Goal: Task Accomplishment & Management: Use online tool/utility

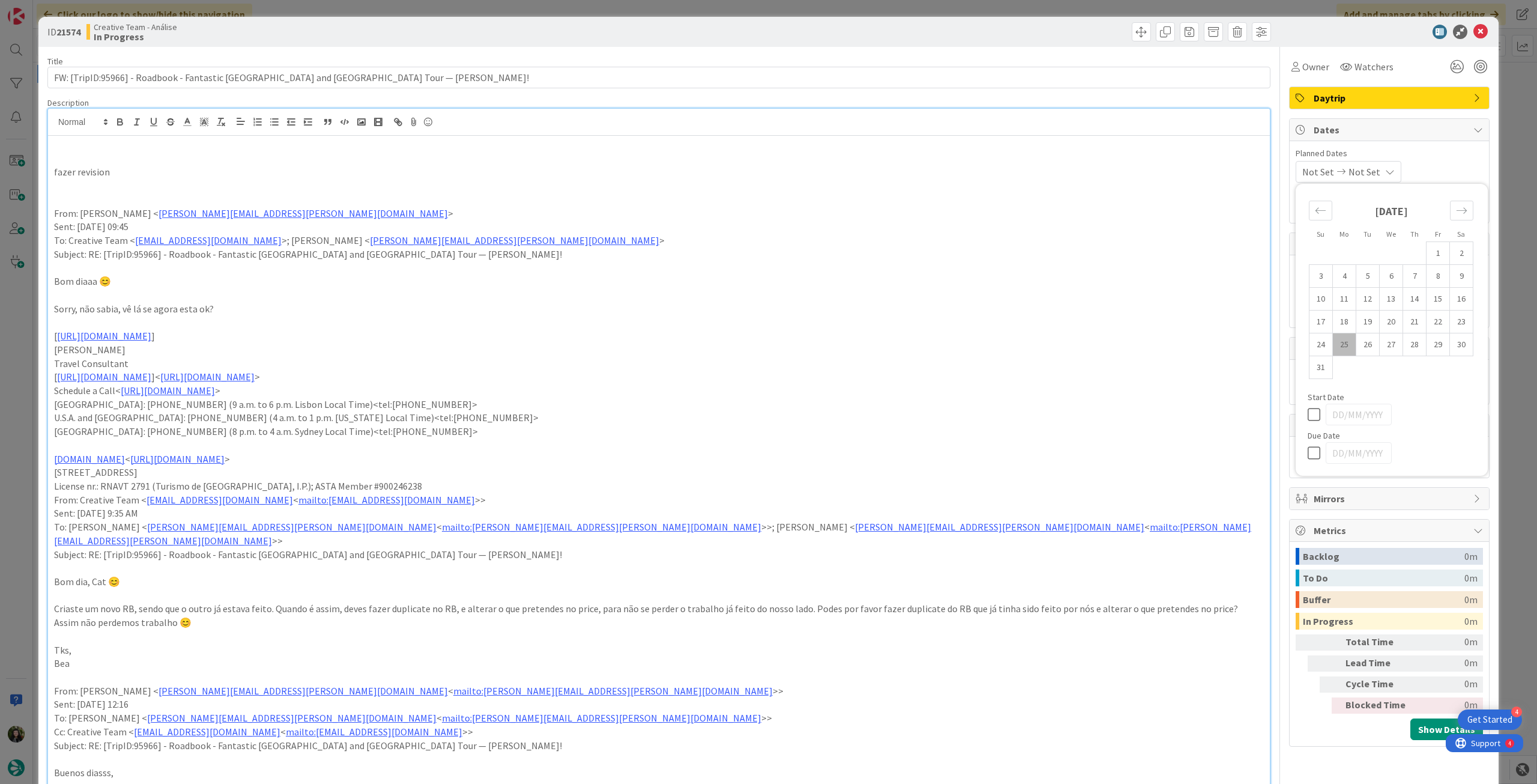
click at [1308, 452] on icon at bounding box center [1317, 453] width 18 height 15
type input "[DATE]"
click at [1471, 23] on div "ID 21574 Creative Team - Análise In Progress" at bounding box center [768, 31] width 1460 height 30
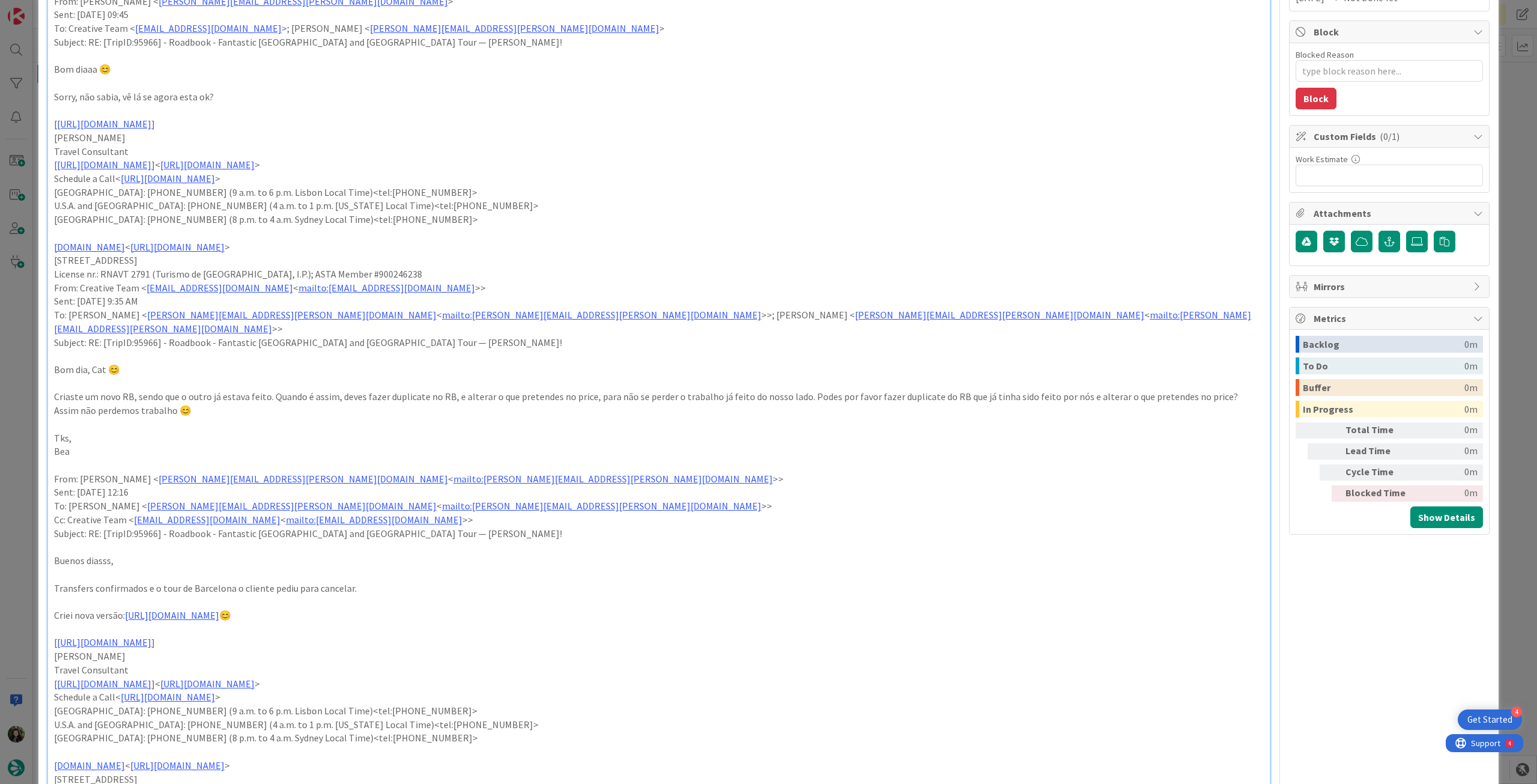
scroll to position [240, 0]
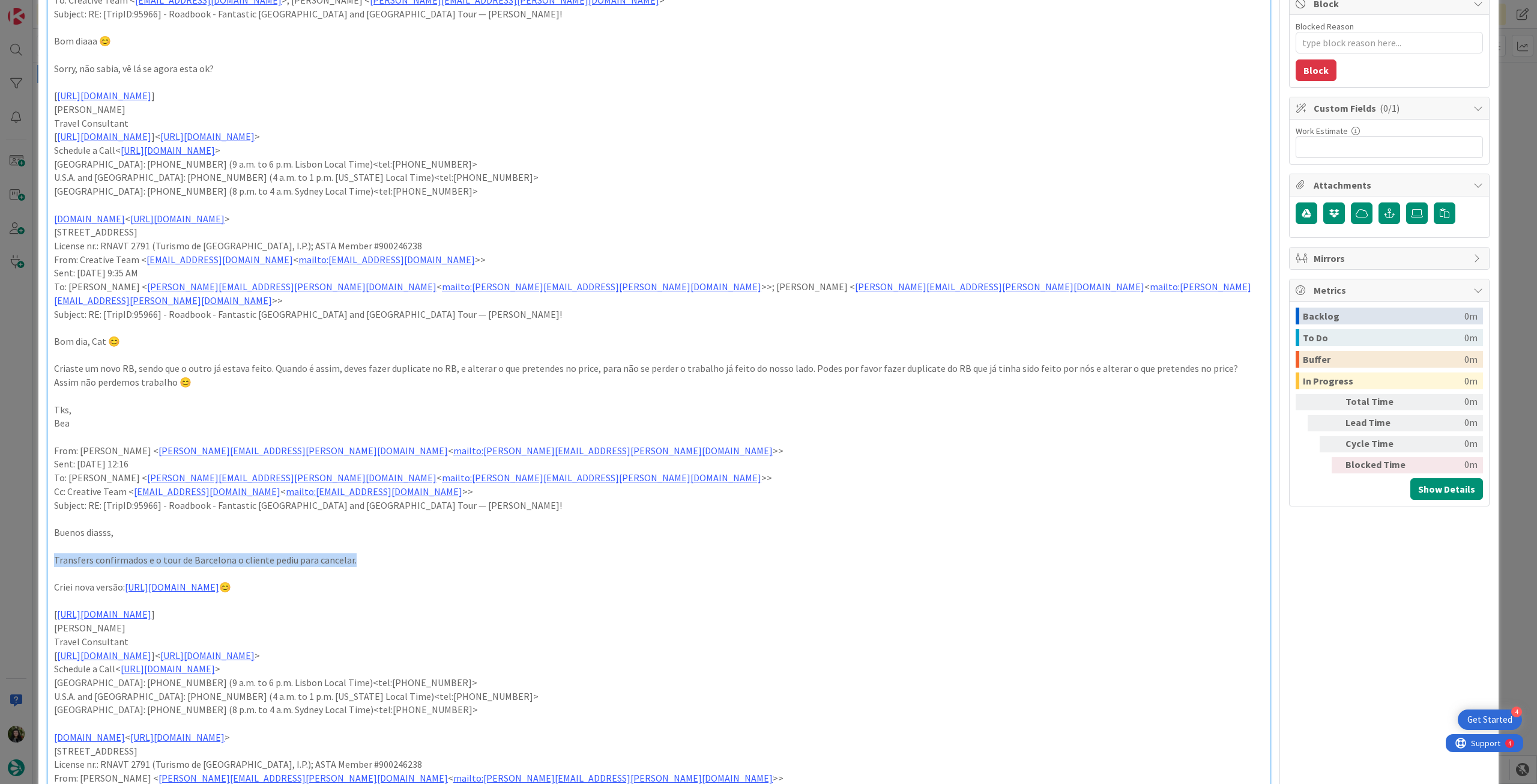
drag, startPoint x: 53, startPoint y: 549, endPoint x: 377, endPoint y: 544, distance: 324.0
click at [377, 553] on p "Transfers confirmados e o tour de Barcelona o cliente pediu para cancelar." at bounding box center [659, 560] width 1210 height 14
copy p "Transfers confirmados e o tour de Barcelona o cliente pediu para cancelar."
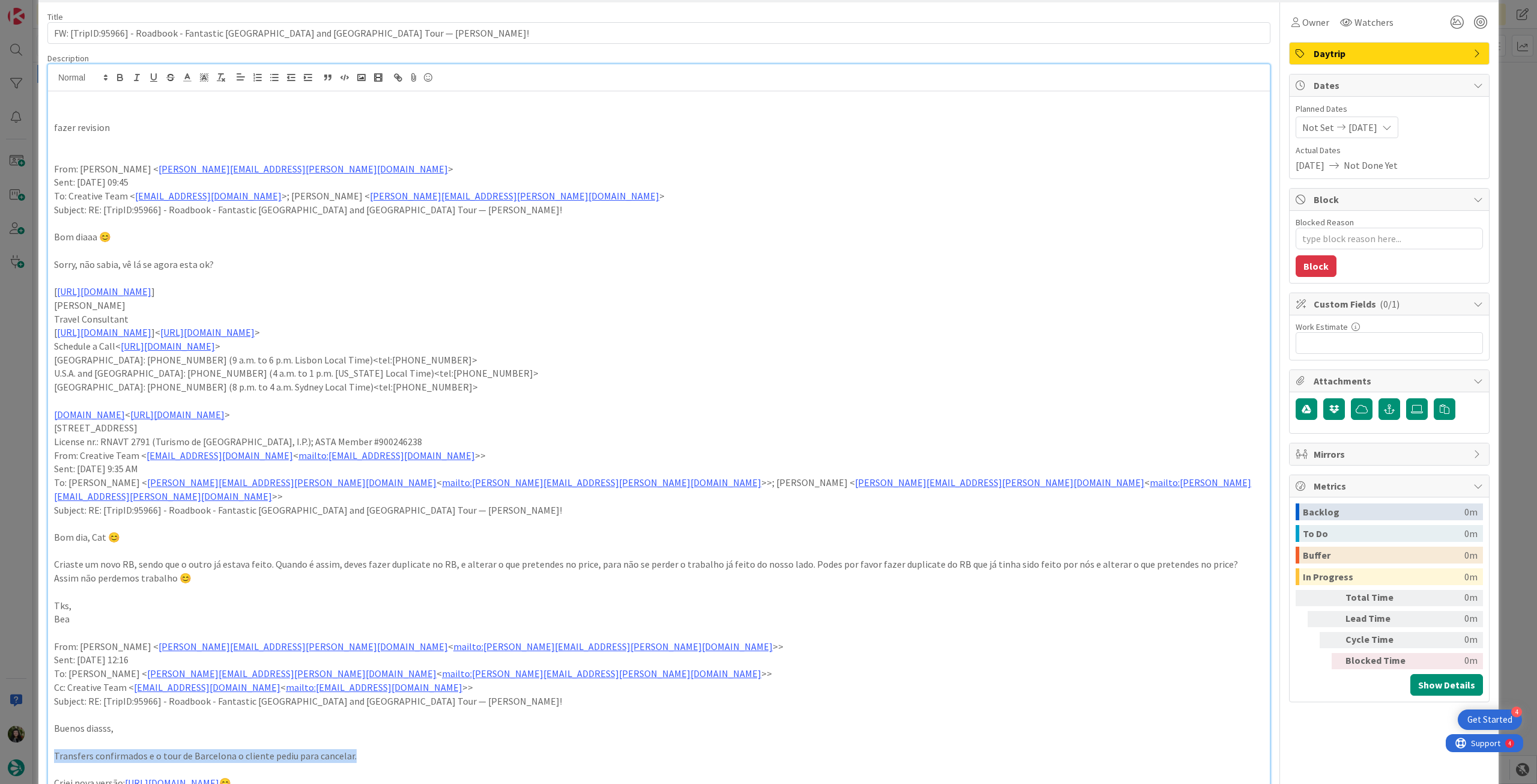
scroll to position [0, 0]
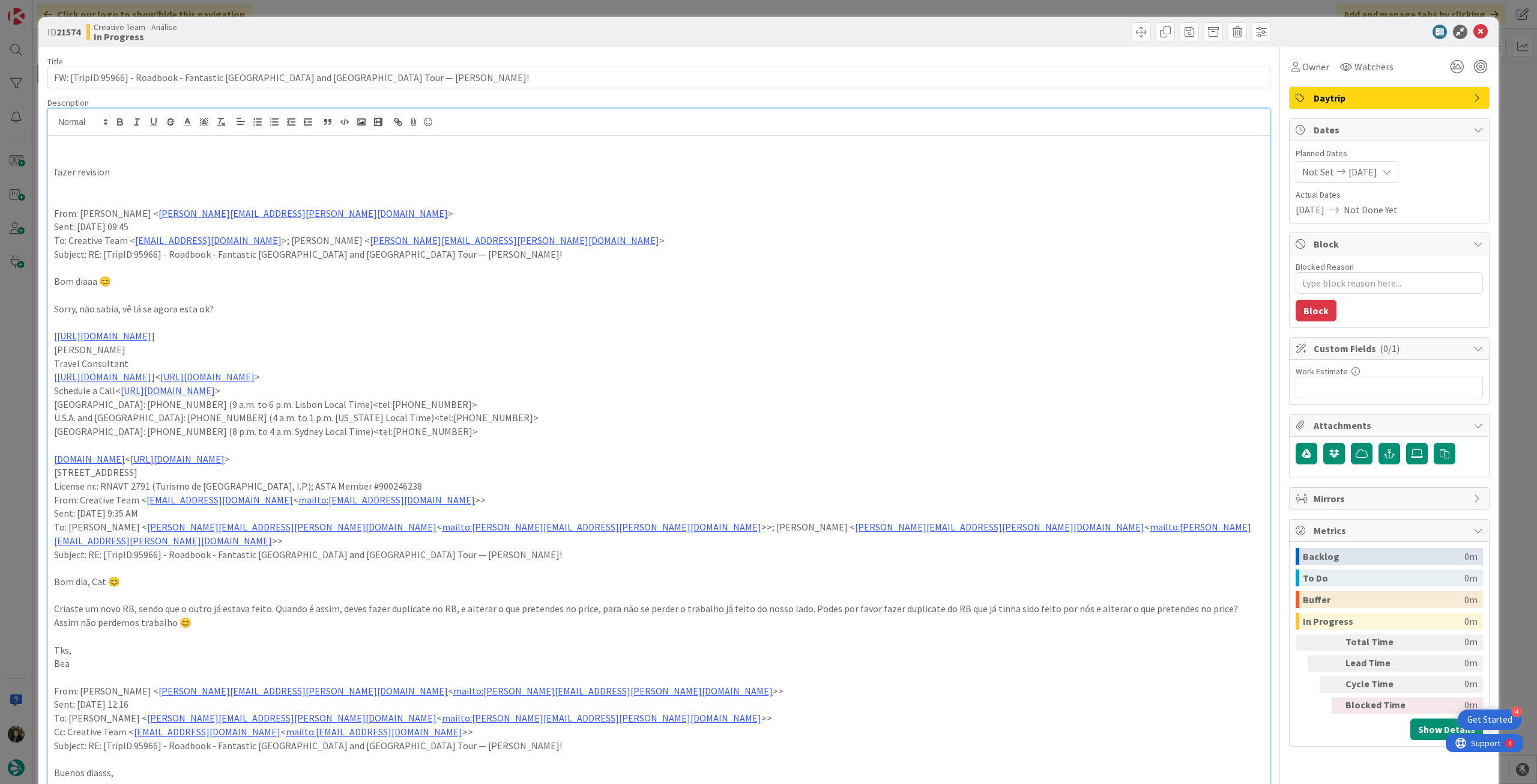
click at [244, 172] on p "fazer revision" at bounding box center [659, 172] width 1210 height 14
click at [1475, 28] on icon at bounding box center [1481, 31] width 15 height 15
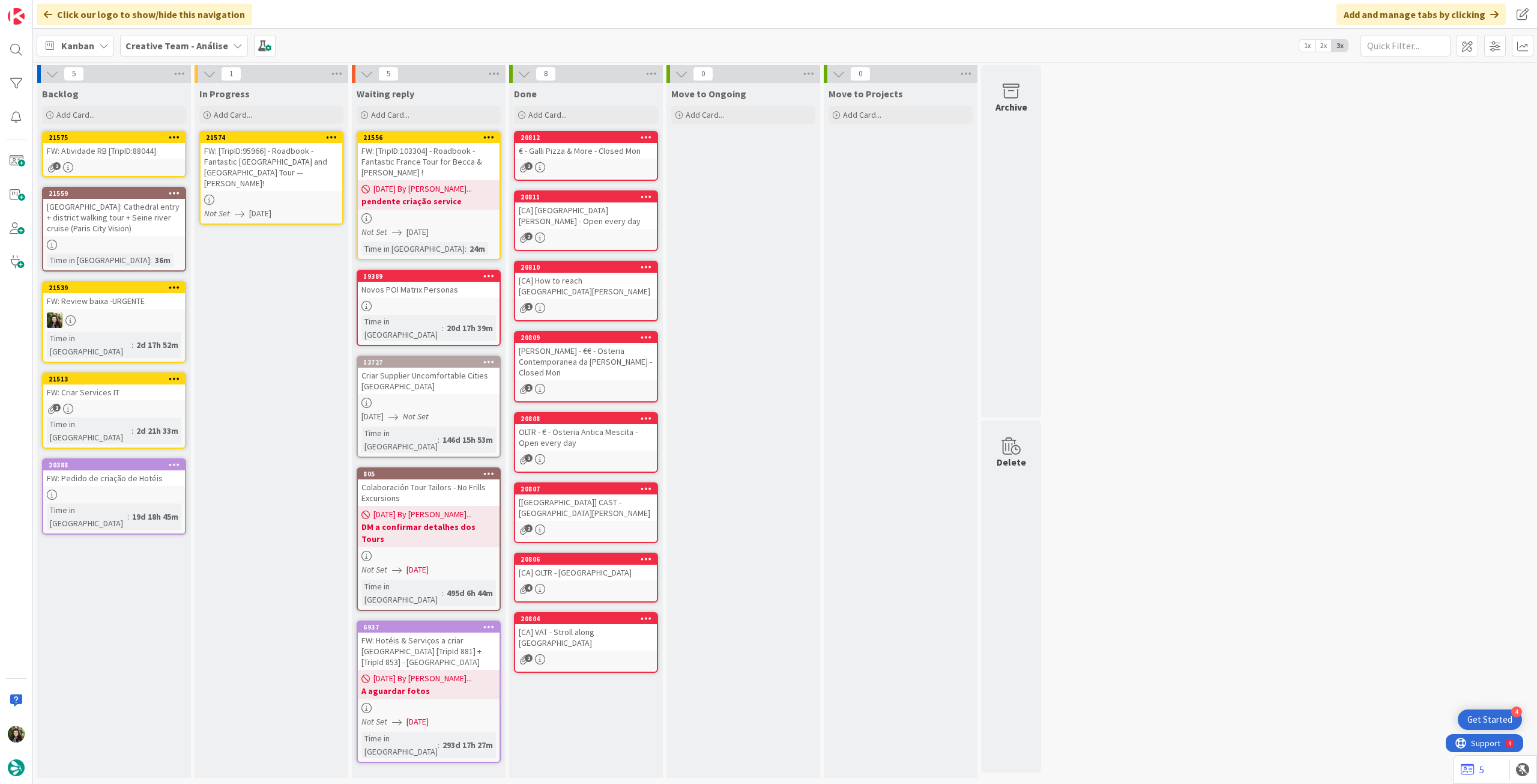
click at [332, 135] on icon at bounding box center [331, 137] width 12 height 9
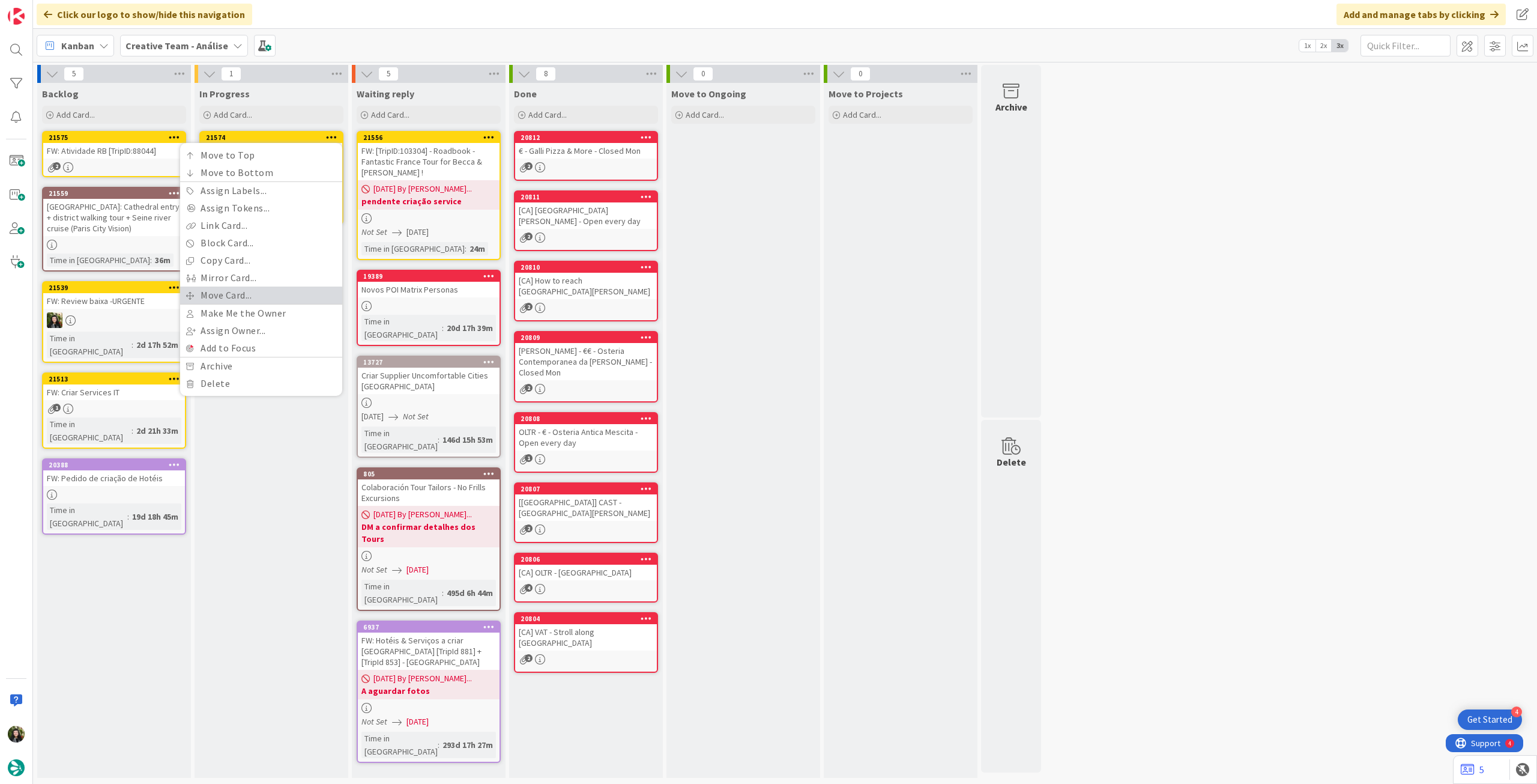
click at [246, 297] on link "Move Card..." at bounding box center [261, 296] width 162 height 17
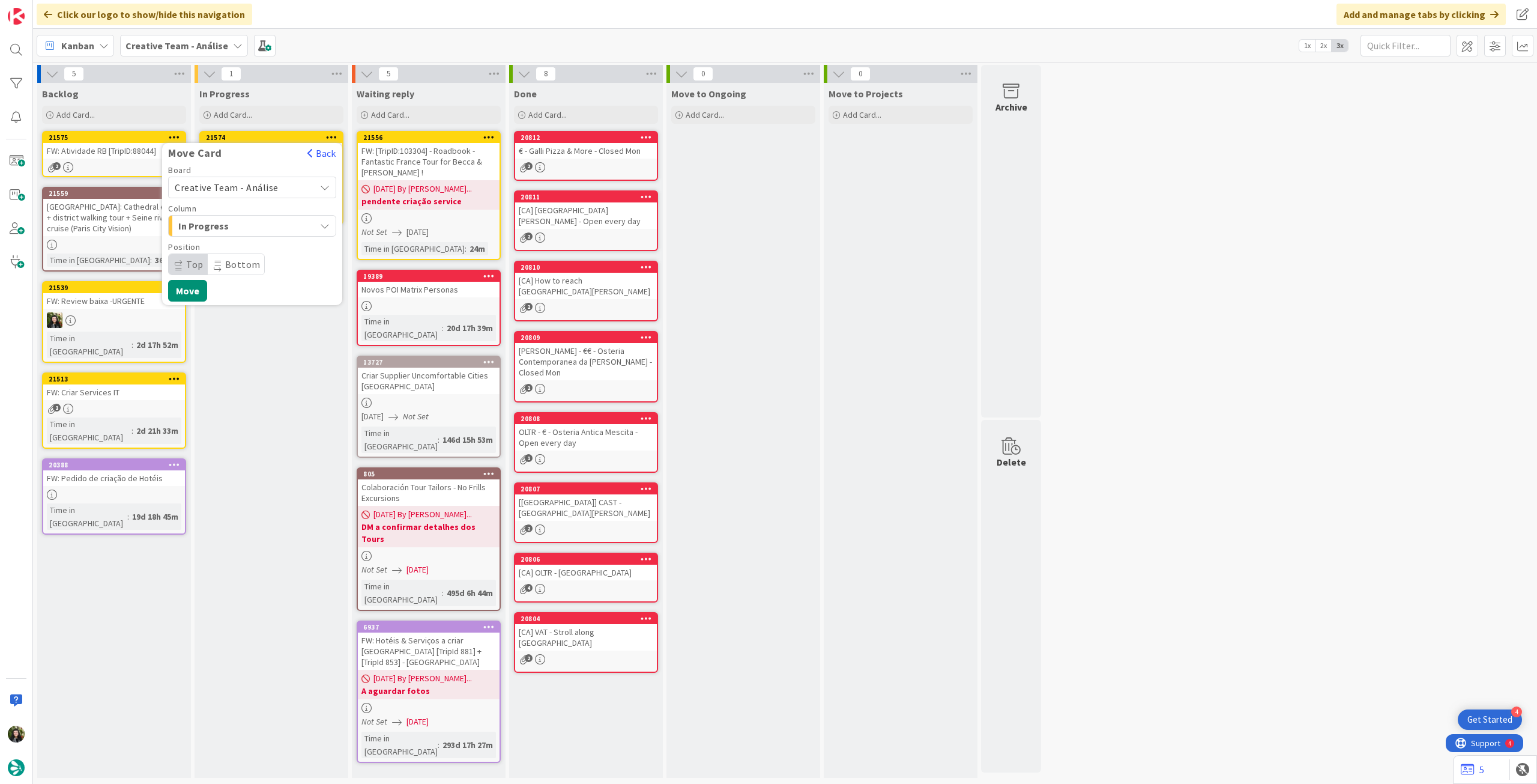
click at [252, 190] on span "Creative Team - Análise" at bounding box center [226, 187] width 104 height 12
click at [242, 236] on span "Creative Team" at bounding box center [260, 243] width 140 height 18
click at [239, 254] on div "Daytrip" at bounding box center [253, 265] width 169 height 21
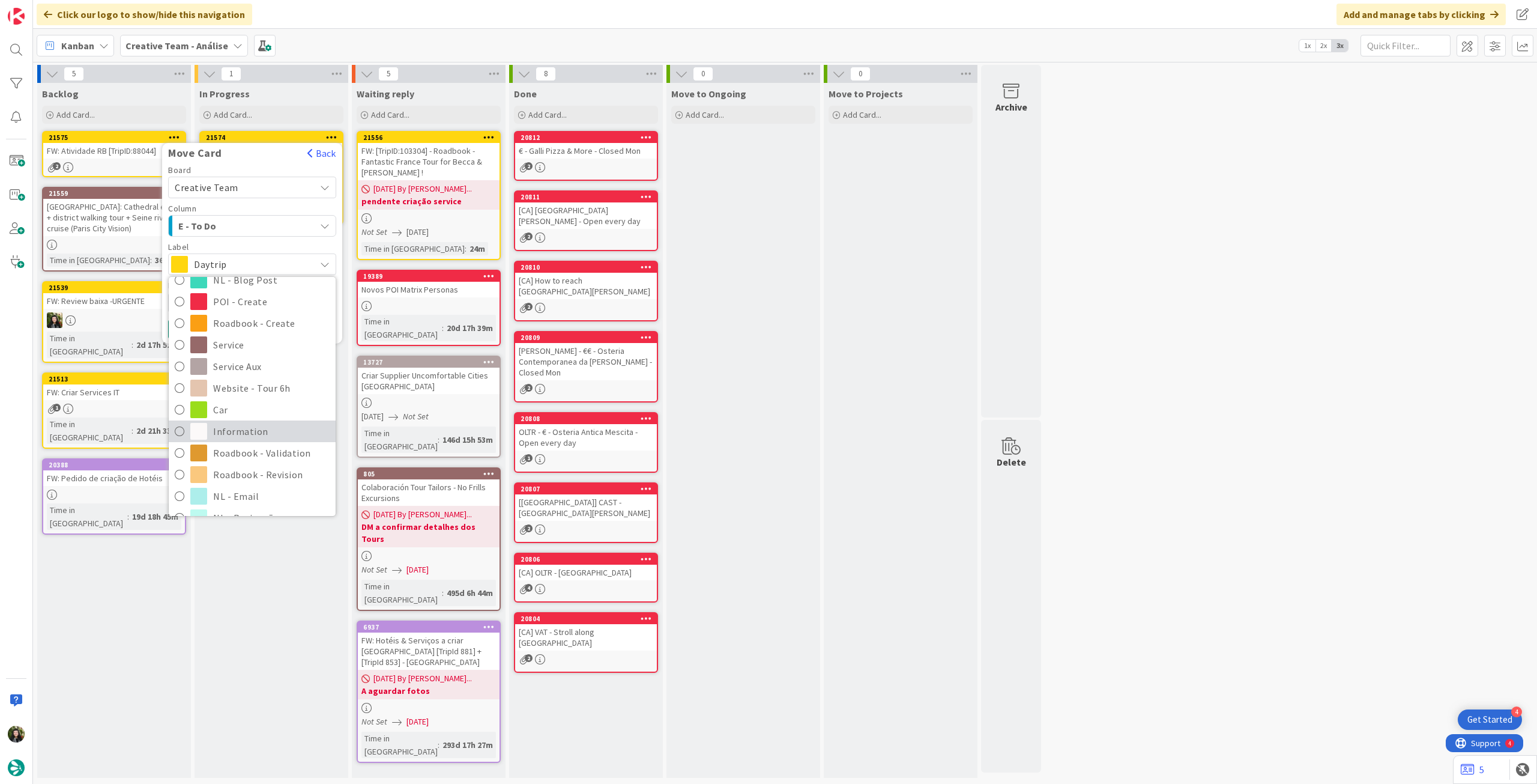
scroll to position [160, 0]
click at [257, 428] on span "Roadbook - Revision" at bounding box center [271, 434] width 116 height 18
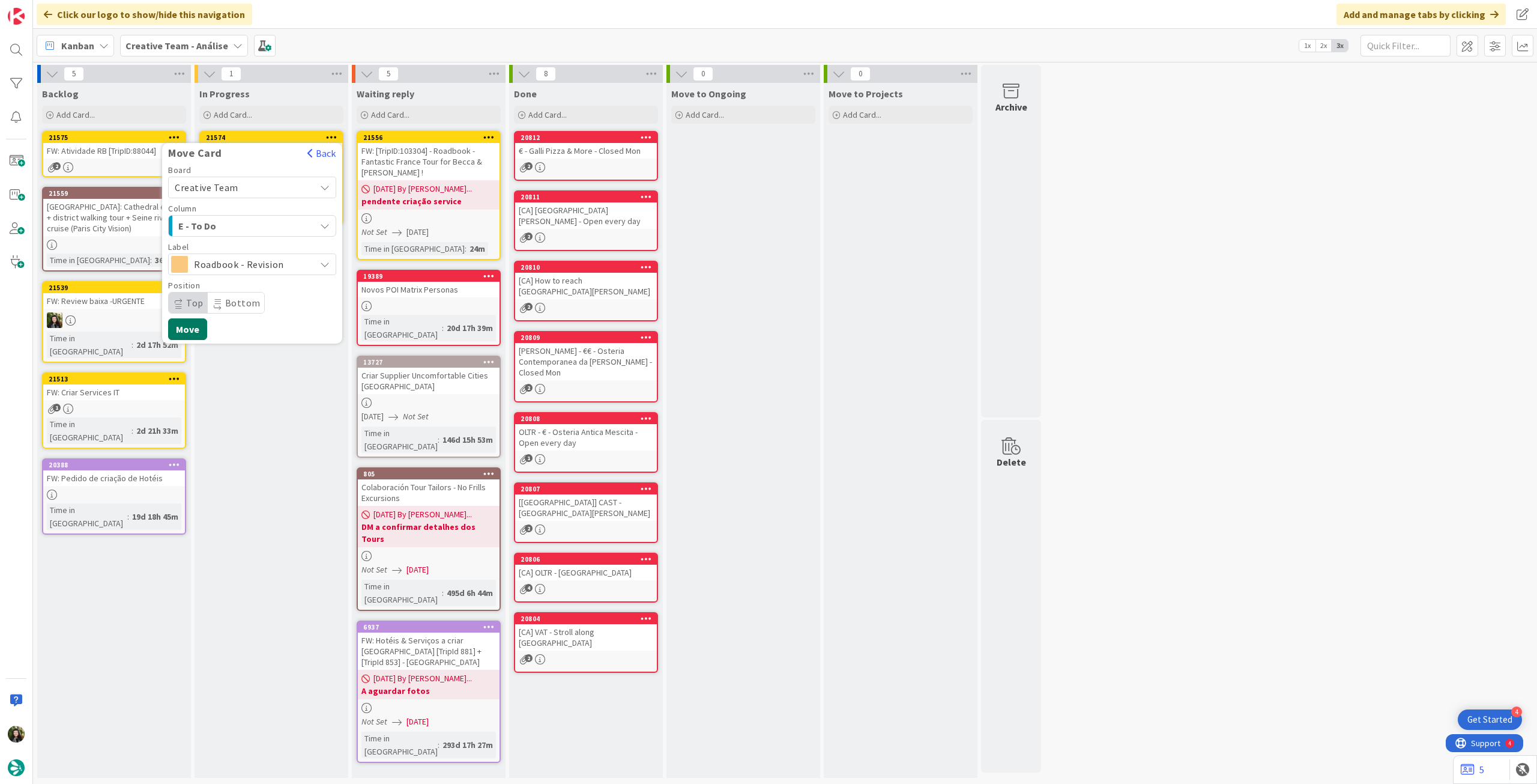
click at [192, 327] on button "Move" at bounding box center [188, 329] width 39 height 21
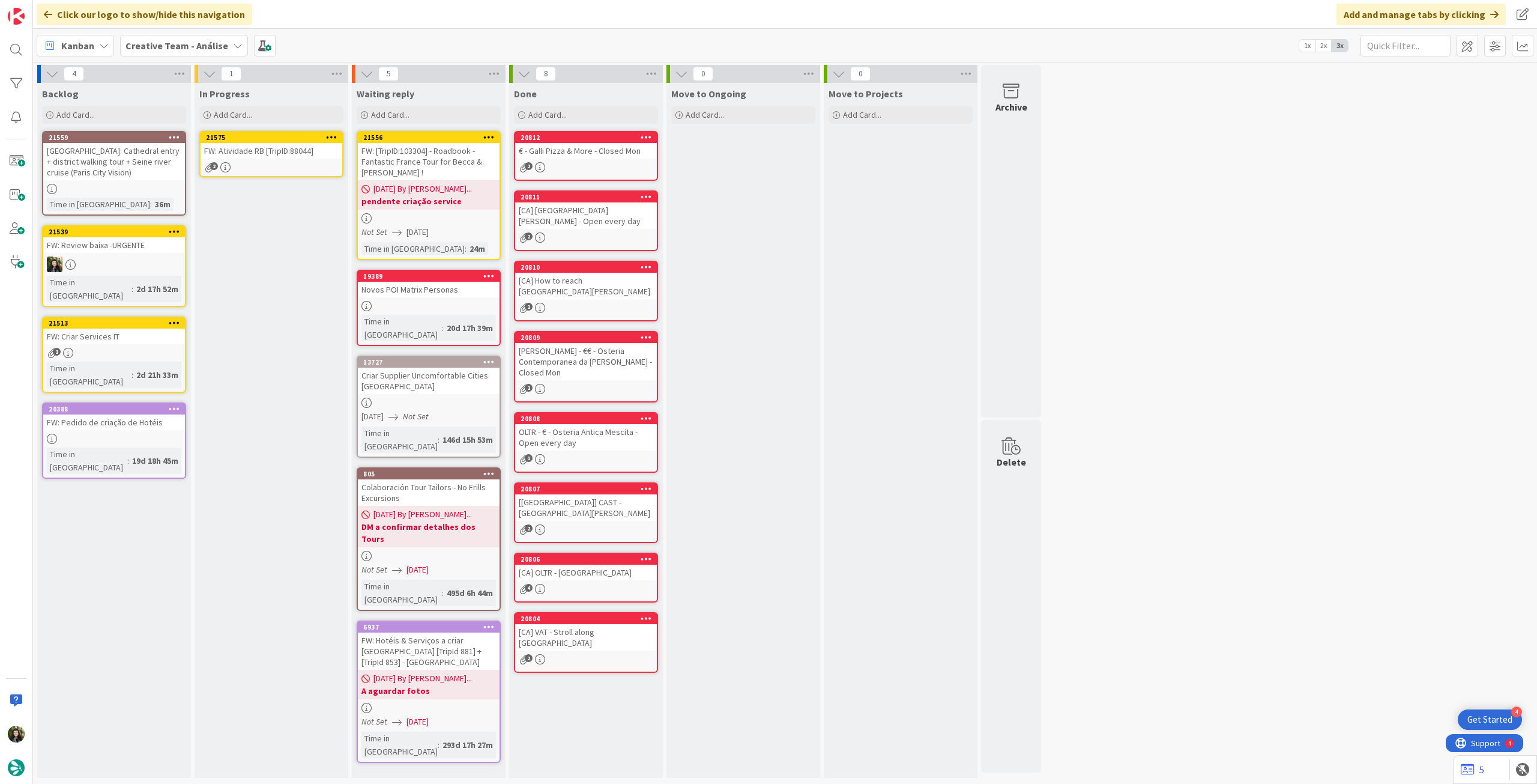
click at [252, 161] on link "21575 FW: Atividade RB [TripID:88044] 2" at bounding box center [271, 154] width 144 height 47
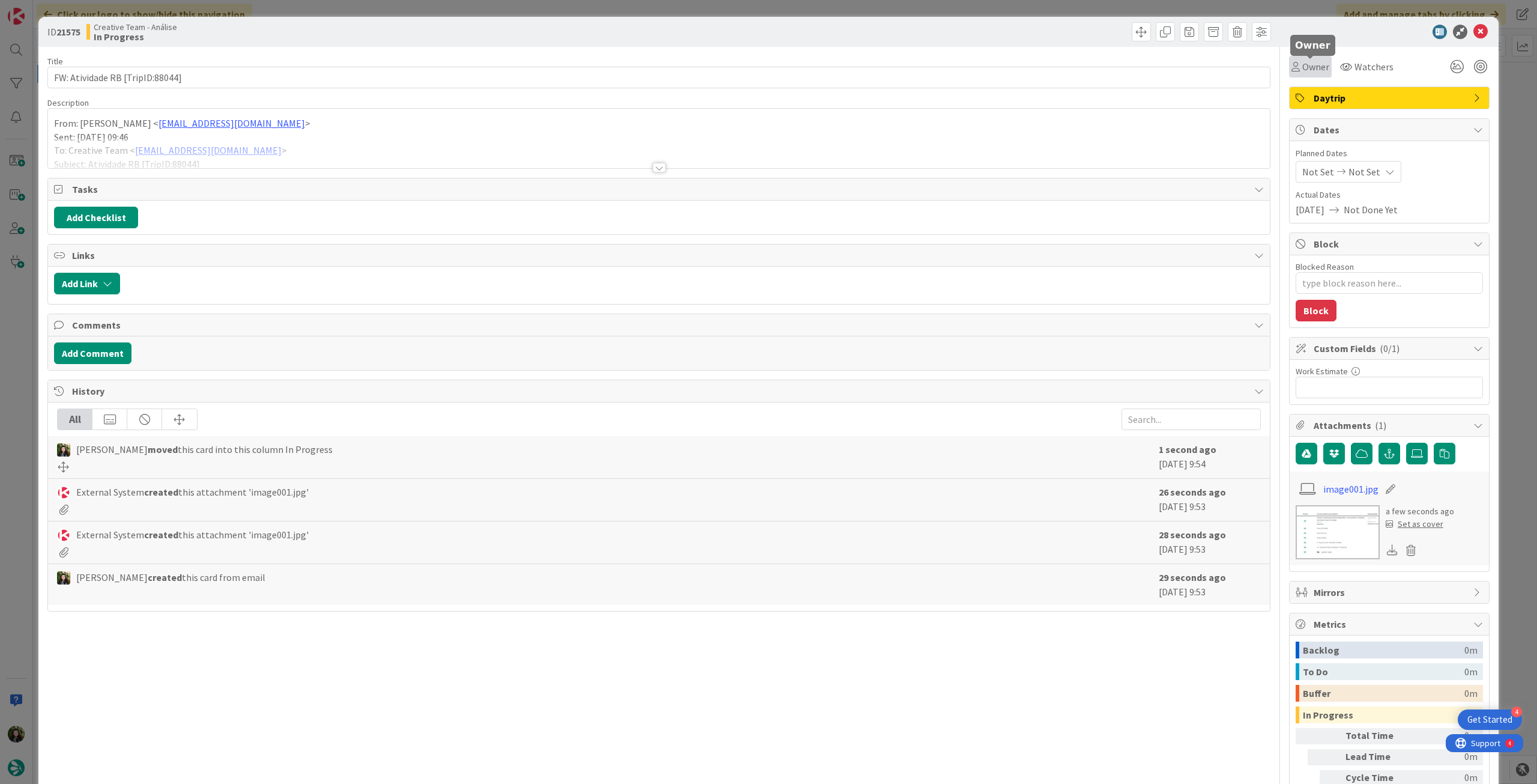
click at [1311, 73] on span "Owner" at bounding box center [1316, 66] width 27 height 15
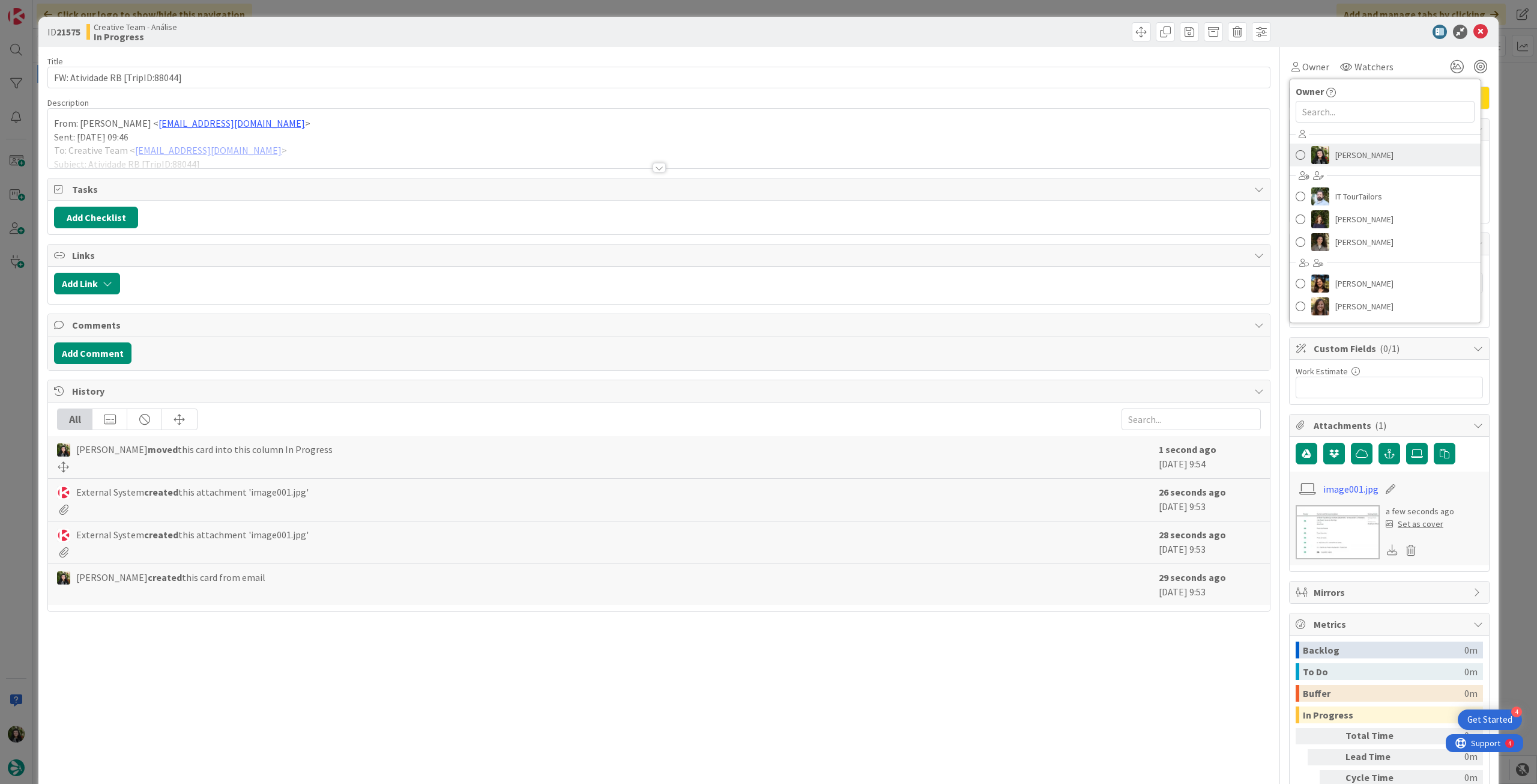
click at [1335, 161] on span "[PERSON_NAME]" at bounding box center [1364, 155] width 58 height 18
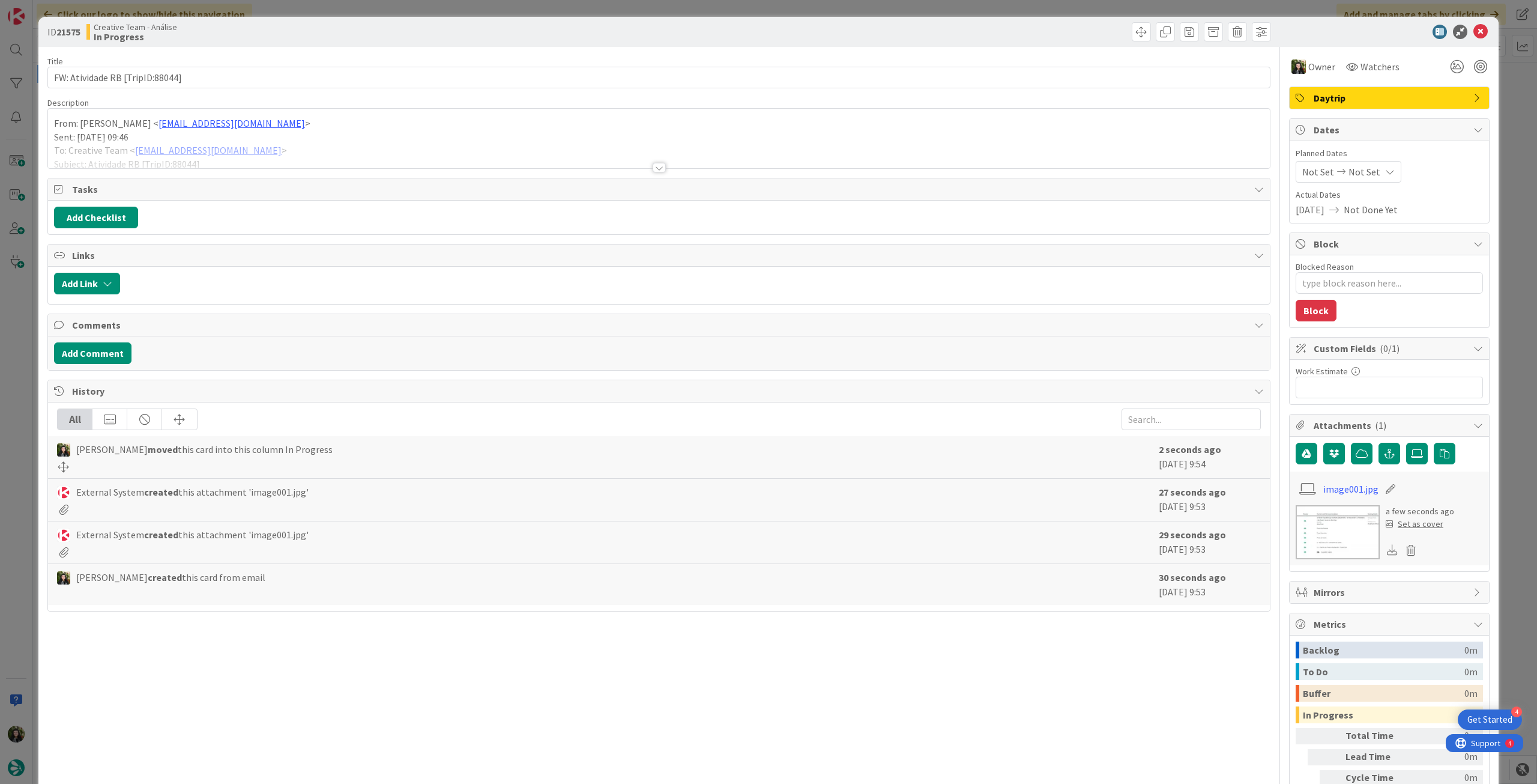
type textarea "x"
drag, startPoint x: 1352, startPoint y: 159, endPoint x: 1358, endPoint y: 181, distance: 22.8
click at [1352, 160] on div "Planned Dates Not Set Not Set" at bounding box center [1389, 165] width 187 height 36
click at [1359, 176] on span "Not Set" at bounding box center [1364, 172] width 32 height 15
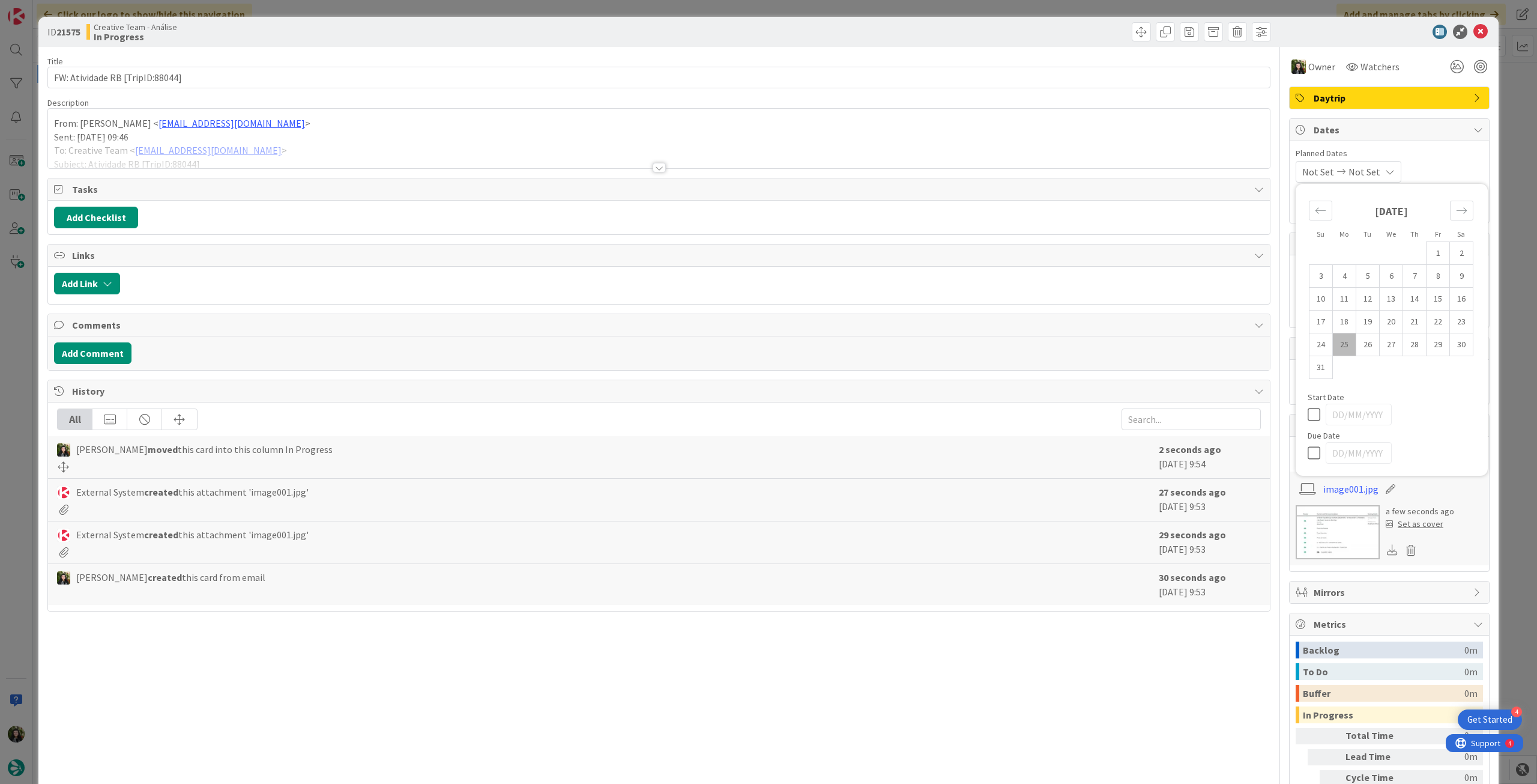
click at [1310, 451] on icon at bounding box center [1317, 453] width 18 height 15
type input "[DATE]"
drag, startPoint x: 1474, startPoint y: 29, endPoint x: 1396, endPoint y: 47, distance: 80.0
click at [1474, 29] on icon at bounding box center [1481, 31] width 15 height 15
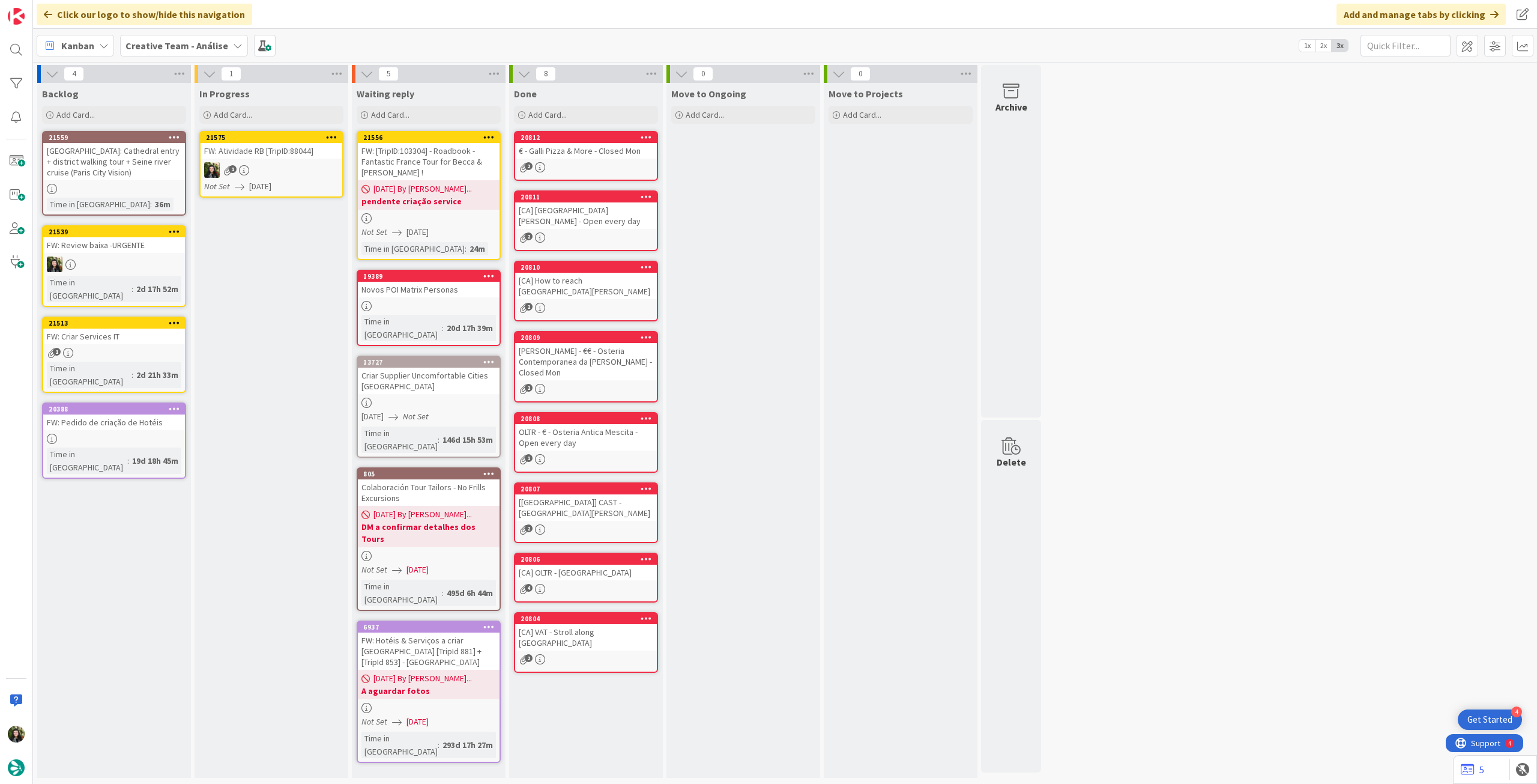
click at [334, 137] on icon at bounding box center [331, 137] width 12 height 9
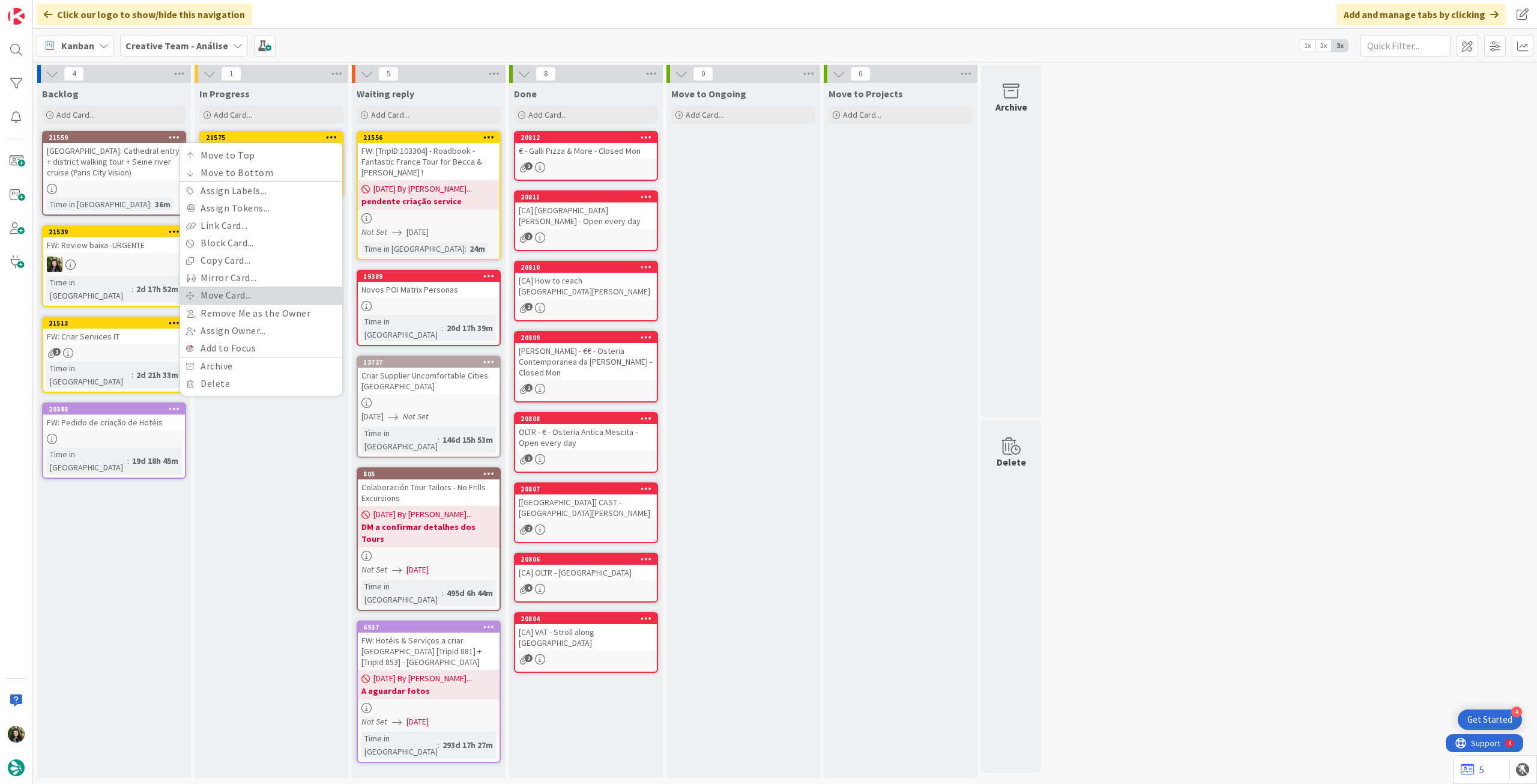
click at [235, 293] on link "Move Card..." at bounding box center [261, 296] width 162 height 17
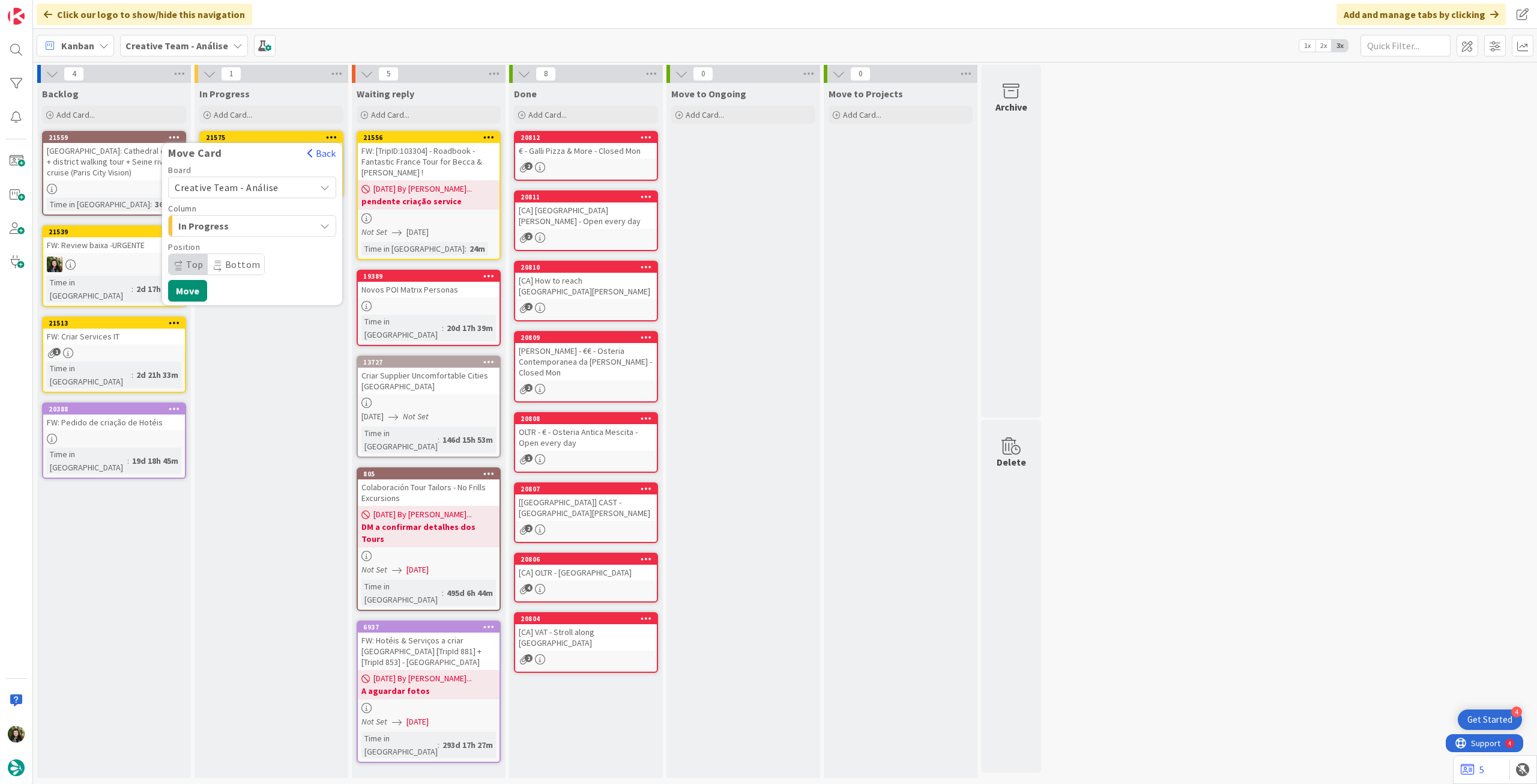
click at [262, 178] on div "Creative Team - Análise" at bounding box center [253, 187] width 169 height 21
click at [247, 245] on span "Creative Team" at bounding box center [260, 243] width 140 height 18
click at [239, 265] on span "Daytrip" at bounding box center [251, 264] width 115 height 16
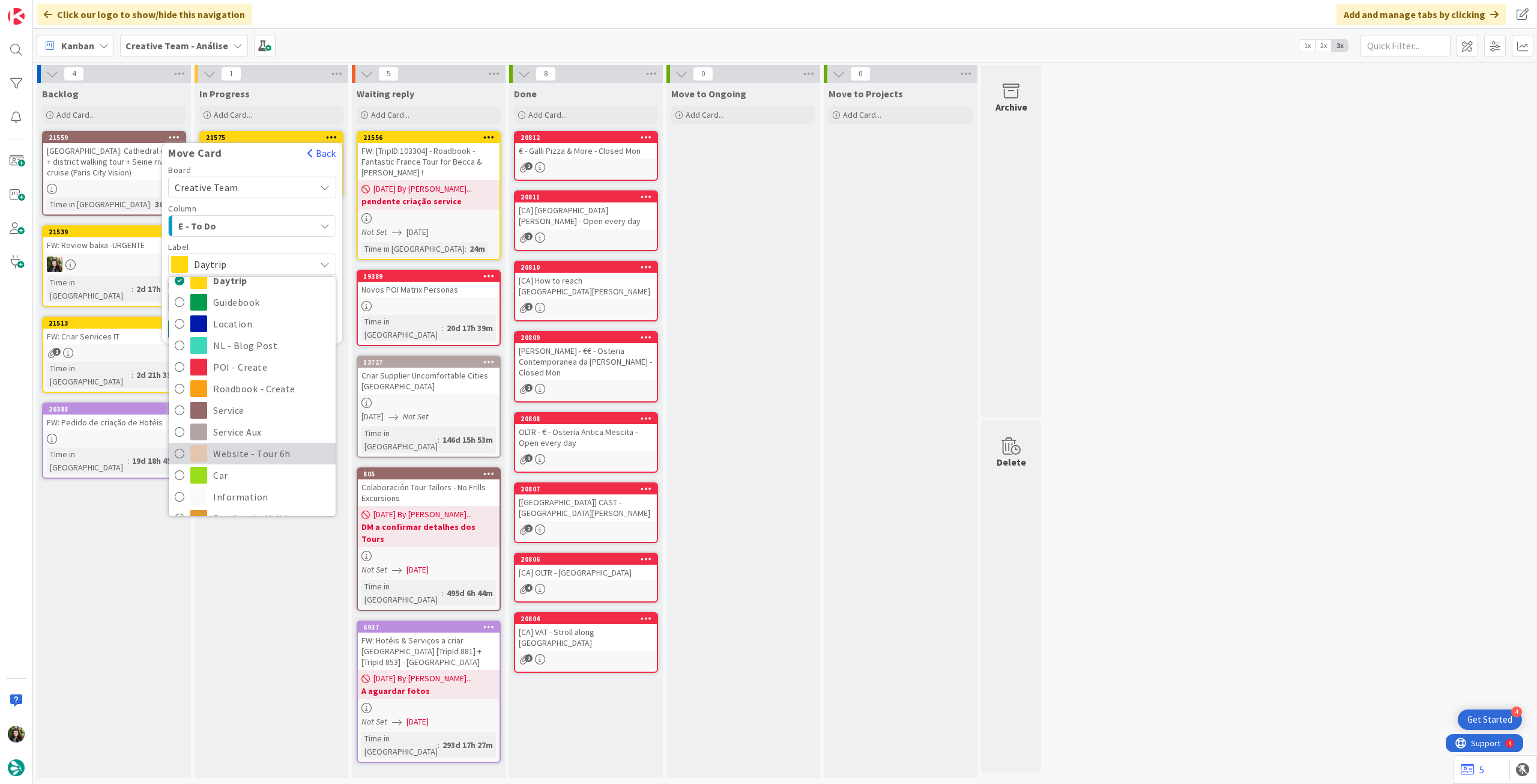
scroll to position [79, 0]
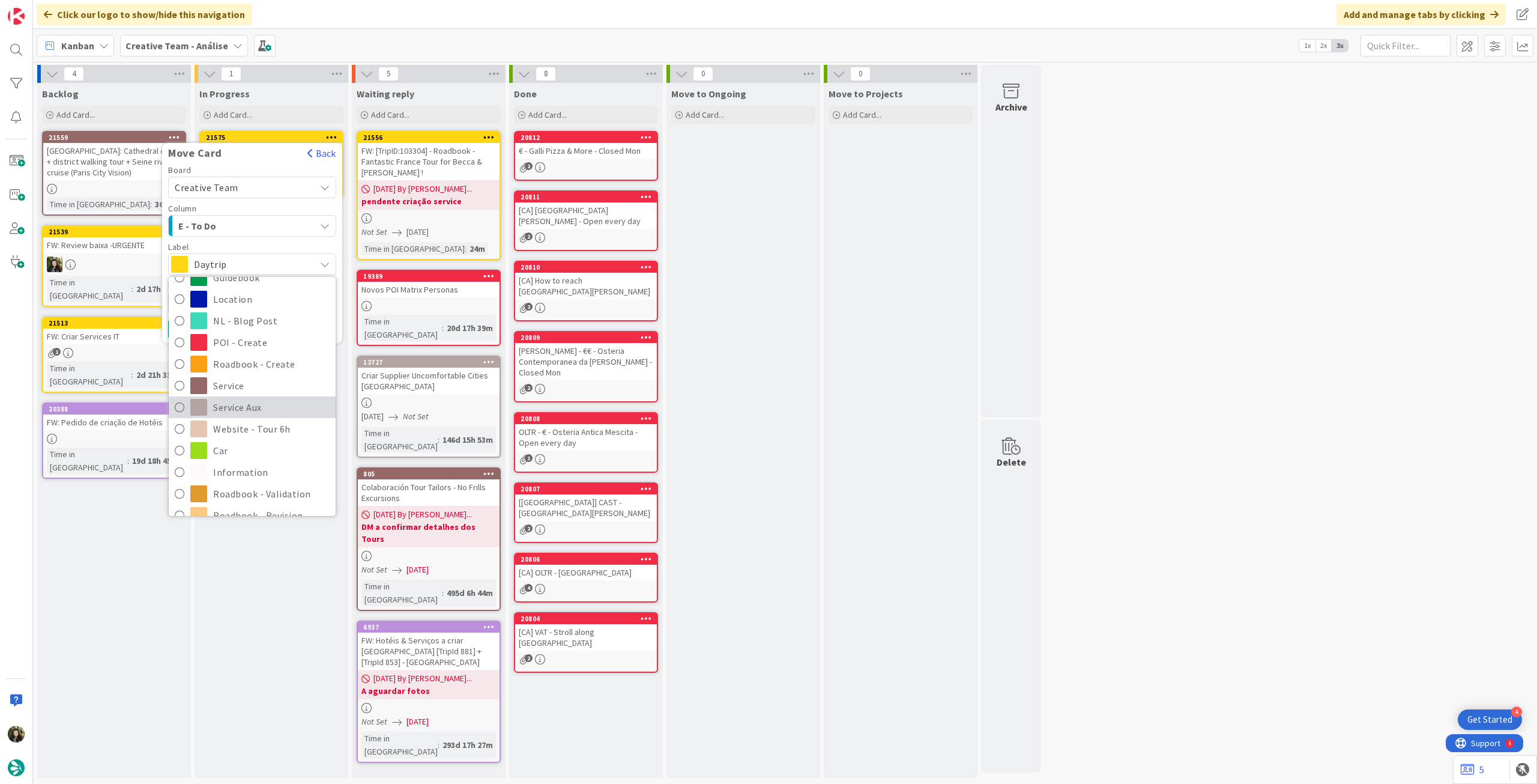
click at [266, 407] on span "Service Aux" at bounding box center [271, 407] width 116 height 18
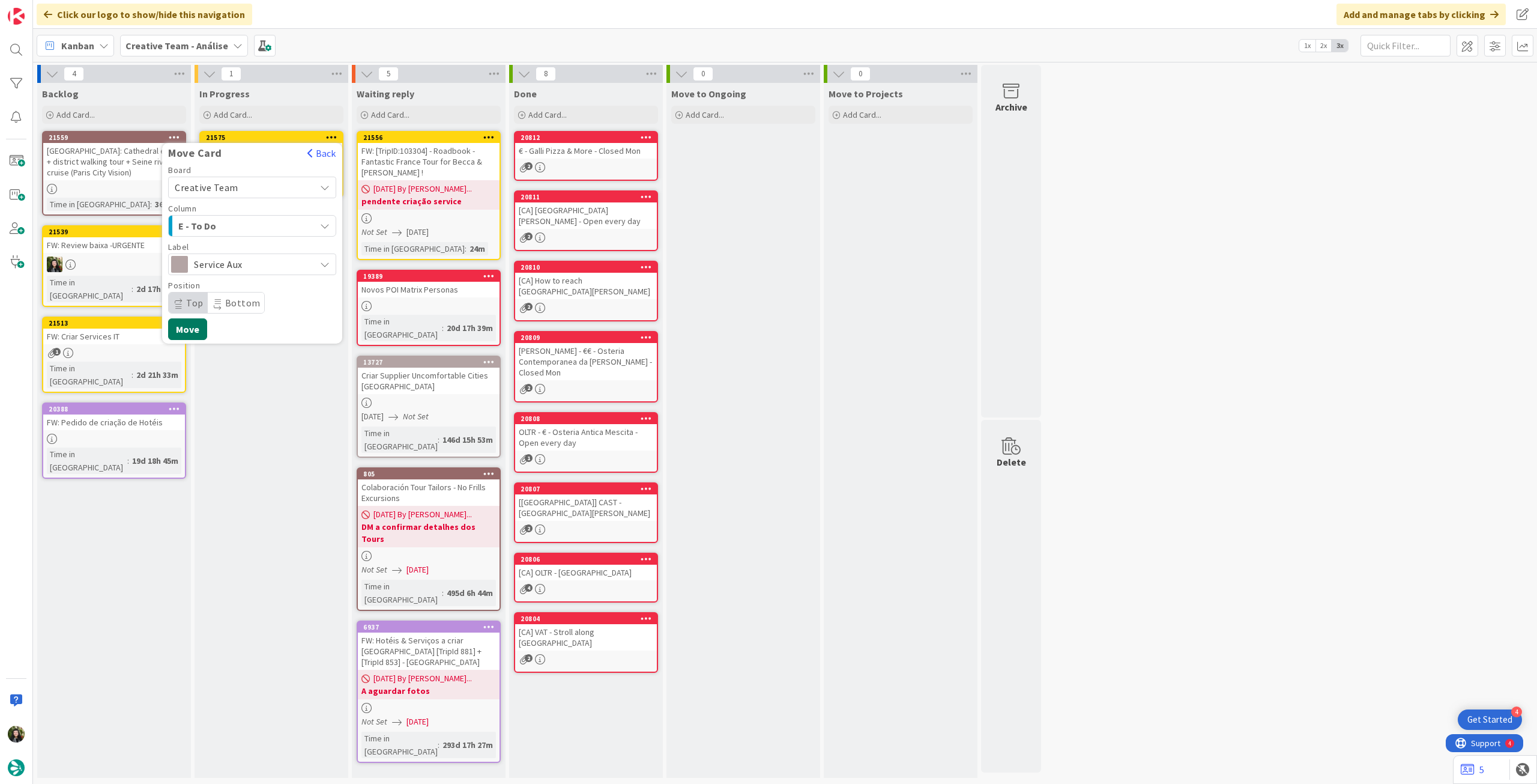
click at [197, 328] on button "Move" at bounding box center [188, 329] width 39 height 21
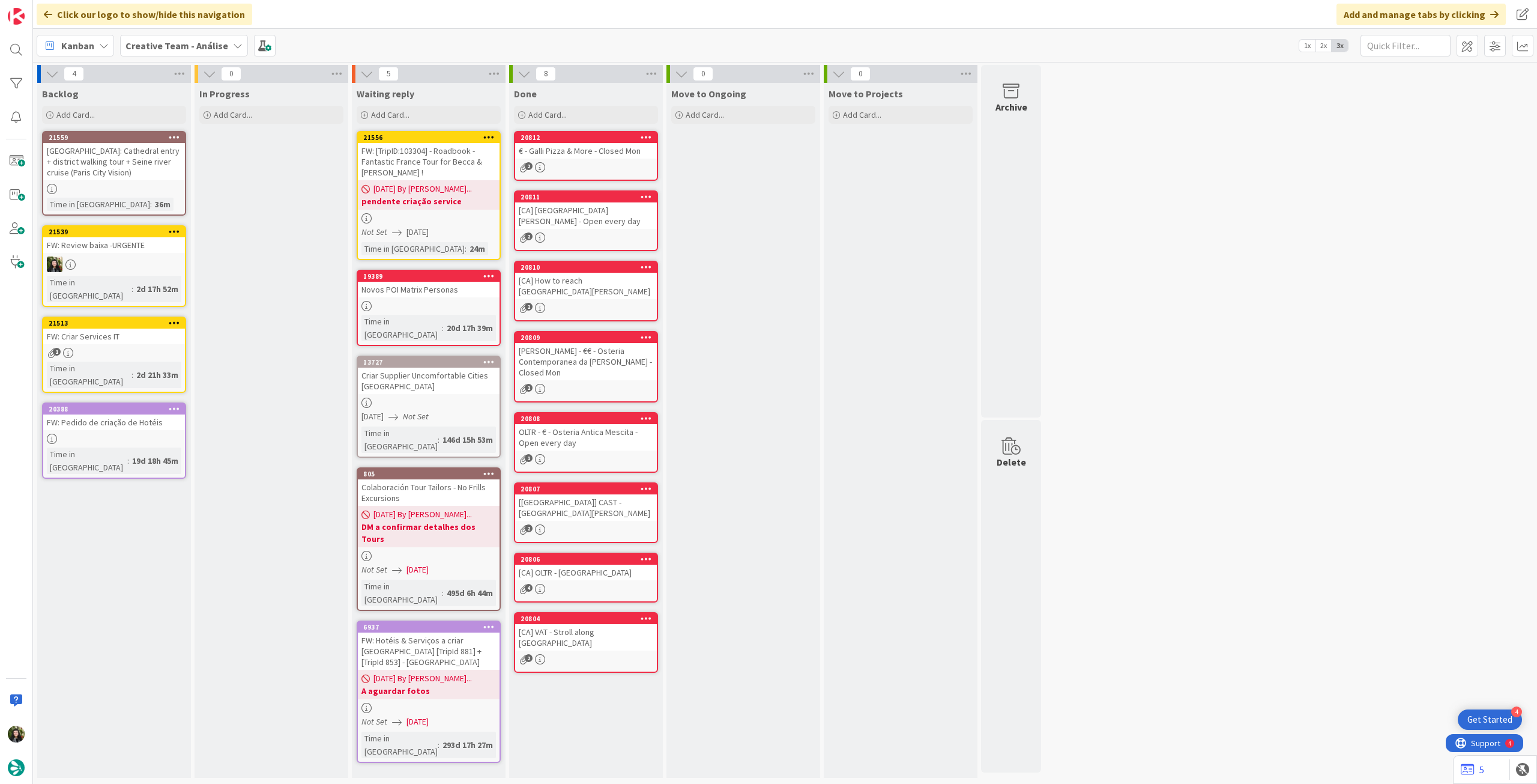
click at [152, 43] on b "Creative Team - Análise" at bounding box center [177, 46] width 103 height 12
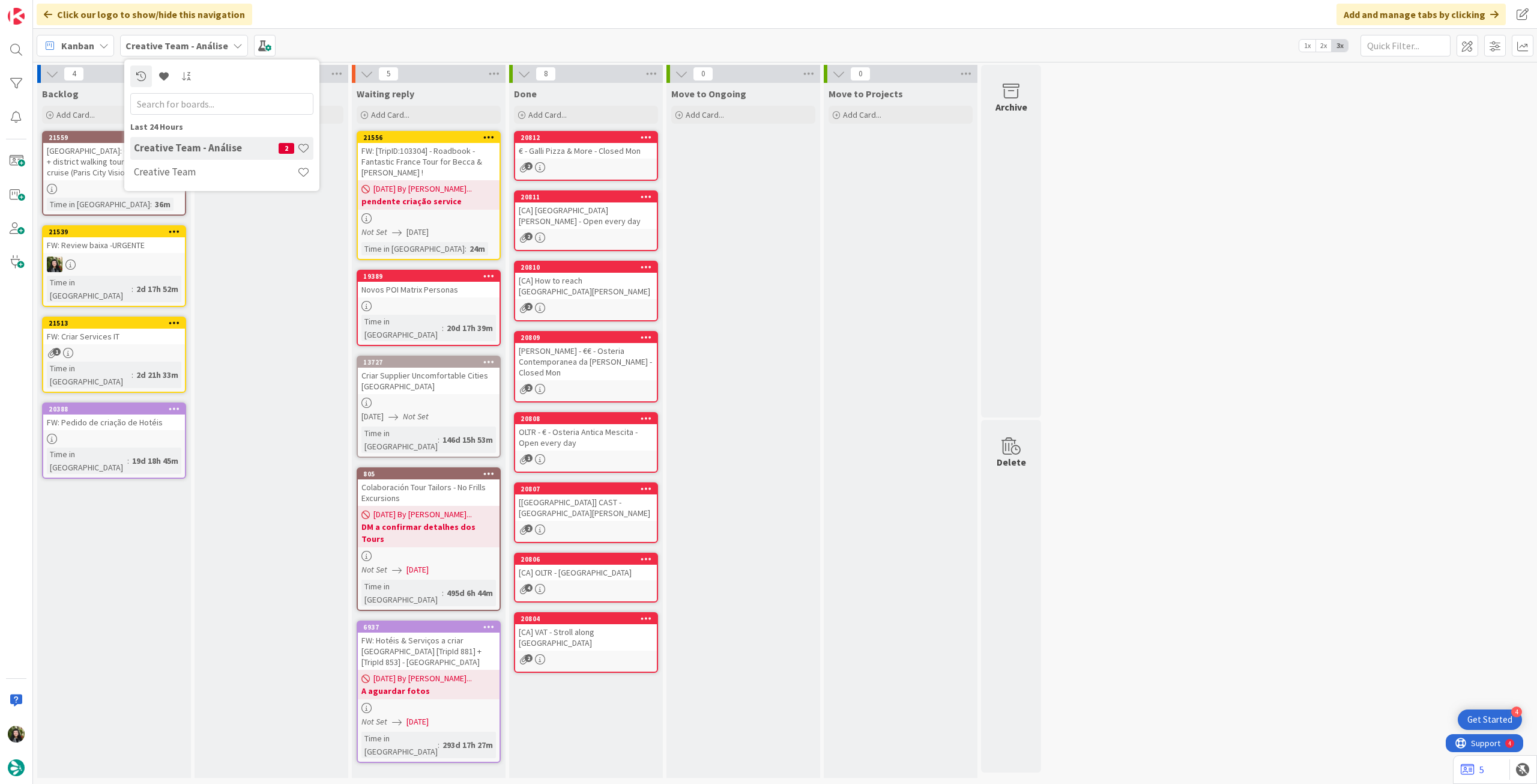
click at [157, 42] on b "Creative Team - Análise" at bounding box center [177, 46] width 103 height 12
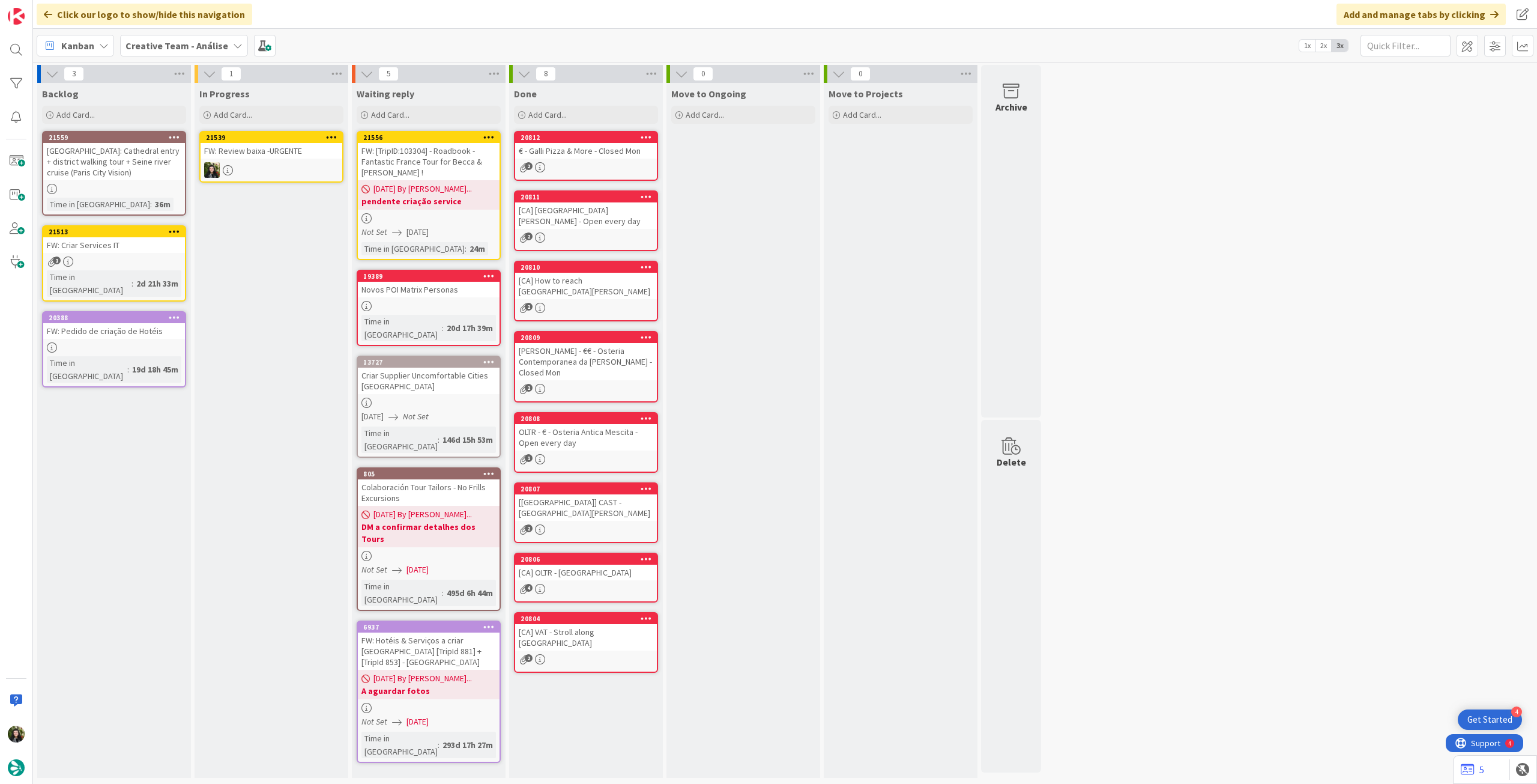
click at [249, 142] on div "21539" at bounding box center [271, 137] width 141 height 11
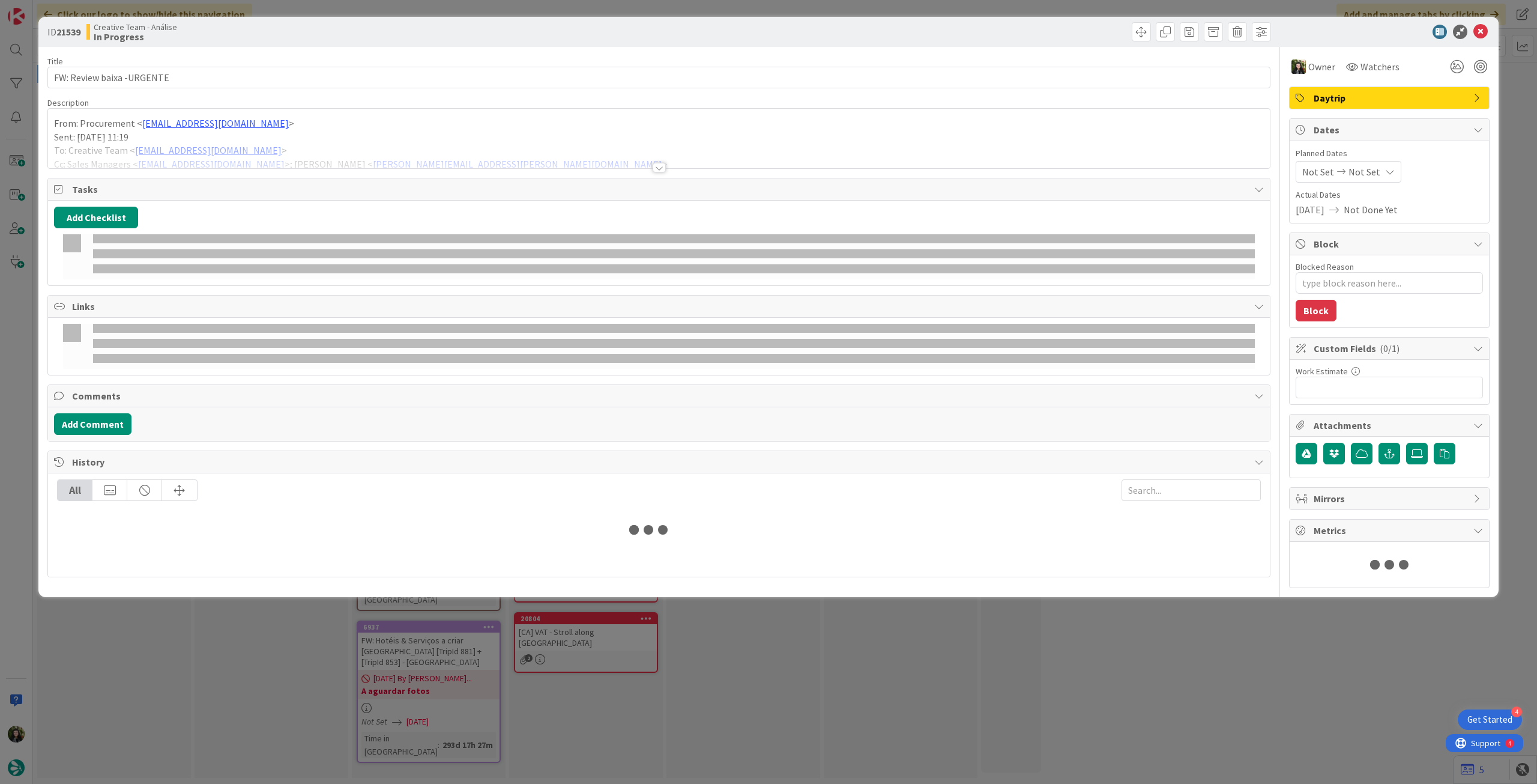
click at [258, 157] on div at bounding box center [659, 153] width 1222 height 31
type textarea "x"
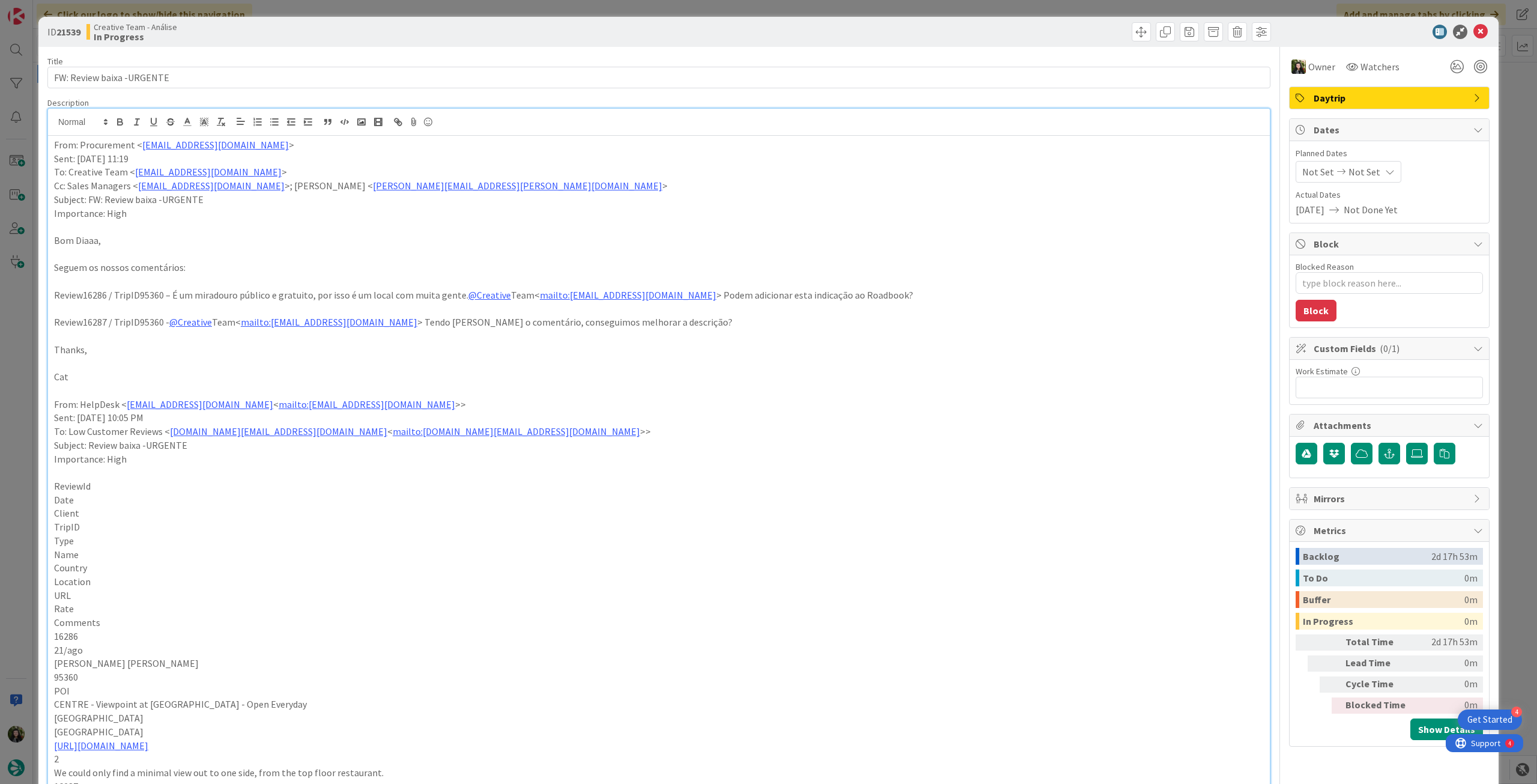
click at [1386, 173] on icon at bounding box center [1391, 172] width 10 height 10
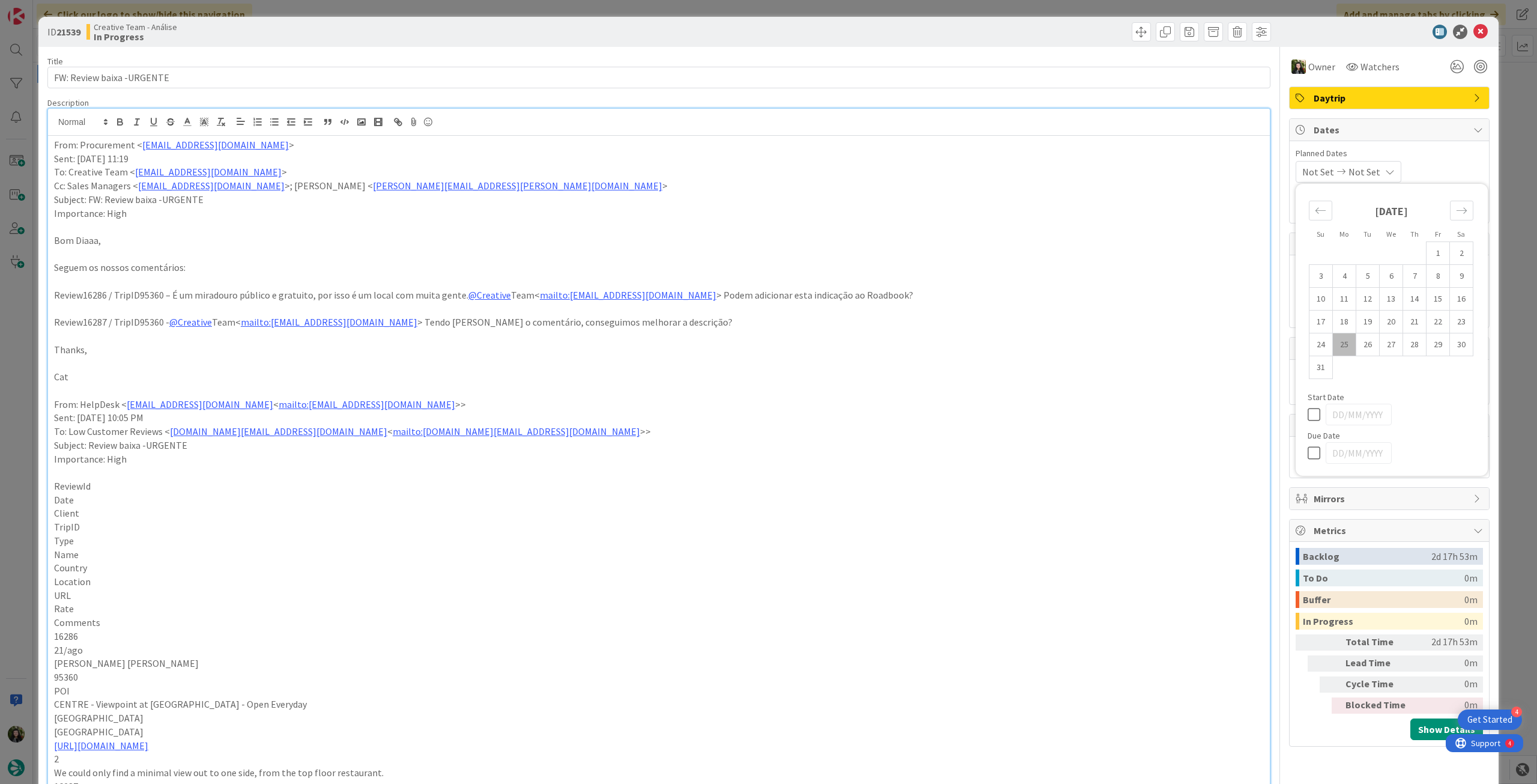
drag, startPoint x: 1306, startPoint y: 454, endPoint x: 1320, endPoint y: 380, distance: 75.3
click at [1308, 454] on icon at bounding box center [1317, 453] width 18 height 15
type input "[DATE]"
drag, startPoint x: 1473, startPoint y: 35, endPoint x: 1381, endPoint y: 66, distance: 97.1
click at [1474, 35] on icon at bounding box center [1481, 31] width 15 height 15
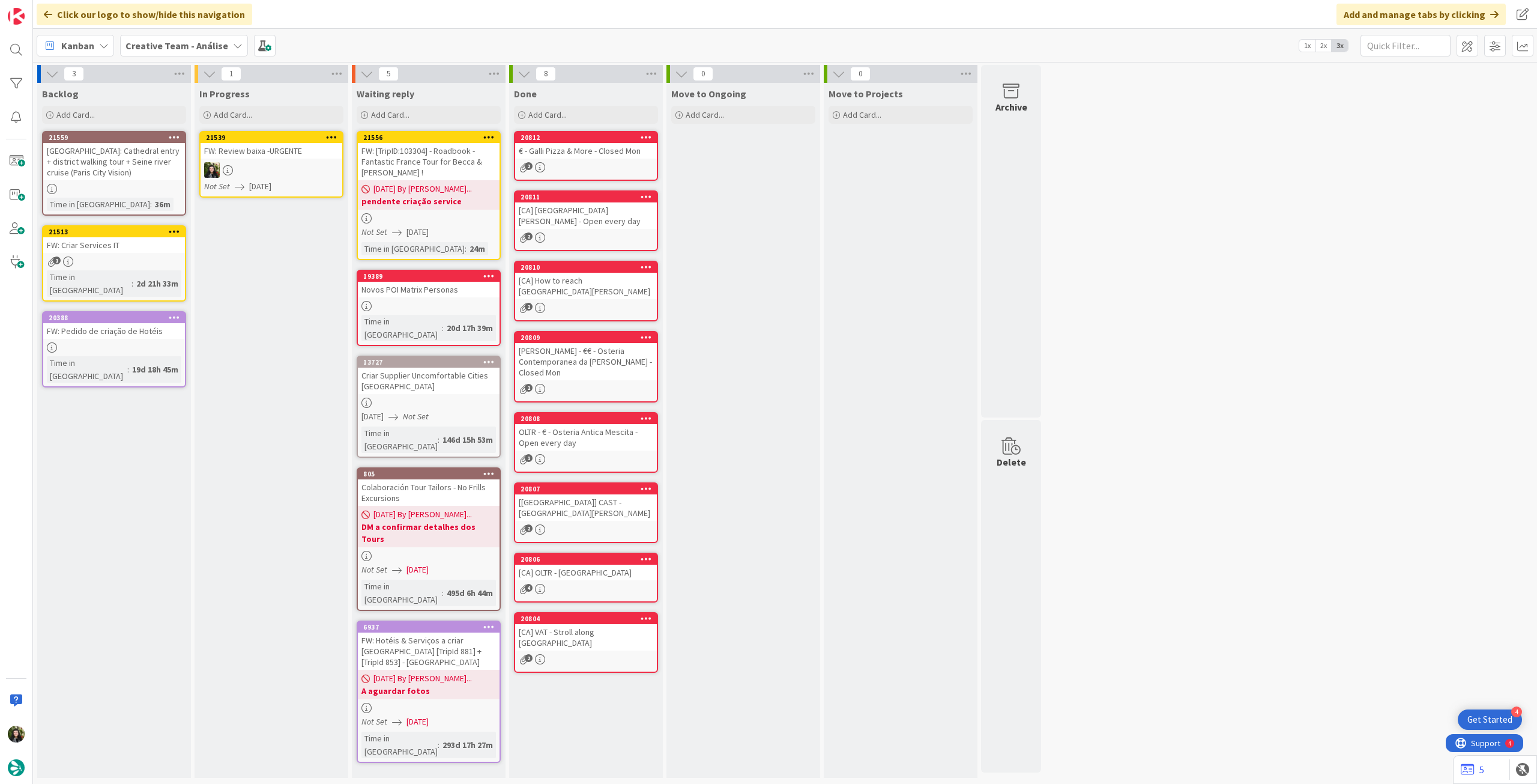
click at [336, 133] on icon at bounding box center [331, 137] width 12 height 9
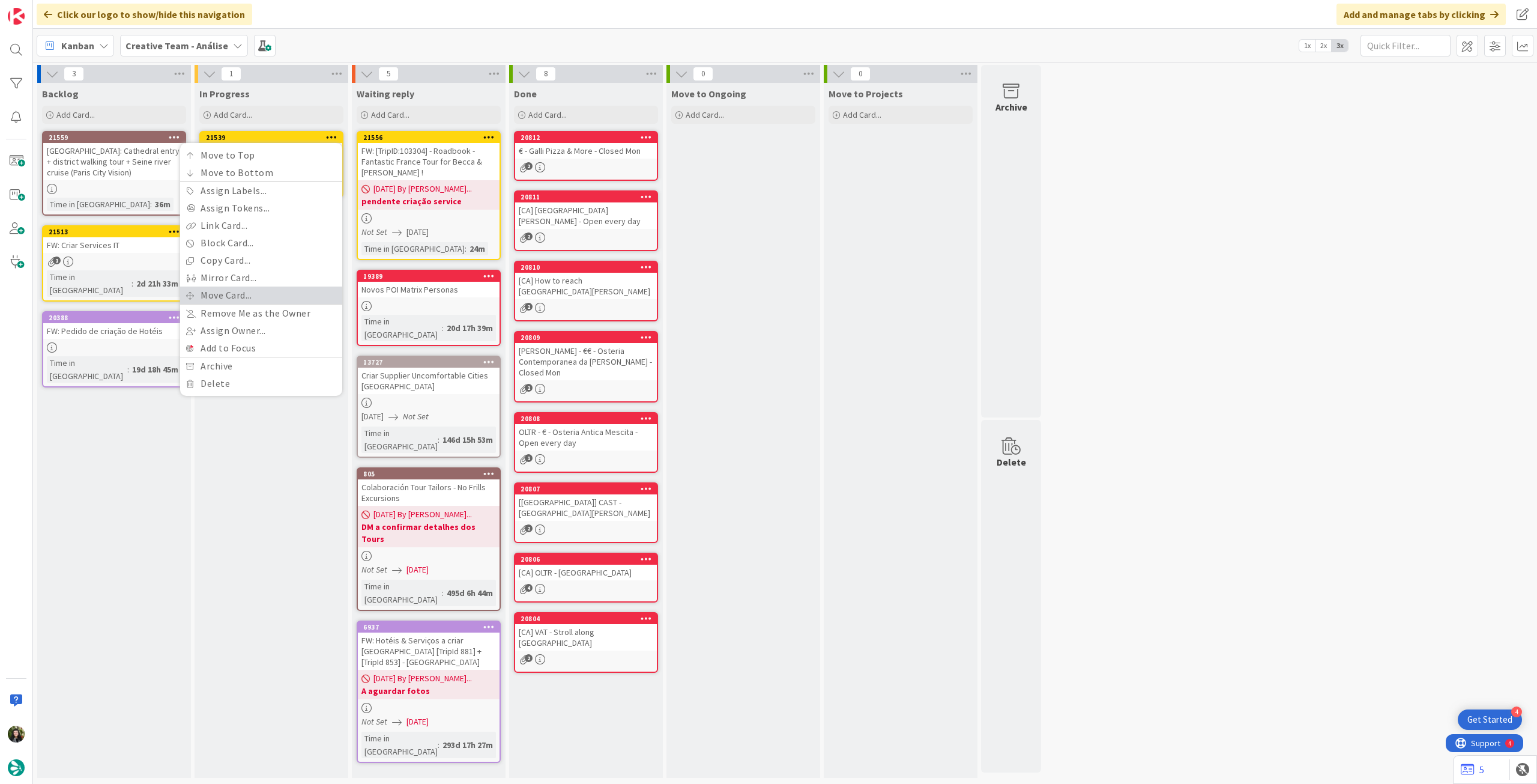
click at [242, 293] on link "Move Card..." at bounding box center [261, 296] width 162 height 17
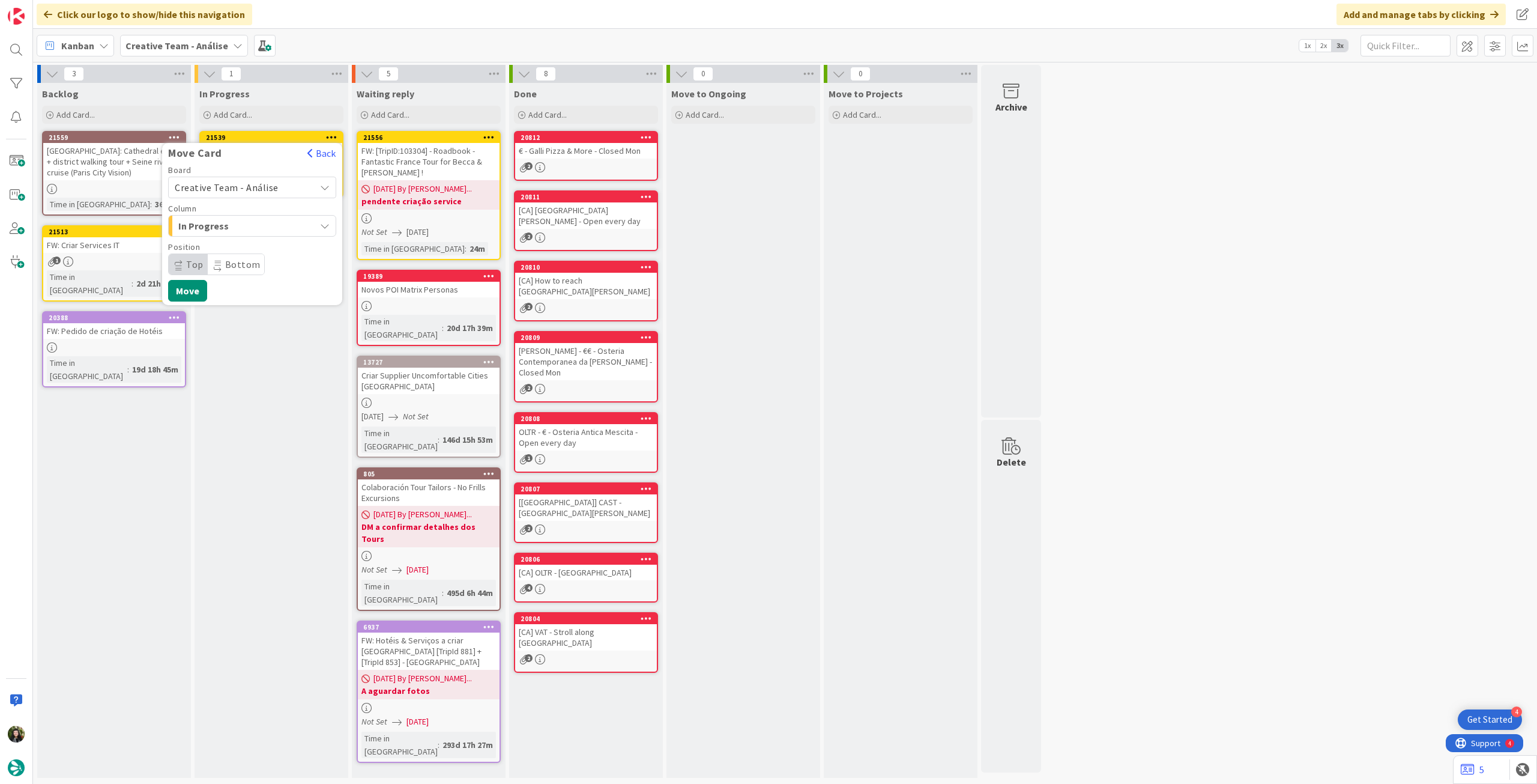
click at [253, 194] on span "Creative Team - Análise" at bounding box center [241, 187] width 135 height 16
click at [233, 248] on span "Creative Team" at bounding box center [260, 243] width 140 height 18
click at [235, 233] on span "Select a Column..." at bounding box center [219, 226] width 90 height 16
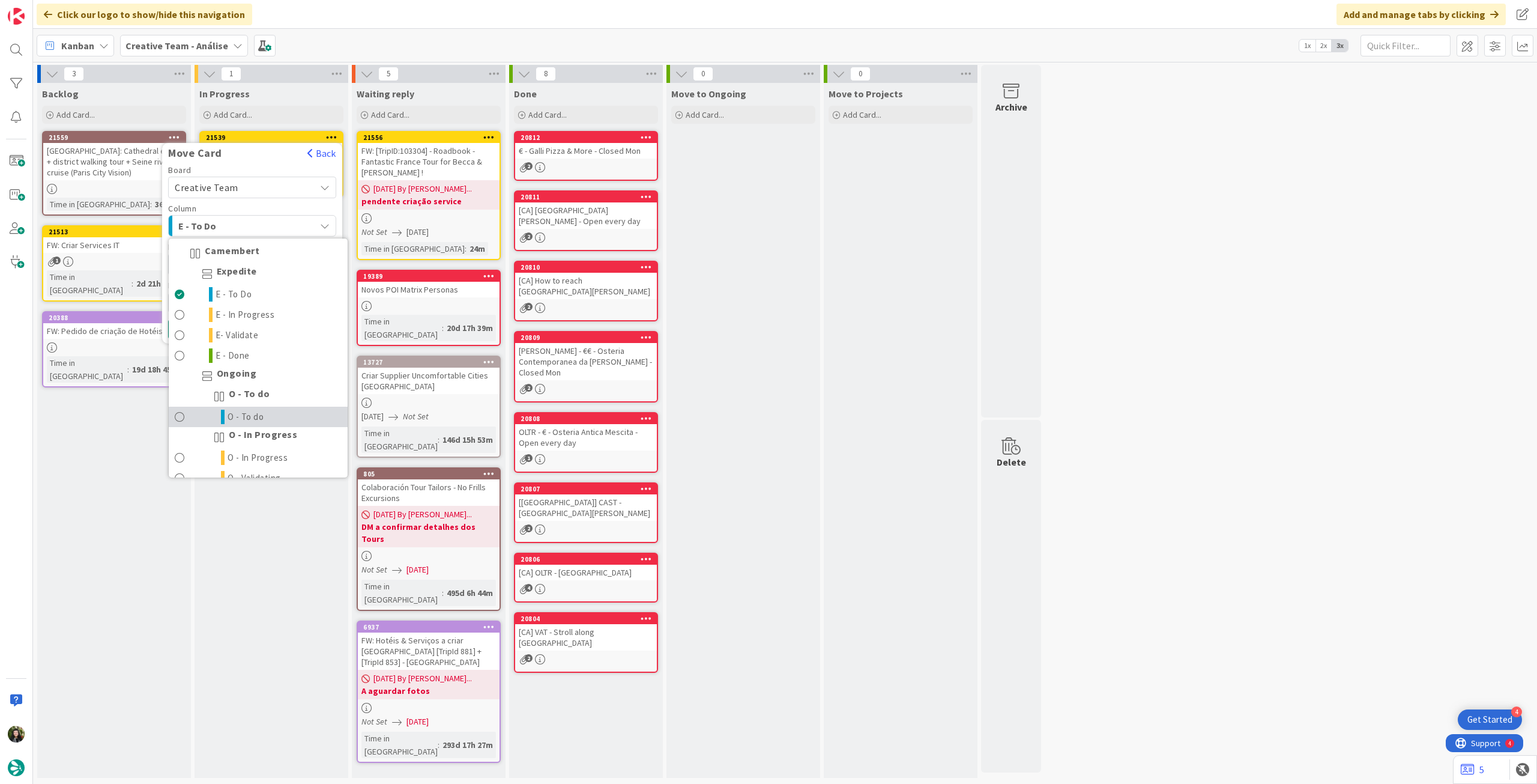
click at [242, 407] on link "O - To do" at bounding box center [258, 417] width 179 height 20
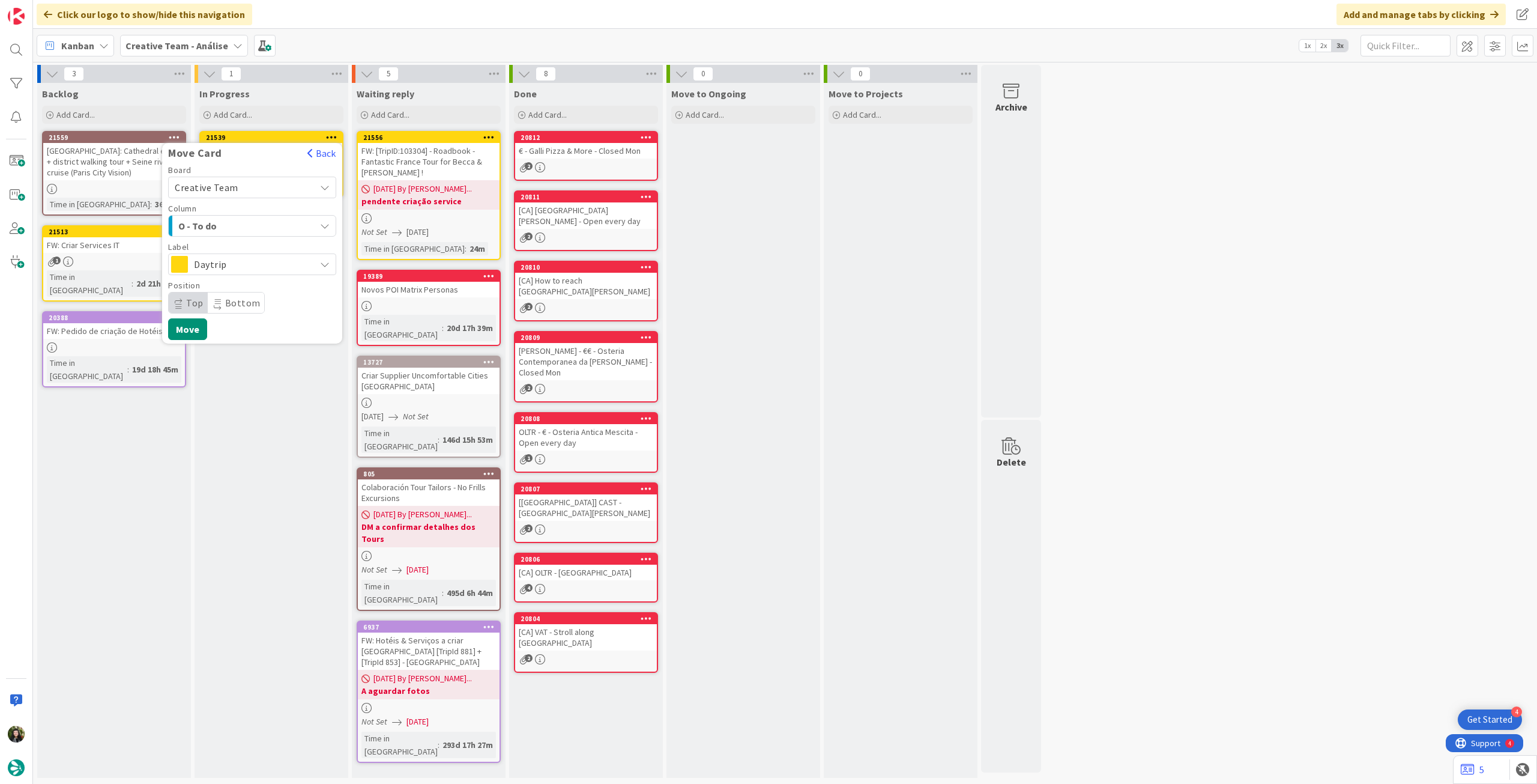
click at [249, 260] on span "Daytrip" at bounding box center [251, 264] width 115 height 16
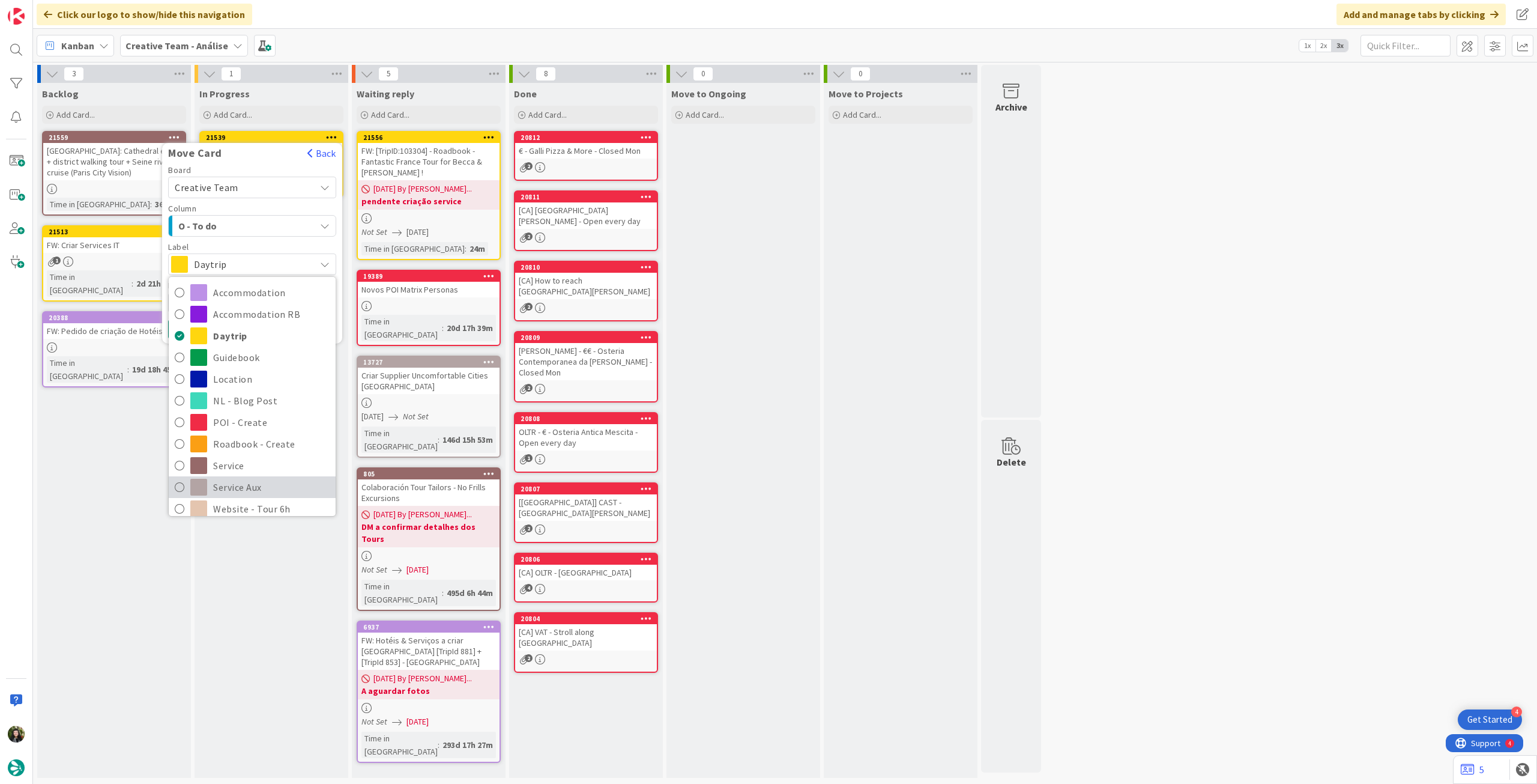
click at [229, 488] on span "Service Aux" at bounding box center [271, 486] width 116 height 18
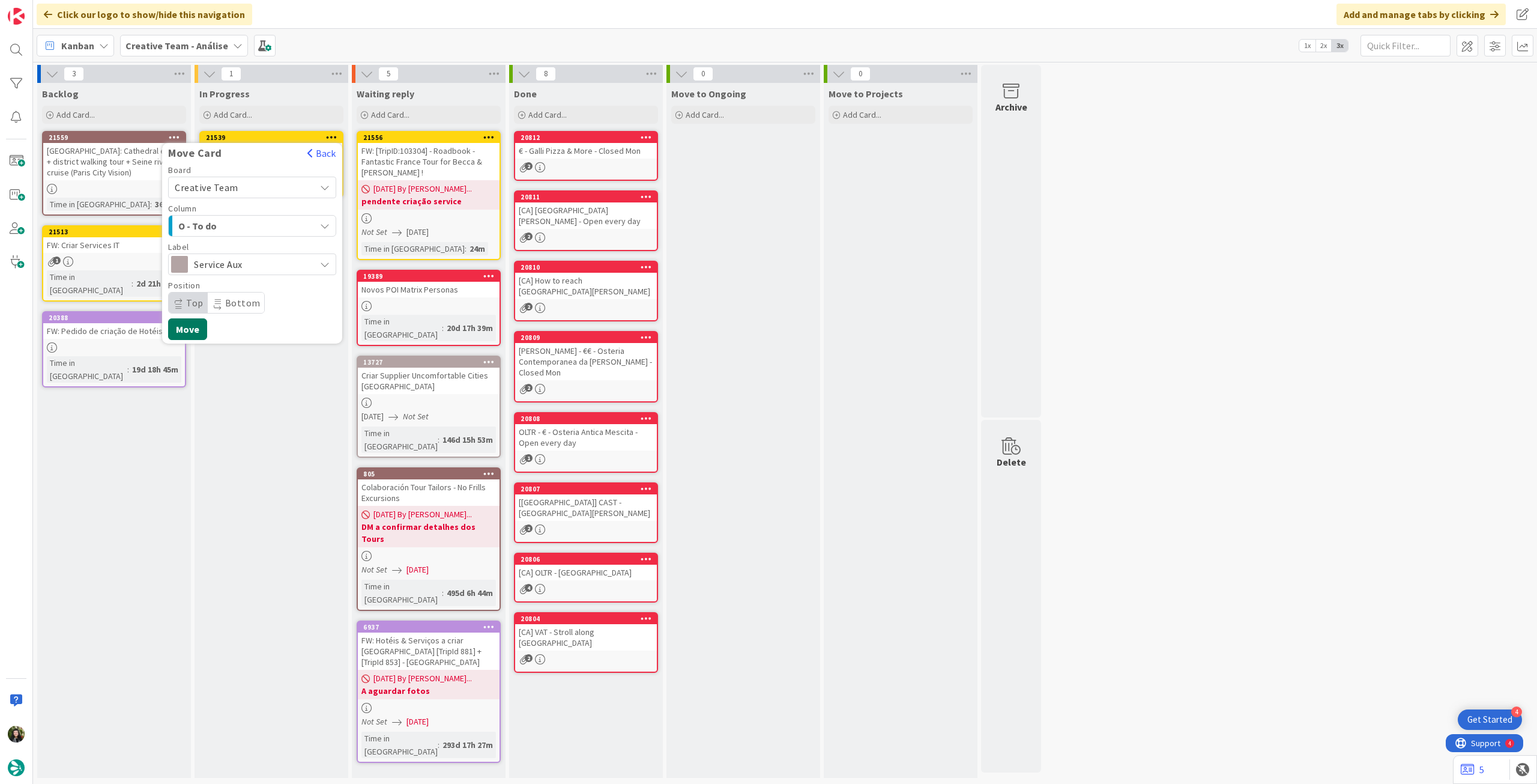
click at [188, 327] on button "Move" at bounding box center [188, 329] width 39 height 21
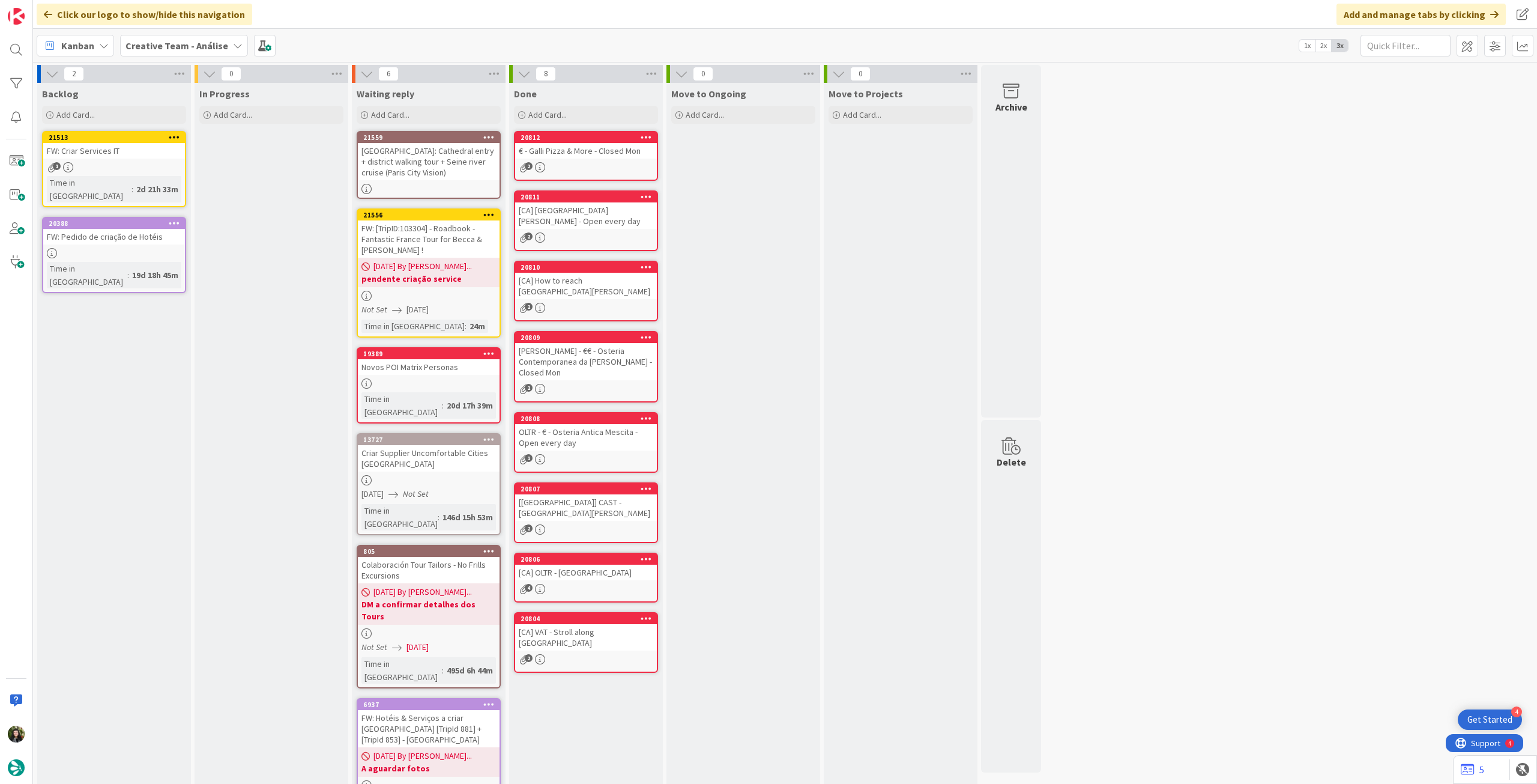
click at [185, 51] on b "Creative Team - Análise" at bounding box center [177, 46] width 103 height 12
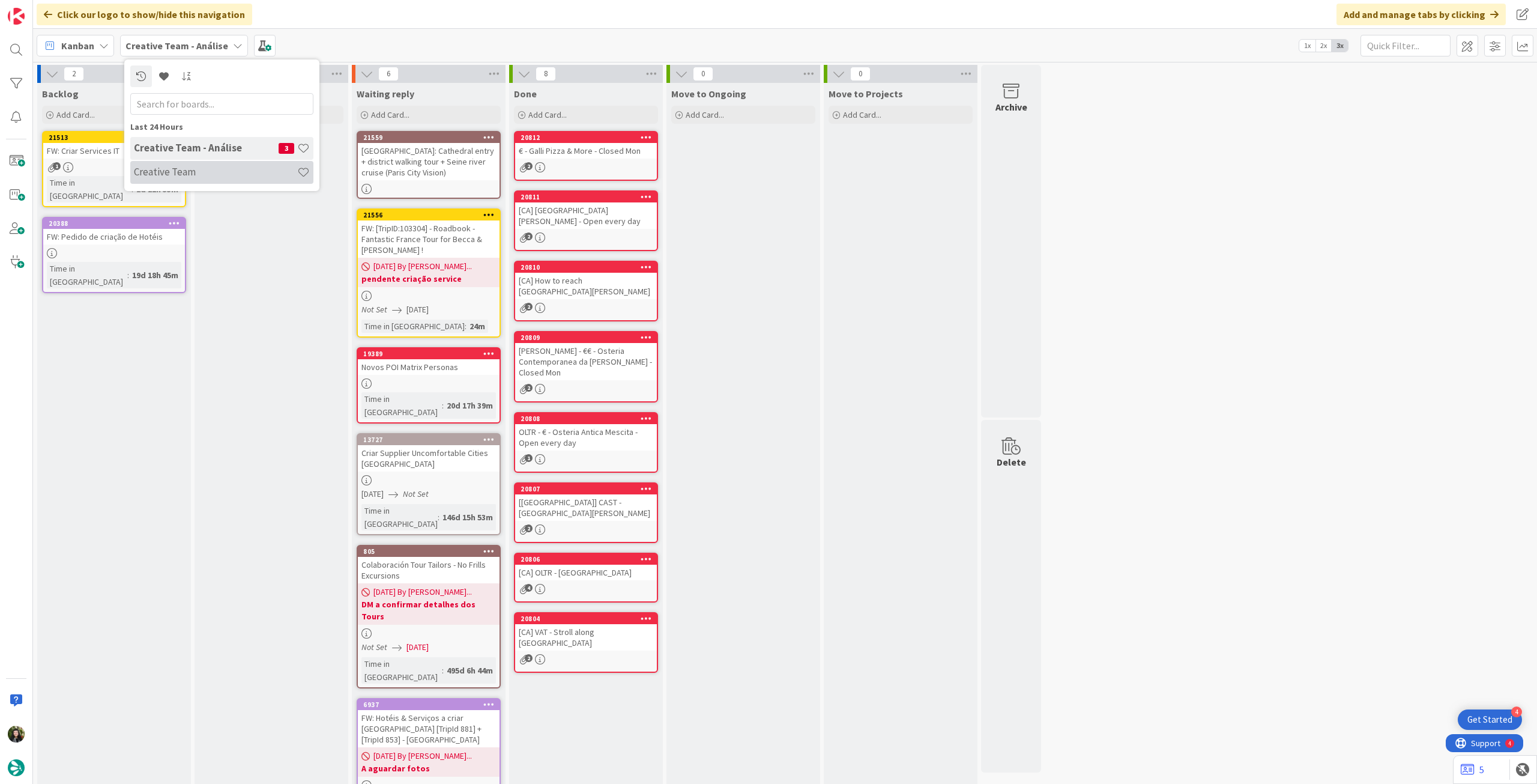
click at [189, 176] on h4 "Creative Team" at bounding box center [215, 172] width 164 height 12
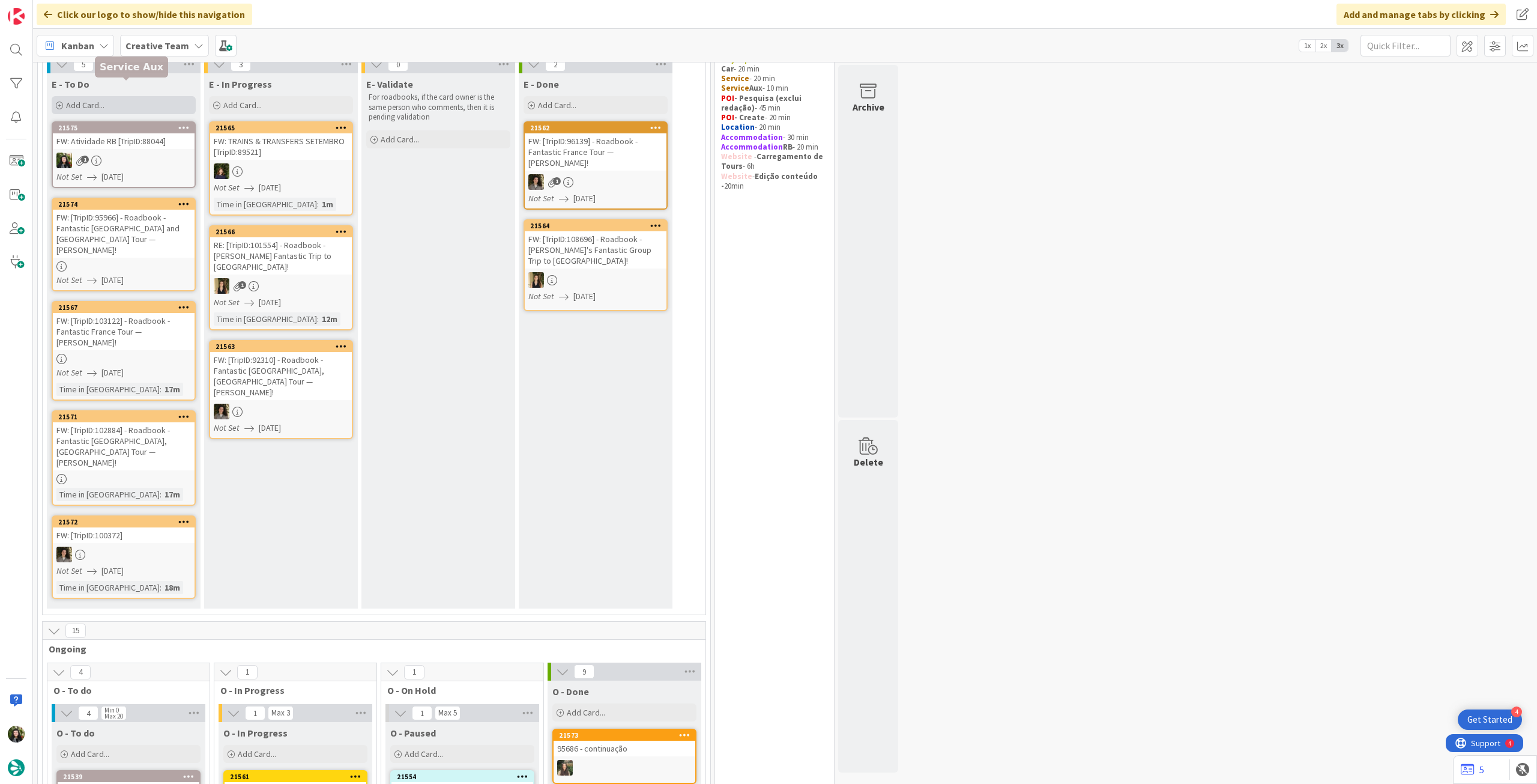
scroll to position [79, 0]
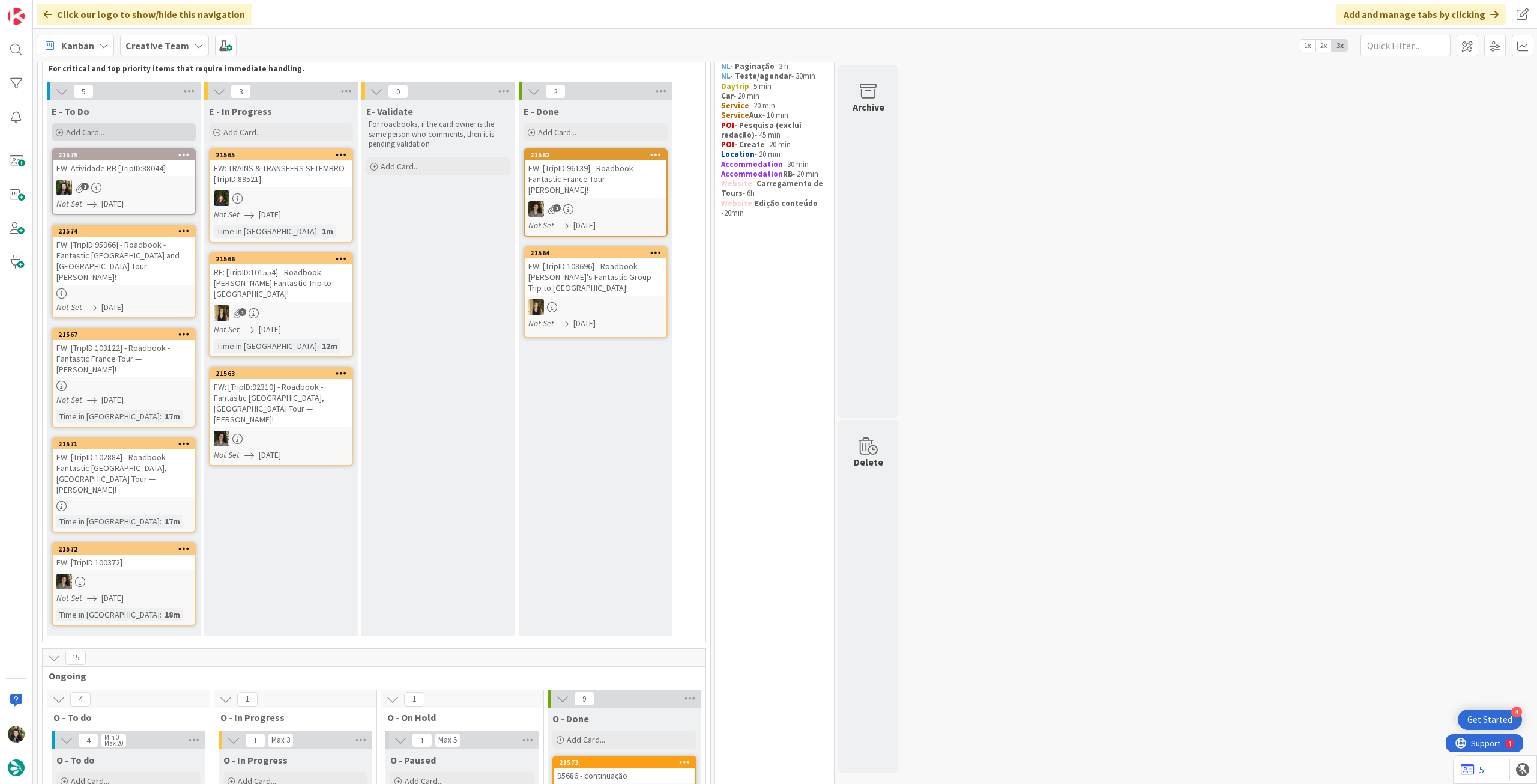
click at [133, 131] on div "Add Card..." at bounding box center [123, 132] width 144 height 18
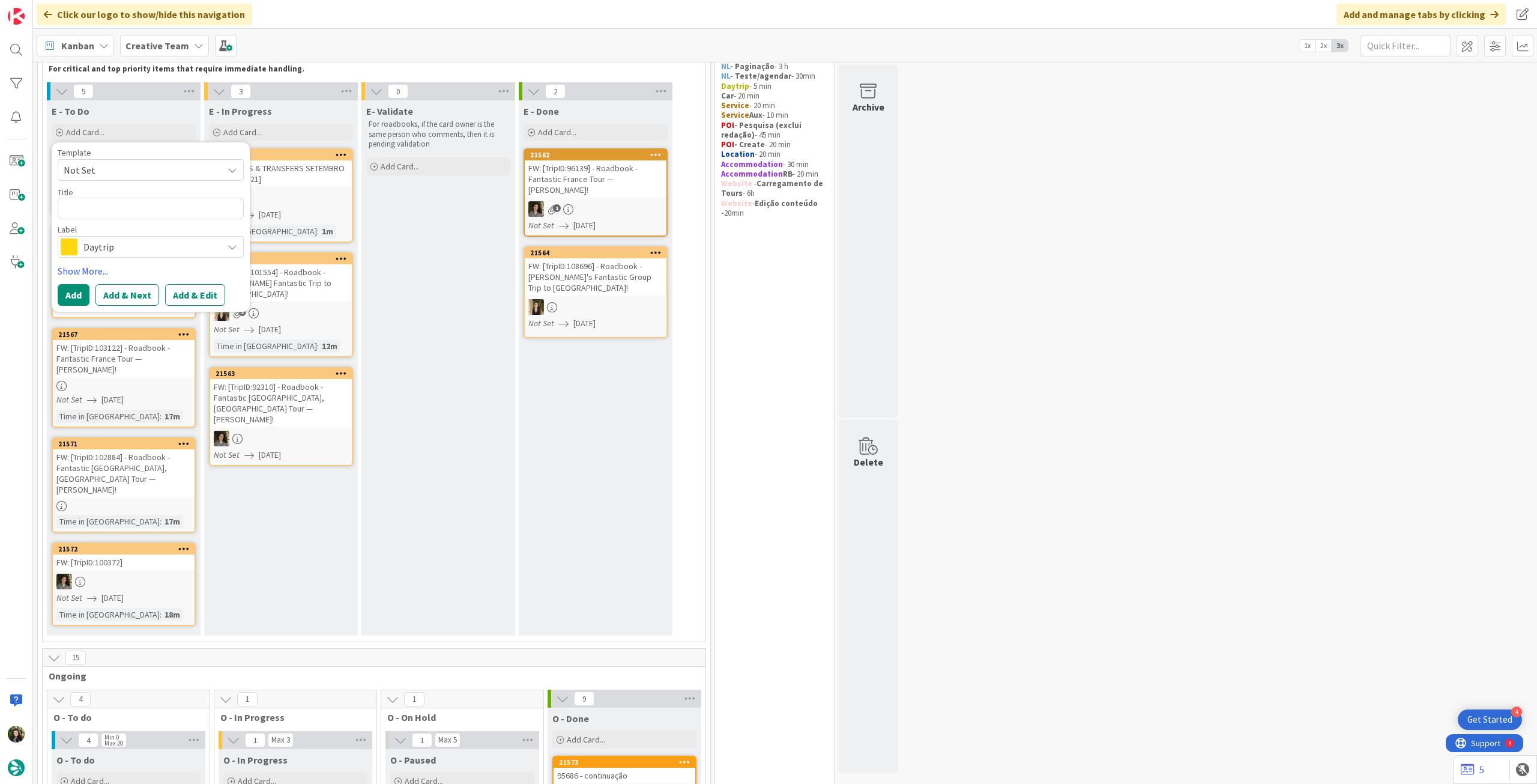
click at [135, 240] on span "Daytrip" at bounding box center [150, 246] width 134 height 16
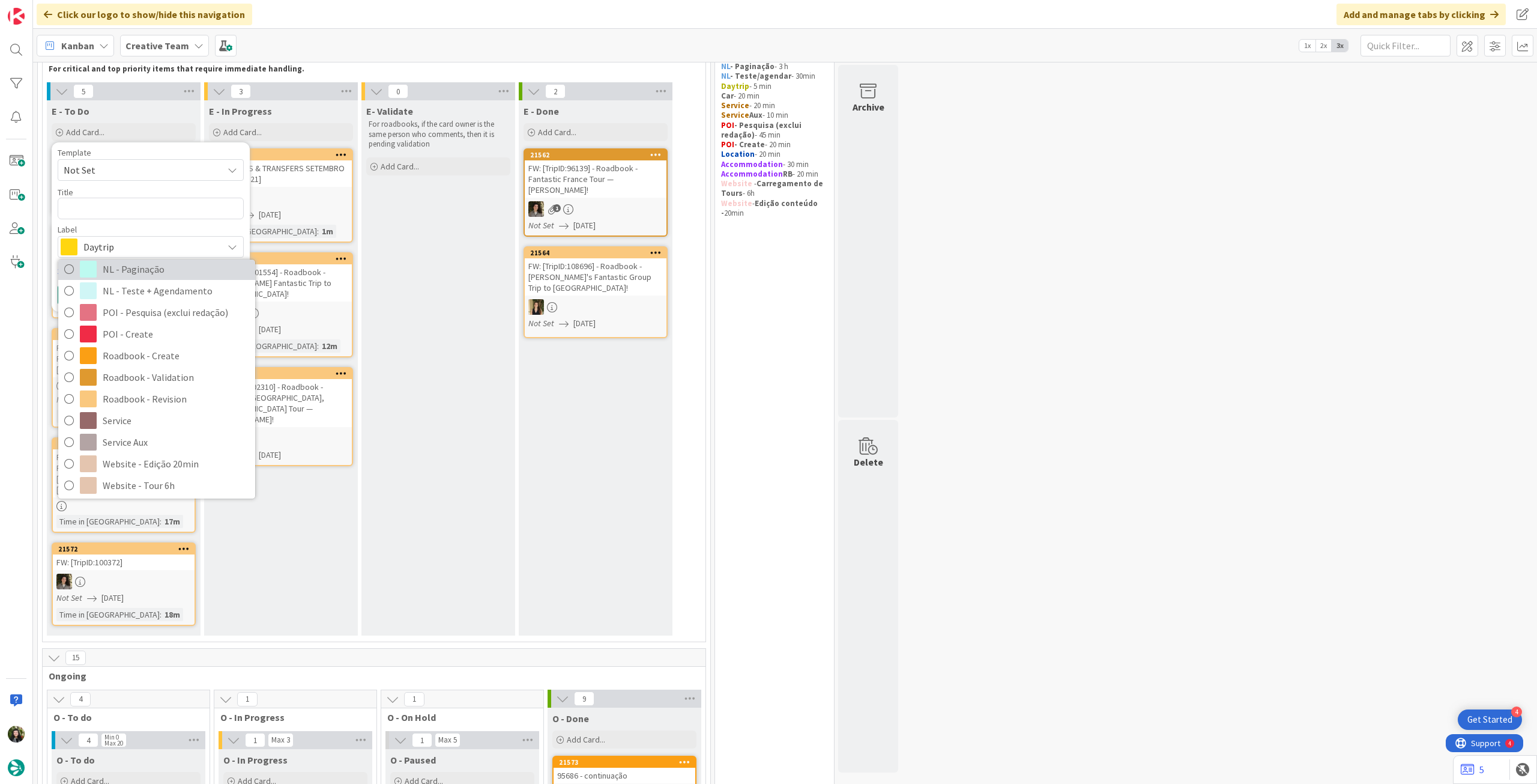
scroll to position [160, 0]
click at [152, 358] on span "Roadbook - Create" at bounding box center [175, 352] width 146 height 18
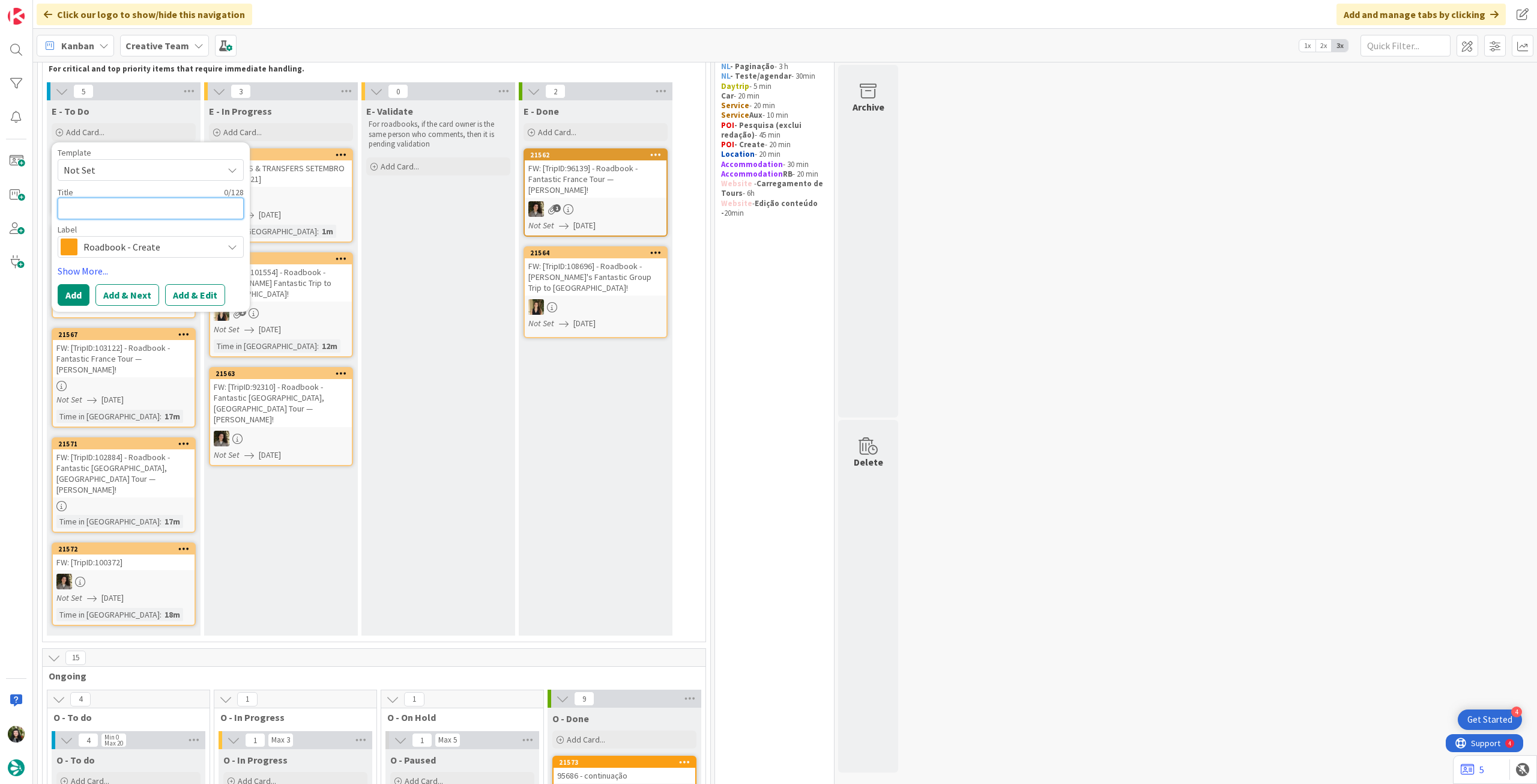
click at [116, 213] on textarea at bounding box center [150, 208] width 186 height 21
paste textarea "99926"
type textarea "x"
type textarea "99926"
click at [74, 295] on button "Add" at bounding box center [73, 295] width 32 height 21
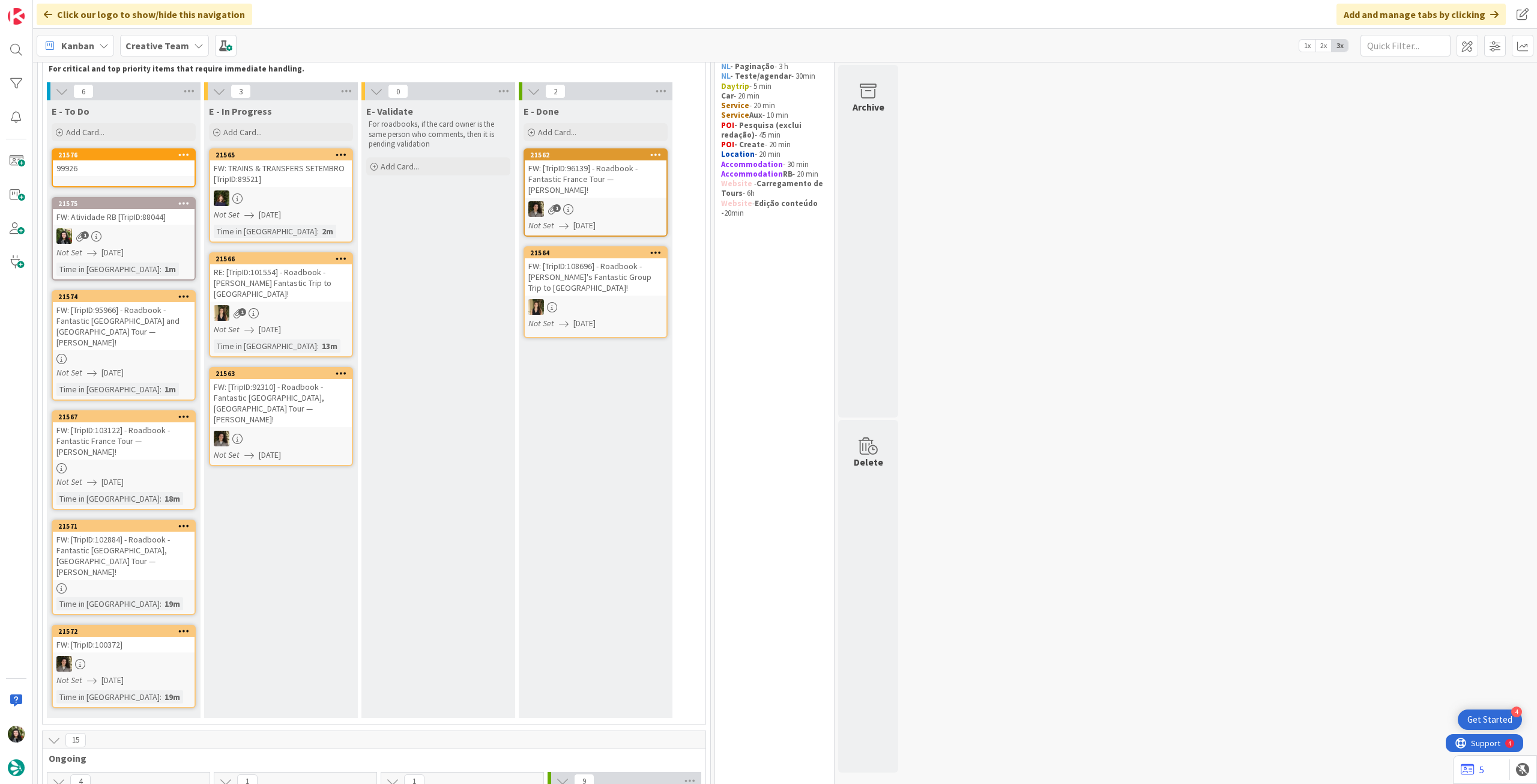
click at [112, 176] on link "21576 99926" at bounding box center [123, 168] width 144 height 39
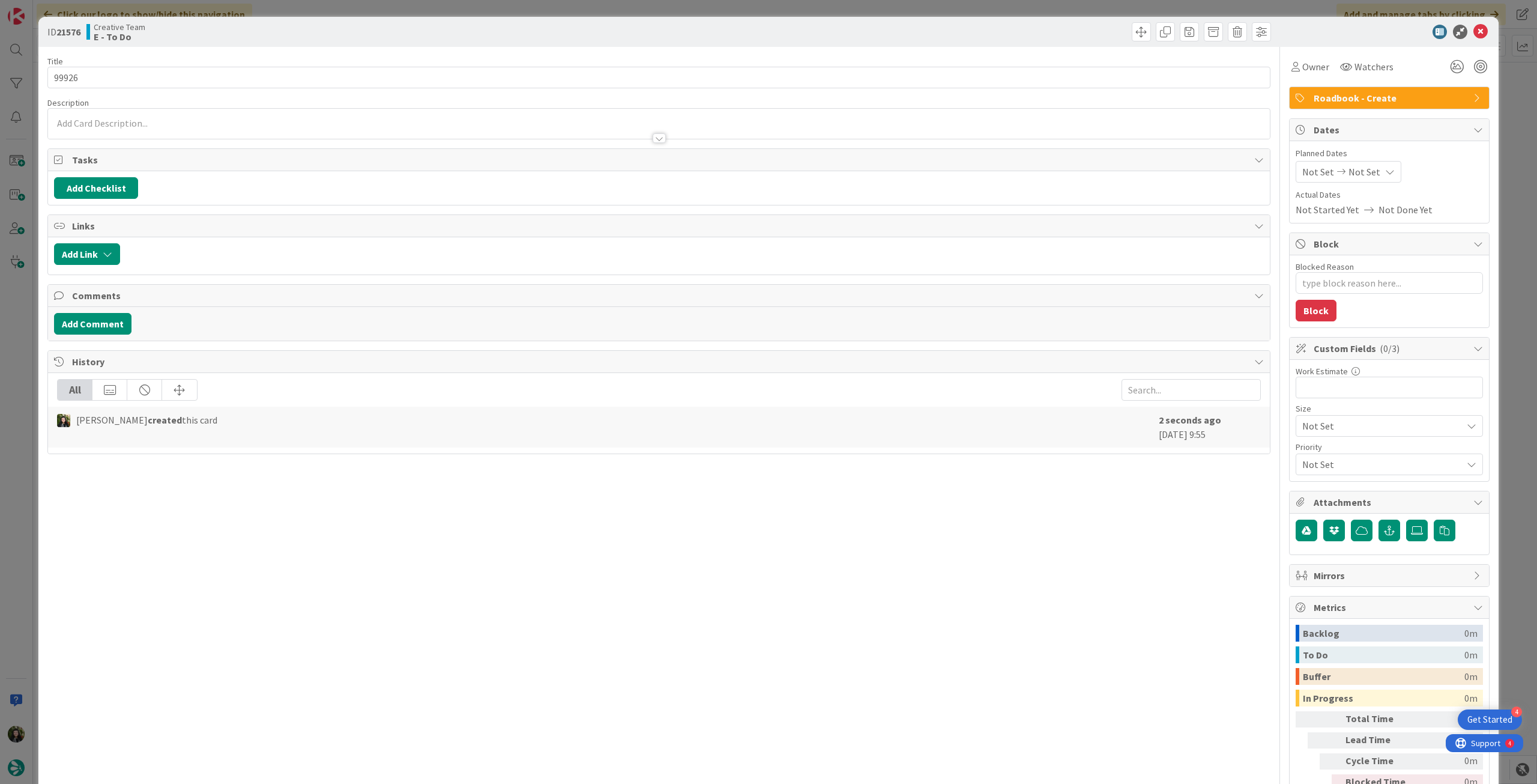
type textarea "x"
click at [1386, 172] on icon at bounding box center [1391, 172] width 10 height 10
click at [1308, 449] on icon at bounding box center [1317, 453] width 18 height 15
type input "[DATE]"
click at [1476, 26] on icon at bounding box center [1481, 31] width 15 height 15
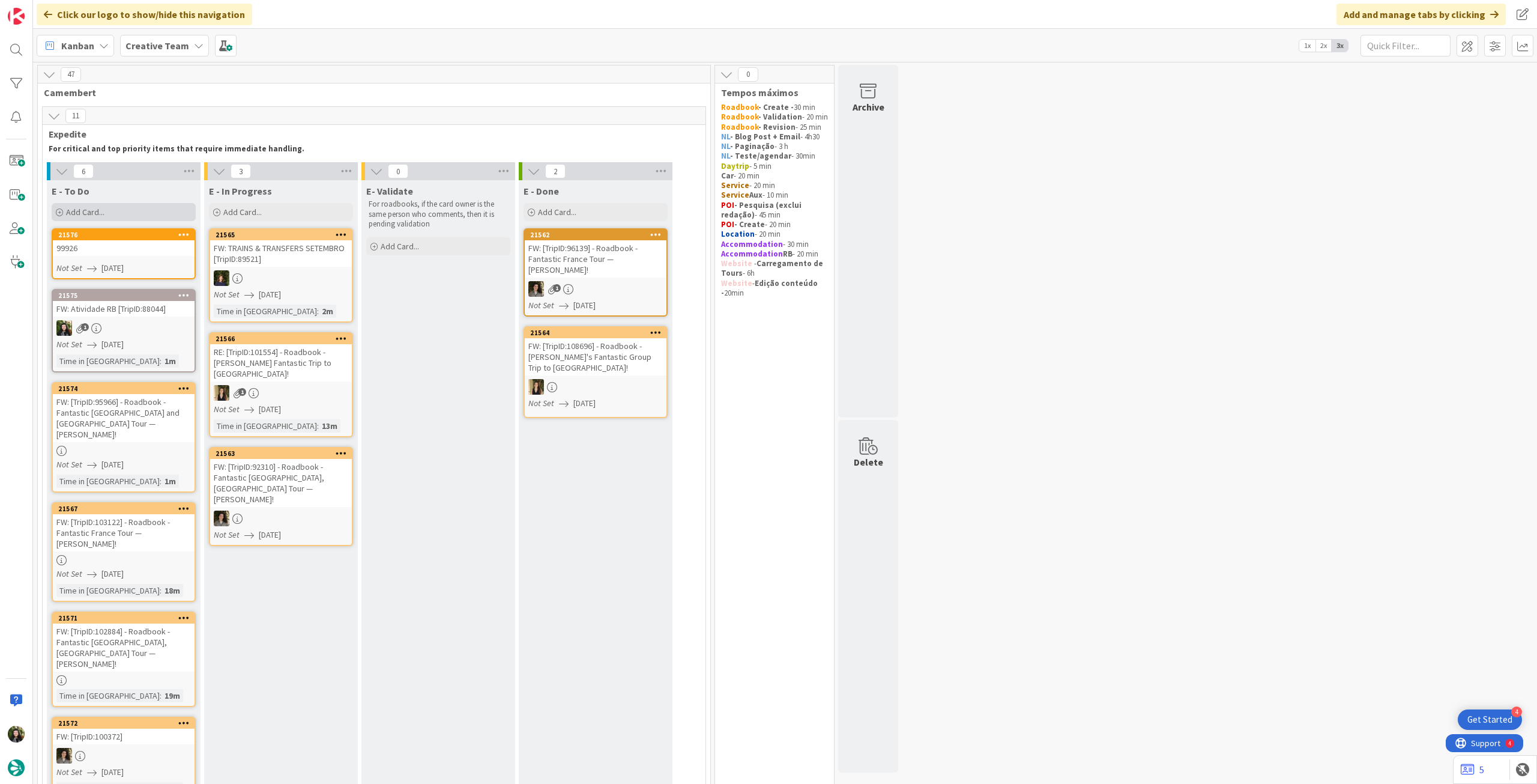
drag, startPoint x: 94, startPoint y: 213, endPoint x: 105, endPoint y: 225, distance: 16.3
click at [95, 213] on span "Add Card..." at bounding box center [85, 211] width 39 height 11
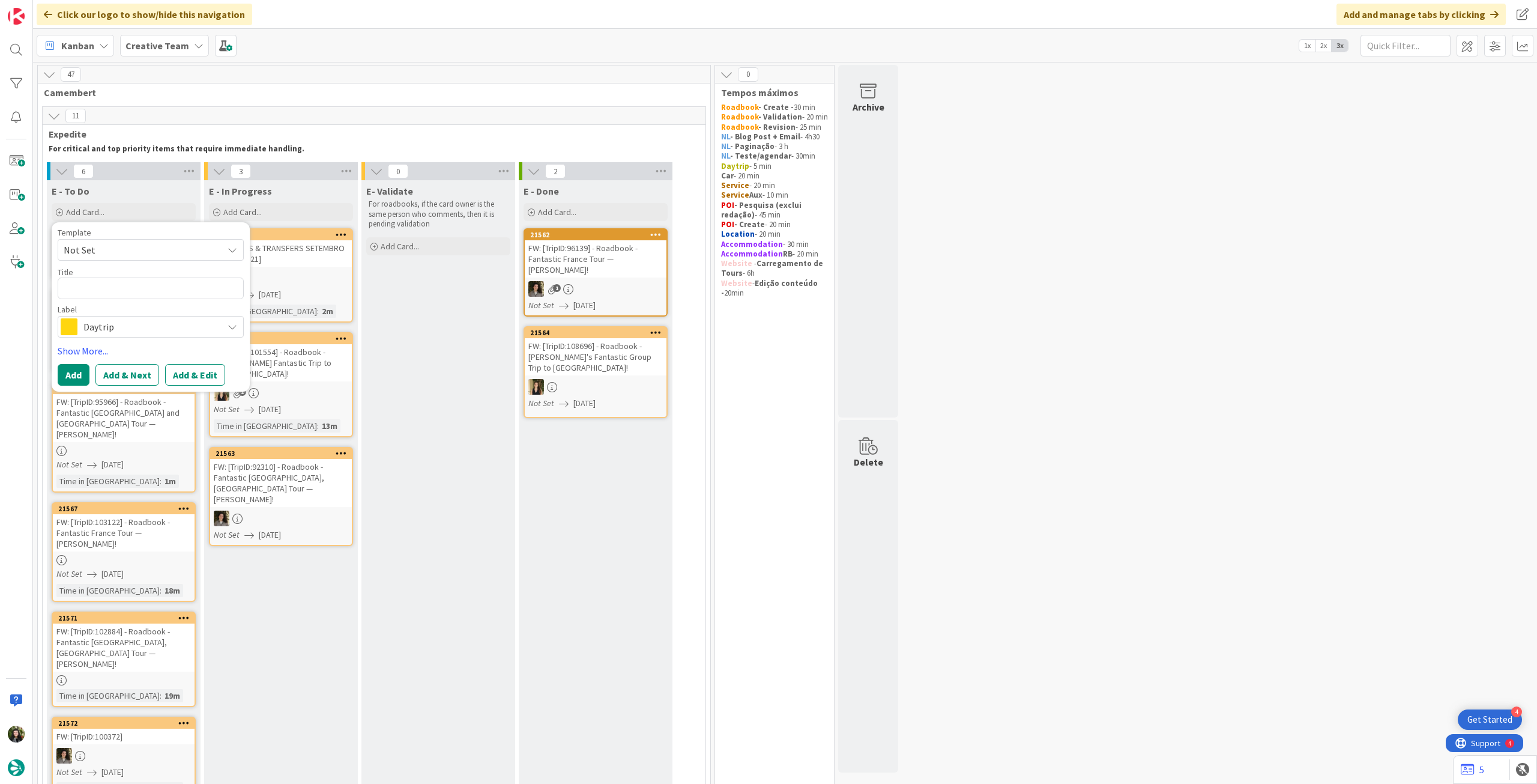
click at [127, 324] on span "Daytrip" at bounding box center [150, 326] width 134 height 16
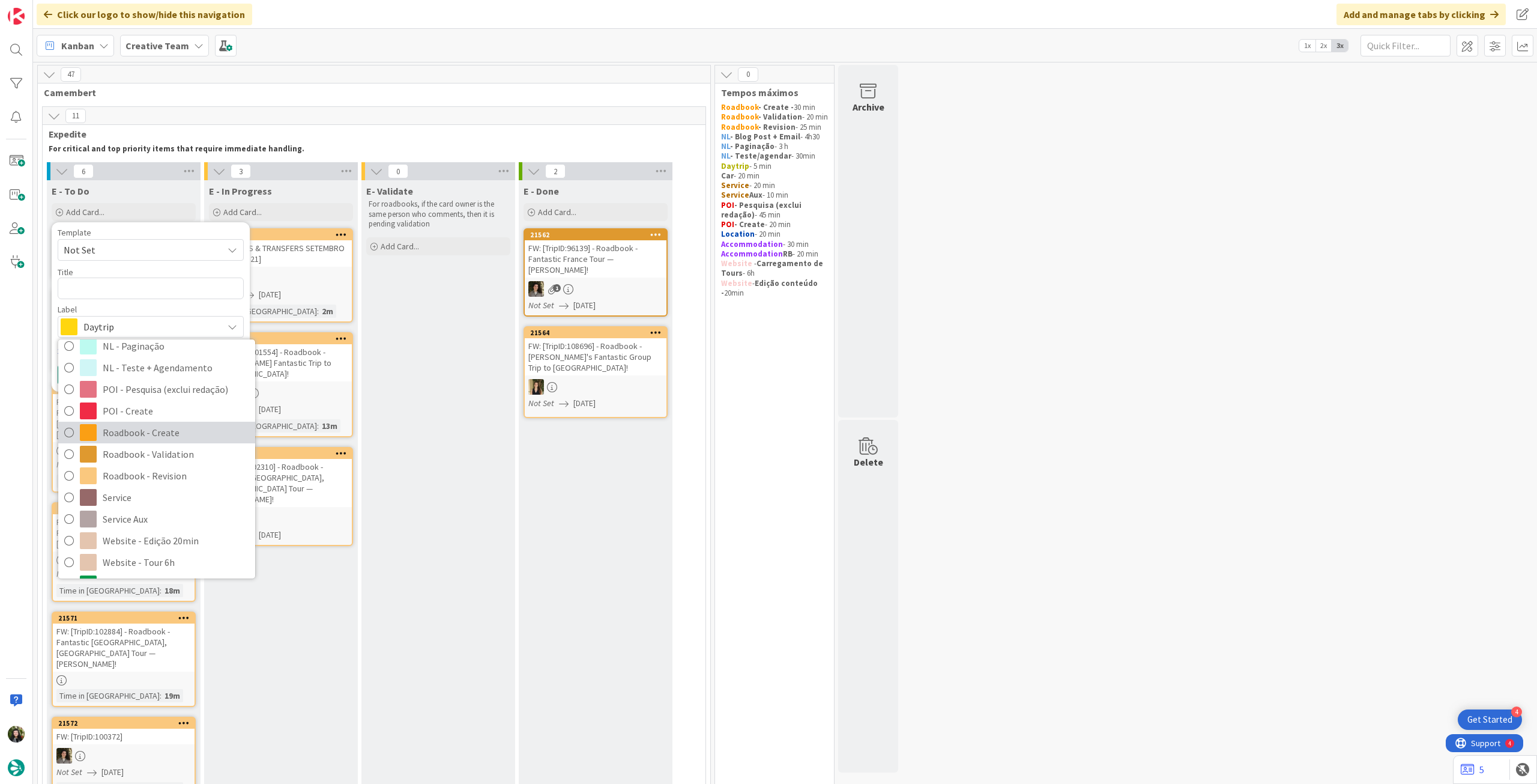
drag, startPoint x: 181, startPoint y: 435, endPoint x: 131, endPoint y: 344, distance: 103.8
click at [180, 433] on span "Roadbook - Create" at bounding box center [175, 432] width 146 height 18
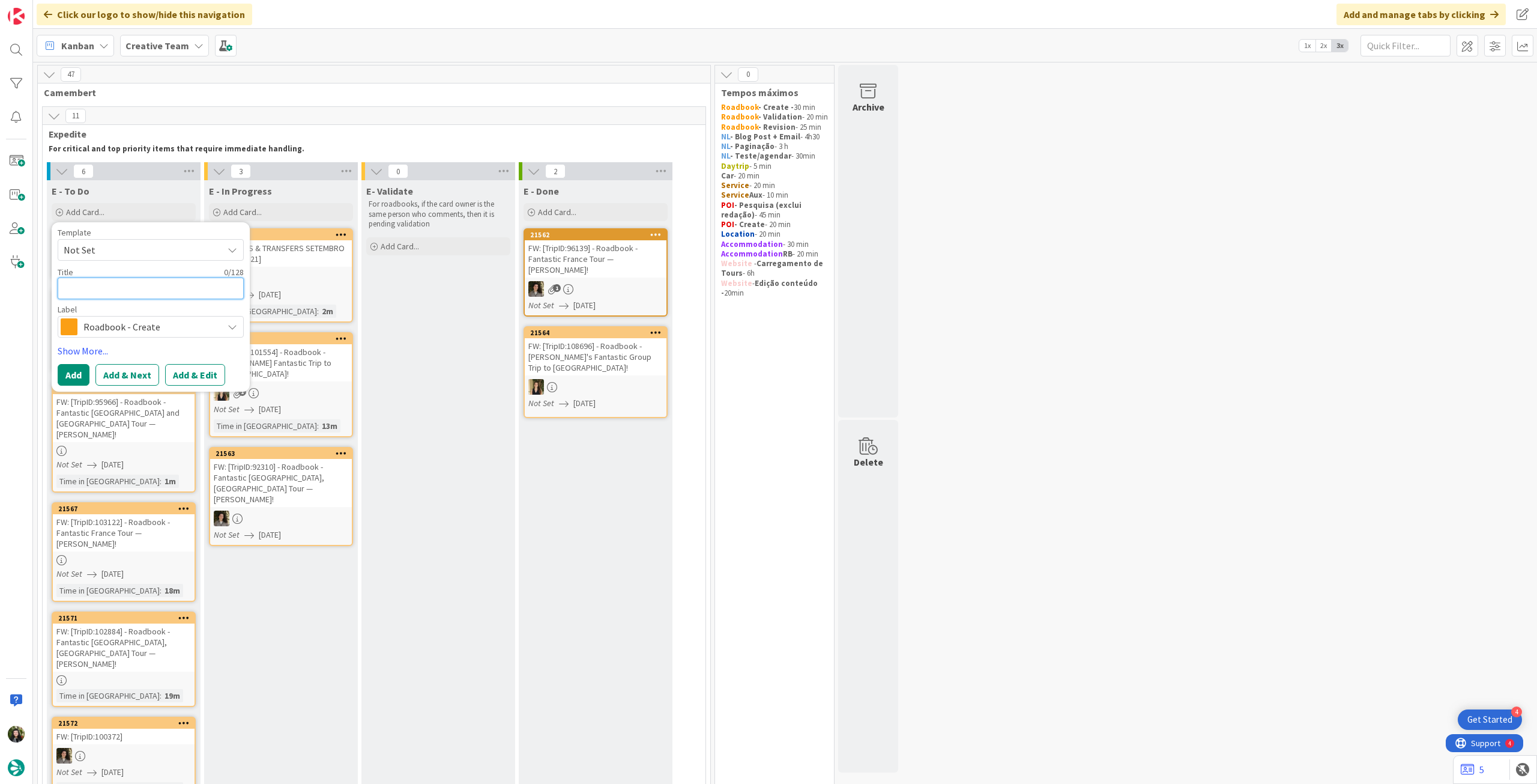
drag, startPoint x: 124, startPoint y: 290, endPoint x: 75, endPoint y: 362, distance: 87.1
click at [124, 292] on textarea at bounding box center [150, 288] width 186 height 21
paste textarea "109371"
type textarea "x"
type textarea "109371"
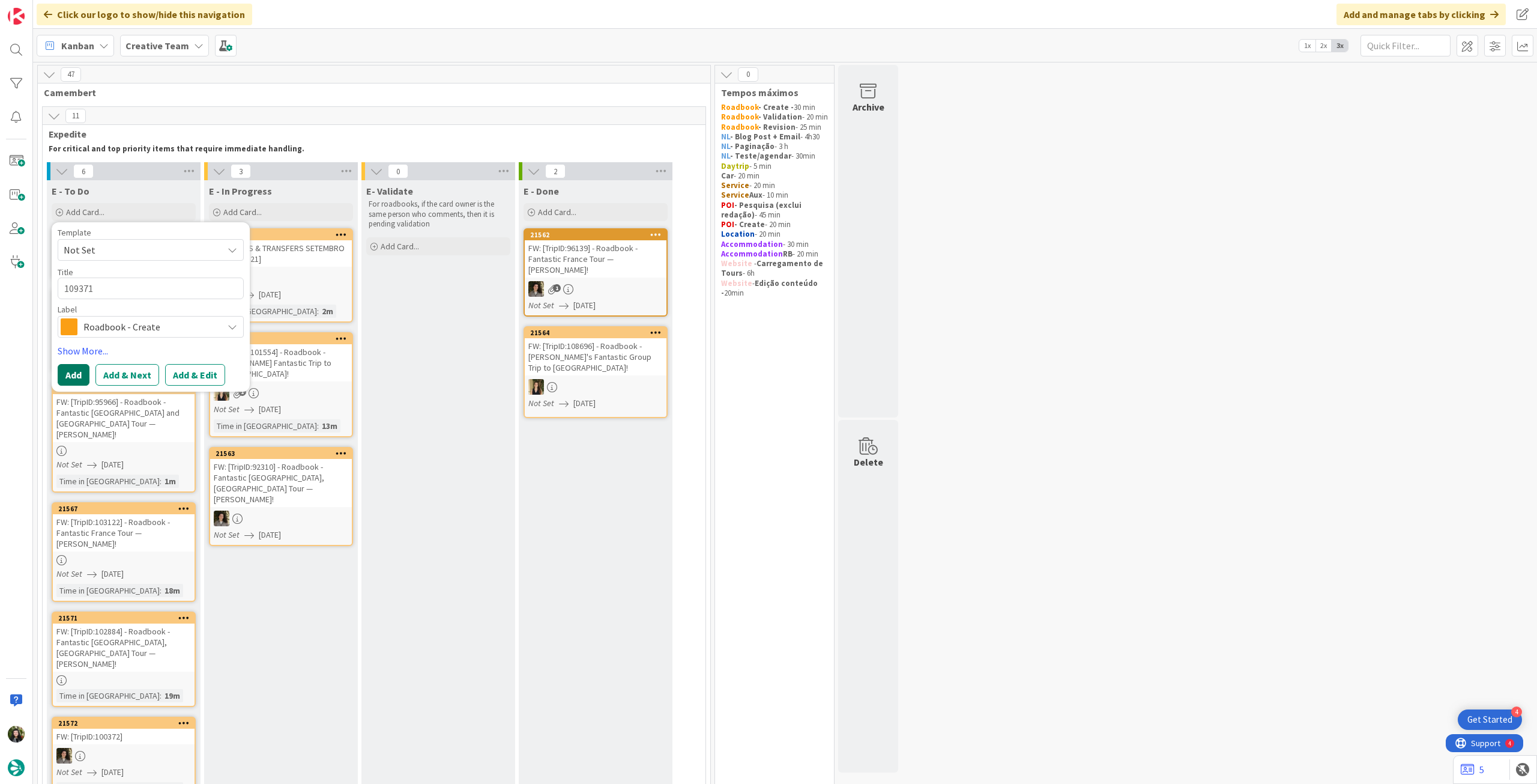
click at [74, 373] on button "Add" at bounding box center [73, 375] width 32 height 21
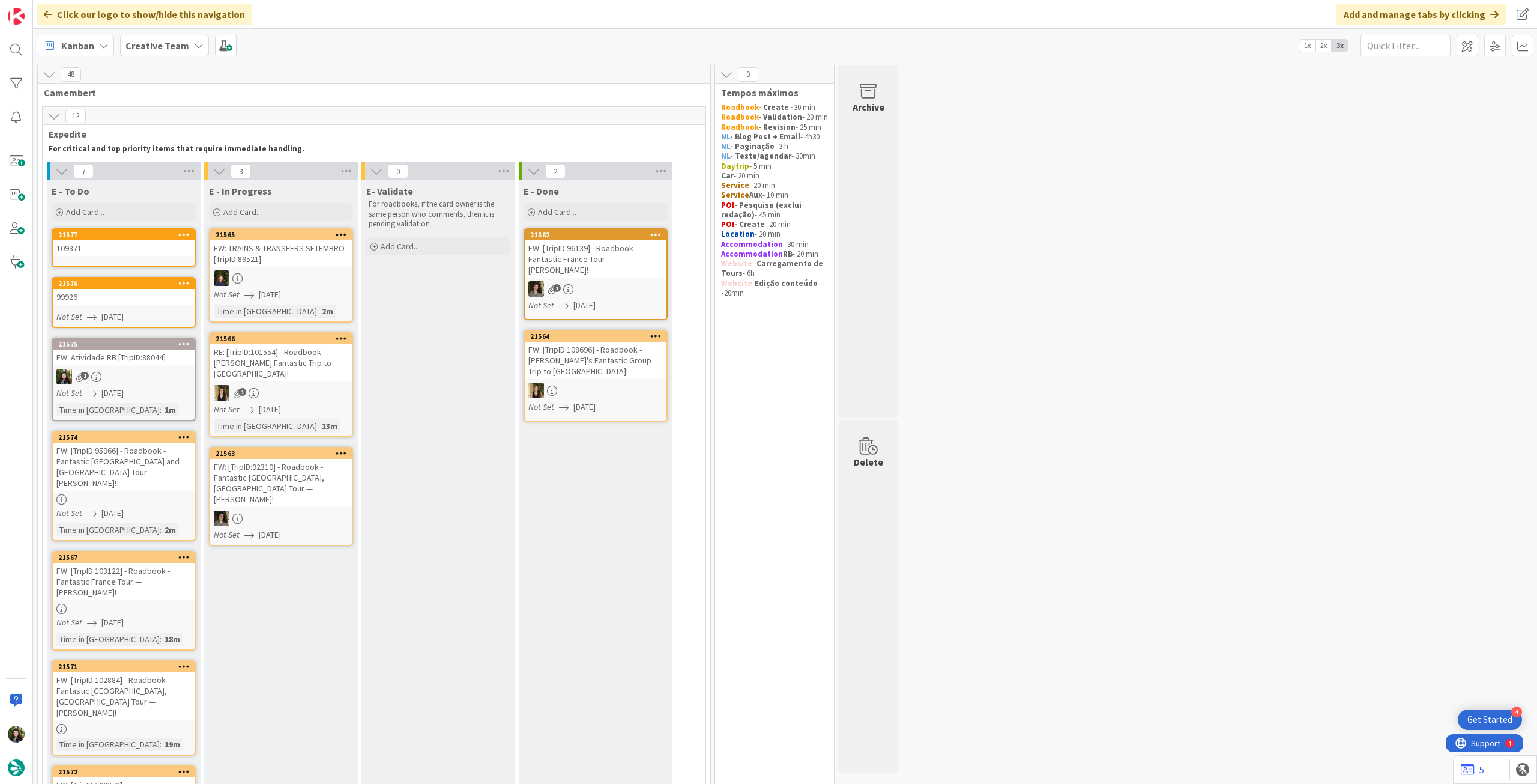
click at [147, 250] on div "109371" at bounding box center [124, 248] width 141 height 16
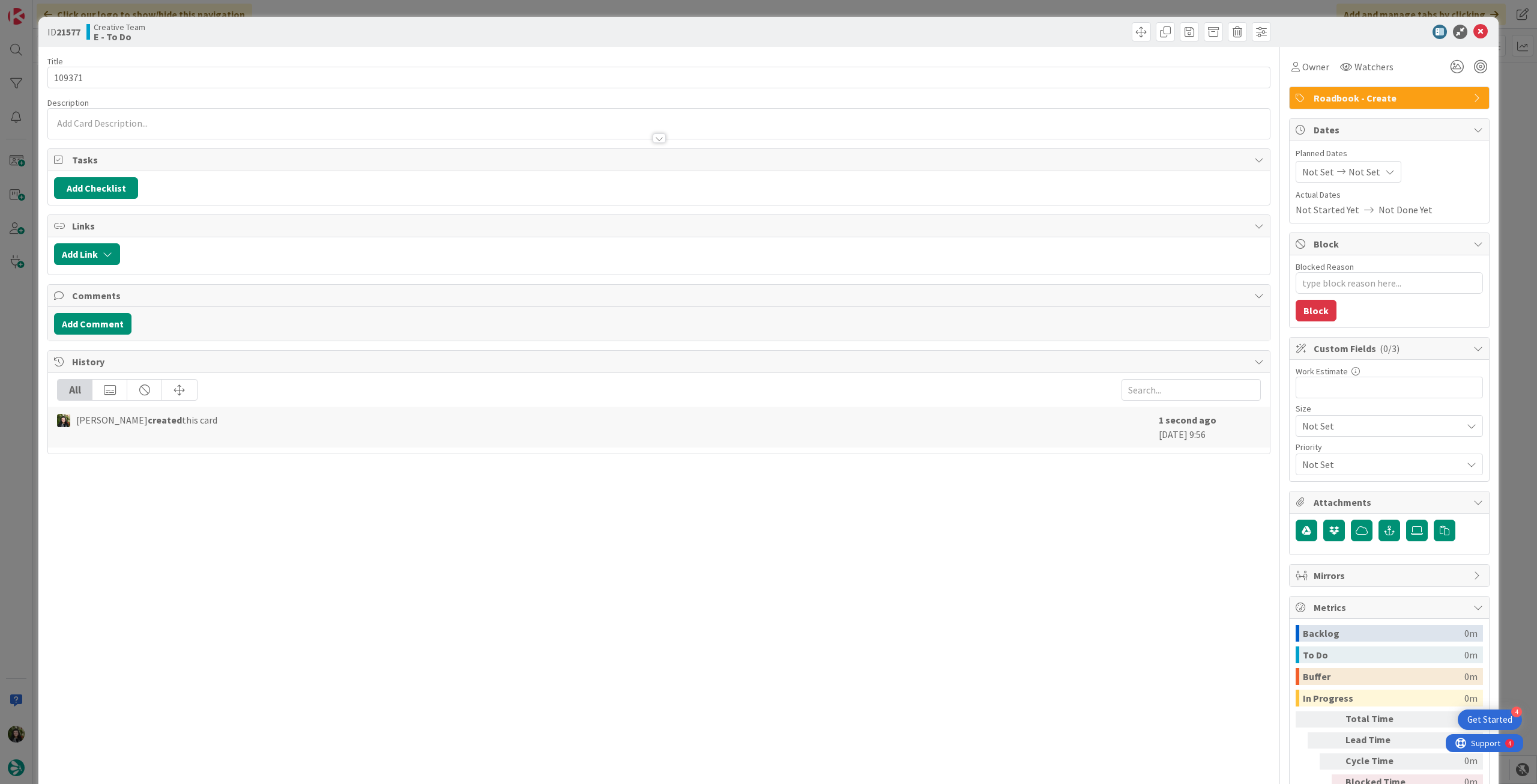
type textarea "x"
click at [1386, 172] on icon at bounding box center [1391, 172] width 10 height 10
click at [1308, 446] on icon at bounding box center [1317, 453] width 18 height 15
type input "[DATE]"
click at [1474, 28] on icon at bounding box center [1481, 31] width 15 height 15
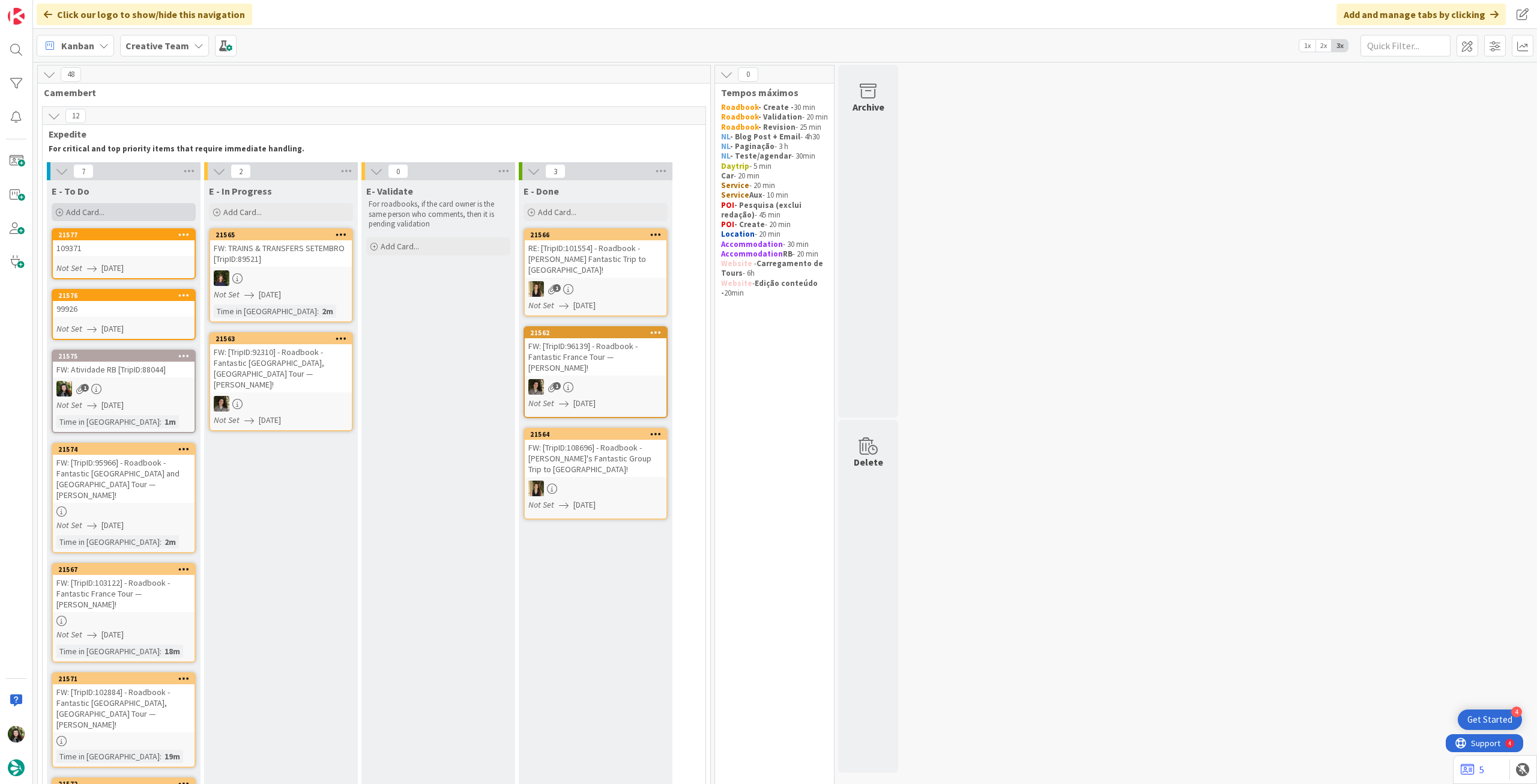
click at [124, 218] on div "Add Card..." at bounding box center [123, 211] width 144 height 18
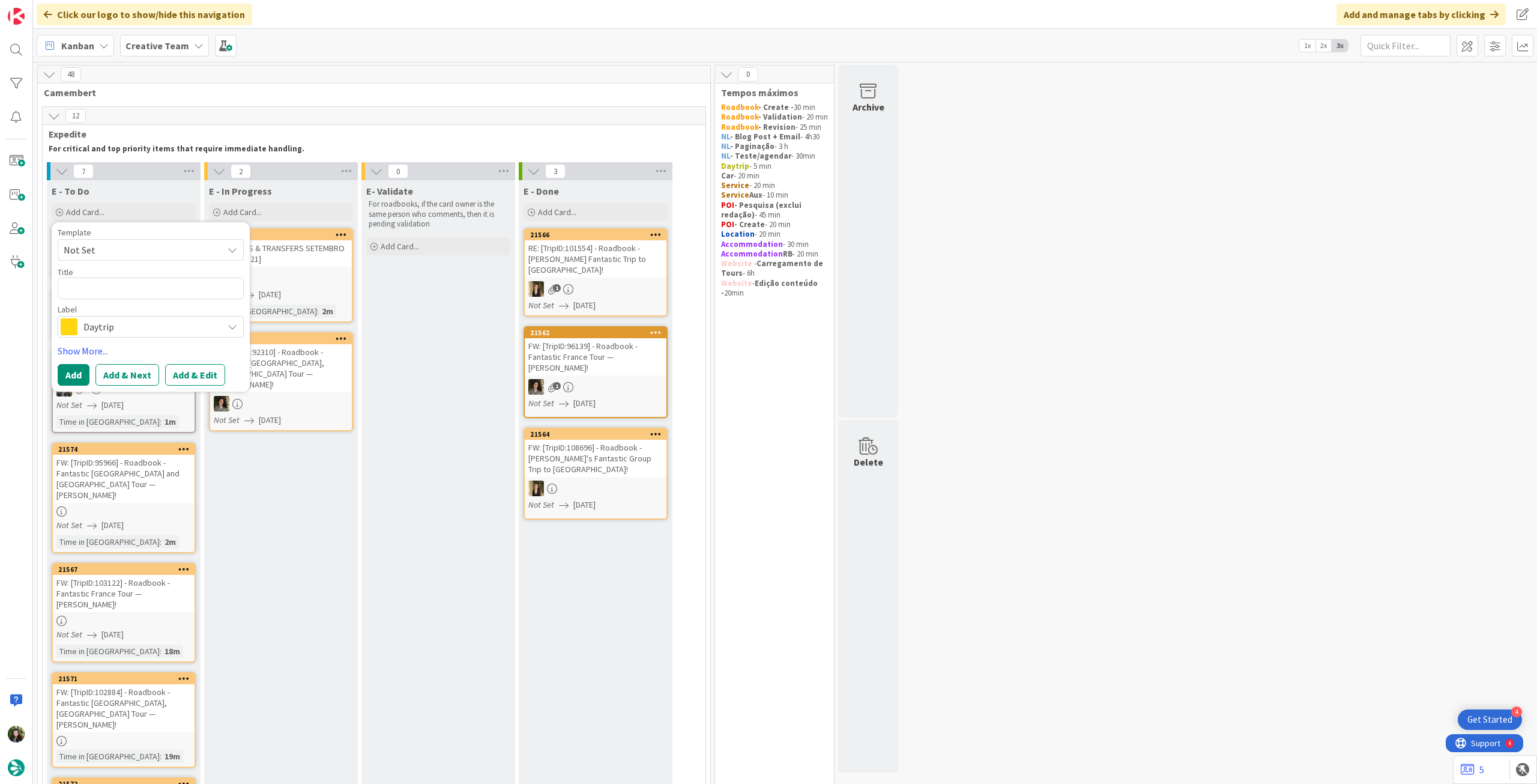
click at [126, 339] on div "Template Not Set Title 0 / 128 Label Daytrip Accommodation Accommodation RB Car…" at bounding box center [150, 306] width 186 height 157
click at [132, 325] on span "Daytrip" at bounding box center [150, 326] width 134 height 16
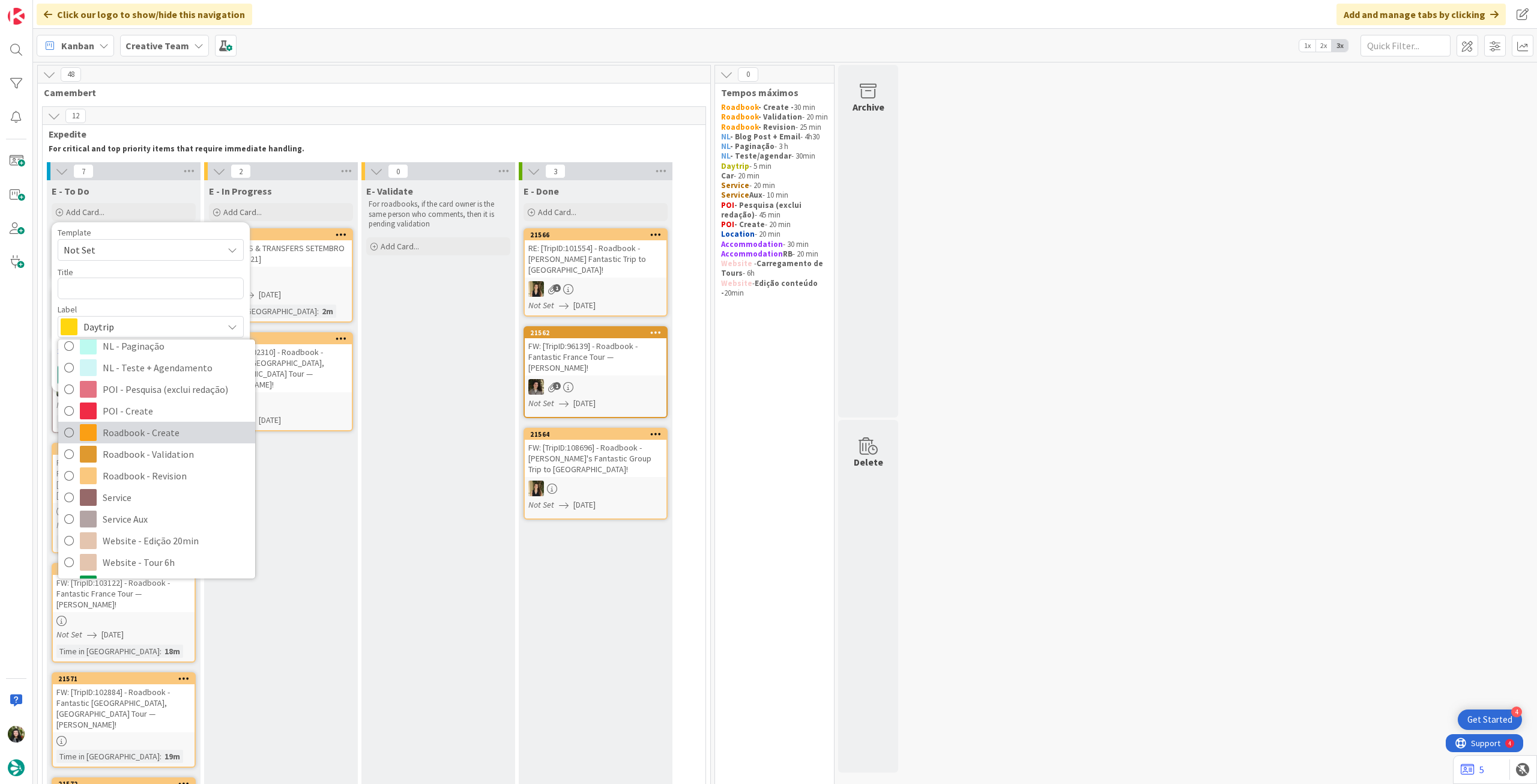
drag, startPoint x: 169, startPoint y: 438, endPoint x: 144, endPoint y: 371, distance: 71.5
click at [169, 438] on span "Roadbook - Create" at bounding box center [175, 432] width 146 height 18
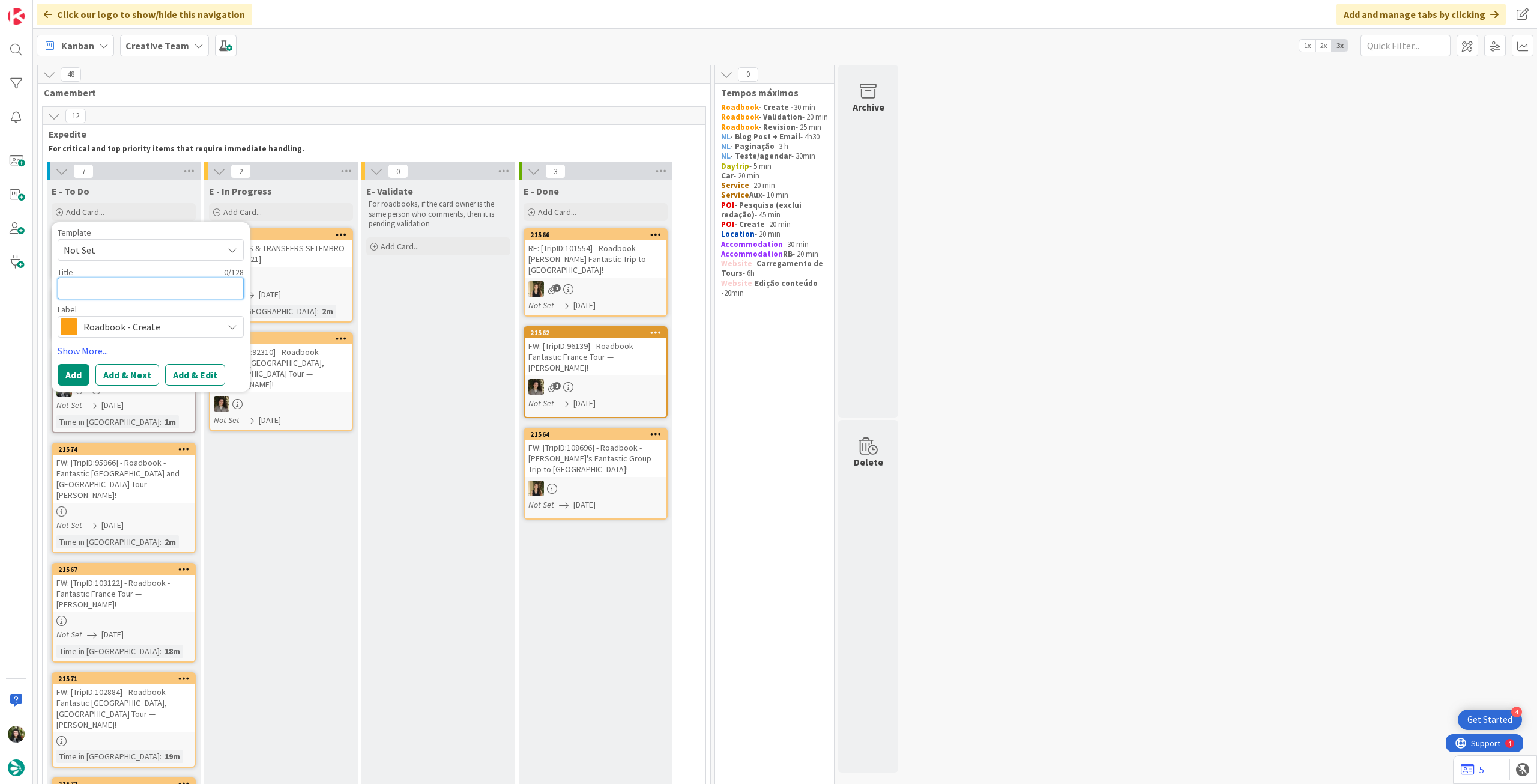
click at [130, 288] on textarea at bounding box center [150, 288] width 186 height 21
paste textarea "97152"
type textarea "x"
type textarea "97152"
click at [78, 373] on button "Add" at bounding box center [73, 375] width 32 height 21
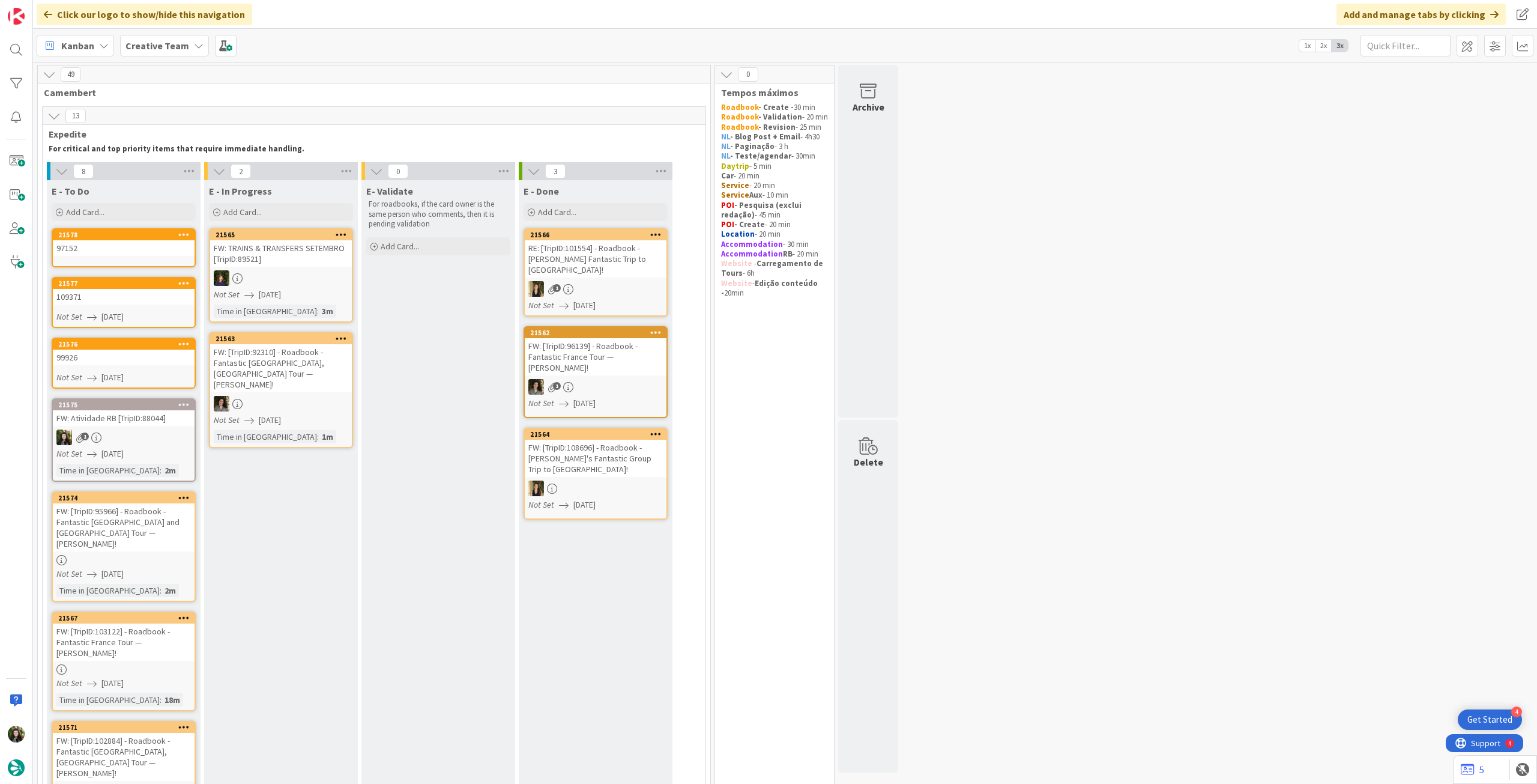
click at [135, 252] on div "97152" at bounding box center [124, 248] width 141 height 16
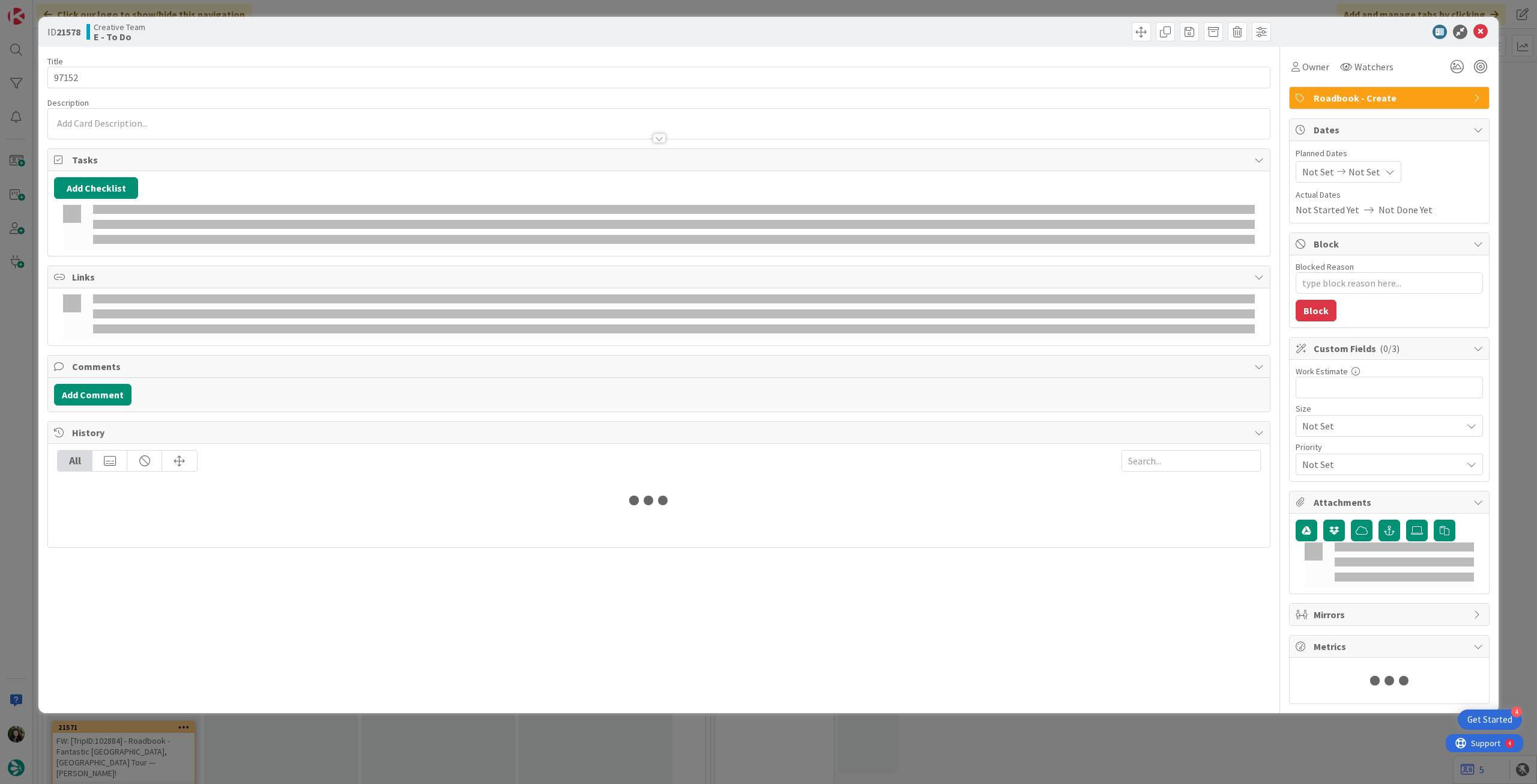
type textarea "x"
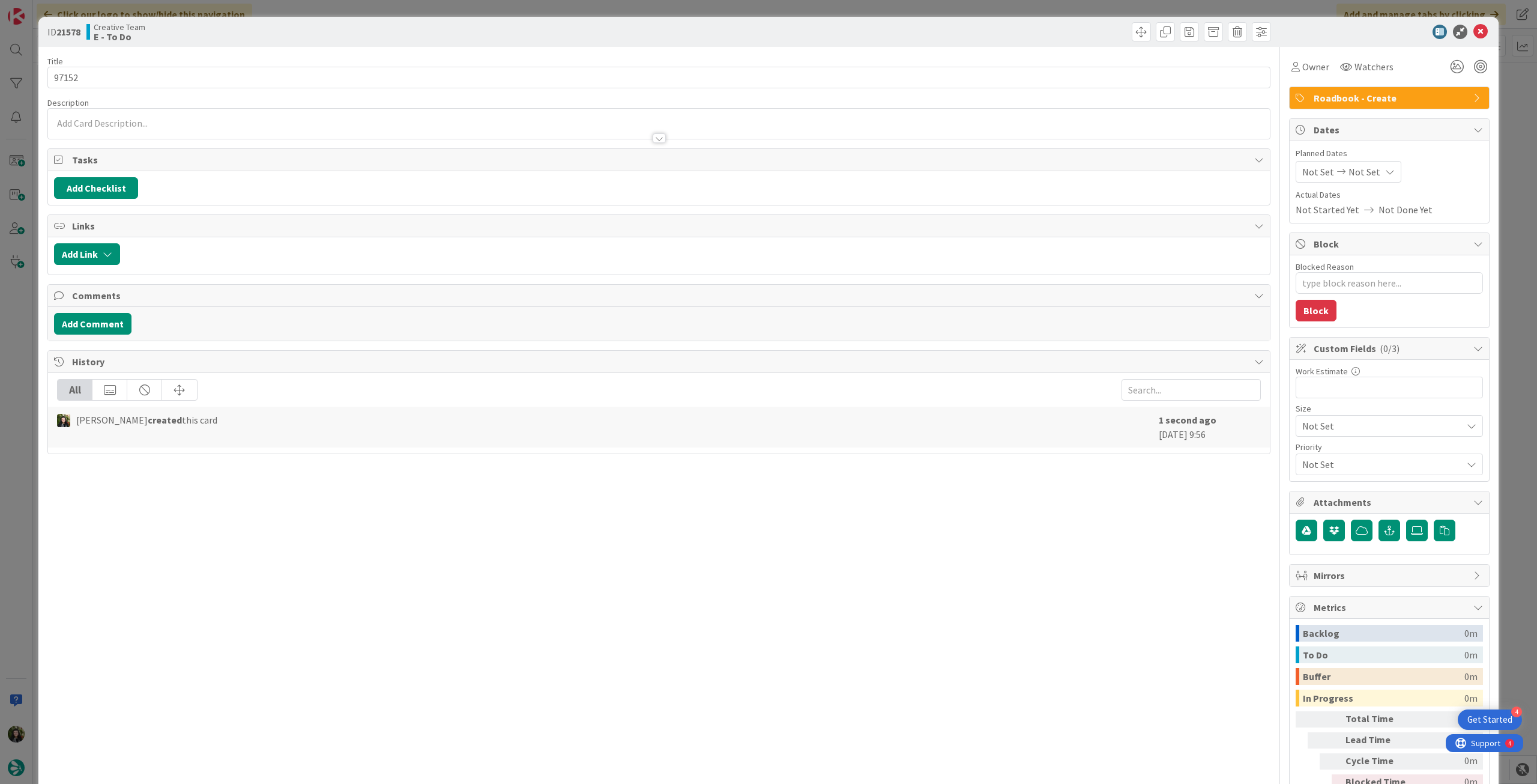
click at [1359, 167] on span "Not Set" at bounding box center [1364, 172] width 32 height 15
click at [1308, 453] on icon at bounding box center [1317, 453] width 18 height 15
type input "[DATE]"
click at [1474, 32] on icon at bounding box center [1481, 31] width 15 height 15
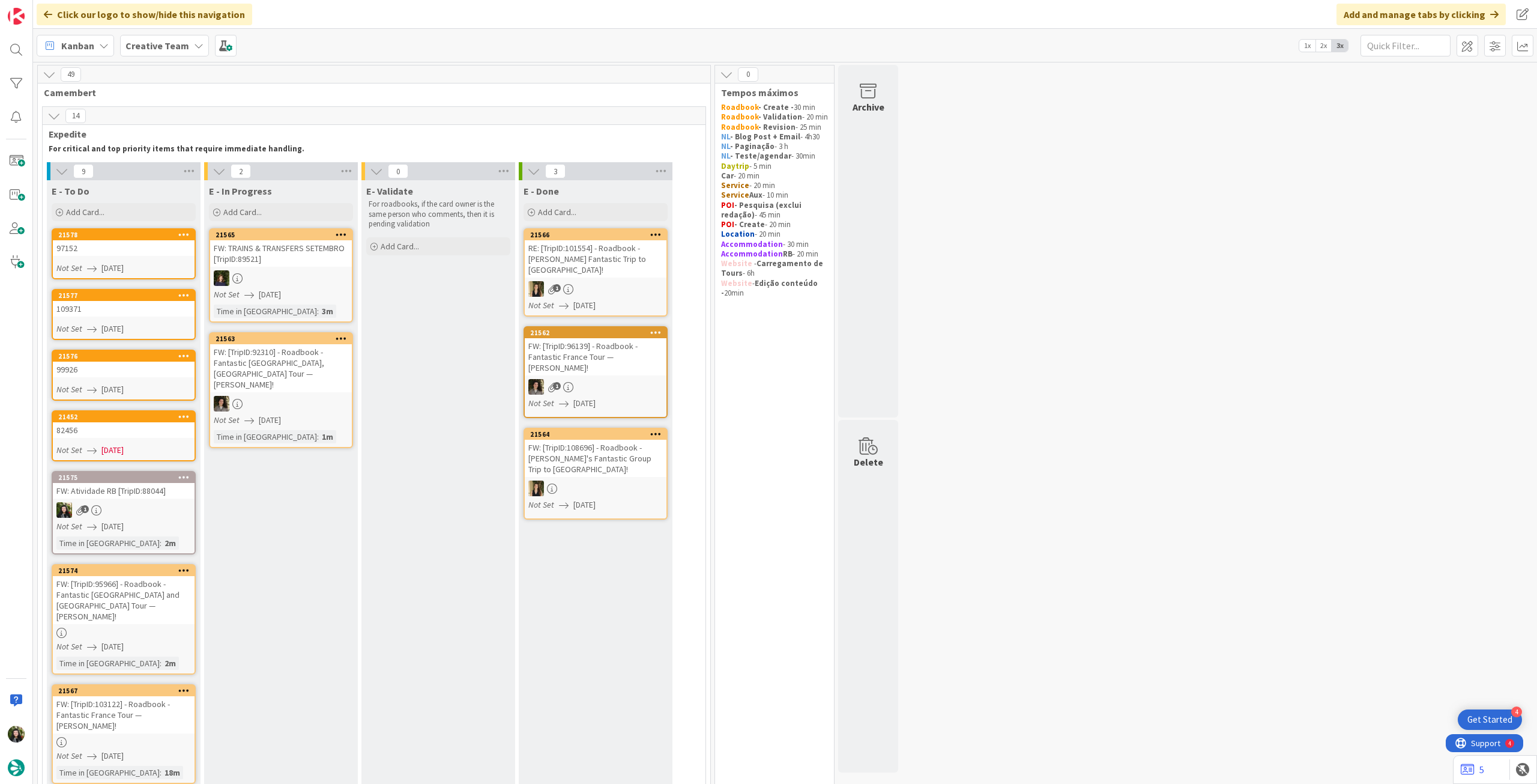
click at [140, 441] on link "21452 82456 Not Set 22/08/2025" at bounding box center [123, 435] width 144 height 51
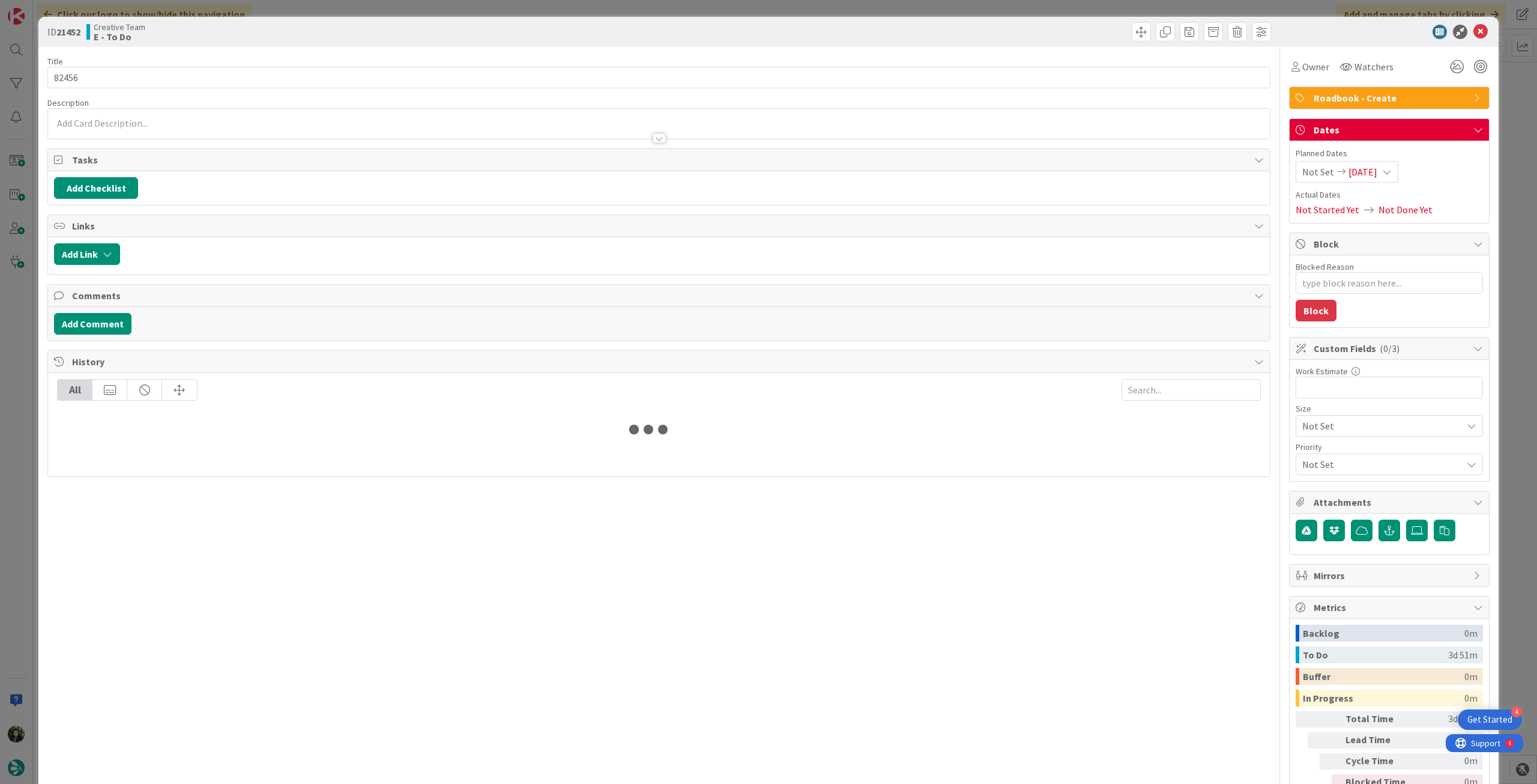
type textarea "x"
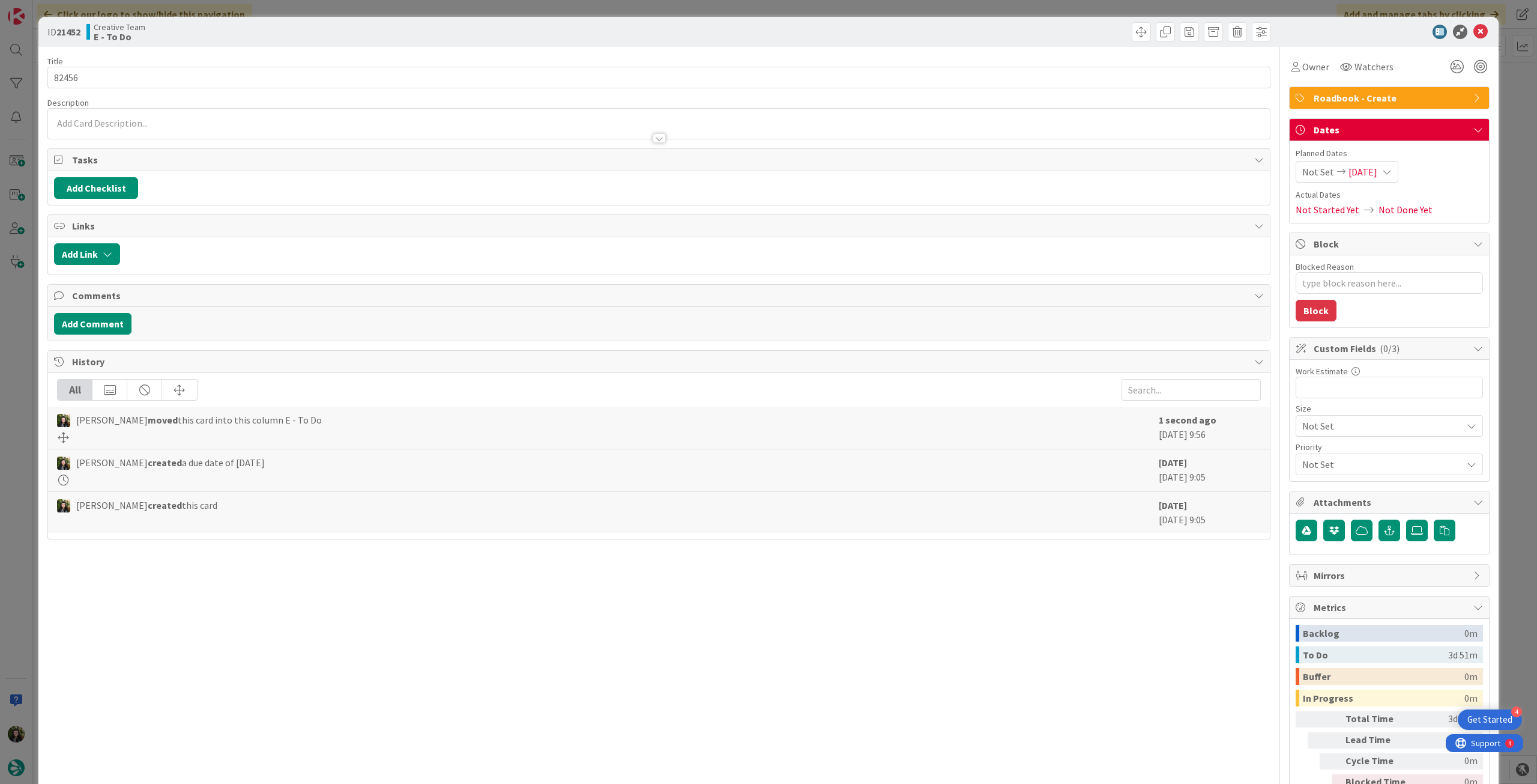
click at [1378, 169] on span "22/08/2025" at bounding box center [1364, 172] width 29 height 15
click at [1308, 451] on icon at bounding box center [1317, 453] width 18 height 15
type input "[DATE]"
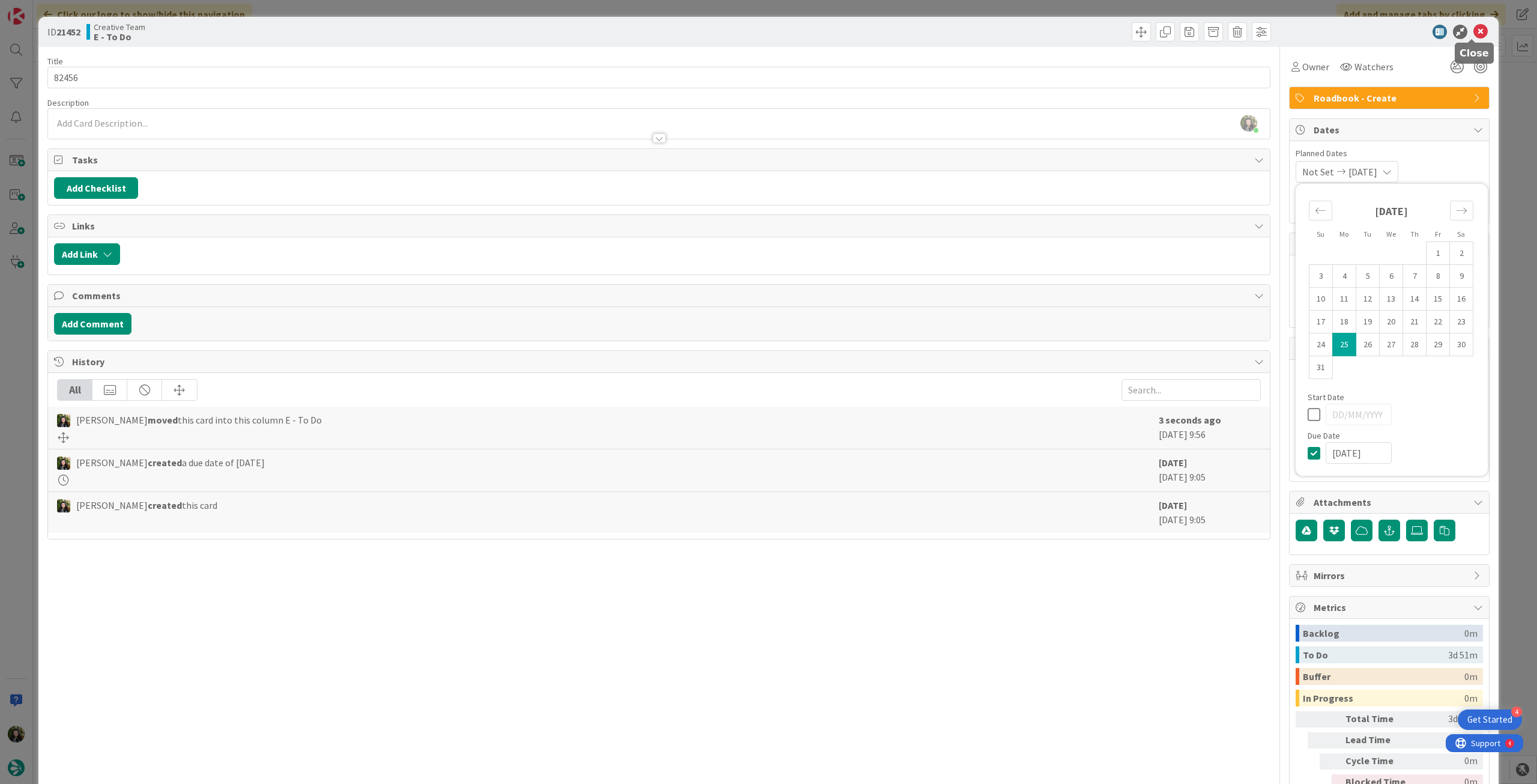
click at [1474, 32] on icon at bounding box center [1481, 31] width 15 height 15
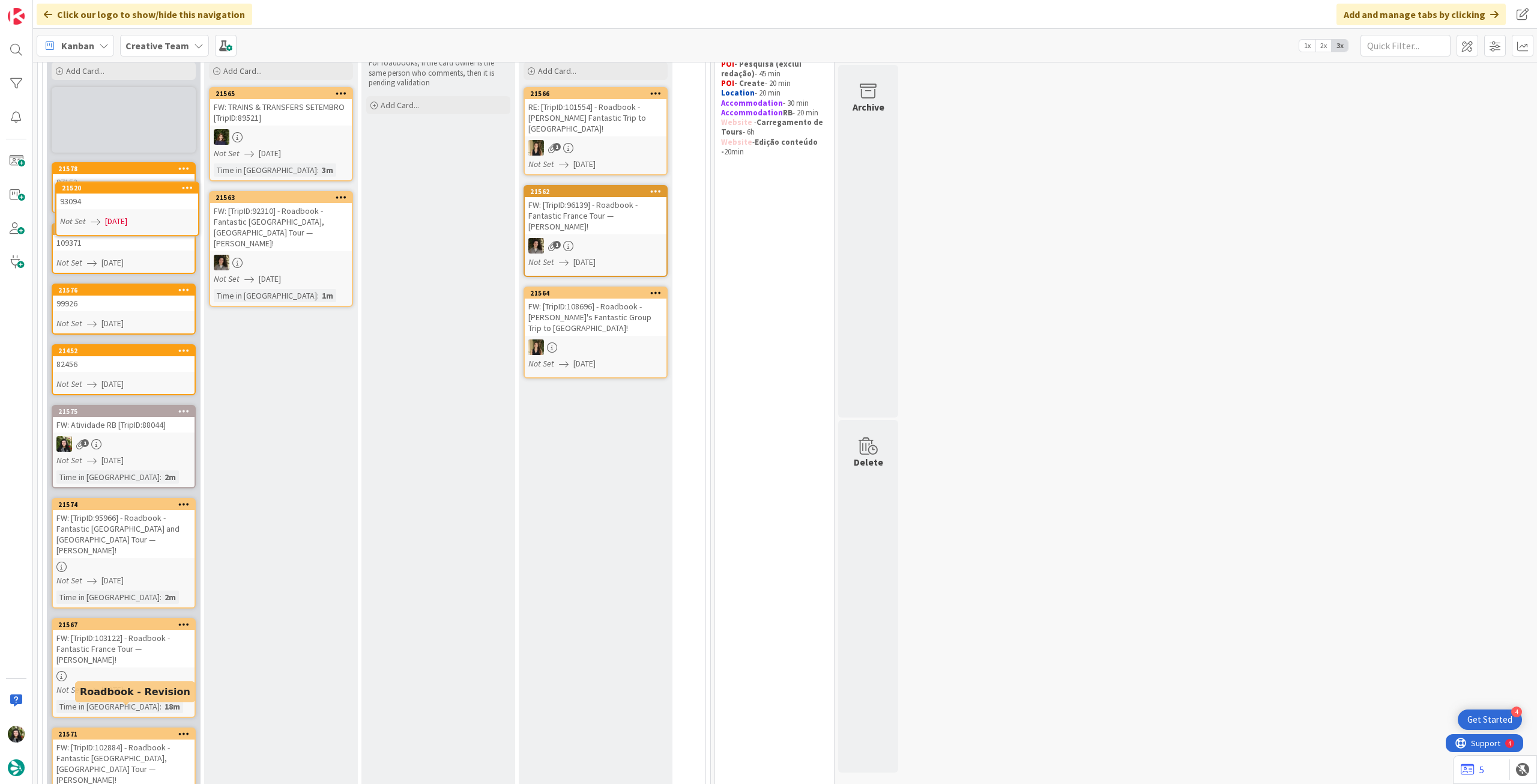
scroll to position [104, 0]
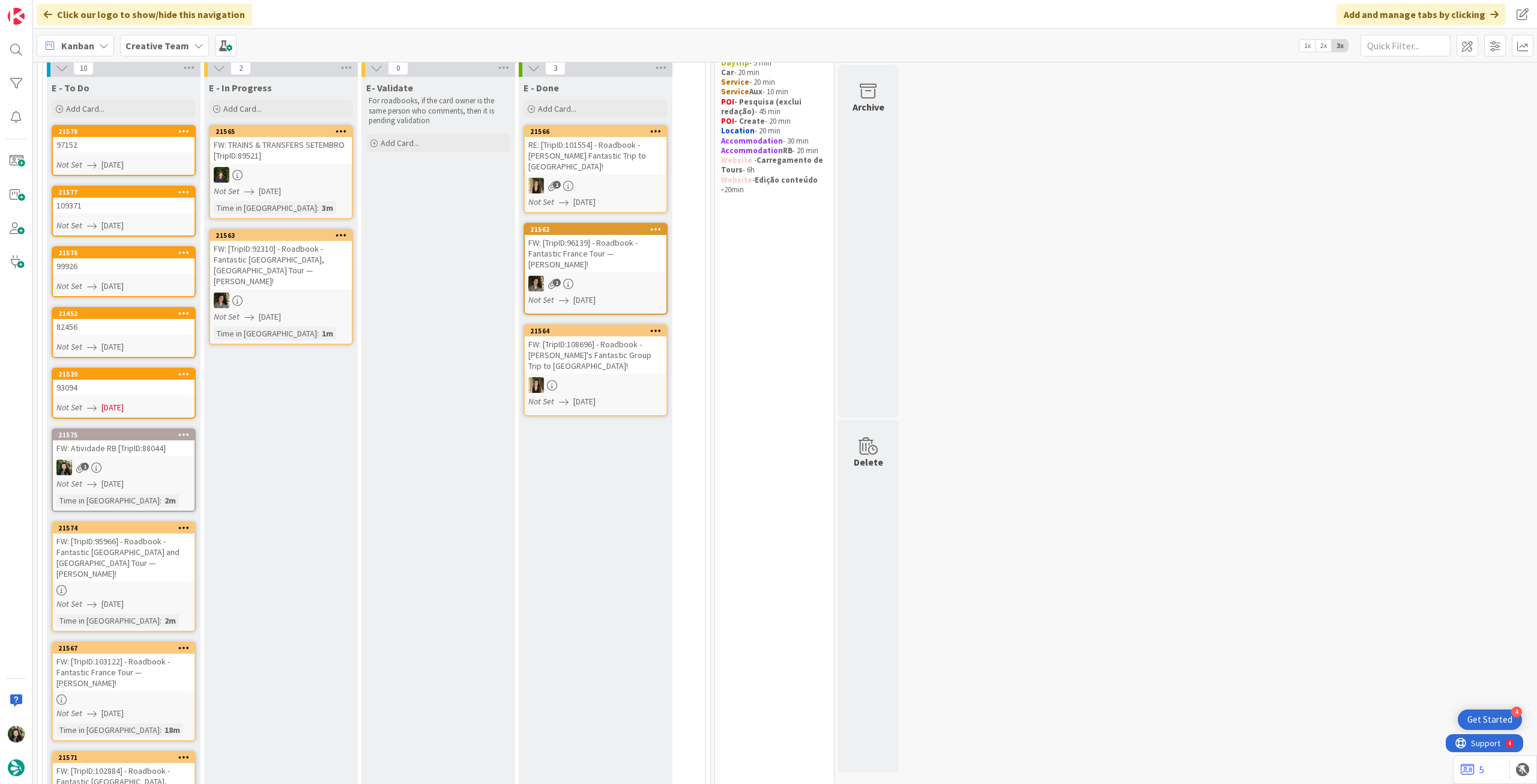
click at [141, 410] on div "Not Set 22/08/2025" at bounding box center [125, 407] width 139 height 13
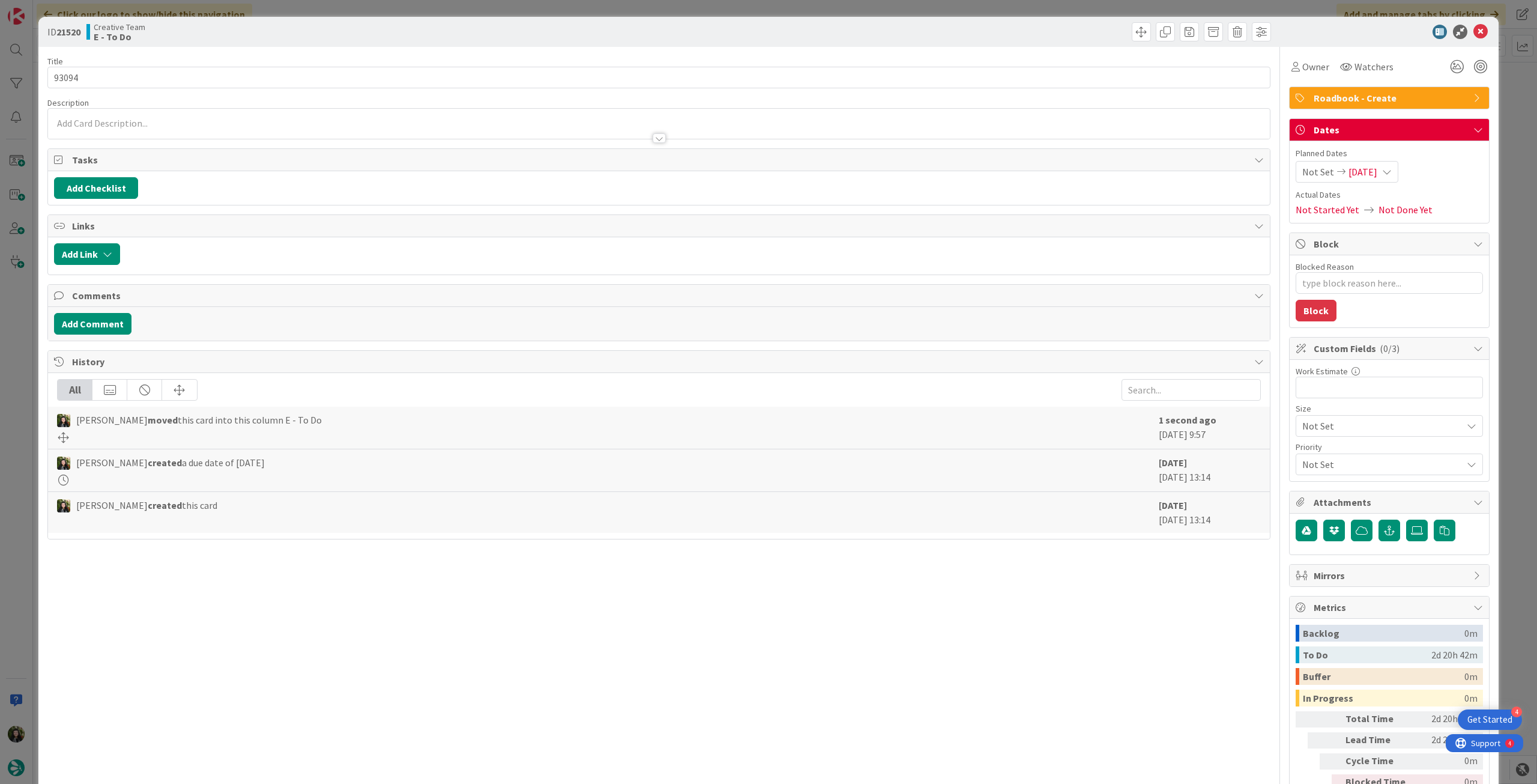
type textarea "x"
drag, startPoint x: 1382, startPoint y: 162, endPoint x: 1389, endPoint y: 183, distance: 22.1
click at [1383, 162] on div "Not Set 22/08/2025" at bounding box center [1347, 172] width 103 height 21
click at [1308, 447] on icon at bounding box center [1317, 453] width 18 height 15
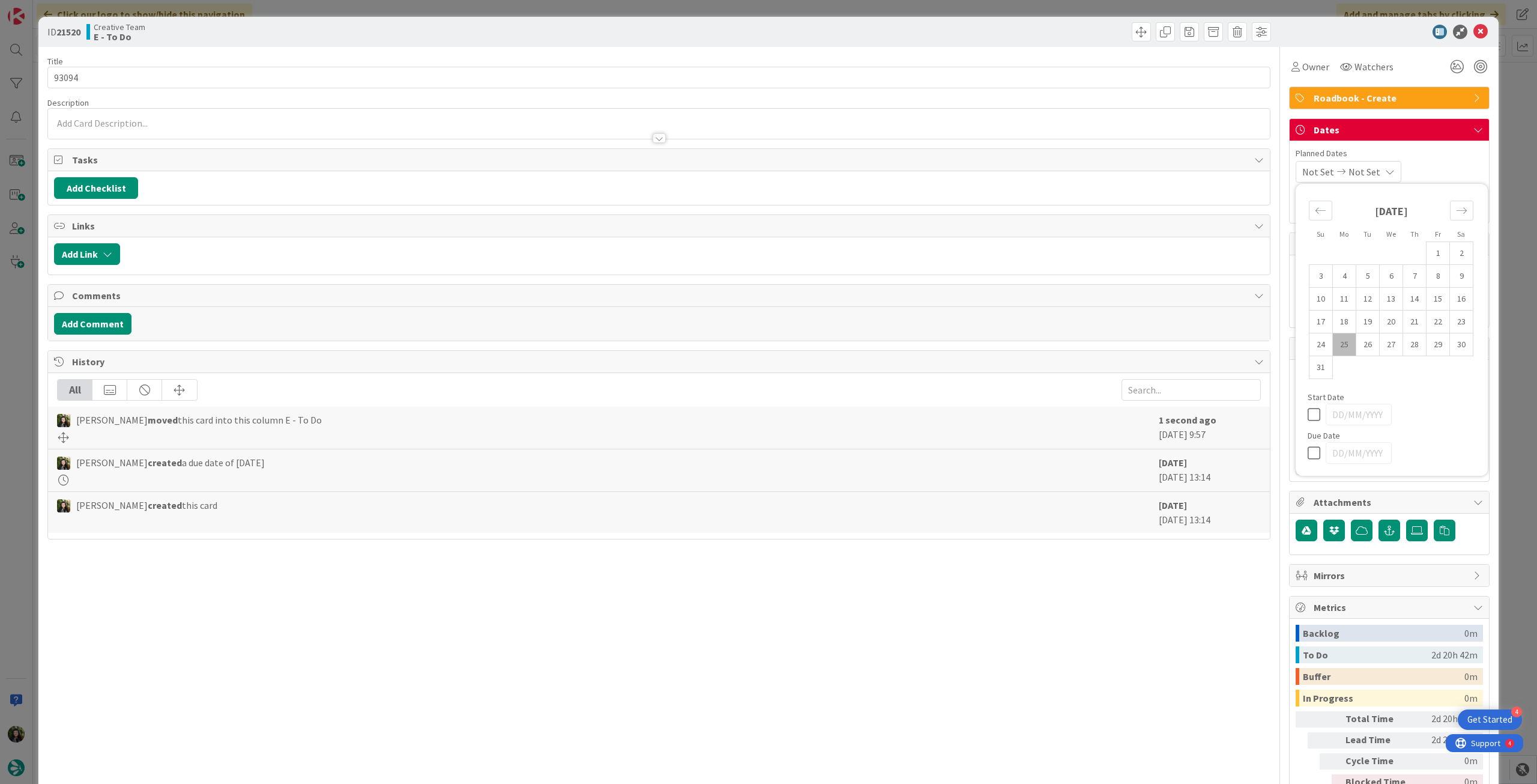
type input "[DATE]"
click at [1474, 32] on icon at bounding box center [1481, 31] width 15 height 15
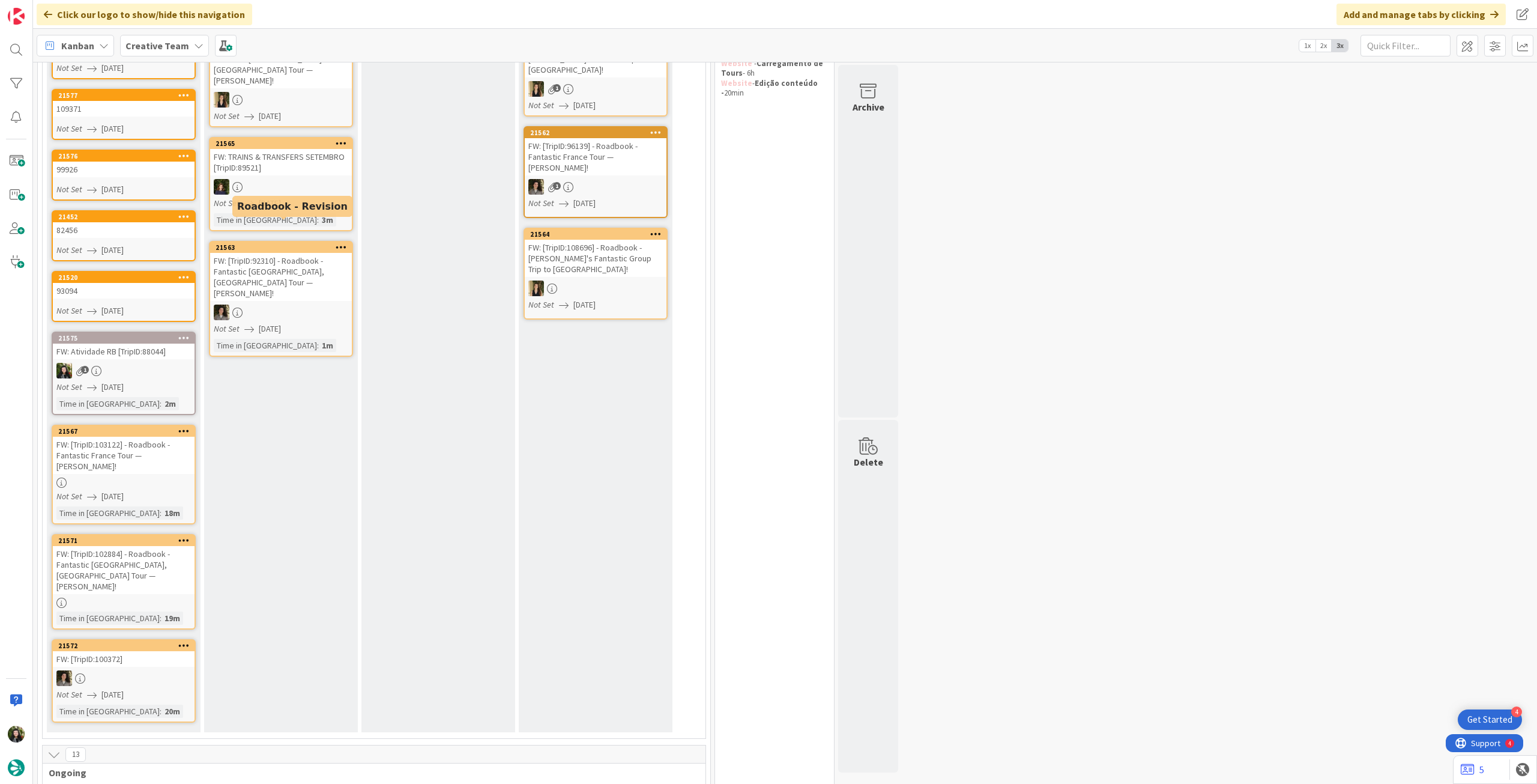
scroll to position [104, 0]
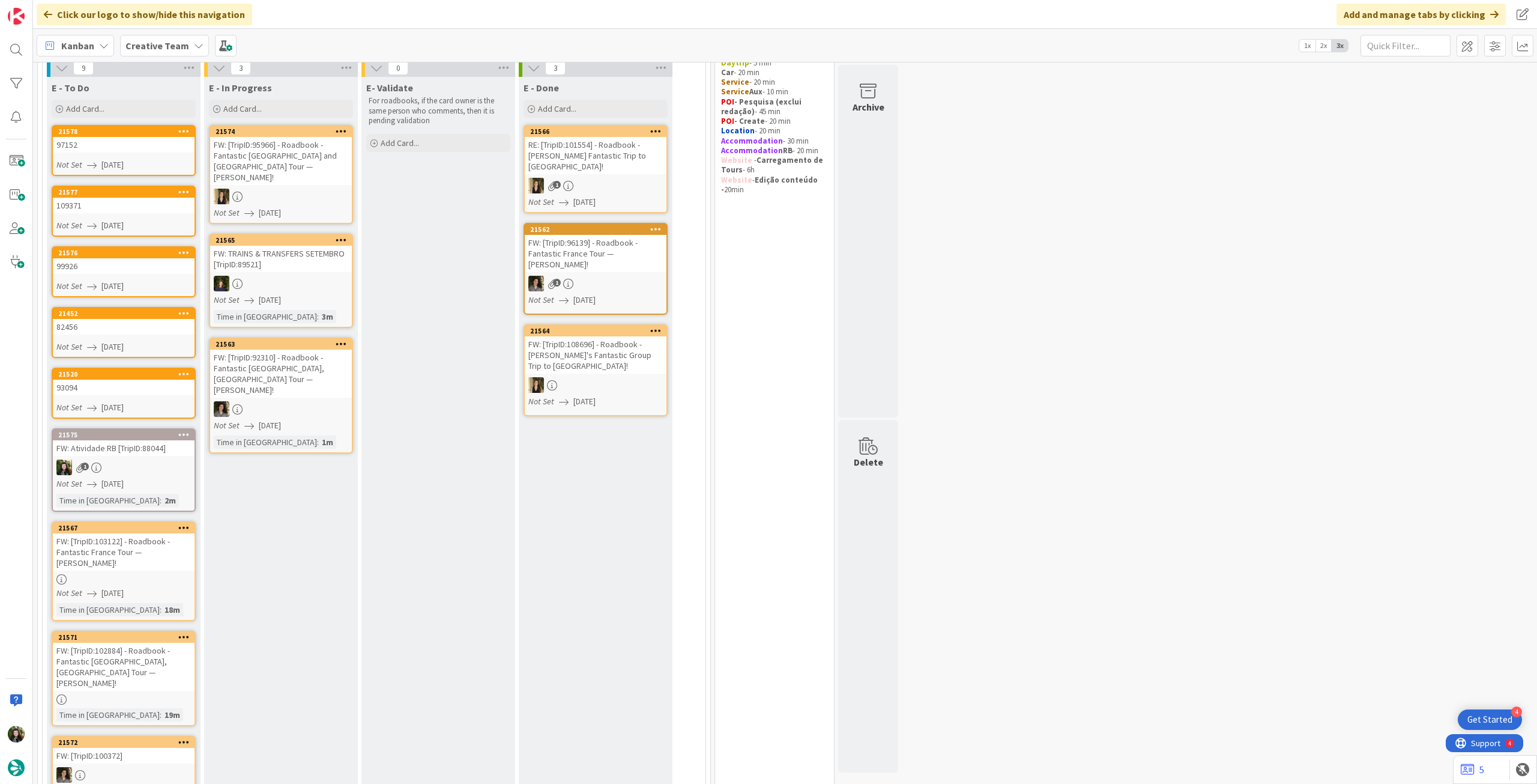
drag, startPoint x: 151, startPoint y: 104, endPoint x: 156, endPoint y: 153, distance: 49.3
click at [152, 104] on div "Add Card..." at bounding box center [123, 109] width 144 height 18
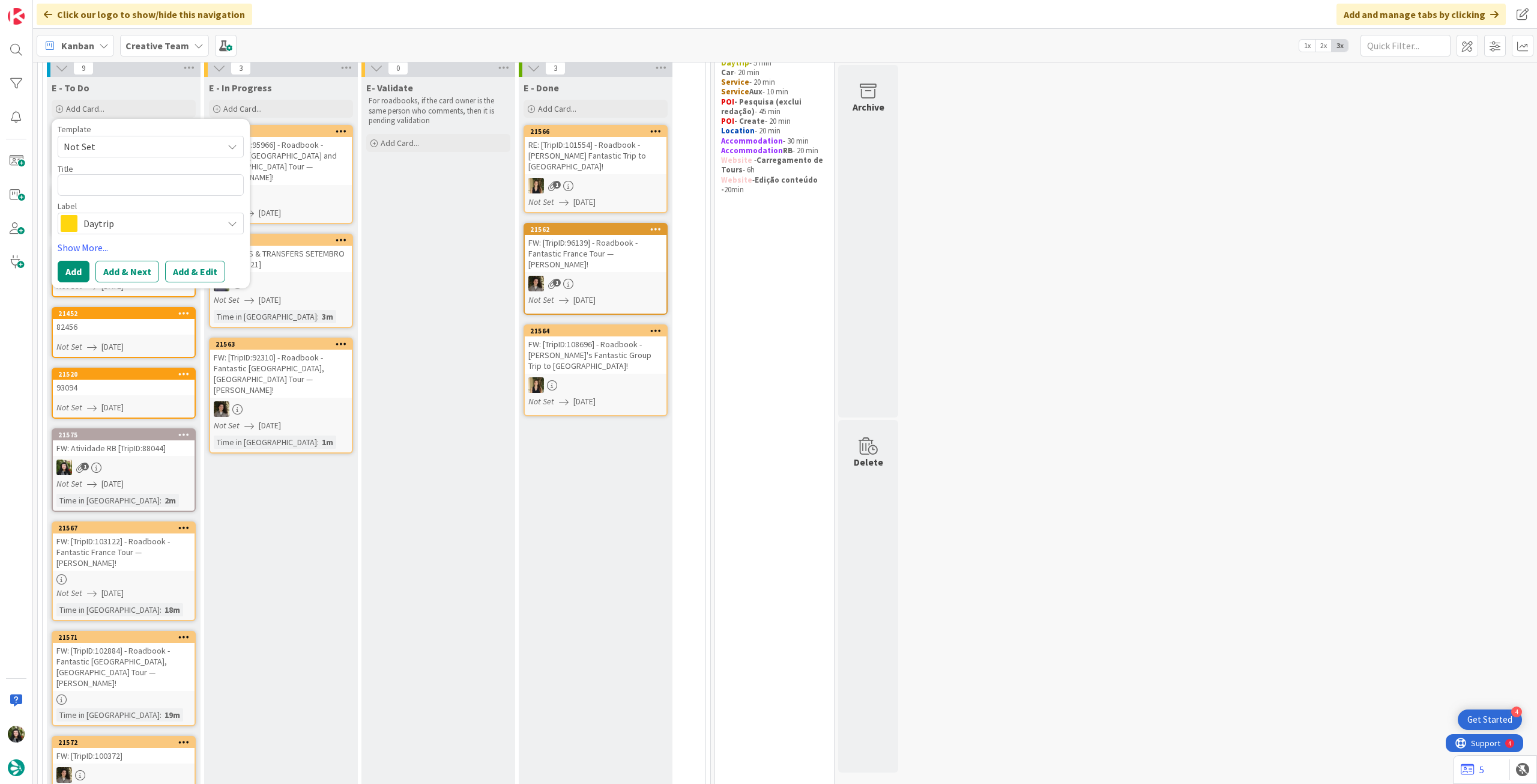
click at [153, 217] on span "Daytrip" at bounding box center [150, 223] width 134 height 16
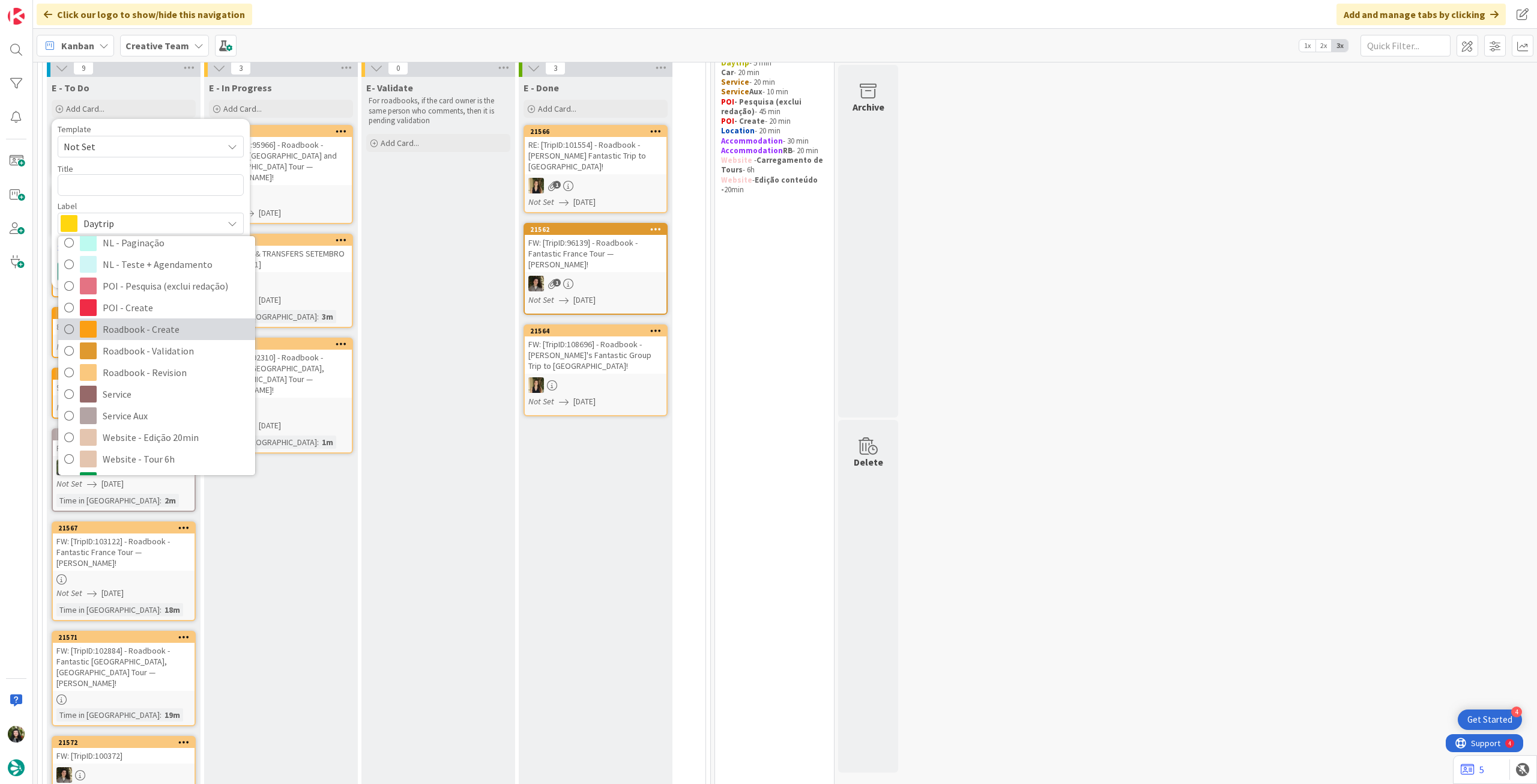
click at [185, 329] on span "Roadbook - Create" at bounding box center [175, 329] width 146 height 18
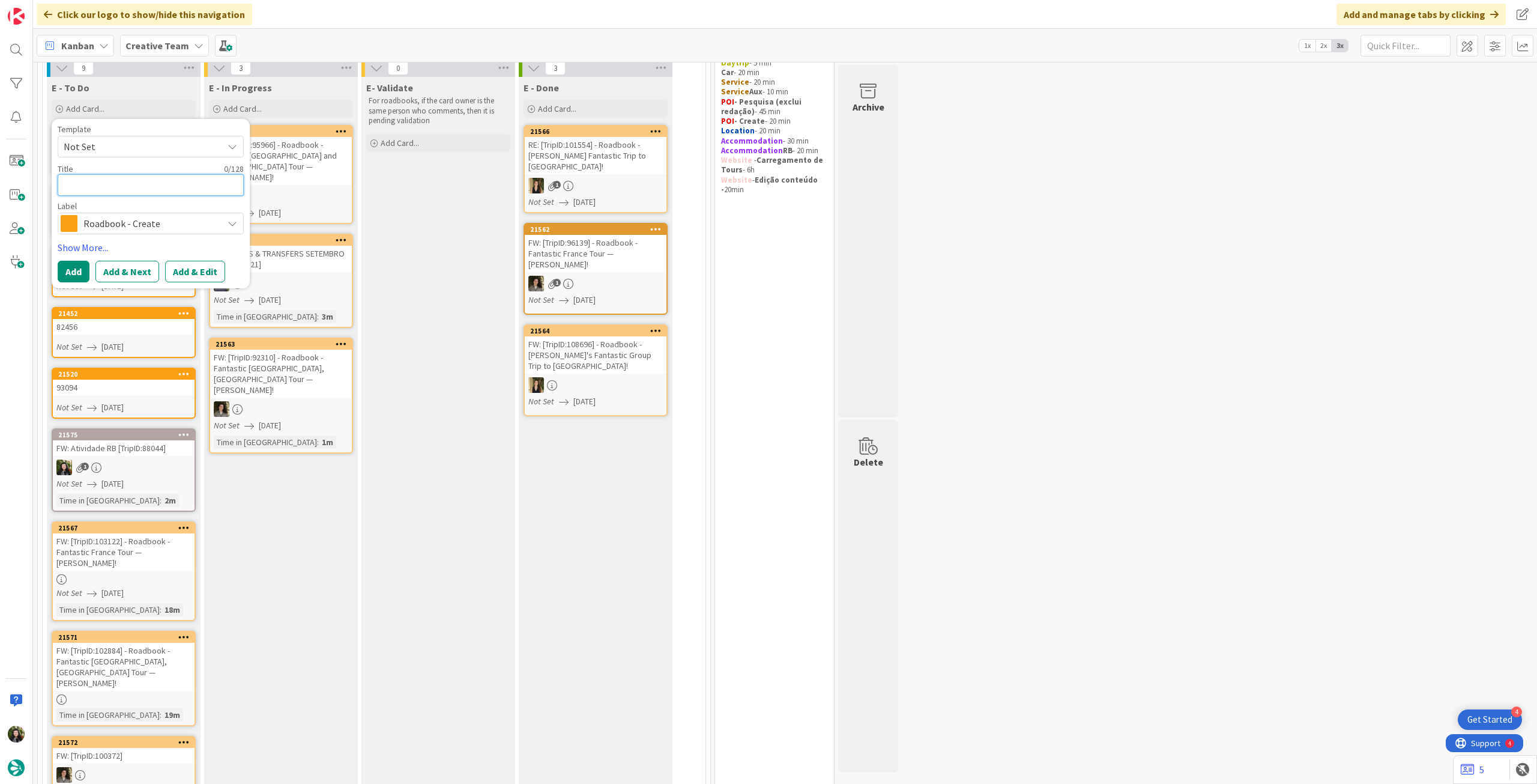
click at [141, 182] on textarea at bounding box center [150, 185] width 186 height 21
paste textarea "100919"
type textarea "x"
type textarea "100919"
click at [72, 272] on button "Add" at bounding box center [73, 271] width 32 height 21
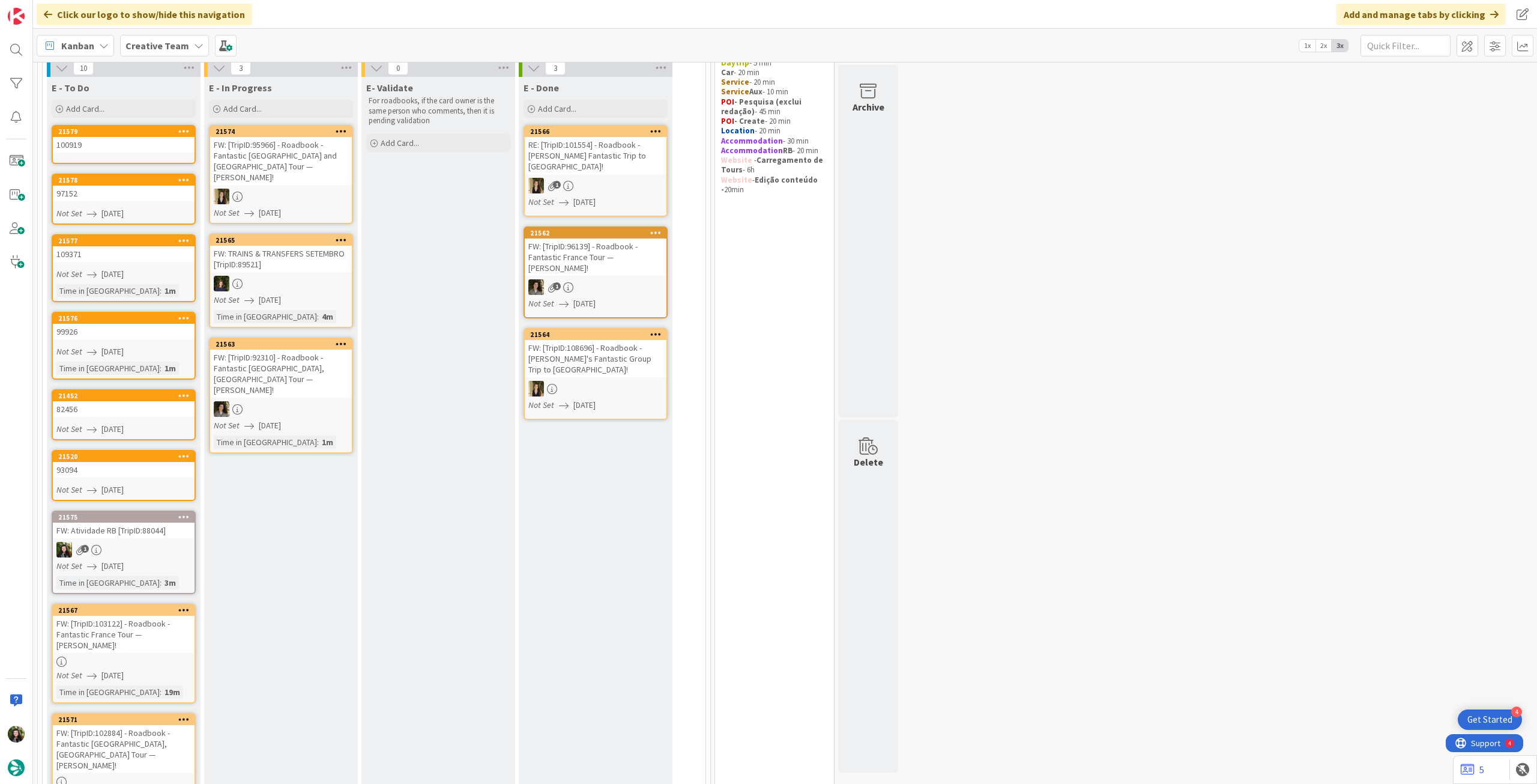
click at [135, 145] on div "100919" at bounding box center [124, 144] width 141 height 16
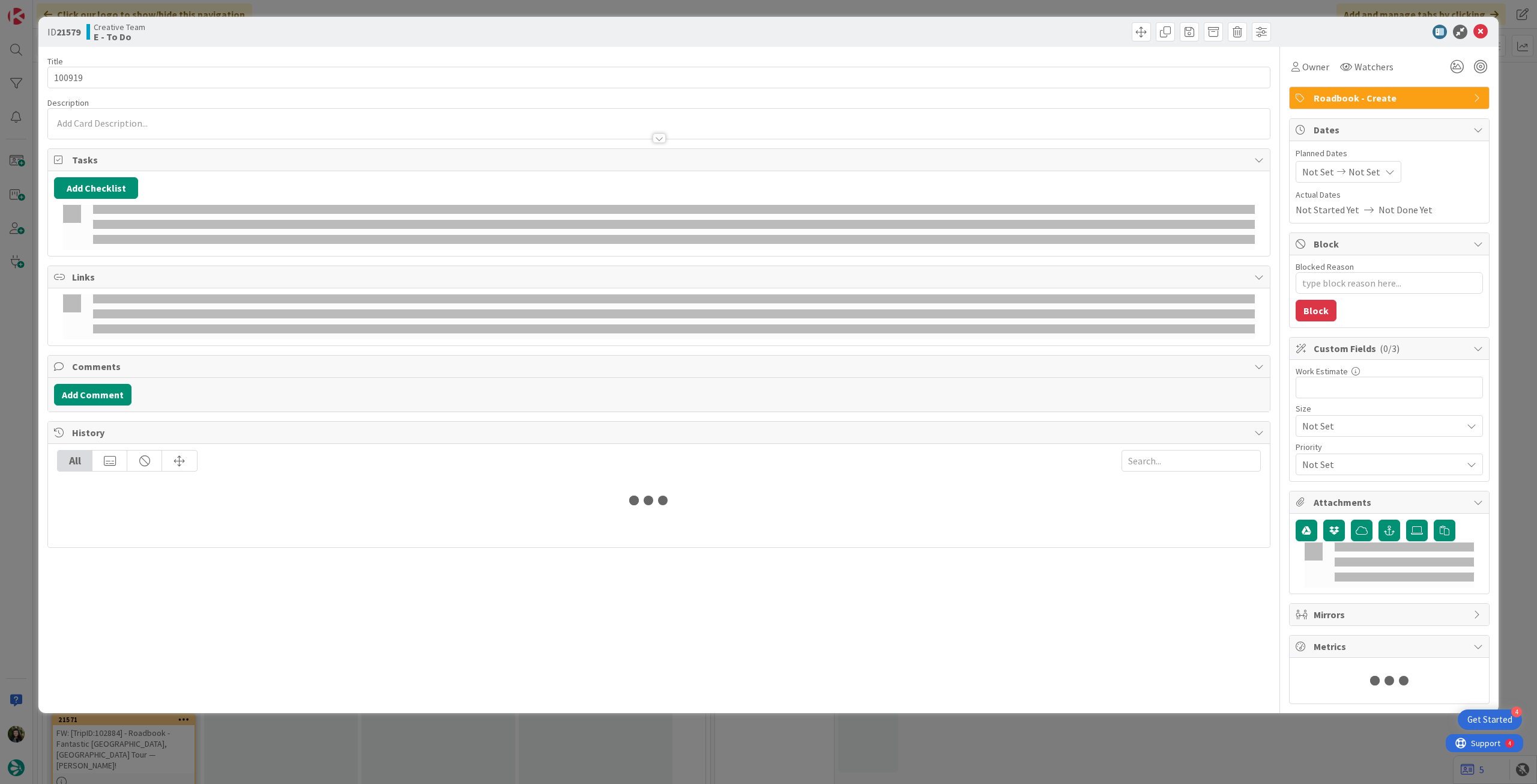
type textarea "x"
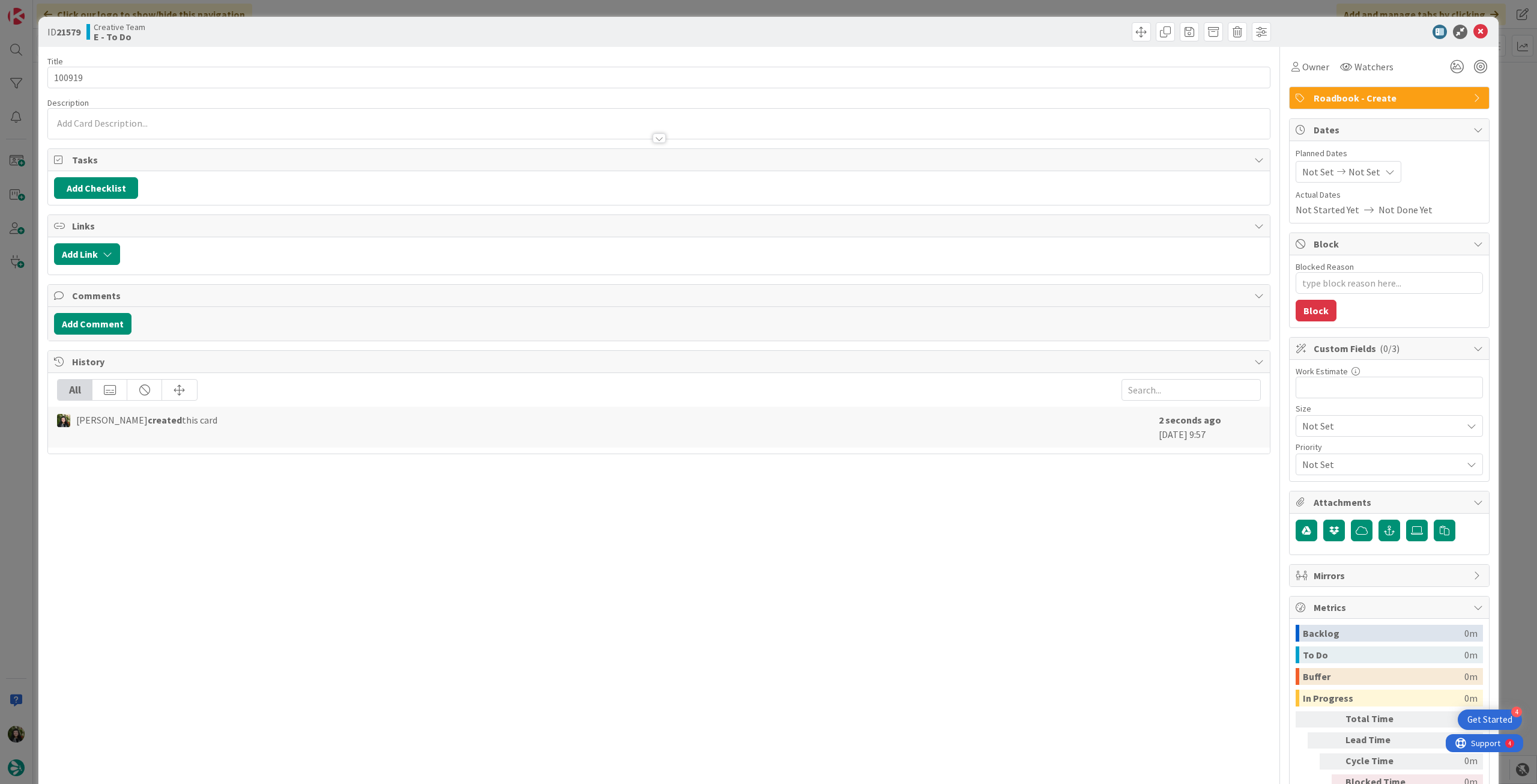
click at [1386, 169] on icon at bounding box center [1391, 172] width 10 height 10
drag, startPoint x: 1304, startPoint y: 457, endPoint x: 1345, endPoint y: 340, distance: 124.0
click at [1308, 456] on icon at bounding box center [1317, 453] width 18 height 15
type input "[DATE]"
click at [1474, 29] on icon at bounding box center [1481, 31] width 15 height 15
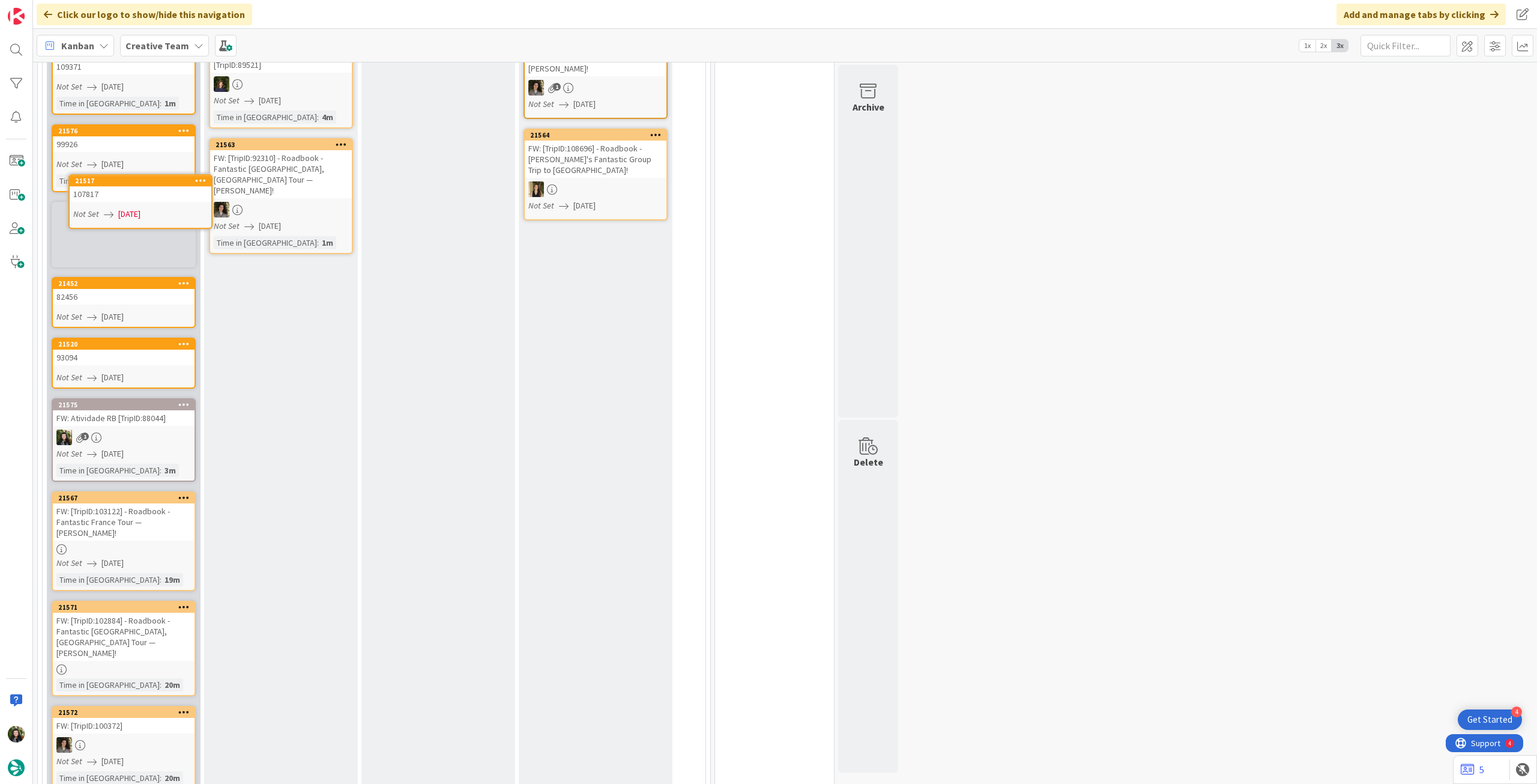
scroll to position [299, 0]
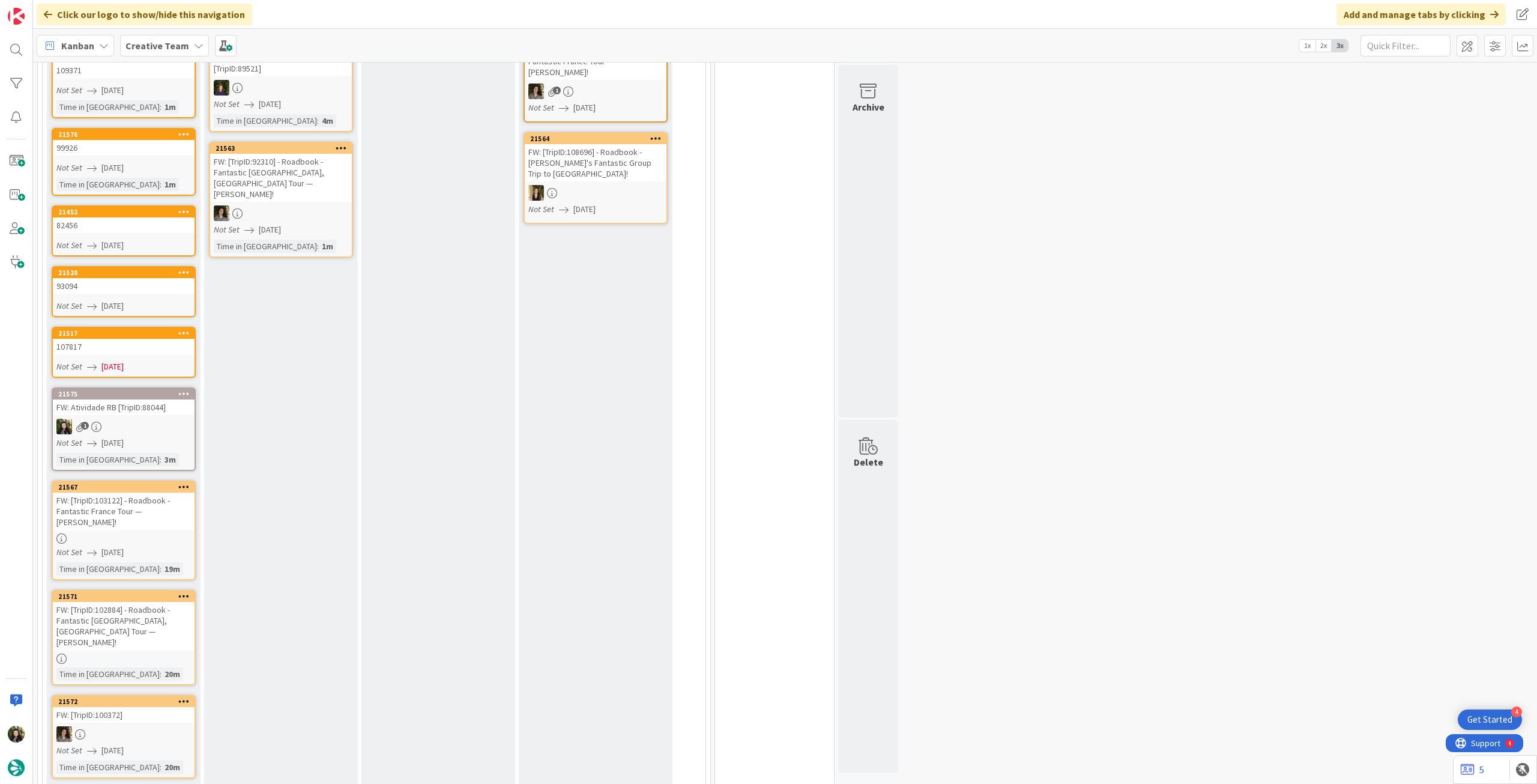
click at [126, 358] on link "21517 107817 Not Set 22/08/2025" at bounding box center [123, 352] width 144 height 51
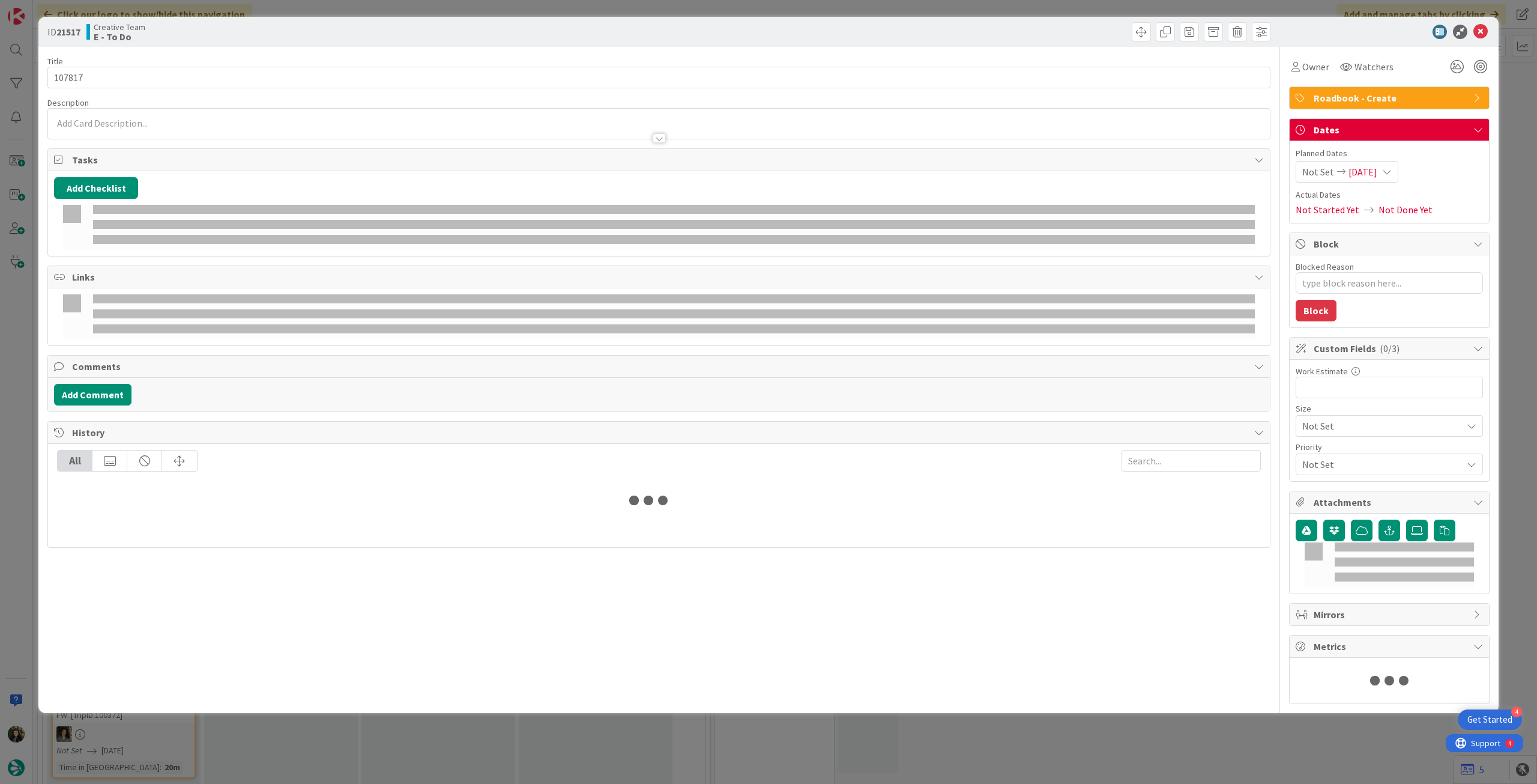
type textarea "x"
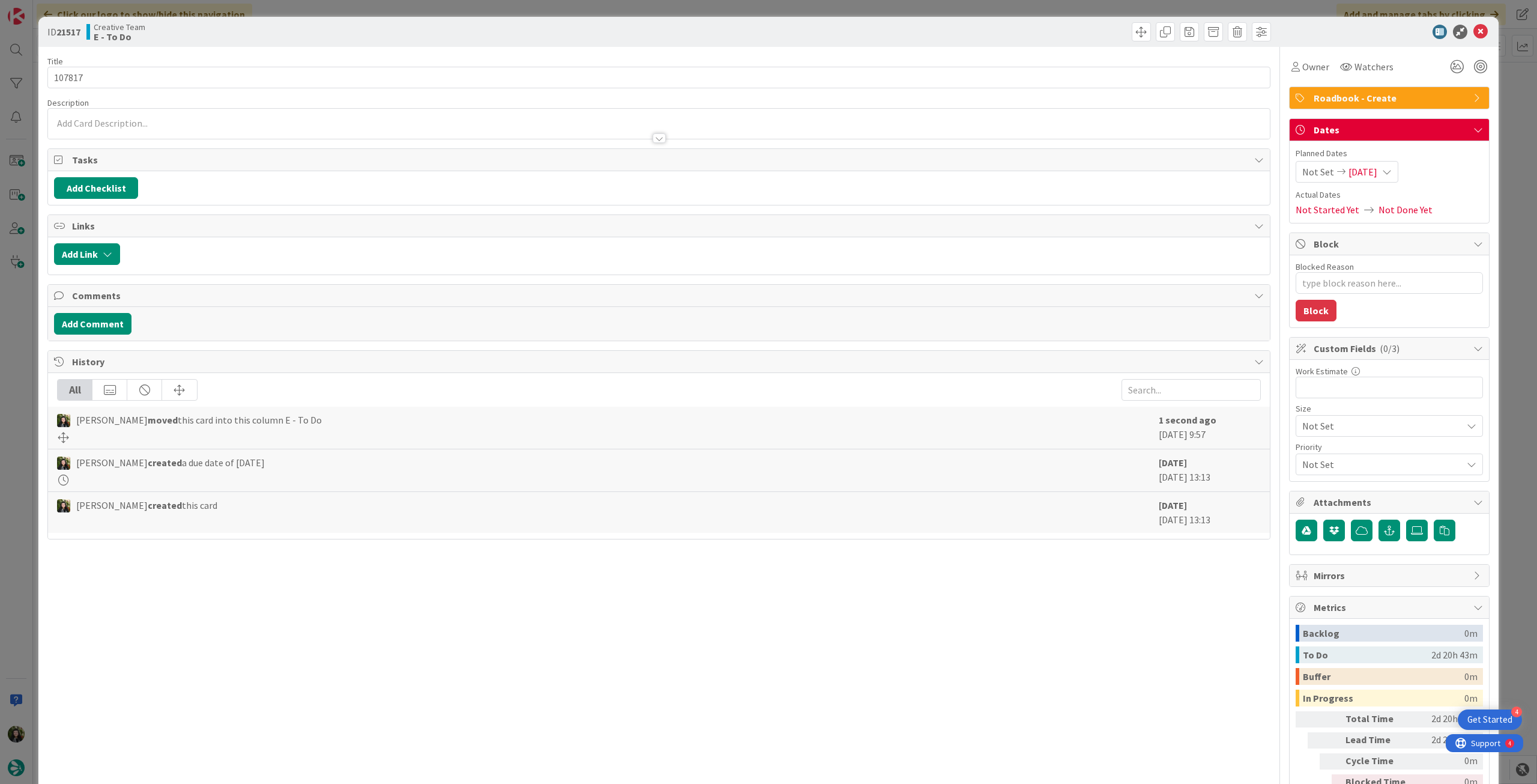
drag, startPoint x: 1378, startPoint y: 167, endPoint x: 1380, endPoint y: 183, distance: 16.1
click at [1378, 167] on span "22/08/2025" at bounding box center [1364, 172] width 29 height 15
click at [1308, 457] on icon at bounding box center [1317, 453] width 18 height 15
type input "[DATE]"
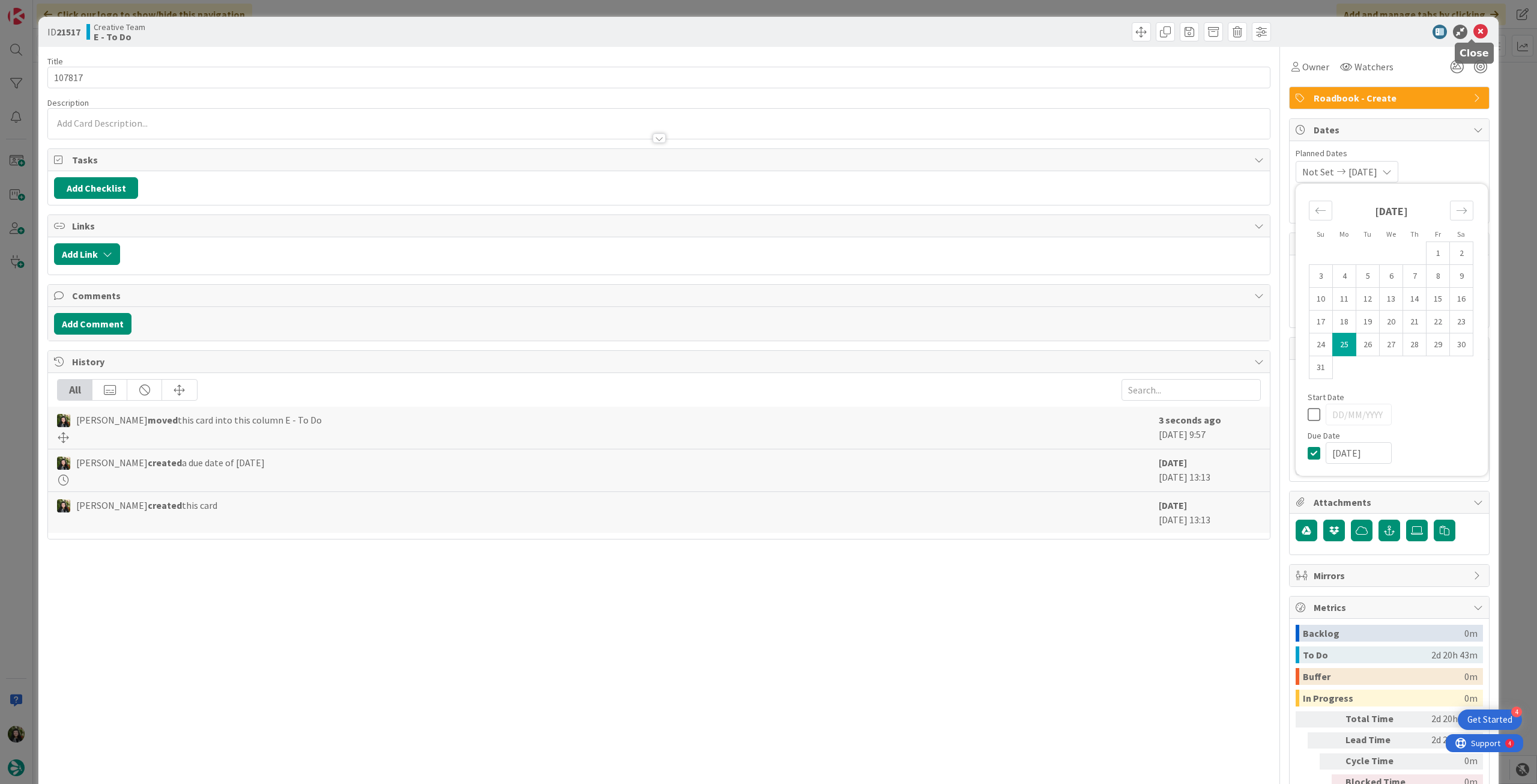
click at [1474, 31] on icon at bounding box center [1481, 31] width 15 height 15
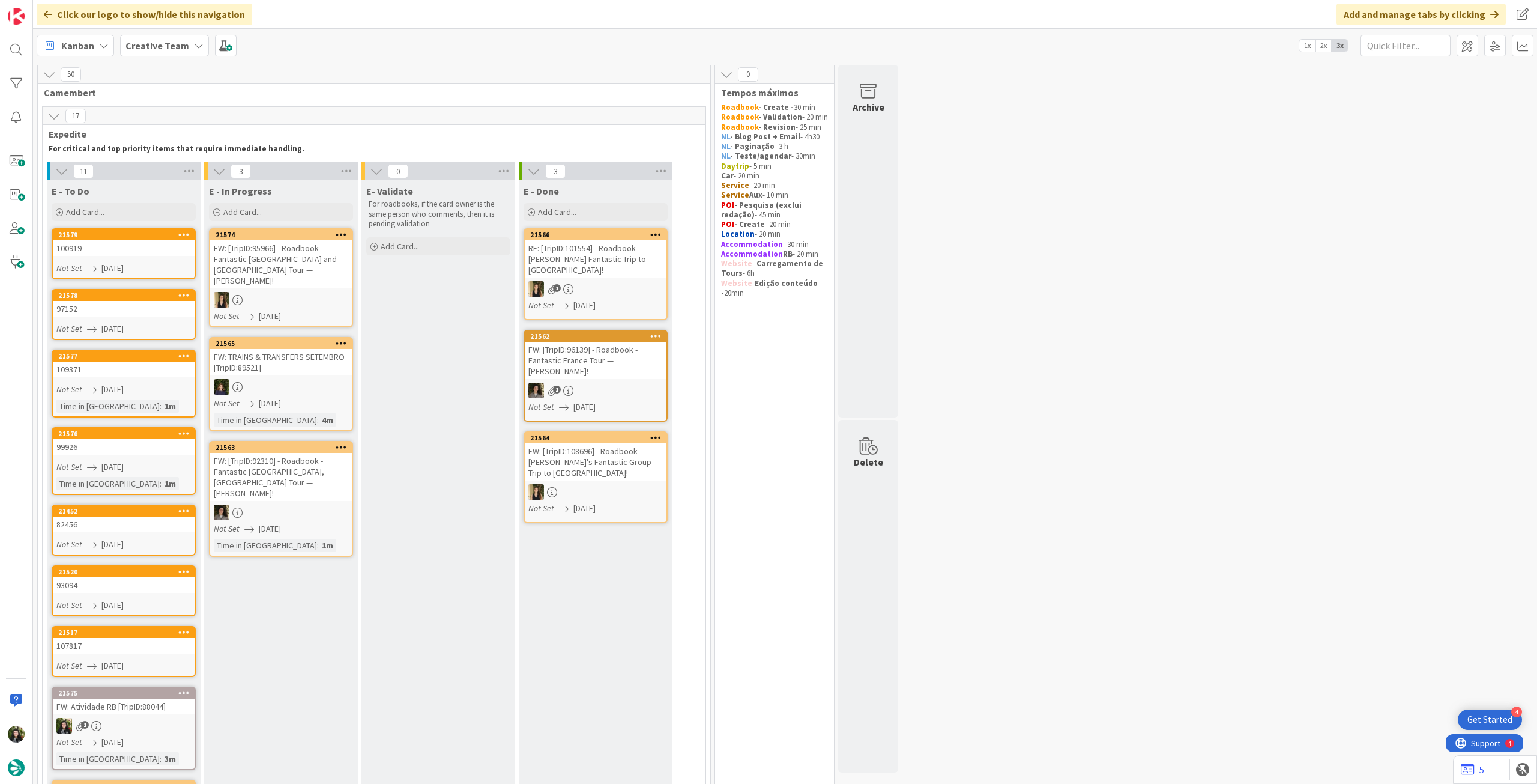
drag, startPoint x: 108, startPoint y: 206, endPoint x: 121, endPoint y: 267, distance: 62.4
click at [108, 206] on div "Add Card..." at bounding box center [123, 211] width 144 height 18
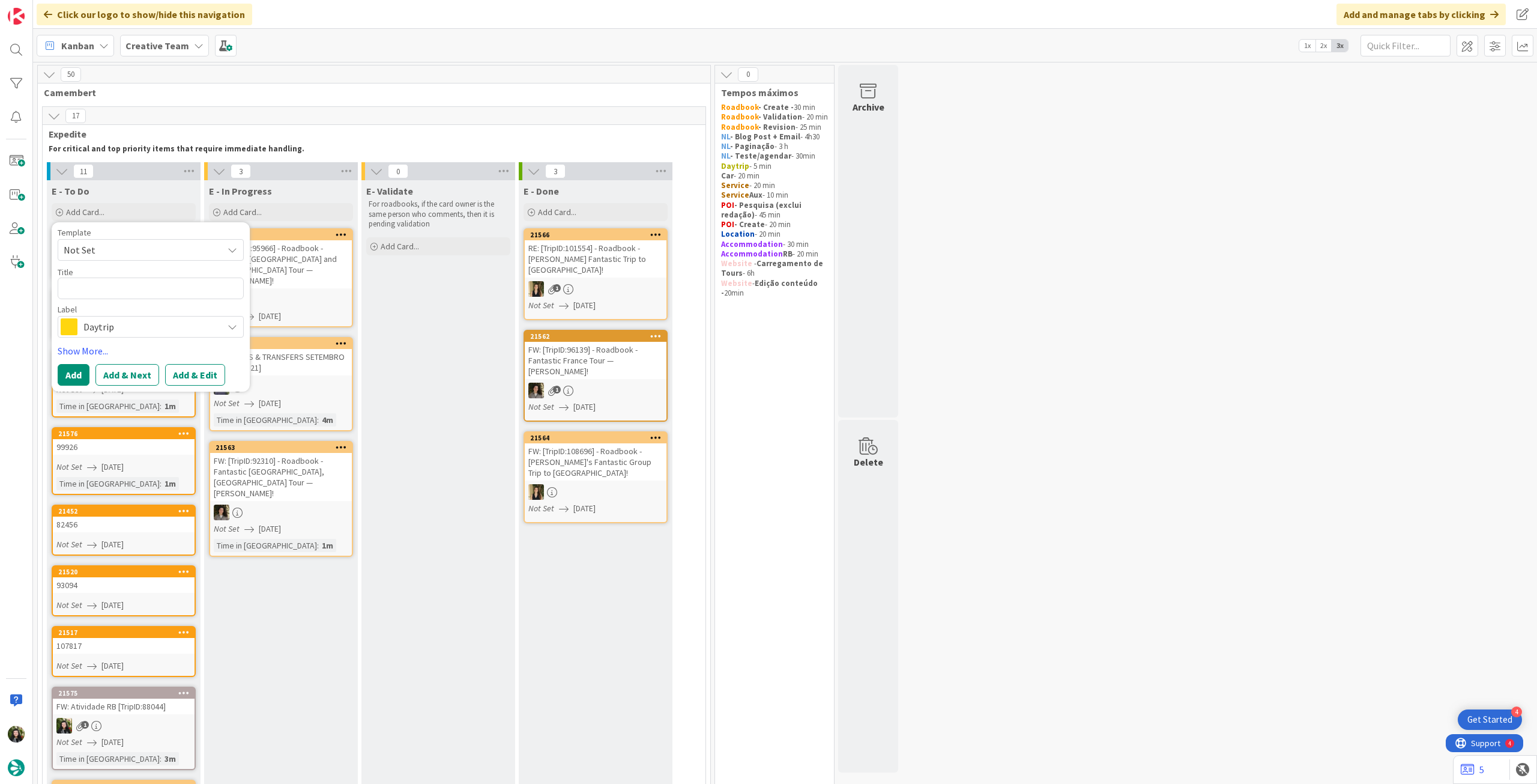
click at [137, 330] on span "Daytrip" at bounding box center [150, 326] width 134 height 16
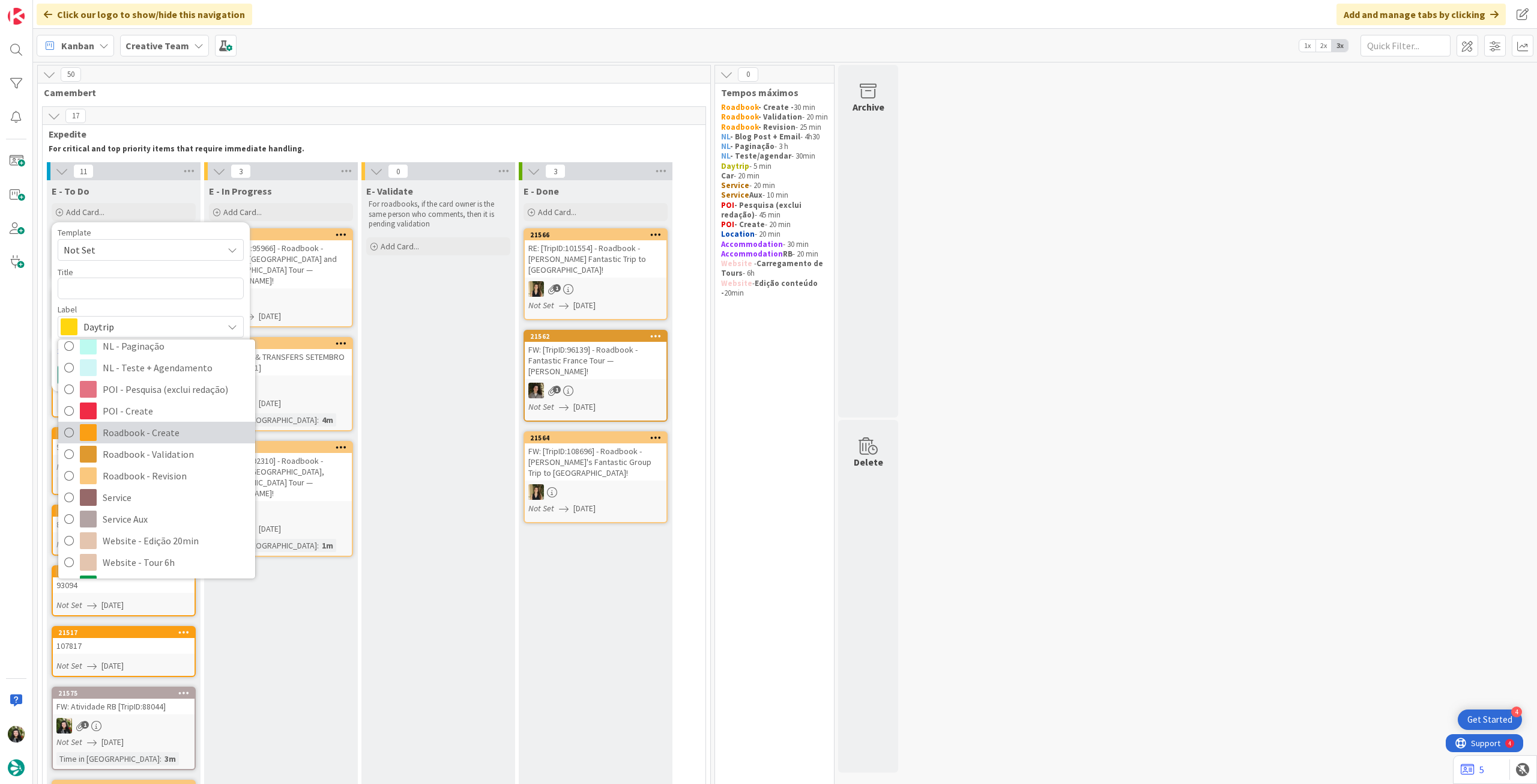
click at [177, 437] on span "Roadbook - Create" at bounding box center [175, 432] width 146 height 18
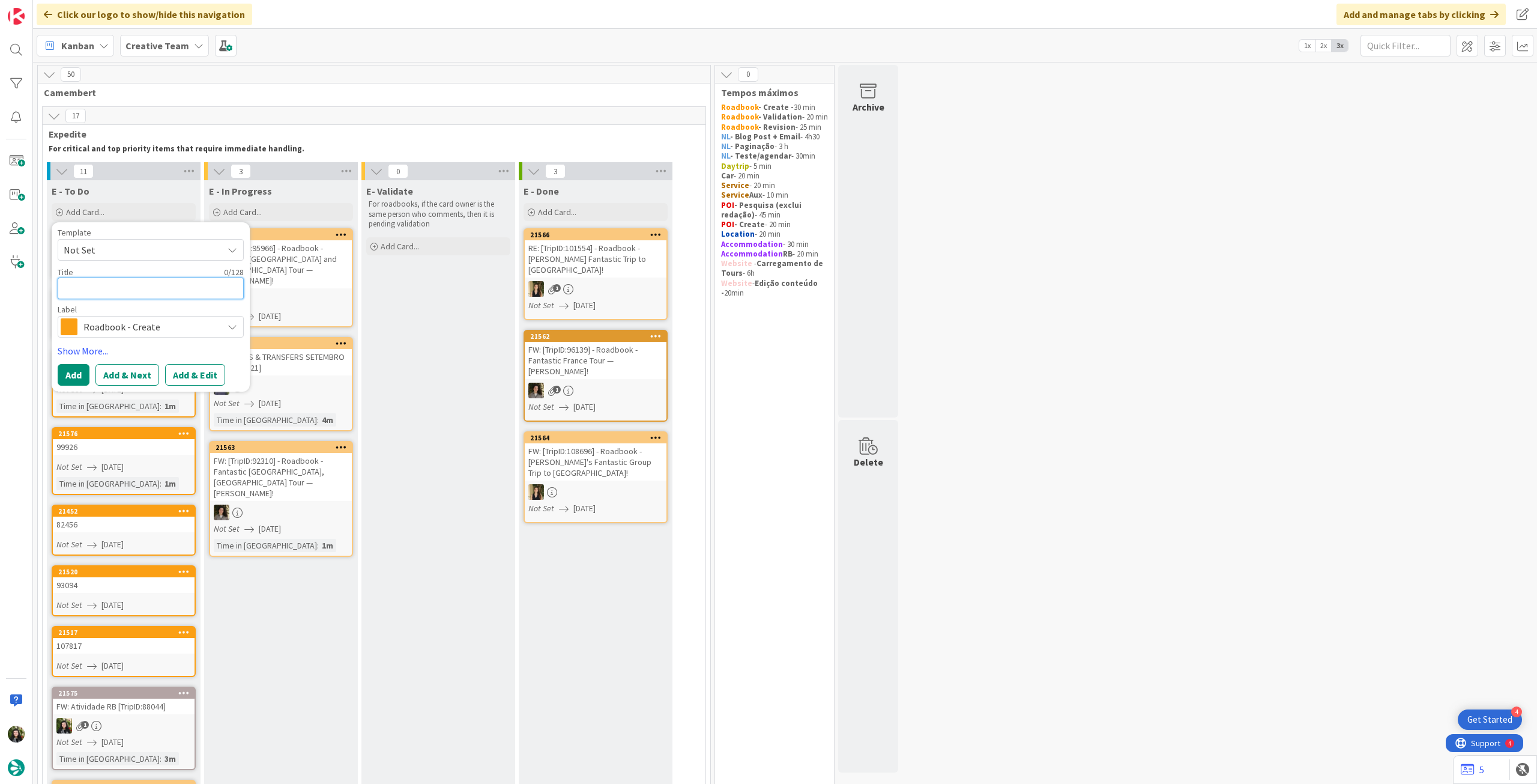
click at [114, 277] on div "Title 0 / 128" at bounding box center [150, 282] width 186 height 32
paste textarea "108530"
type textarea "x"
type textarea "108530"
click at [63, 375] on button "Add" at bounding box center [73, 375] width 32 height 21
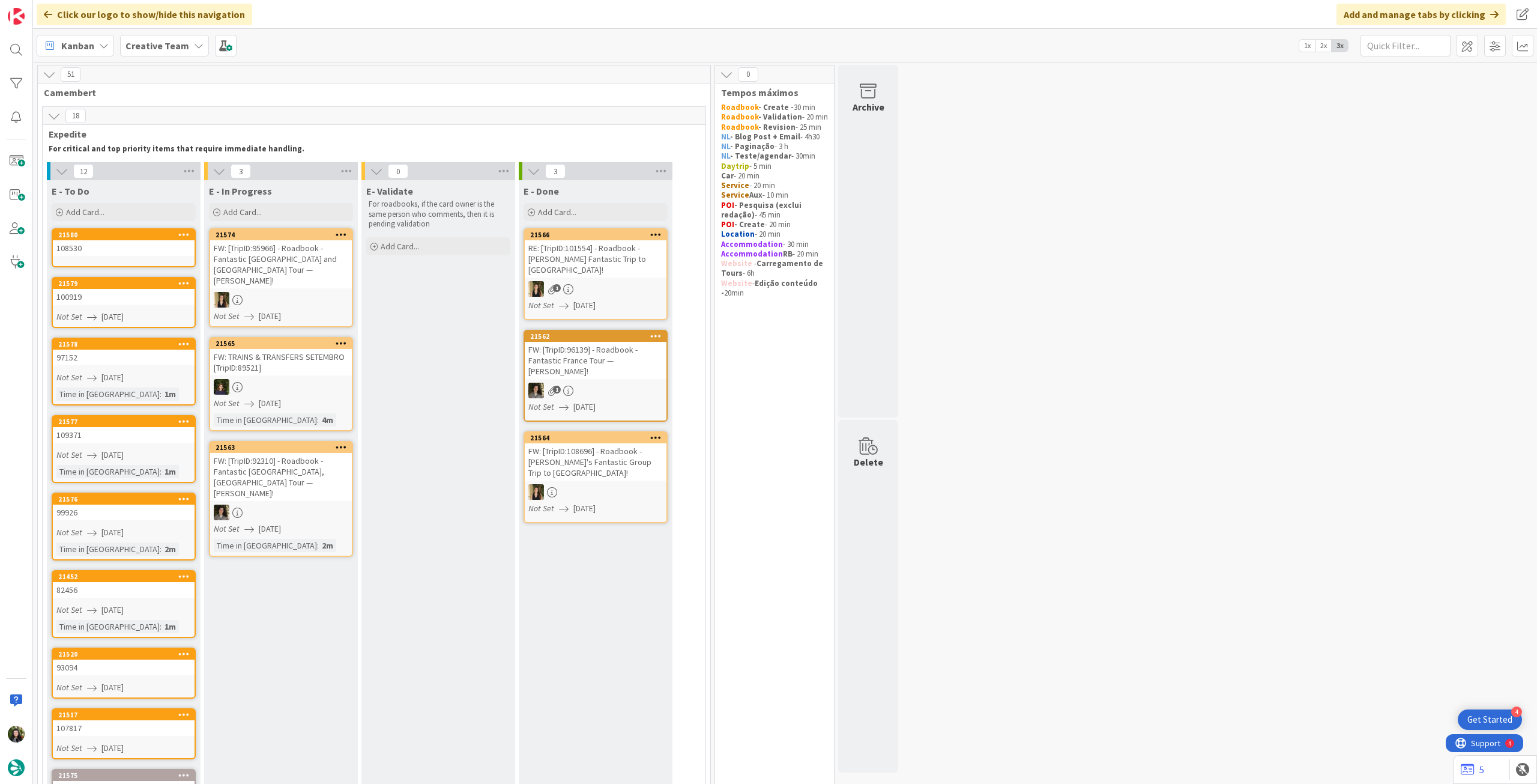
click at [133, 252] on div "108530" at bounding box center [124, 248] width 141 height 16
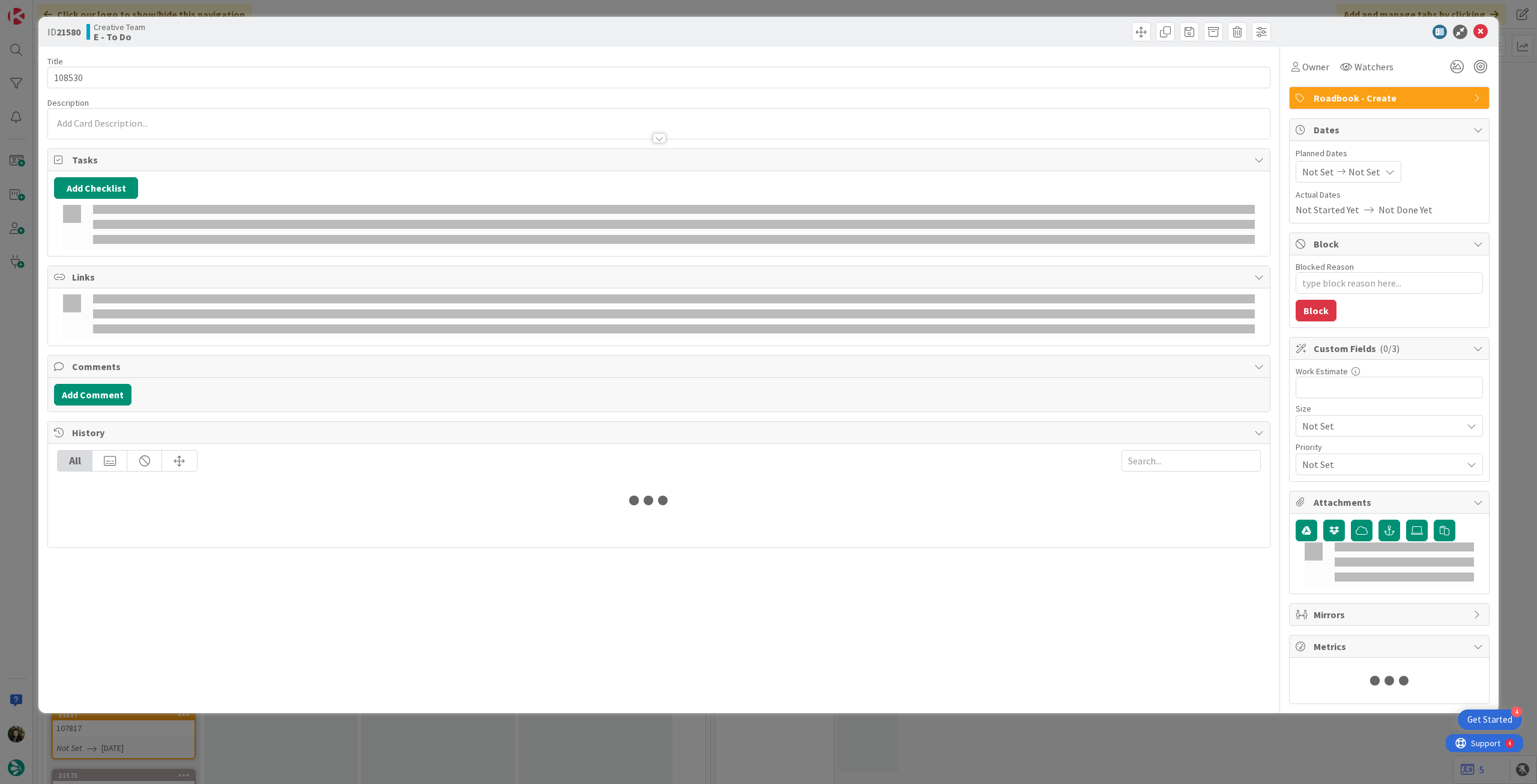
type textarea "x"
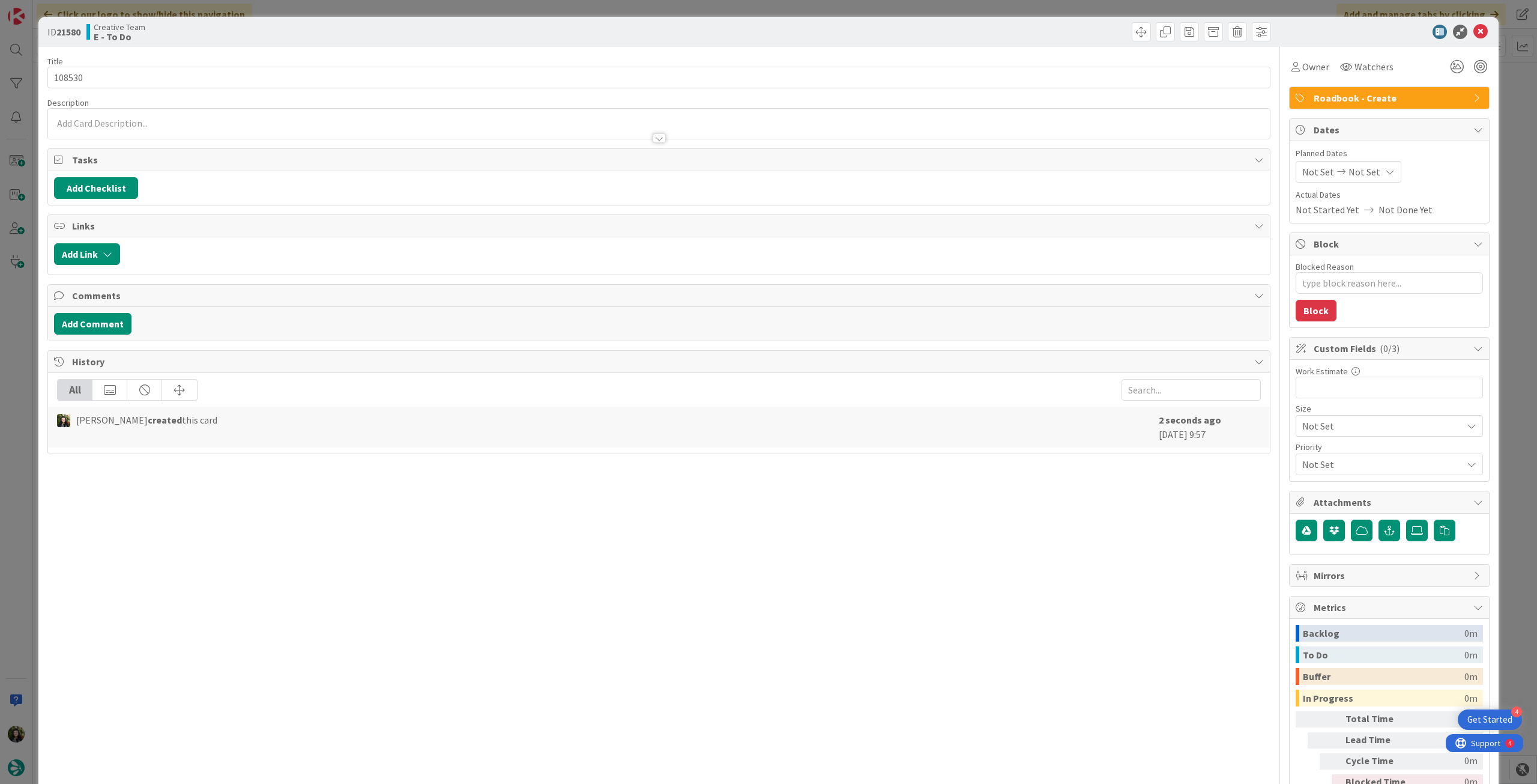
click at [1358, 172] on span "Not Set" at bounding box center [1364, 172] width 32 height 15
click at [1309, 446] on icon at bounding box center [1317, 453] width 18 height 15
type input "[DATE]"
drag, startPoint x: 1472, startPoint y: 29, endPoint x: 1089, endPoint y: 424, distance: 550.2
click at [1474, 29] on icon at bounding box center [1481, 31] width 15 height 15
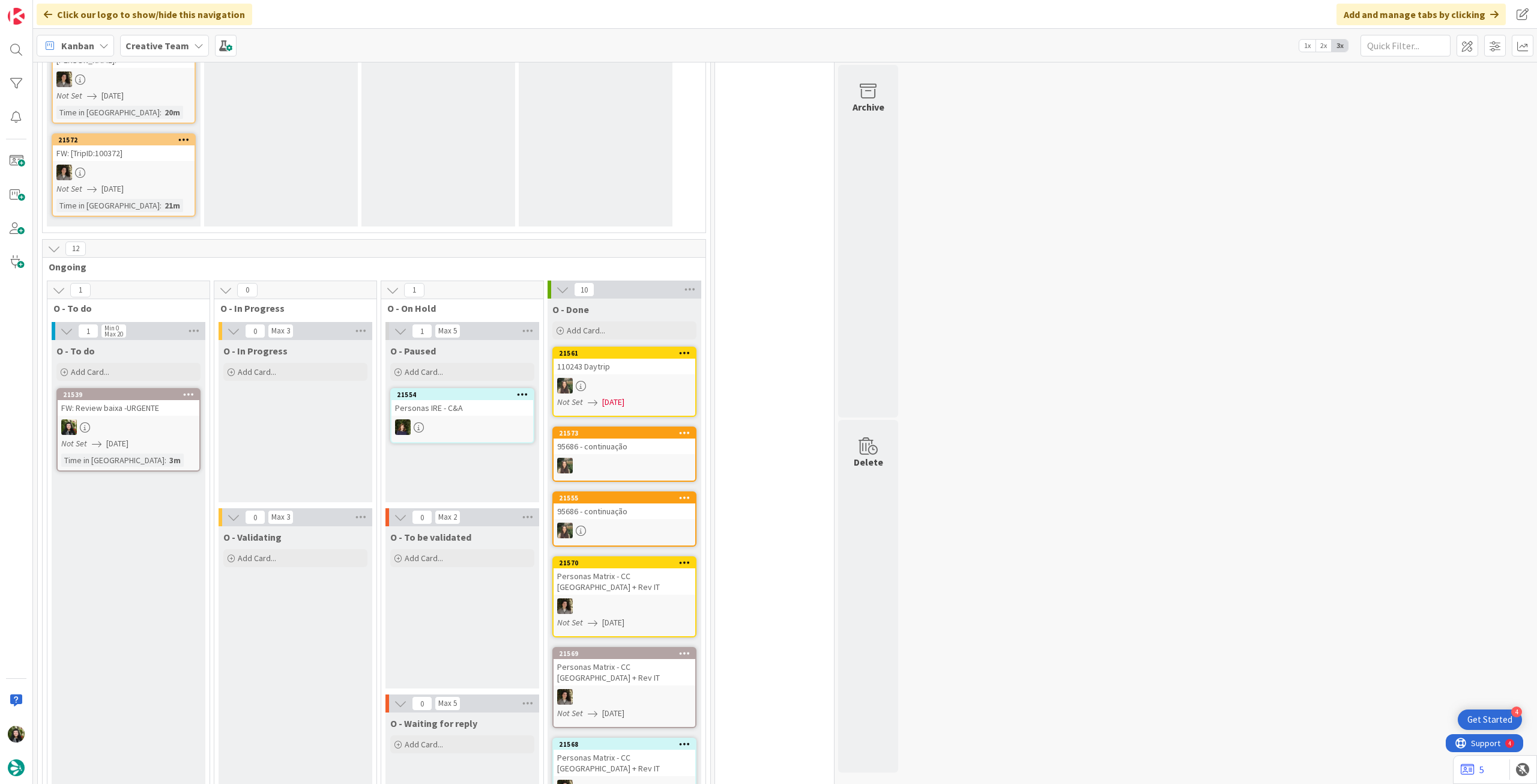
scroll to position [1041, 0]
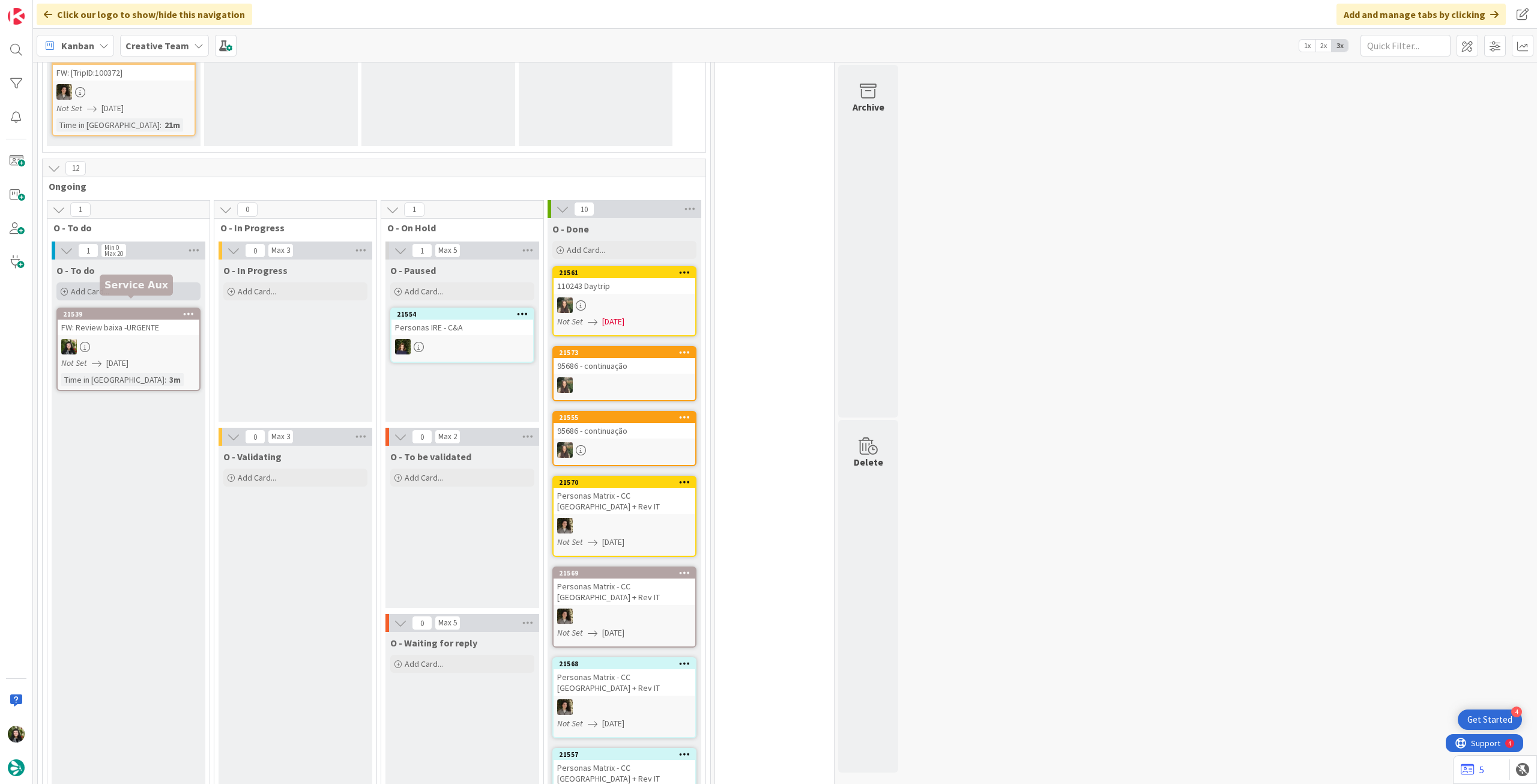
click at [139, 282] on div "Add Card..." at bounding box center [128, 291] width 144 height 18
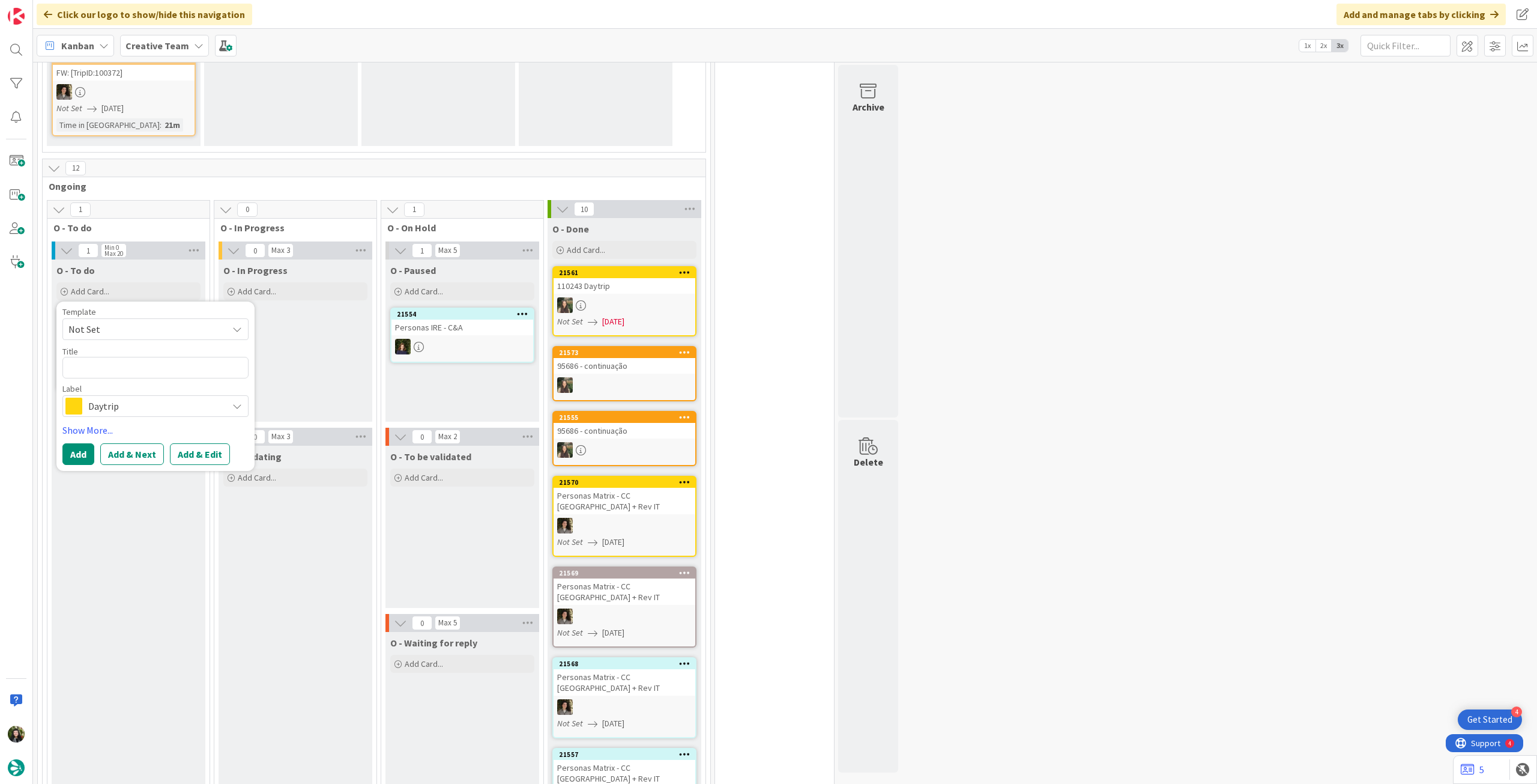
click at [128, 397] on span "Daytrip" at bounding box center [155, 405] width 134 height 16
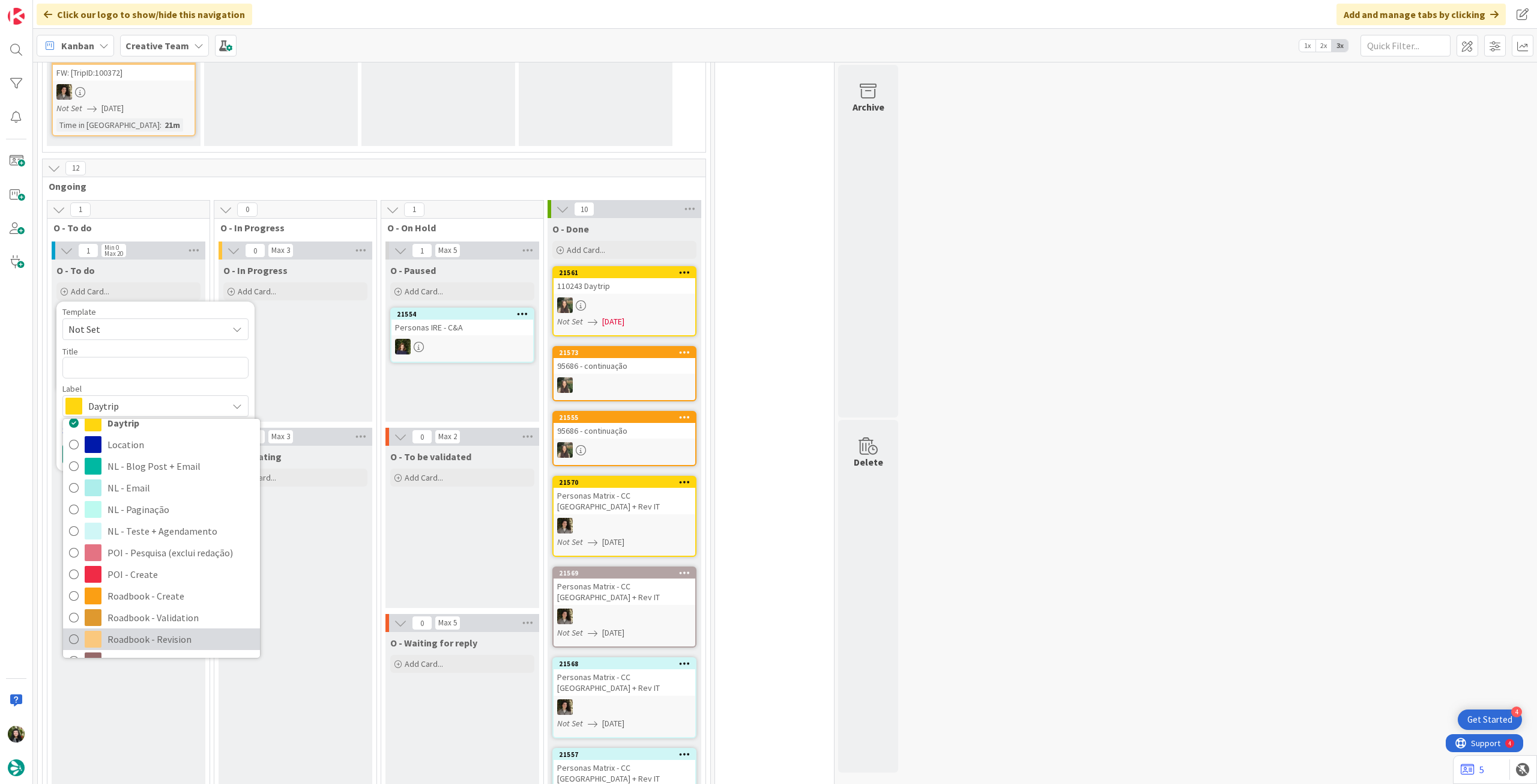
scroll to position [160, 0]
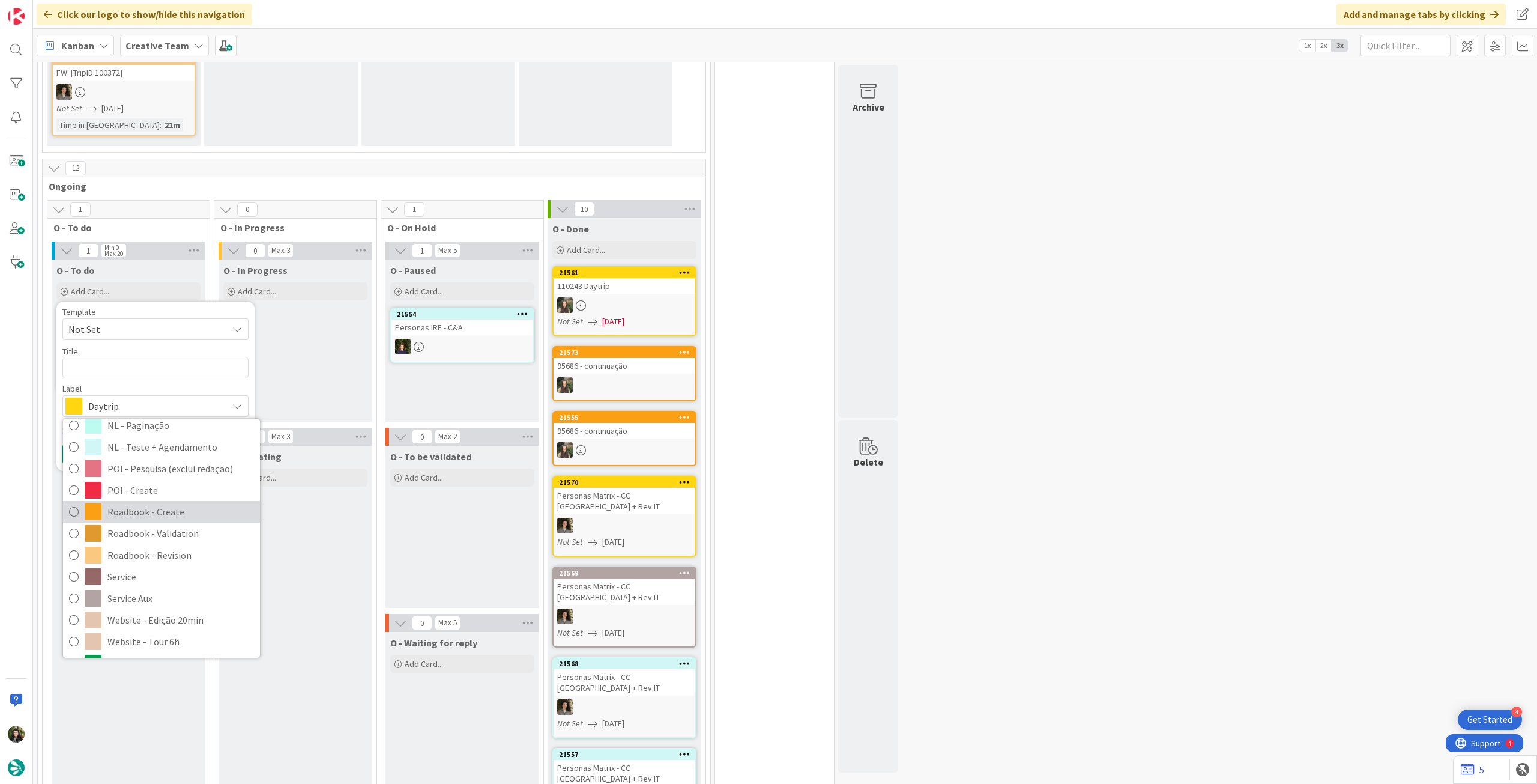
click at [170, 503] on span "Roadbook - Create" at bounding box center [180, 512] width 146 height 18
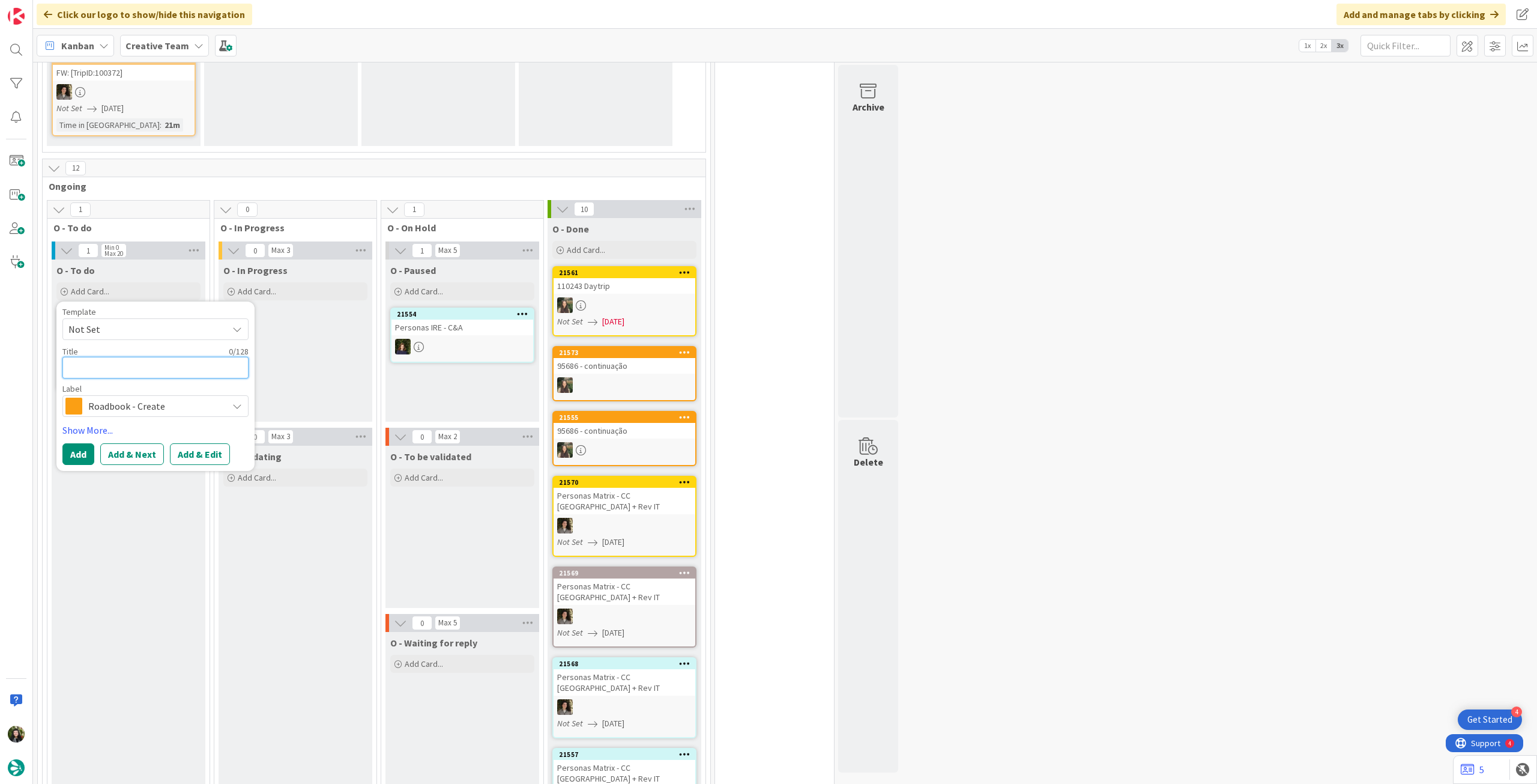
click at [146, 358] on textarea at bounding box center [155, 367] width 186 height 21
paste textarea "110312"
type textarea "x"
type textarea "110312"
click at [75, 447] on button "Add" at bounding box center [78, 454] width 32 height 21
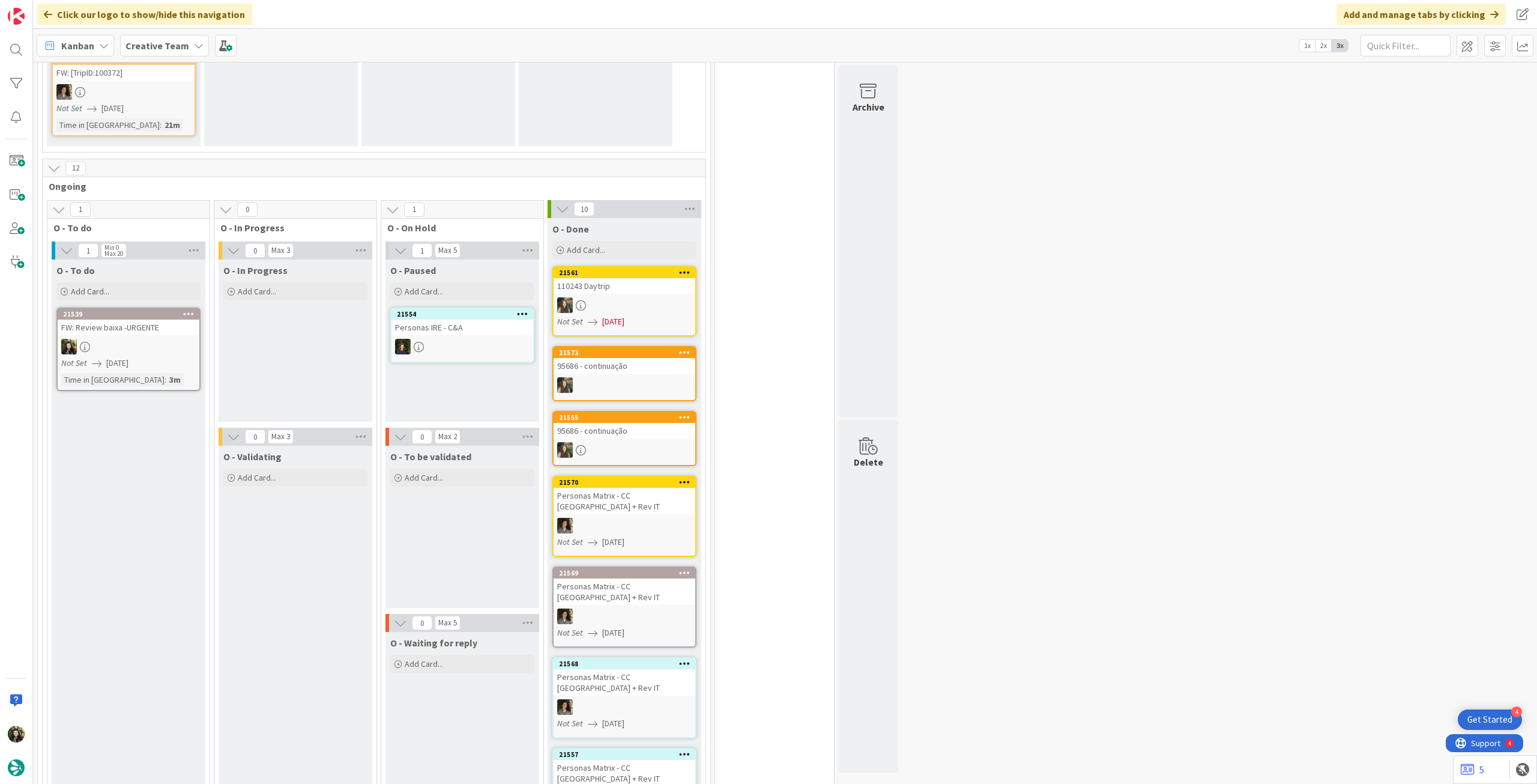
scroll to position [1091, 0]
click at [141, 309] on div "21581" at bounding box center [128, 314] width 141 height 11
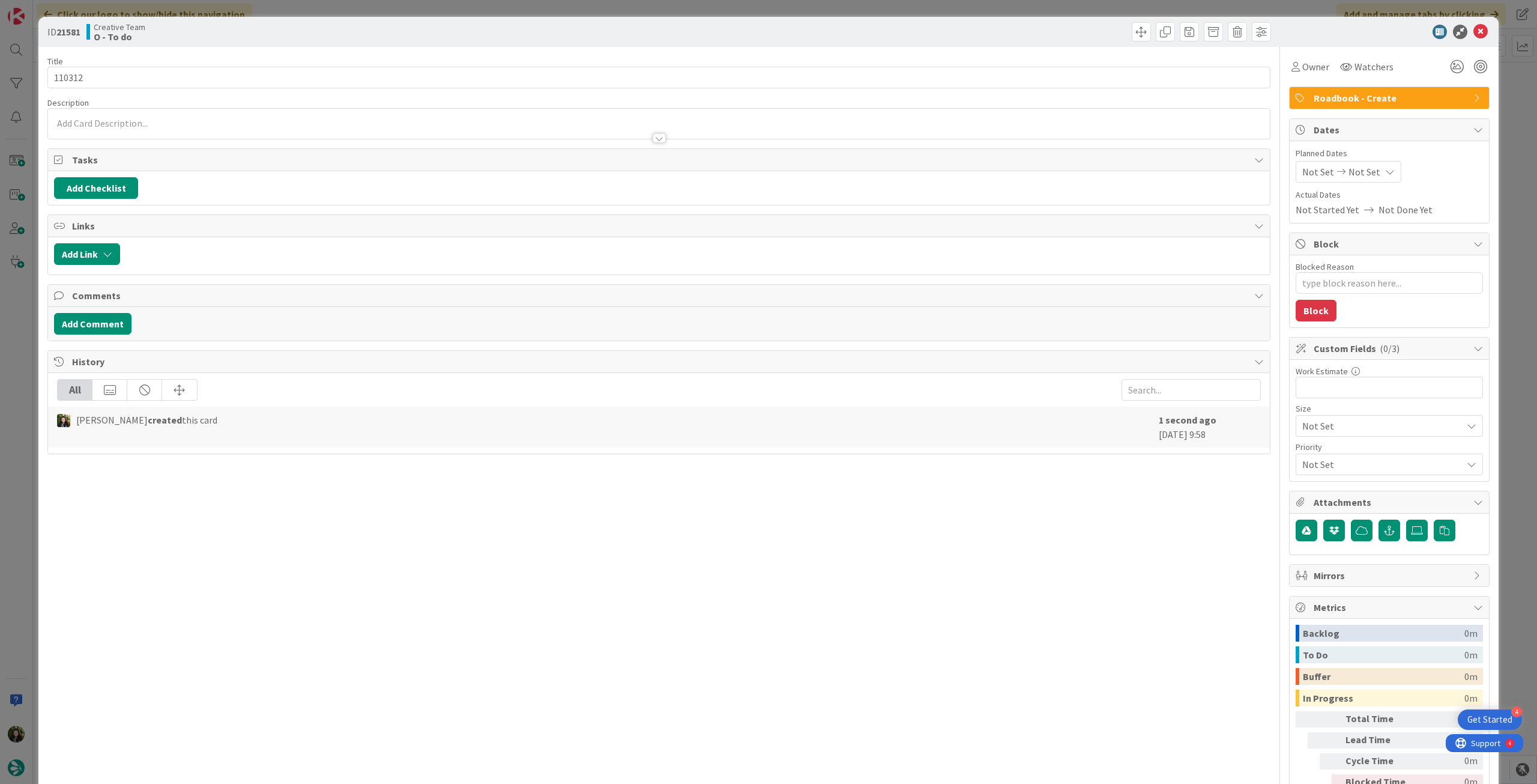
type textarea "x"
click at [1366, 170] on span "Not Set" at bounding box center [1364, 172] width 32 height 15
click at [1308, 455] on icon at bounding box center [1317, 453] width 18 height 15
type input "[DATE]"
drag, startPoint x: 1470, startPoint y: 29, endPoint x: 1395, endPoint y: 28, distance: 75.0
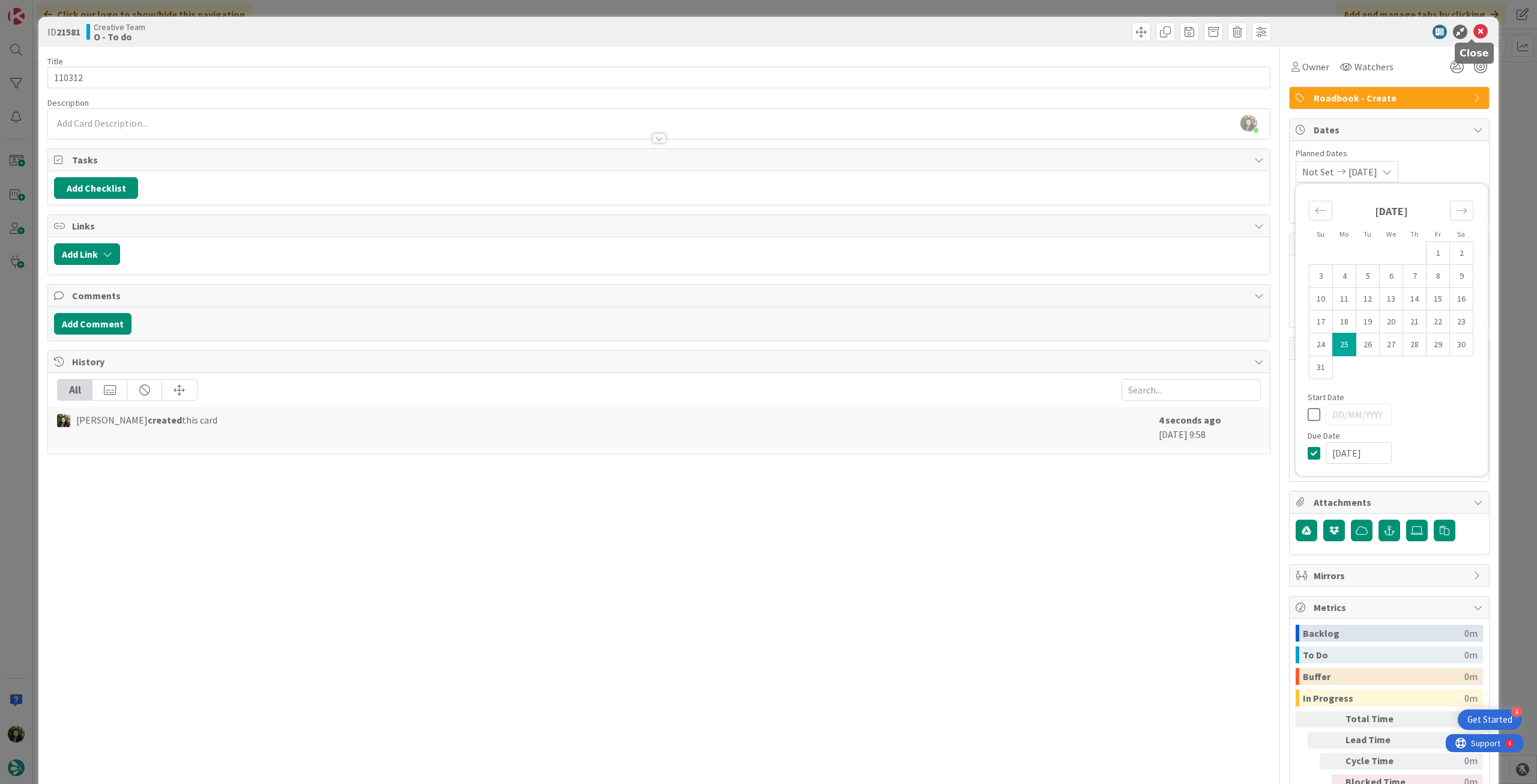
click at [1474, 29] on icon at bounding box center [1481, 31] width 15 height 15
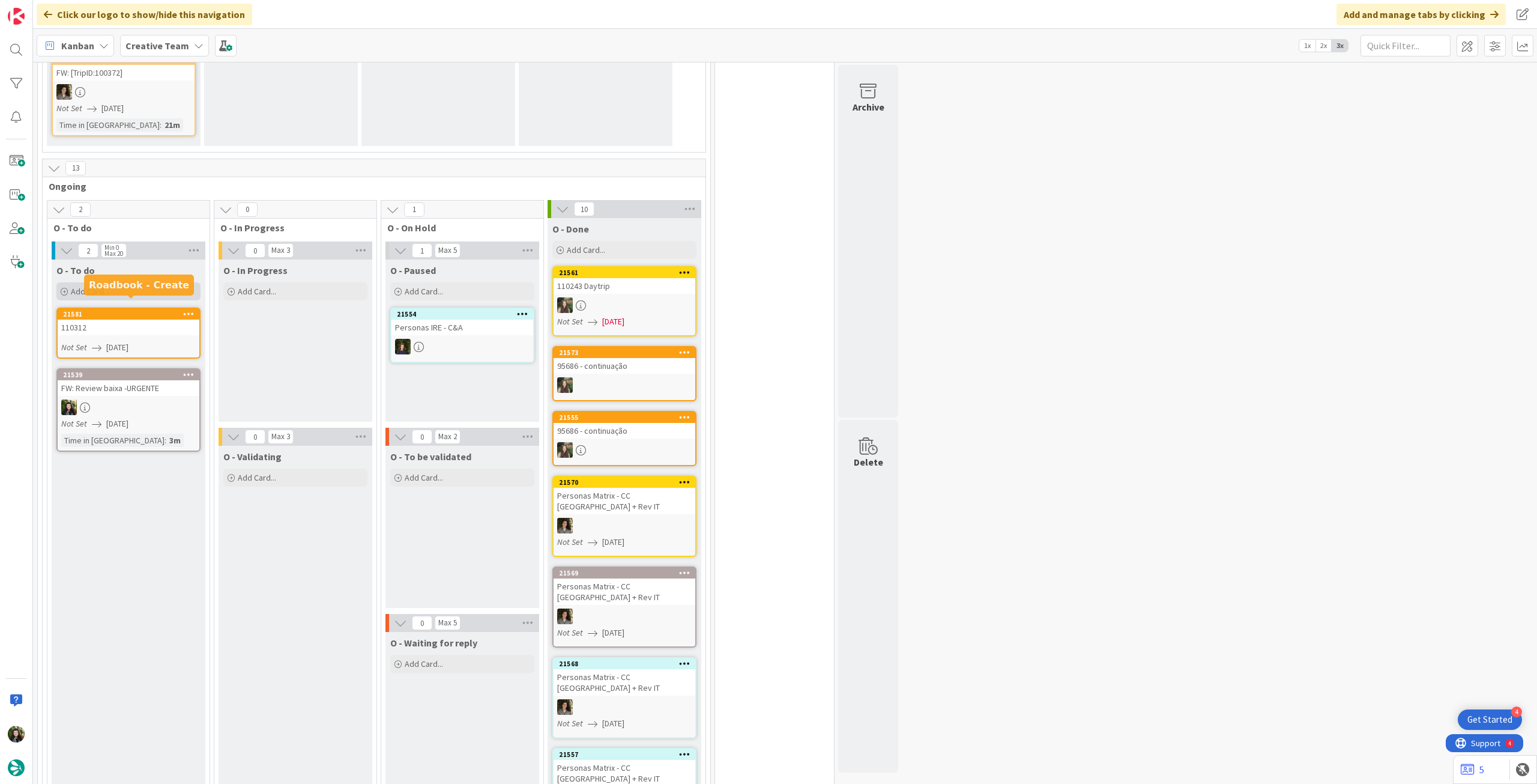
click at [167, 283] on div "Add Card..." at bounding box center [128, 291] width 144 height 18
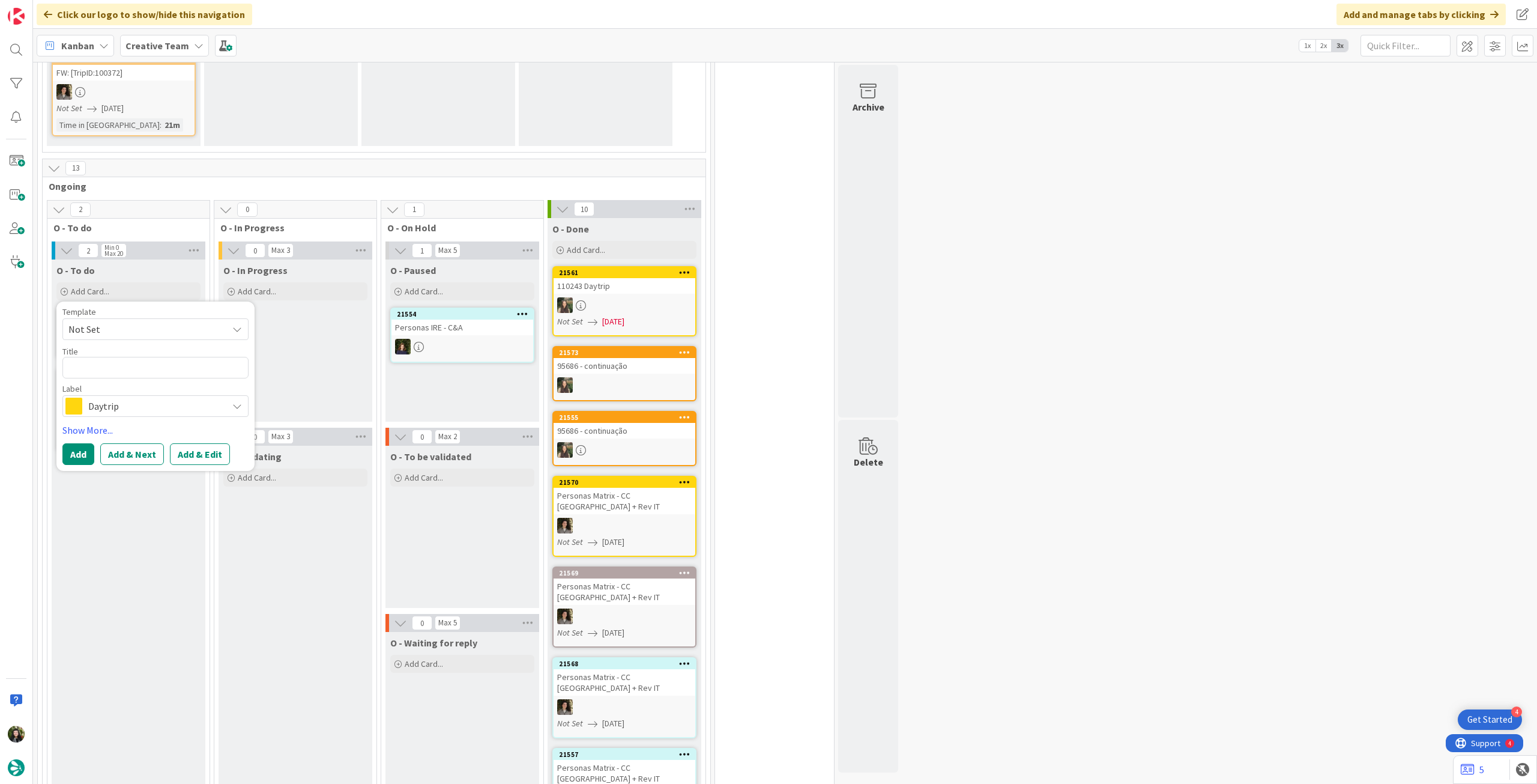
click at [154, 397] on span "Daytrip" at bounding box center [155, 405] width 134 height 16
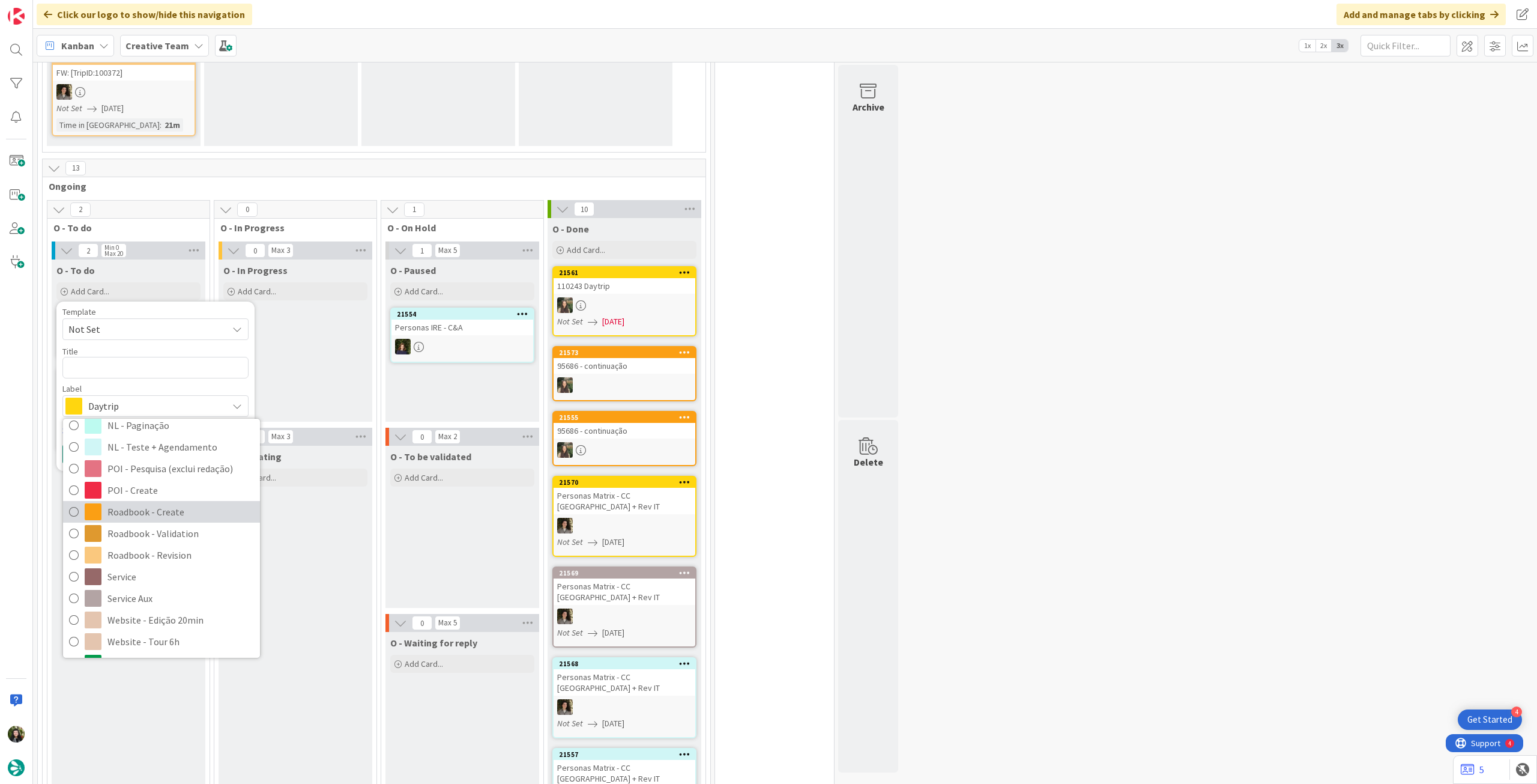
click at [182, 503] on span "Roadbook - Create" at bounding box center [180, 512] width 146 height 18
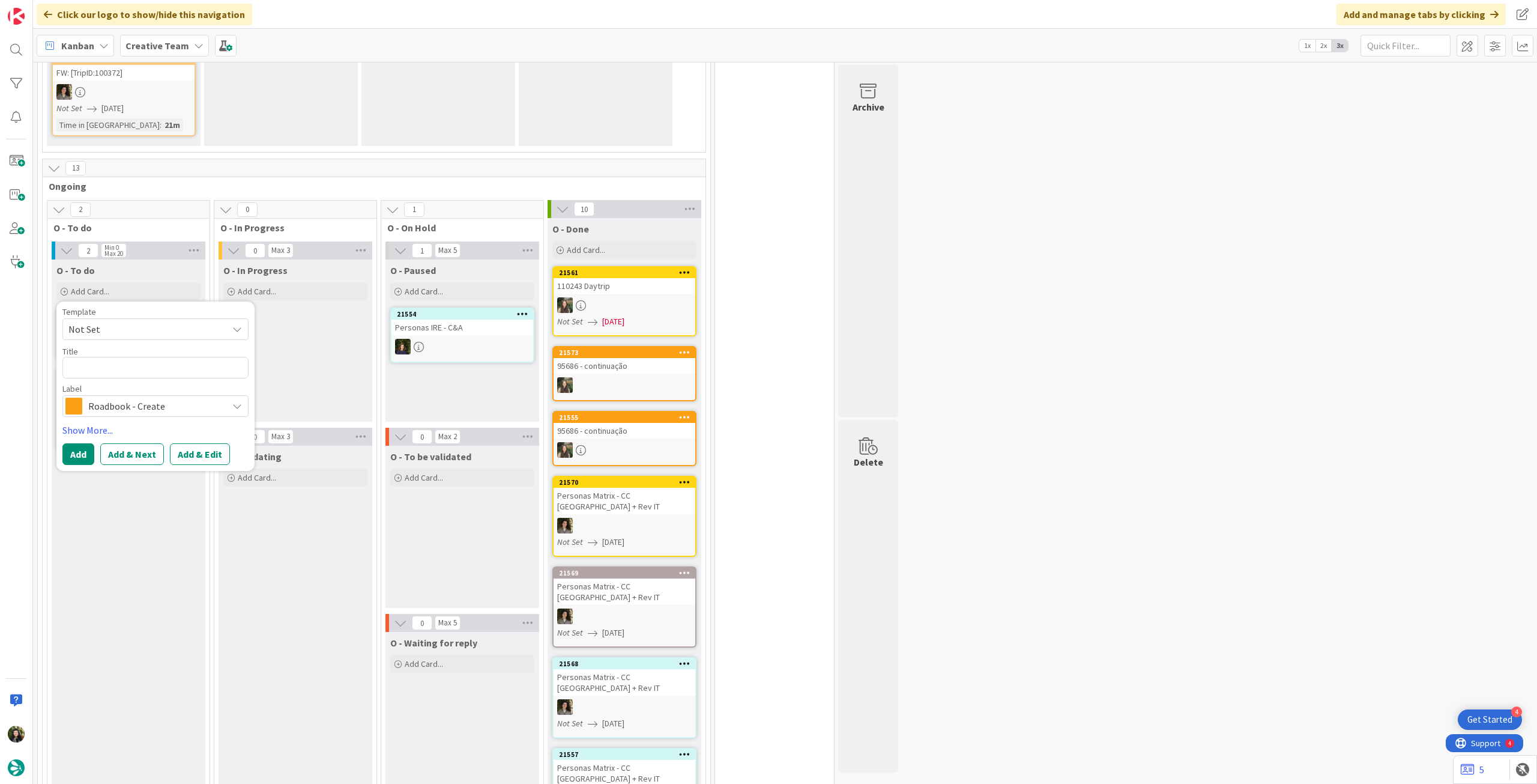
click at [113, 368] on div "Template Not Set Title 0 / 128 Label Roadbook - Create Accommodation Accommodat…" at bounding box center [155, 361] width 186 height 110
click at [113, 357] on textarea at bounding box center [155, 367] width 186 height 21
paste textarea "106223"
type textarea "x"
type textarea "106223"
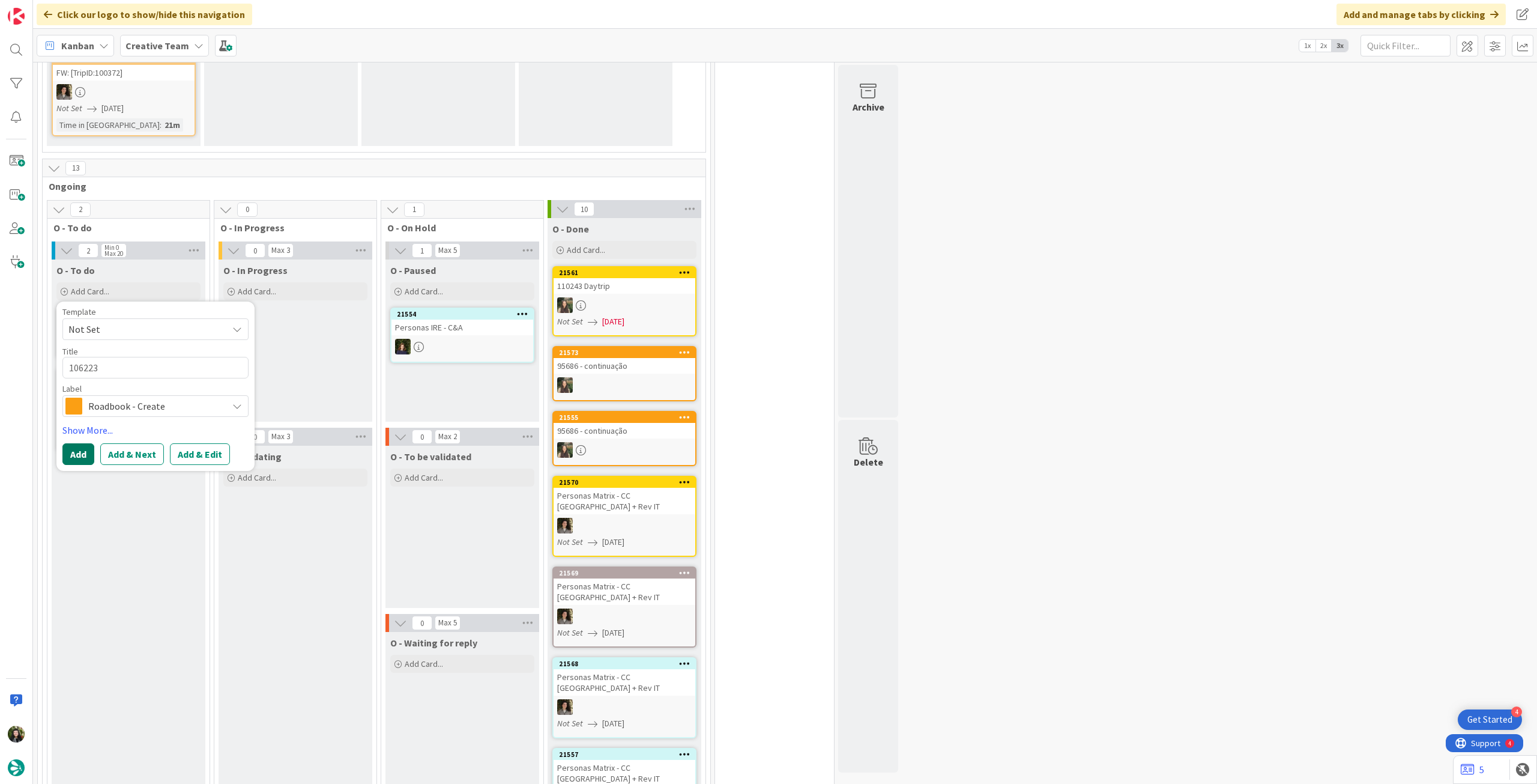
click at [72, 445] on button "Add" at bounding box center [78, 454] width 32 height 21
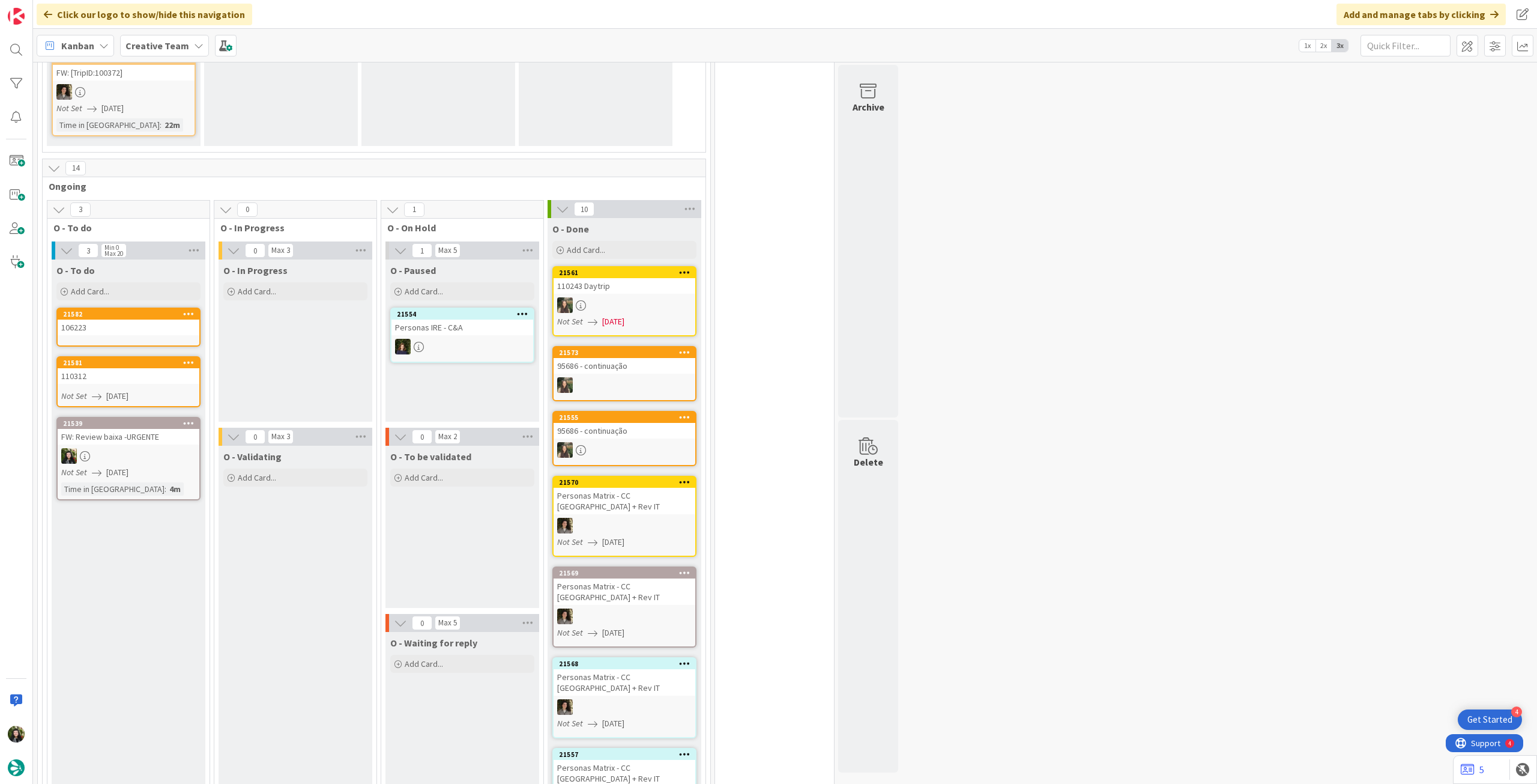
click at [147, 320] on div "106223" at bounding box center [128, 328] width 141 height 16
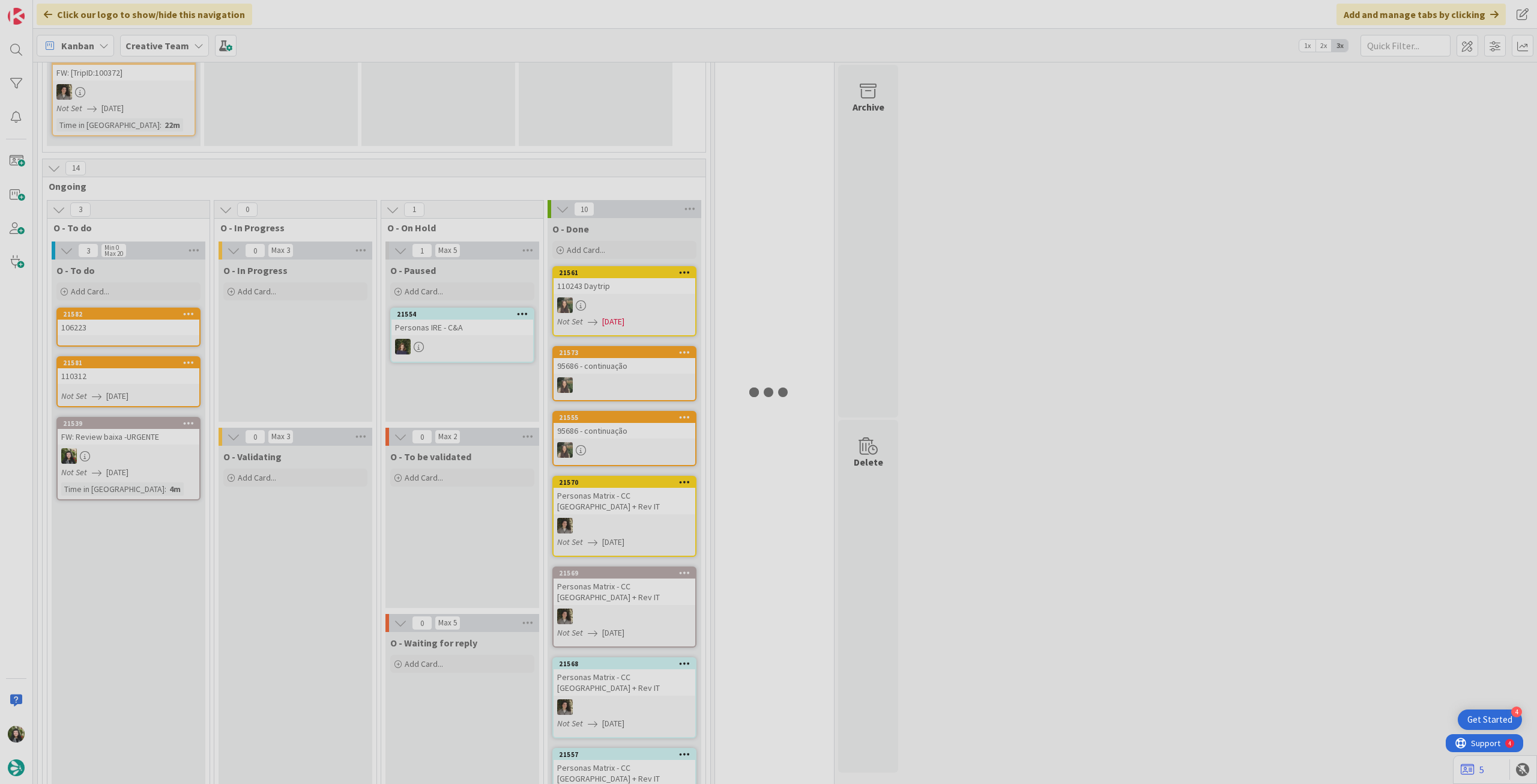
scroll to position [1097, 0]
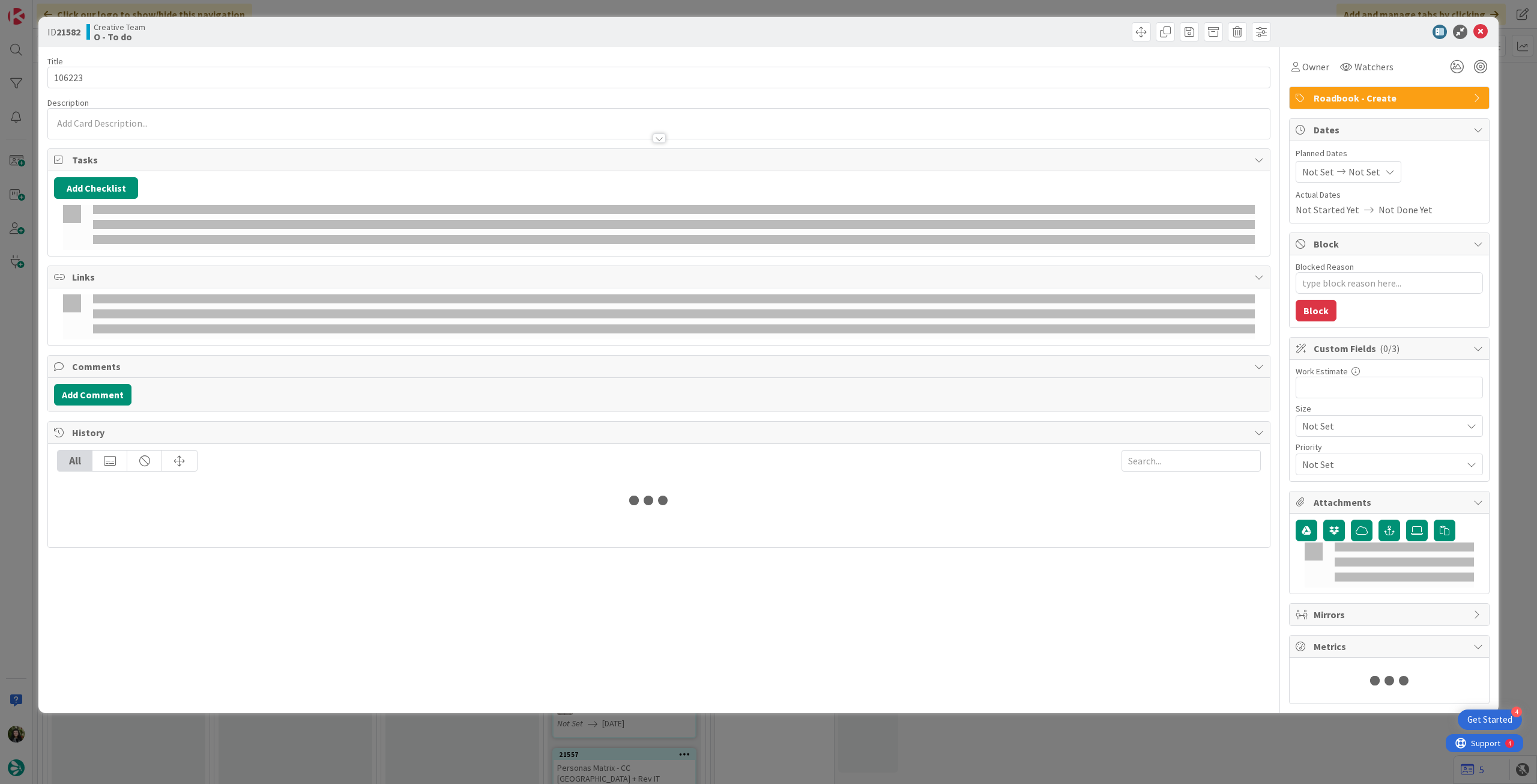
type textarea "x"
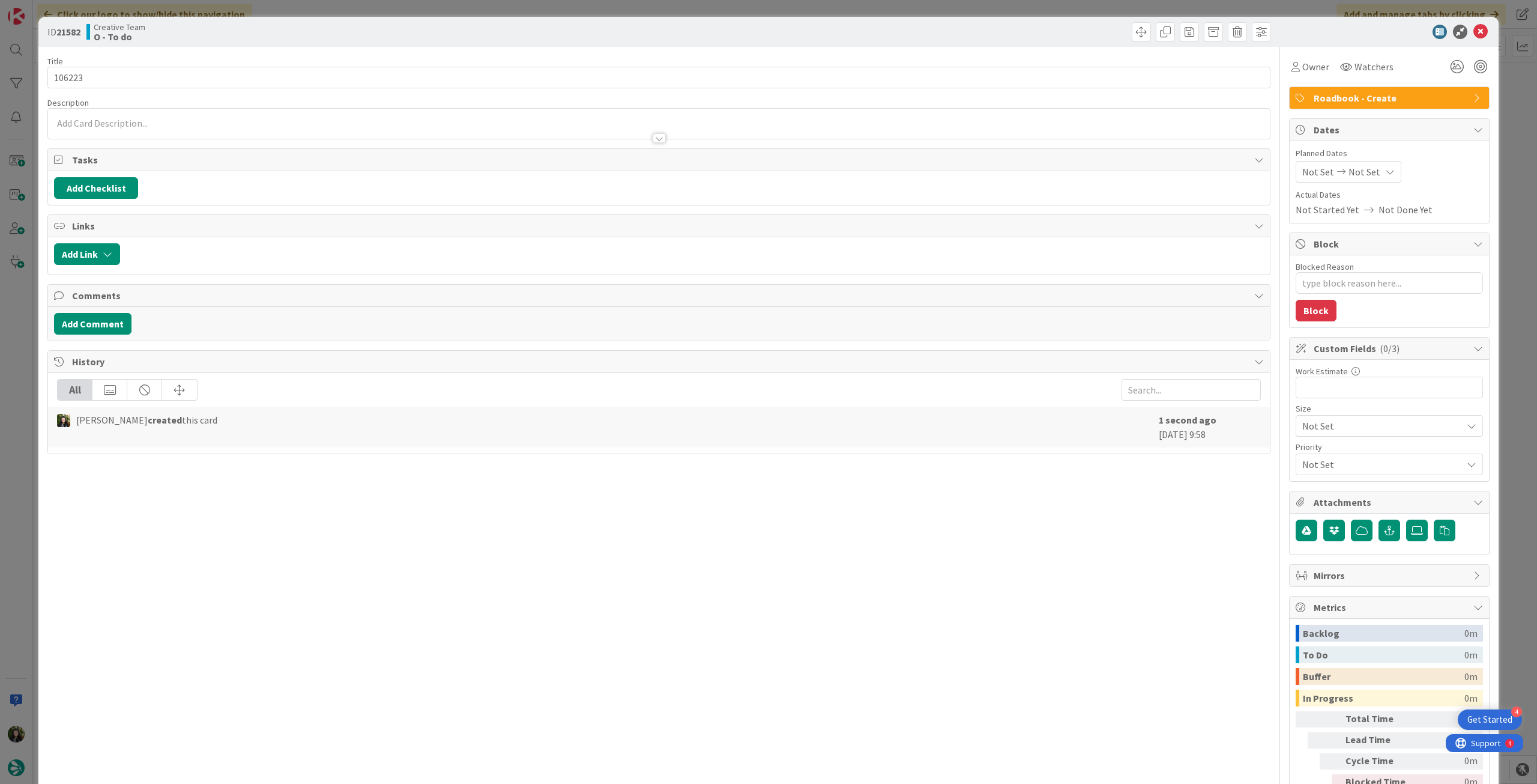
click at [1366, 163] on div "Not Set Not Set" at bounding box center [1348, 172] width 106 height 21
drag, startPoint x: 1314, startPoint y: 448, endPoint x: 1316, endPoint y: 430, distance: 18.1
click at [1313, 448] on icon at bounding box center [1317, 453] width 18 height 15
type input "[DATE]"
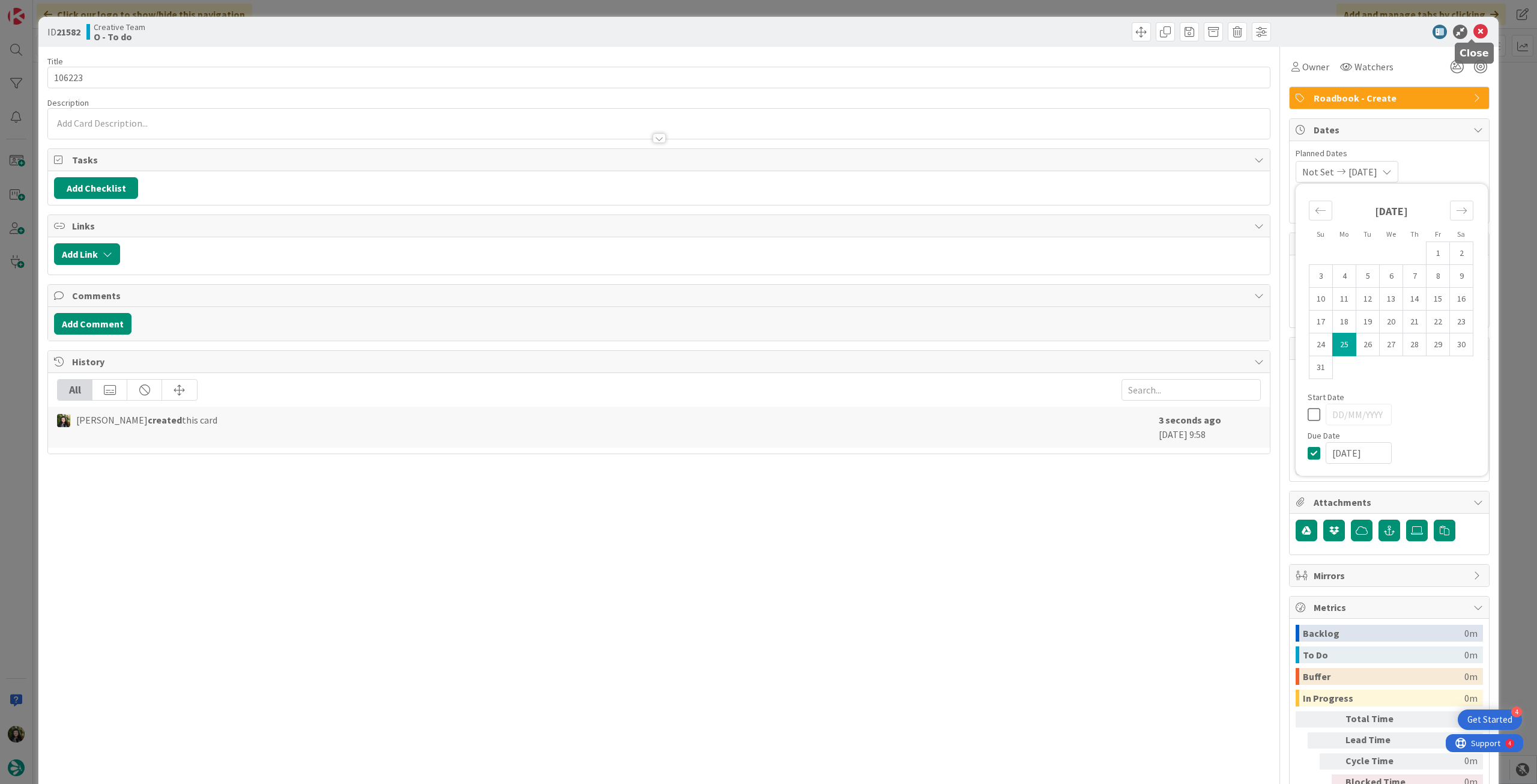
click at [1474, 32] on icon at bounding box center [1481, 31] width 15 height 15
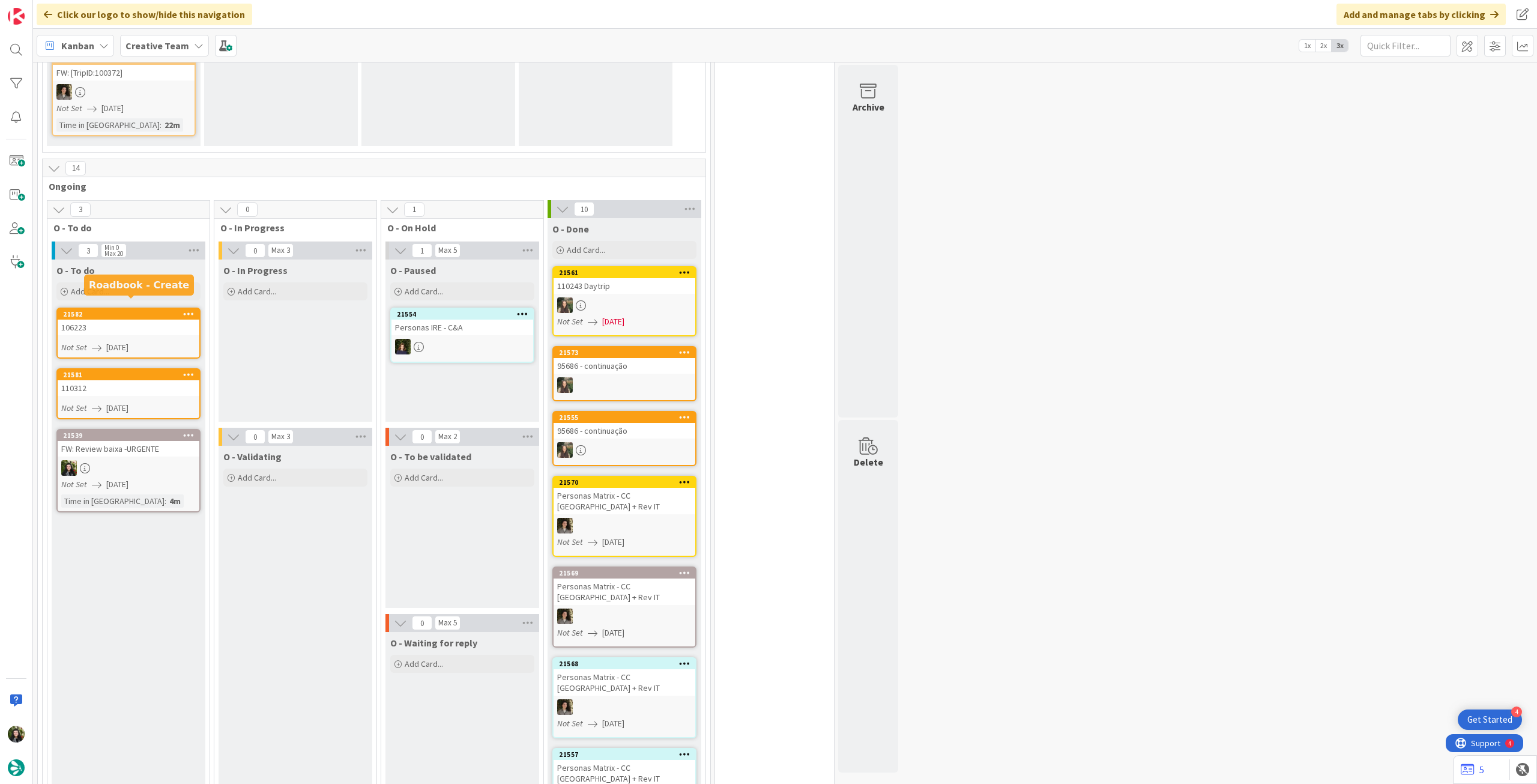
click at [126, 296] on div "O - To do Add Card... Template Not Set Title 0 / 128 Label Daytrip Accommodatio…" at bounding box center [128, 656] width 154 height 793
click at [129, 286] on div "Add Card..." at bounding box center [128, 291] width 144 height 18
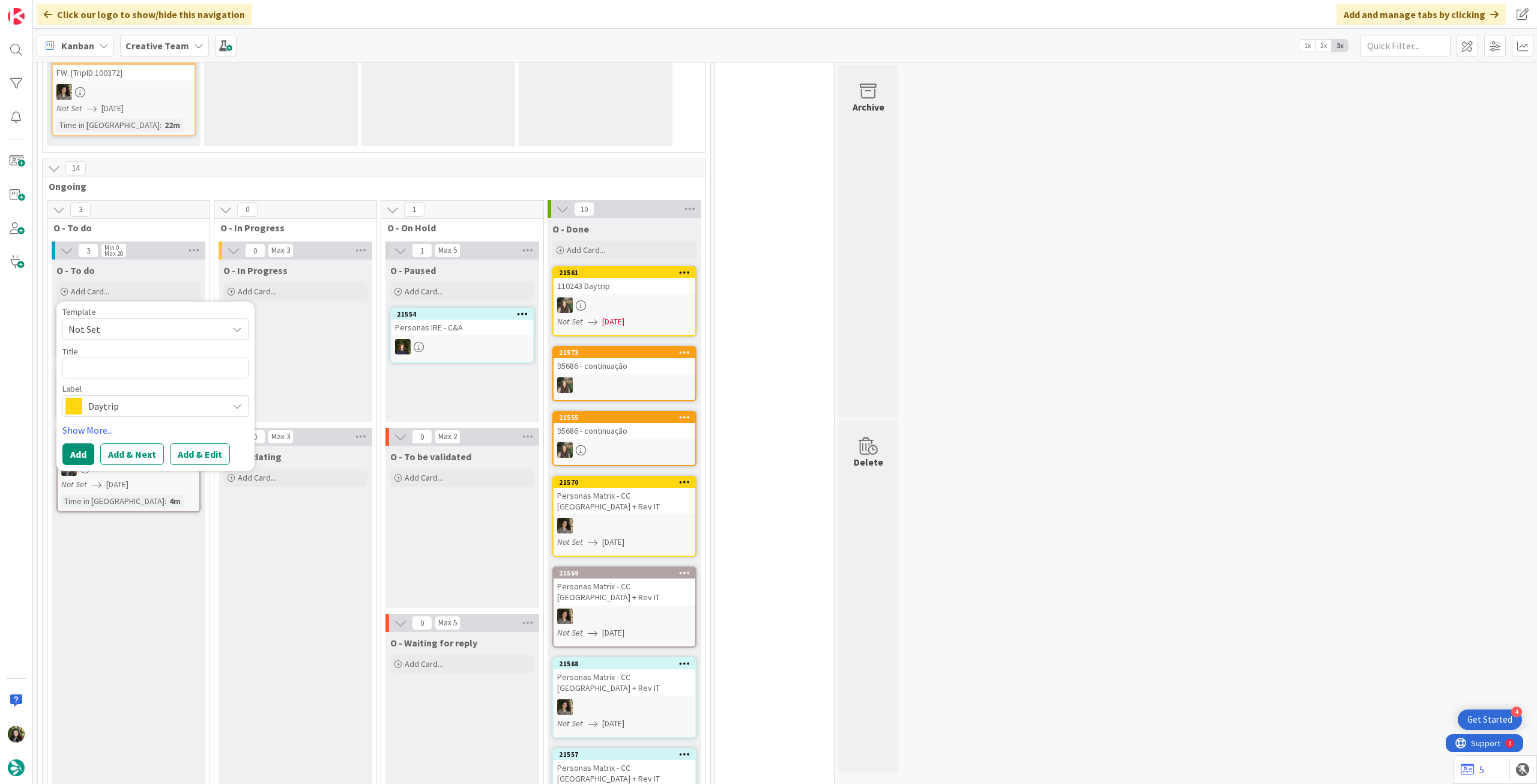
click at [149, 408] on div "Template Not Set Title 0 / 128 Label Daytrip Accommodation Accommodation RB Car…" at bounding box center [155, 386] width 186 height 157
click at [152, 402] on span "Daytrip" at bounding box center [155, 405] width 134 height 16
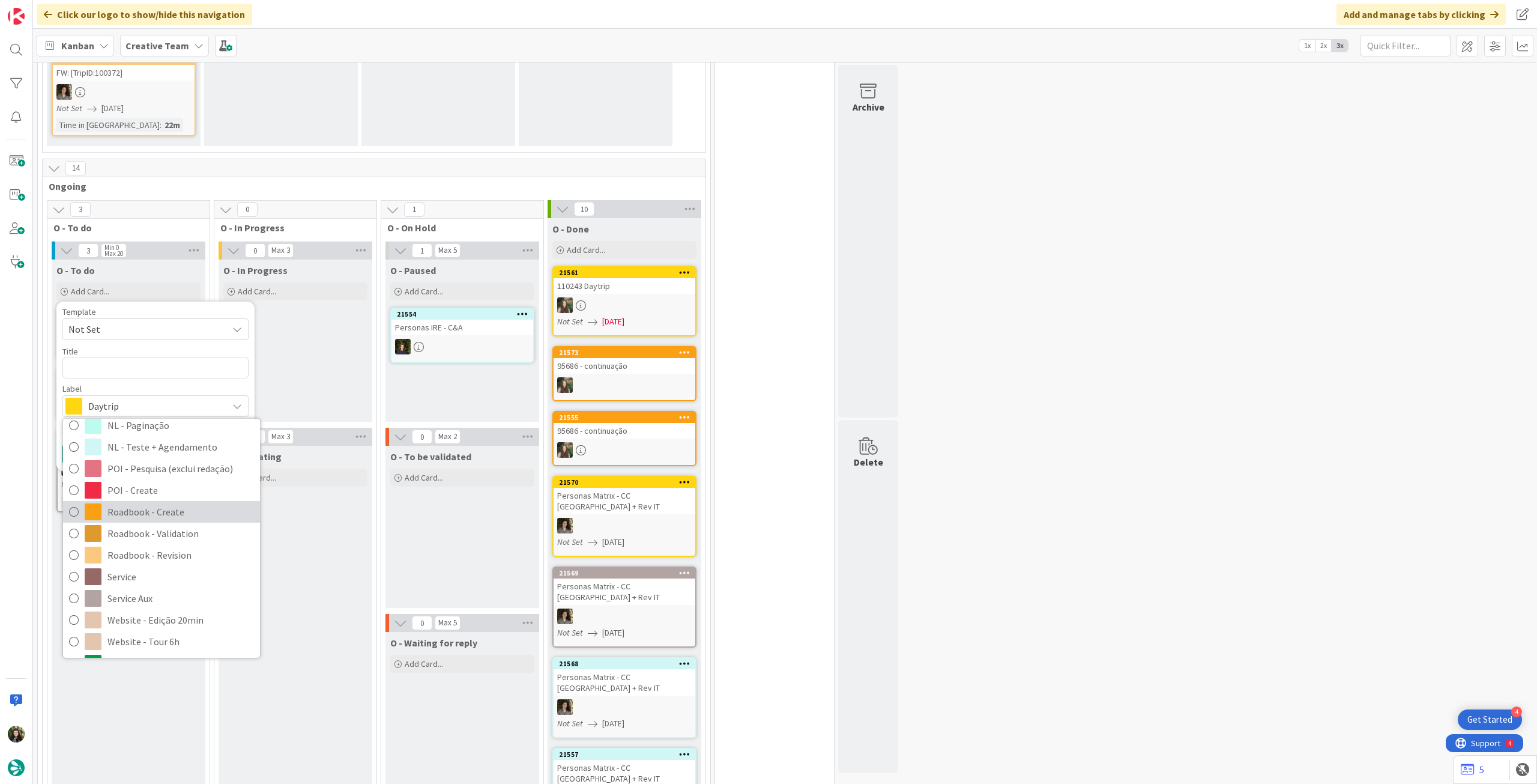
click at [197, 503] on span "Roadbook - Create" at bounding box center [180, 512] width 146 height 18
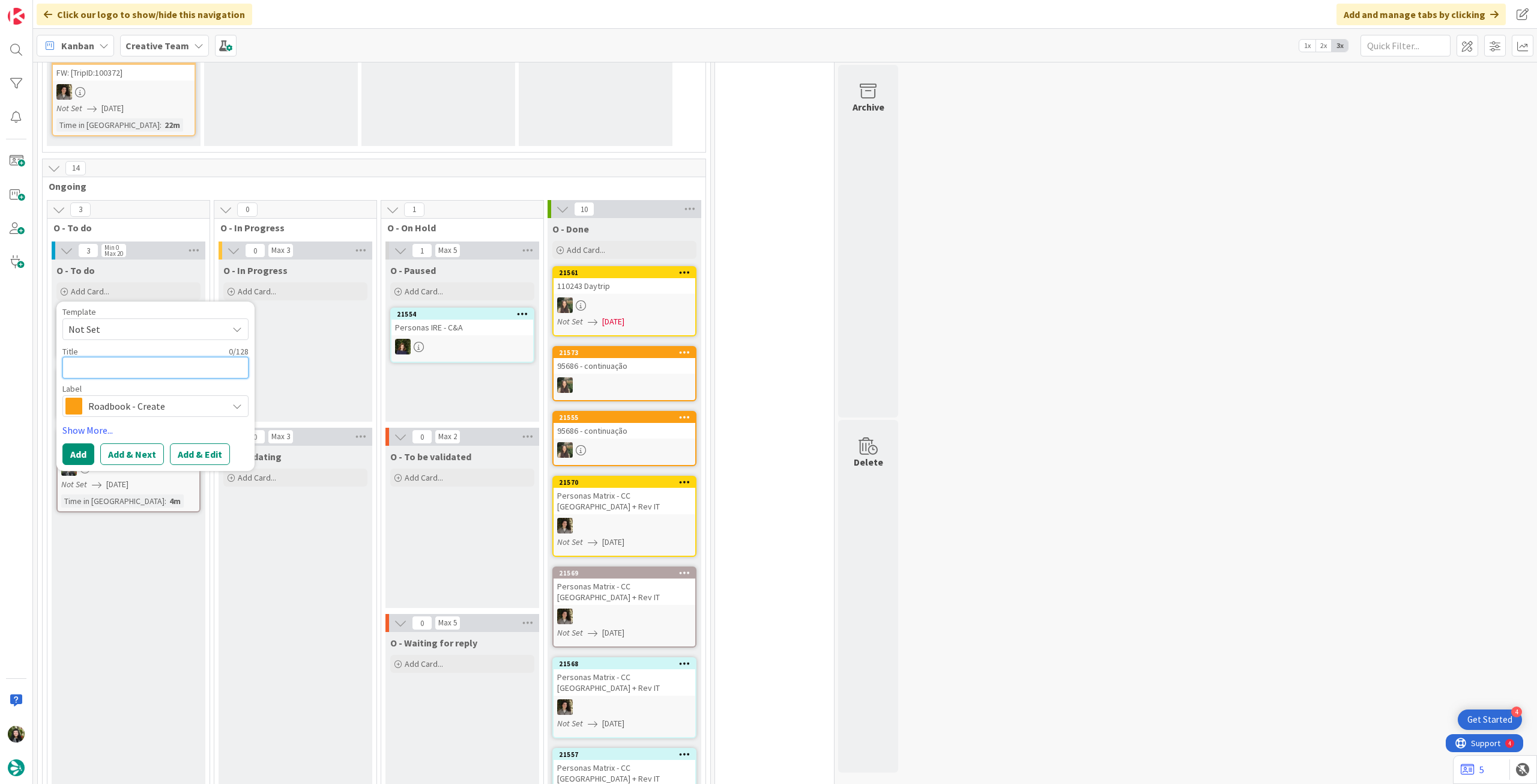
click at [159, 360] on textarea at bounding box center [155, 367] width 186 height 21
paste textarea "103190"
type textarea "x"
type textarea "103190"
click at [79, 443] on button "Add" at bounding box center [78, 454] width 32 height 21
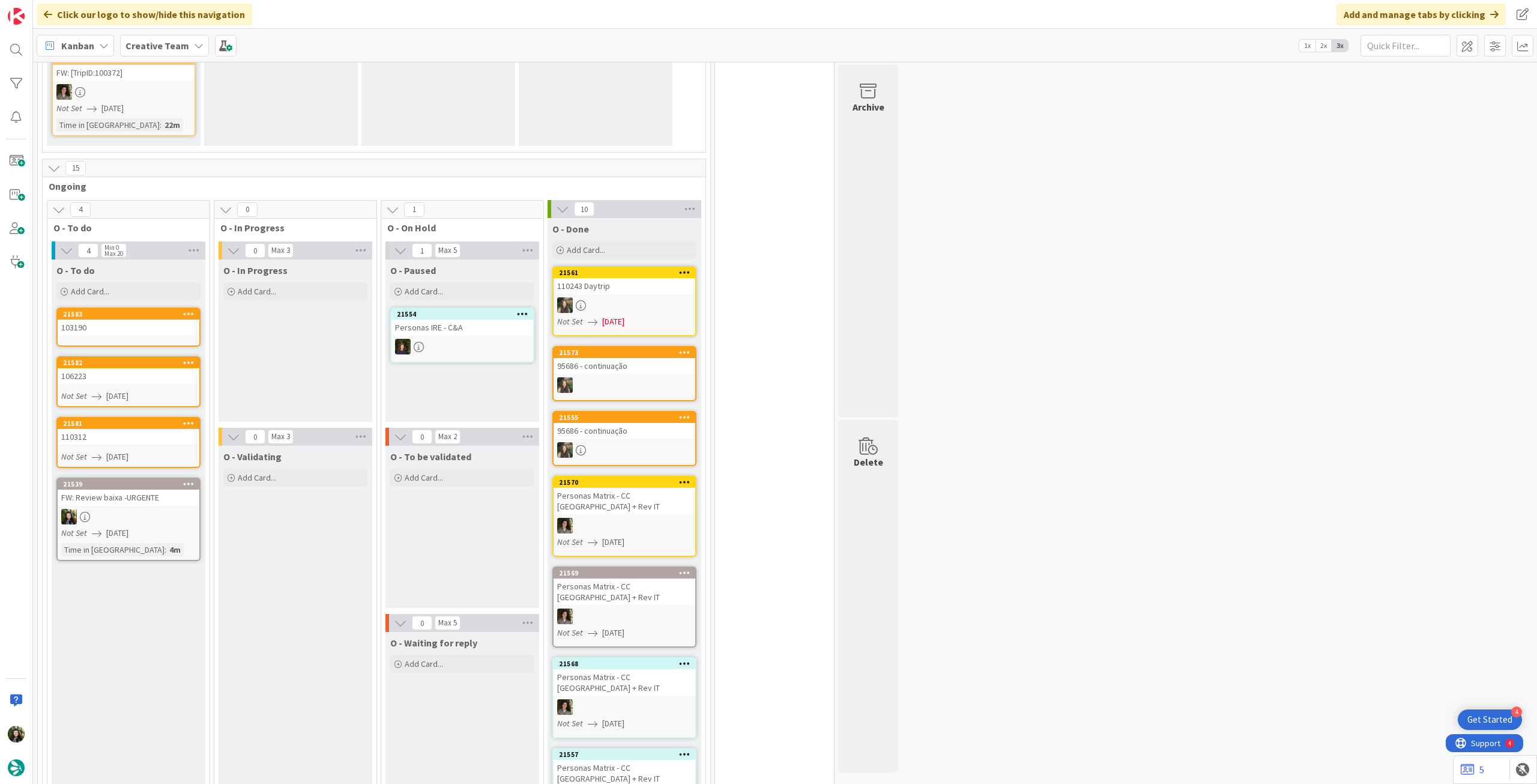
click at [137, 320] on div "103190" at bounding box center [128, 328] width 141 height 16
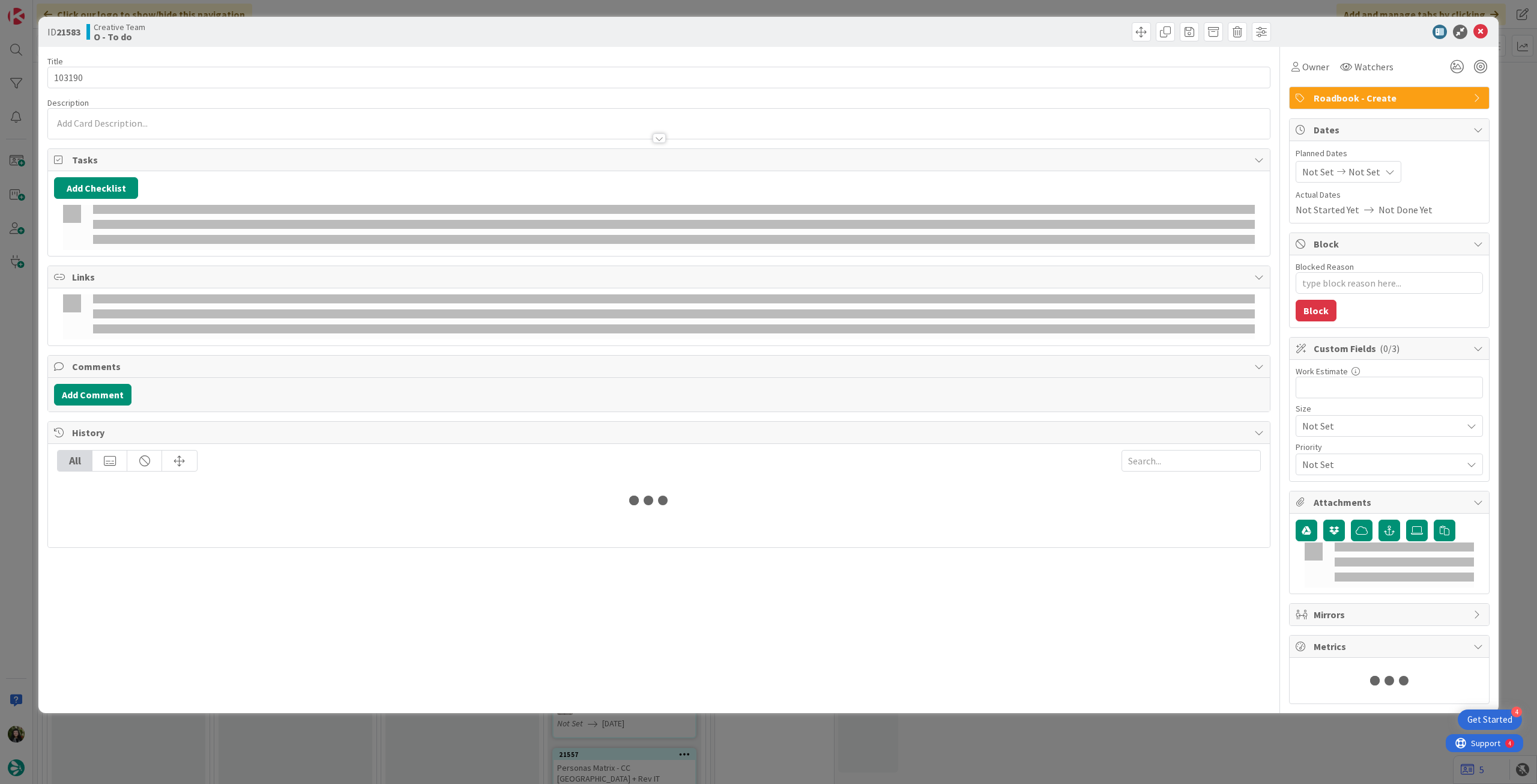
type textarea "x"
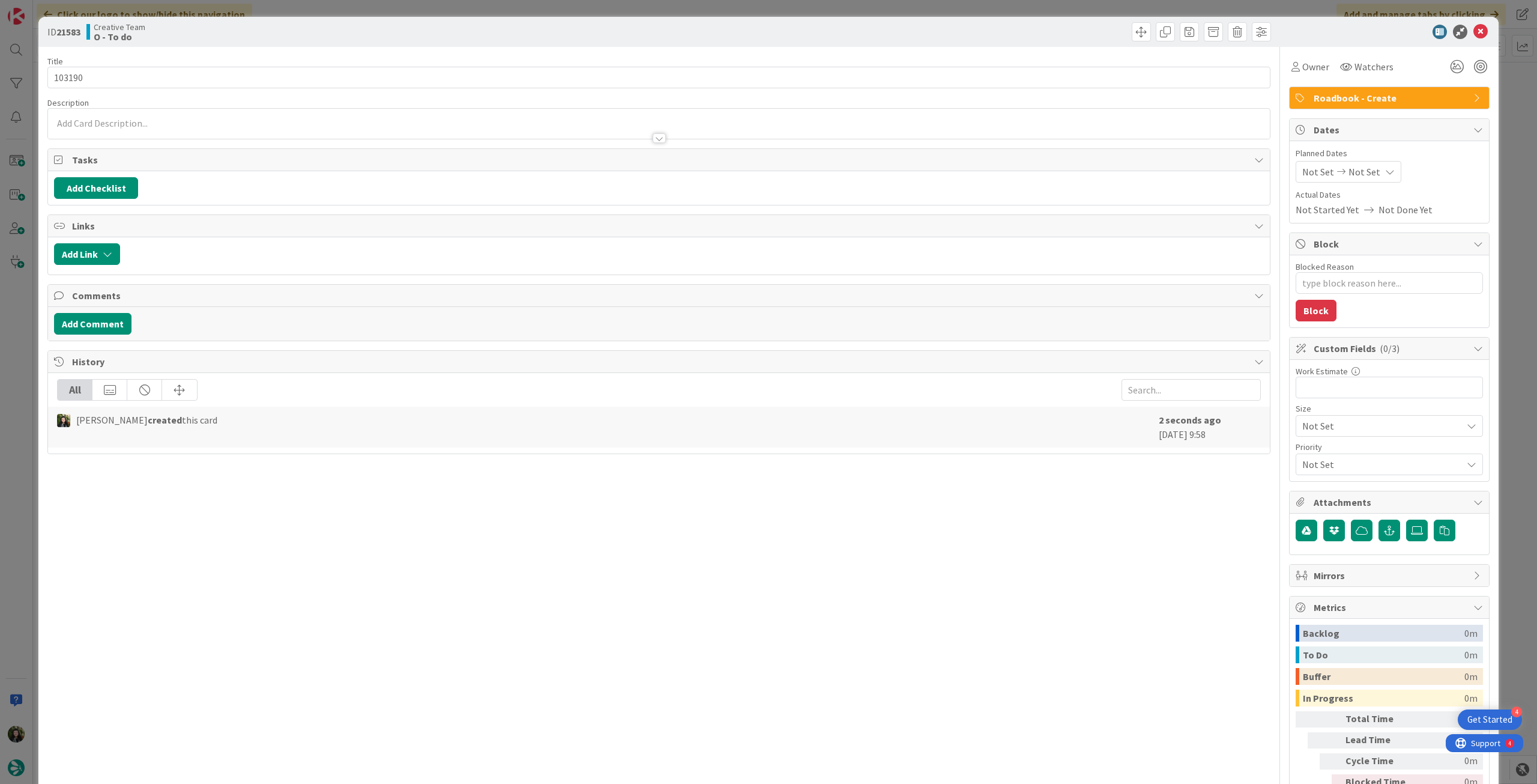
click at [1386, 175] on icon at bounding box center [1391, 172] width 10 height 10
click at [1308, 447] on icon at bounding box center [1317, 453] width 18 height 15
type input "[DATE]"
click at [1474, 34] on icon at bounding box center [1481, 31] width 15 height 15
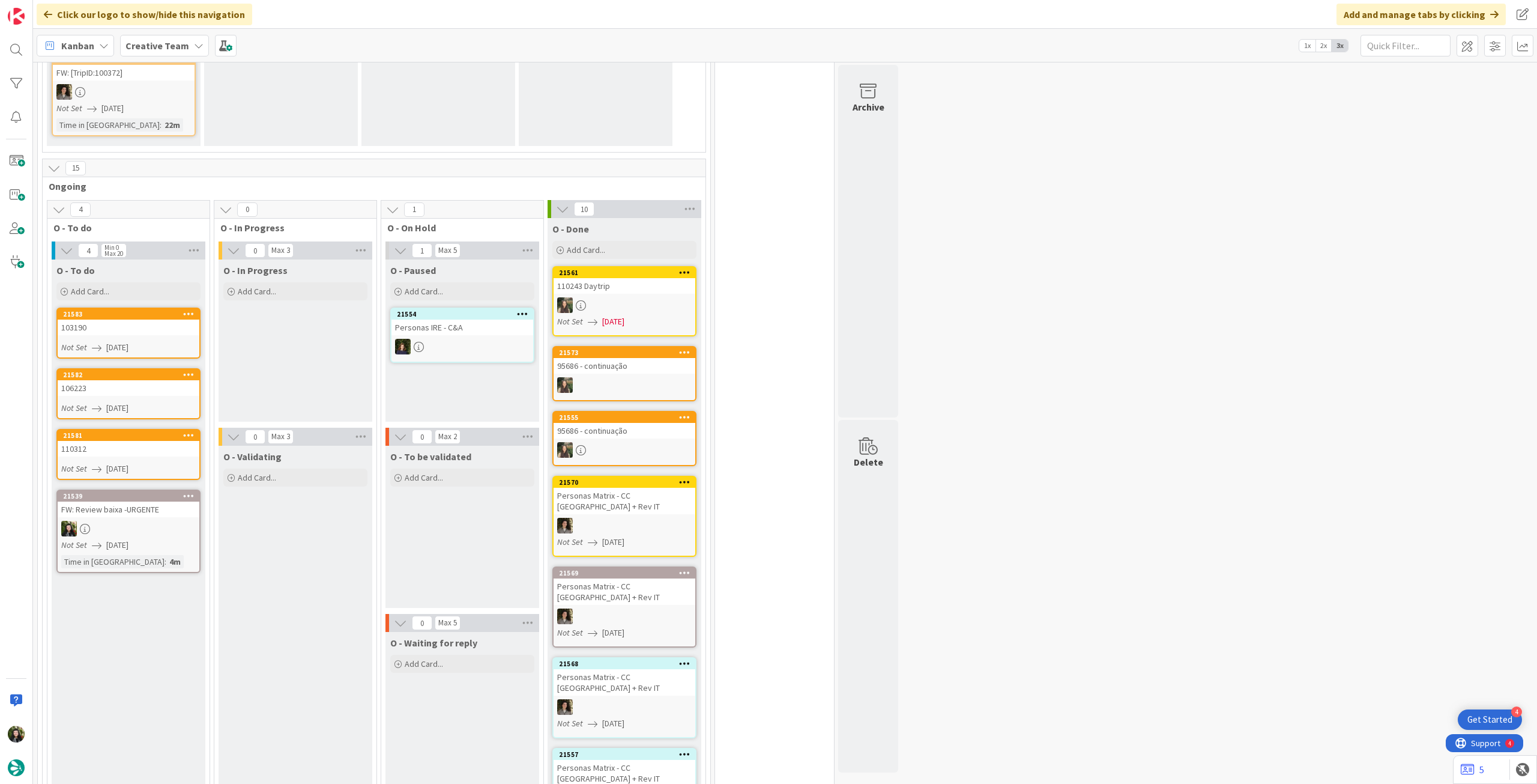
drag, startPoint x: 149, startPoint y: 284, endPoint x: 157, endPoint y: 305, distance: 22.5
click at [149, 284] on div "Add Card..." at bounding box center [128, 291] width 144 height 18
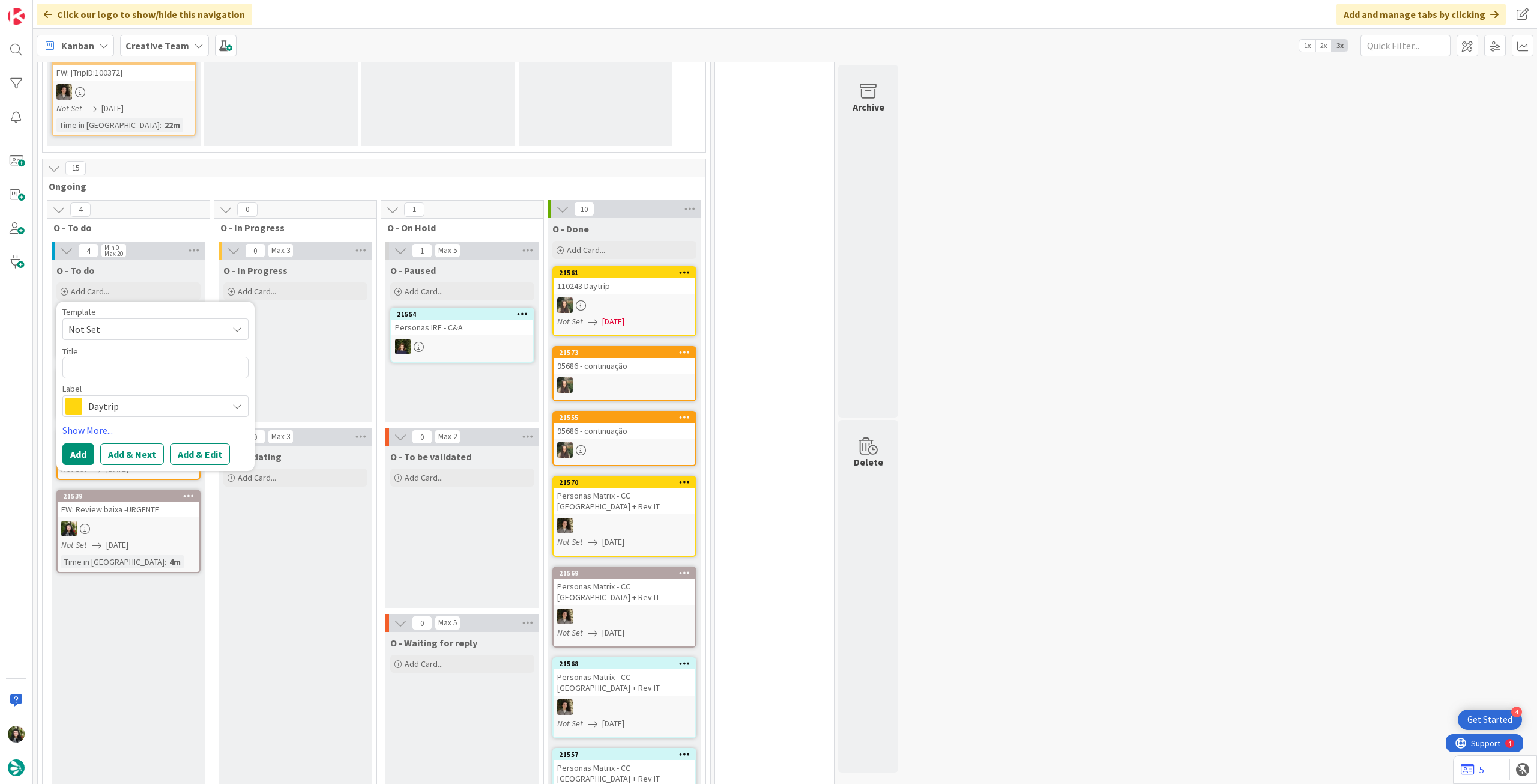
click at [173, 397] on span "Daytrip" at bounding box center [155, 405] width 134 height 16
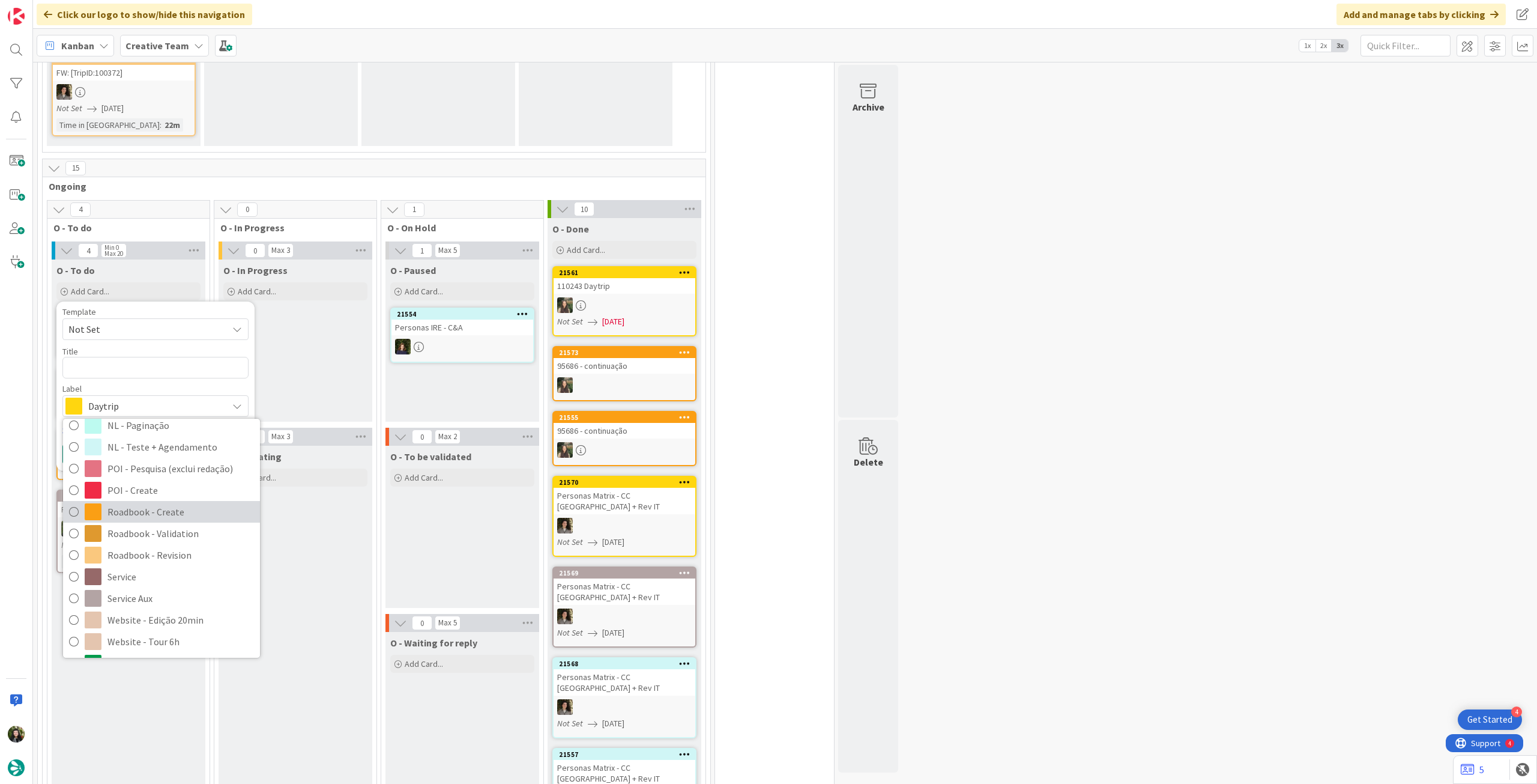
click at [171, 505] on span "Roadbook - Create" at bounding box center [180, 512] width 146 height 18
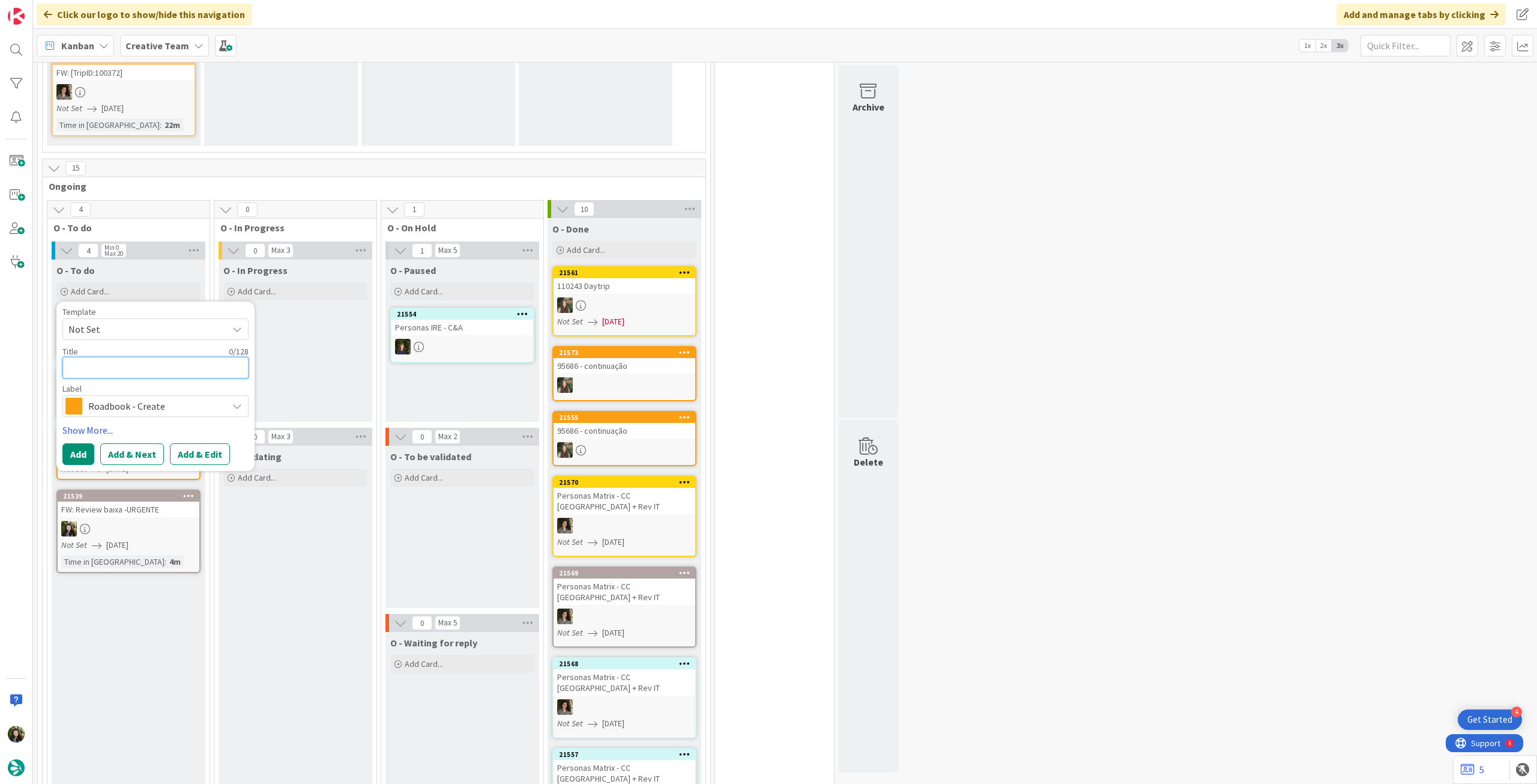
click at [142, 361] on textarea at bounding box center [155, 367] width 186 height 21
paste textarea "93247"
type textarea "x"
type textarea "93247"
click at [81, 443] on button "Add" at bounding box center [78, 454] width 32 height 21
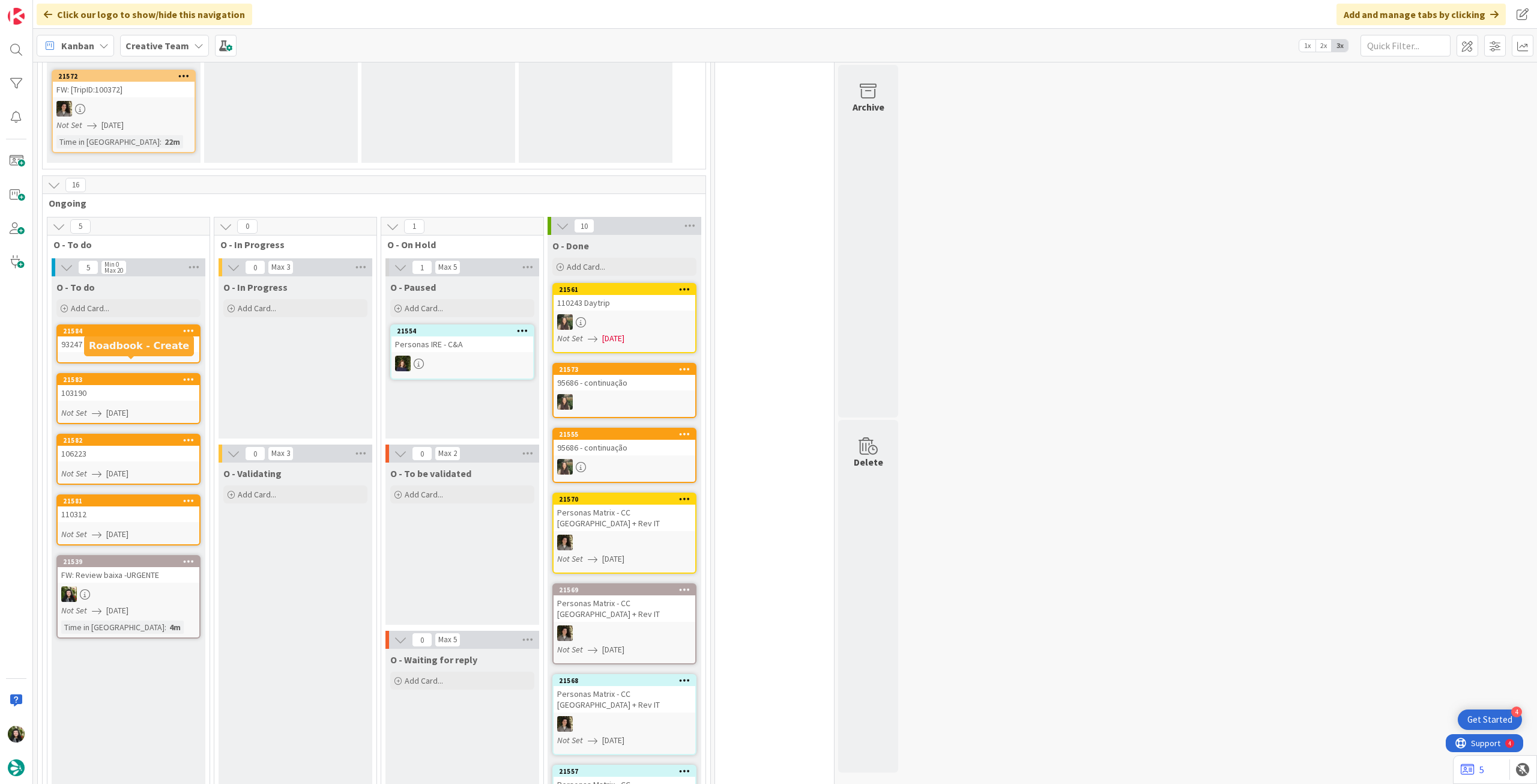
scroll to position [1113, 0]
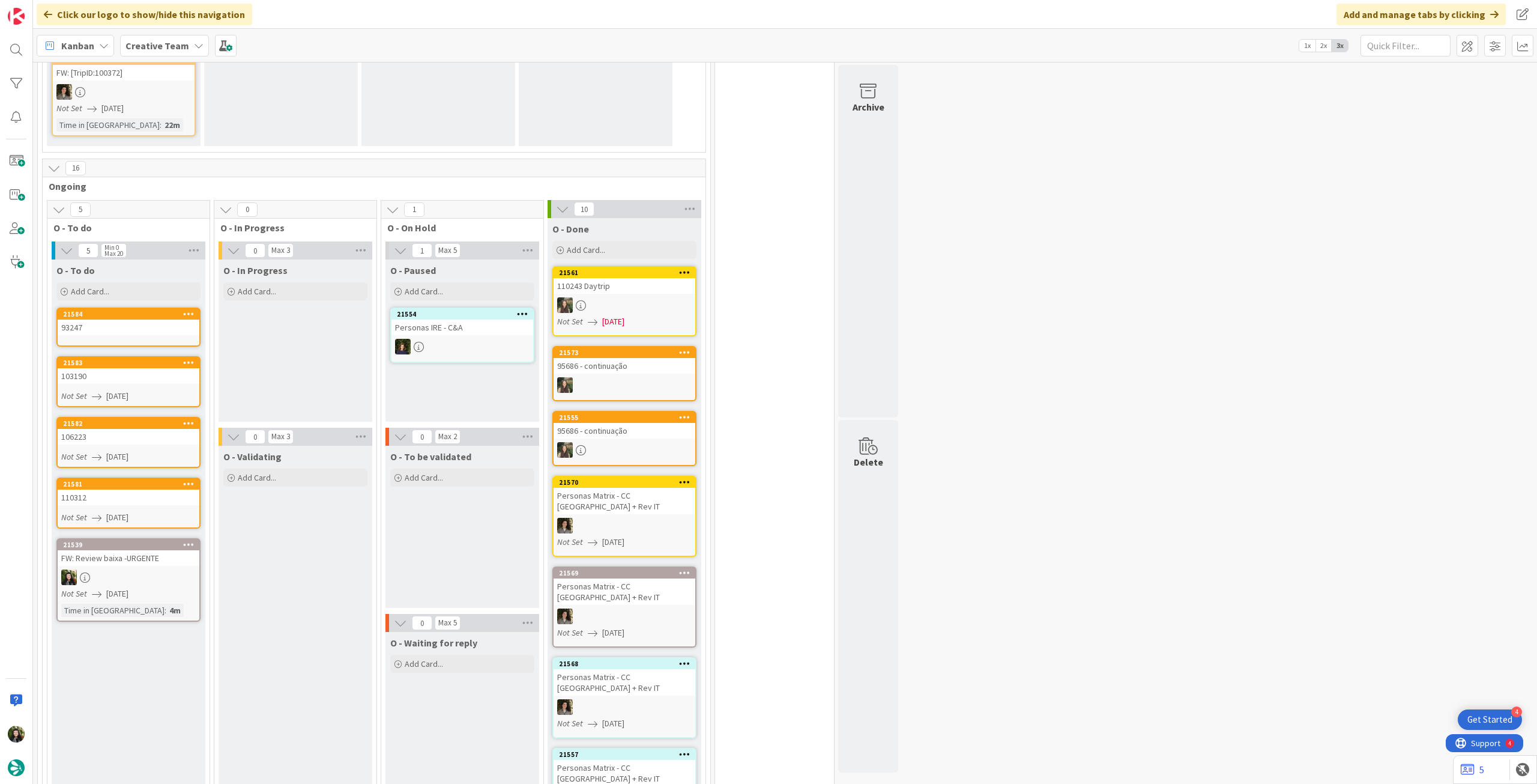
click at [119, 323] on div "93247" at bounding box center [128, 328] width 141 height 16
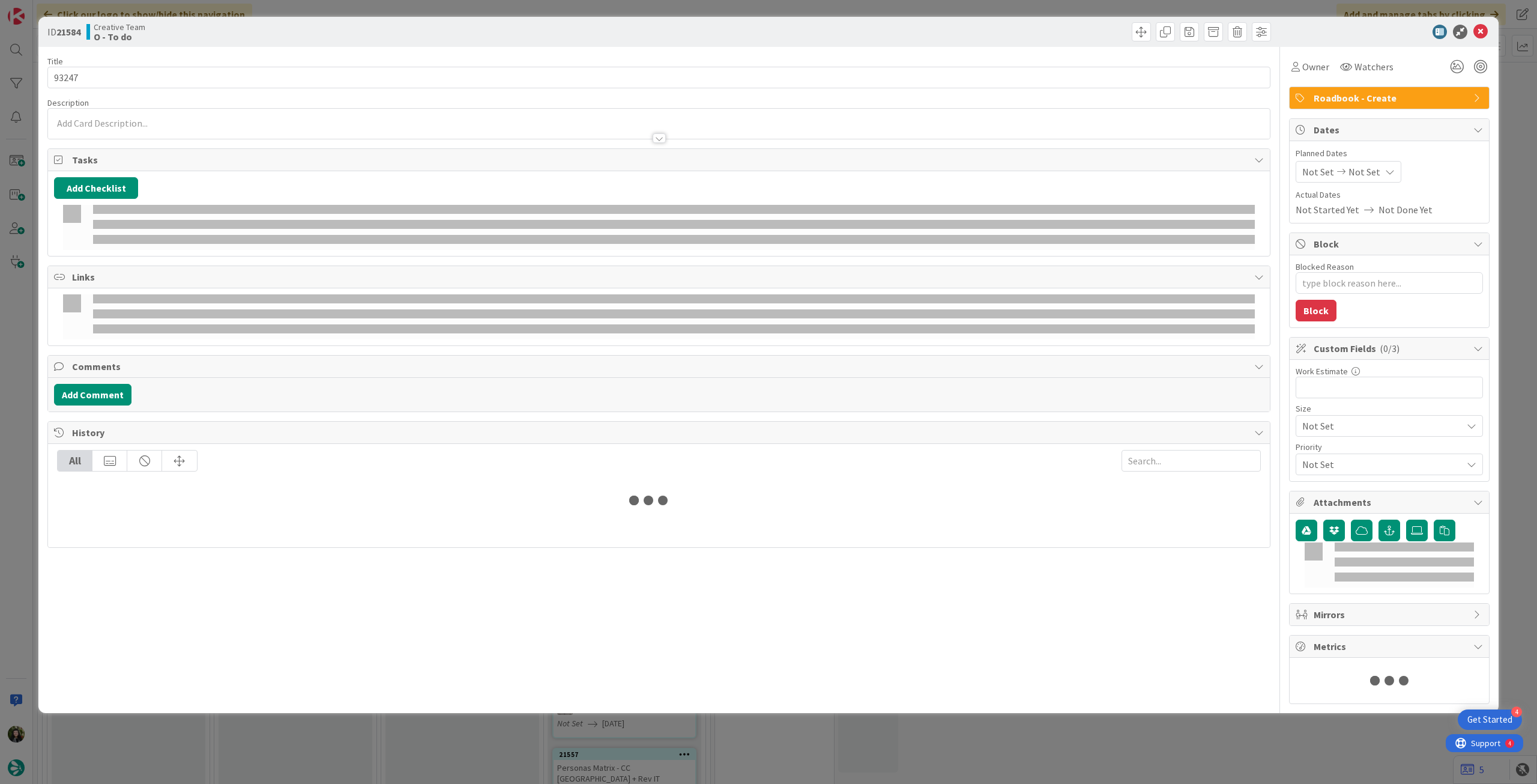
type textarea "x"
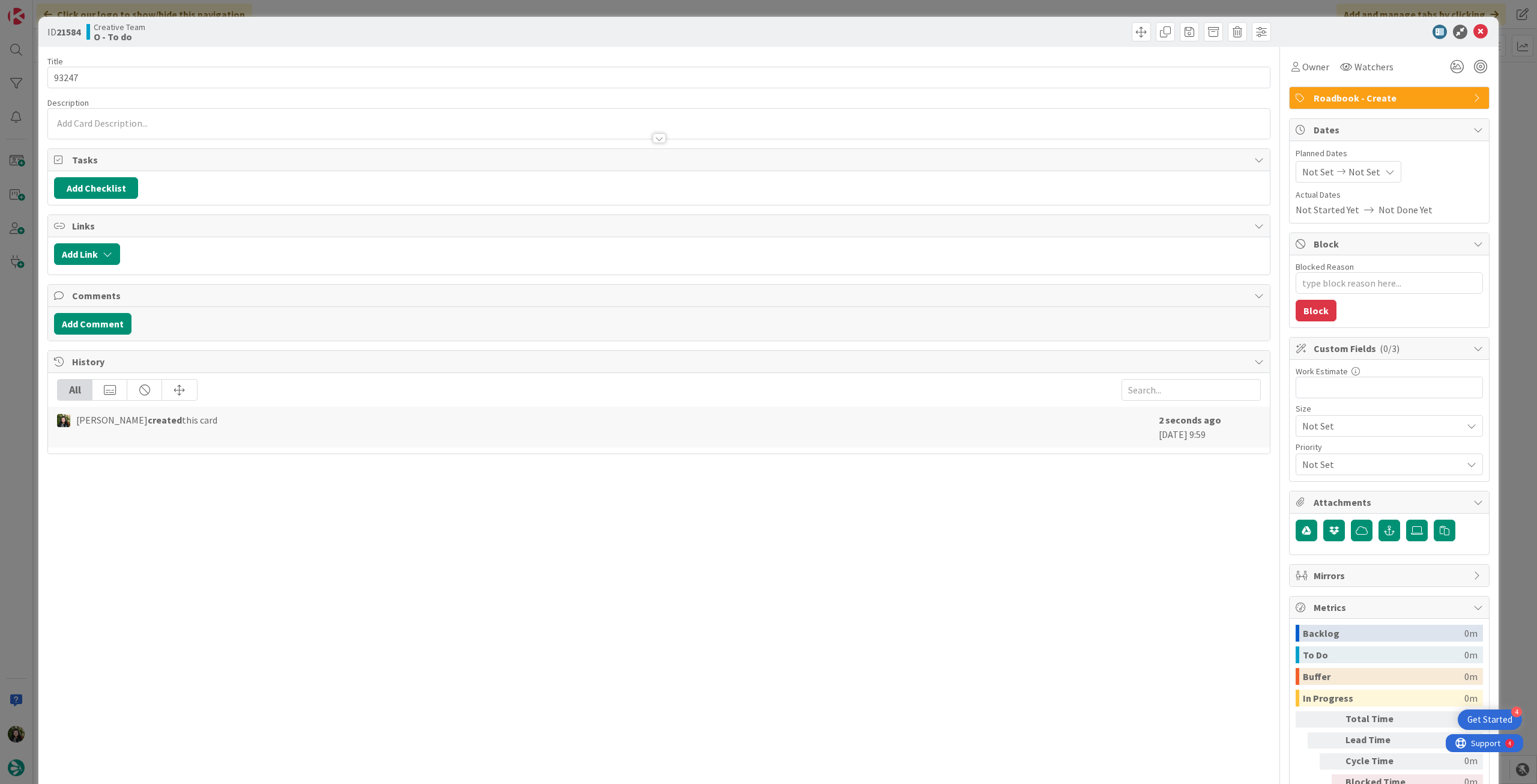
click at [1361, 179] on div "Not Set Not Set" at bounding box center [1348, 172] width 106 height 21
click at [1308, 445] on div at bounding box center [1393, 453] width 169 height 21
click at [1308, 451] on icon at bounding box center [1317, 453] width 18 height 15
type input "[DATE]"
drag, startPoint x: 1471, startPoint y: 32, endPoint x: 1080, endPoint y: 62, distance: 392.1
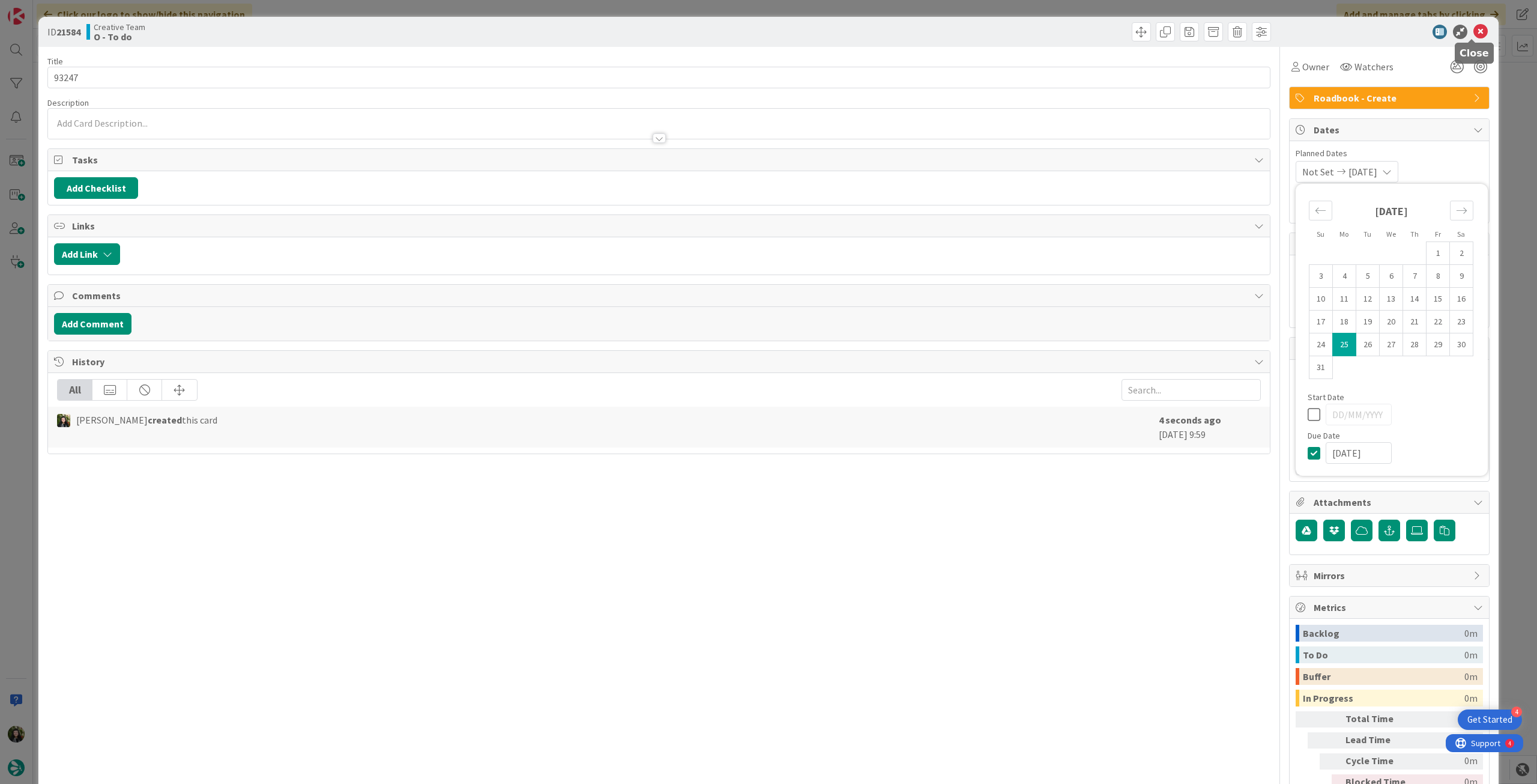
click at [1474, 33] on icon at bounding box center [1481, 31] width 15 height 15
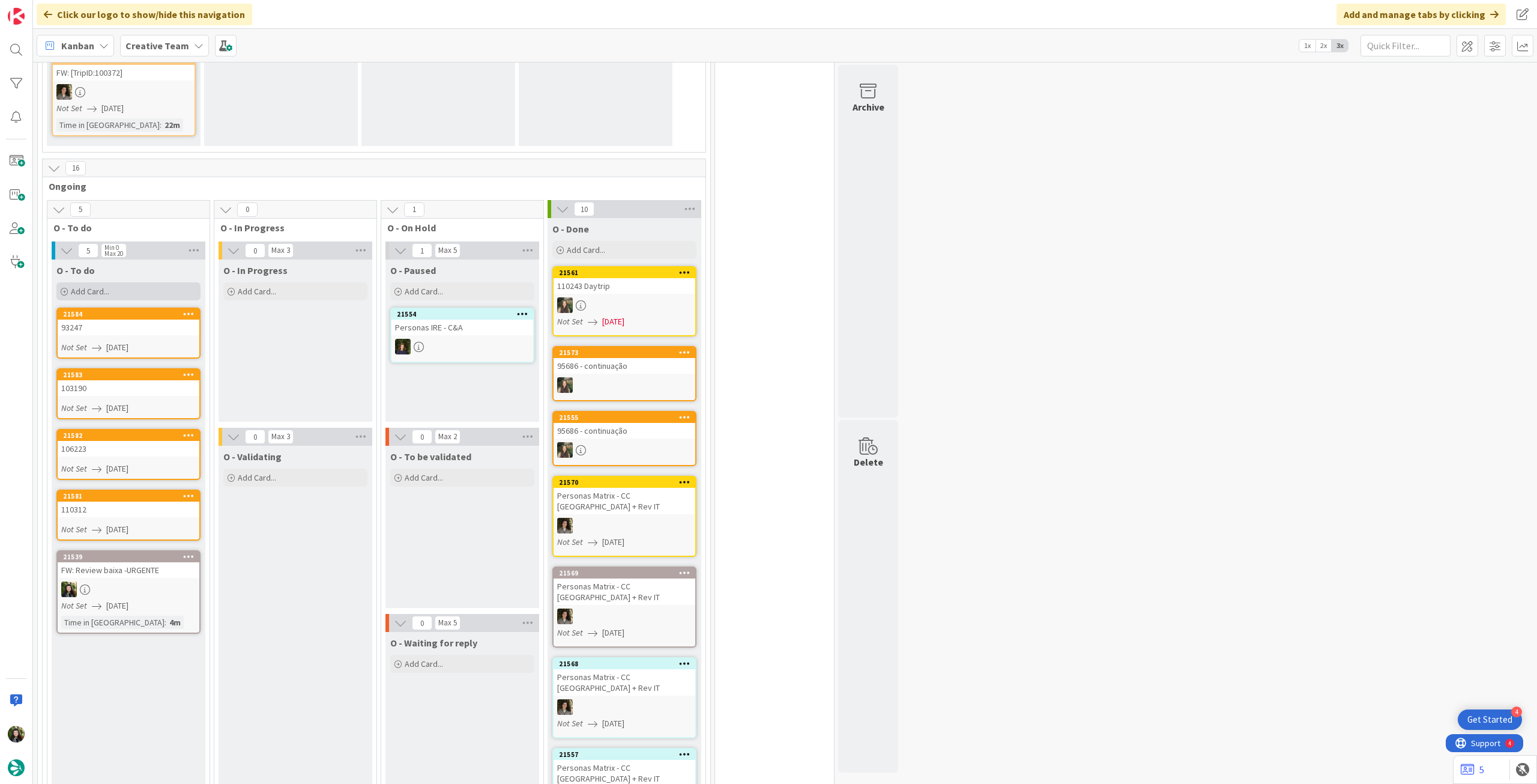
click at [154, 282] on div "Add Card..." at bounding box center [128, 291] width 144 height 18
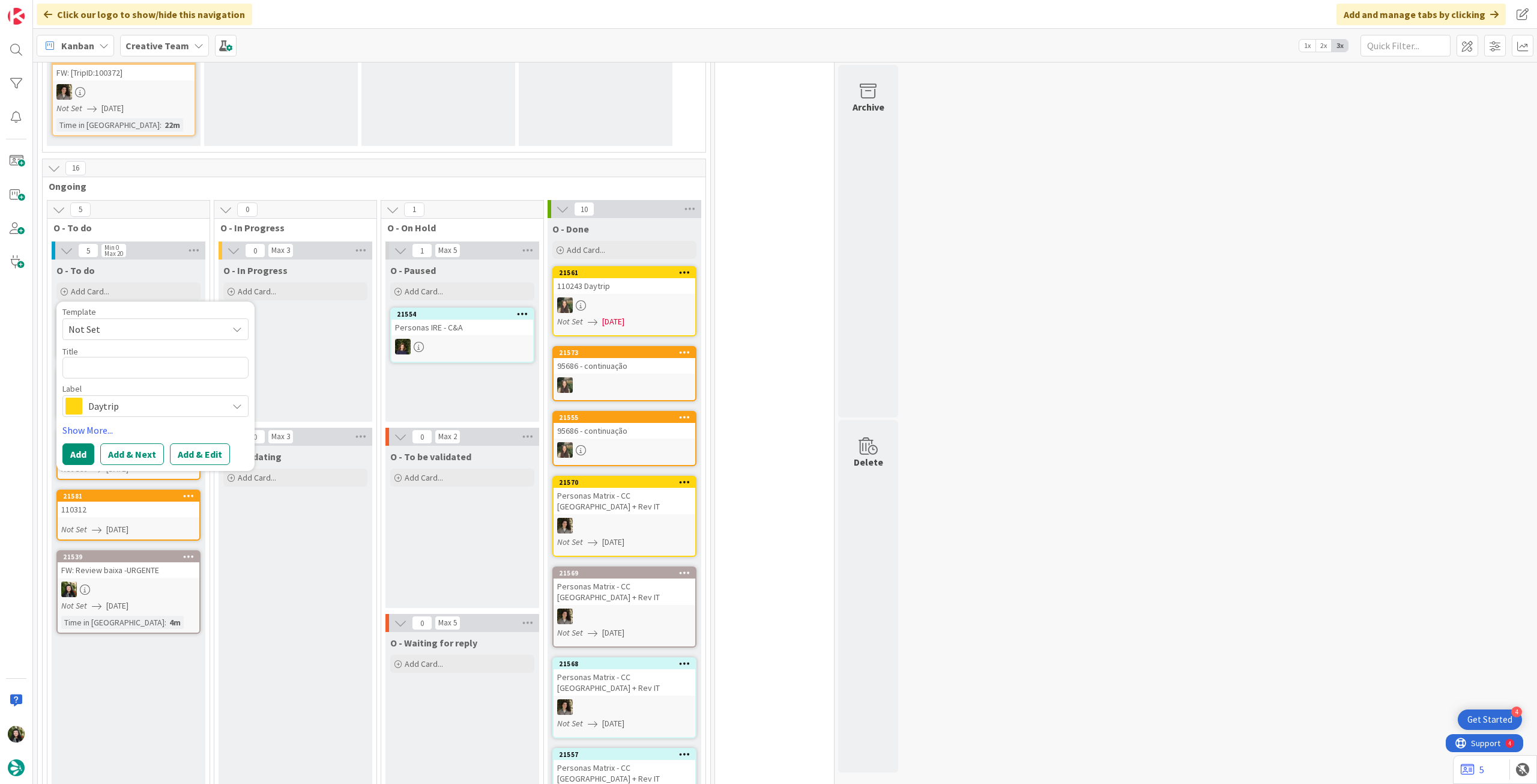
click at [165, 404] on div "Daytrip" at bounding box center [155, 406] width 186 height 21
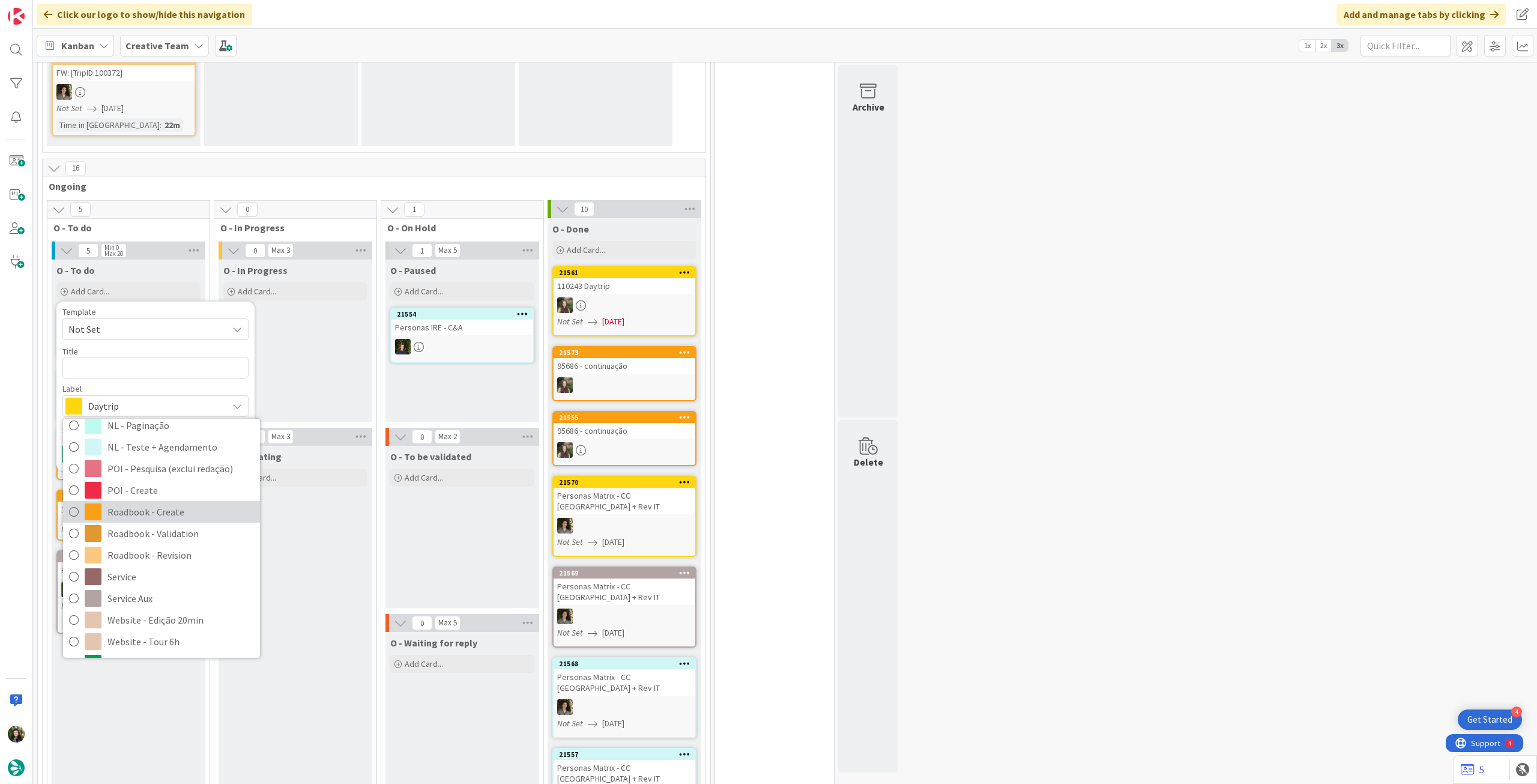
click at [148, 503] on span "Roadbook - Create" at bounding box center [180, 512] width 146 height 18
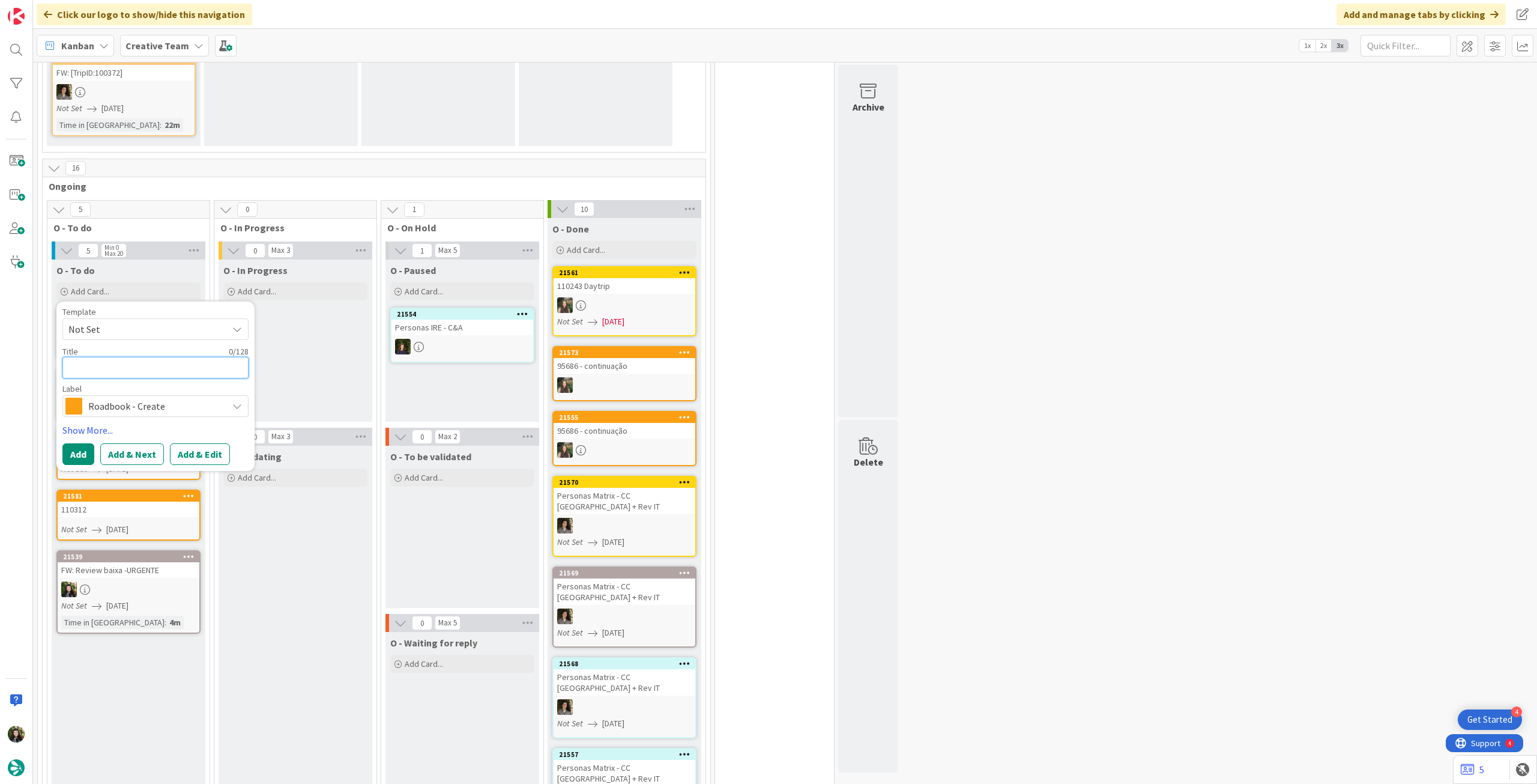
click at [152, 360] on textarea at bounding box center [155, 367] width 186 height 21
paste textarea "93937"
type textarea "x"
type textarea "93937"
click at [85, 443] on button "Add" at bounding box center [78, 454] width 32 height 21
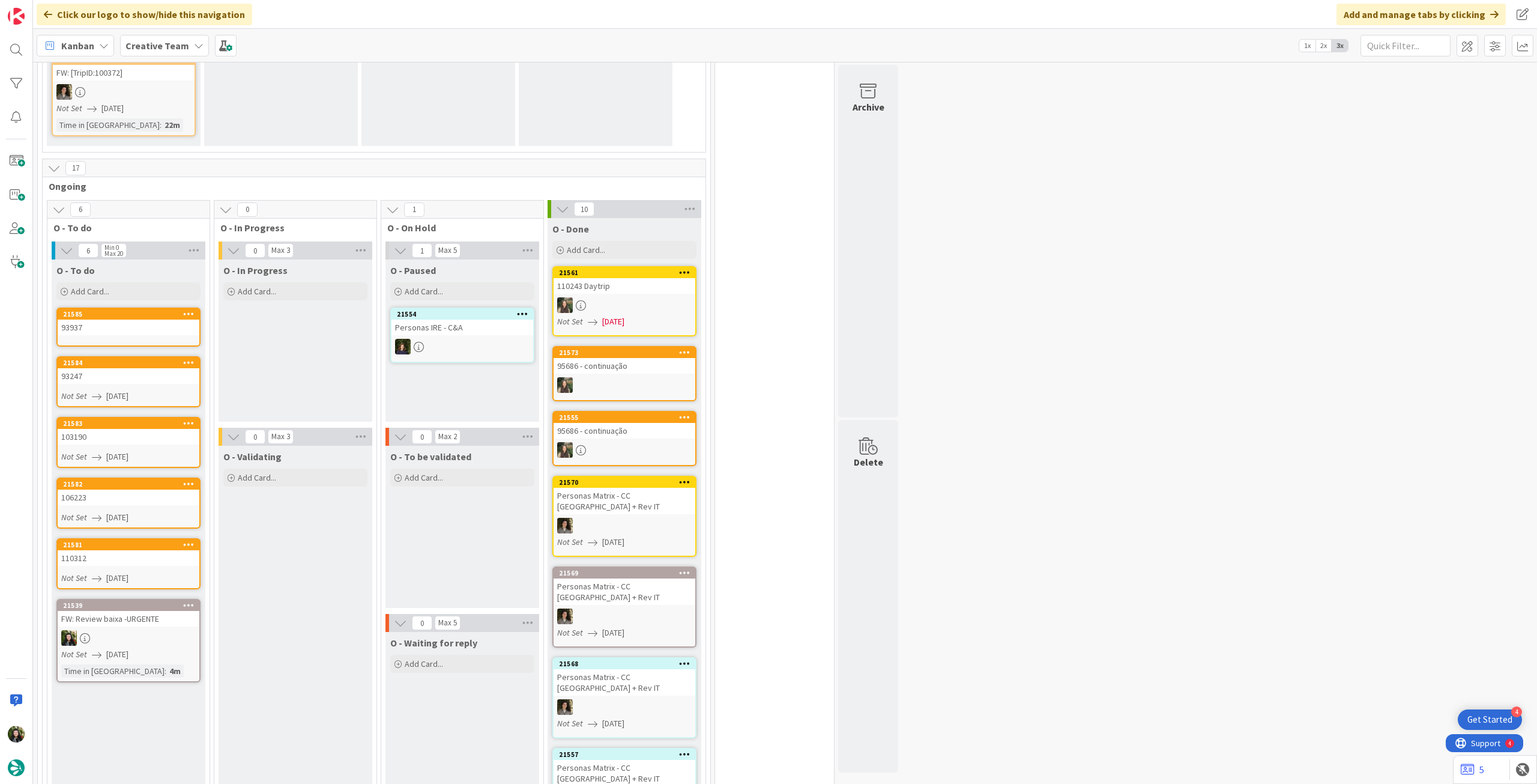
click at [133, 322] on div "93937" at bounding box center [128, 328] width 141 height 16
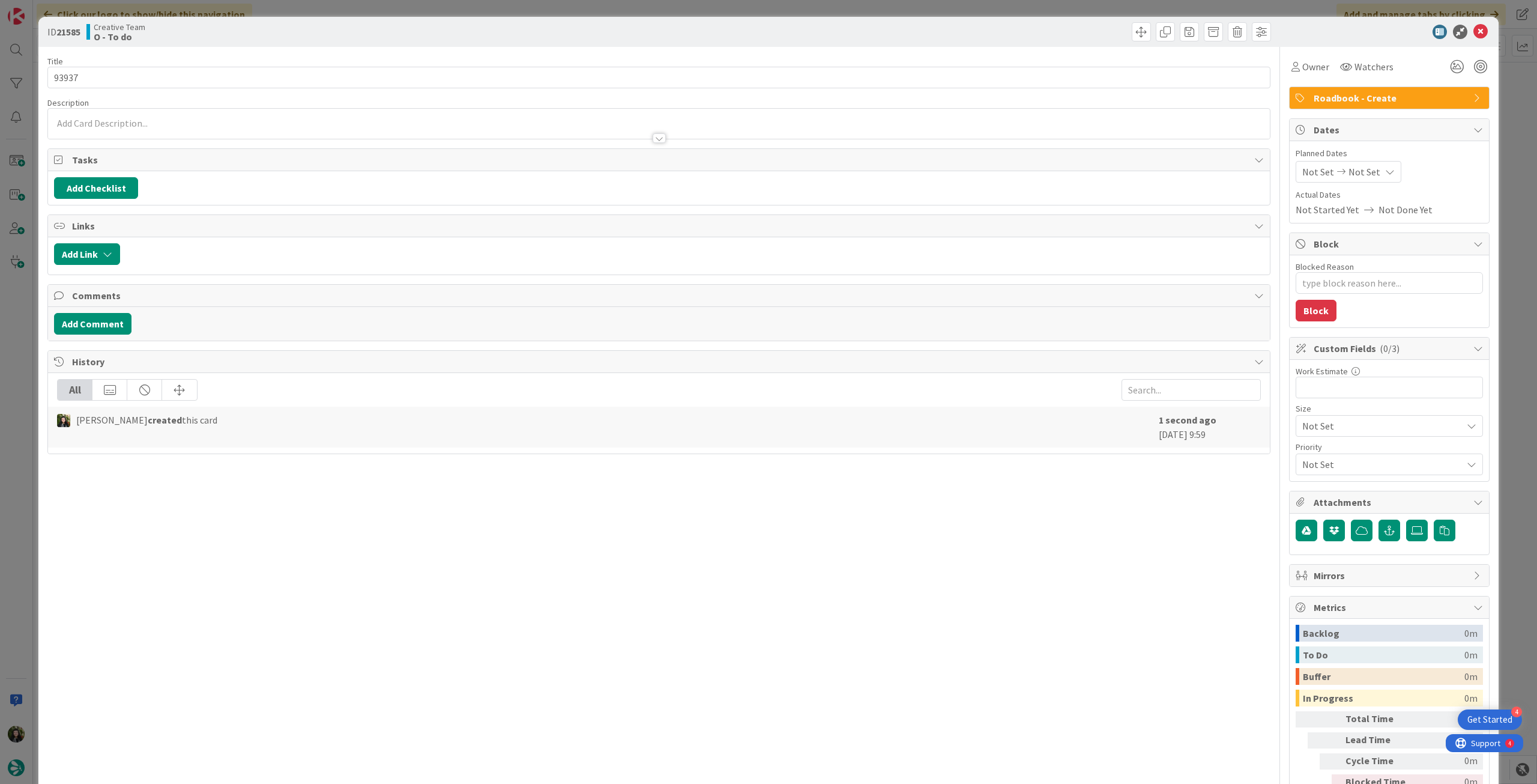
type textarea "x"
drag, startPoint x: 1383, startPoint y: 159, endPoint x: 1378, endPoint y: 170, distance: 12.1
click at [1382, 159] on span "Planned Dates" at bounding box center [1389, 153] width 187 height 13
click at [1375, 176] on div "Not Set Not Set" at bounding box center [1348, 172] width 106 height 21
click at [1308, 454] on icon at bounding box center [1317, 453] width 18 height 15
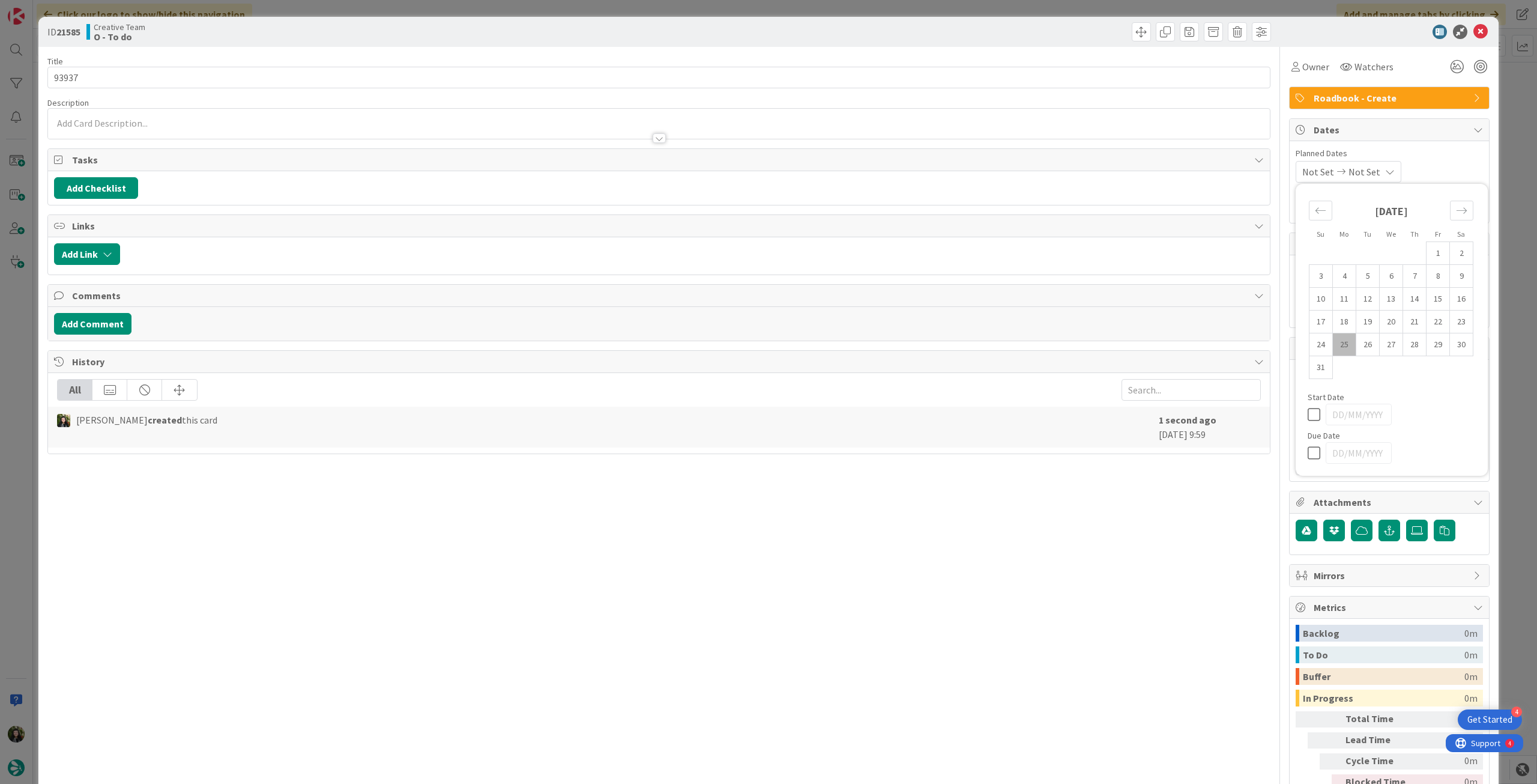
type input "[DATE]"
click at [1477, 28] on icon at bounding box center [1481, 31] width 15 height 15
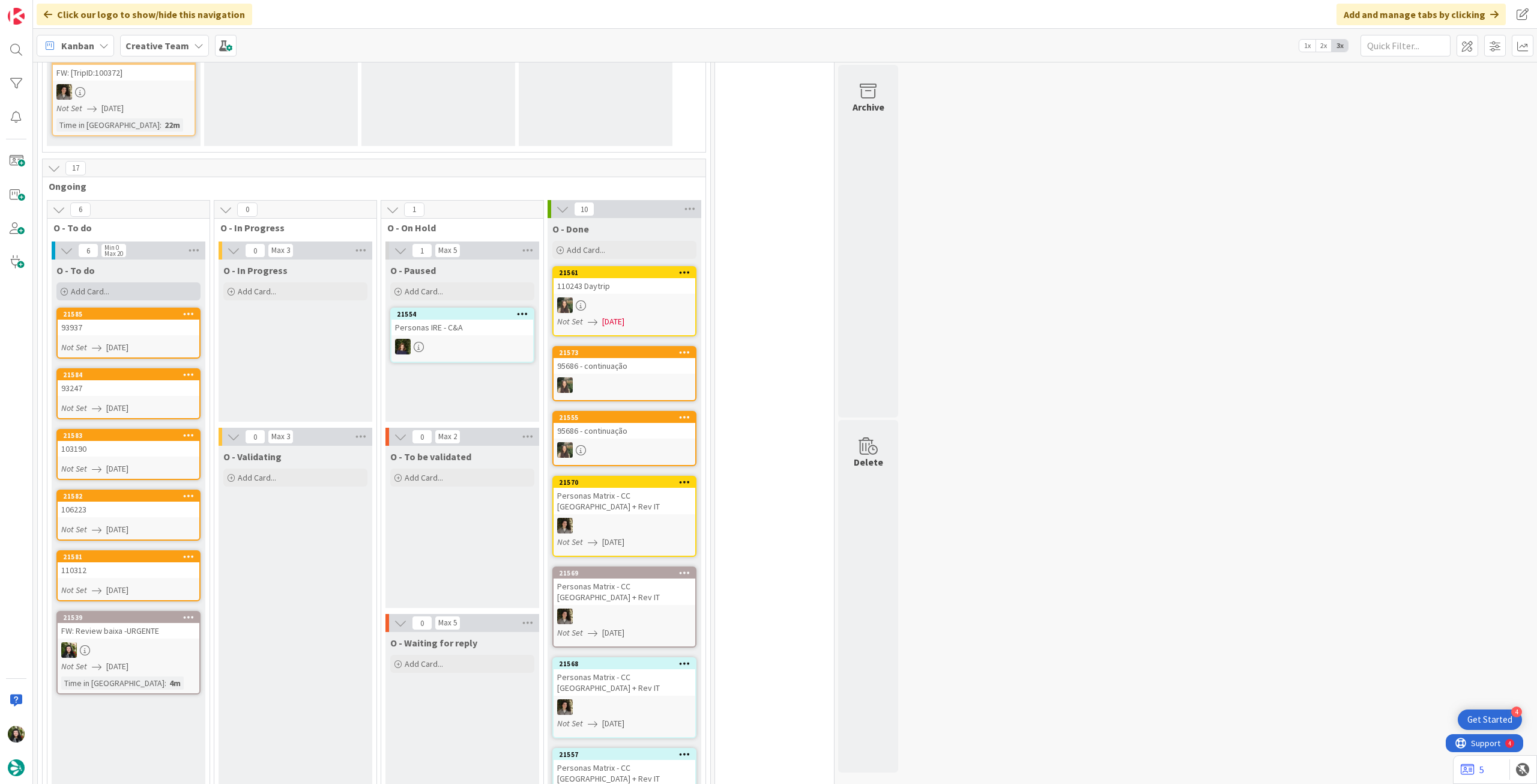
click at [147, 283] on div "Add Card..." at bounding box center [128, 291] width 144 height 18
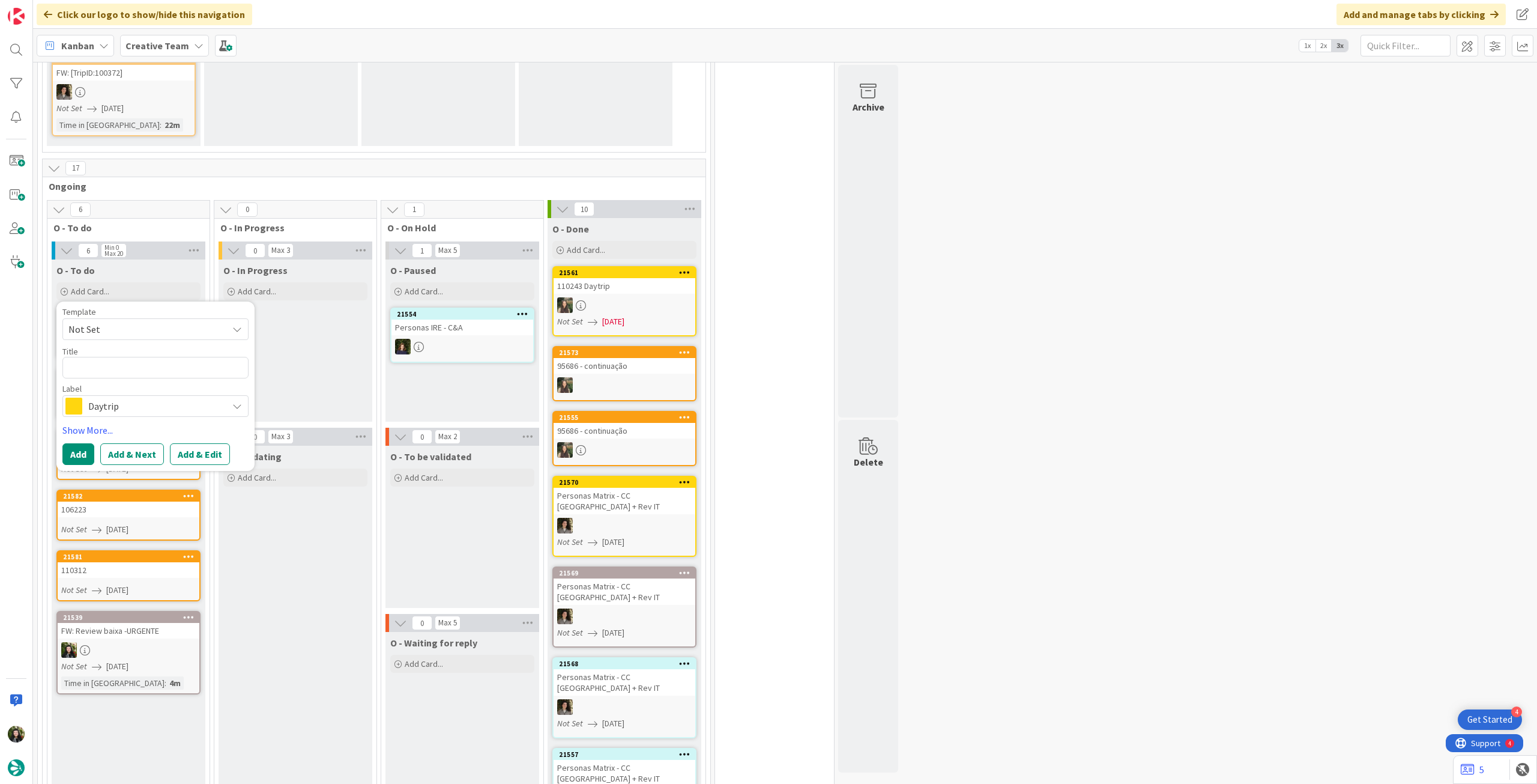
click at [159, 397] on span "Daytrip" at bounding box center [155, 405] width 134 height 16
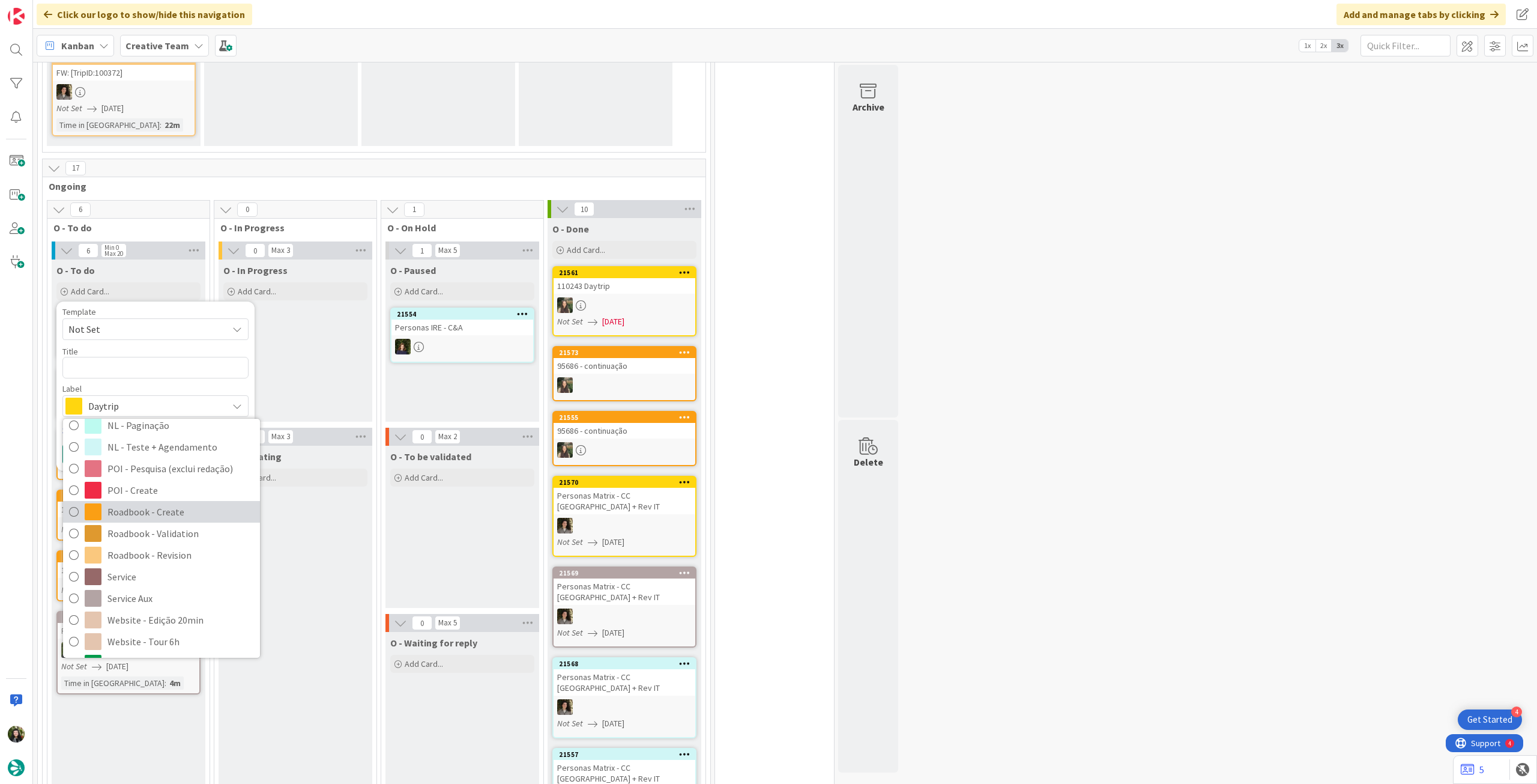
drag, startPoint x: 157, startPoint y: 498, endPoint x: 134, endPoint y: 425, distance: 76.5
click at [156, 503] on span "Roadbook - Create" at bounding box center [180, 512] width 146 height 18
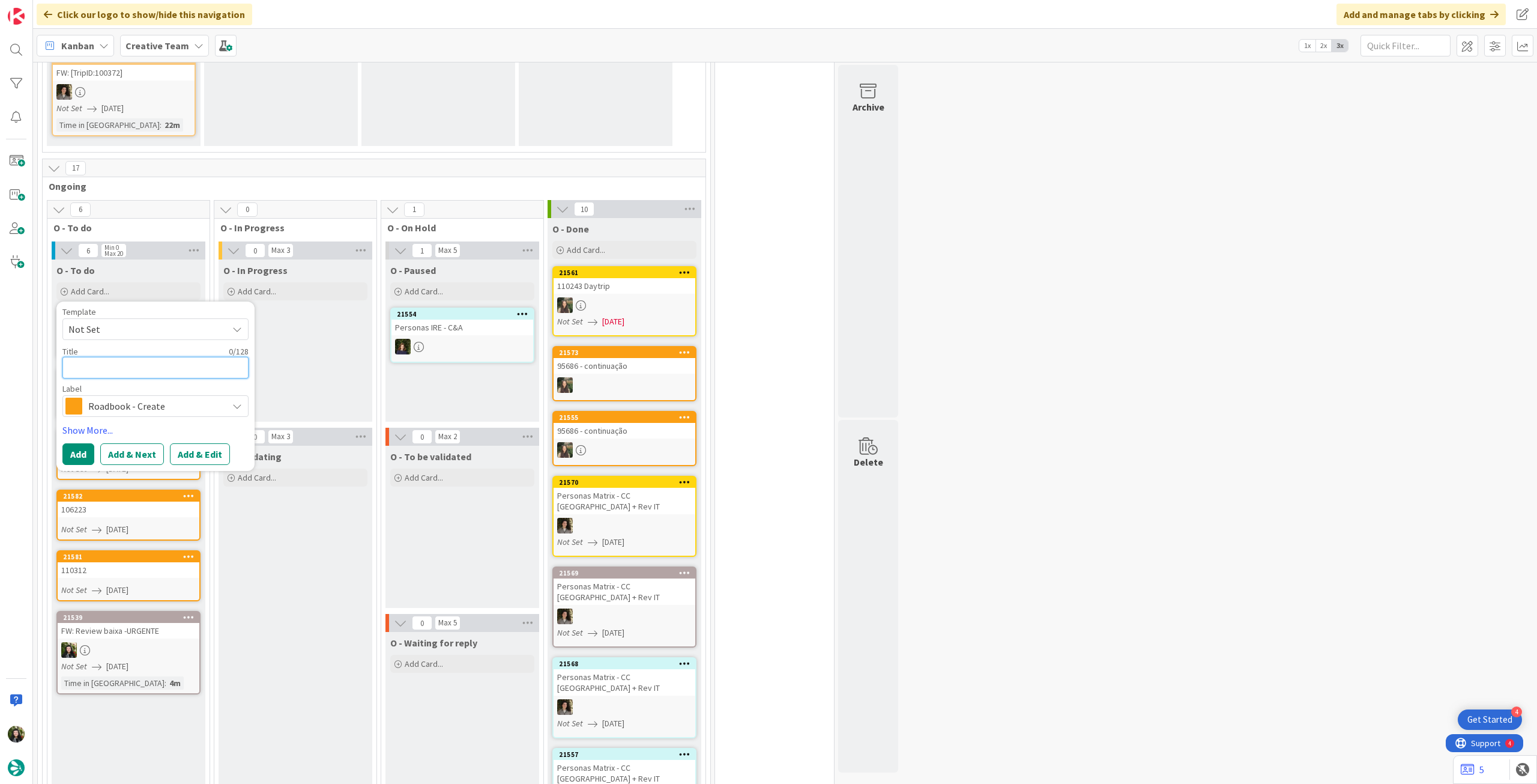
click at [130, 359] on textarea at bounding box center [155, 367] width 186 height 21
paste textarea "96079"
type textarea "x"
type textarea "96079"
click at [86, 443] on button "Add" at bounding box center [78, 454] width 32 height 21
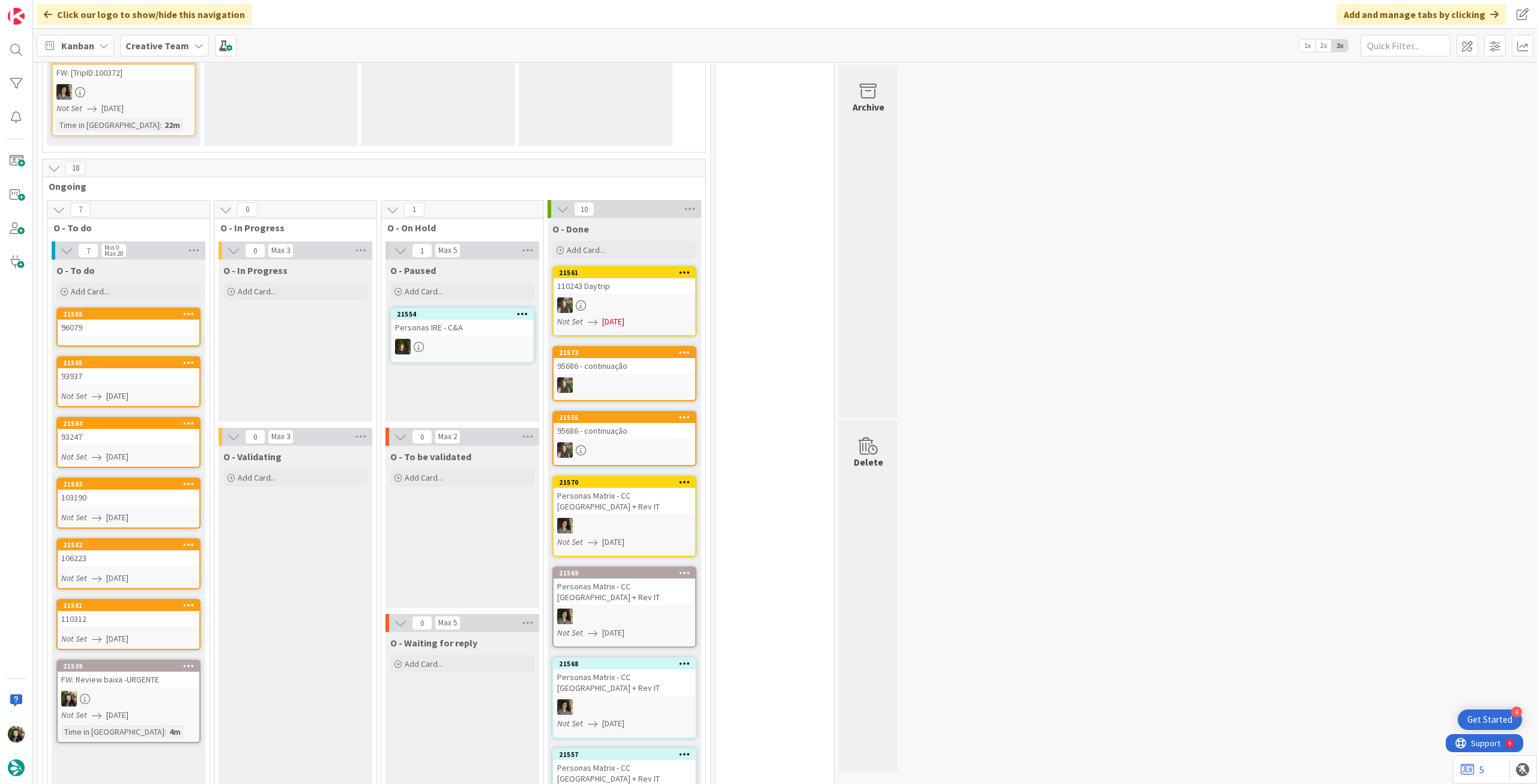
click at [121, 320] on div "96079" at bounding box center [128, 328] width 141 height 16
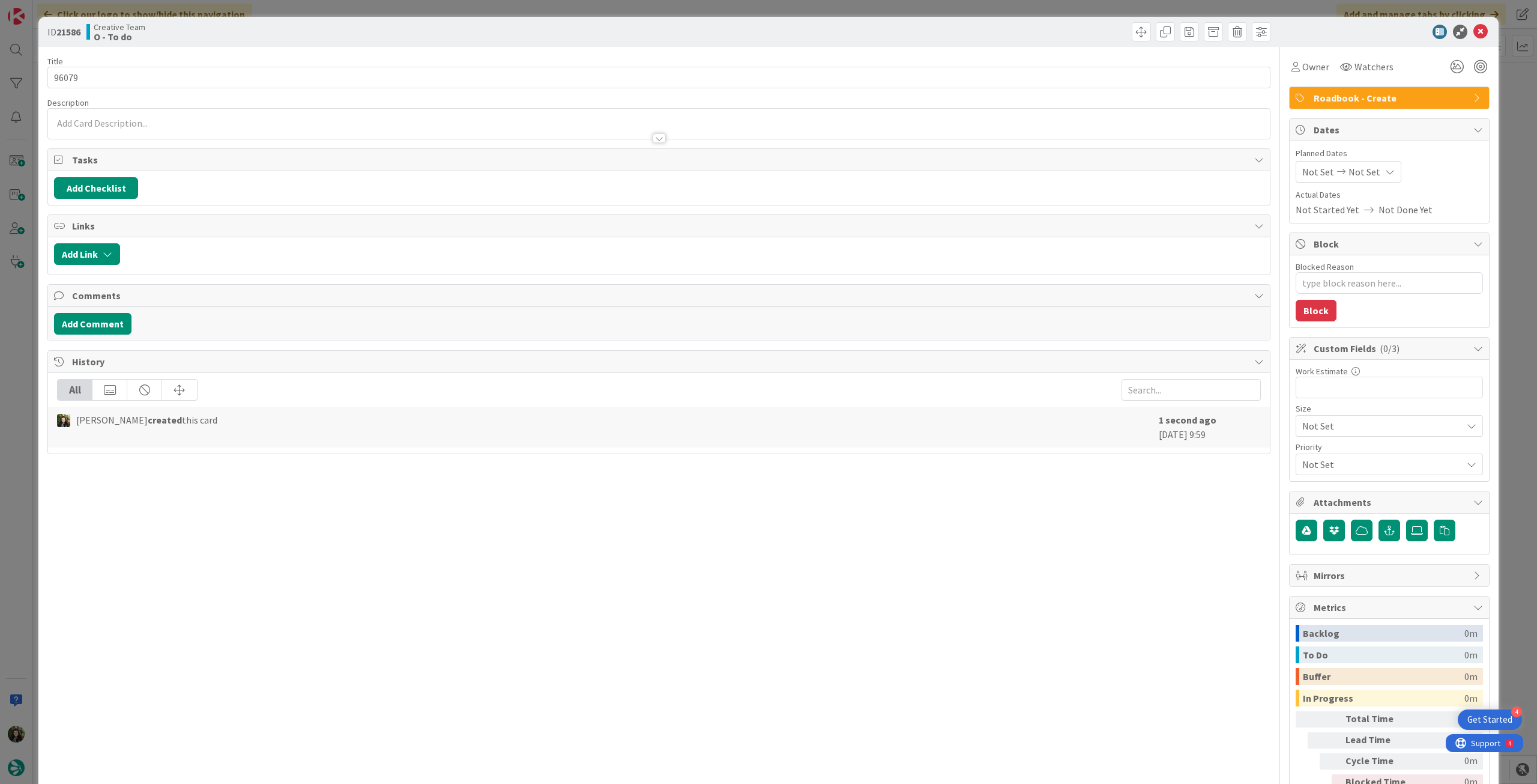
type textarea "x"
click at [1365, 167] on span "Not Set" at bounding box center [1364, 172] width 32 height 15
click at [1311, 461] on div at bounding box center [1393, 453] width 169 height 21
click at [1308, 455] on icon at bounding box center [1317, 453] width 18 height 15
type input "[DATE]"
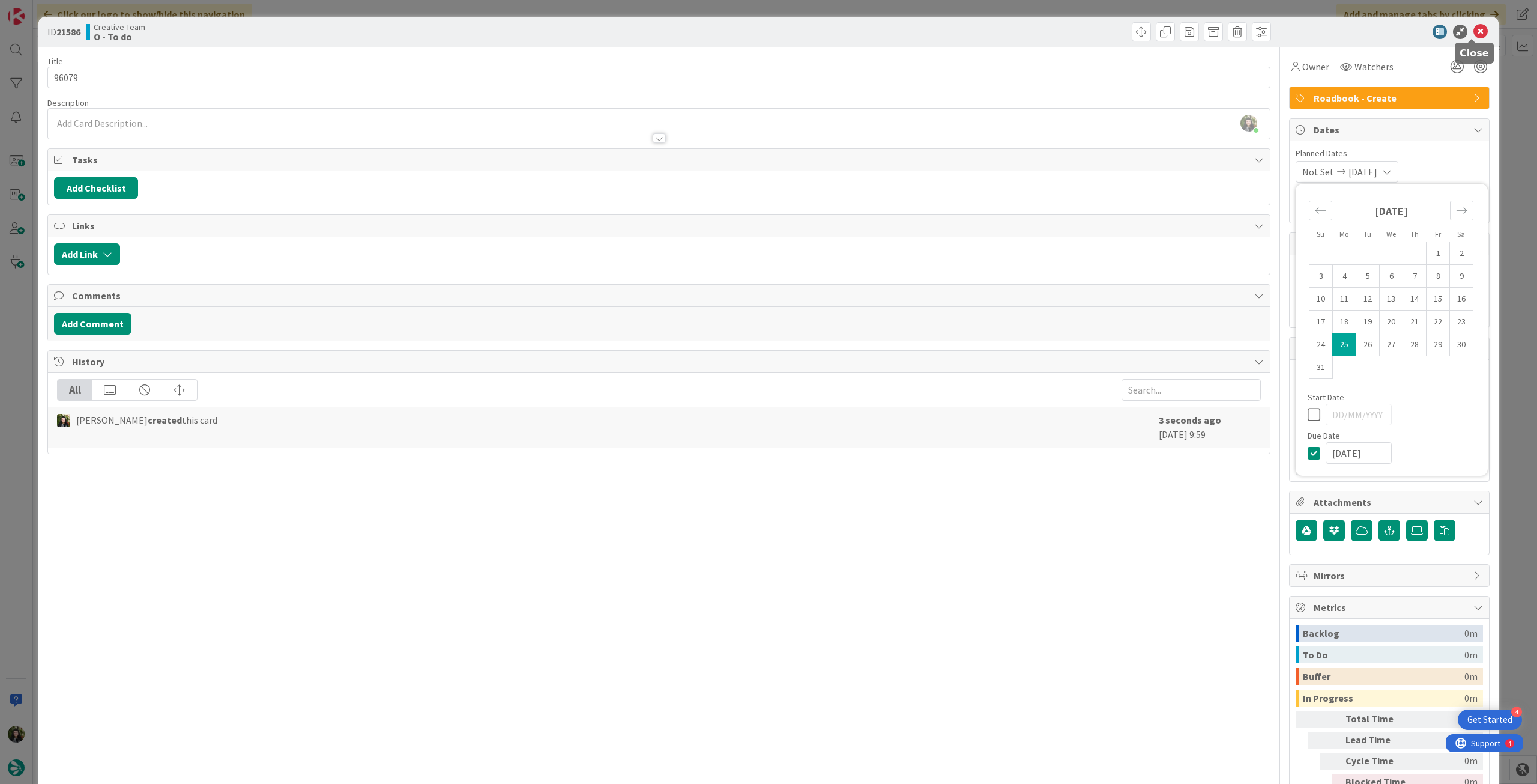
click at [1474, 36] on icon at bounding box center [1481, 31] width 15 height 15
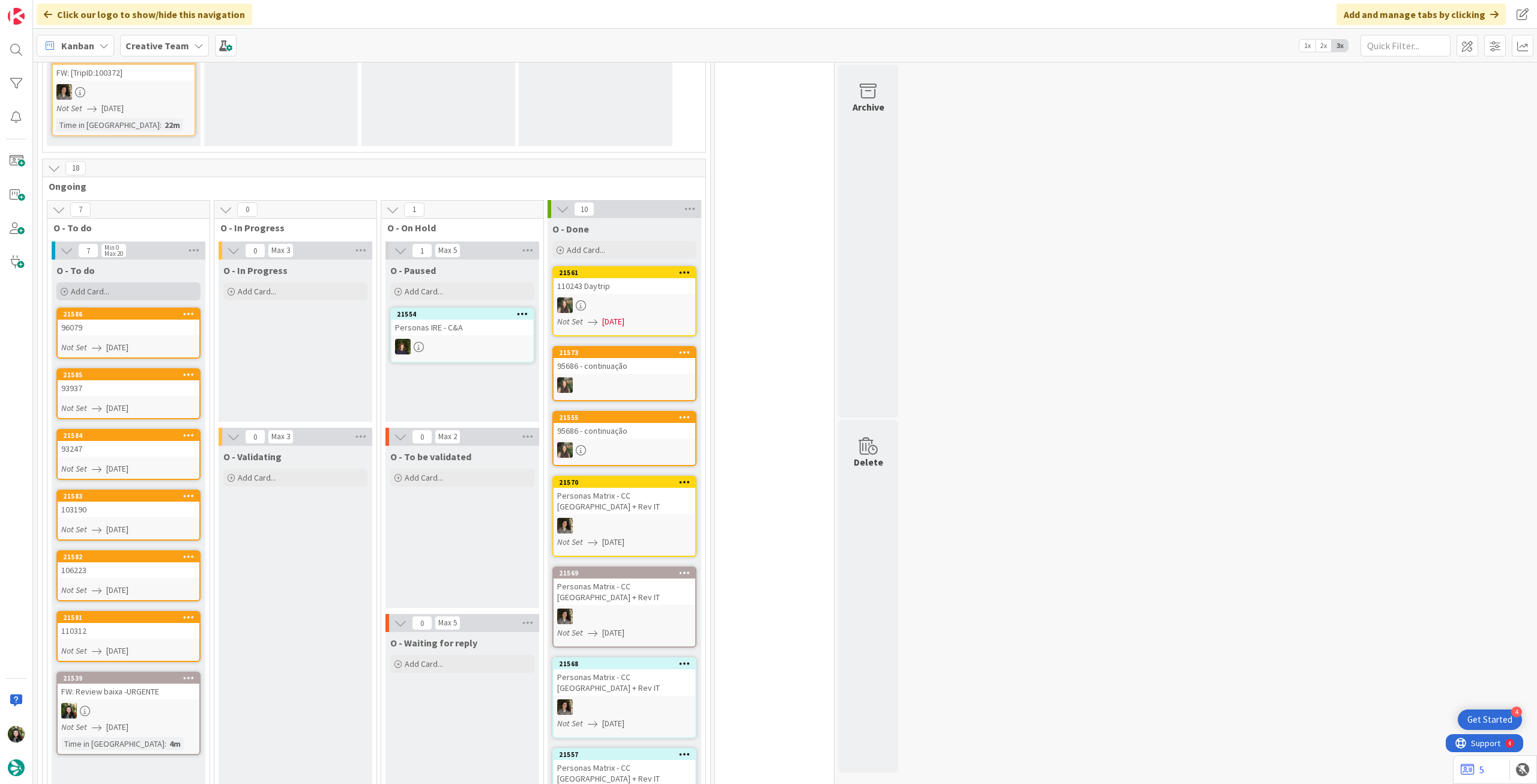
click at [136, 282] on div "Add Card..." at bounding box center [128, 291] width 144 height 18
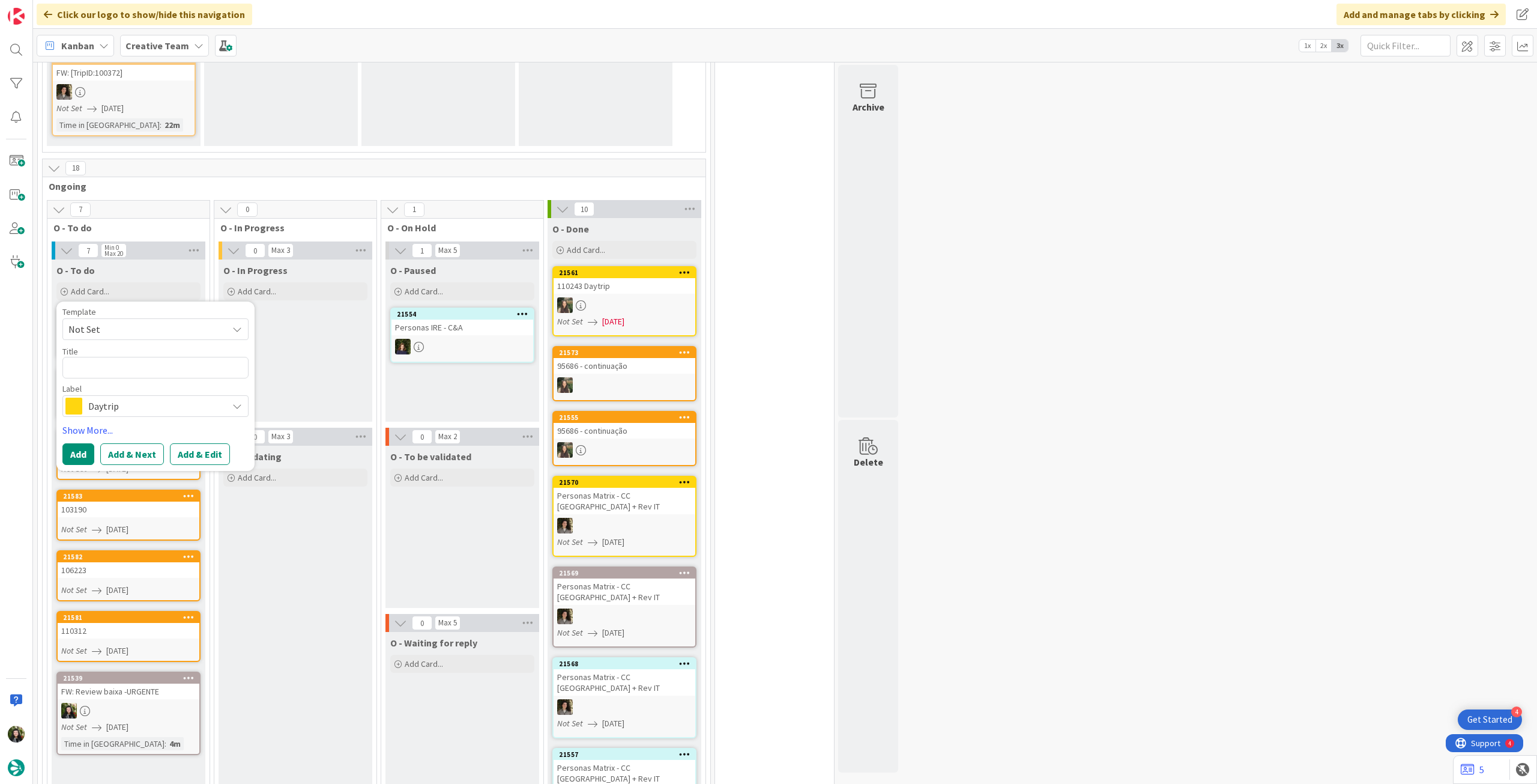
click at [144, 397] on span "Daytrip" at bounding box center [155, 405] width 134 height 16
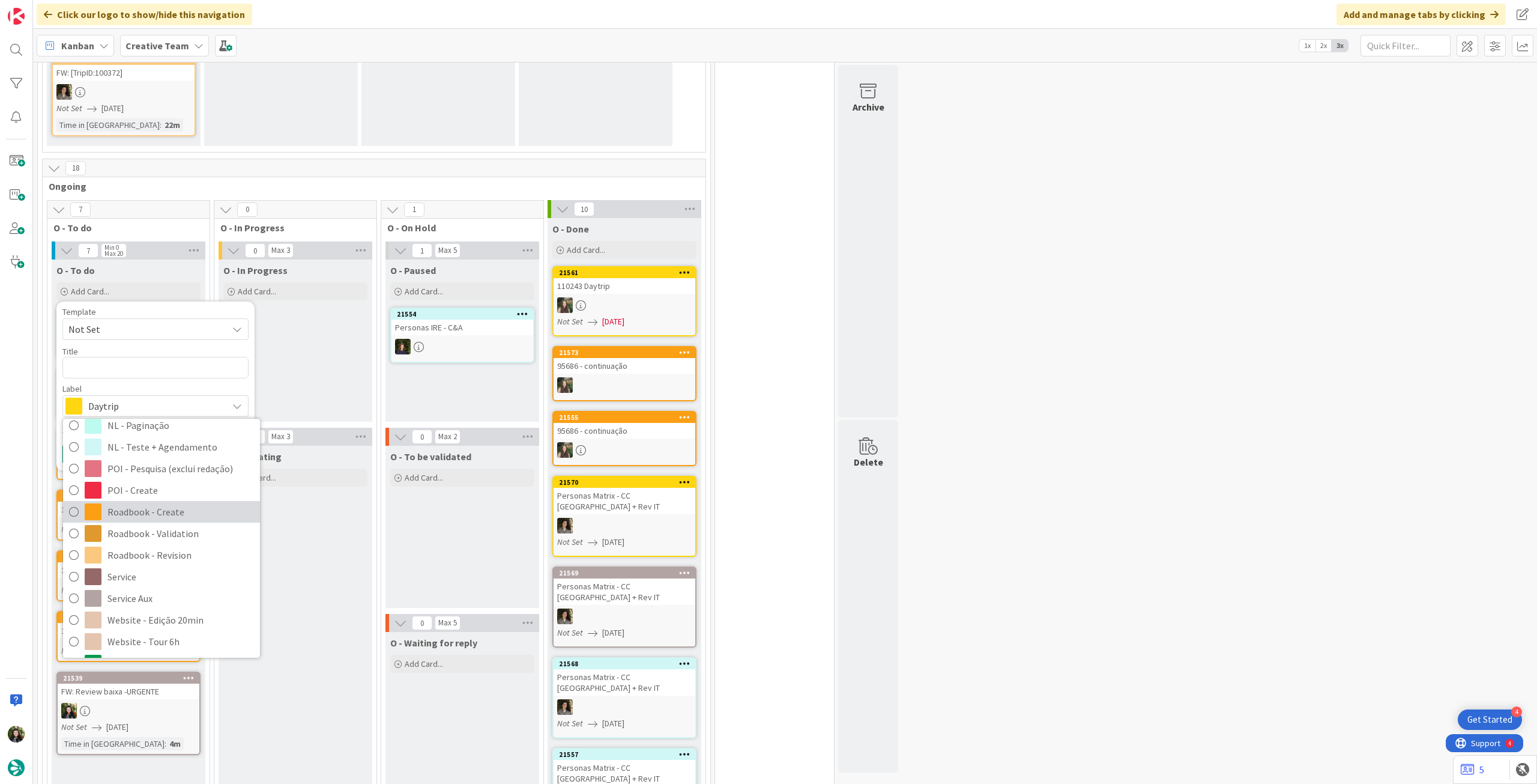
click at [189, 501] on link "Roadbook - Create" at bounding box center [161, 512] width 197 height 21
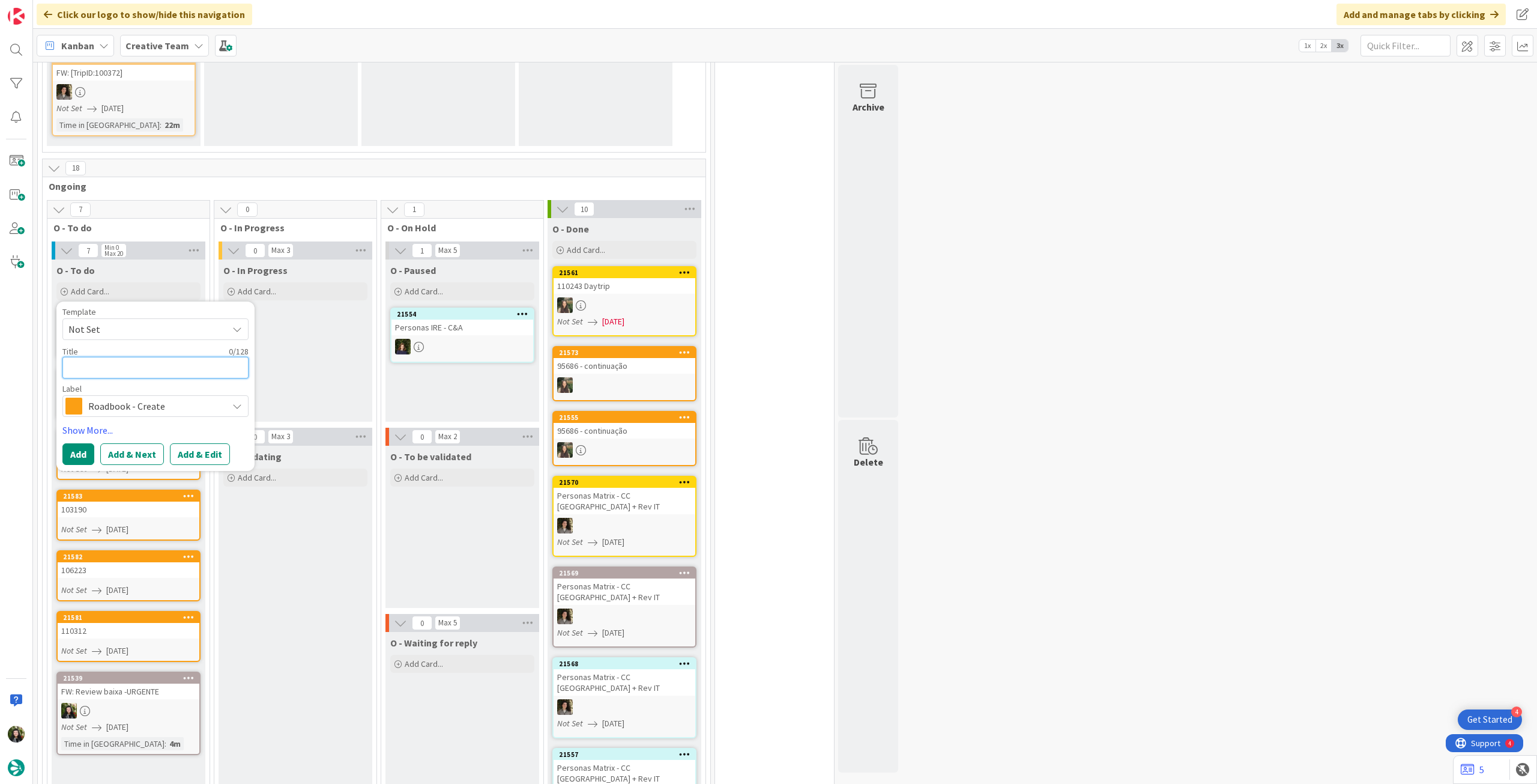
click at [151, 361] on textarea at bounding box center [155, 367] width 186 height 21
paste textarea "98265"
type textarea "x"
type textarea "98265"
click at [69, 445] on button "Add" at bounding box center [78, 454] width 32 height 21
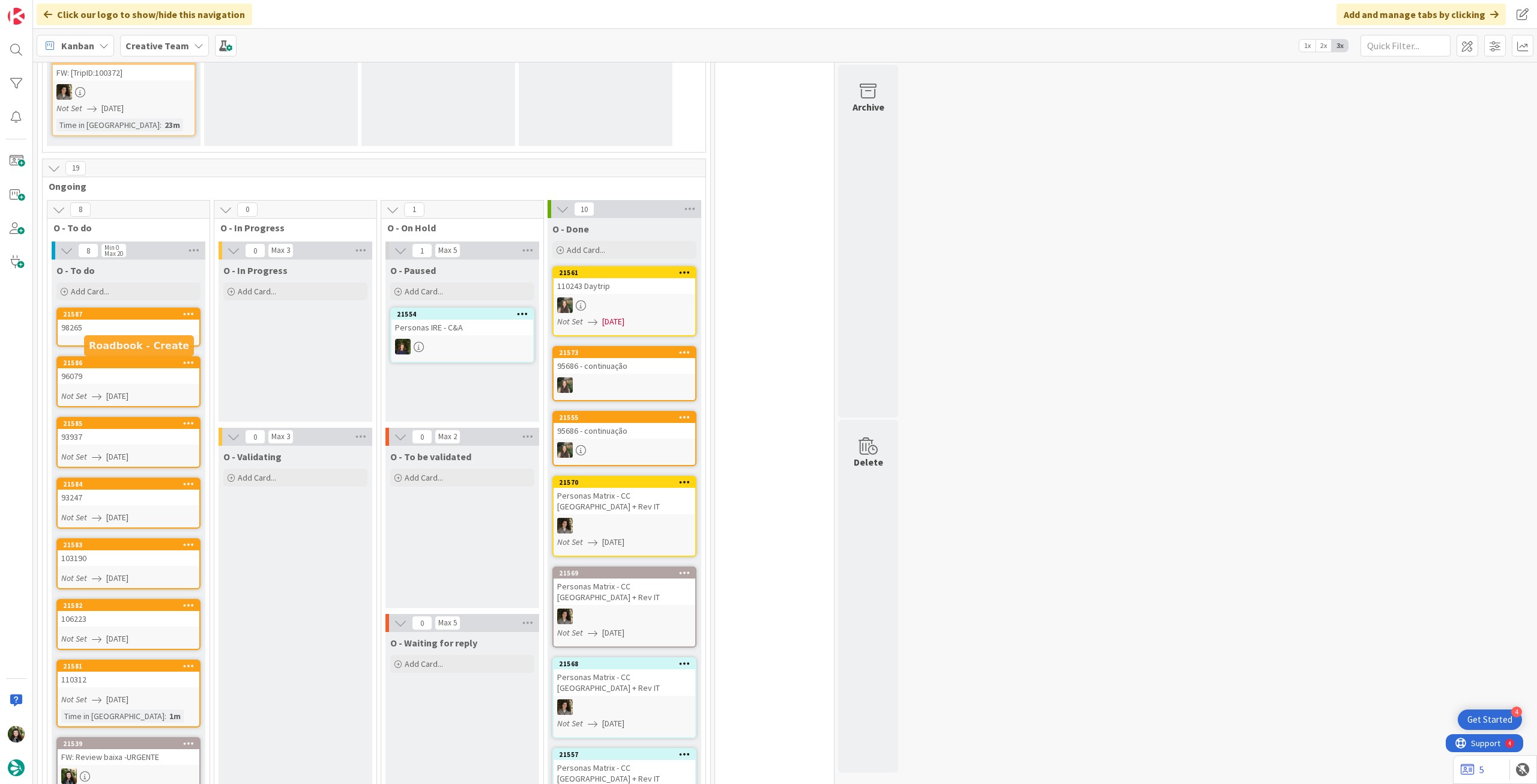
click at [144, 310] on div "21587" at bounding box center [131, 314] width 137 height 9
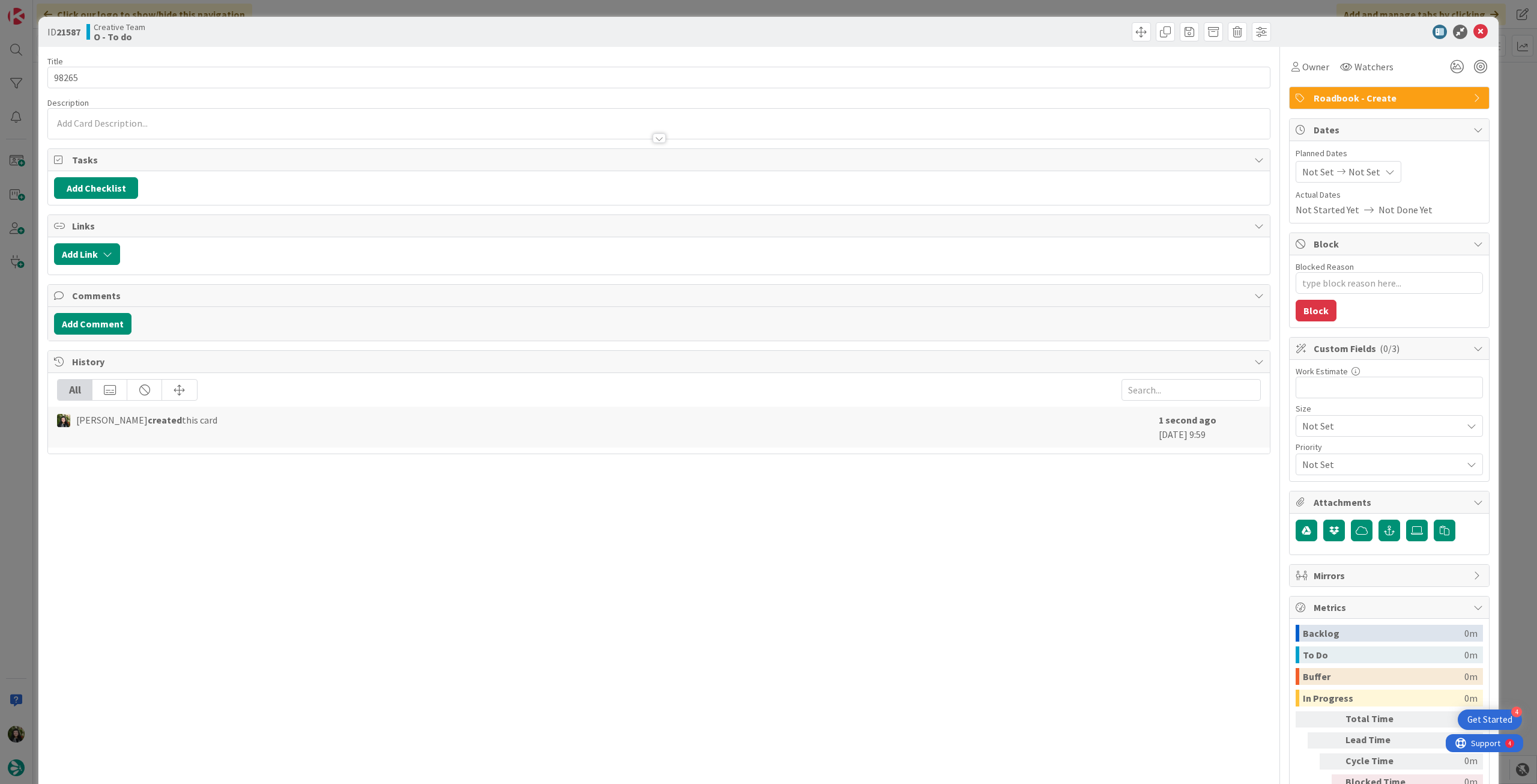
type textarea "x"
click at [1386, 168] on icon at bounding box center [1391, 172] width 10 height 10
drag, startPoint x: 1308, startPoint y: 455, endPoint x: 1336, endPoint y: 307, distance: 150.6
click at [1308, 455] on icon at bounding box center [1317, 453] width 18 height 15
type input "[DATE]"
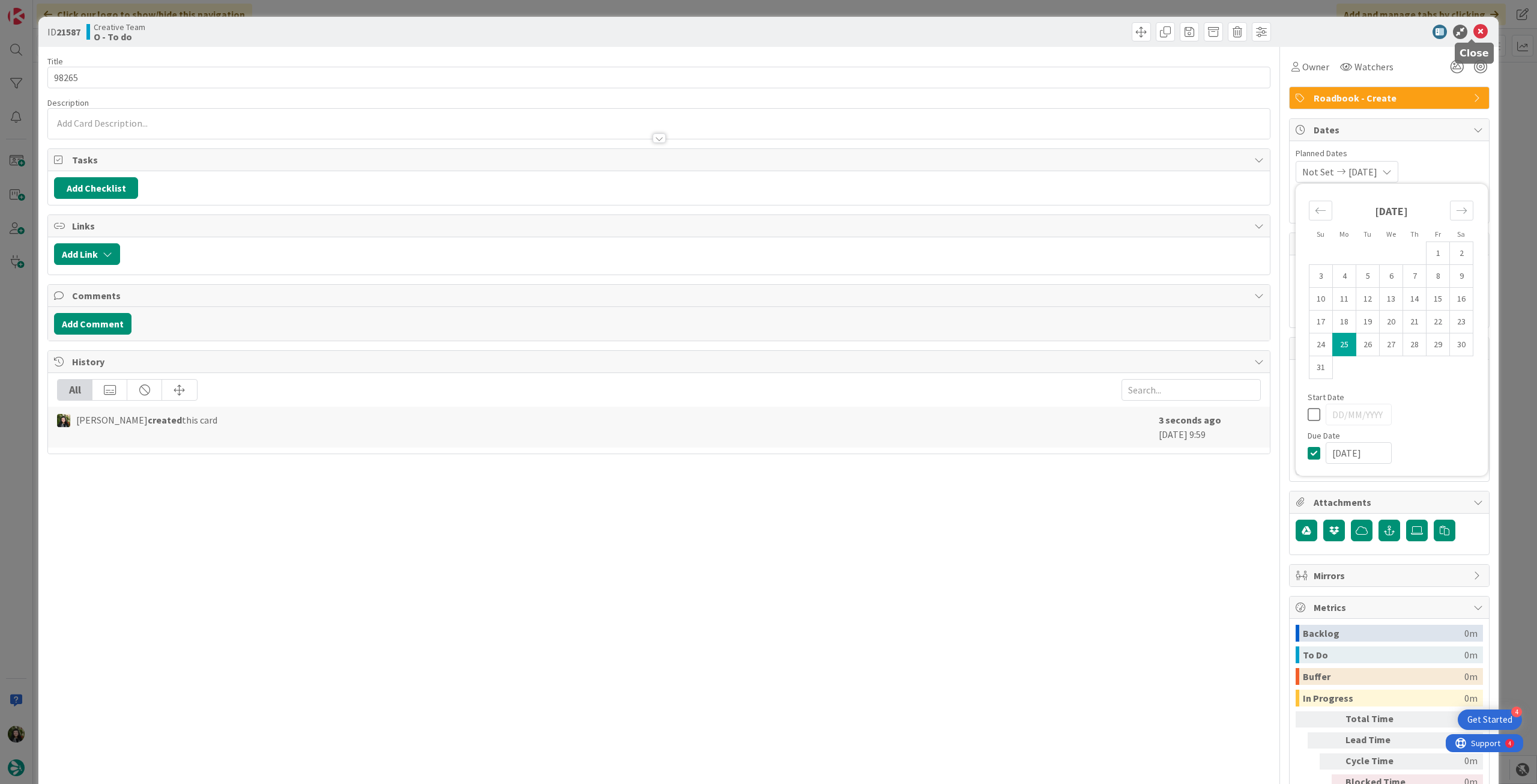
click at [1474, 29] on icon at bounding box center [1481, 31] width 15 height 15
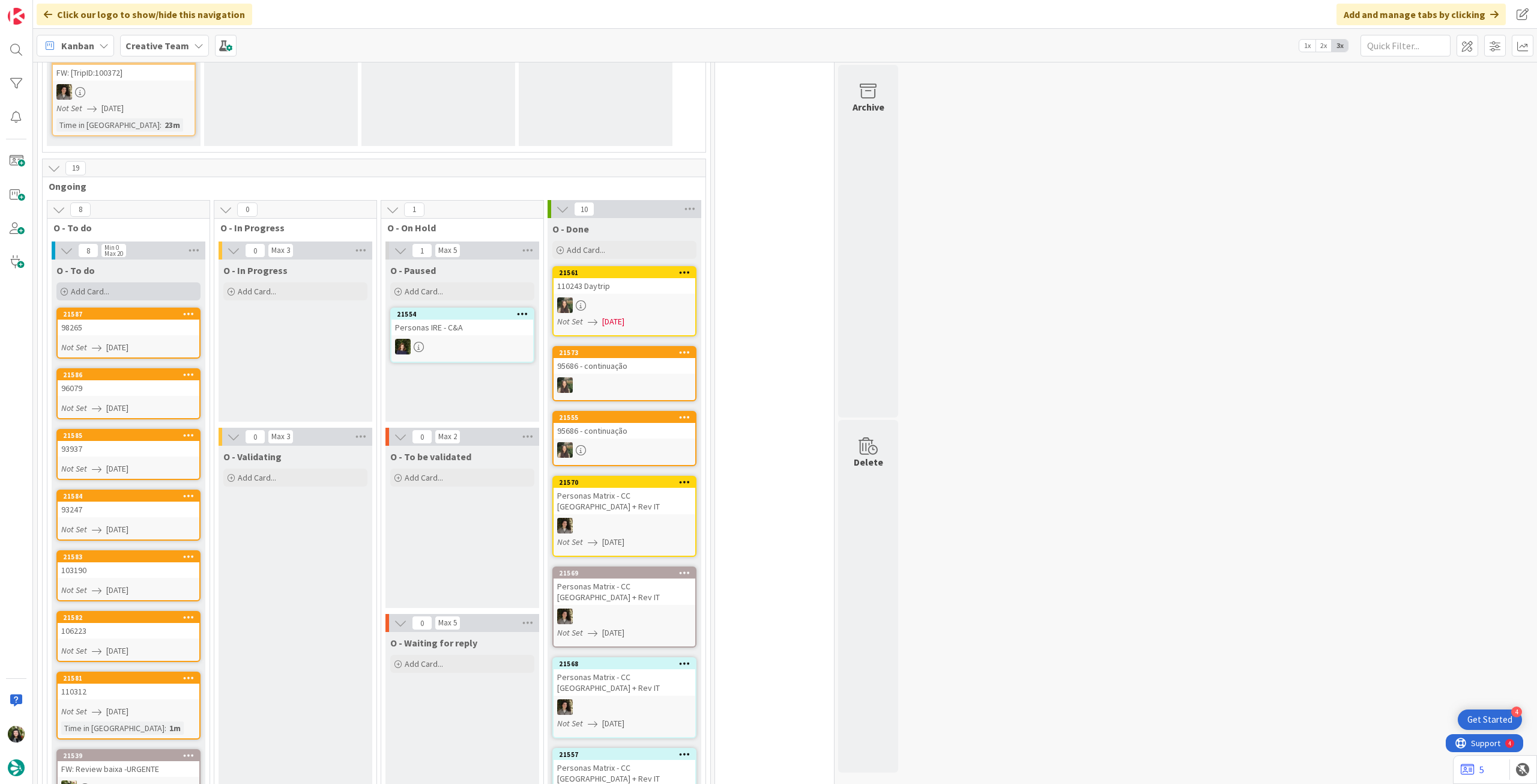
click at [127, 282] on div "Add Card..." at bounding box center [128, 291] width 144 height 18
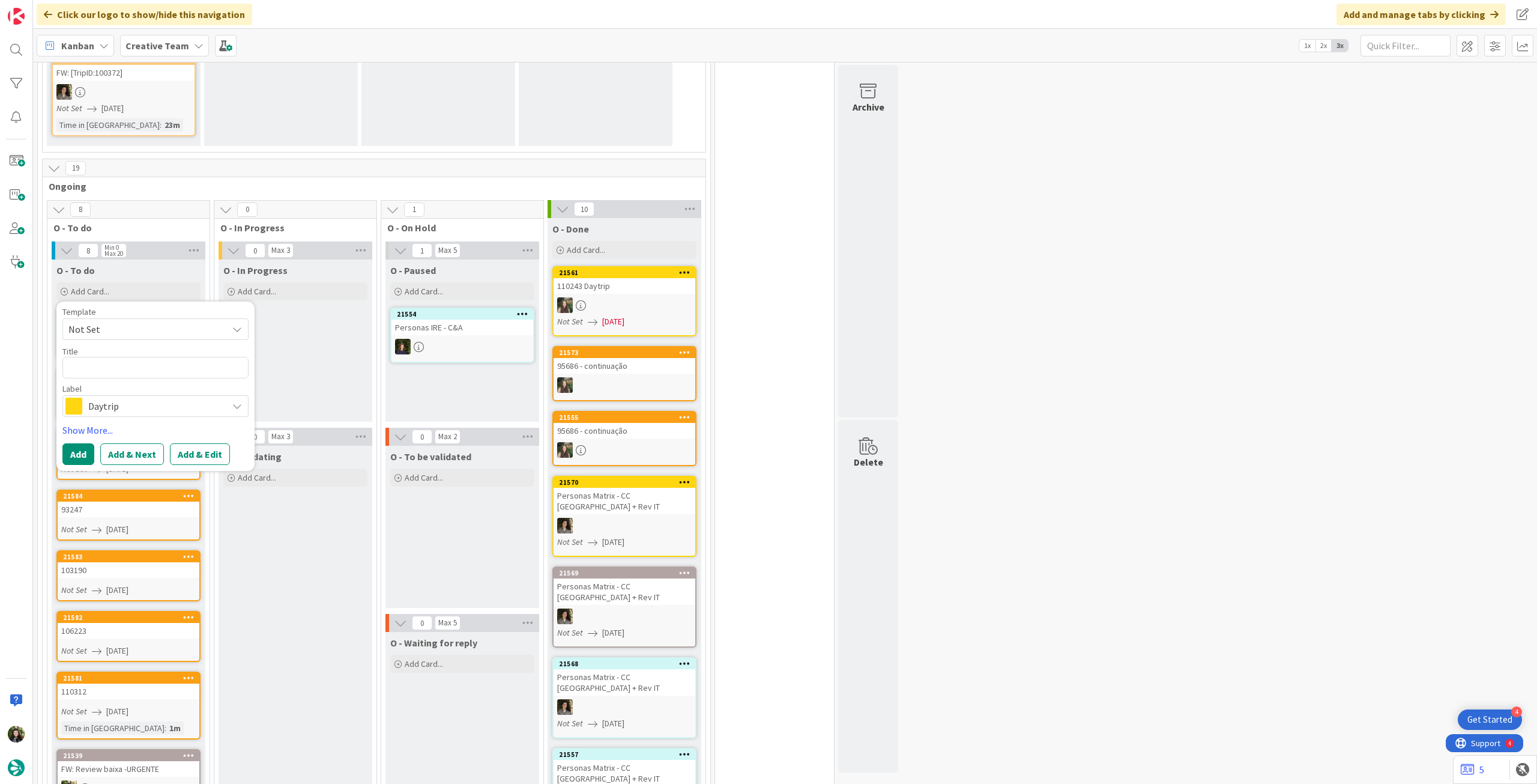
click at [135, 397] on span "Daytrip" at bounding box center [155, 405] width 134 height 16
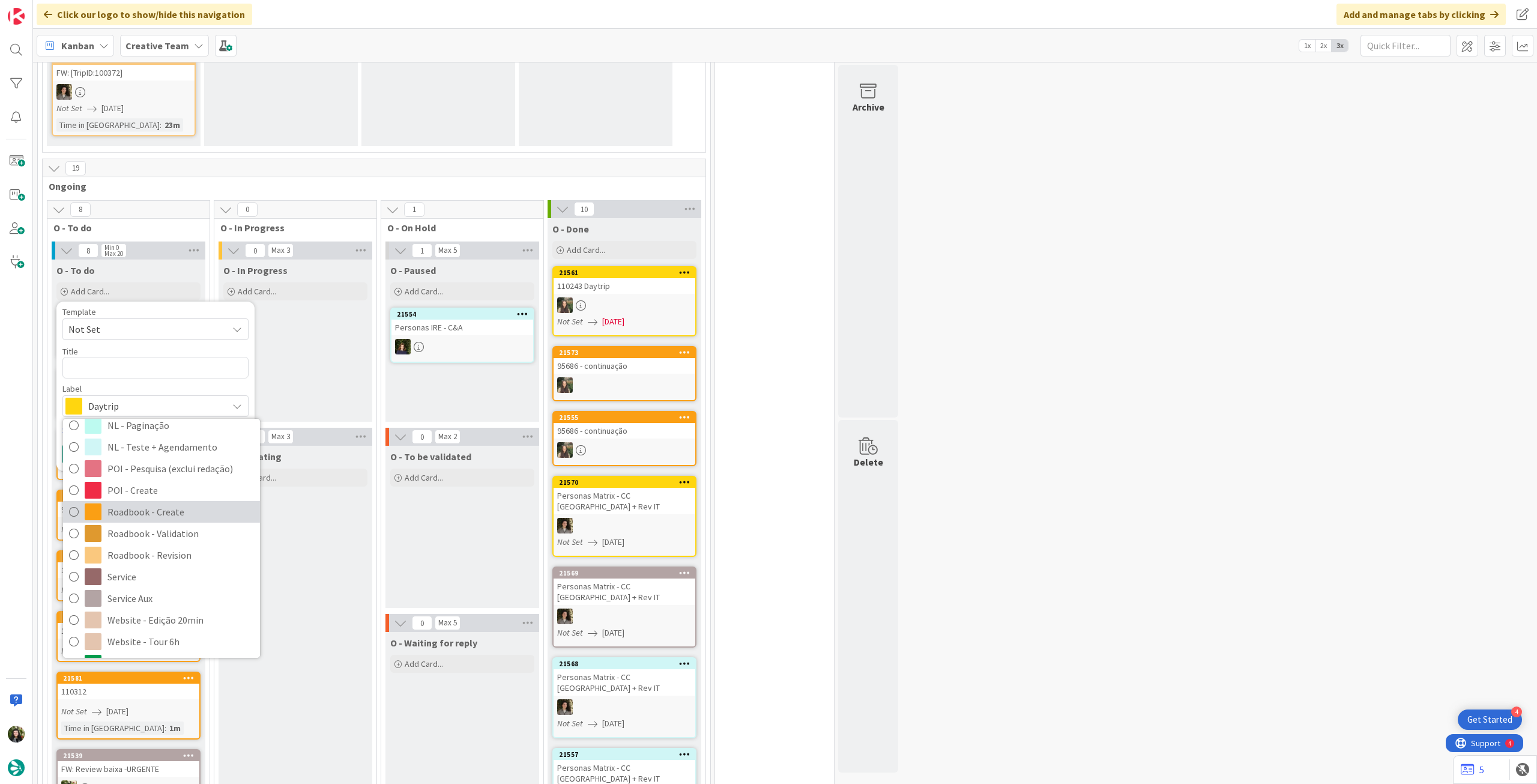
click at [167, 503] on span "Roadbook - Create" at bounding box center [180, 512] width 146 height 18
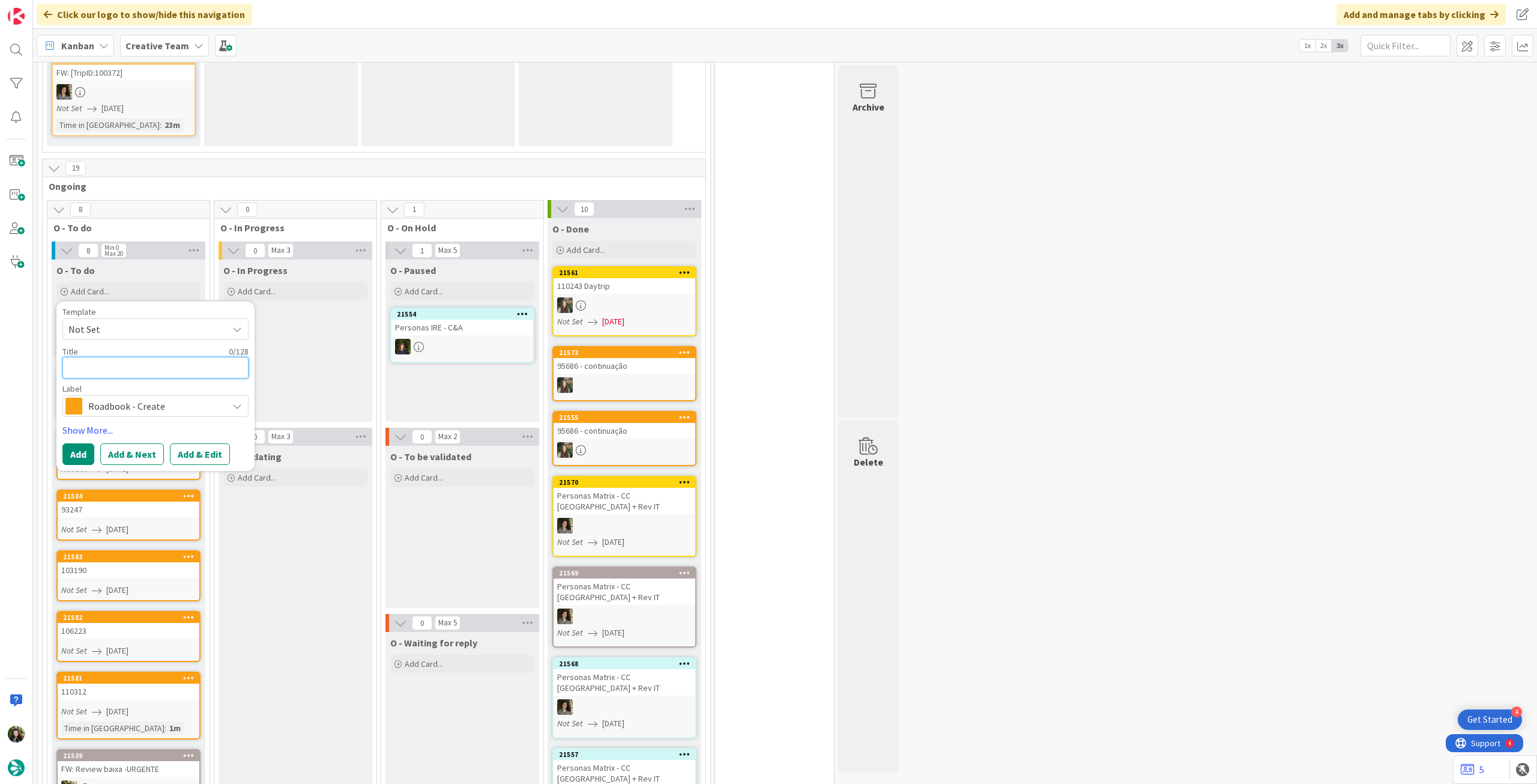
click at [144, 360] on textarea at bounding box center [155, 367] width 186 height 21
paste textarea "98734"
type textarea "x"
type textarea "98734"
click at [80, 448] on button "Add" at bounding box center [78, 454] width 32 height 21
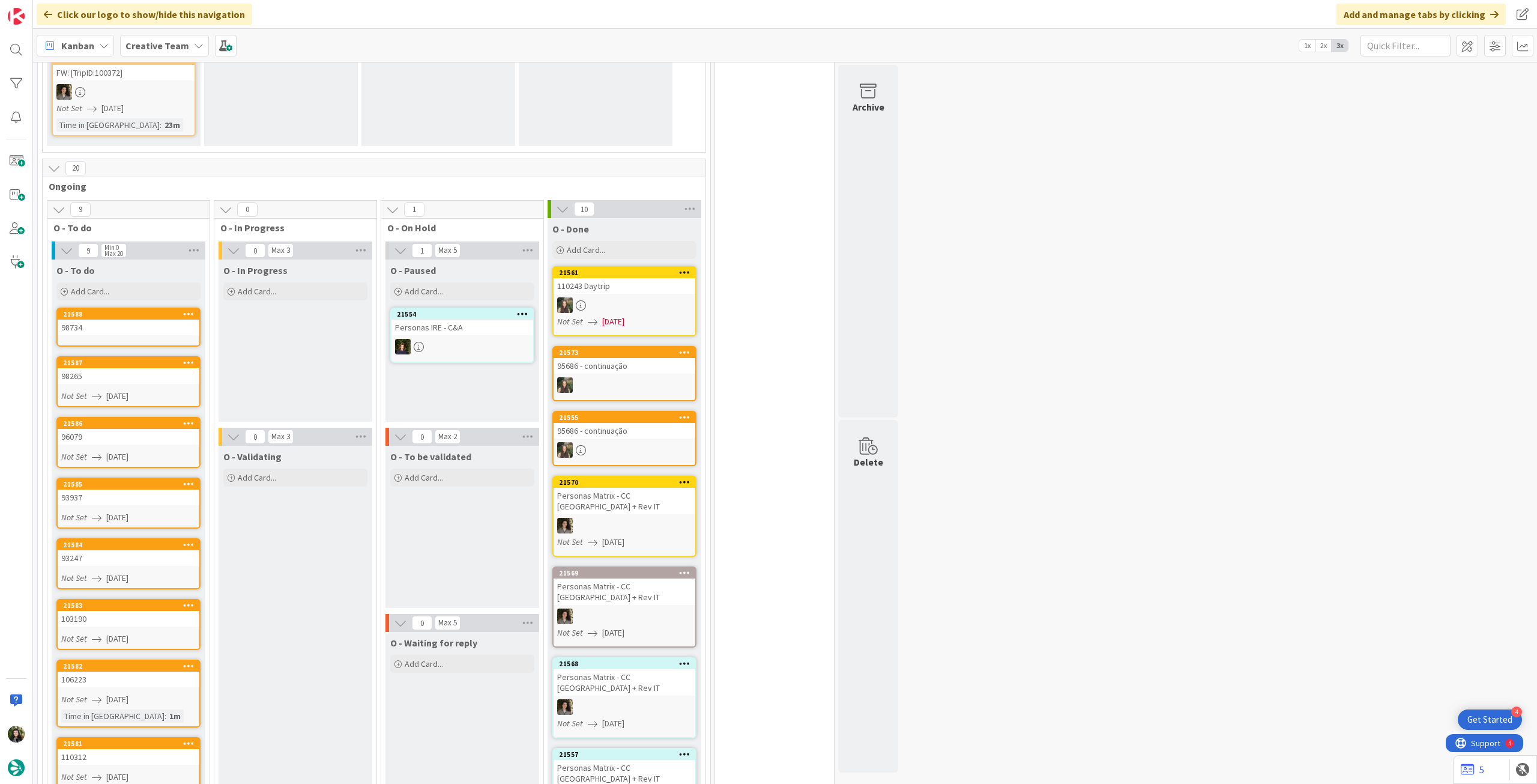
click at [139, 320] on div "98734" at bounding box center [128, 328] width 141 height 16
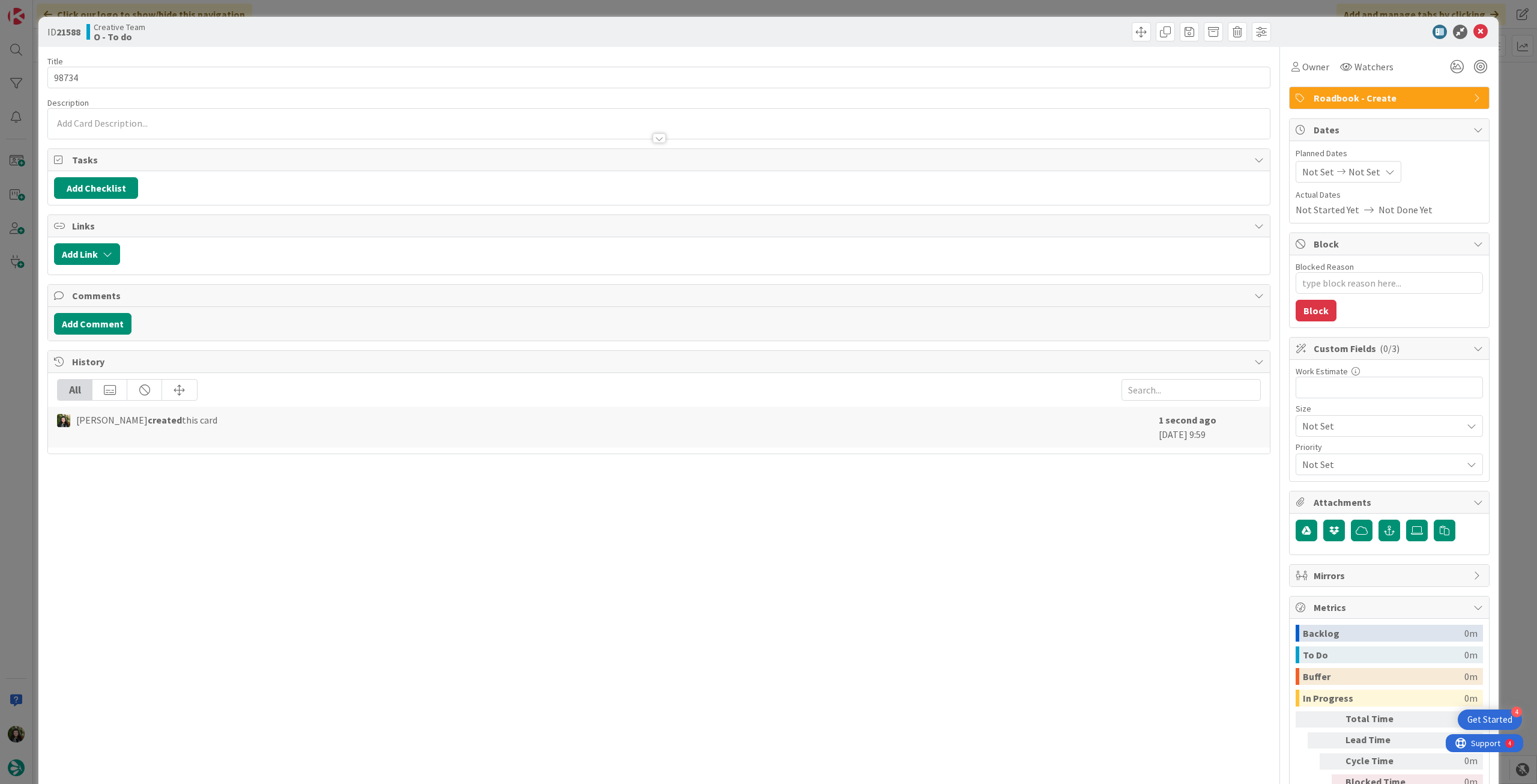
type textarea "x"
click at [1383, 170] on div "Not Set Not Set" at bounding box center [1348, 172] width 106 height 21
drag, startPoint x: 1305, startPoint y: 450, endPoint x: 1365, endPoint y: 274, distance: 185.9
click at [1308, 450] on icon at bounding box center [1317, 453] width 18 height 15
type input "[DATE]"
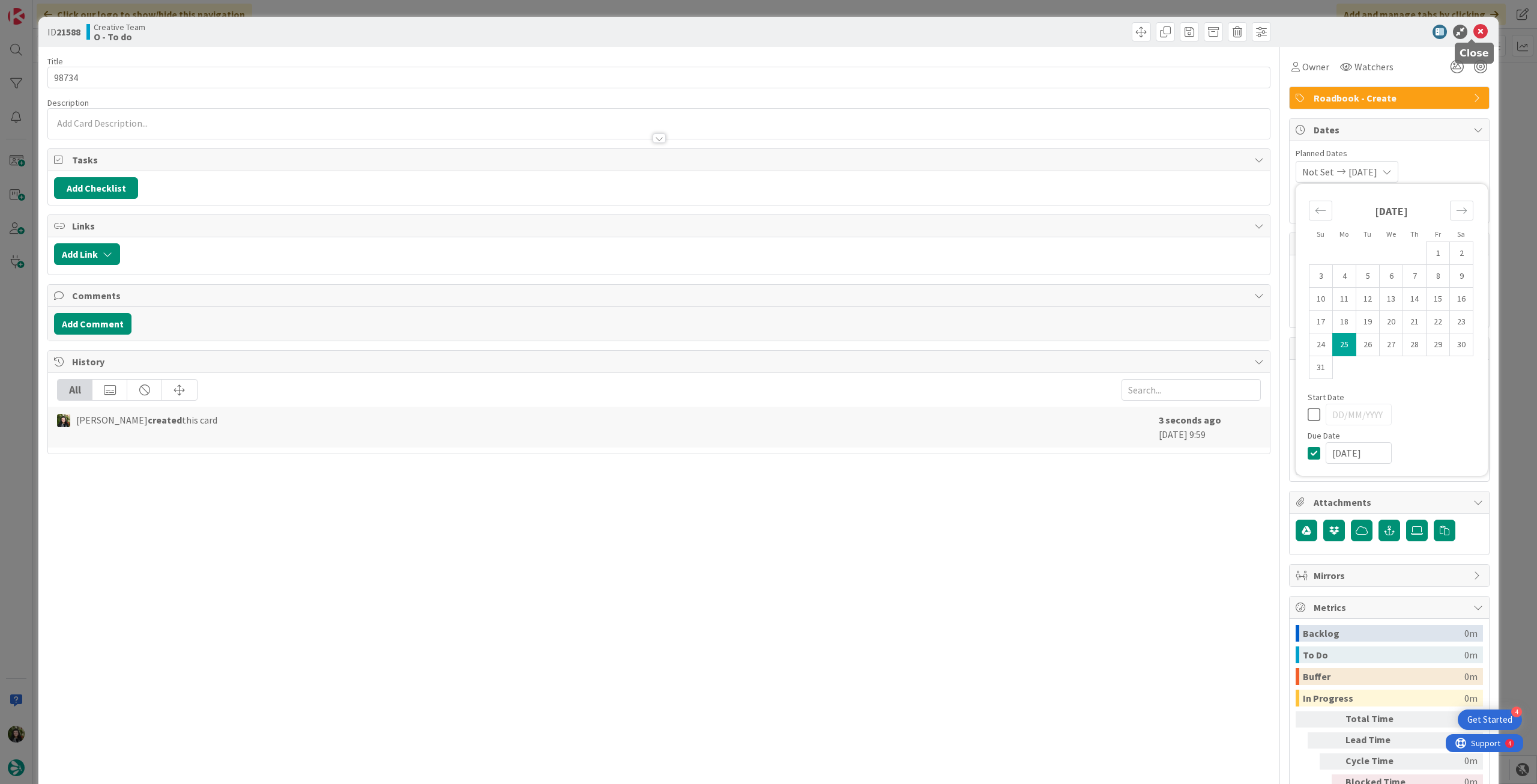
click at [1474, 31] on icon at bounding box center [1481, 31] width 15 height 15
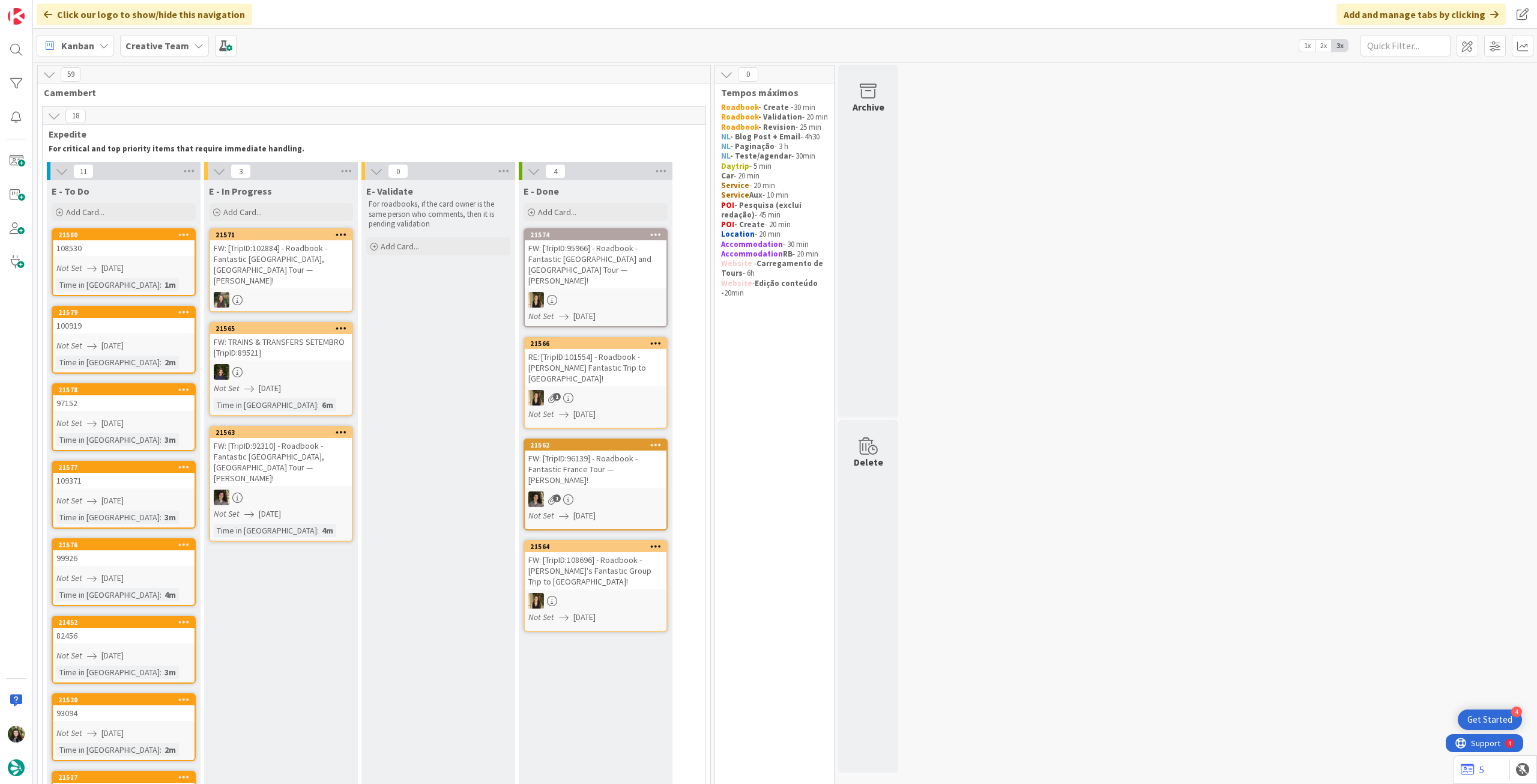
click at [176, 47] on b "Creative Team" at bounding box center [158, 46] width 64 height 12
click at [181, 172] on h4 "Creative Team - Análise" at bounding box center [205, 172] width 144 height 12
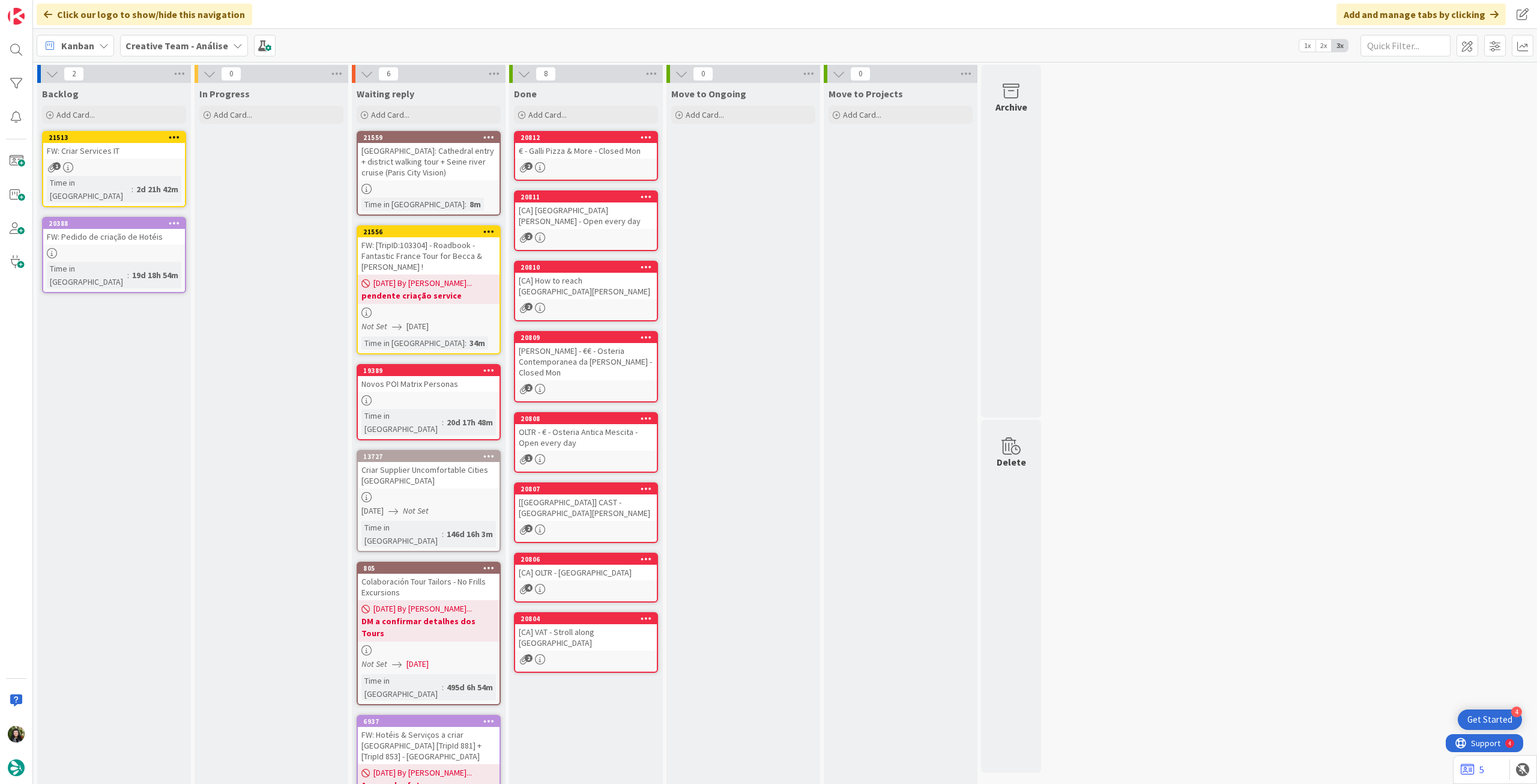
click at [185, 49] on b "Creative Team - Análise" at bounding box center [177, 46] width 103 height 12
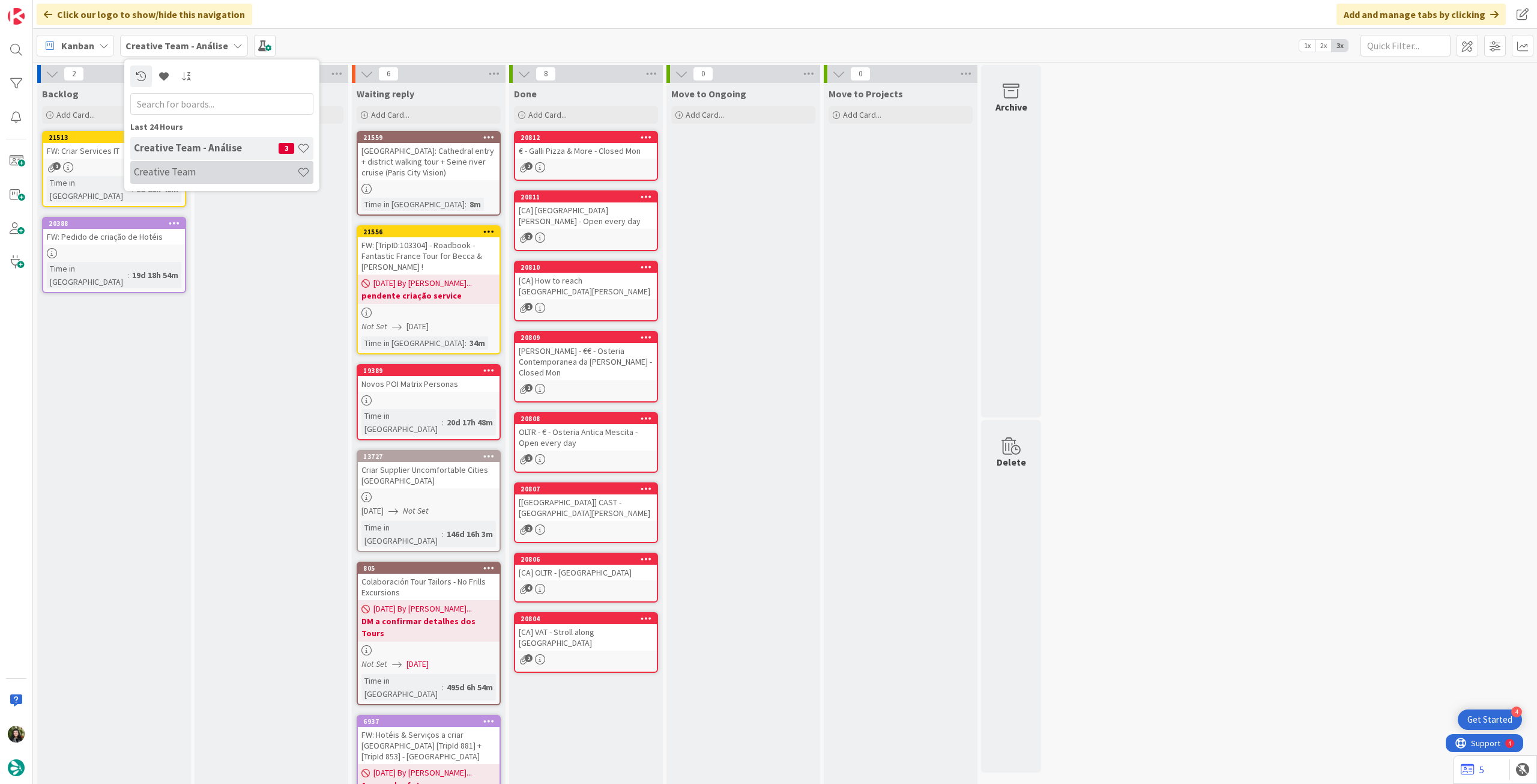
click at [195, 170] on h4 "Creative Team" at bounding box center [215, 172] width 164 height 12
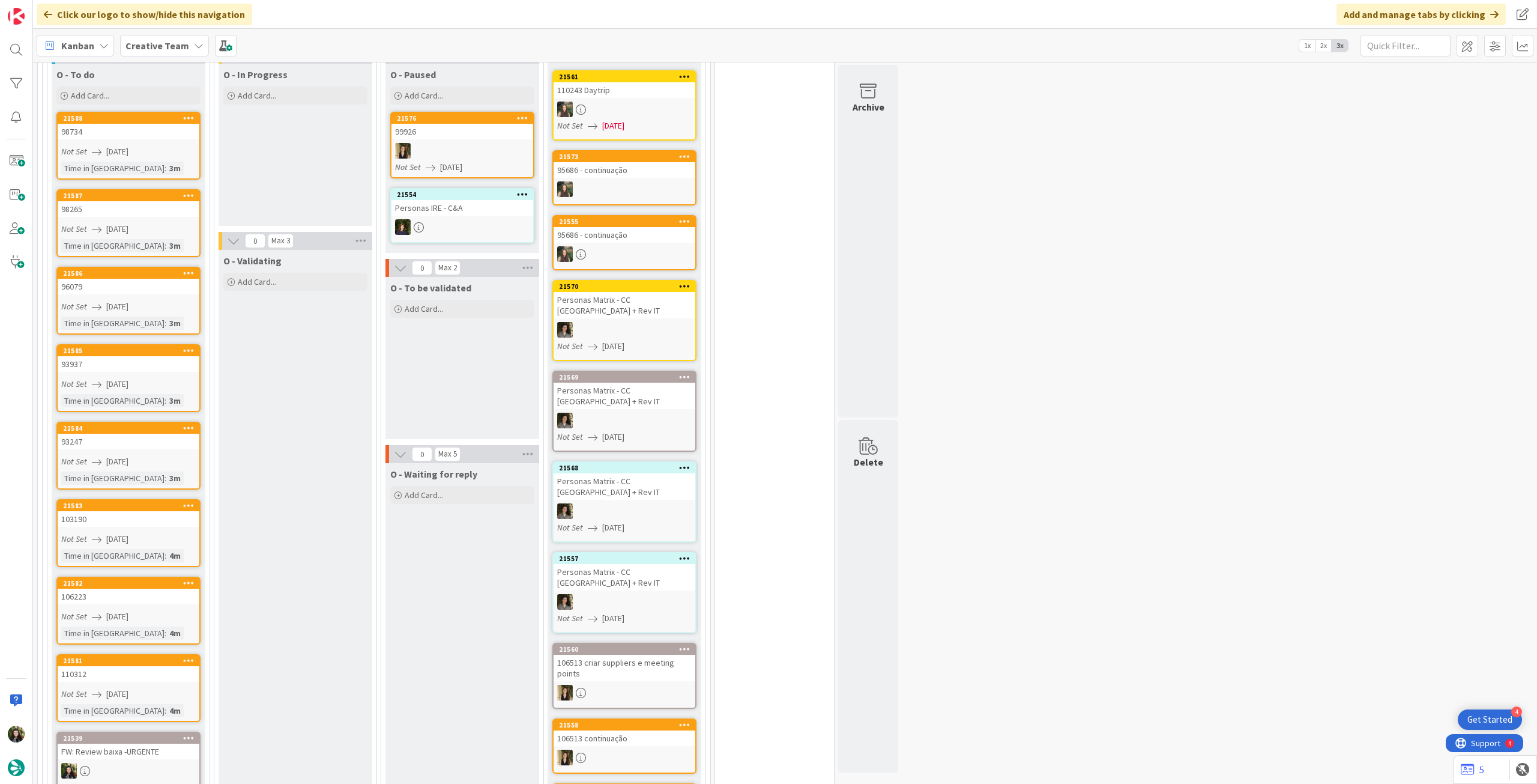
scroll to position [1441, 0]
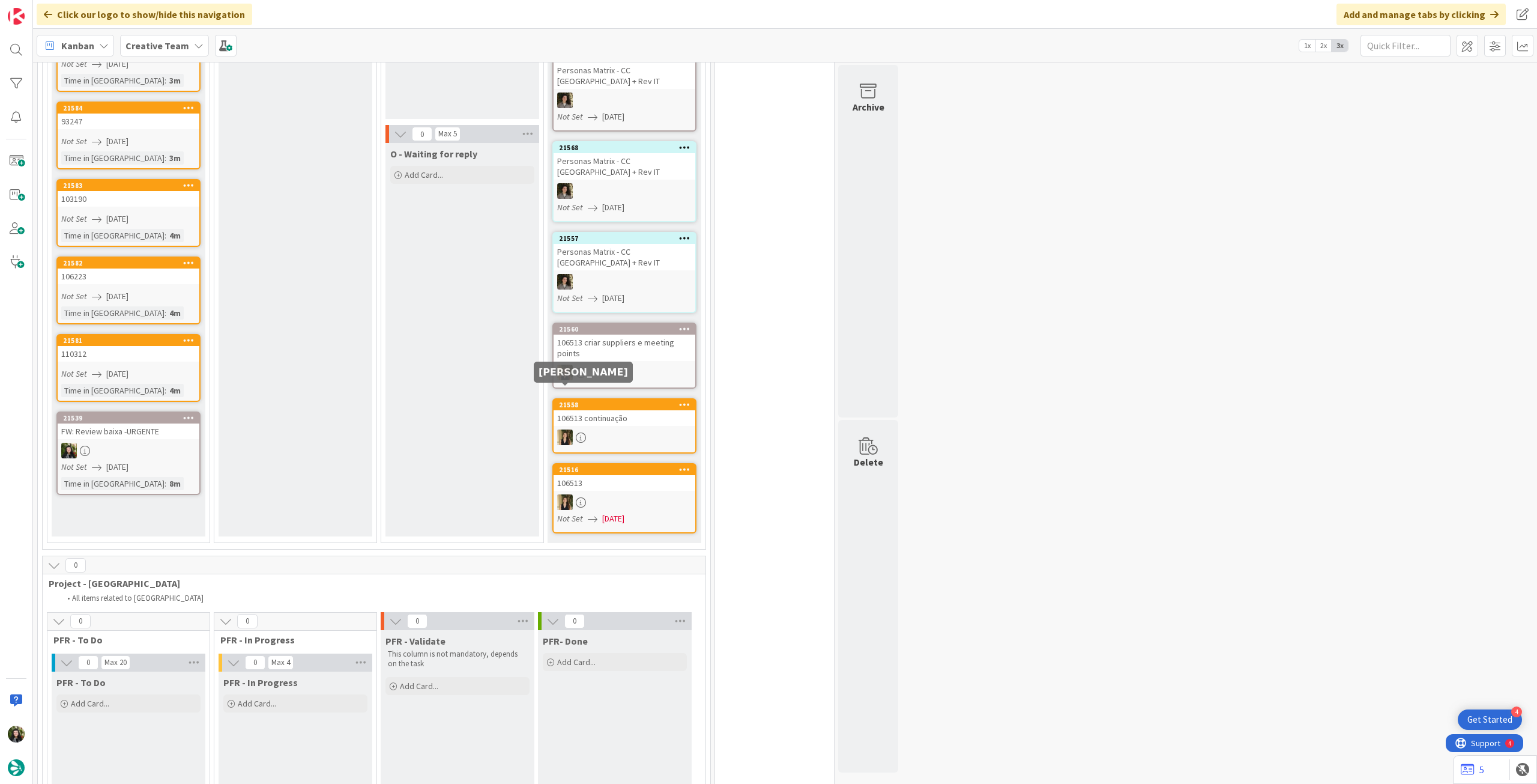
click at [565, 429] on img at bounding box center [565, 437] width 16 height 16
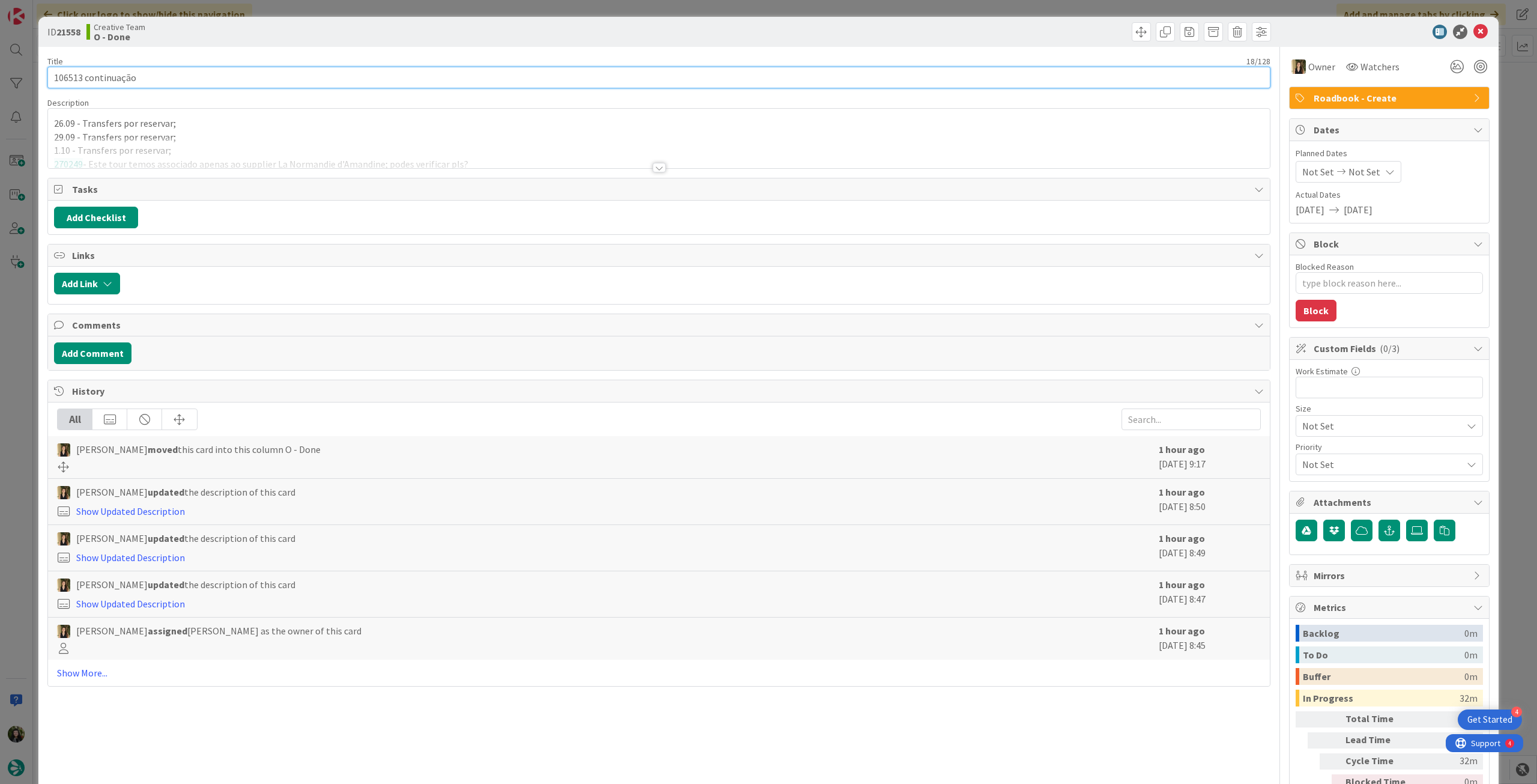
drag, startPoint x: 80, startPoint y: 78, endPoint x: 52, endPoint y: 81, distance: 28.2
click at [53, 81] on input "106513 continuação" at bounding box center [659, 78] width 1223 height 21
click at [331, 161] on div at bounding box center [659, 153] width 1222 height 31
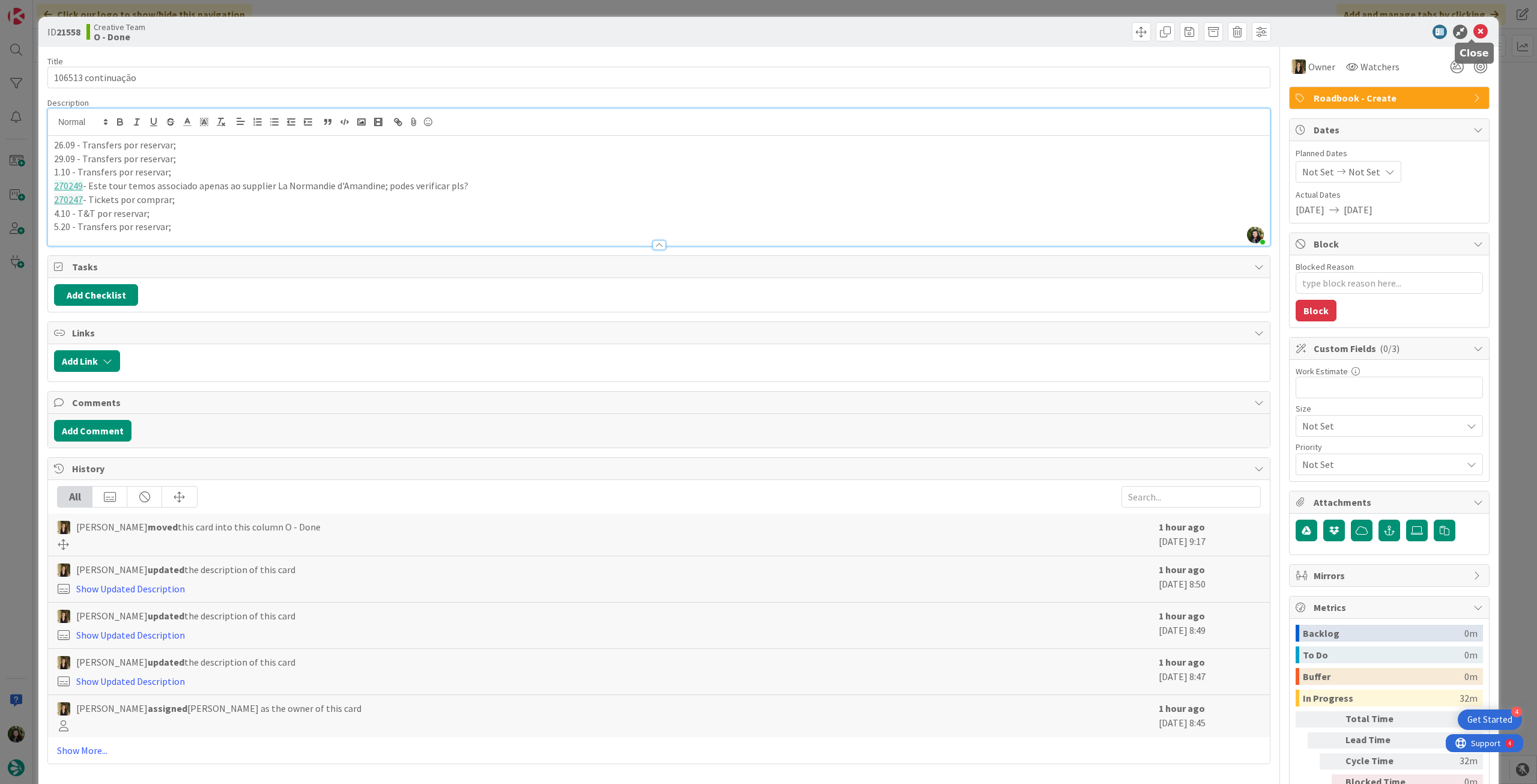
click at [1474, 31] on icon at bounding box center [1481, 31] width 15 height 15
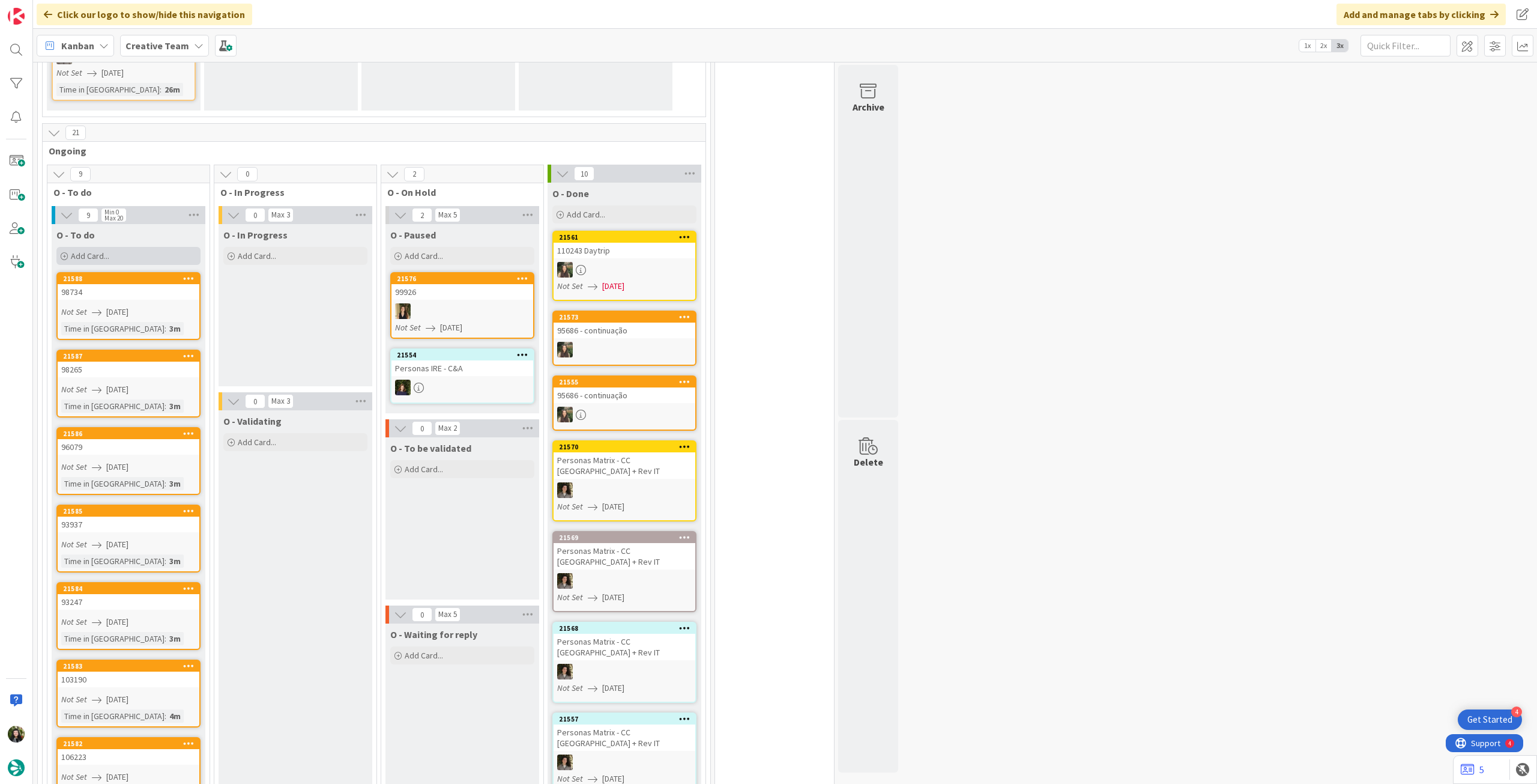
click at [152, 248] on div "Add Card..." at bounding box center [128, 256] width 144 height 18
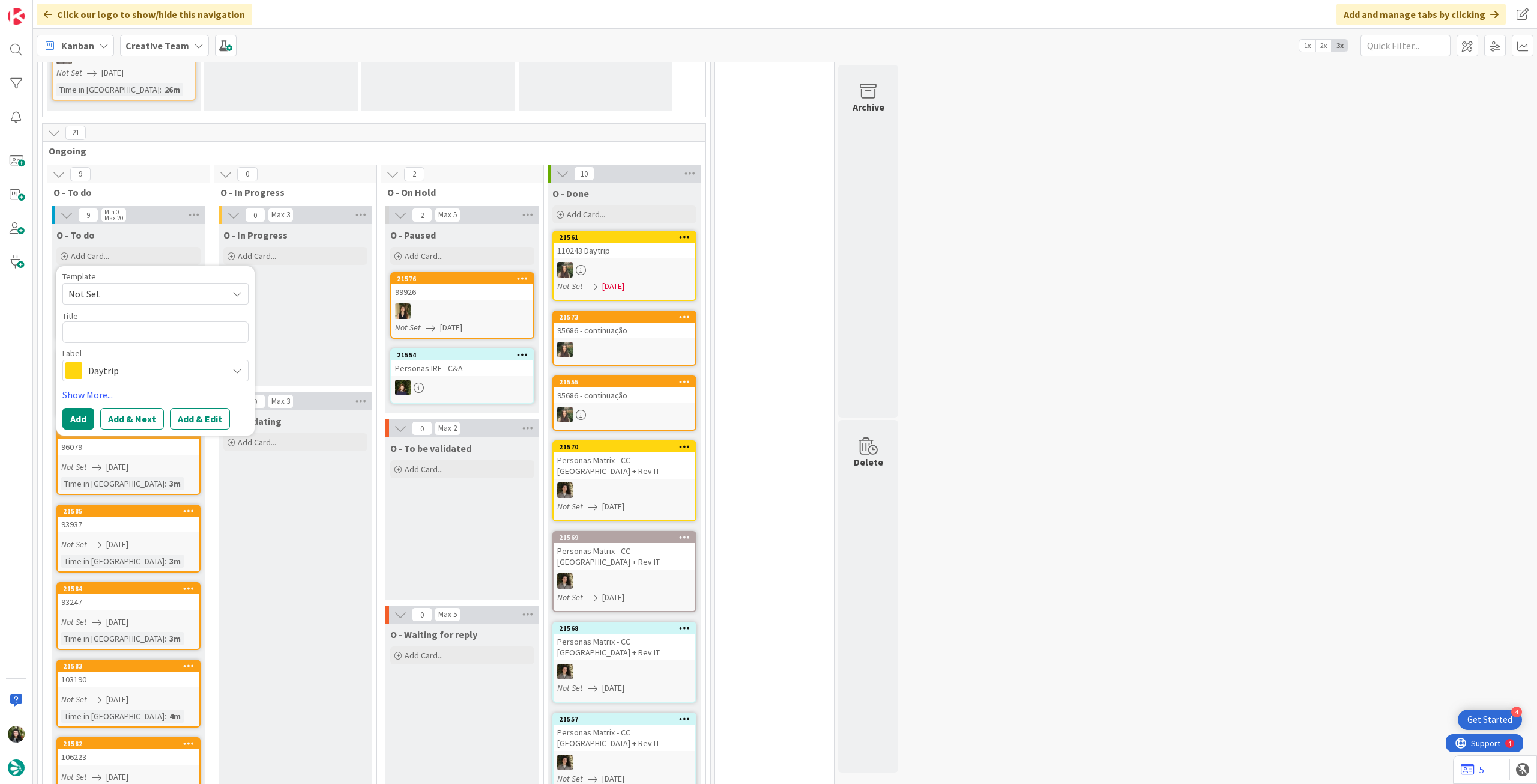
click at [190, 368] on span "Daytrip" at bounding box center [155, 370] width 134 height 16
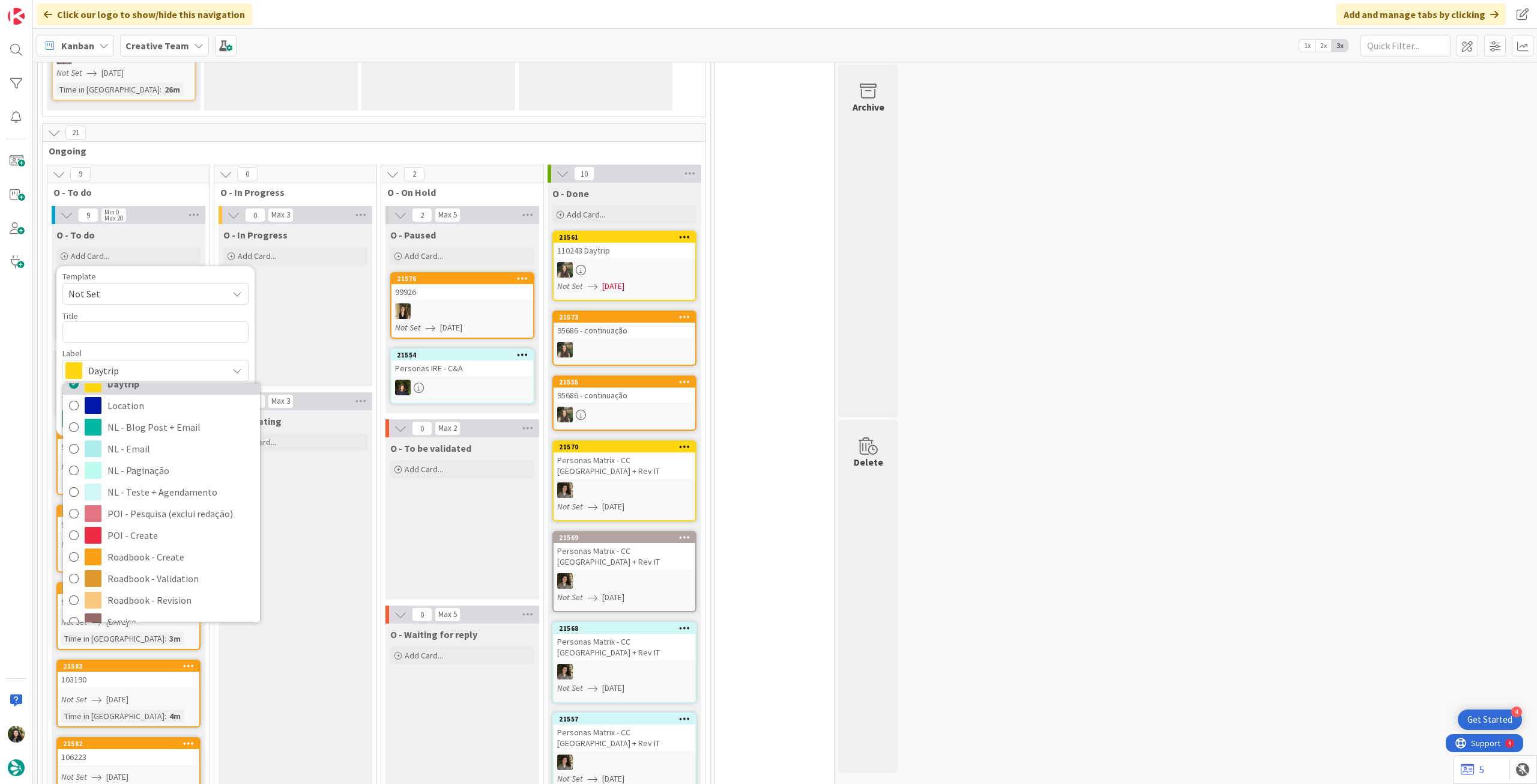
scroll to position [160, 0]
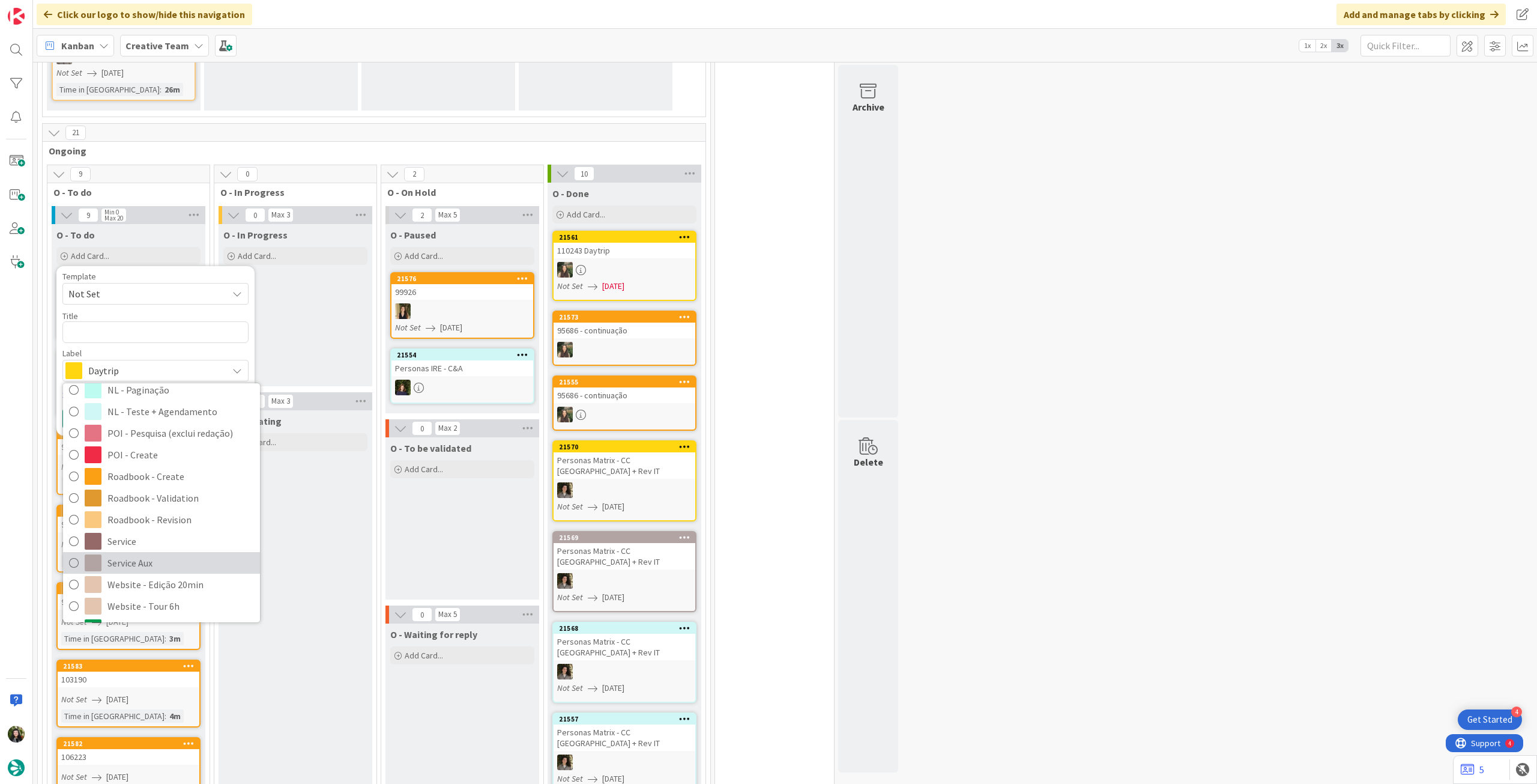
drag, startPoint x: 118, startPoint y: 557, endPoint x: 112, endPoint y: 541, distance: 17.1
click at [116, 558] on span "Service Aux" at bounding box center [180, 562] width 146 height 18
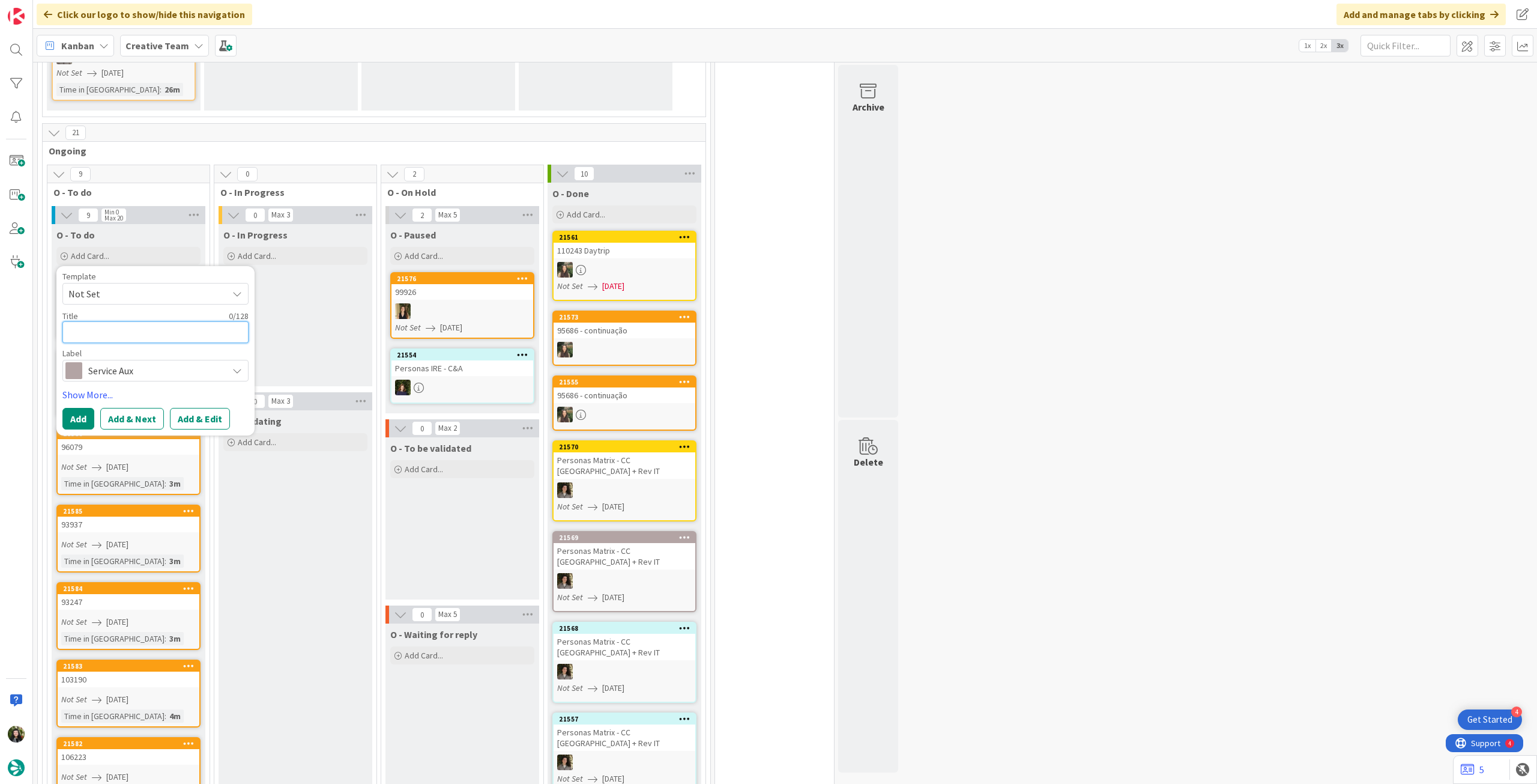
drag, startPoint x: 158, startPoint y: 330, endPoint x: 197, endPoint y: 328, distance: 39.1
click at [159, 329] on textarea at bounding box center [155, 332] width 186 height 21
type textarea "x"
type textarea "P"
type textarea "x"
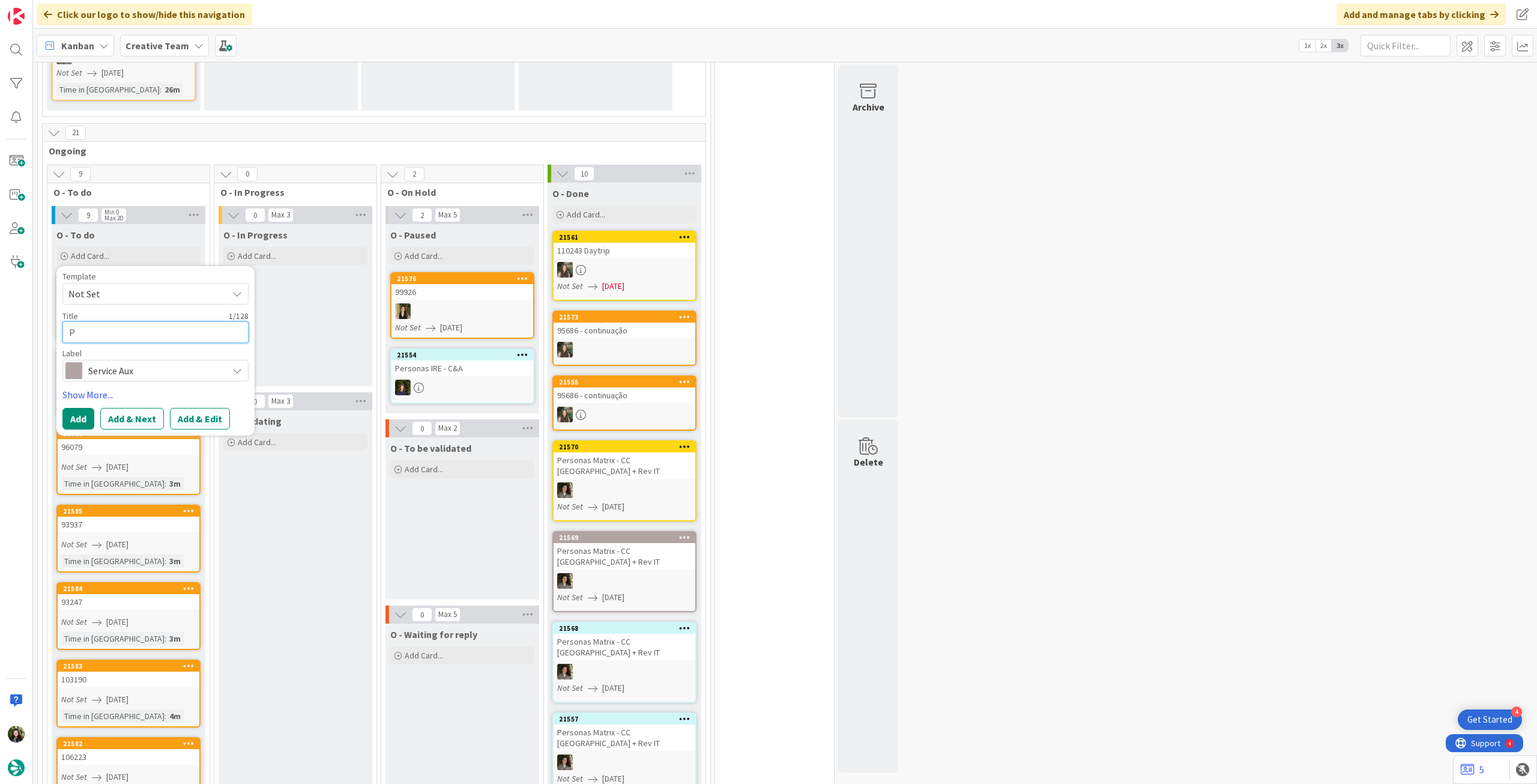
type textarea "PO"
type textarea "x"
type textarea "POI"
type textarea "x"
type textarea "POIs"
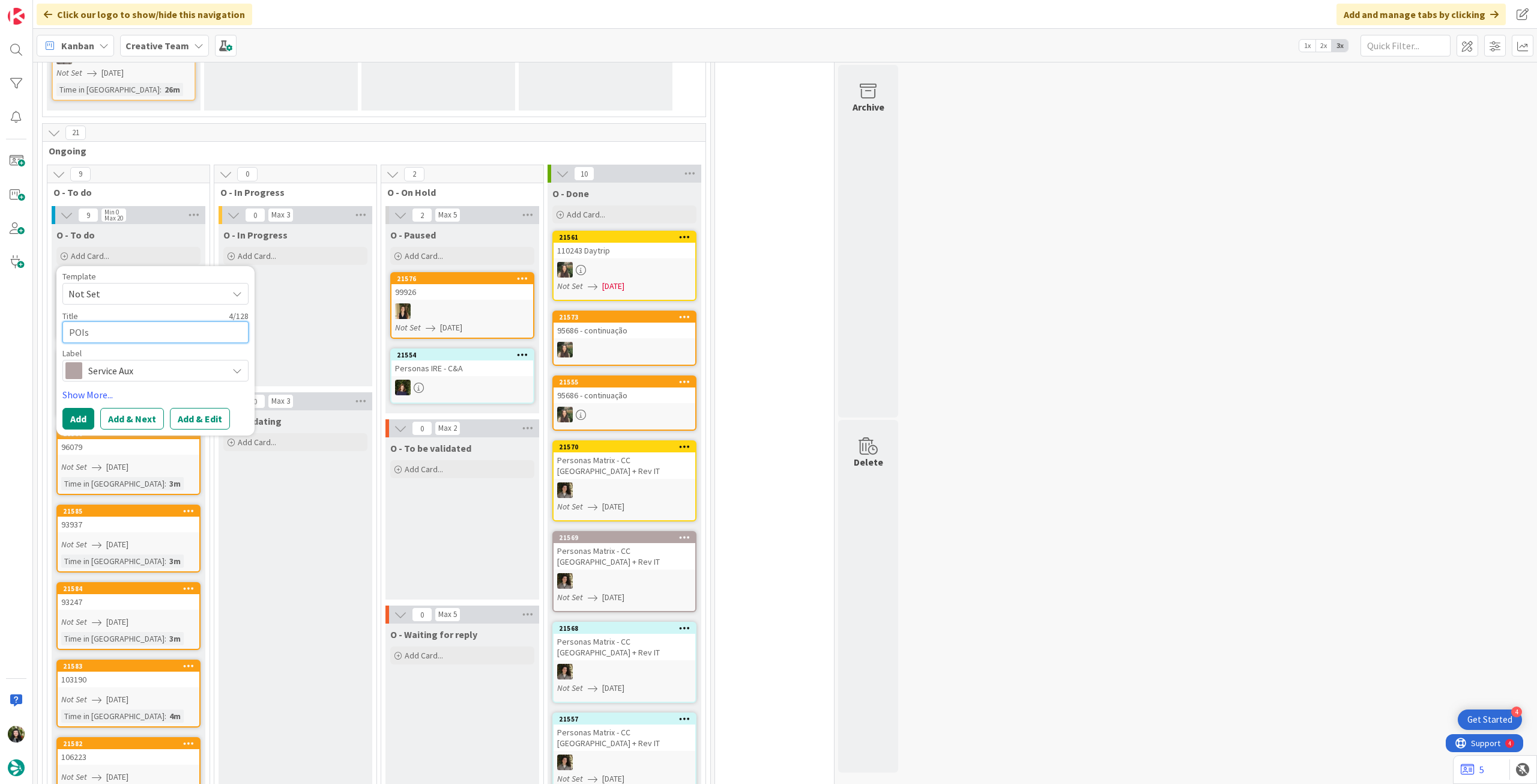
type textarea "x"
type textarea "POIs"
paste textarea "106513"
type textarea "x"
type textarea "POIs 106513"
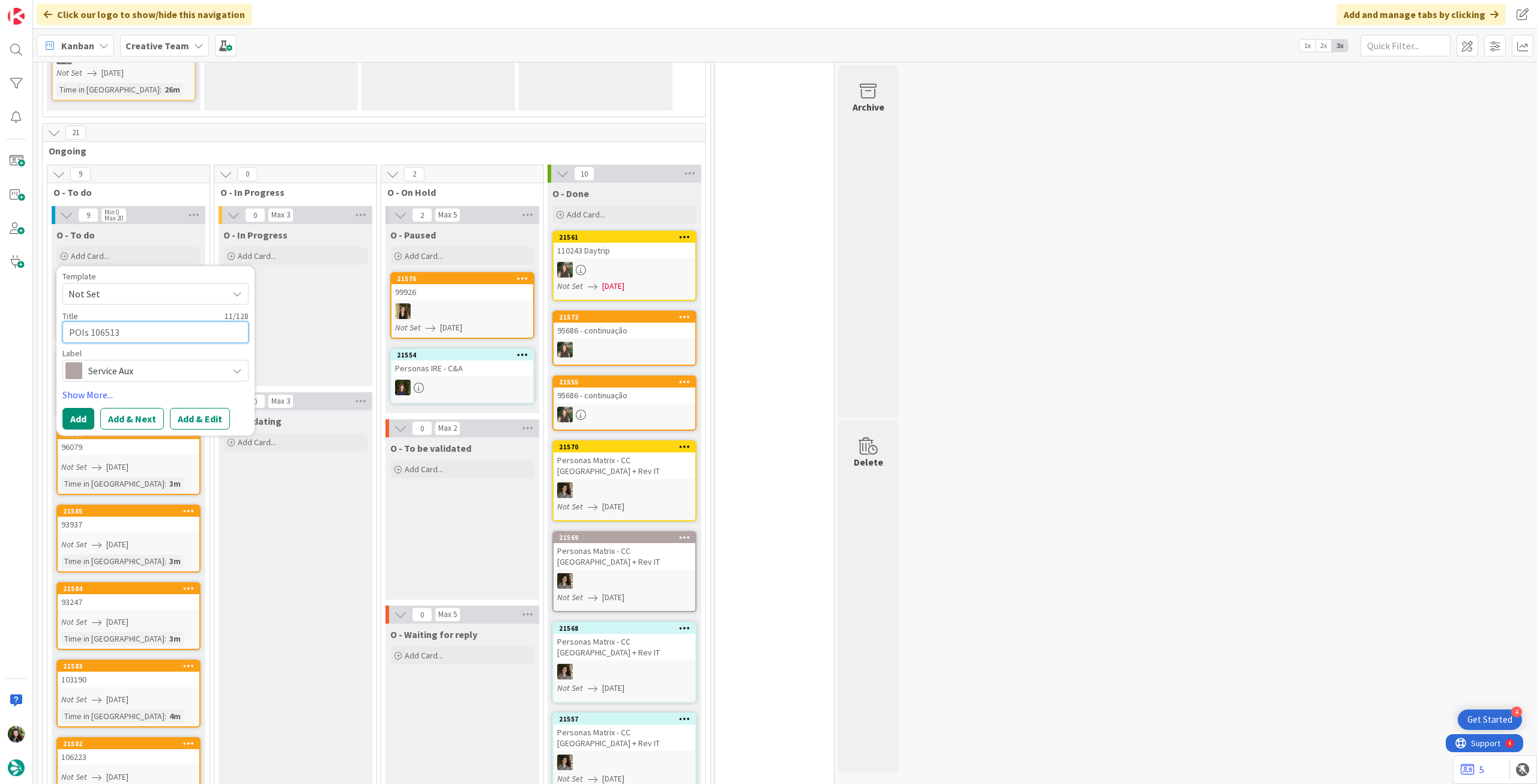
type textarea "x"
type textarea "POIs 106513"
type textarea "x"
type textarea "POIs 106513 -"
type textarea "x"
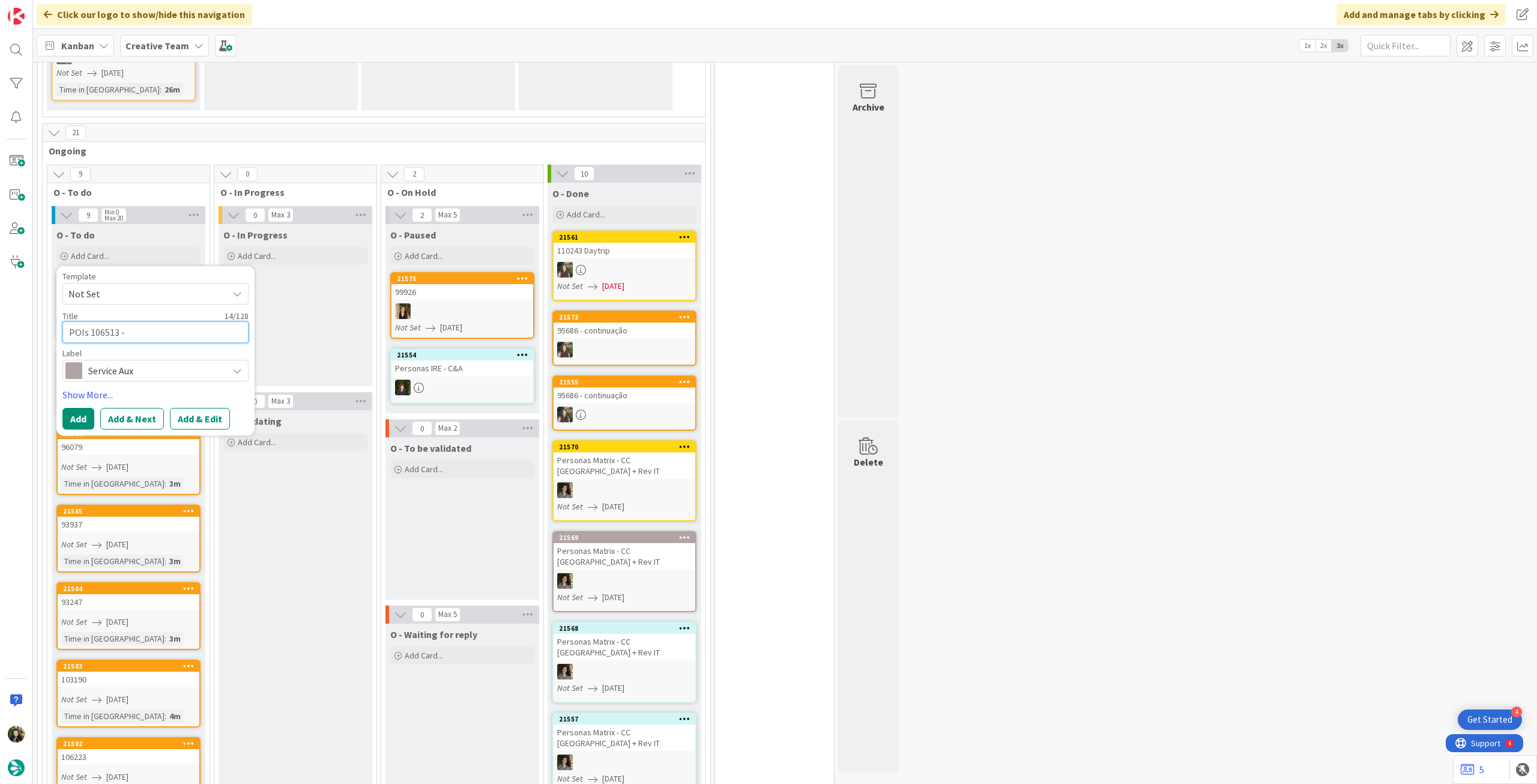
type textarea "POIs 106513 -"
type textarea "x"
type textarea "POIs 106513 - 1"
type textarea "x"
type textarea "POIs 106513 - 1"
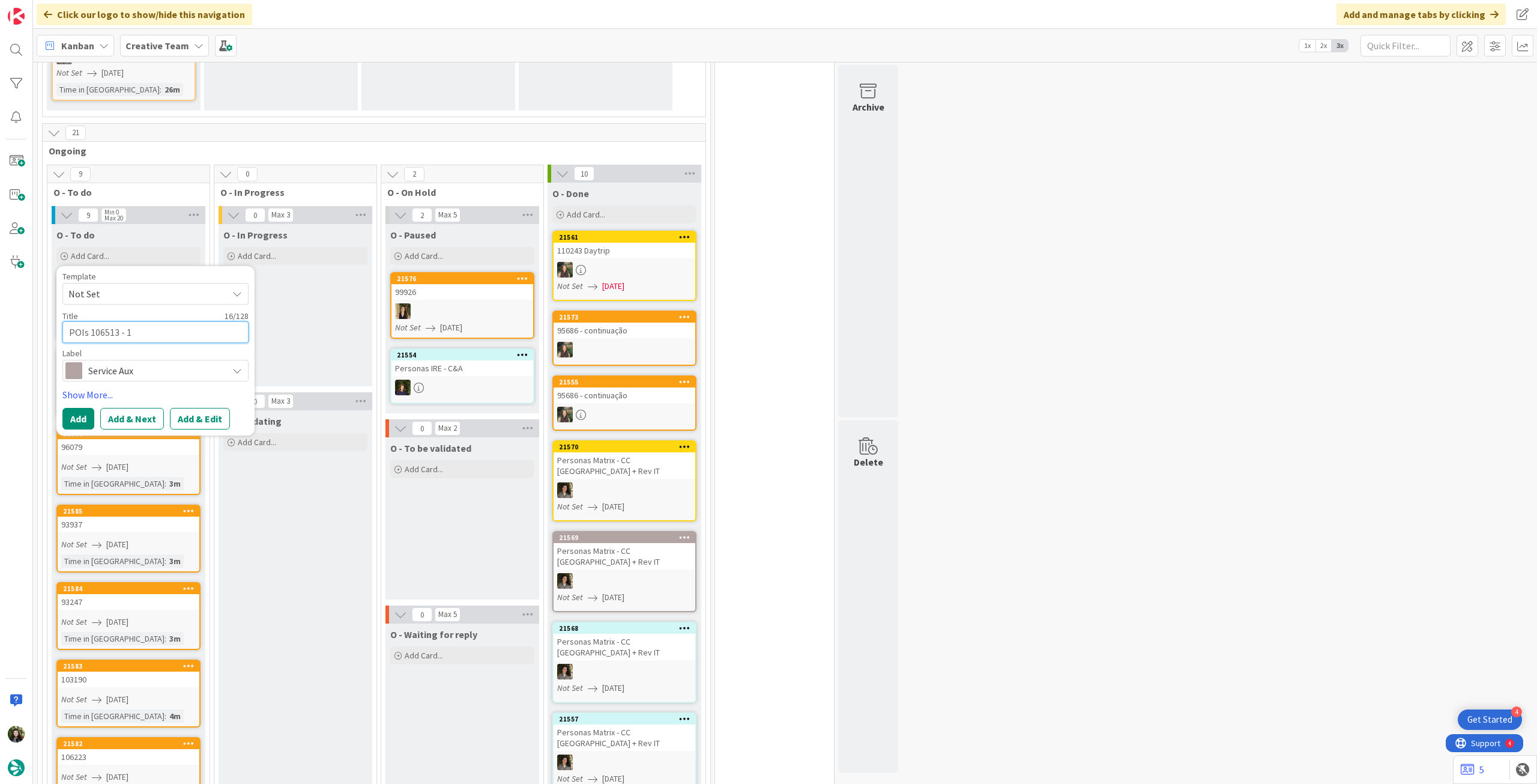
type textarea "x"
type textarea "POIs 106513 - 1 E"
type textarea "x"
type textarea "POIs 106513 - 1 Ea"
type textarea "x"
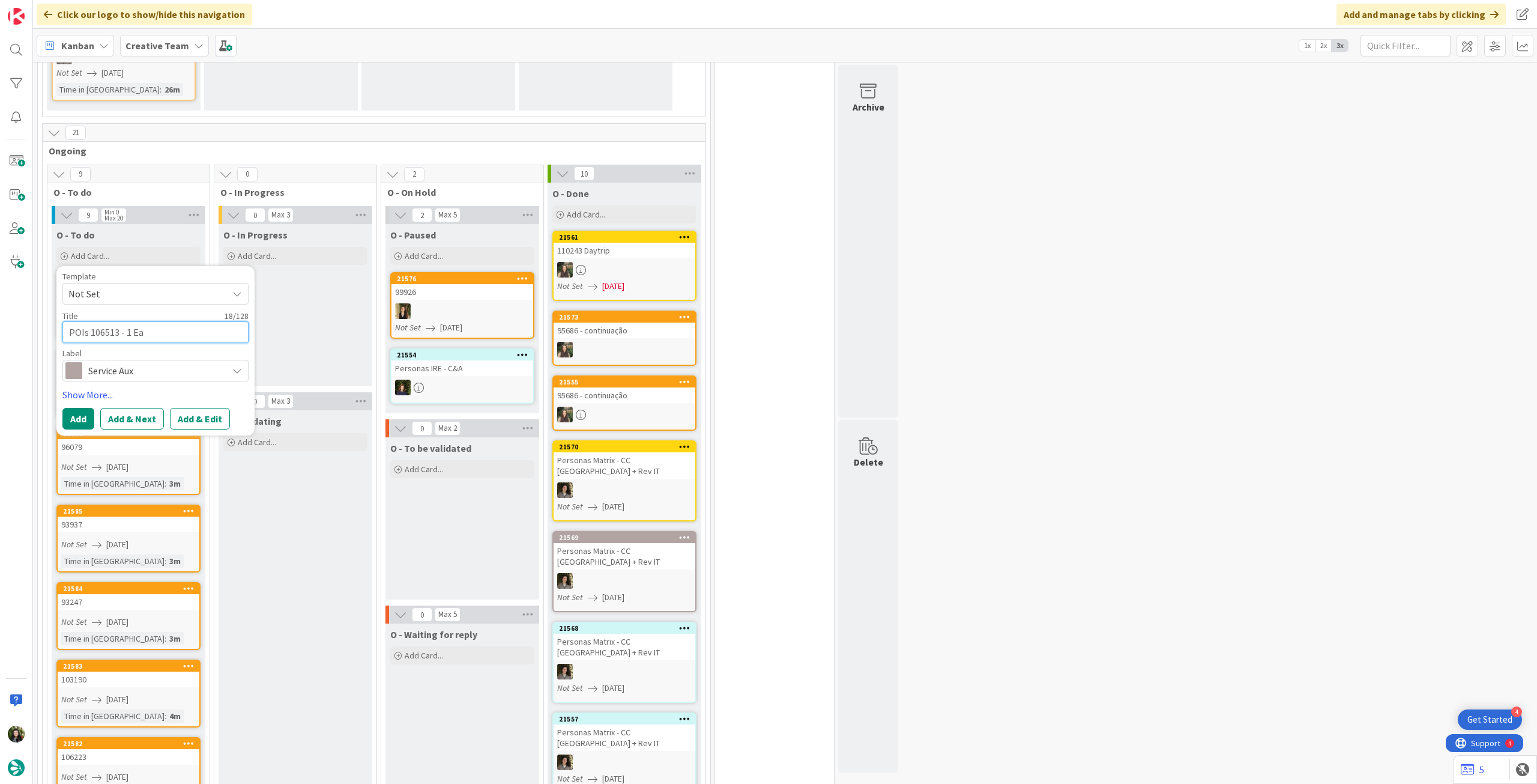
type textarea "POIs 106513 - 1 Eat"
type textarea "x"
type textarea "POIs 106513 - 1 Eat"
type textarea "x"
type textarea "POIs 106513 - 1 Eat L"
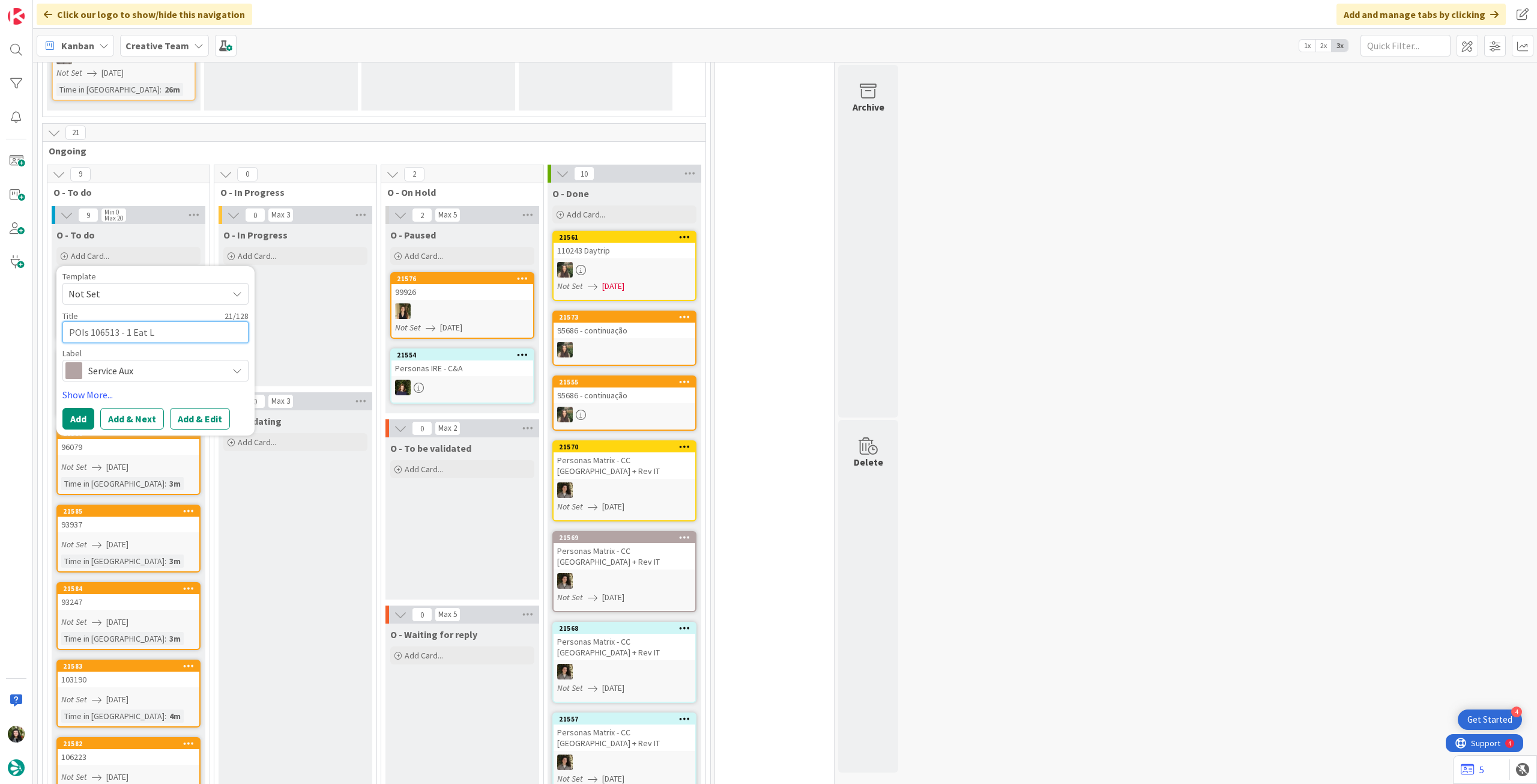
type textarea "x"
type textarea "POIs 106513 - 1 Eat Lo"
type textarea "x"
type textarea "POIs 106513 - 1 Eat Lon"
type textarea "x"
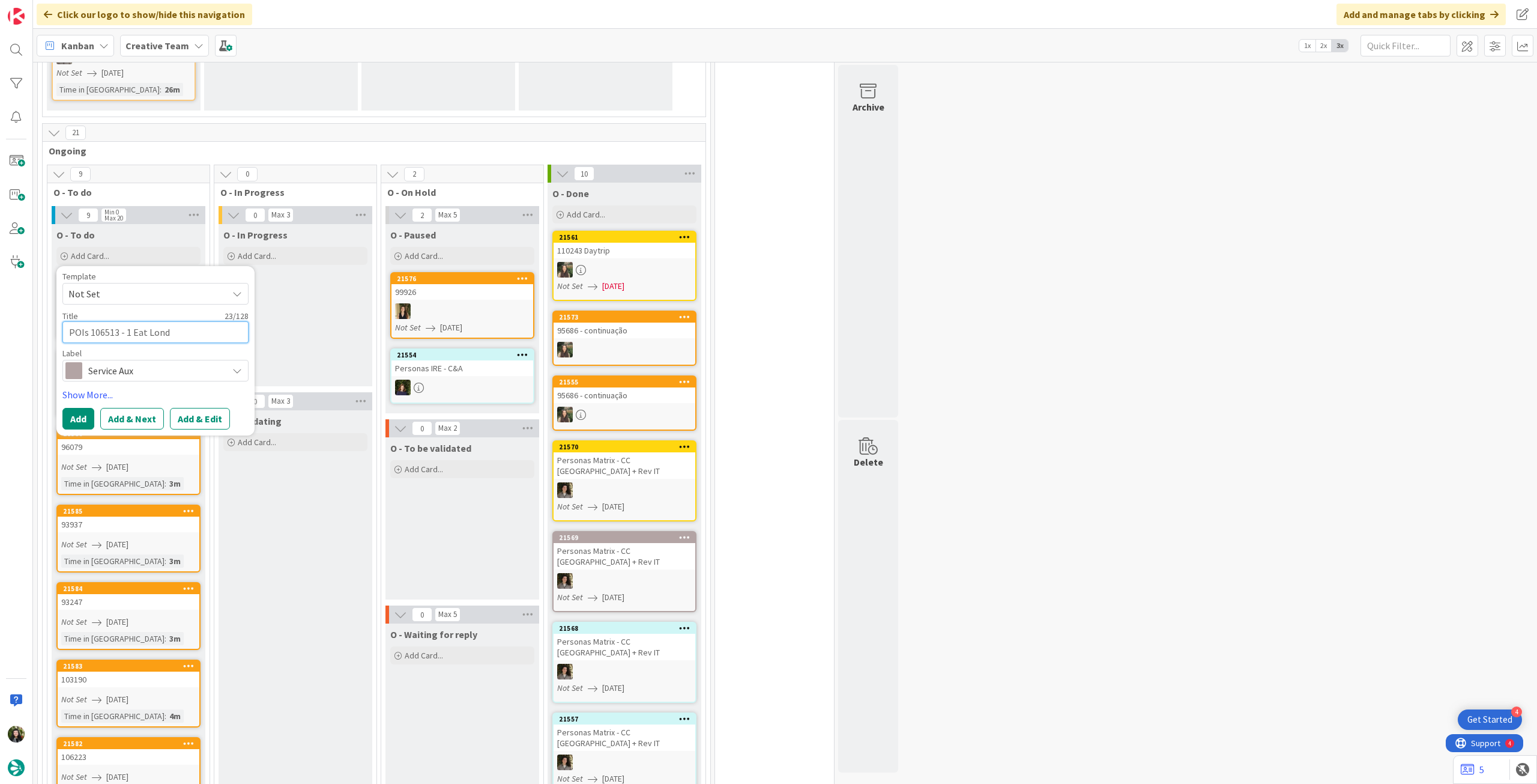
type textarea "POIs 106513 - 1 Eat Londo"
type textarea "x"
type textarea "POIs 106513 - 1 Eat London"
type textarea "x"
type textarea "POIs 106513 - 1 Eat London;"
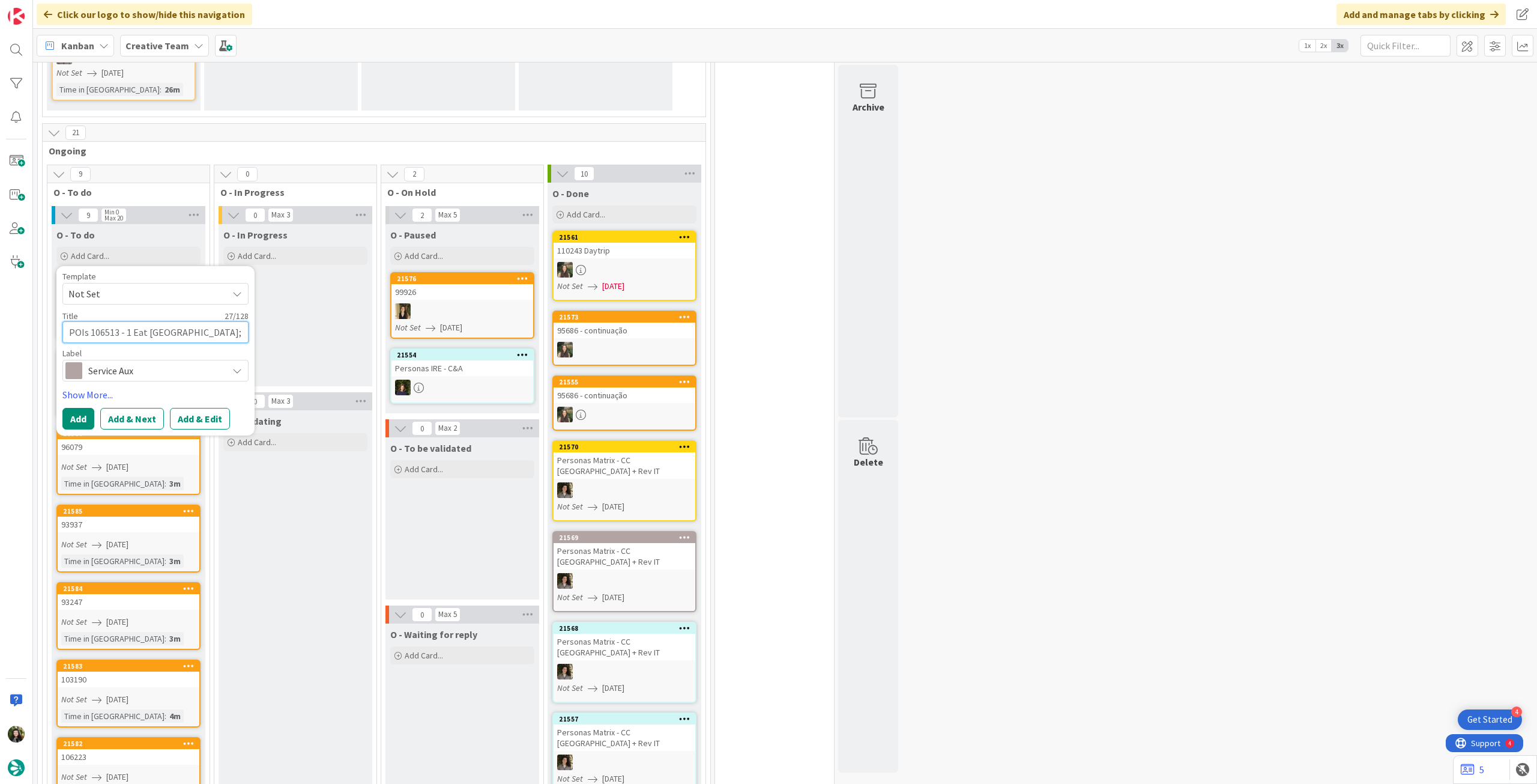
type textarea "x"
type textarea "POIs 106513 - 1 Eat London;"
type textarea "x"
type textarea "POIs 106513 - 1 Eat London; 3"
type textarea "x"
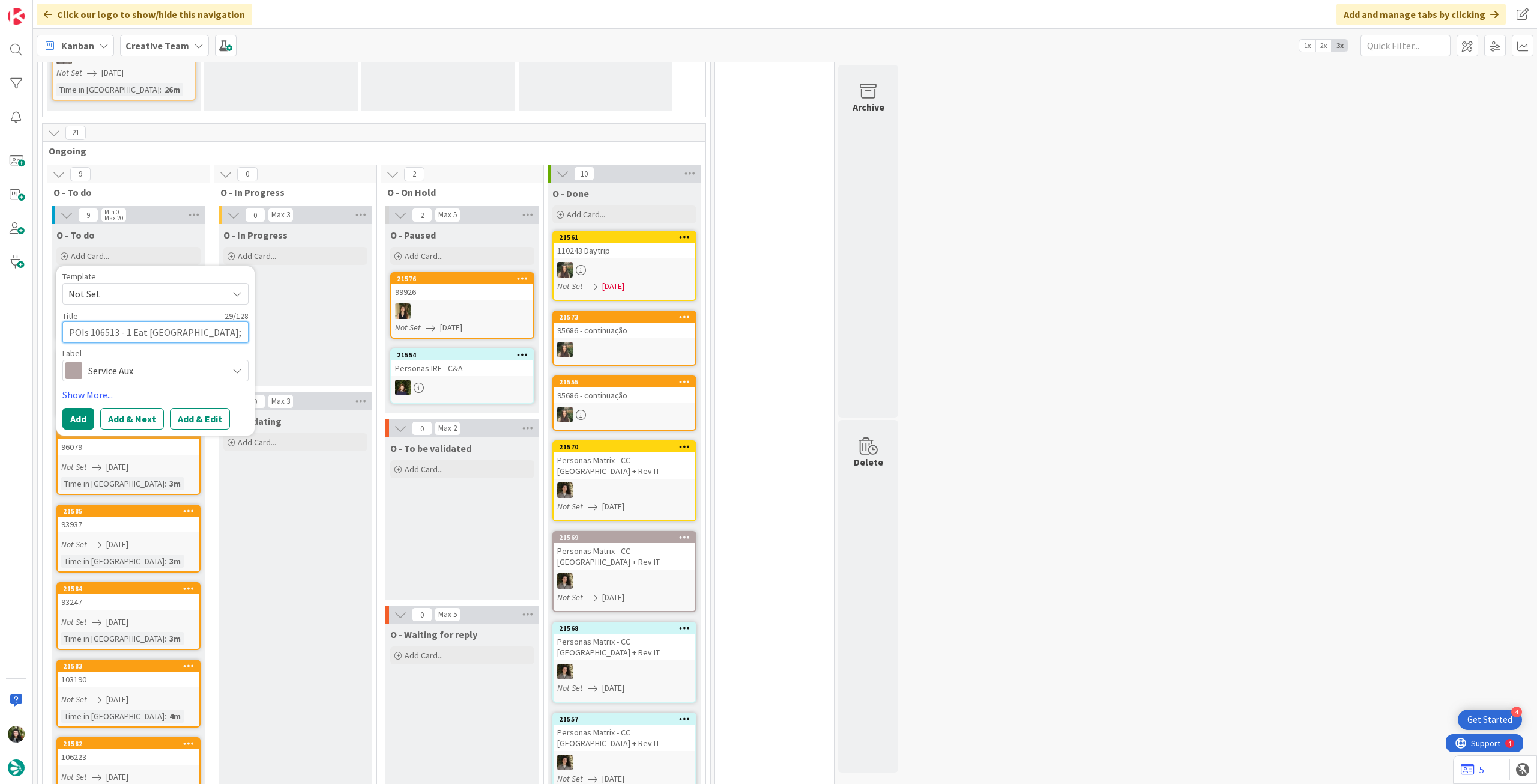
type textarea "POIs 106513 - 1 Eat London; 3"
type textarea "x"
type textarea "POIs 106513 - 1 Eat London; 3 S"
type textarea "x"
type textarea "POIs 106513 - 1 Eat London; 3 Sd"
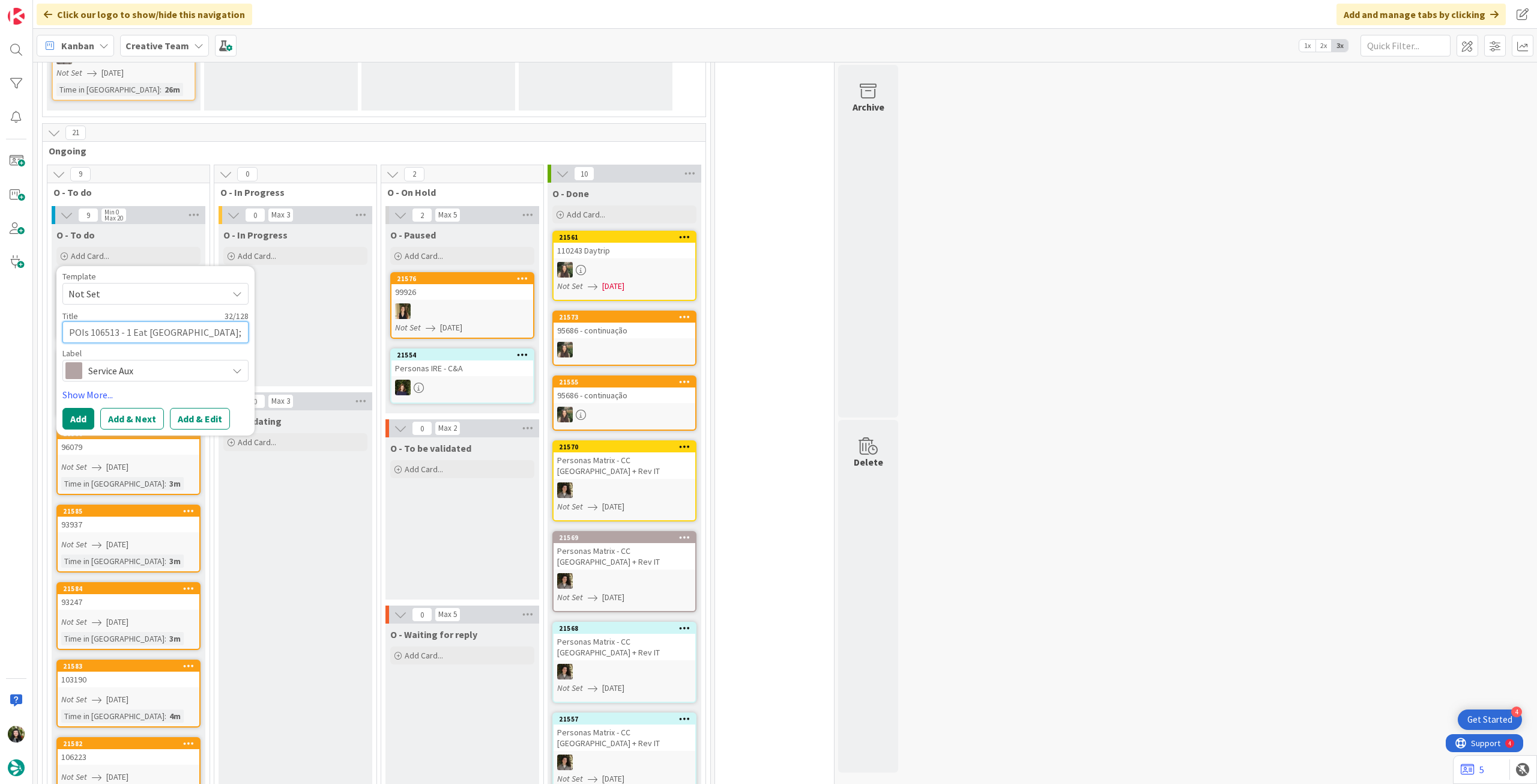
type textarea "x"
type textarea "POIs 106513 - 1 Eat London; 3 Sd"
type textarea "x"
type textarea "POIs 106513 - 1 Eat London; 3 Sd"
click at [81, 416] on button "Add" at bounding box center [78, 419] width 32 height 21
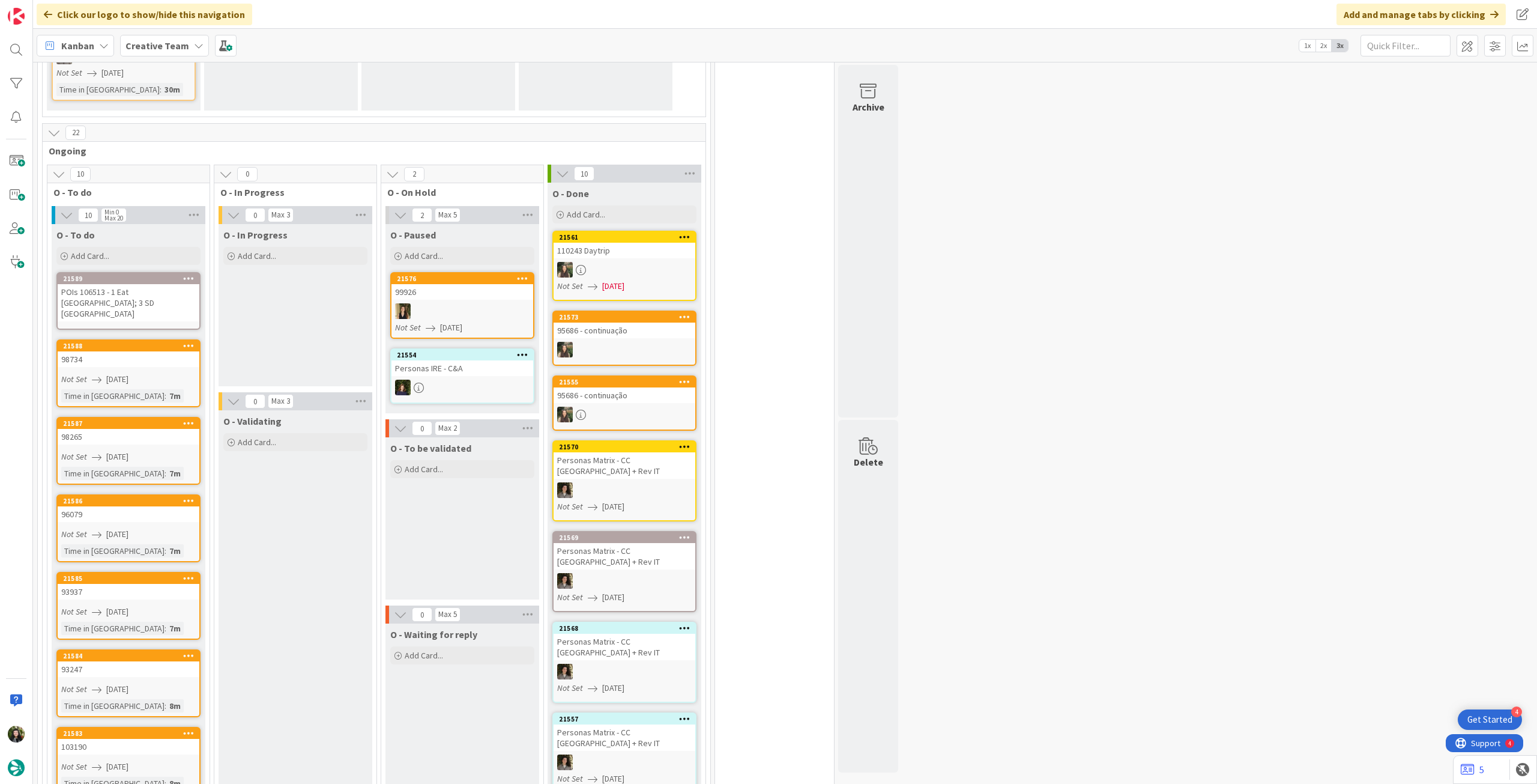
click at [139, 291] on div "POIs 106513 - 1 Eat London; 3 SD london" at bounding box center [128, 302] width 141 height 37
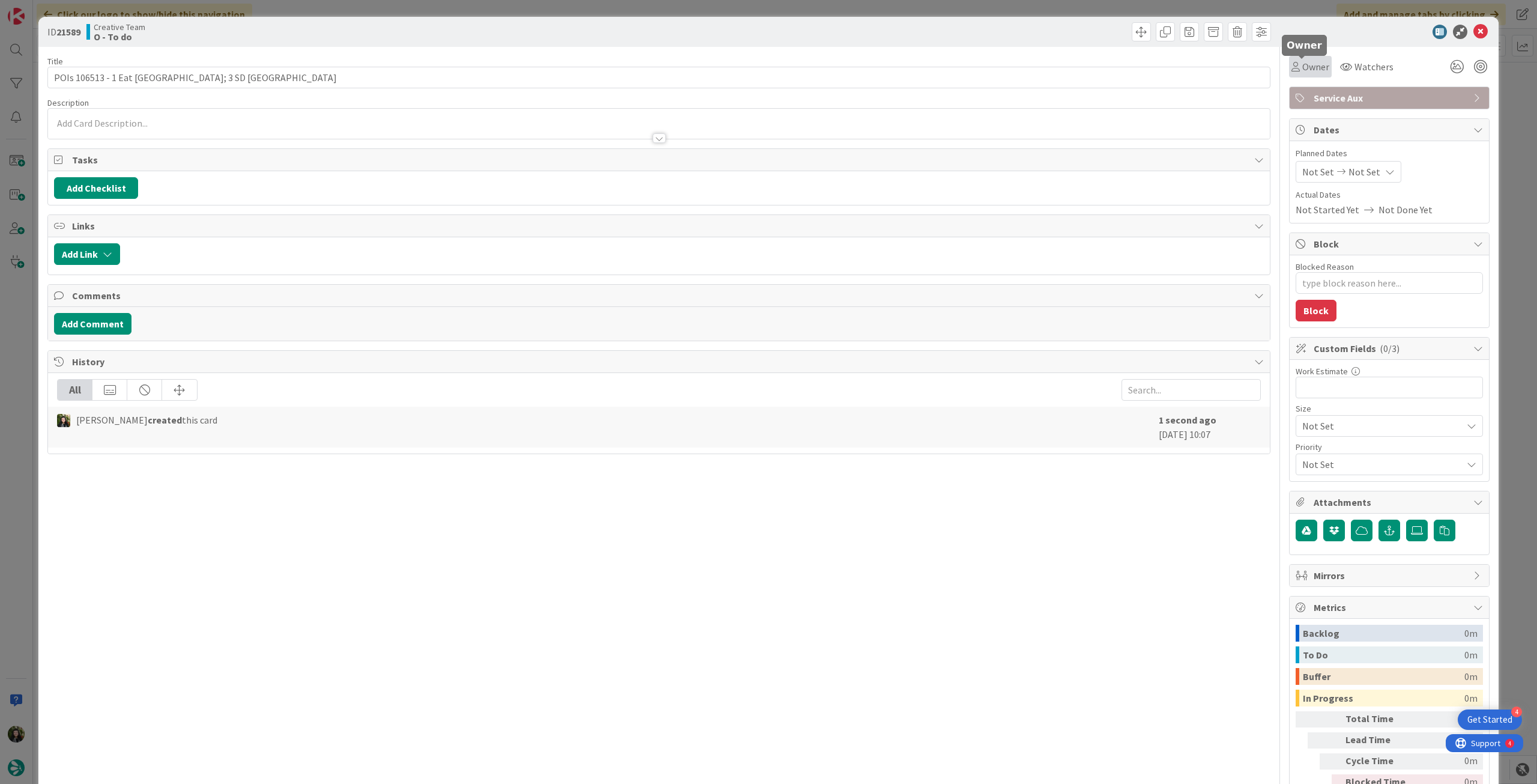
click at [1291, 58] on div "Owner" at bounding box center [1310, 67] width 43 height 21
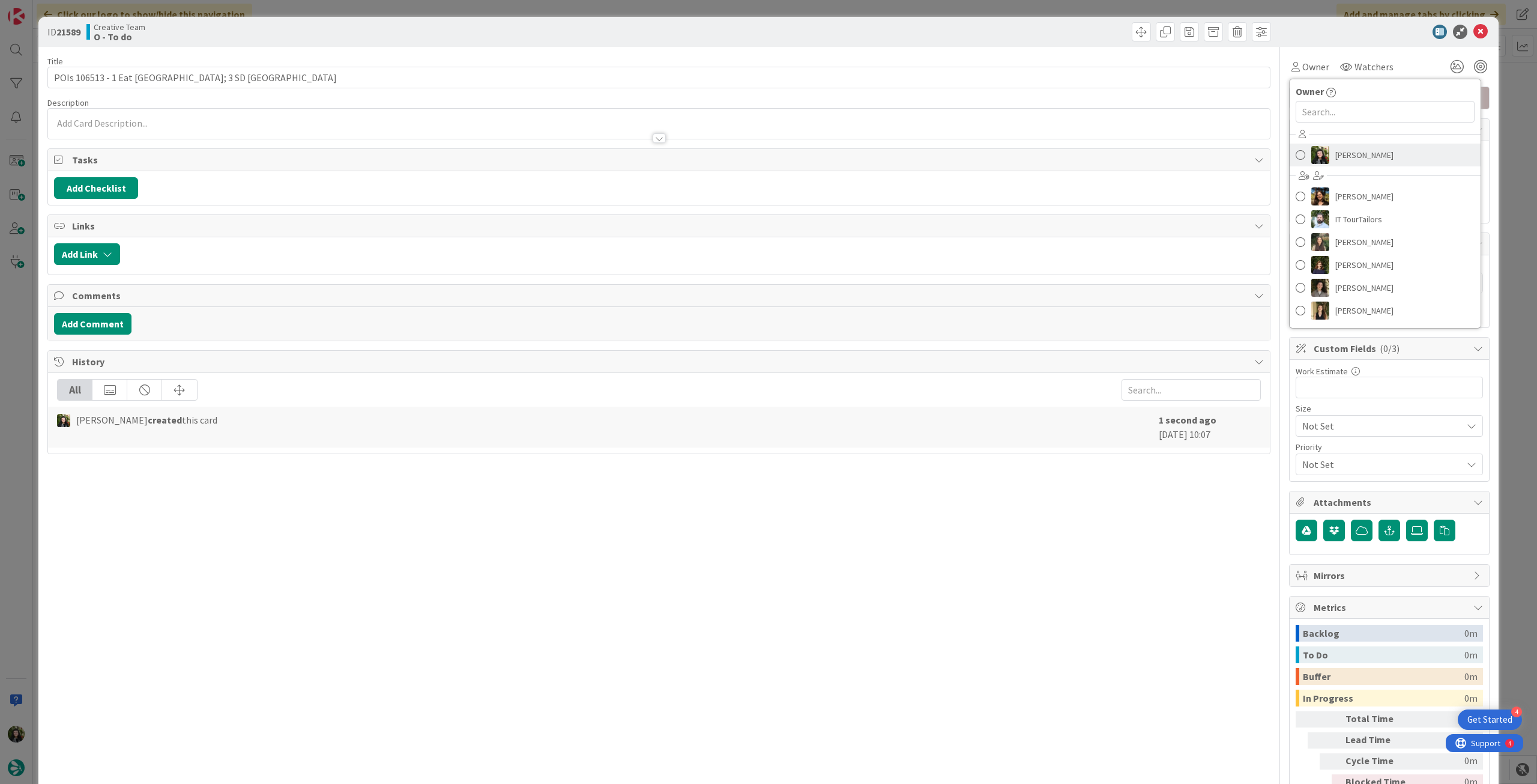
click at [1324, 166] on link "[PERSON_NAME]" at bounding box center [1385, 155] width 191 height 23
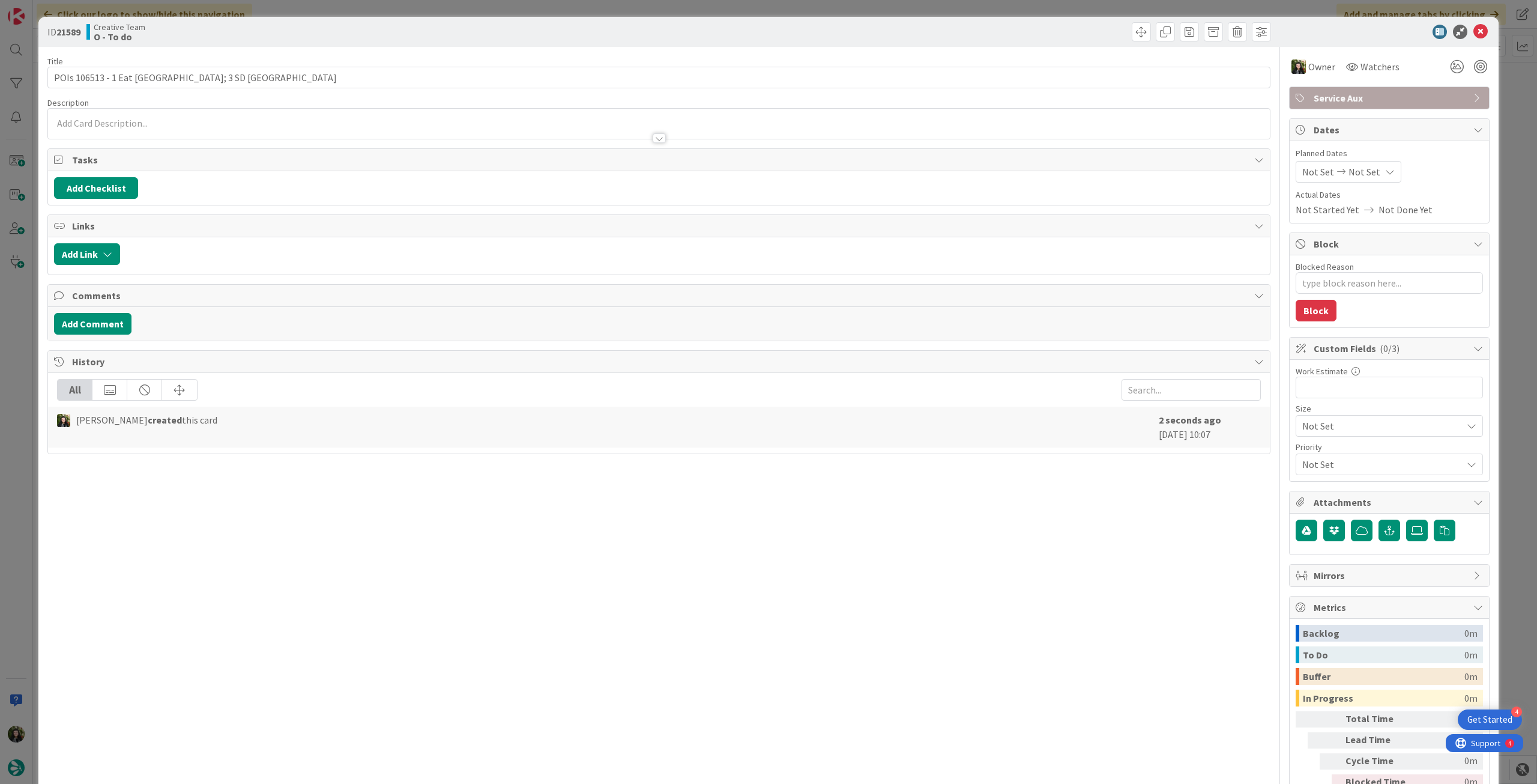
click at [1351, 179] on div "Not Set Not Set" at bounding box center [1348, 172] width 106 height 21
drag, startPoint x: 1313, startPoint y: 453, endPoint x: 1457, endPoint y: 142, distance: 342.7
click at [1312, 453] on icon at bounding box center [1317, 453] width 18 height 15
click at [1474, 32] on icon at bounding box center [1481, 31] width 15 height 15
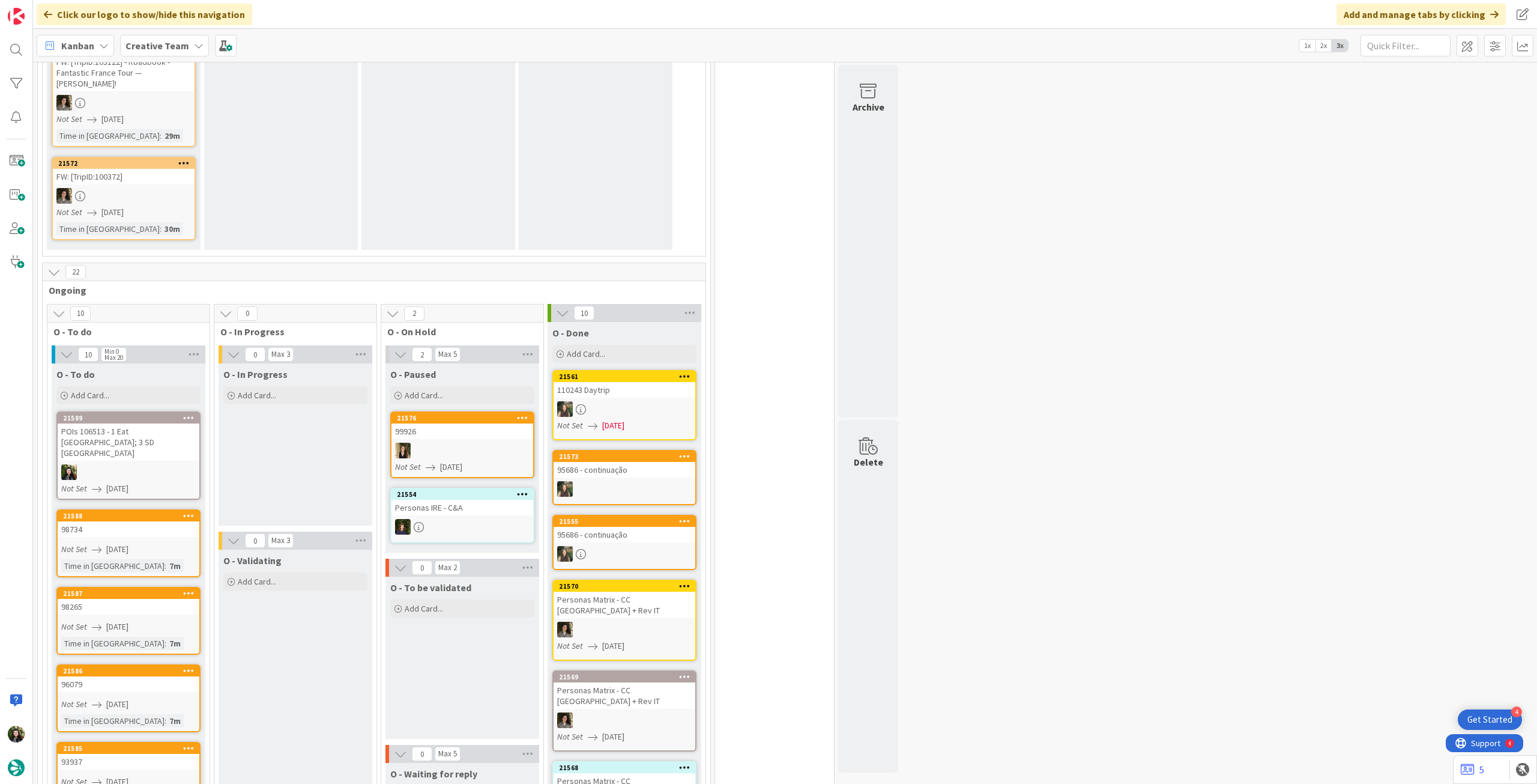
scroll to position [881, 0]
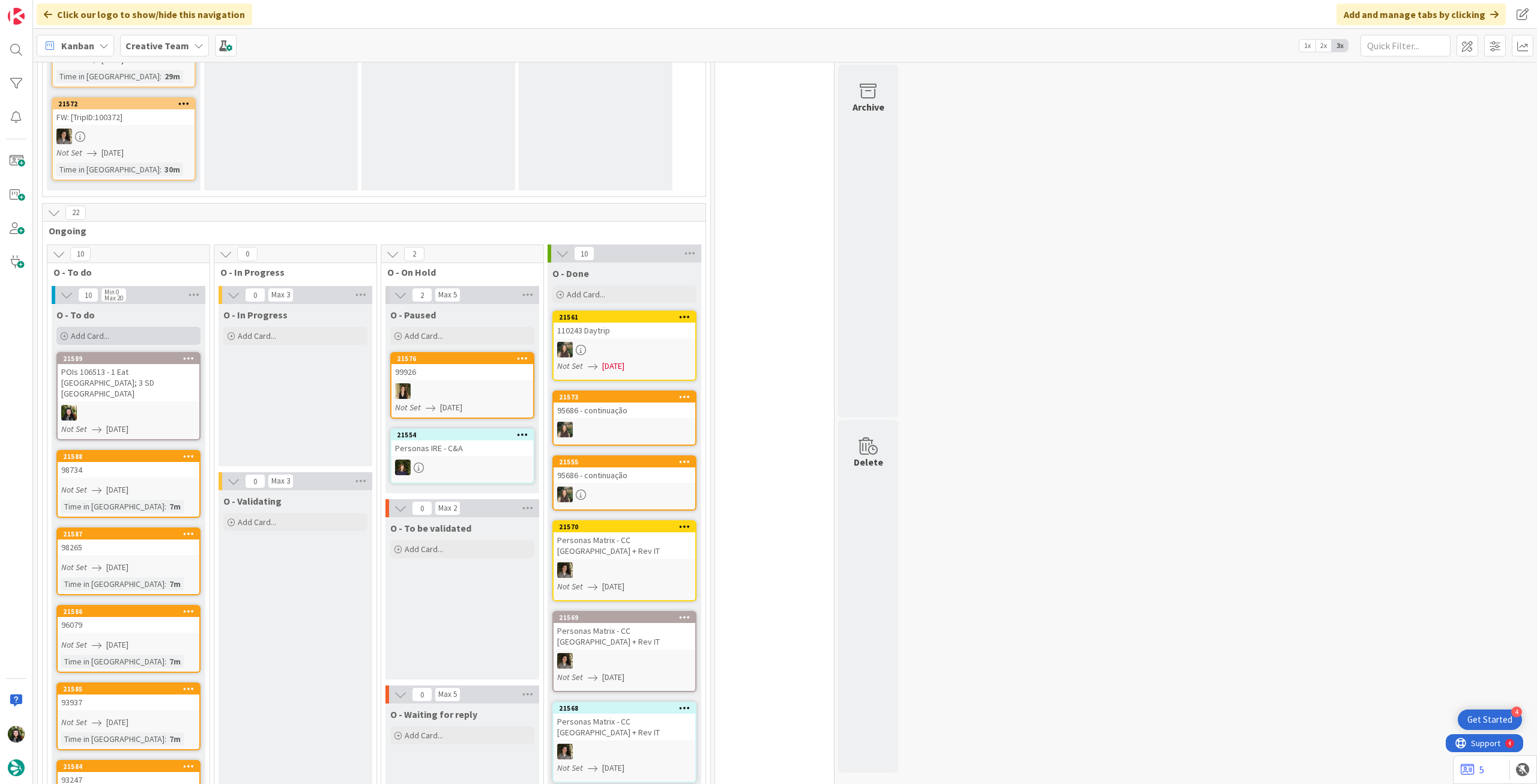
drag, startPoint x: 144, startPoint y: 351, endPoint x: 146, endPoint y: 332, distance: 19.1
click at [144, 332] on div "Add Card..." at bounding box center [128, 335] width 144 height 18
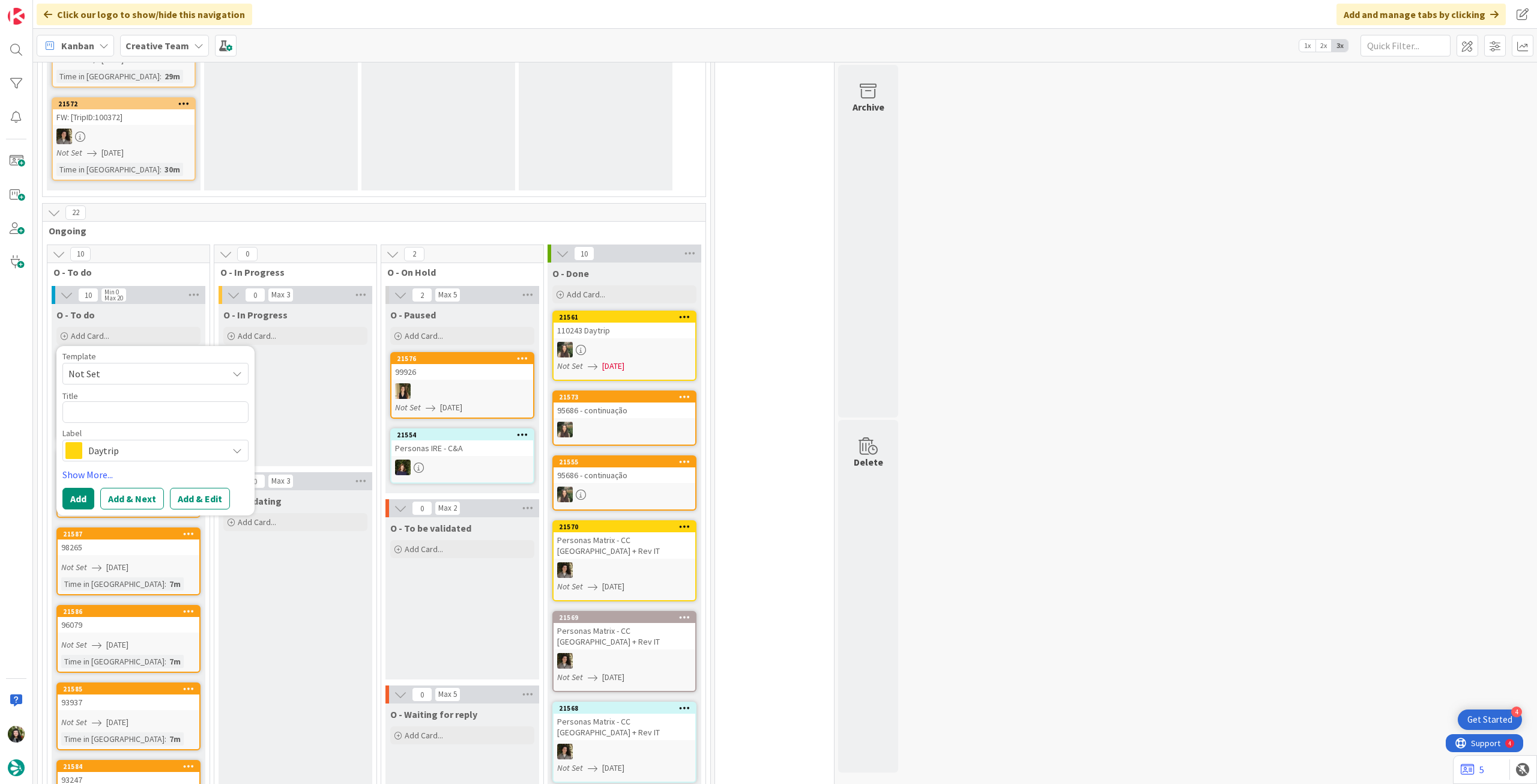
click at [129, 453] on span "Daytrip" at bounding box center [155, 450] width 134 height 16
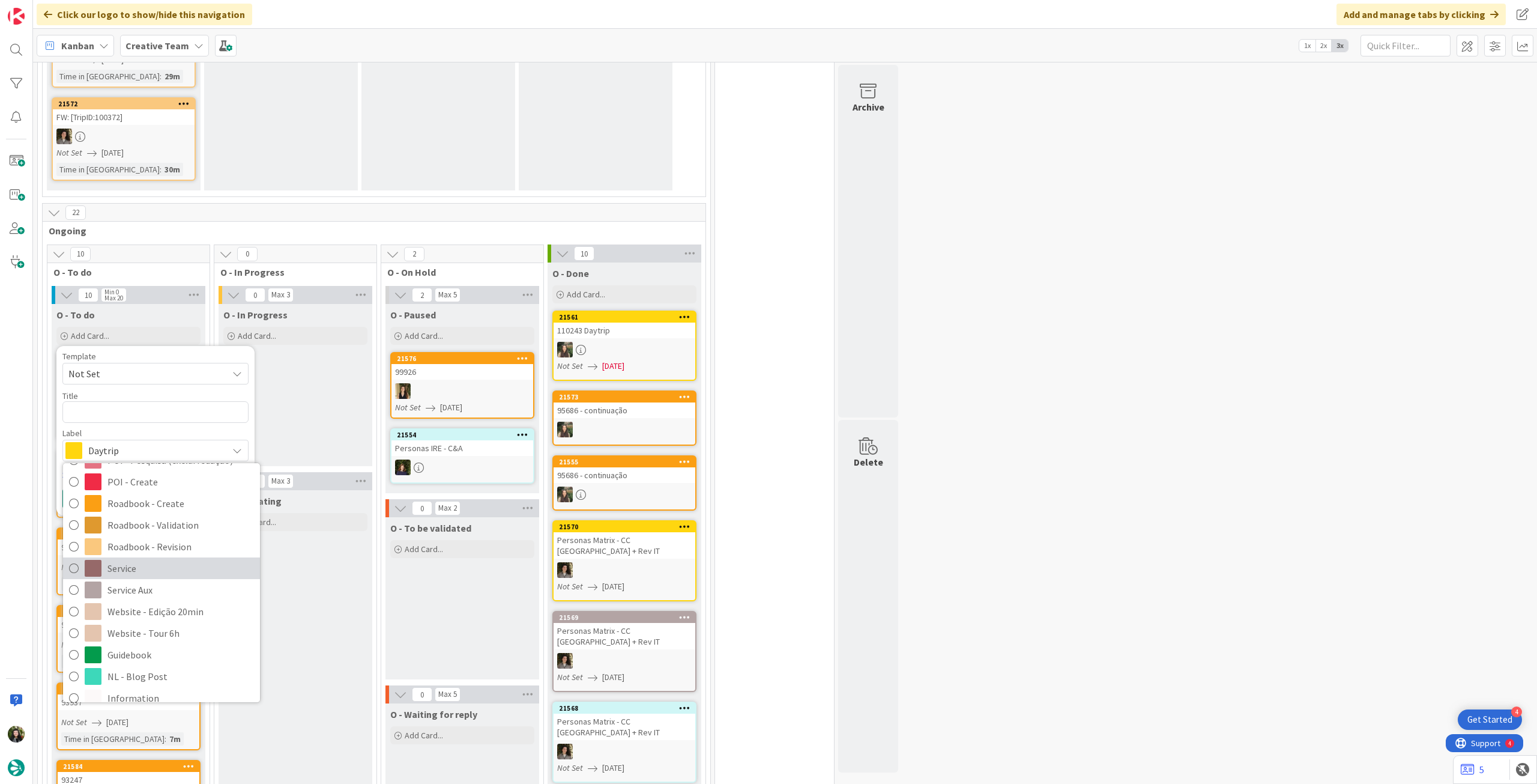
scroll to position [240, 0]
click at [169, 556] on span "Service Aux" at bounding box center [180, 562] width 146 height 18
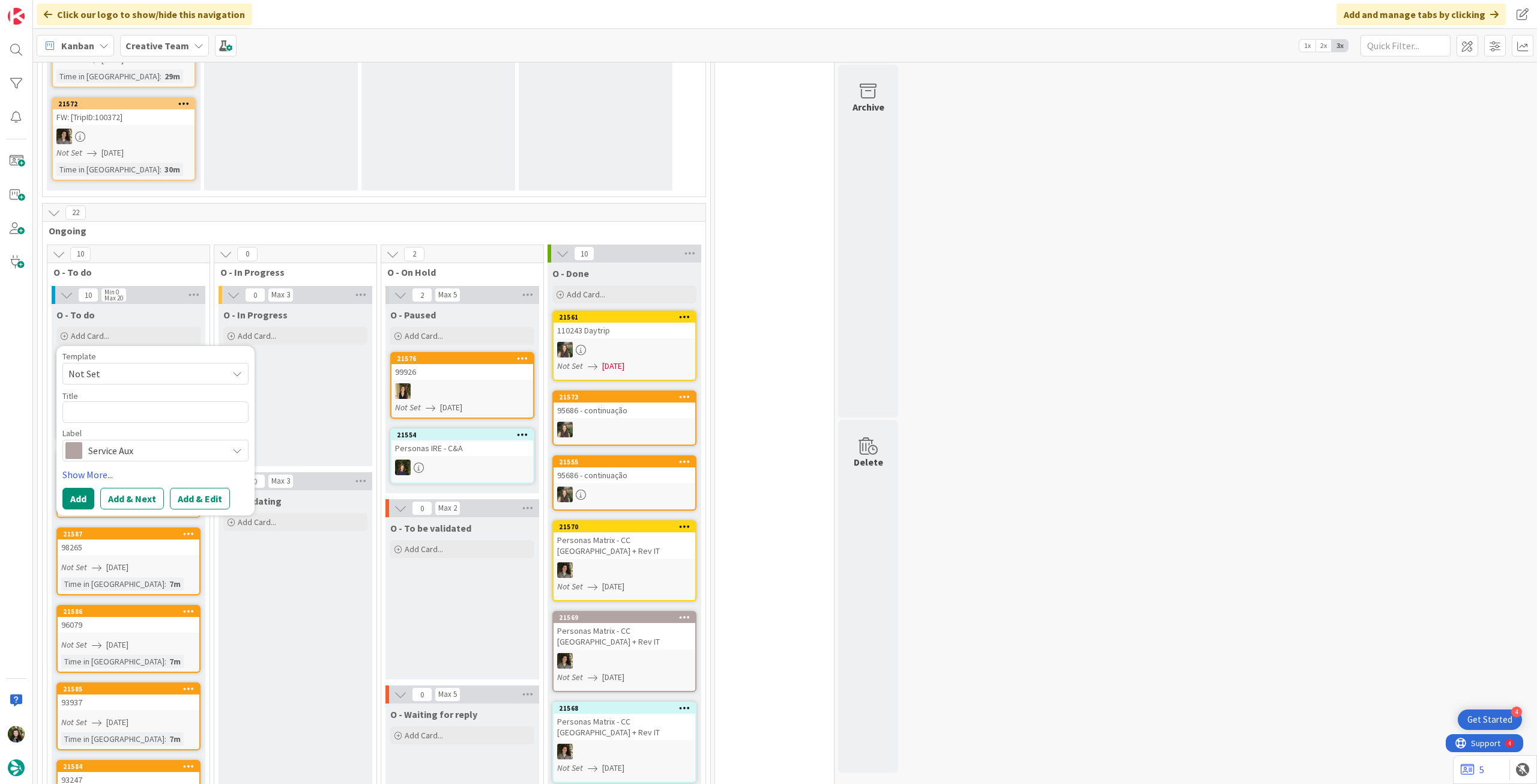
click at [144, 391] on div "Title 0 / 128" at bounding box center [155, 395] width 186 height 11
click at [144, 413] on textarea at bounding box center [155, 412] width 186 height 21
click at [81, 495] on button "Add" at bounding box center [78, 498] width 32 height 21
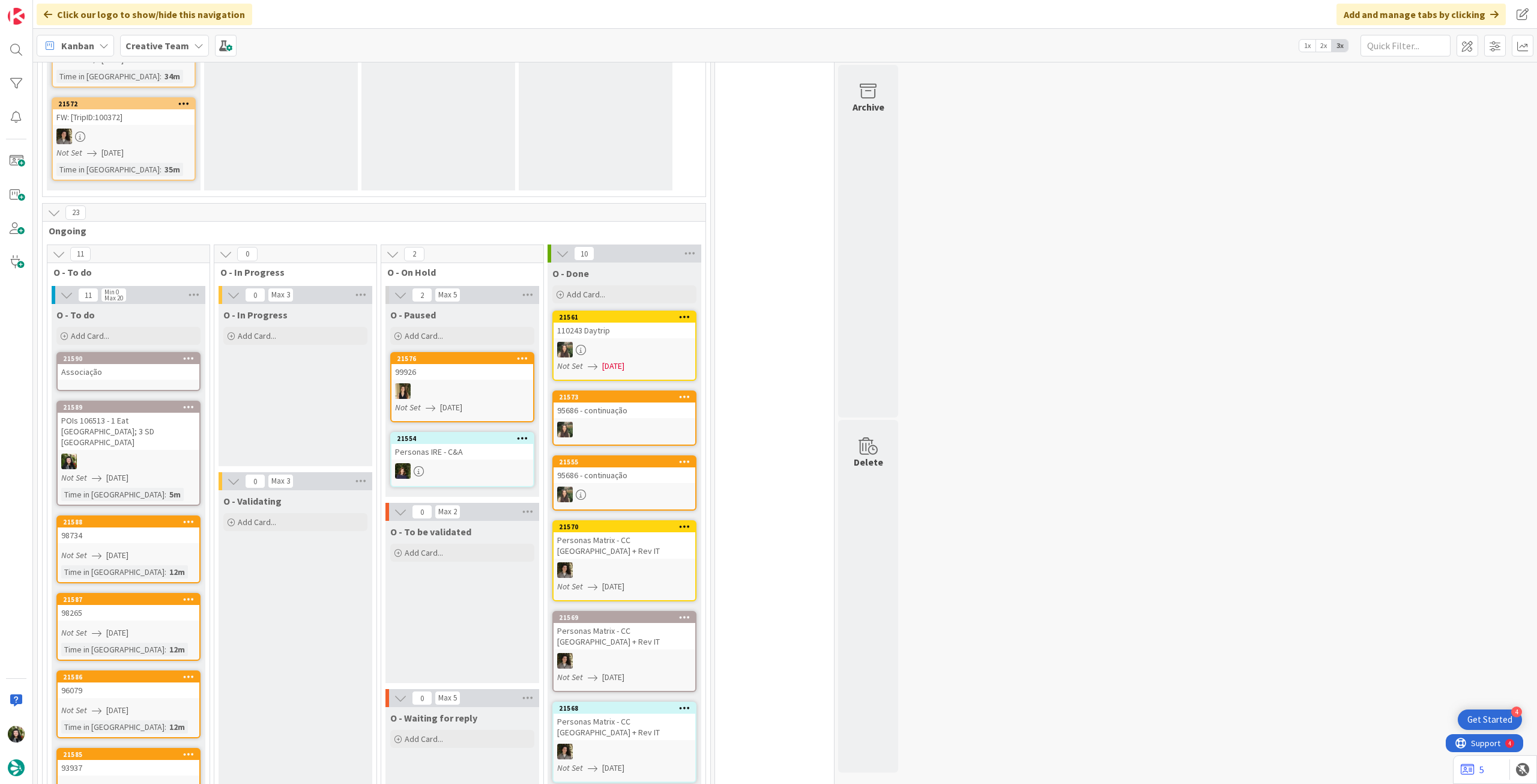
click at [123, 375] on div "Associação" at bounding box center [128, 372] width 141 height 16
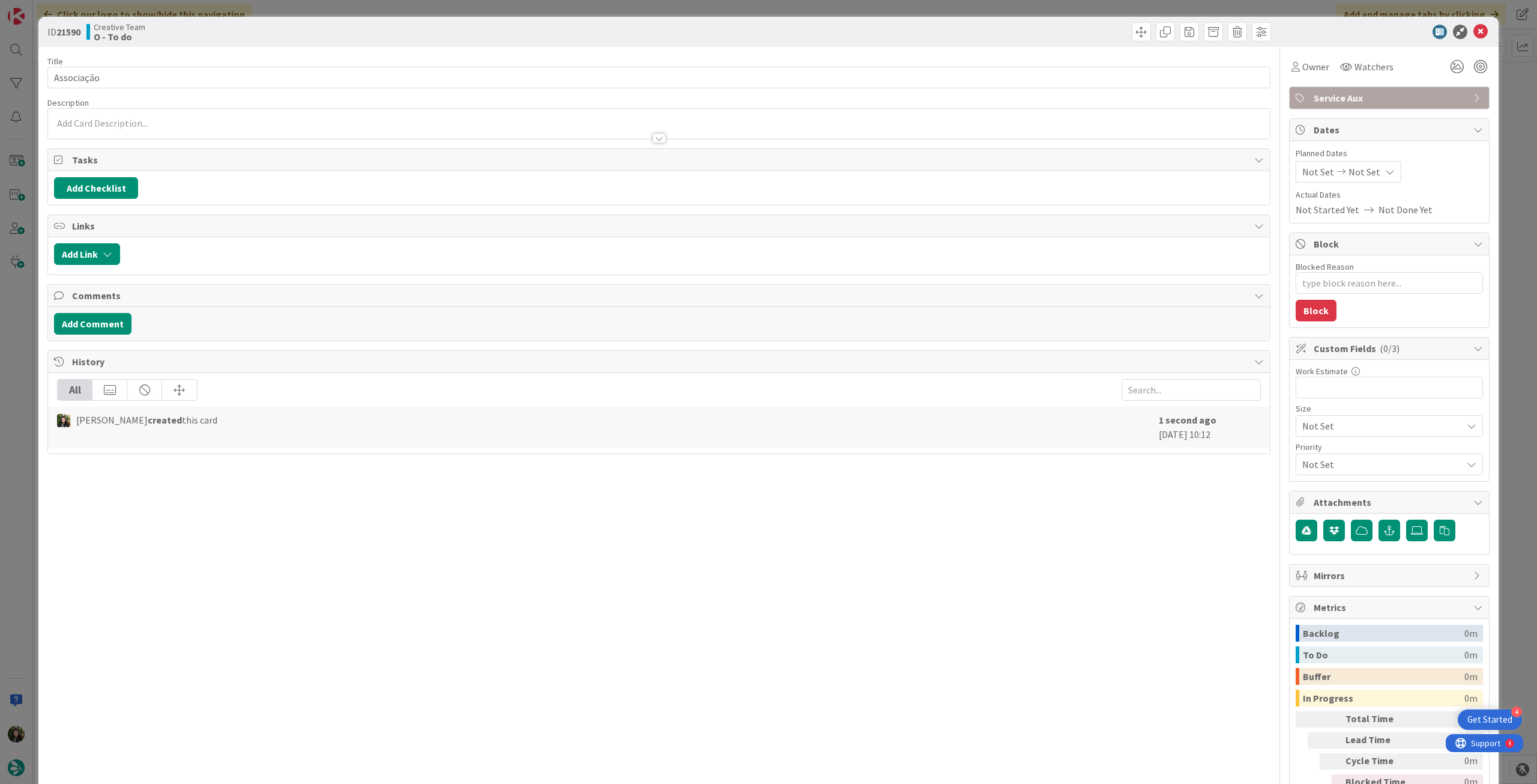
drag, startPoint x: 323, startPoint y: 126, endPoint x: 323, endPoint y: 134, distance: 8.0
click at [323, 126] on div "Description" at bounding box center [659, 117] width 1223 height 42
click at [323, 134] on div at bounding box center [659, 132] width 1222 height 13
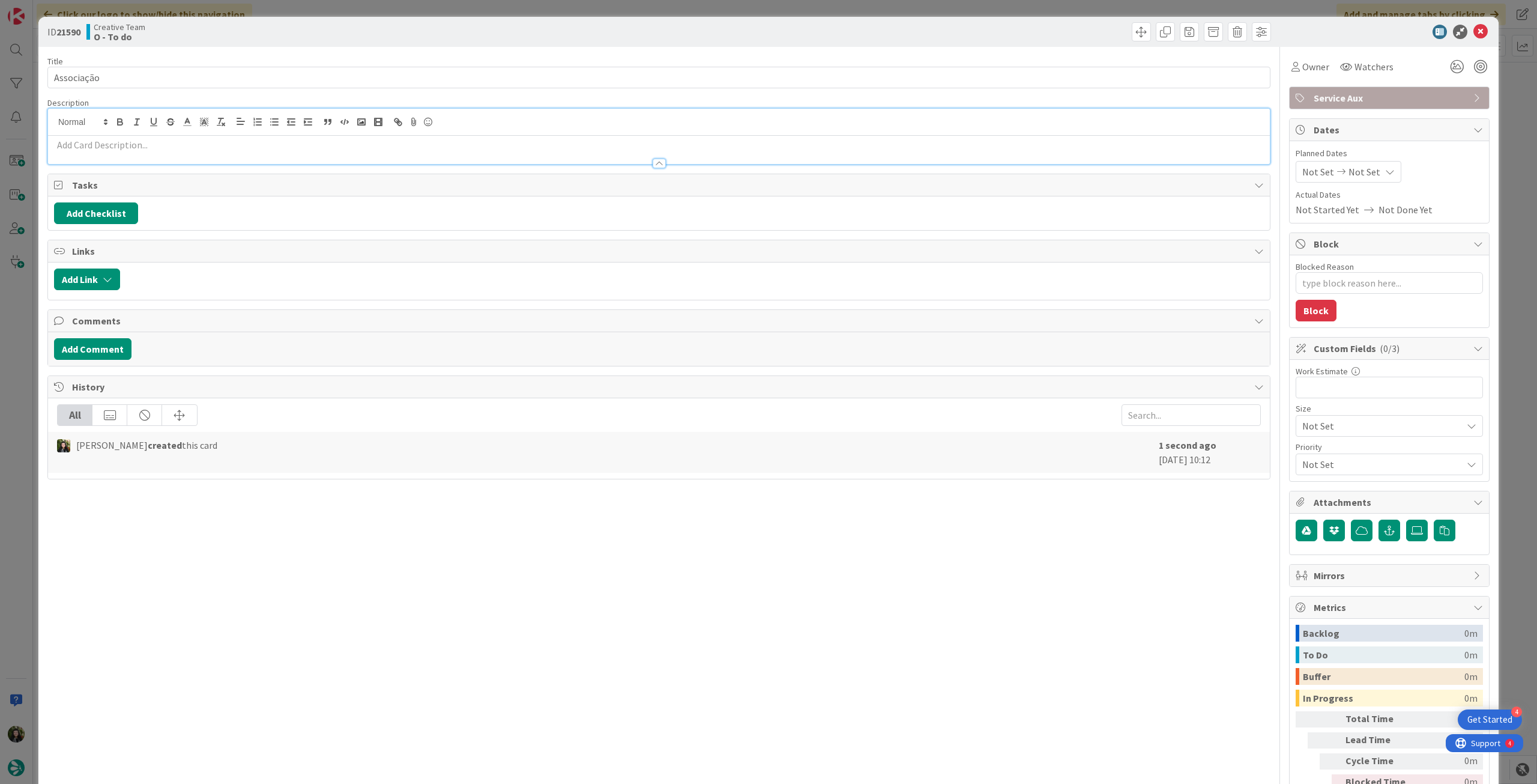
click at [323, 141] on p at bounding box center [659, 145] width 1210 height 14
paste div
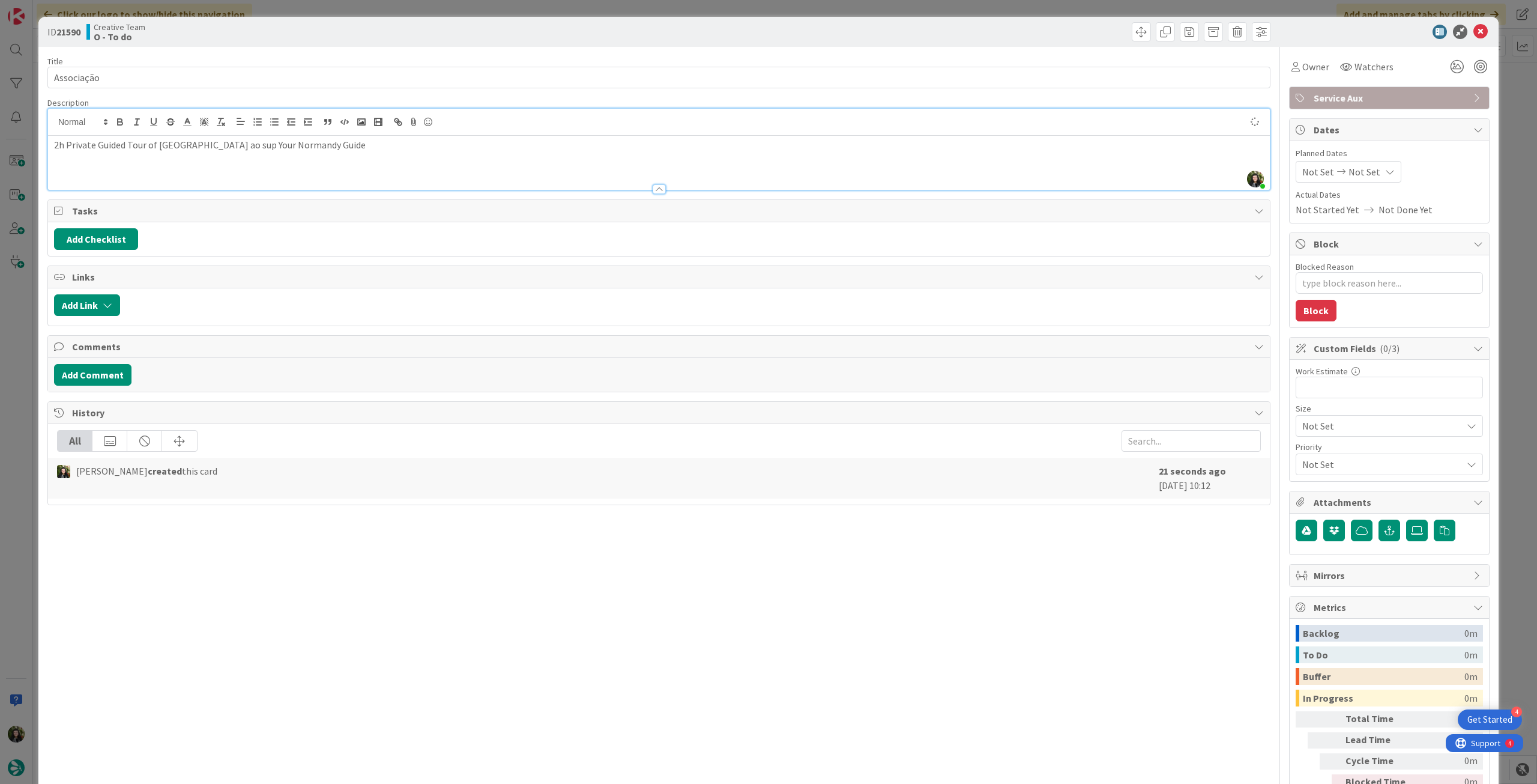
drag, startPoint x: 1373, startPoint y: 164, endPoint x: 1374, endPoint y: 177, distance: 13.0
click at [1372, 165] on div "Not Set Not Set" at bounding box center [1348, 172] width 106 height 21
drag, startPoint x: 1308, startPoint y: 454, endPoint x: 1030, endPoint y: 628, distance: 328.0
click at [1308, 453] on icon at bounding box center [1317, 453] width 18 height 15
click at [265, 76] on input "Associação" at bounding box center [659, 78] width 1223 height 21
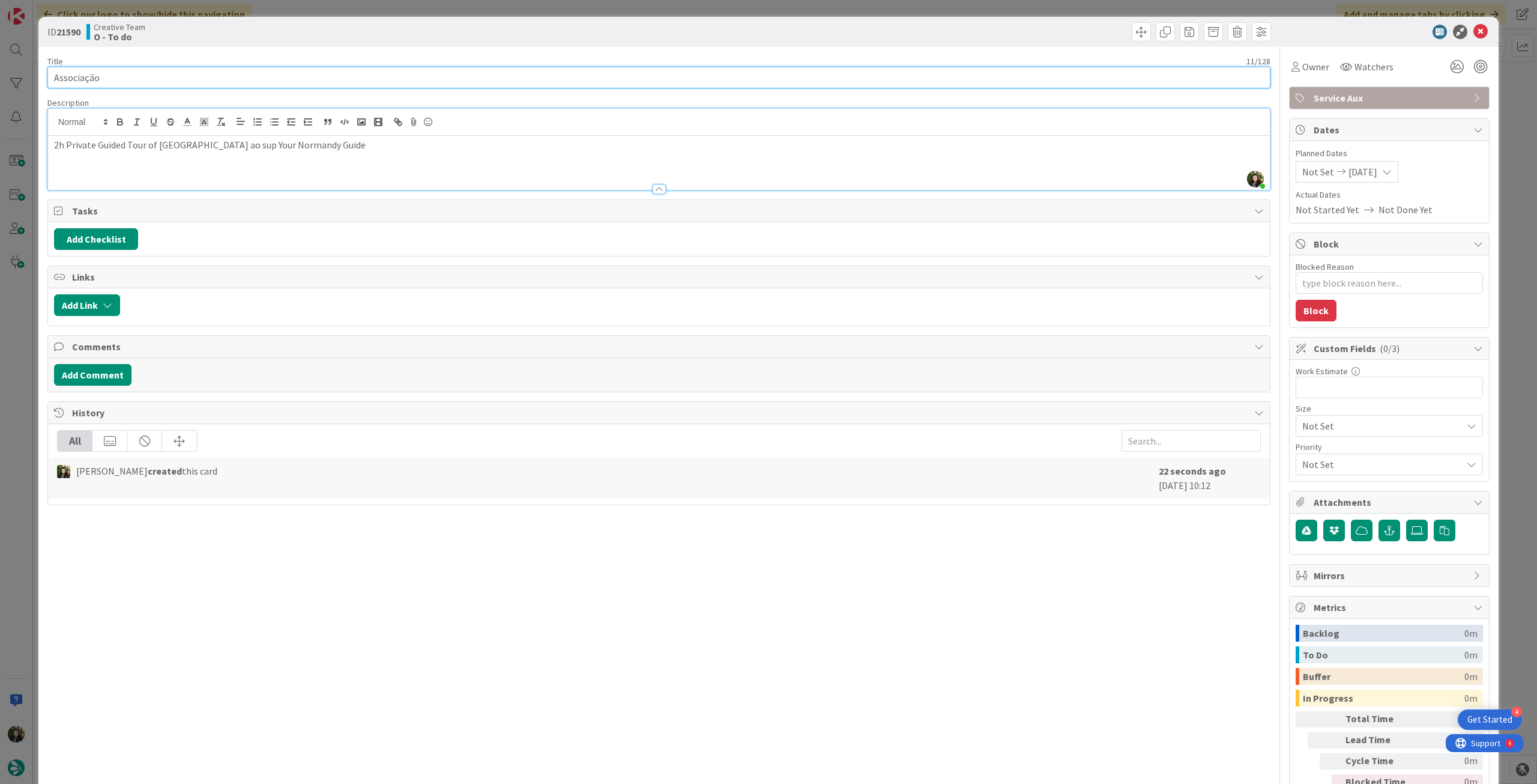
paste input "106513"
click at [419, 158] on div "2h Private Guided Tour of Caen ao sup Your Normandy Guide" at bounding box center [659, 163] width 1222 height 54
click at [1320, 70] on span "Owner" at bounding box center [1316, 66] width 27 height 15
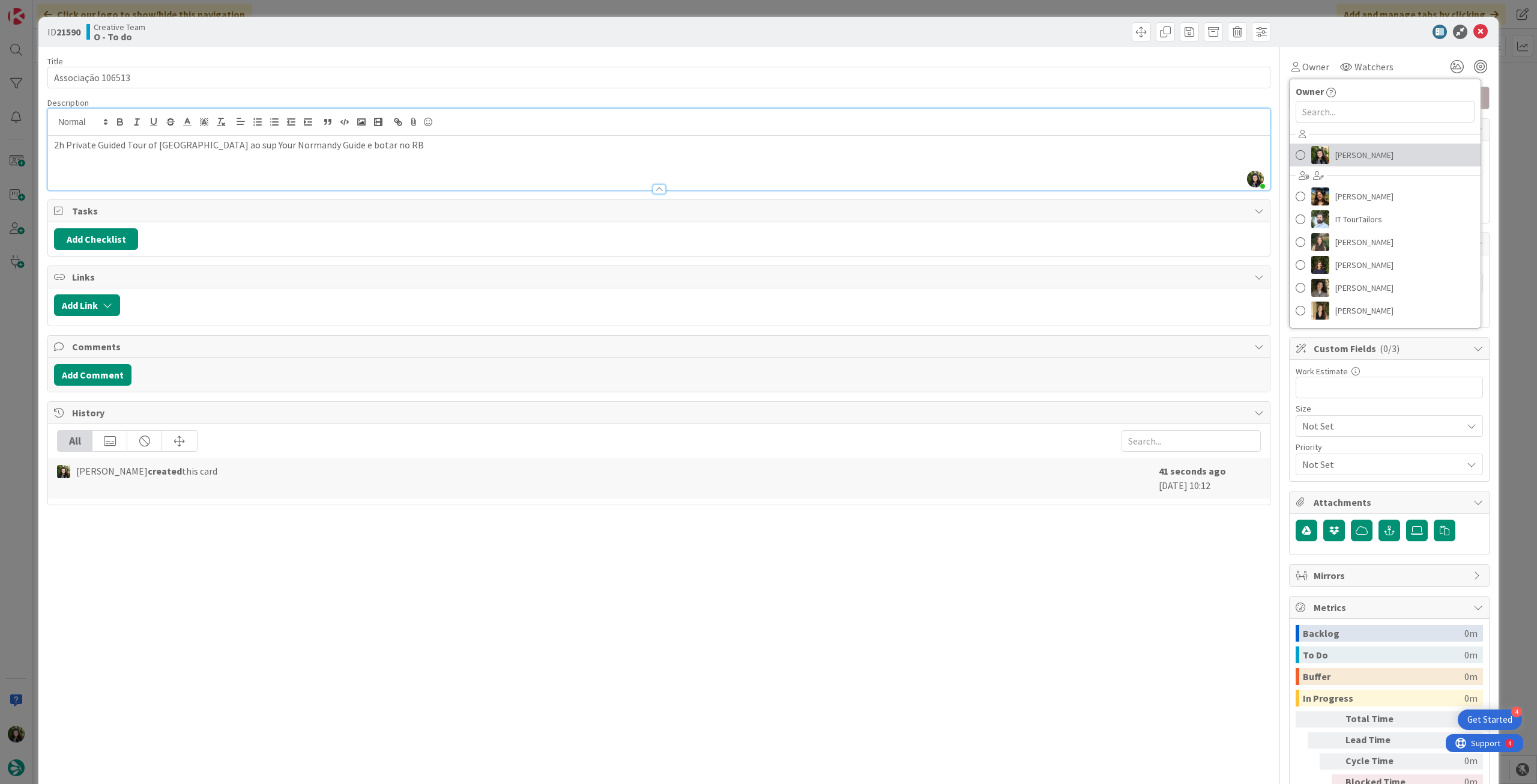
click at [1335, 157] on span "[PERSON_NAME]" at bounding box center [1364, 155] width 58 height 18
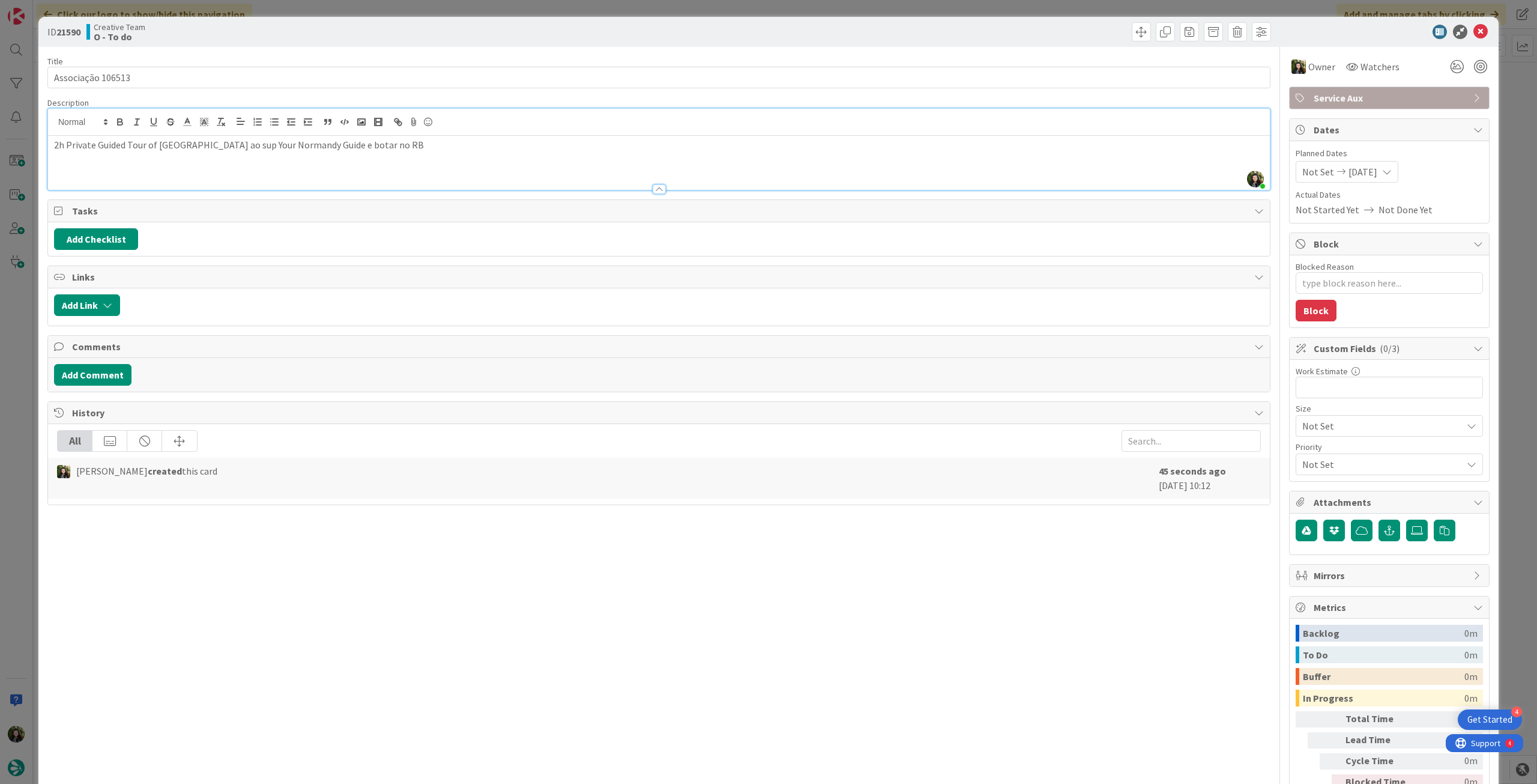
click at [1475, 34] on icon at bounding box center [1481, 31] width 15 height 15
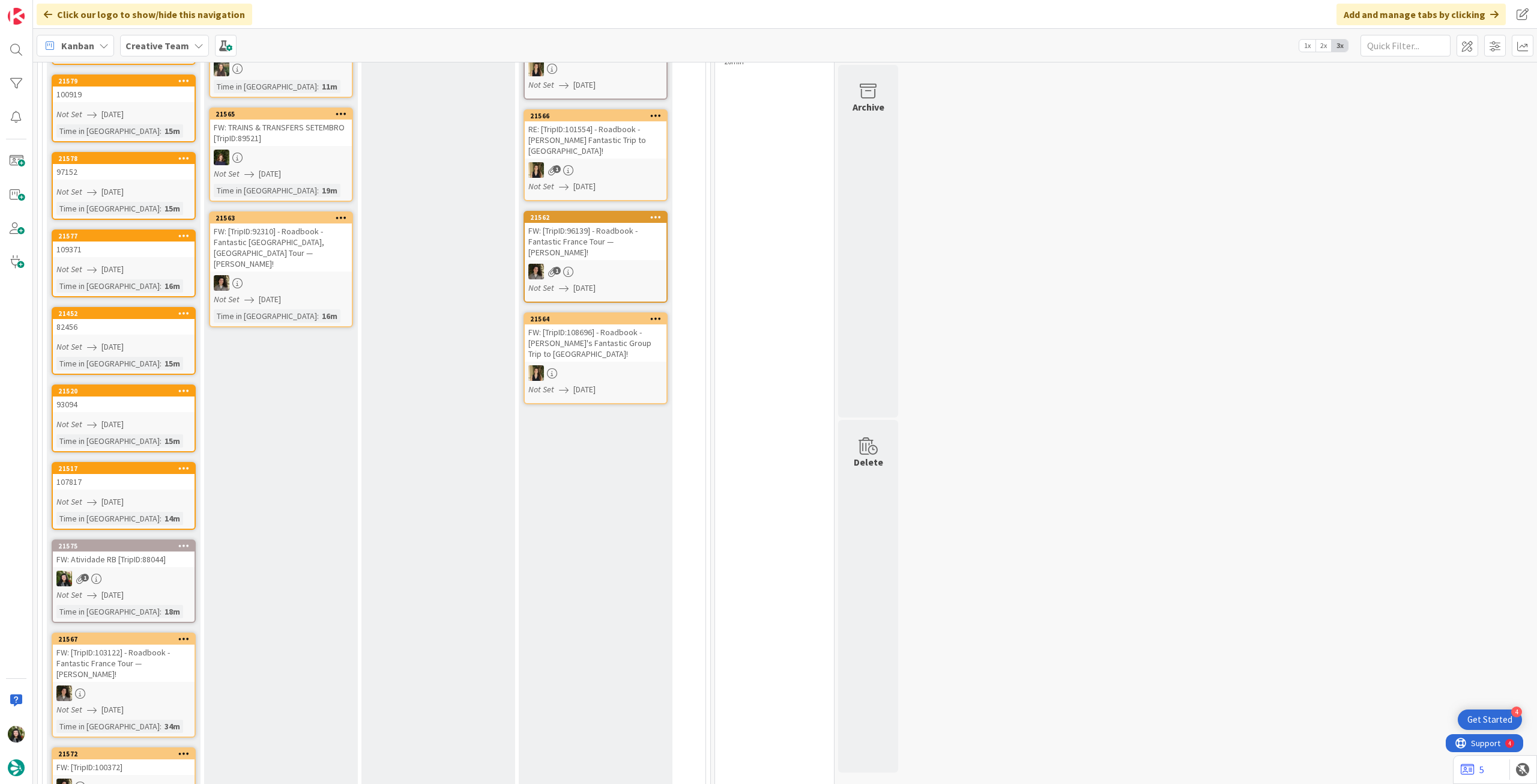
scroll to position [79, 0]
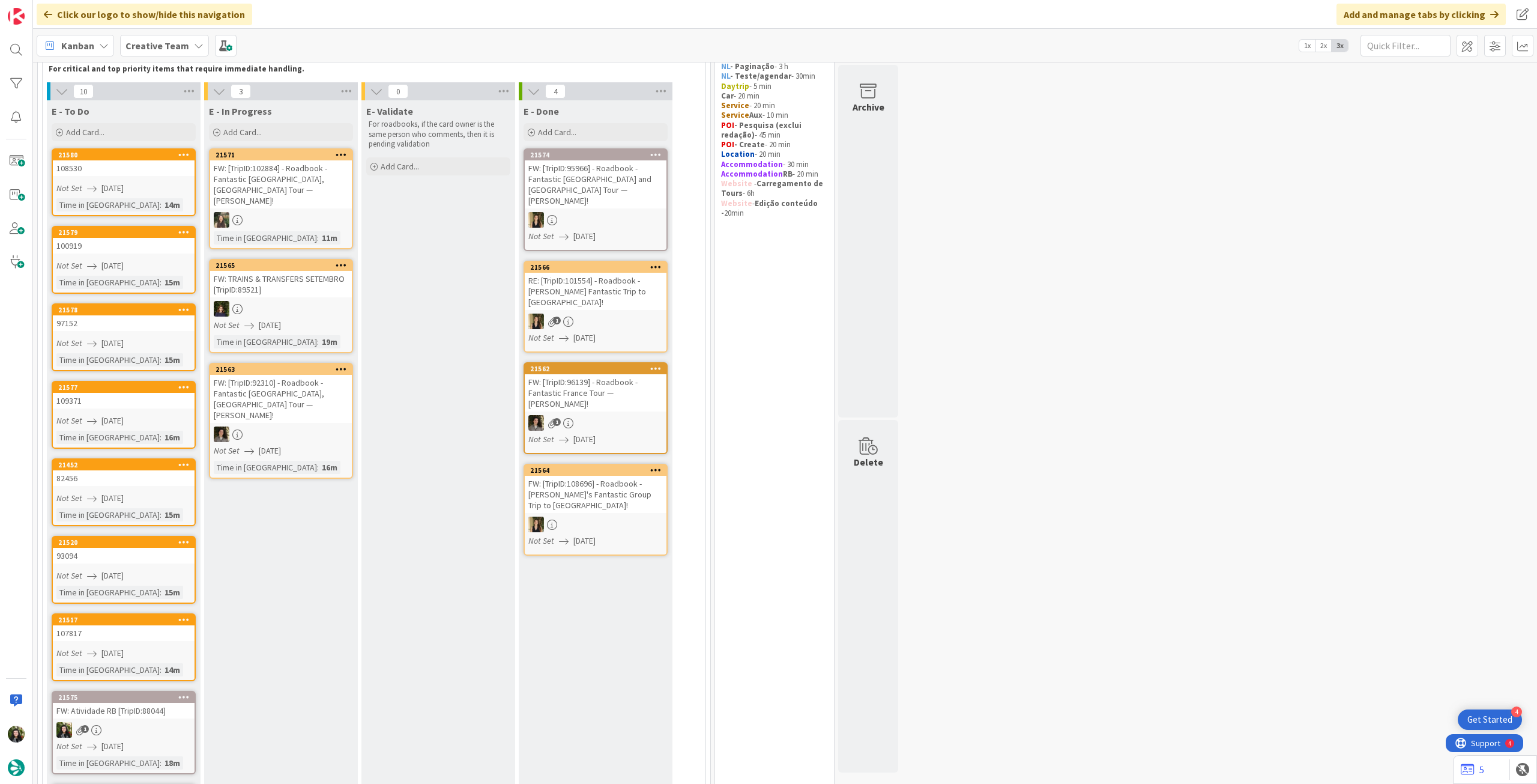
click at [132, 51] on span "Creative Team" at bounding box center [158, 46] width 64 height 15
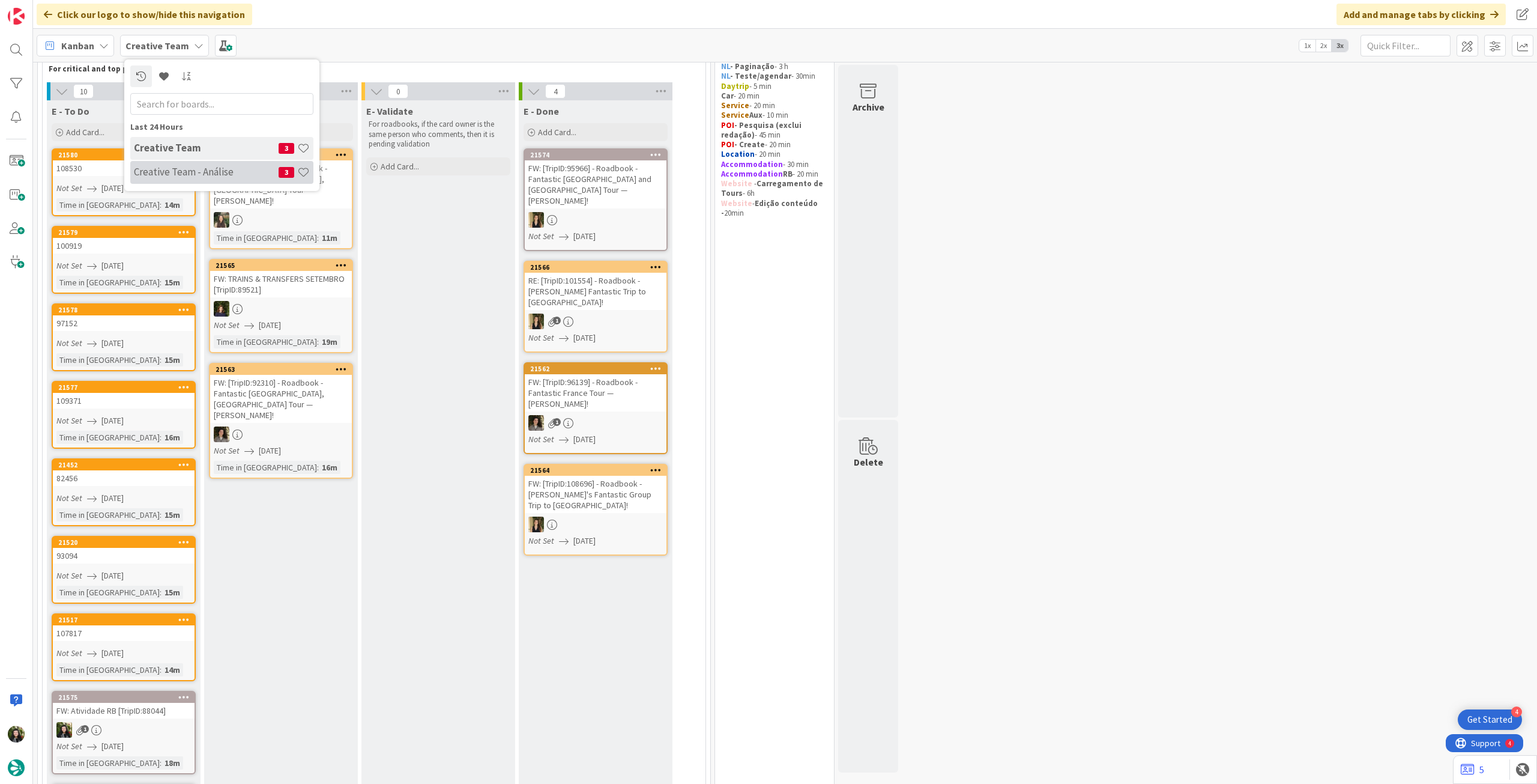
click at [152, 174] on h4 "Creative Team - Análise" at bounding box center [205, 172] width 144 height 12
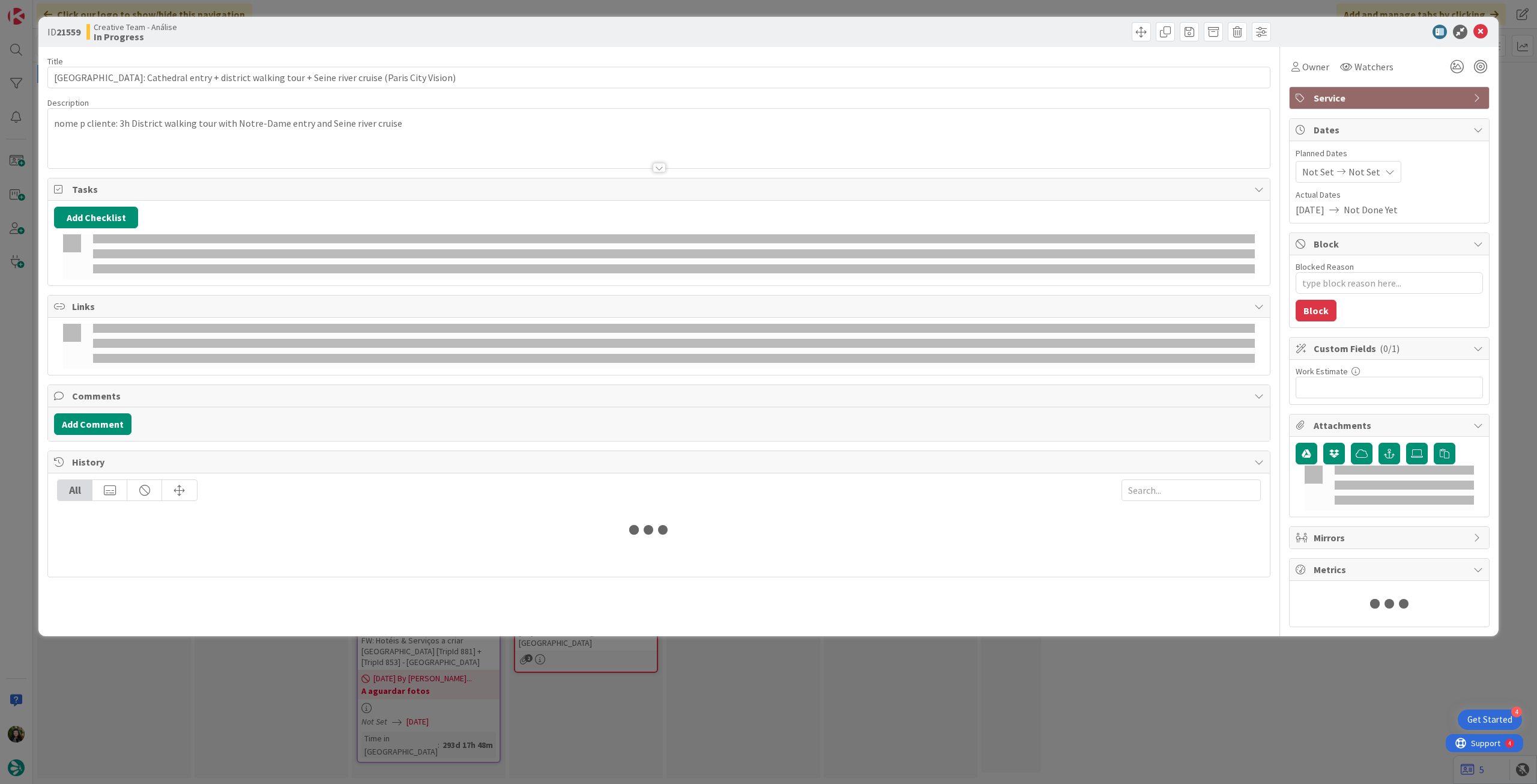
click at [226, 141] on div at bounding box center [659, 153] width 1222 height 31
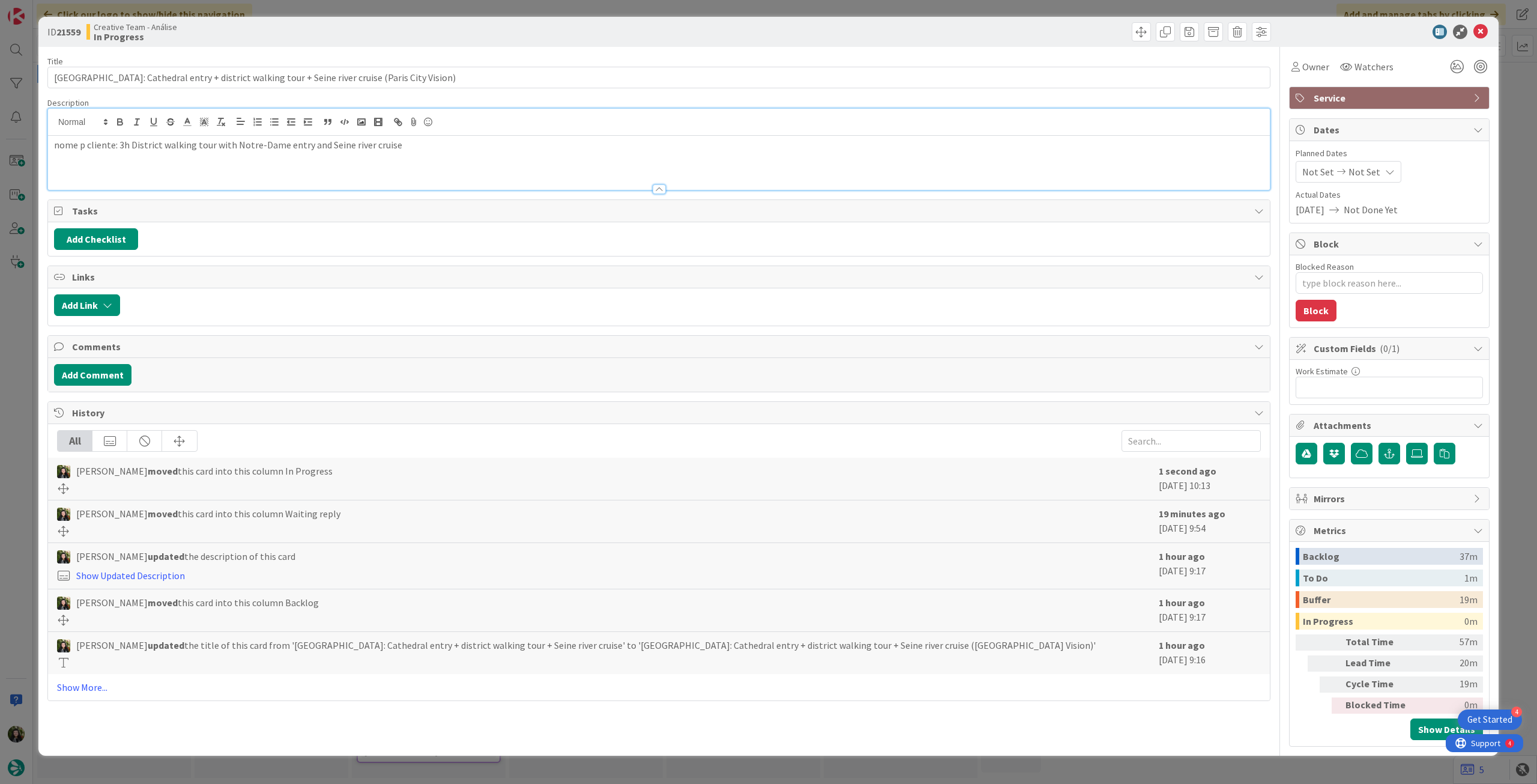
click at [408, 145] on p "nome p cliente: 3h District walking tour with Notre-Dame entry and Seine river …" at bounding box center [659, 145] width 1210 height 14
click at [423, 142] on p "nome p cliente: 3h District walking tour with Notre-Dame entry and Seine river …" at bounding box center [659, 145] width 1210 height 14
drag, startPoint x: 1486, startPoint y: 28, endPoint x: 1334, endPoint y: 59, distance: 155.1
click at [1484, 28] on icon at bounding box center [1481, 31] width 15 height 15
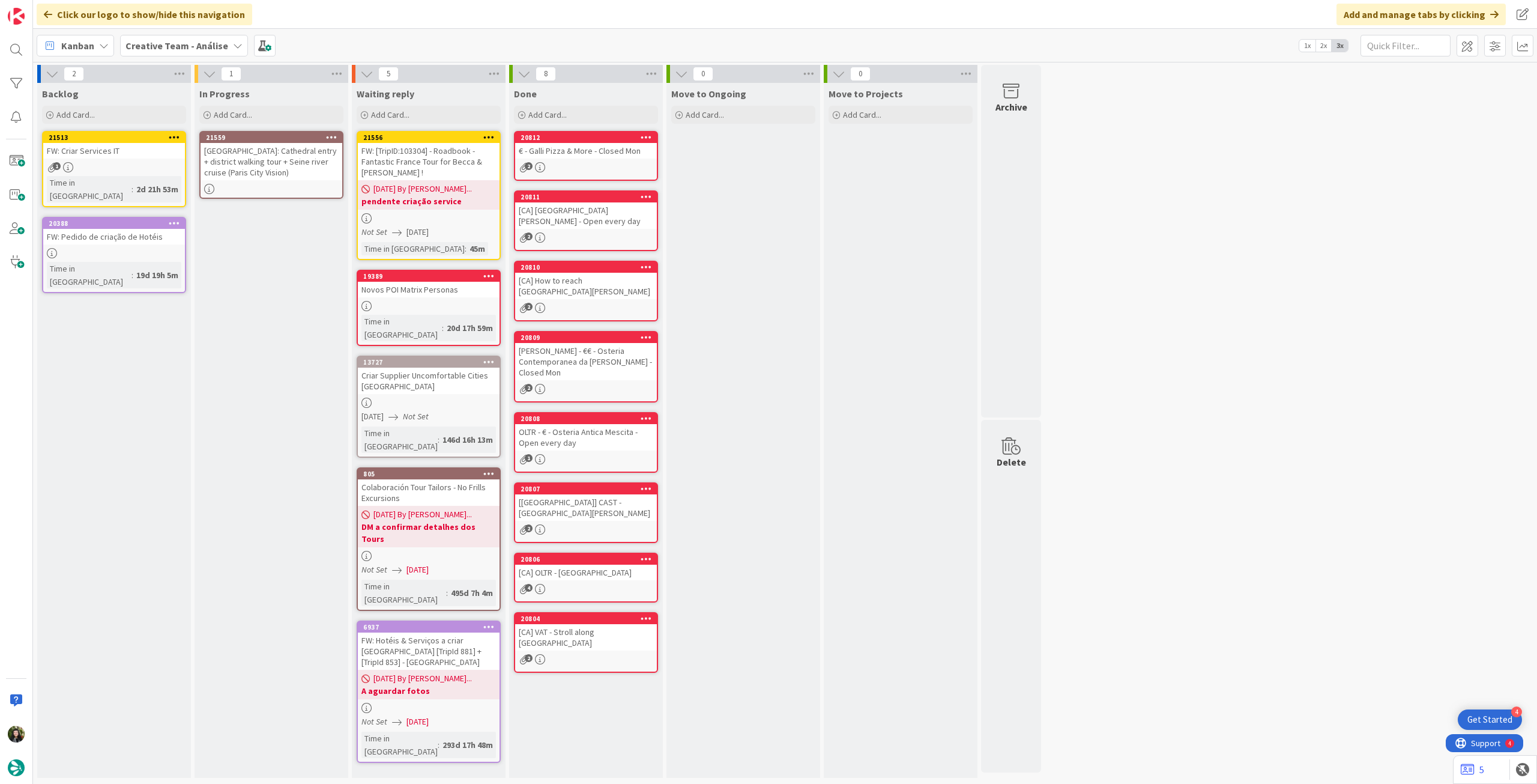
click at [333, 135] on icon at bounding box center [331, 137] width 12 height 9
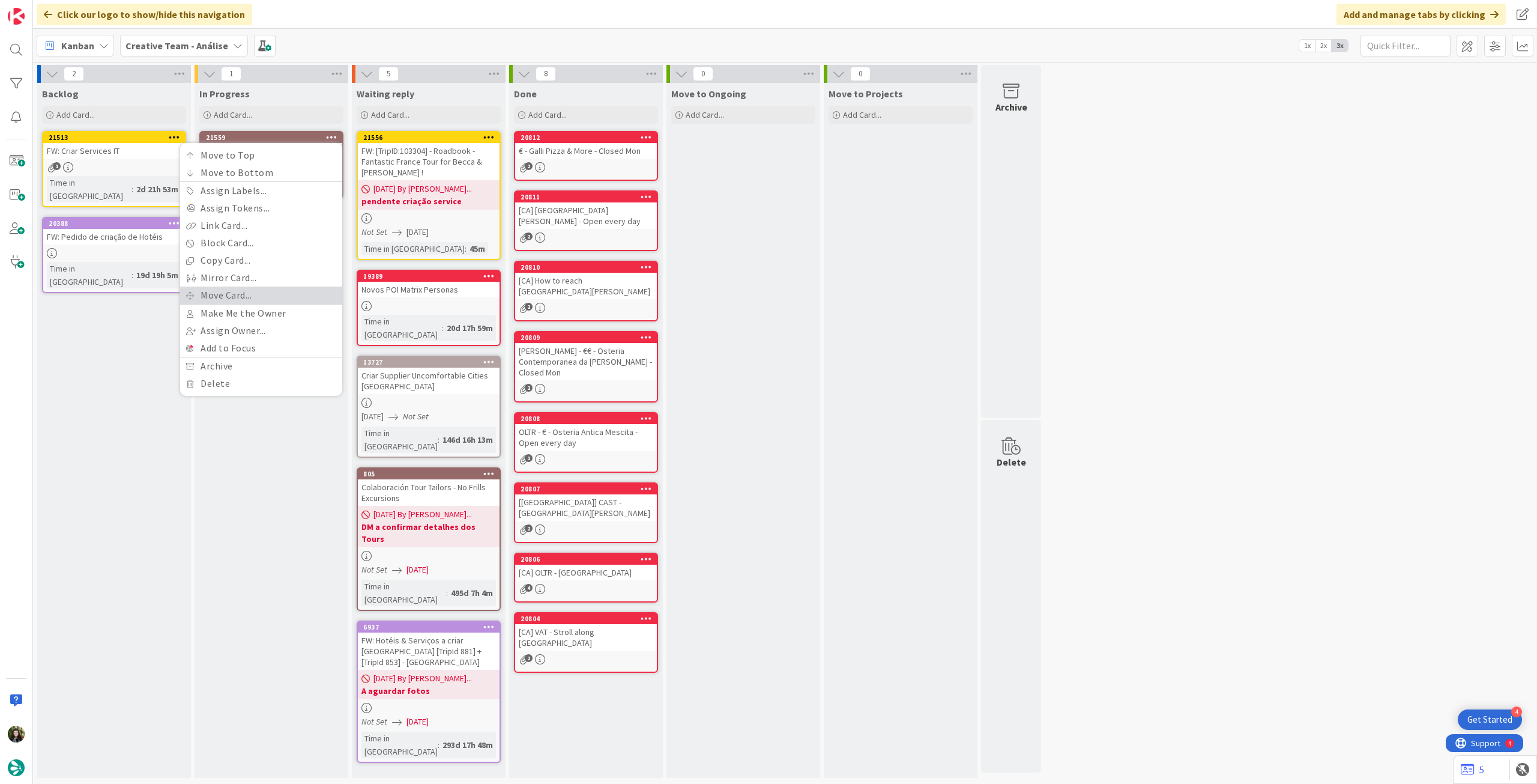
click at [228, 287] on link "Move Card..." at bounding box center [261, 296] width 162 height 17
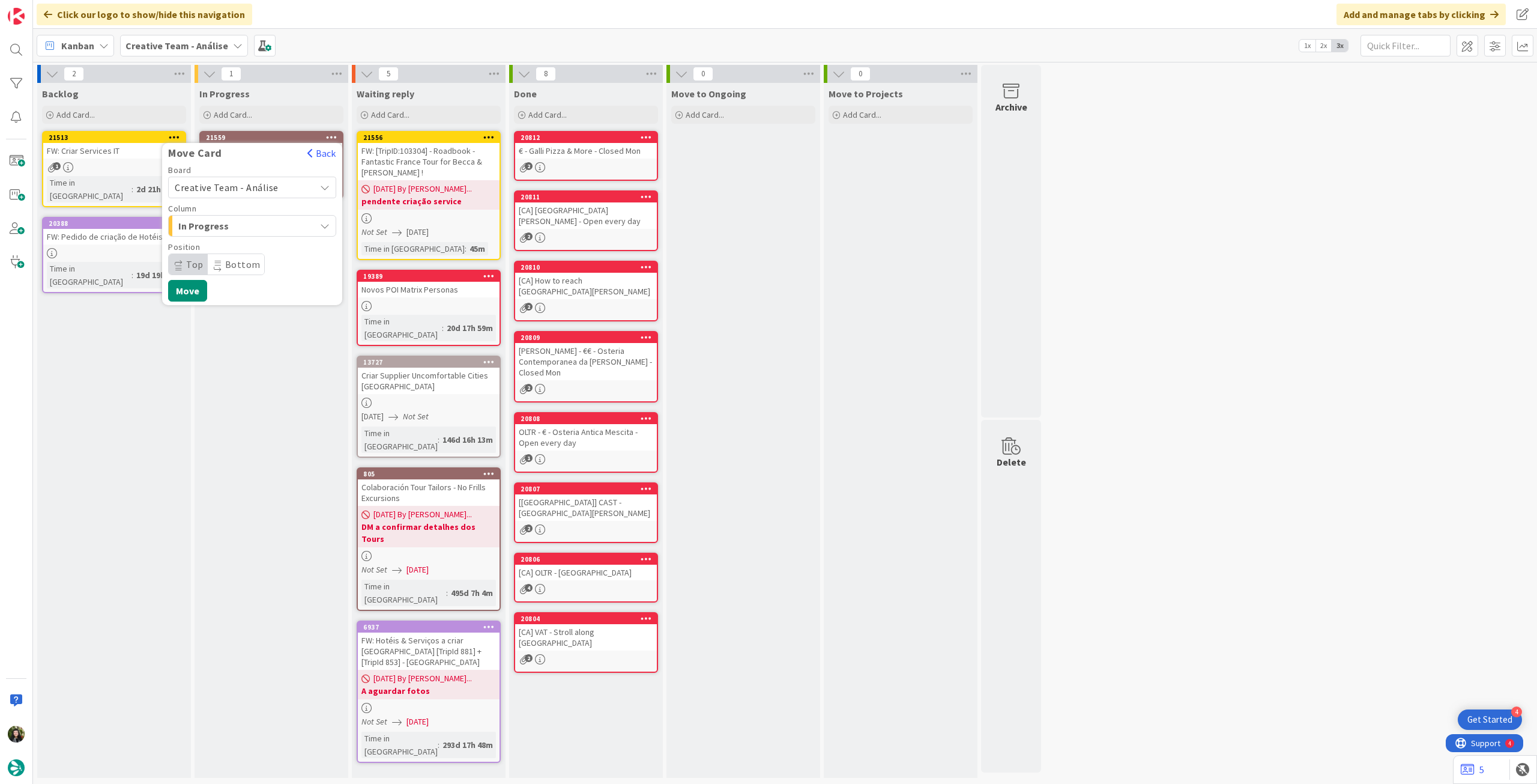
click at [251, 187] on span "Creative Team - Análise" at bounding box center [226, 187] width 104 height 12
click at [243, 242] on span "Creative Team" at bounding box center [260, 243] width 140 height 18
click at [238, 265] on span "Service" at bounding box center [251, 264] width 115 height 16
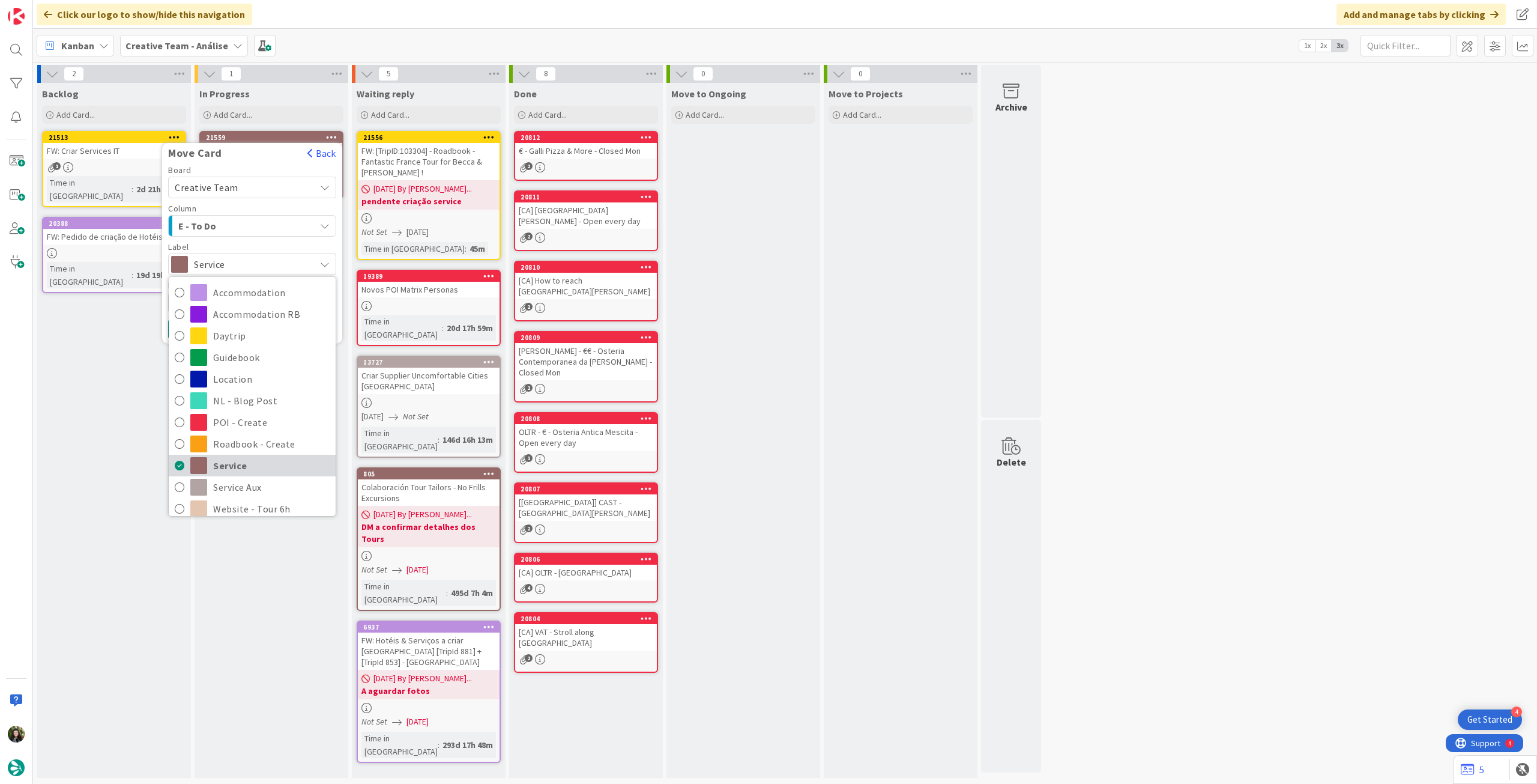
drag, startPoint x: 229, startPoint y: 469, endPoint x: 201, endPoint y: 418, distance: 58.2
click at [229, 468] on span "Service" at bounding box center [271, 465] width 116 height 18
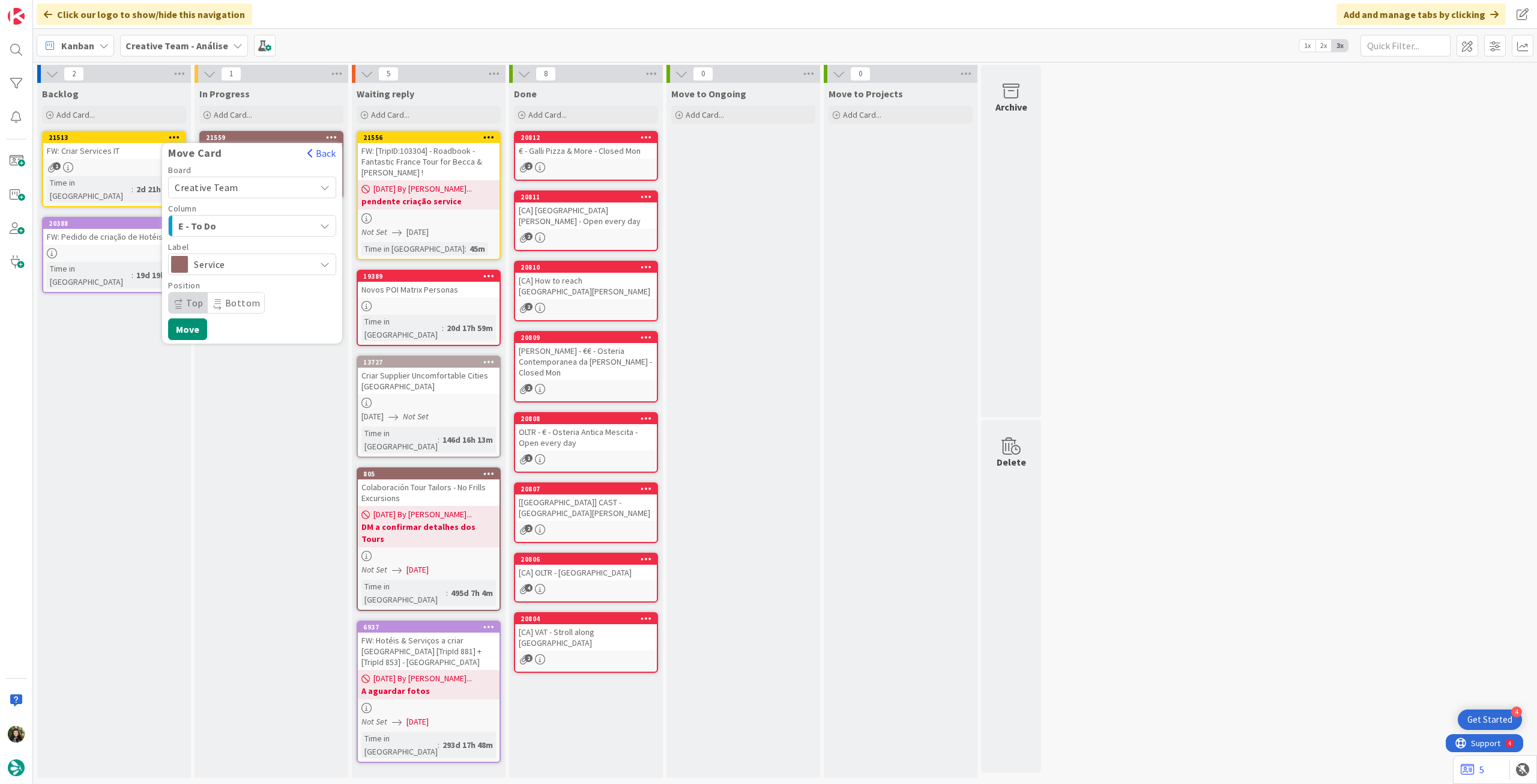
click at [179, 315] on div "Board Creative Team Creative Team - Análise Creative Team Column E - To Do Labe…" at bounding box center [252, 253] width 180 height 174
click at [183, 329] on button "Move" at bounding box center [188, 329] width 39 height 21
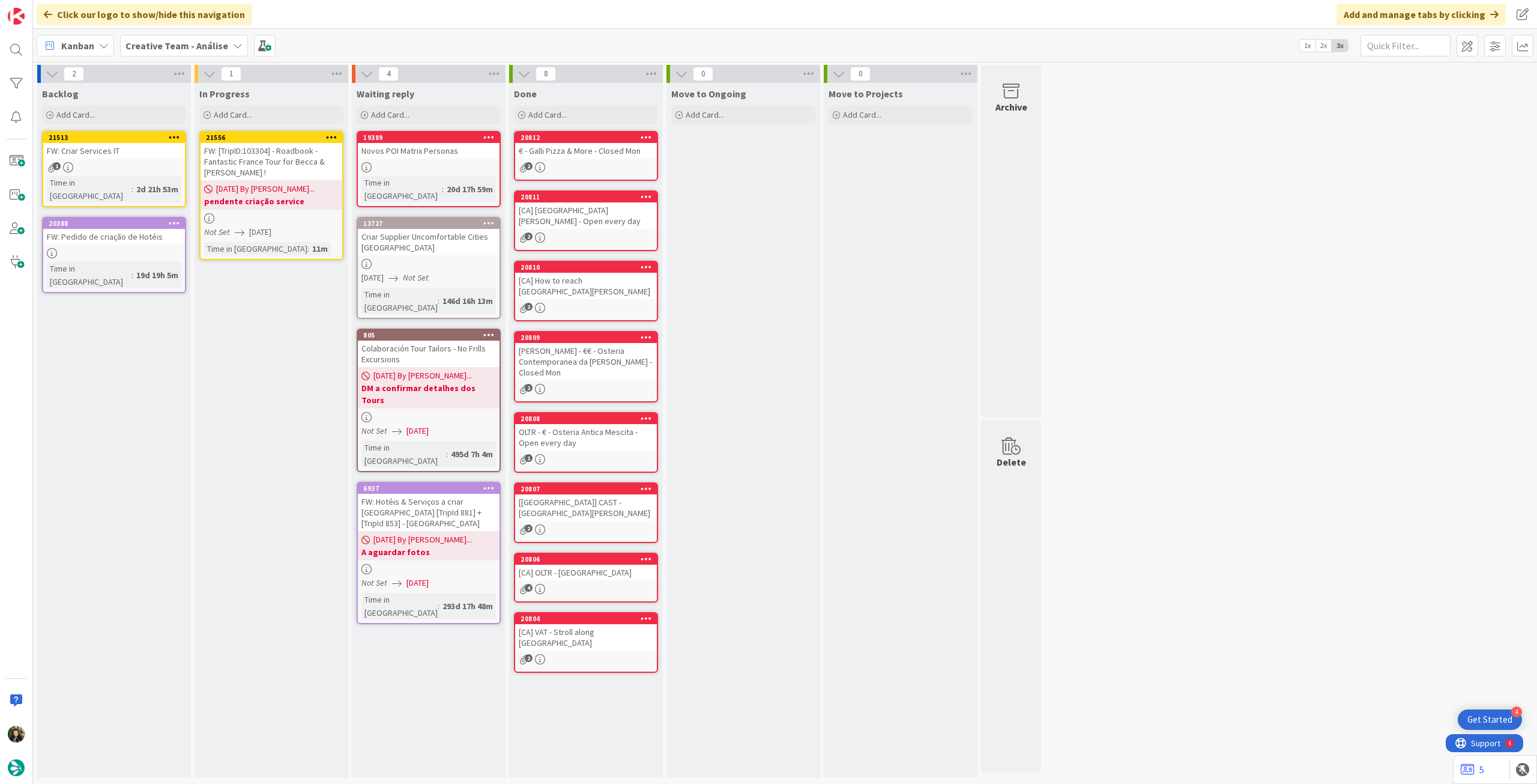
click at [335, 134] on icon at bounding box center [331, 137] width 12 height 9
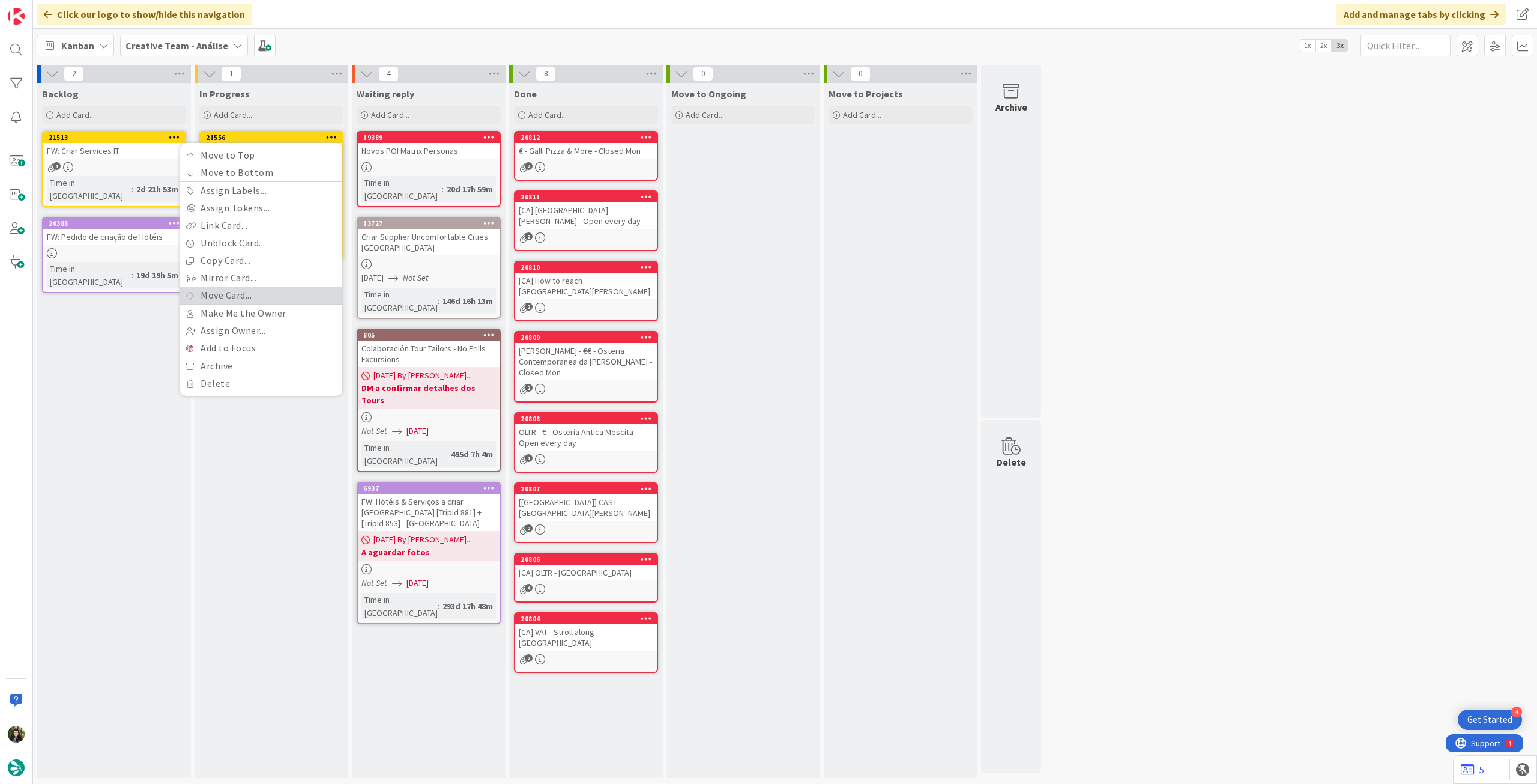
click at [242, 293] on link "Move Card..." at bounding box center [261, 296] width 162 height 17
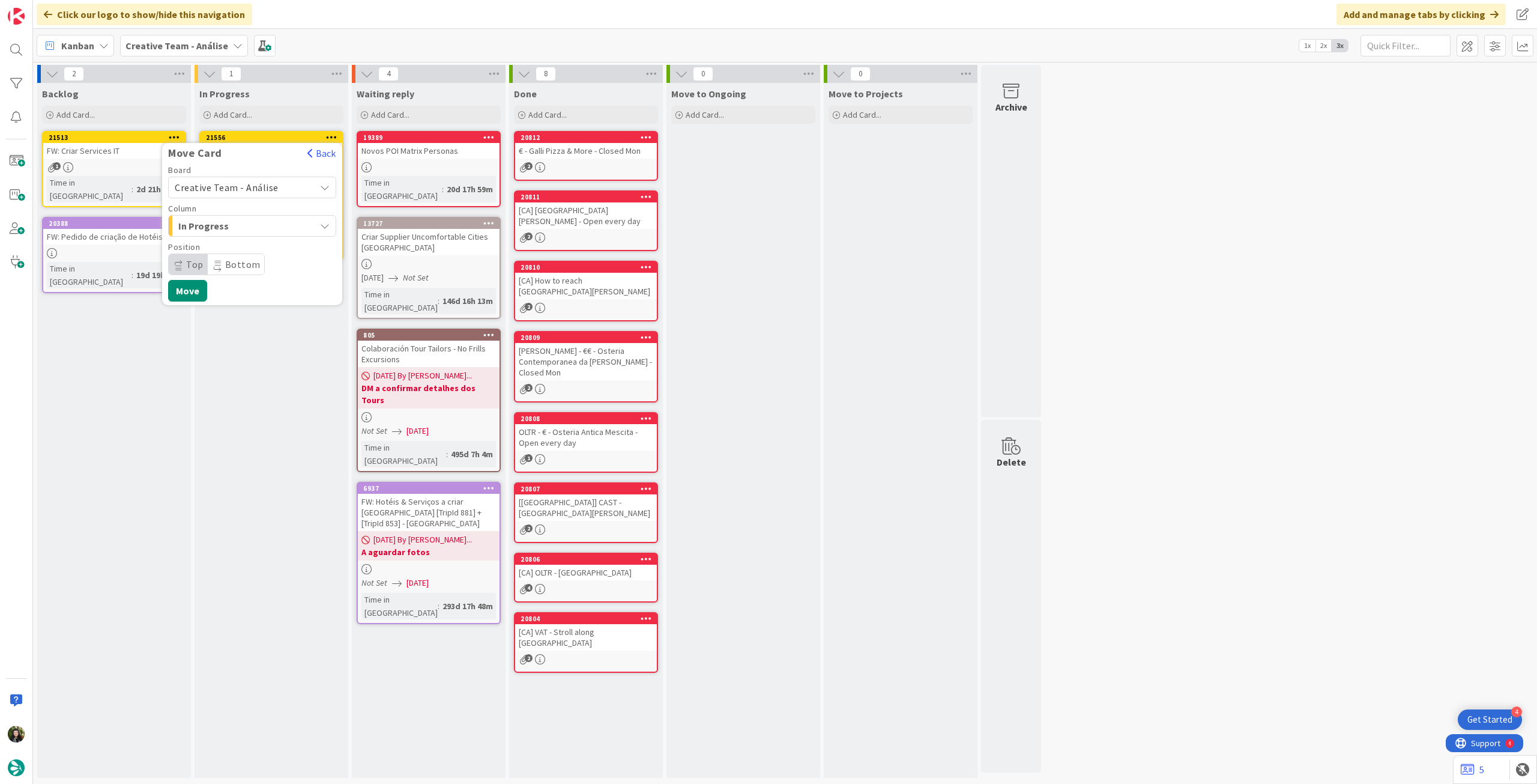
click at [265, 191] on span "Creative Team - Análise" at bounding box center [226, 187] width 104 height 12
click at [256, 241] on span "Creative Team" at bounding box center [260, 243] width 140 height 18
click at [241, 267] on span "Daytrip" at bounding box center [251, 264] width 115 height 16
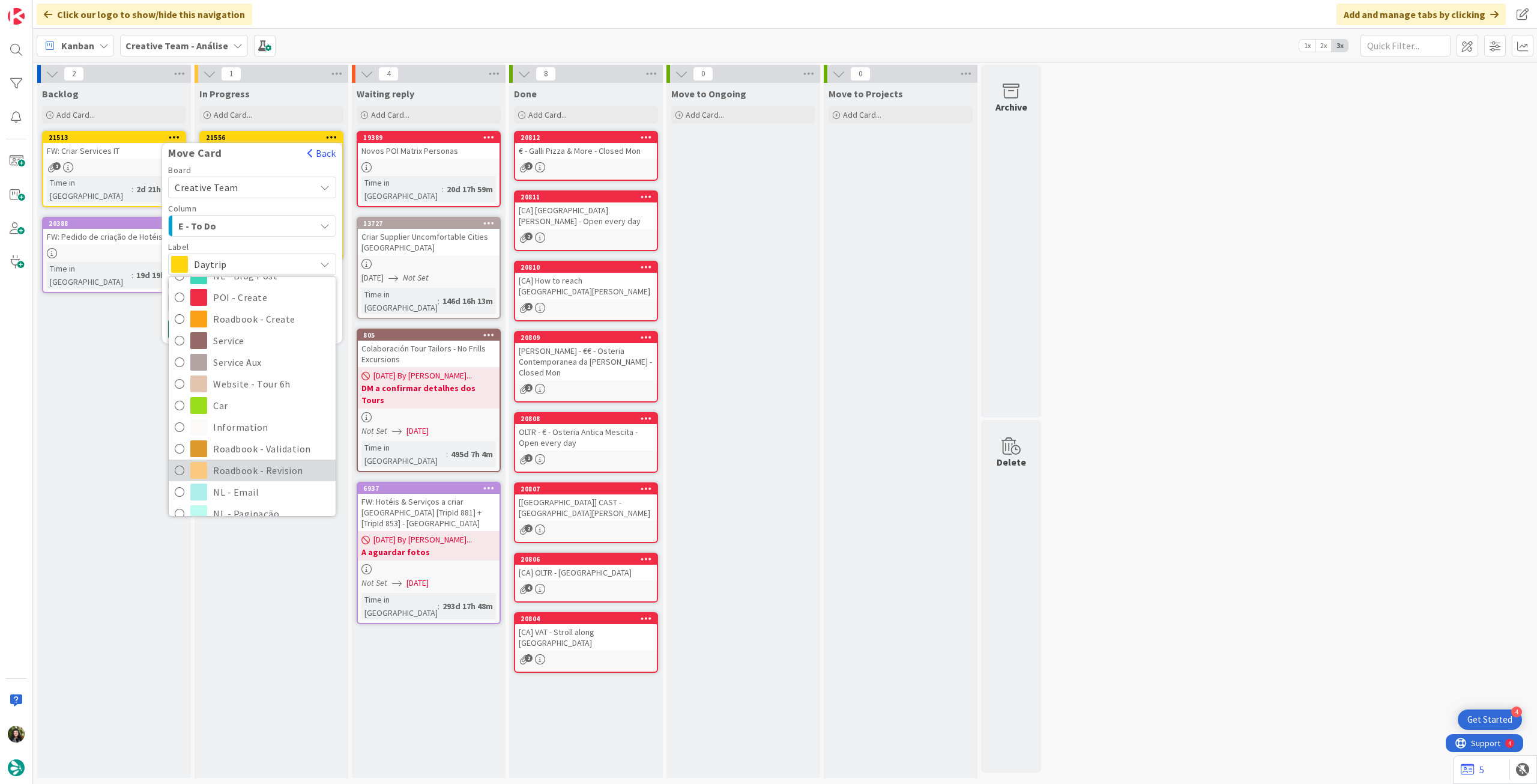
scroll to position [160, 0]
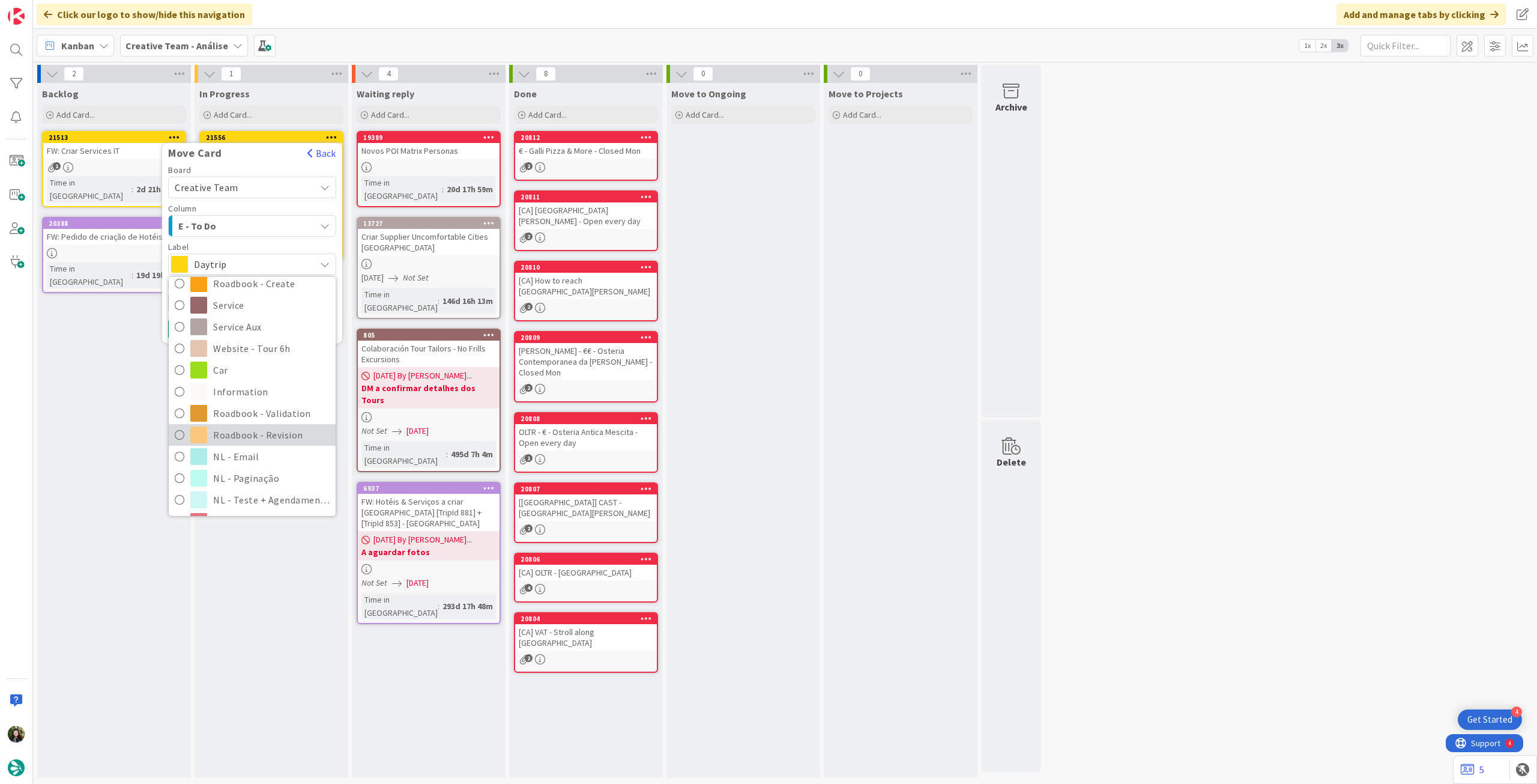
click at [268, 428] on span "Roadbook - Revision" at bounding box center [271, 434] width 116 height 18
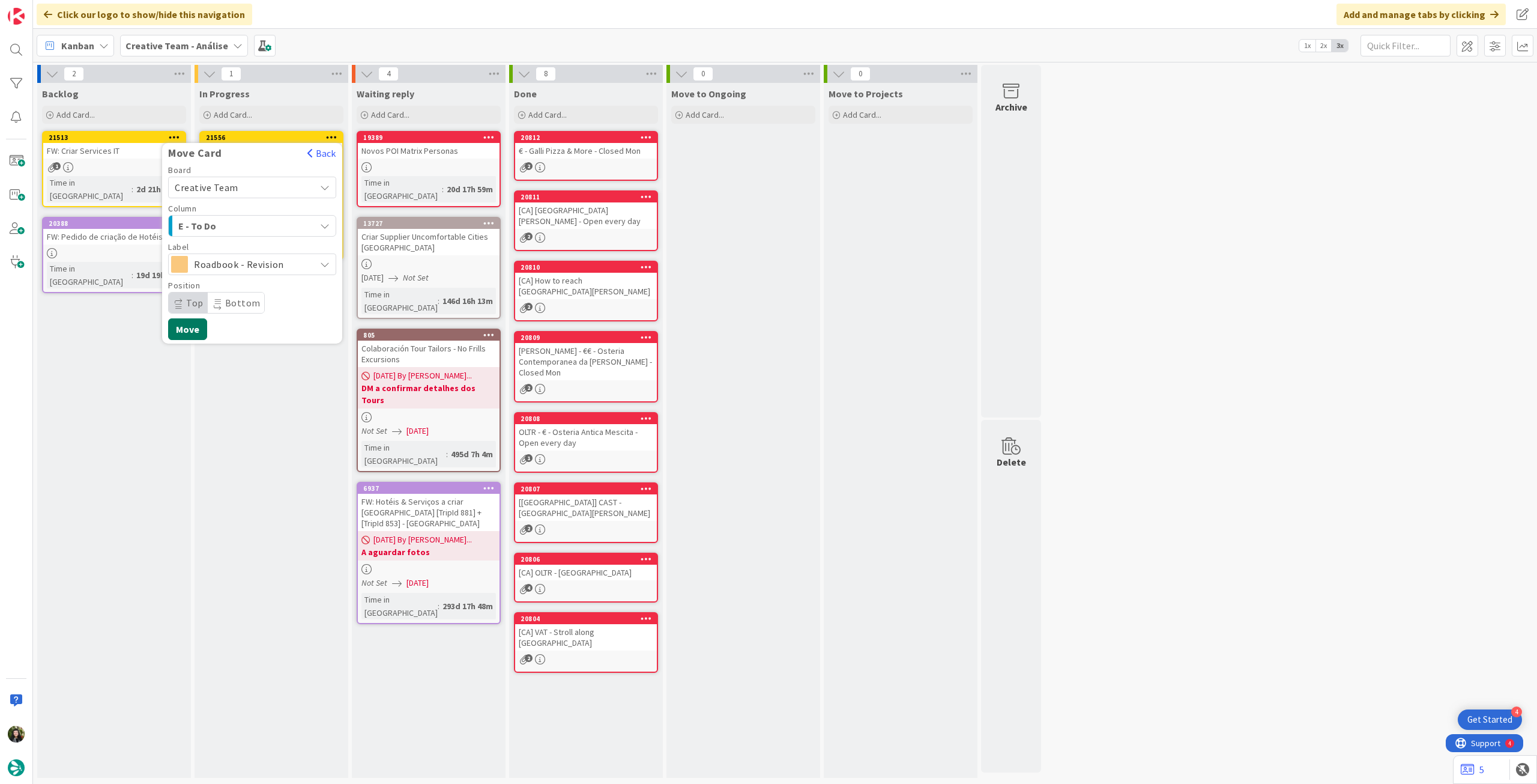
click at [194, 326] on button "Move" at bounding box center [188, 329] width 39 height 21
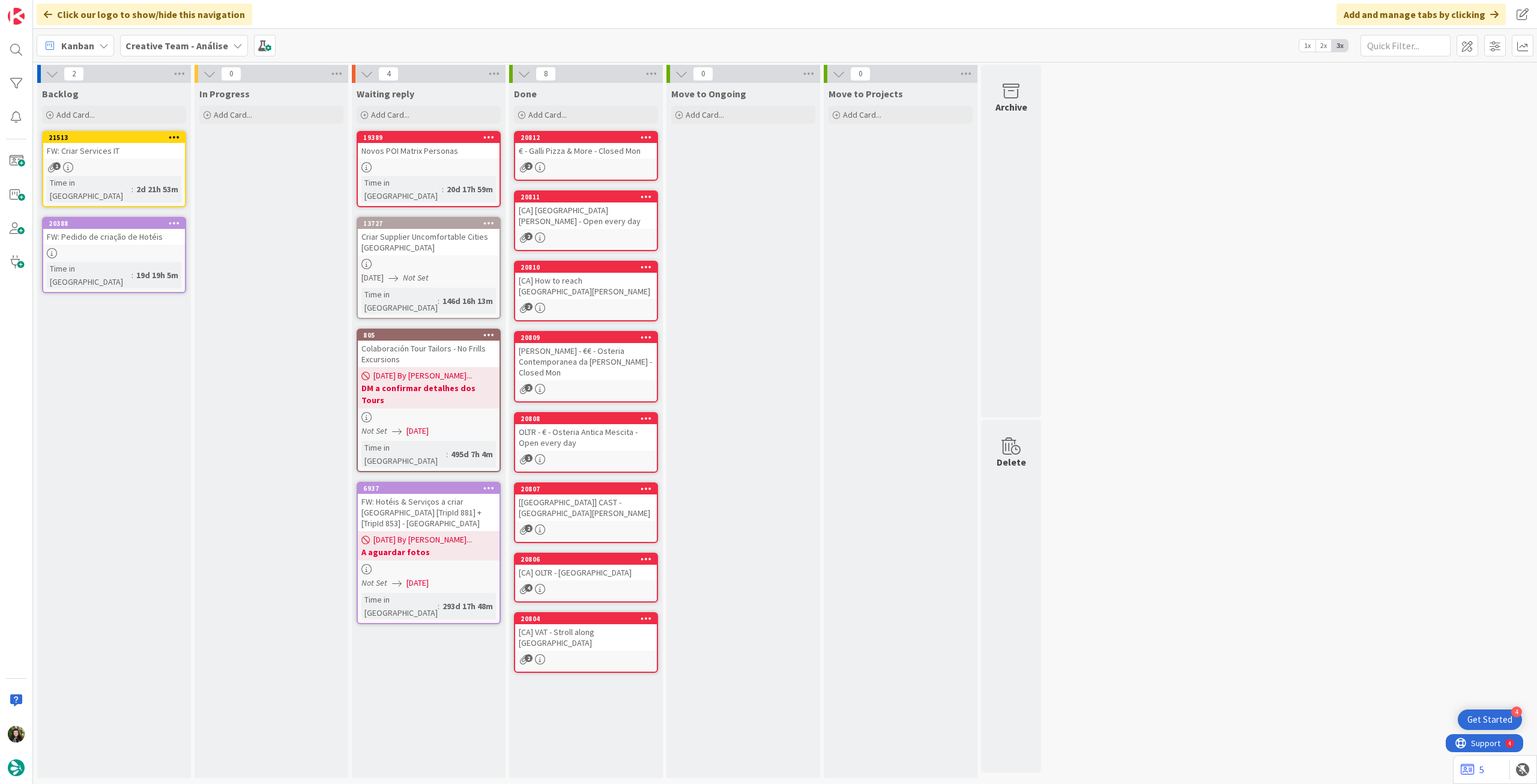
click at [178, 52] on span "Creative Team - Análise" at bounding box center [177, 46] width 103 height 15
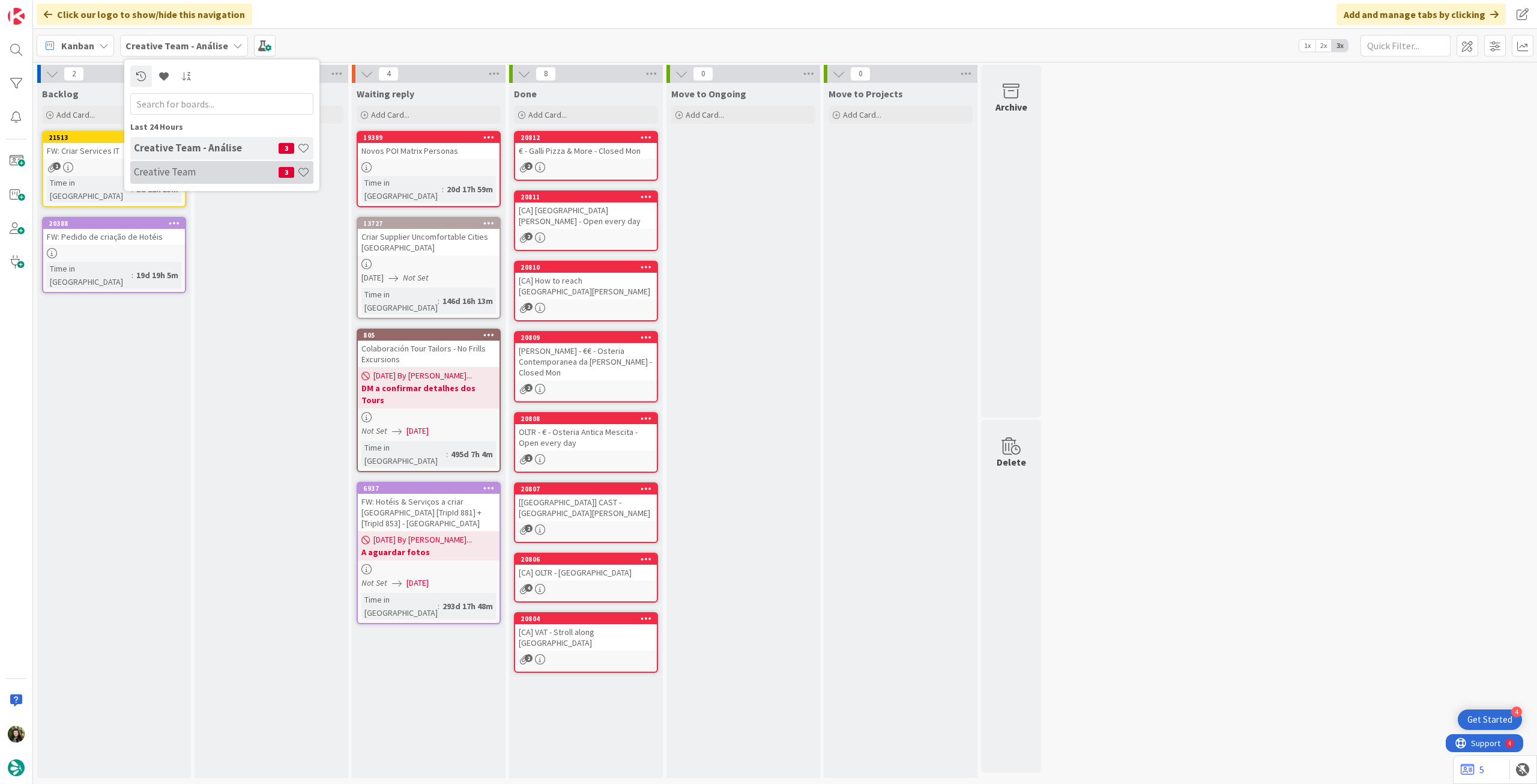
click at [176, 172] on h4 "Creative Team" at bounding box center [205, 172] width 144 height 12
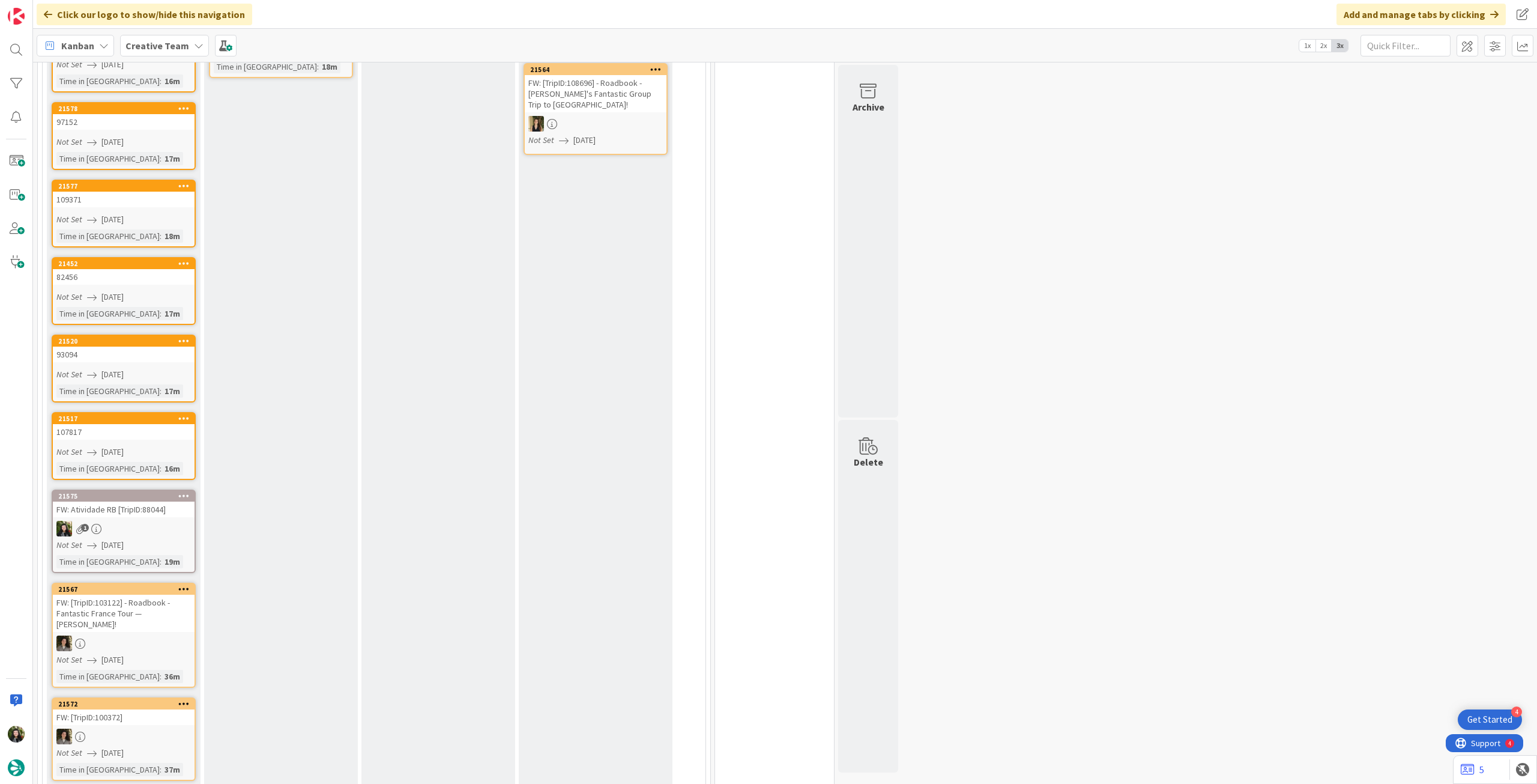
scroll to position [560, 0]
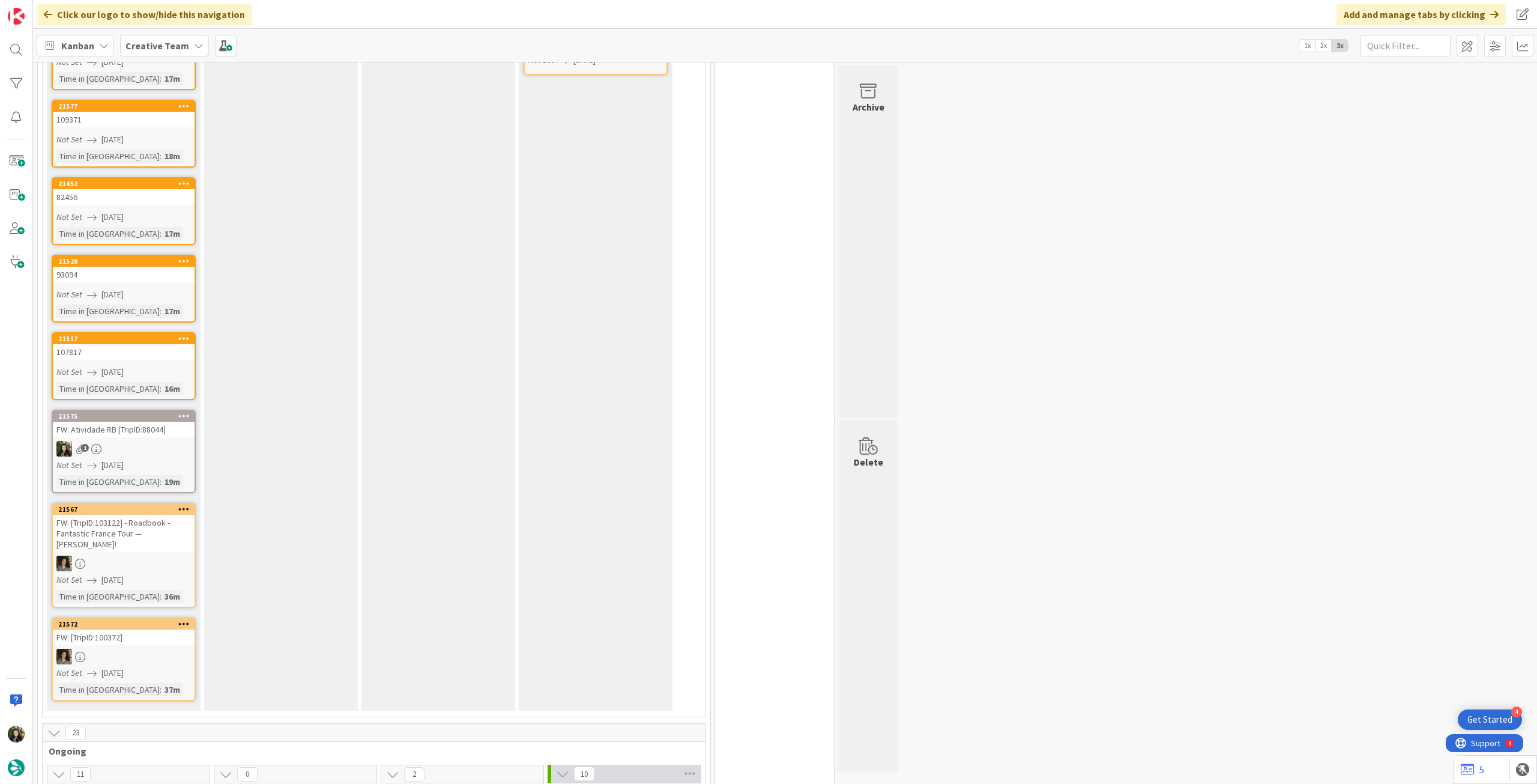
click at [185, 508] on icon at bounding box center [184, 509] width 12 height 9
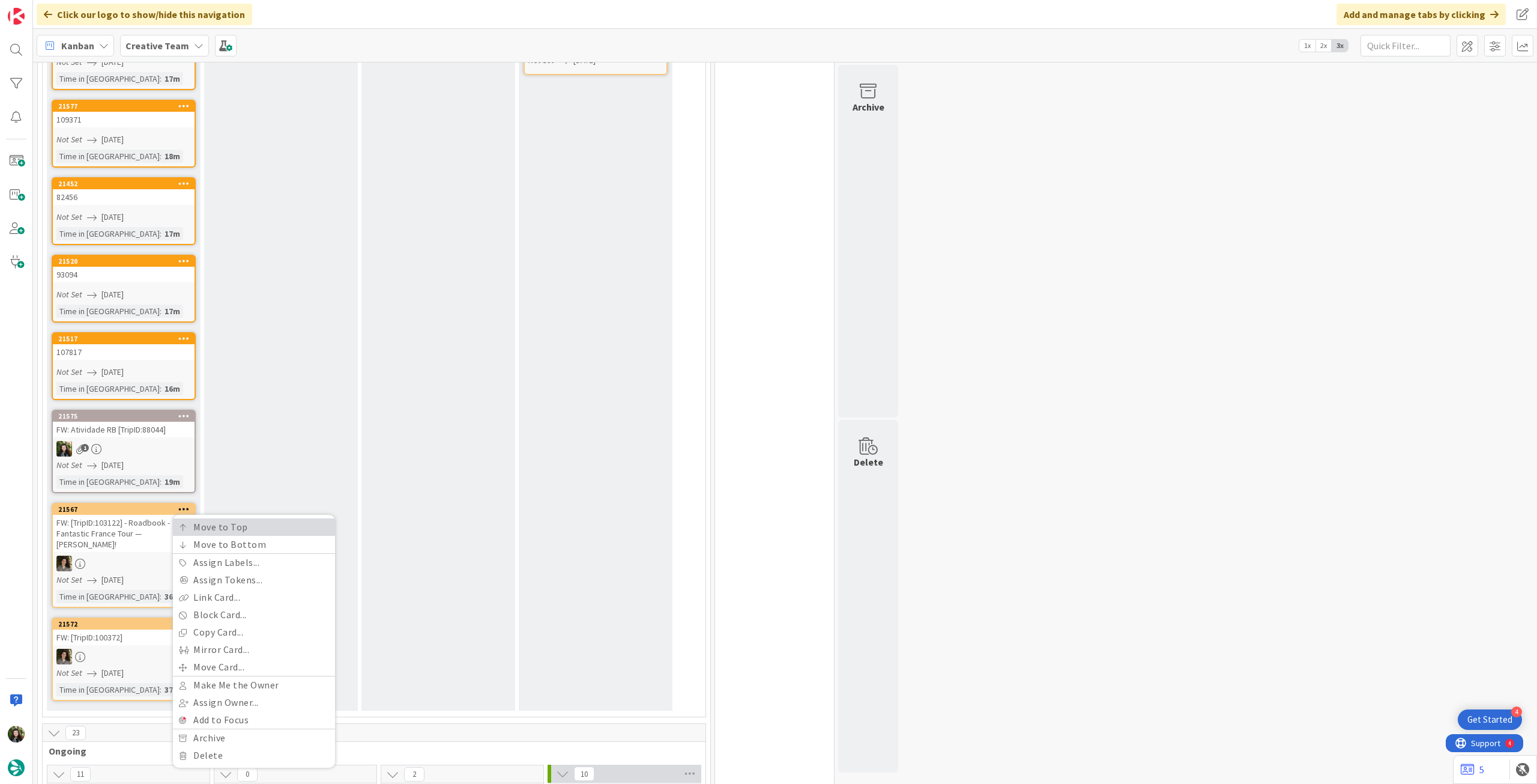
click at [207, 526] on link "Move to Top" at bounding box center [253, 527] width 162 height 17
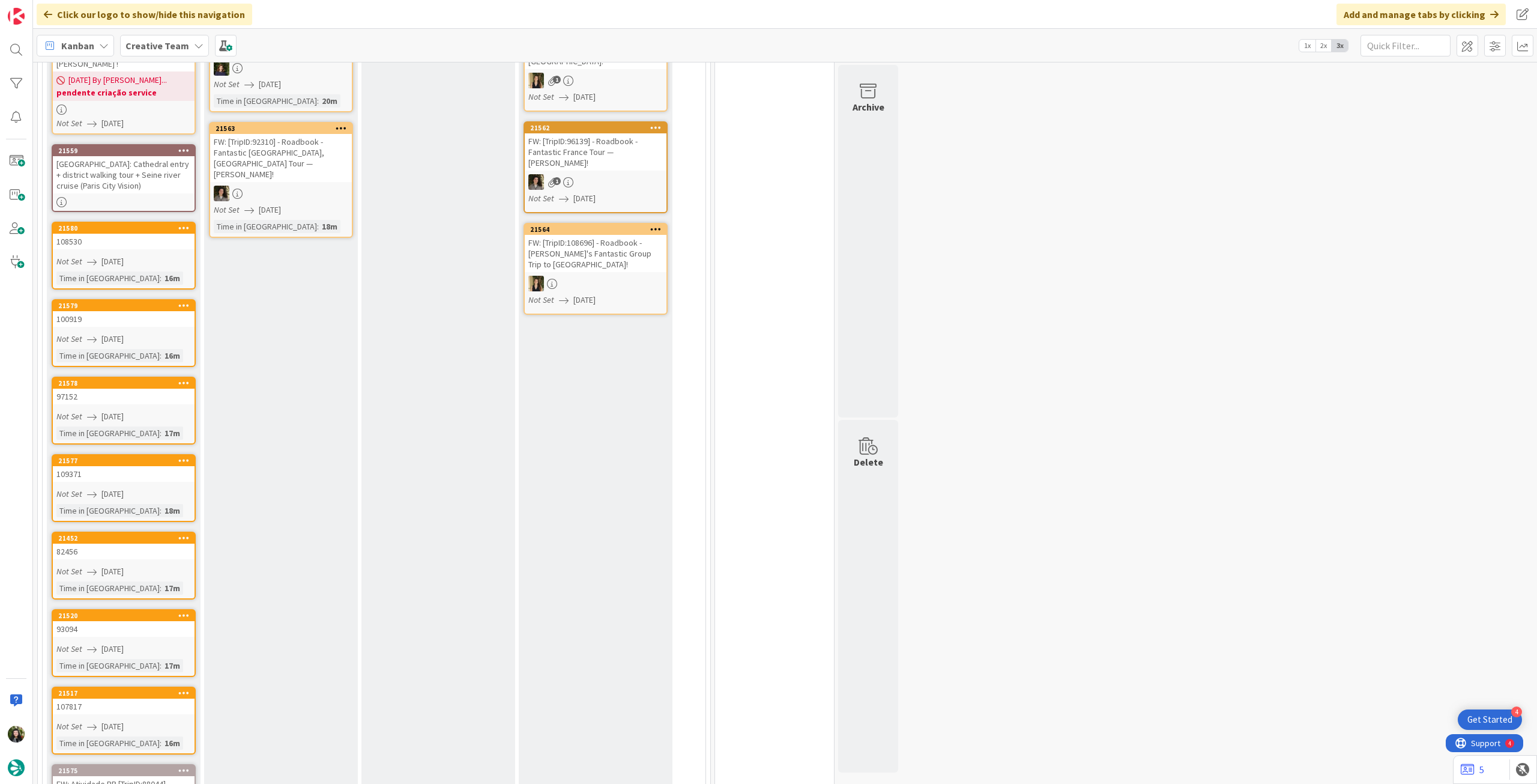
scroll to position [641, 0]
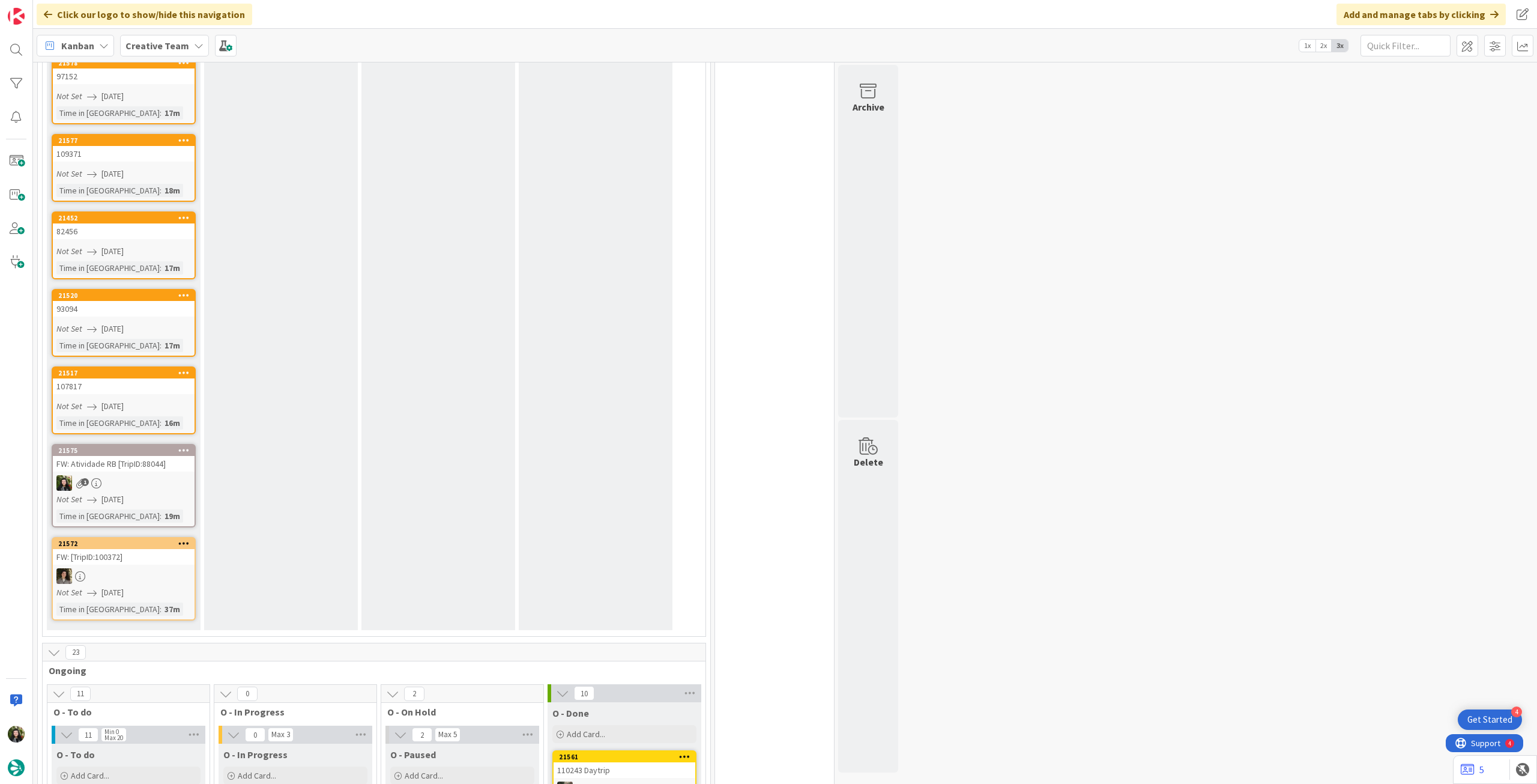
click at [185, 542] on icon at bounding box center [184, 543] width 12 height 9
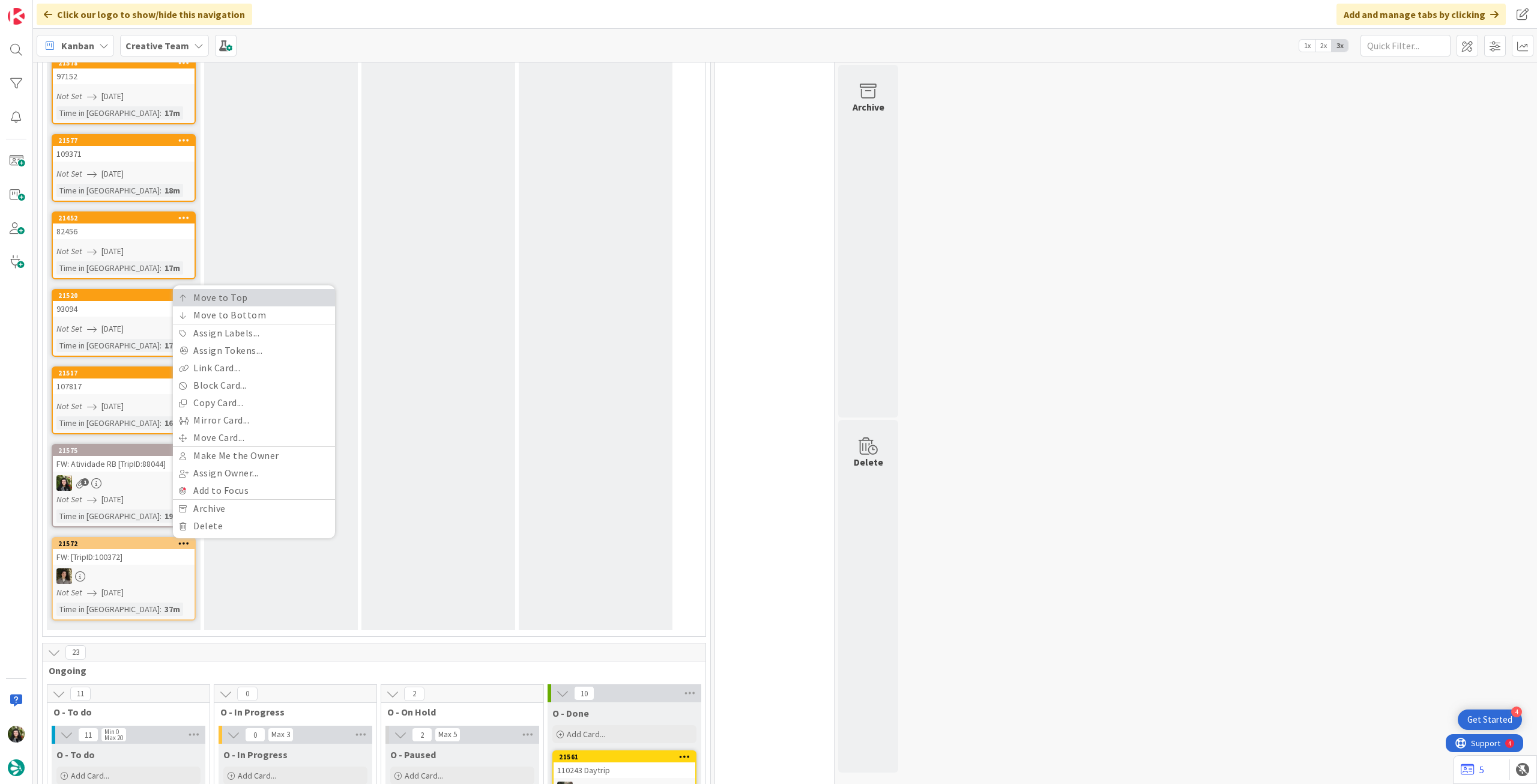
click at [270, 296] on link "Move to Top" at bounding box center [253, 298] width 162 height 17
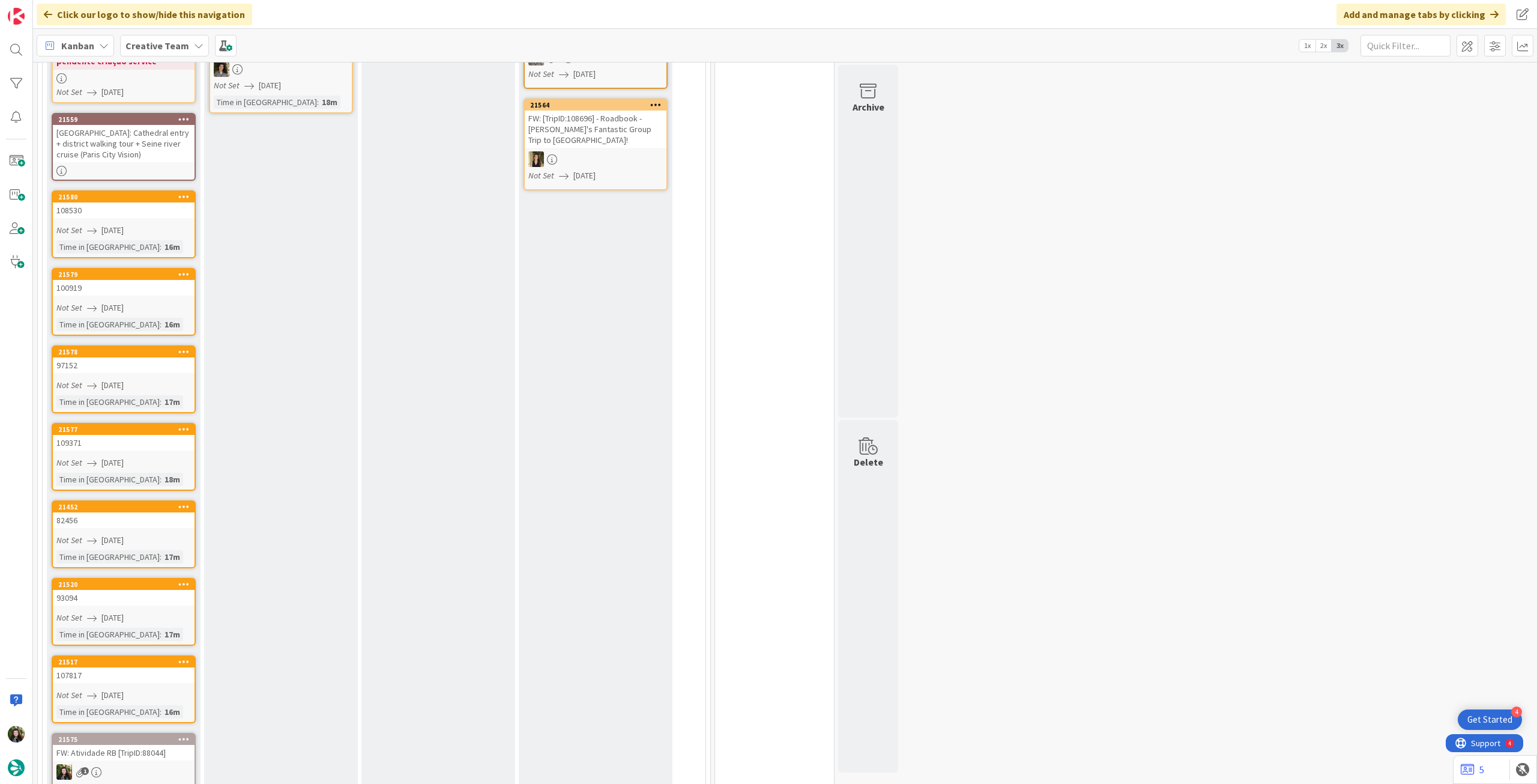
scroll to position [721, 0]
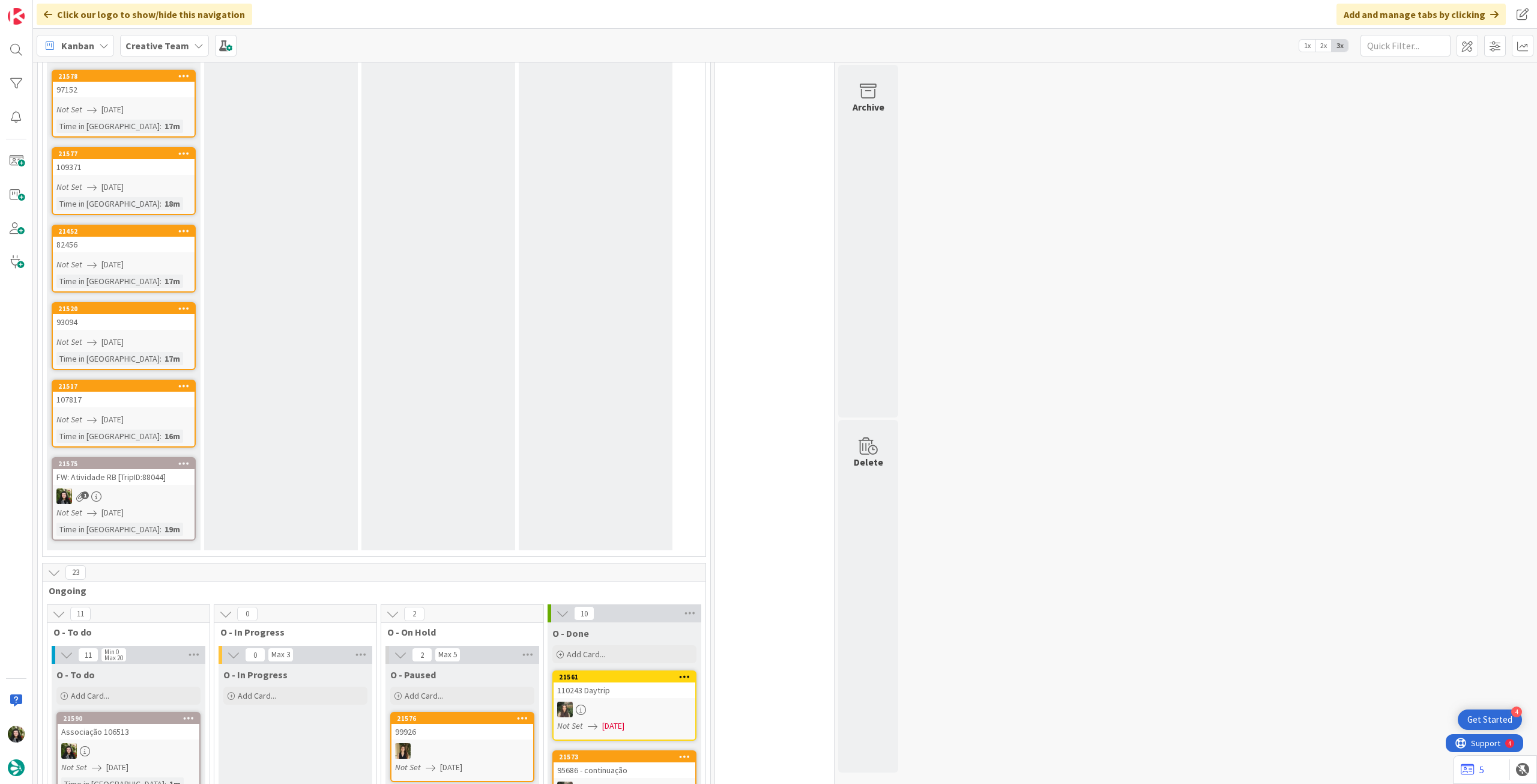
click at [189, 461] on icon at bounding box center [184, 462] width 12 height 9
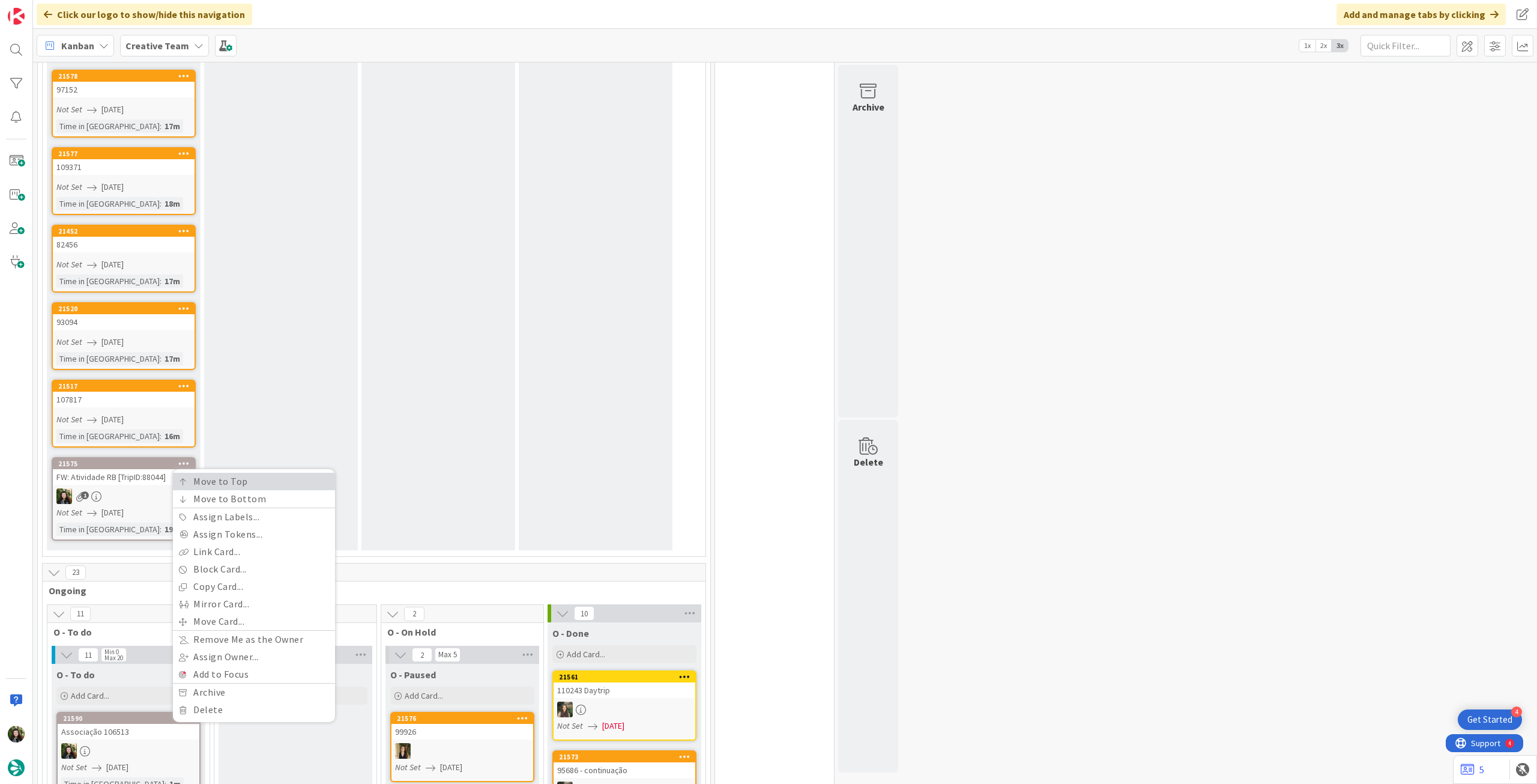
click at [173, 480] on link "Move to Top" at bounding box center [253, 482] width 162 height 17
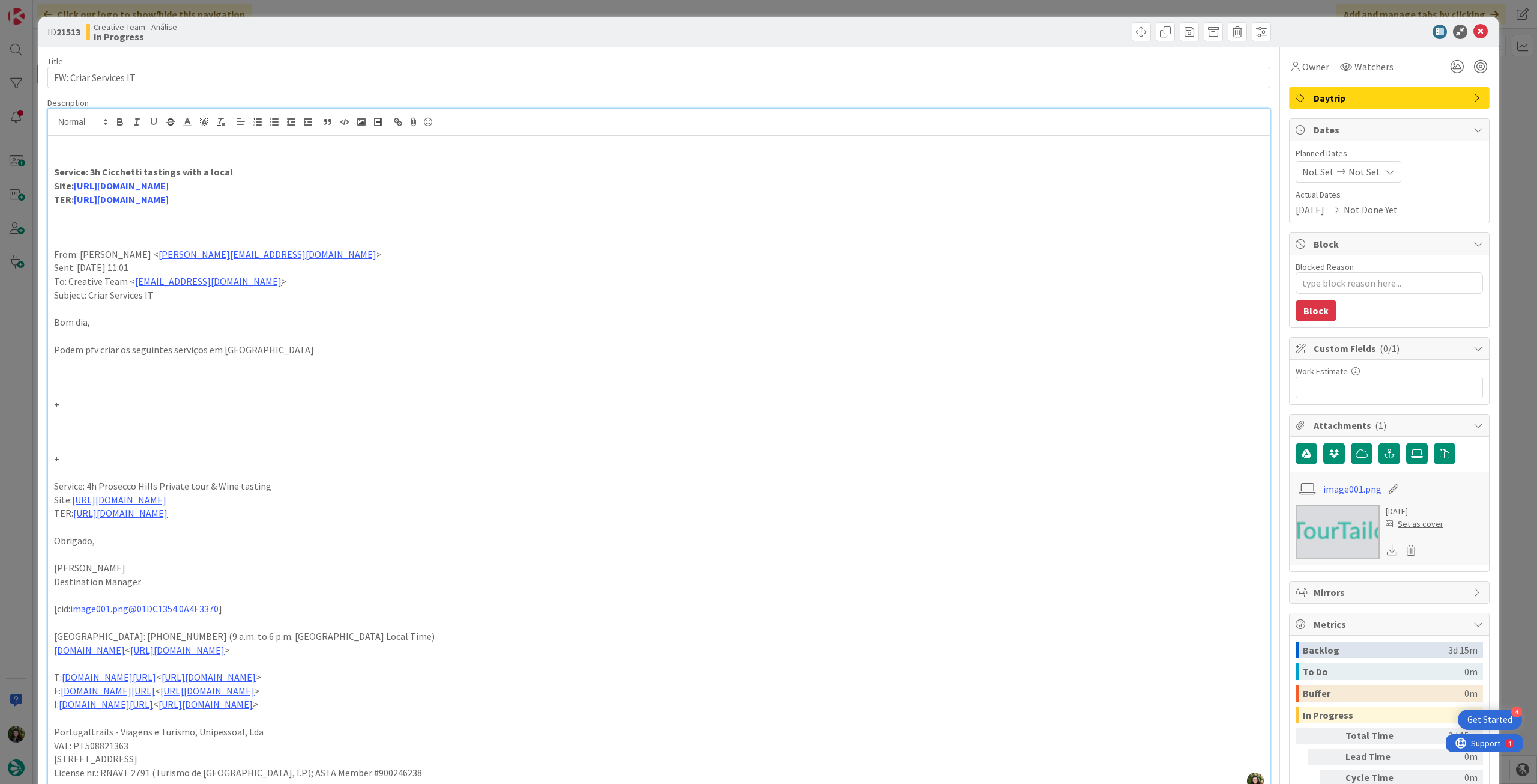
click at [274, 152] on p at bounding box center [659, 159] width 1210 height 14
click at [269, 167] on p "Service: 3h Cicchetti tastings with a local" at bounding box center [659, 172] width 1210 height 14
click at [1381, 164] on div "Not Set Not Set" at bounding box center [1348, 172] width 106 height 21
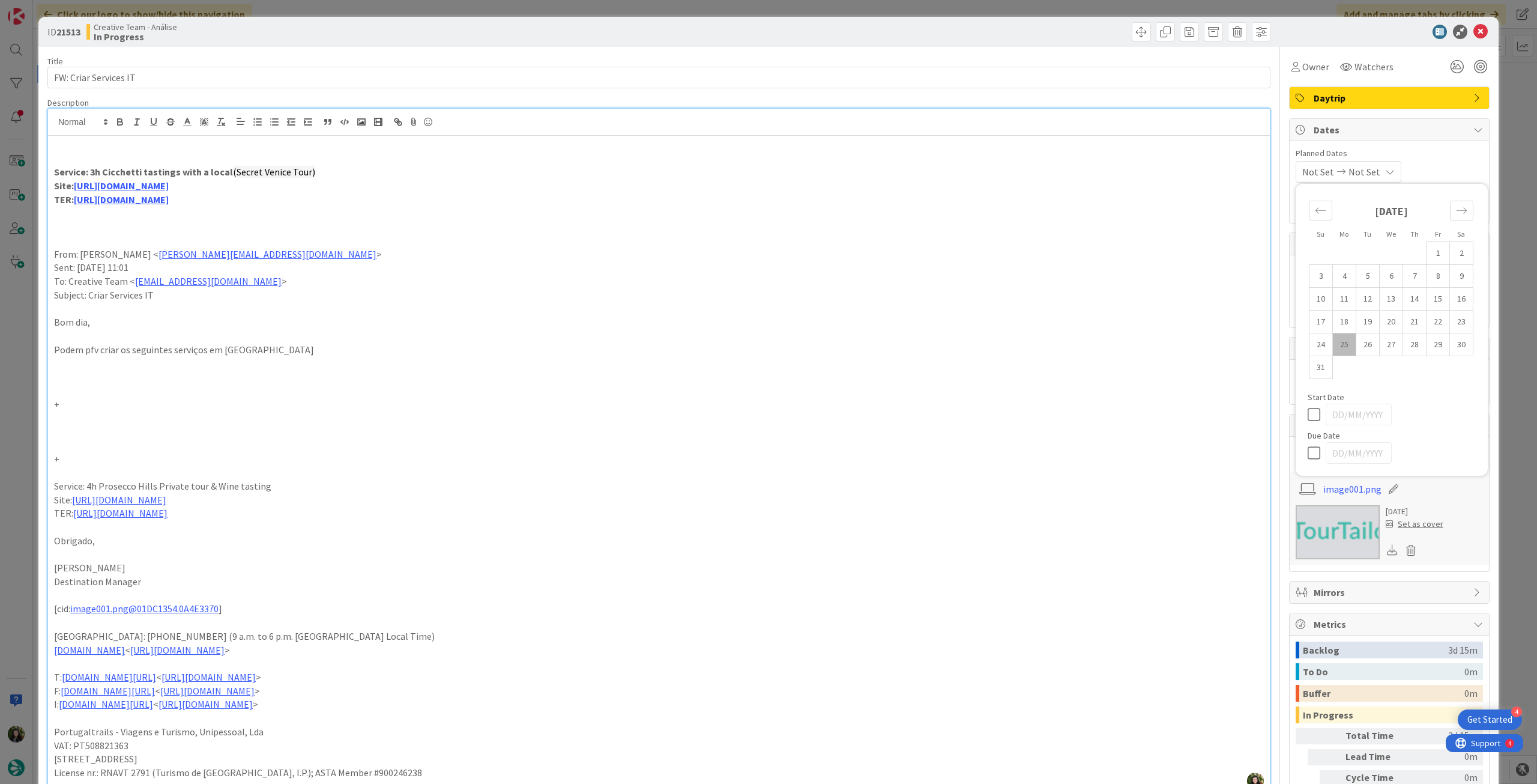
drag, startPoint x: 1310, startPoint y: 455, endPoint x: 1407, endPoint y: 215, distance: 258.9
click at [1311, 455] on icon at bounding box center [1317, 453] width 18 height 15
click at [1474, 36] on icon at bounding box center [1481, 31] width 15 height 15
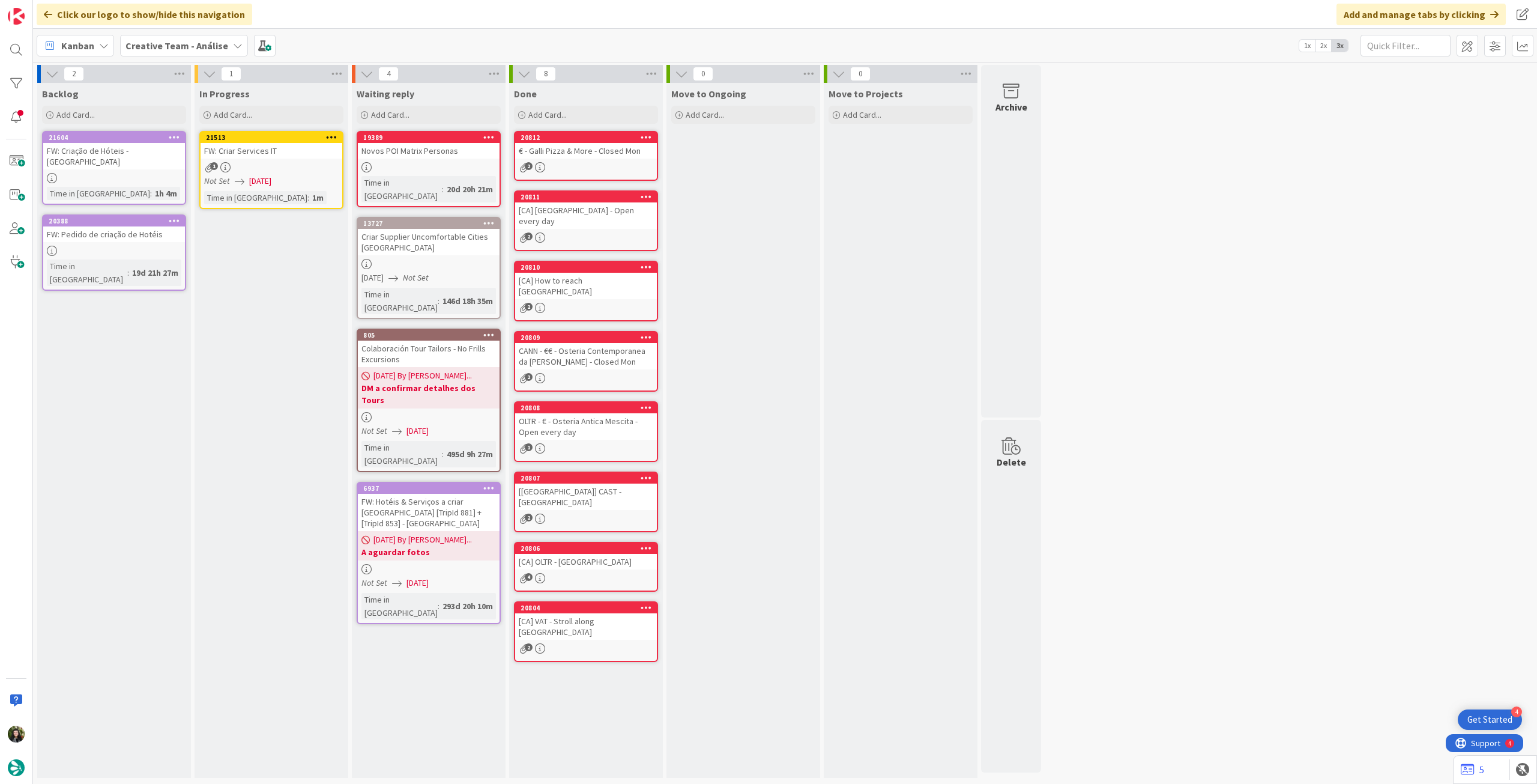
click at [331, 133] on icon at bounding box center [331, 137] width 12 height 9
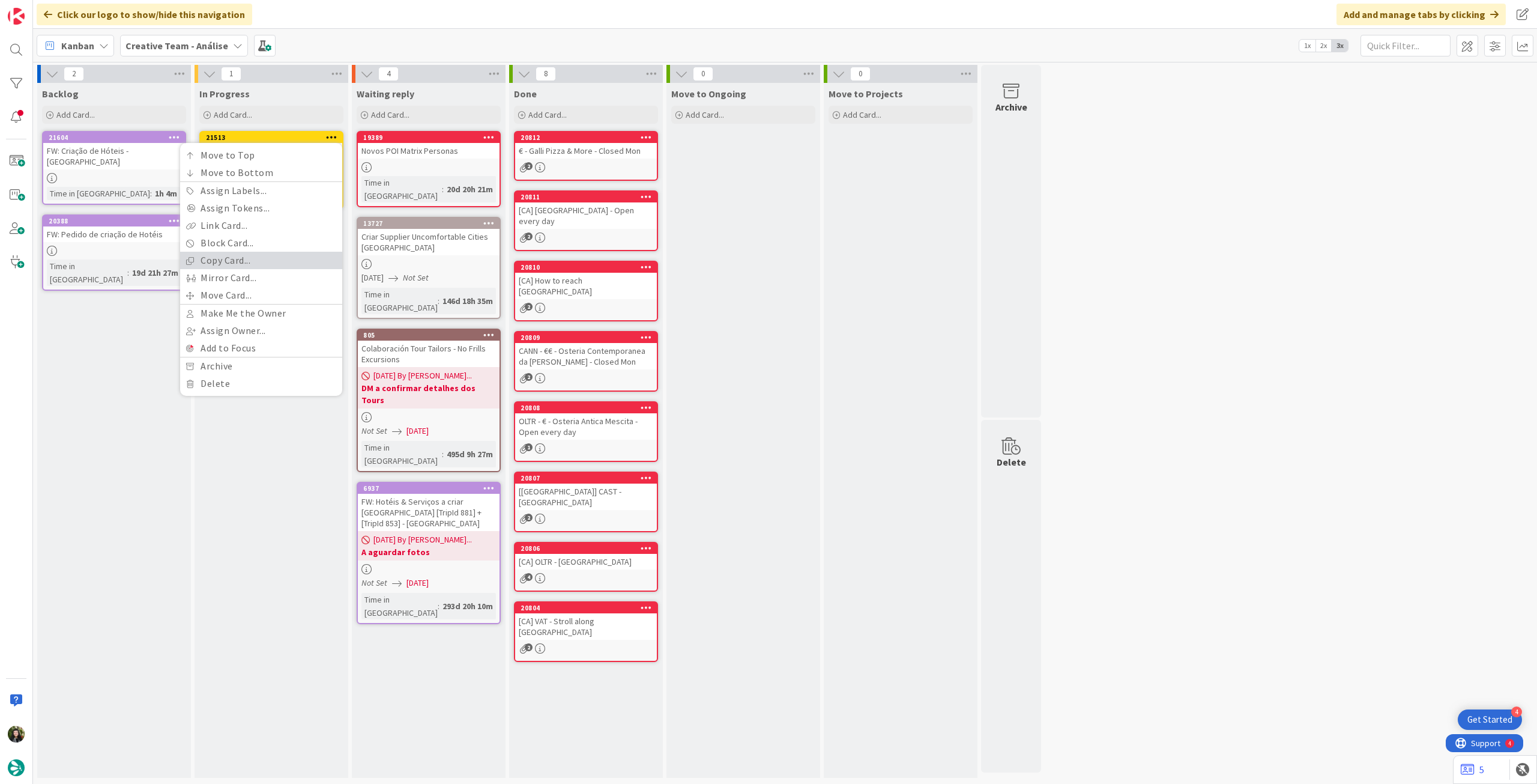
click at [245, 265] on link "Copy Card..." at bounding box center [261, 261] width 162 height 17
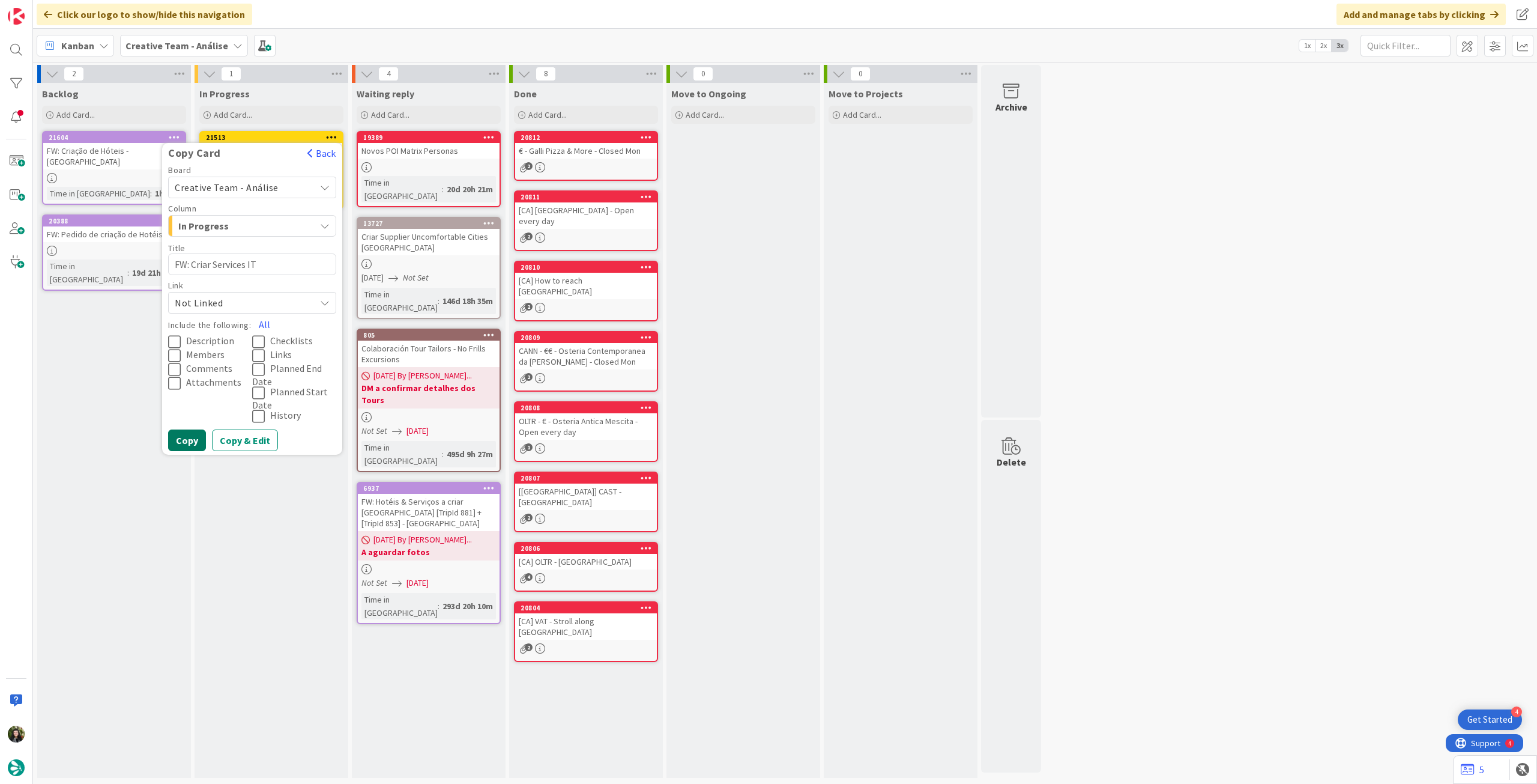
drag, startPoint x: 267, startPoint y: 322, endPoint x: 187, endPoint y: 448, distance: 149.3
click at [267, 322] on button "All" at bounding box center [265, 324] width 27 height 21
click at [184, 443] on button "Copy" at bounding box center [187, 440] width 38 height 21
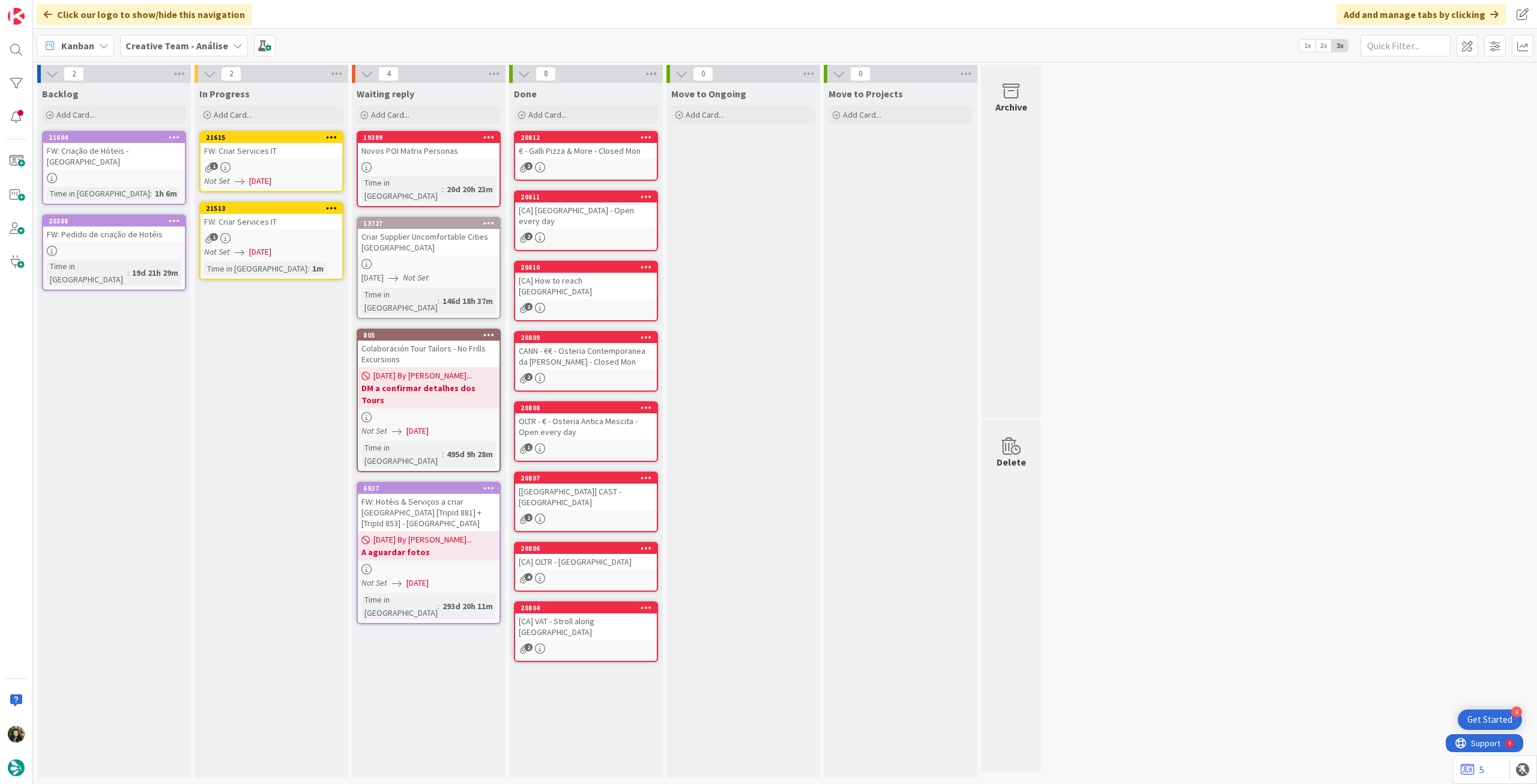
click at [258, 242] on div "1" at bounding box center [271, 237] width 141 height 11
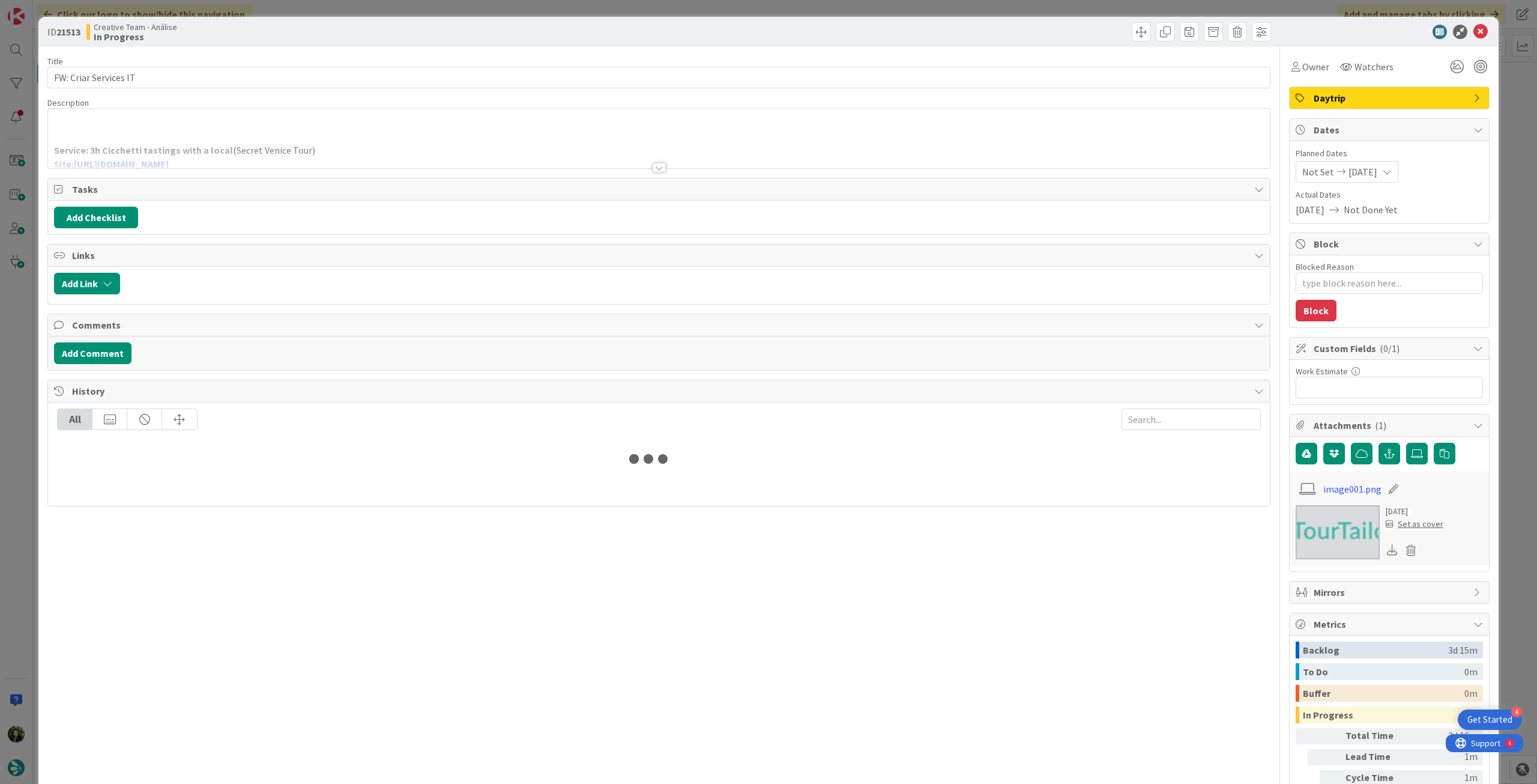
click at [147, 135] on p at bounding box center [659, 137] width 1210 height 14
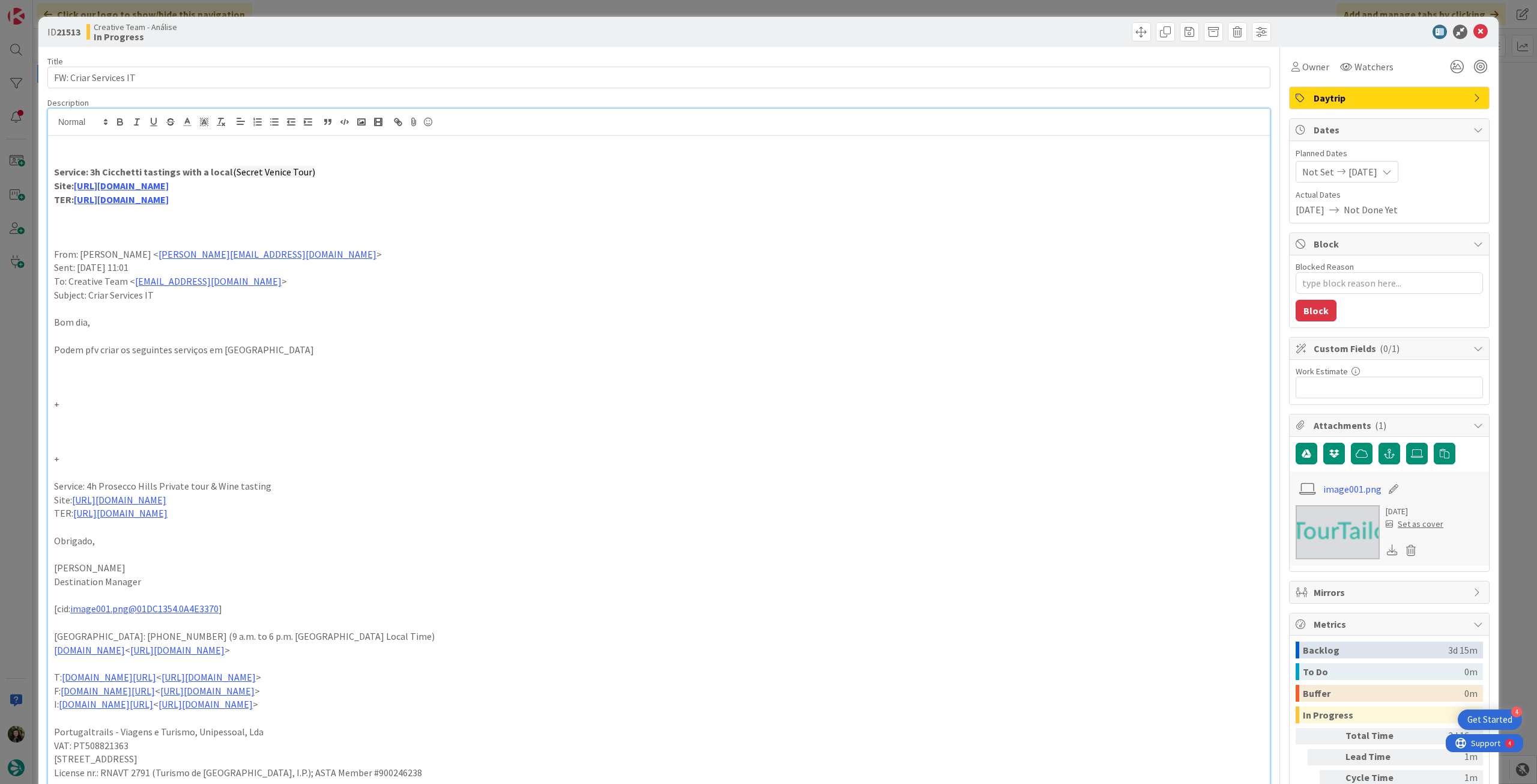
drag, startPoint x: 286, startPoint y: 512, endPoint x: 47, endPoint y: 490, distance: 240.0
click at [47, 490] on div "Service: 3h Cicchetti tastings with a local (Secret Venice Tour) Site: https://…" at bounding box center [659, 451] width 1223 height 684
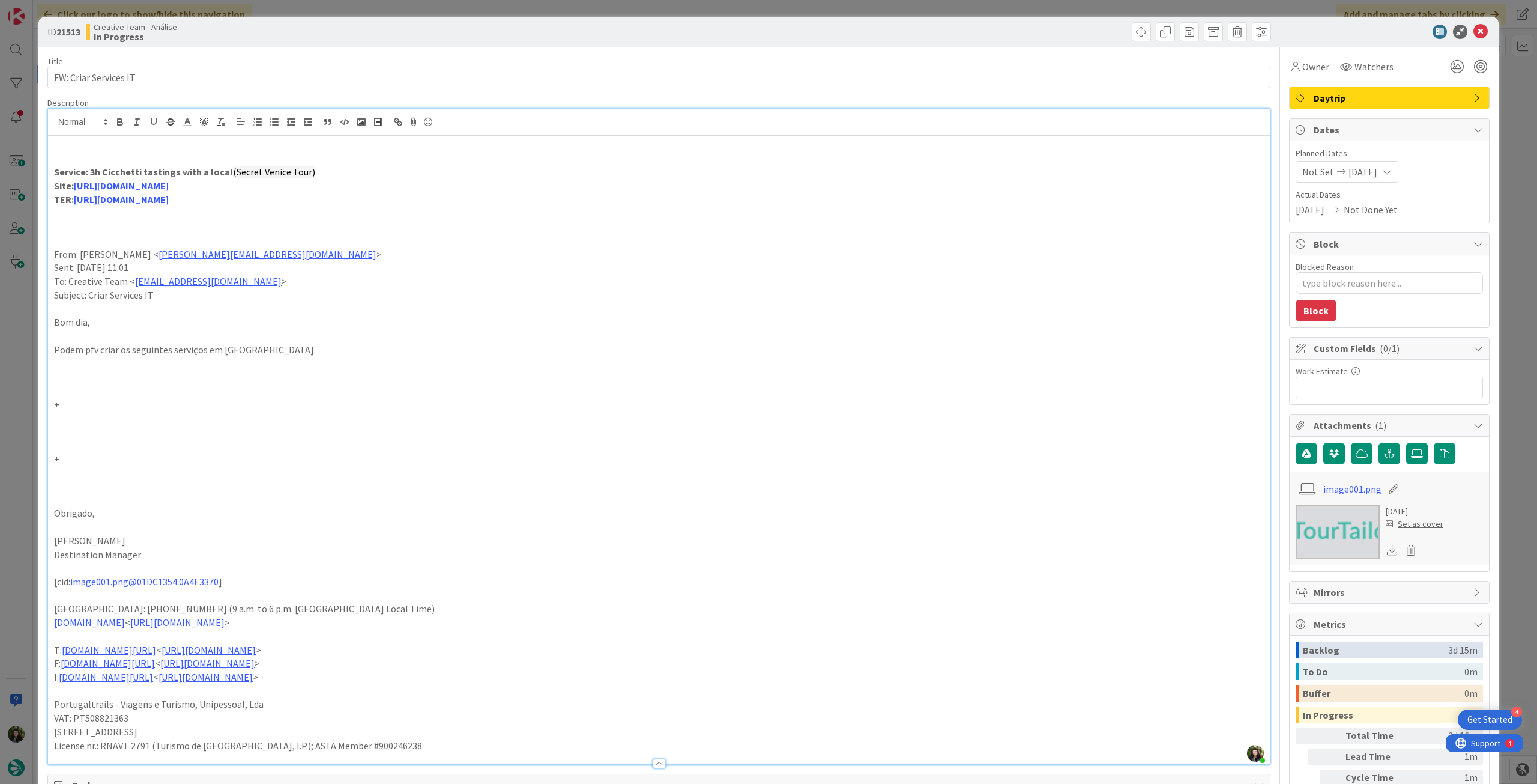
drag, startPoint x: 306, startPoint y: 197, endPoint x: 42, endPoint y: 178, distance: 264.7
click at [42, 178] on div "ID 21513 Creative Team - Análise In Progress Title 21 / 128 FW: Criar Services …" at bounding box center [768, 650] width 1460 height 1268
drag, startPoint x: 290, startPoint y: 194, endPoint x: 114, endPoint y: 139, distance: 184.4
click at [39, 174] on div "ID 21513 Creative Team - Análise In Progress Title 21 / 128 FW: Criar Services …" at bounding box center [768, 650] width 1460 height 1268
click at [121, 126] on icon "button" at bounding box center [119, 121] width 11 height 11
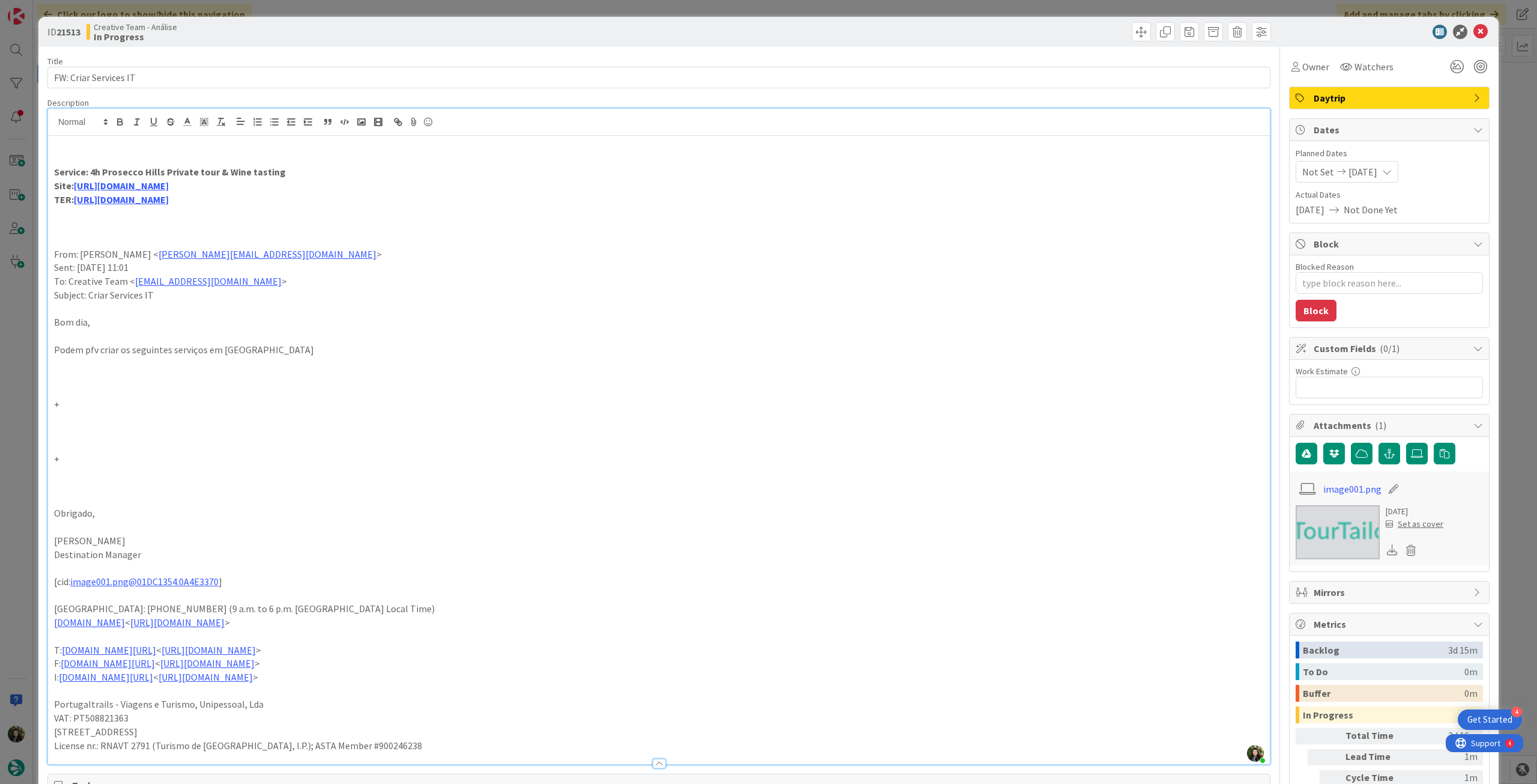
drag, startPoint x: 228, startPoint y: 168, endPoint x: 301, endPoint y: 172, distance: 73.1
click at [229, 168] on strong "Service: 4h Prosecco Hills Private tour & Wine tasting" at bounding box center [170, 172] width 232 height 12
click at [310, 172] on p "Service: 4h Prosecco Hills Private tour & Wine tasting" at bounding box center [659, 172] width 1210 height 14
click at [292, 172] on span "(Secret Venice Tour))" at bounding box center [334, 172] width 85 height 12
click at [392, 172] on p "Service: 4h Prosecco Hills Private tour & Wine tasting ( Secret Venice Tour))" at bounding box center [659, 172] width 1210 height 14
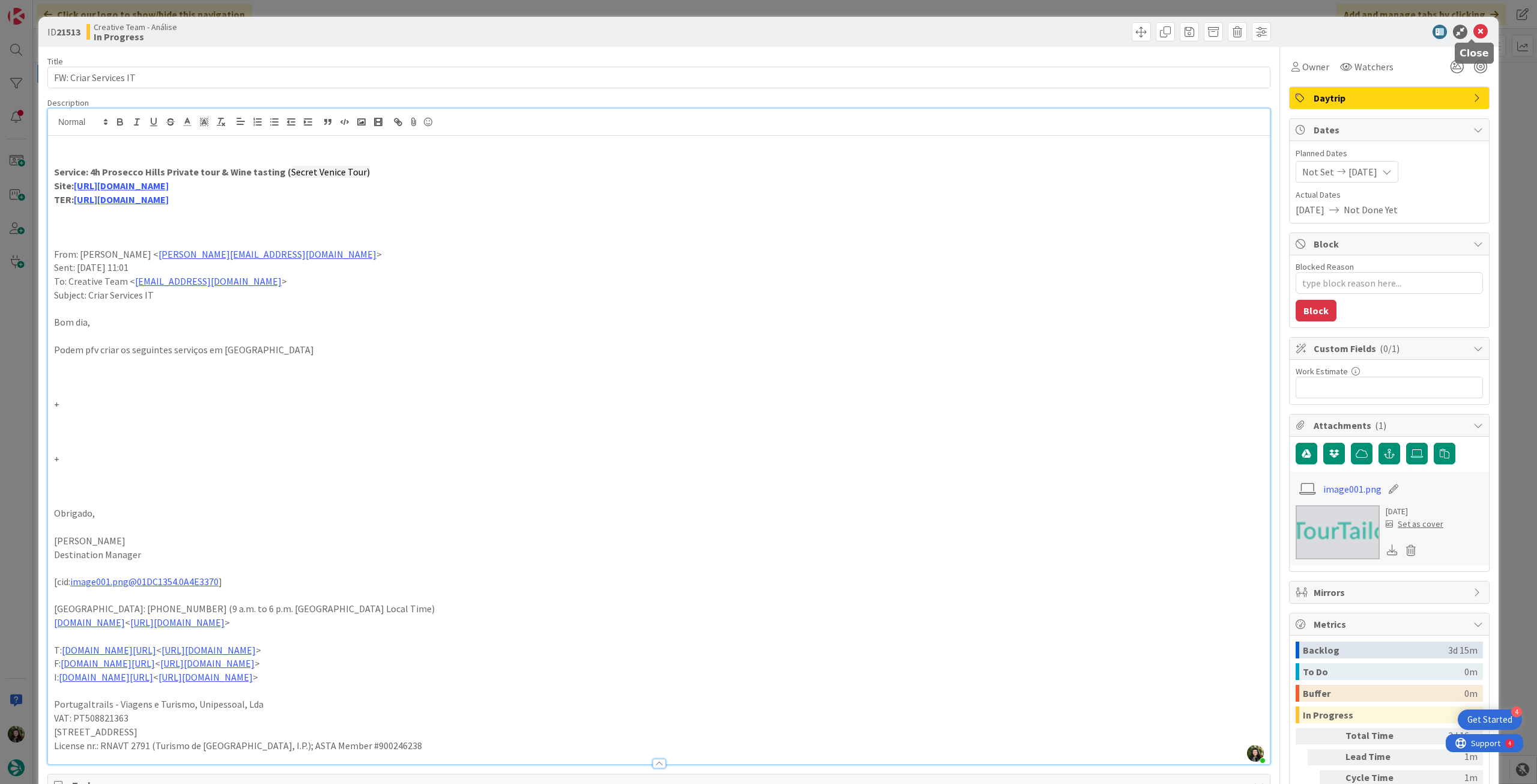
click at [1474, 31] on icon at bounding box center [1481, 31] width 15 height 15
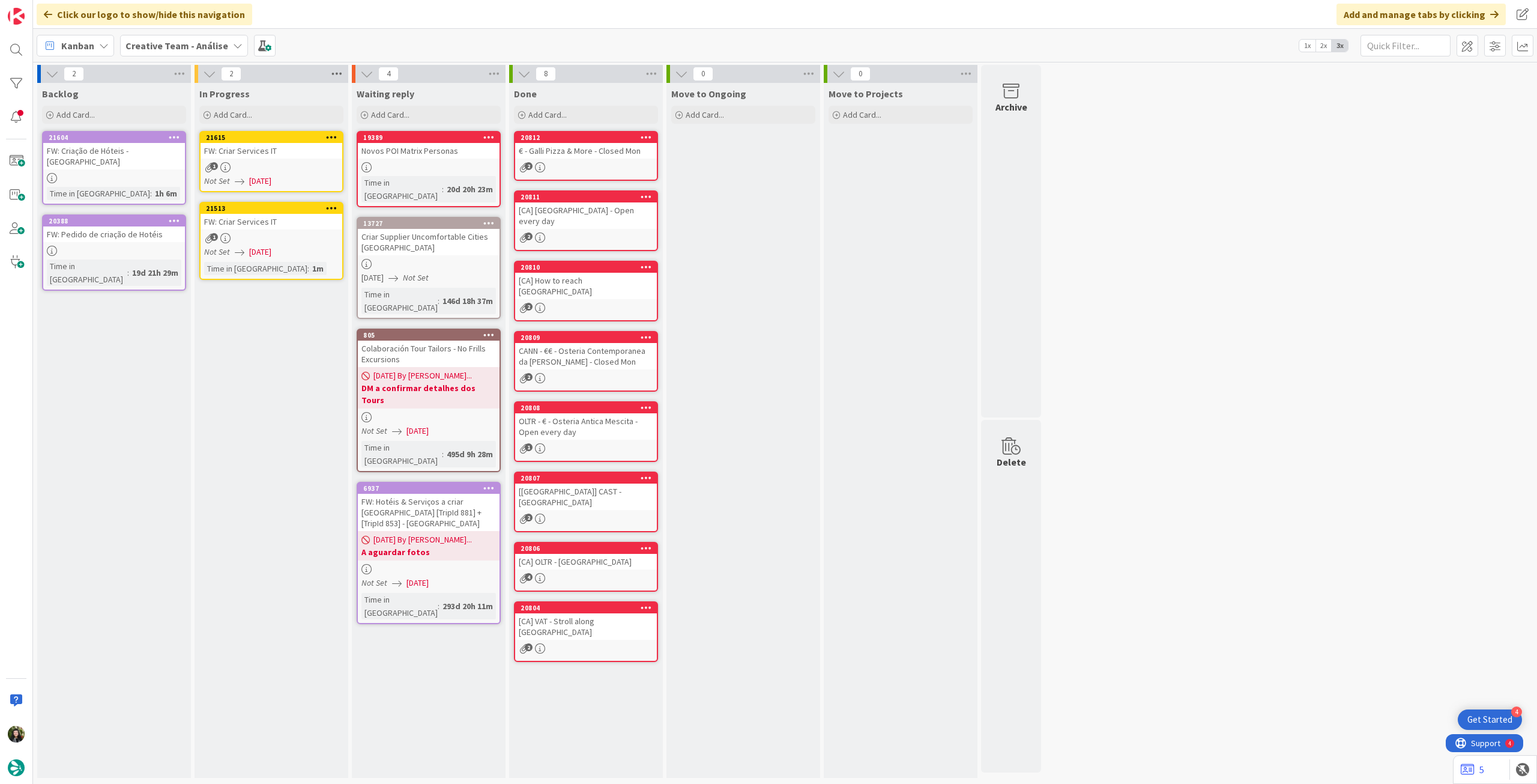
click at [329, 75] on icon at bounding box center [337, 74] width 16 height 18
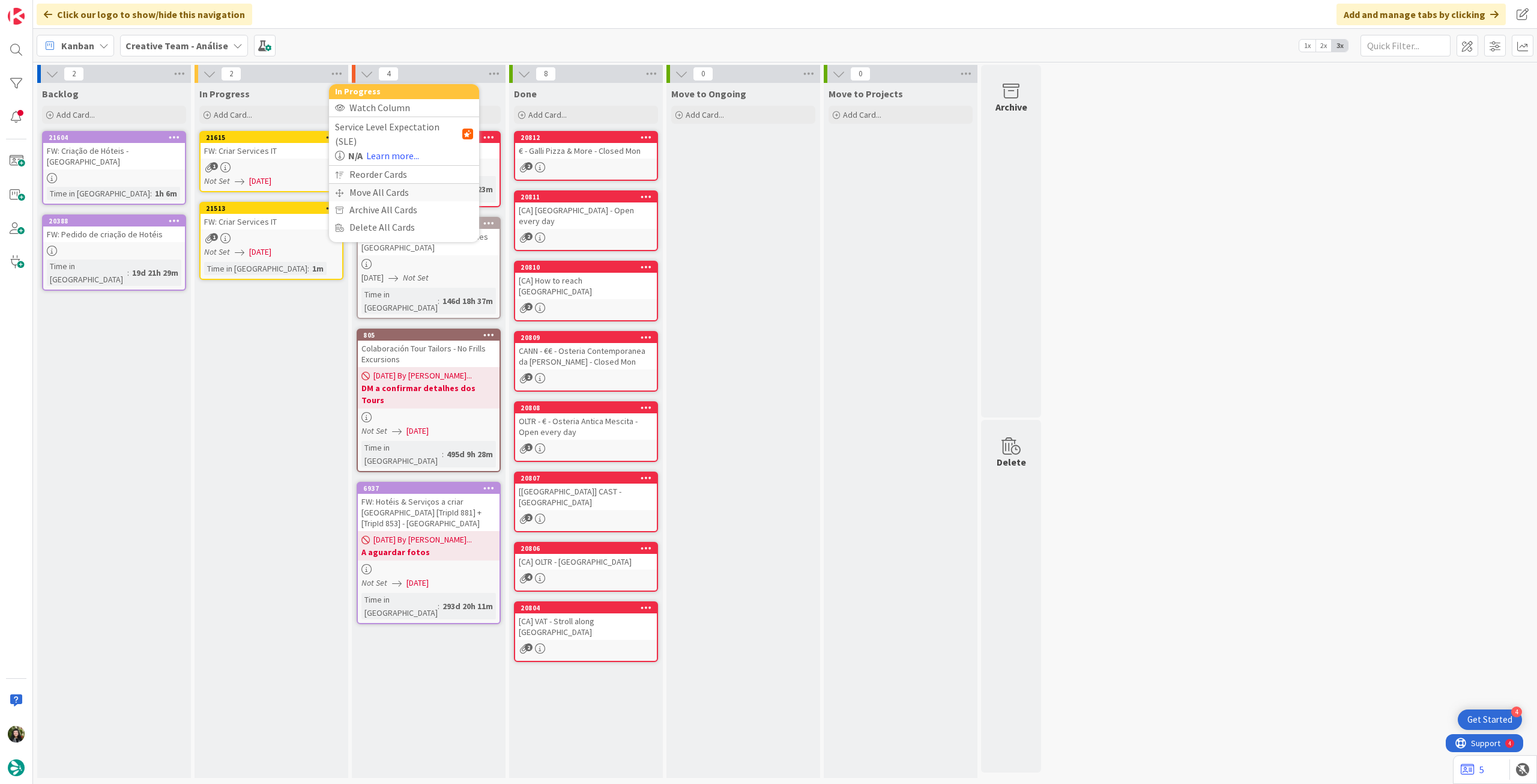
click at [354, 184] on div "Move All Cards" at bounding box center [404, 193] width 150 height 17
click at [398, 134] on span "Creative Team - Análise" at bounding box center [391, 131] width 97 height 12
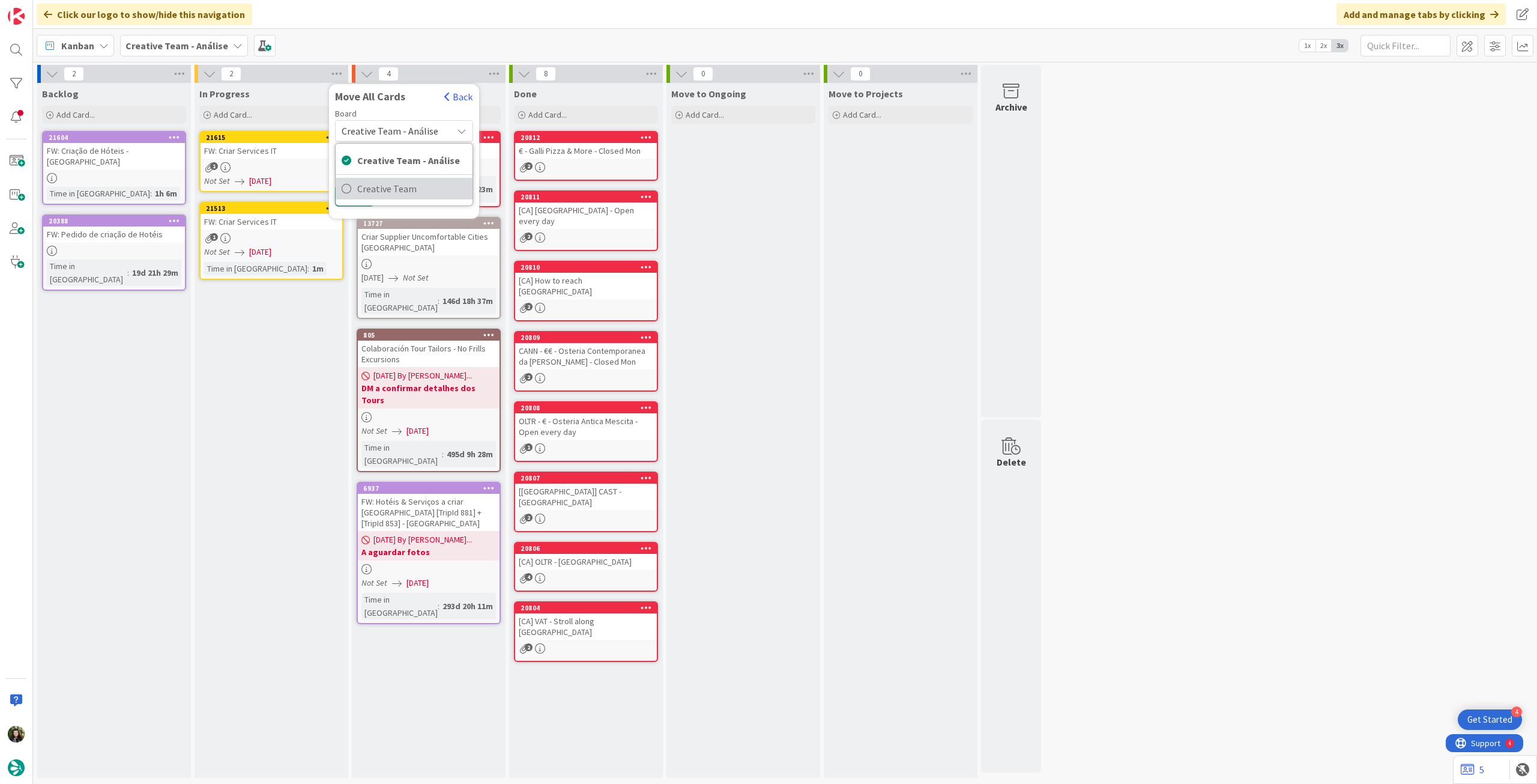
click at [399, 194] on span "Creative Team" at bounding box center [412, 188] width 110 height 18
click at [401, 171] on div "Select a Column..." at bounding box center [395, 170] width 113 height 19
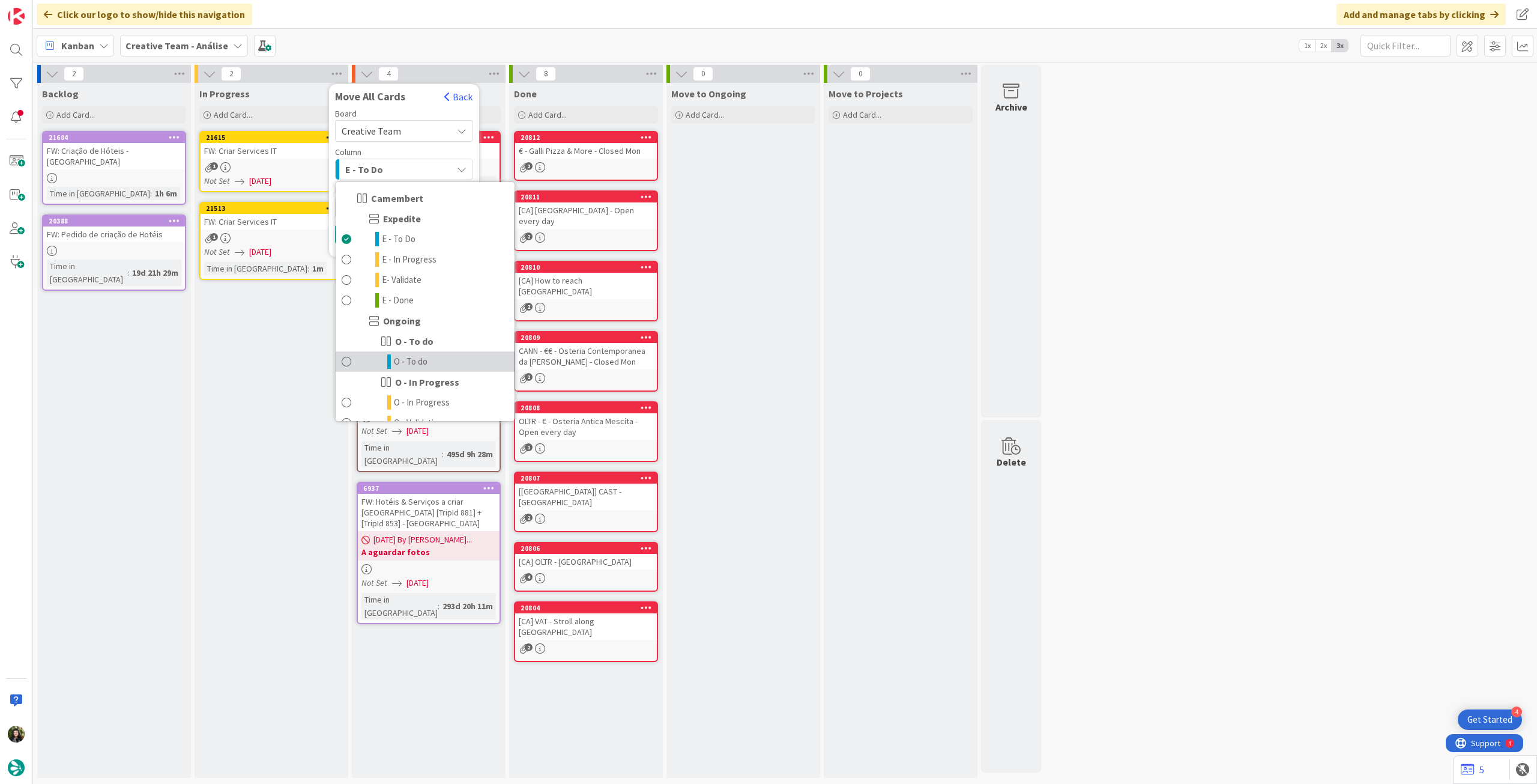
drag, startPoint x: 407, startPoint y: 365, endPoint x: 405, endPoint y: 286, distance: 79.0
click at [406, 365] on span "O - To do" at bounding box center [411, 361] width 34 height 15
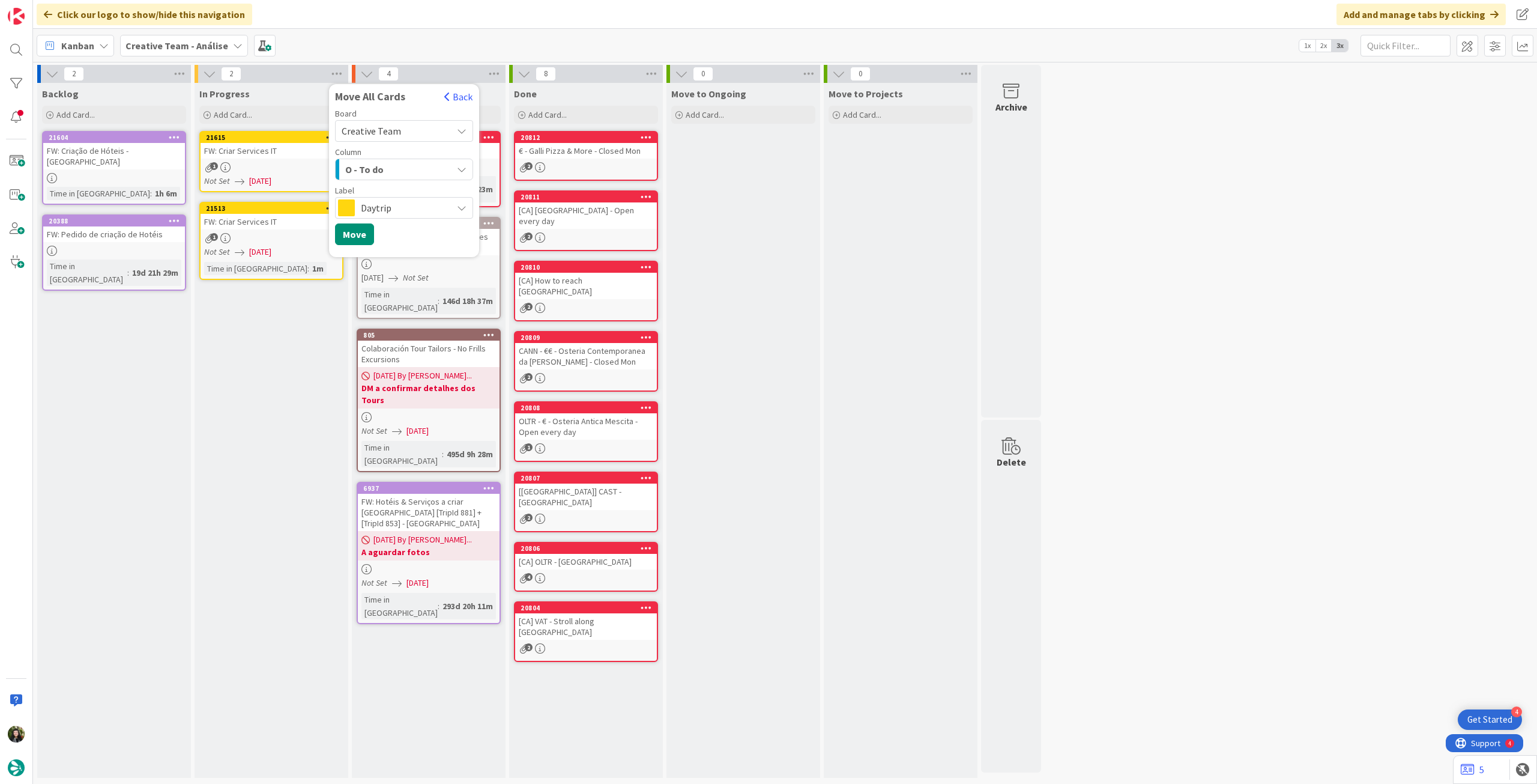
click at [411, 200] on span "Daytrip" at bounding box center [403, 207] width 85 height 16
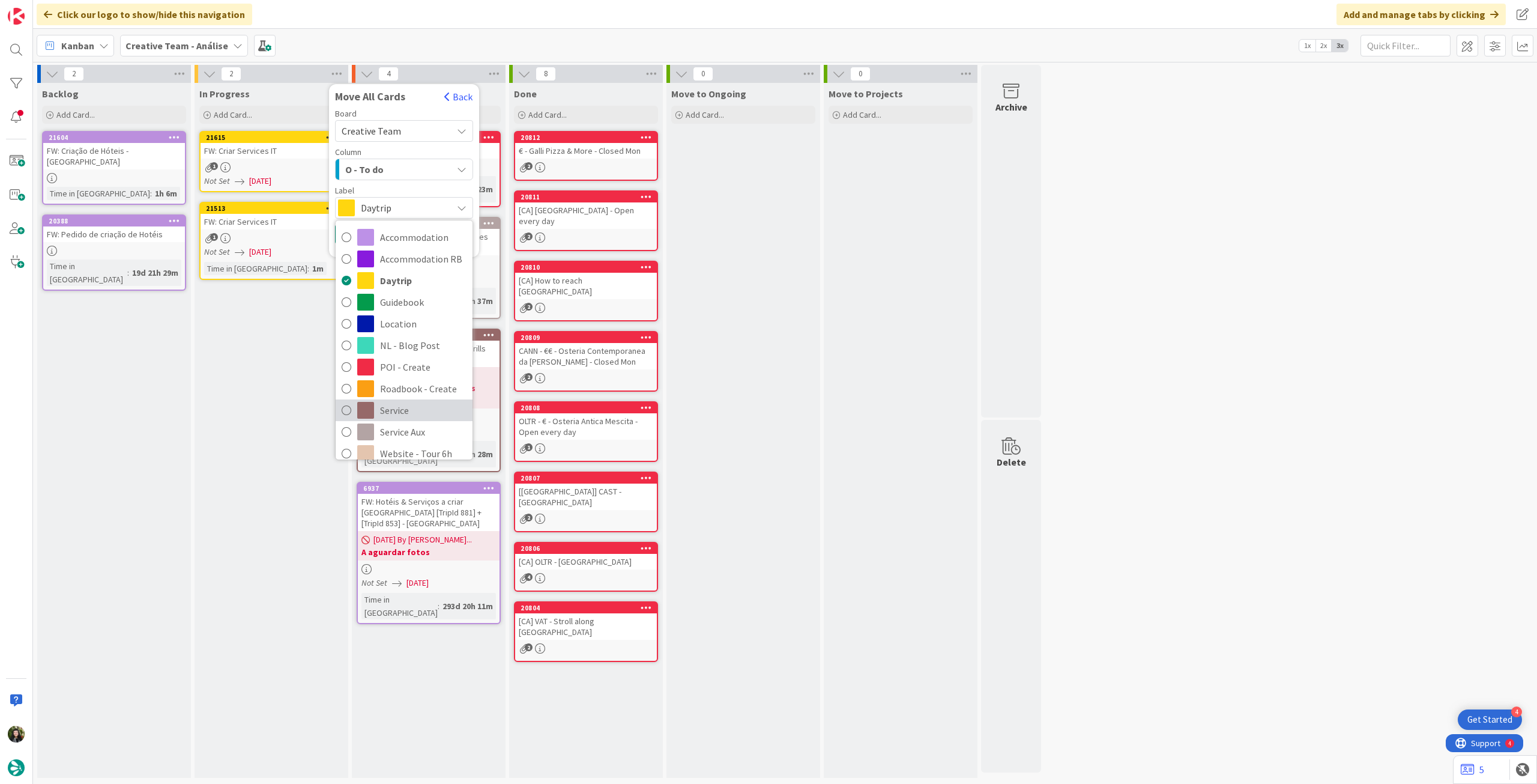
click at [398, 408] on span "Service" at bounding box center [423, 410] width 86 height 18
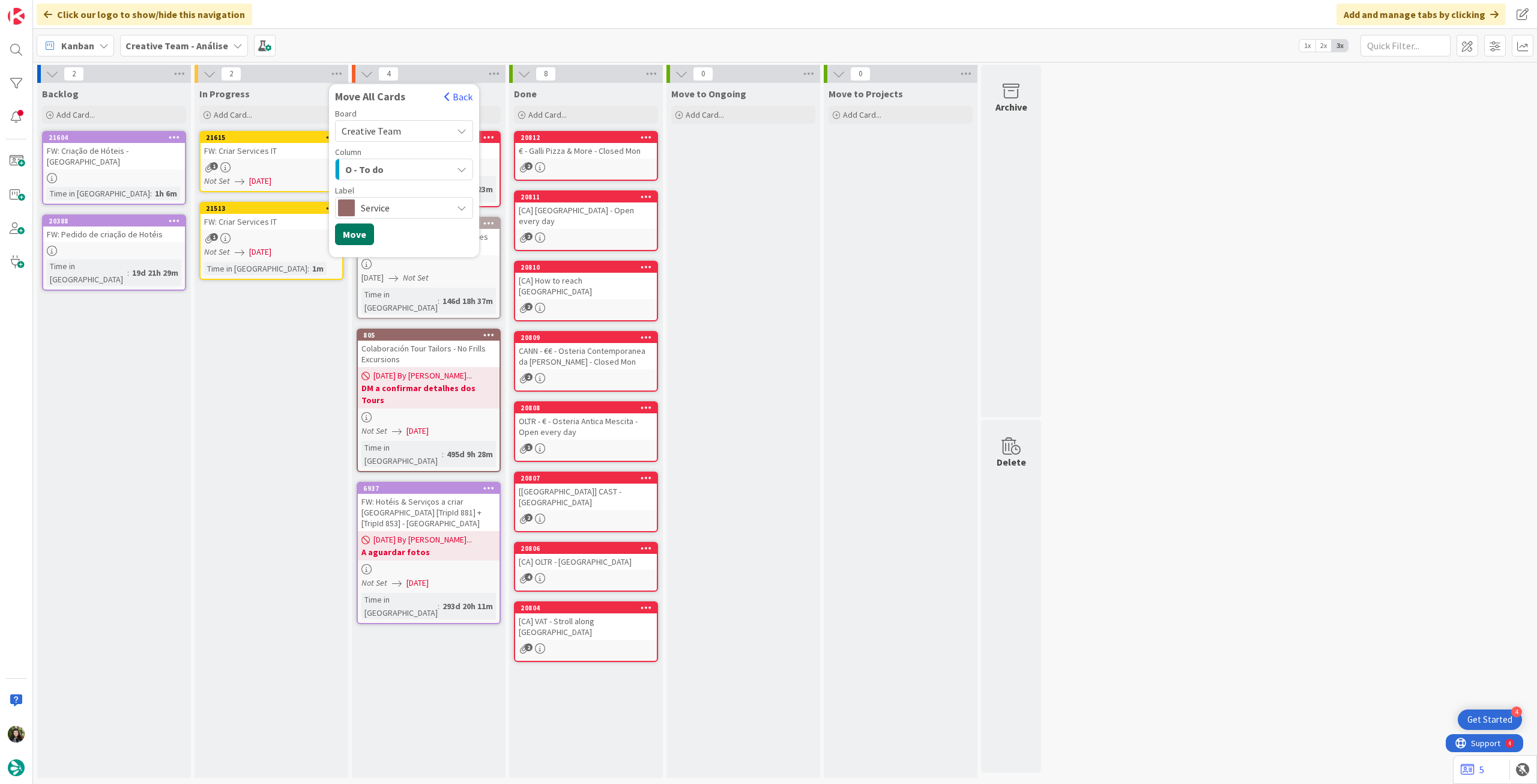
click at [362, 239] on button "Move" at bounding box center [355, 235] width 39 height 21
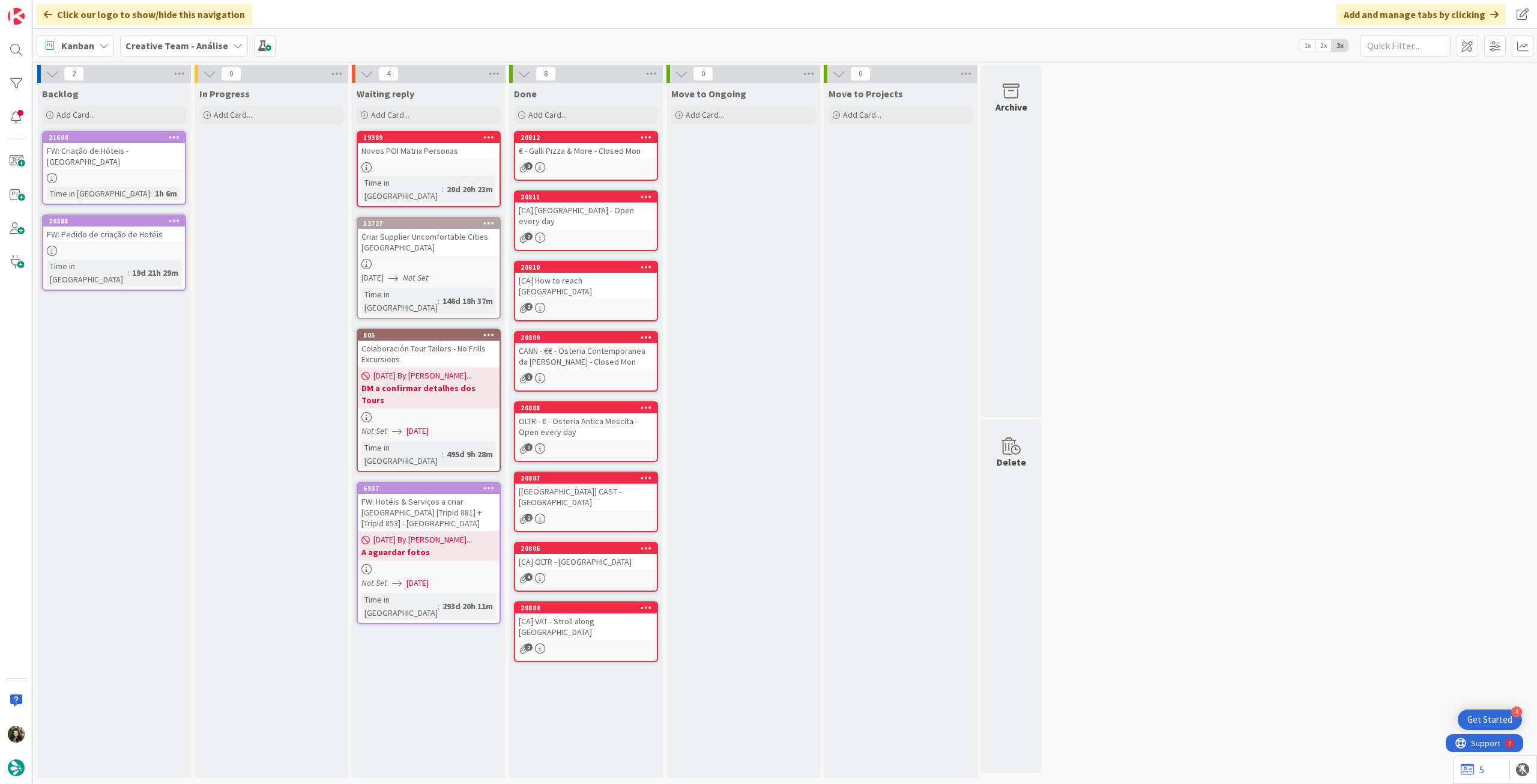
drag, startPoint x: 214, startPoint y: 35, endPoint x: 214, endPoint y: 48, distance: 13.0
click at [214, 35] on div "Creative Team - Análise" at bounding box center [184, 46] width 128 height 21
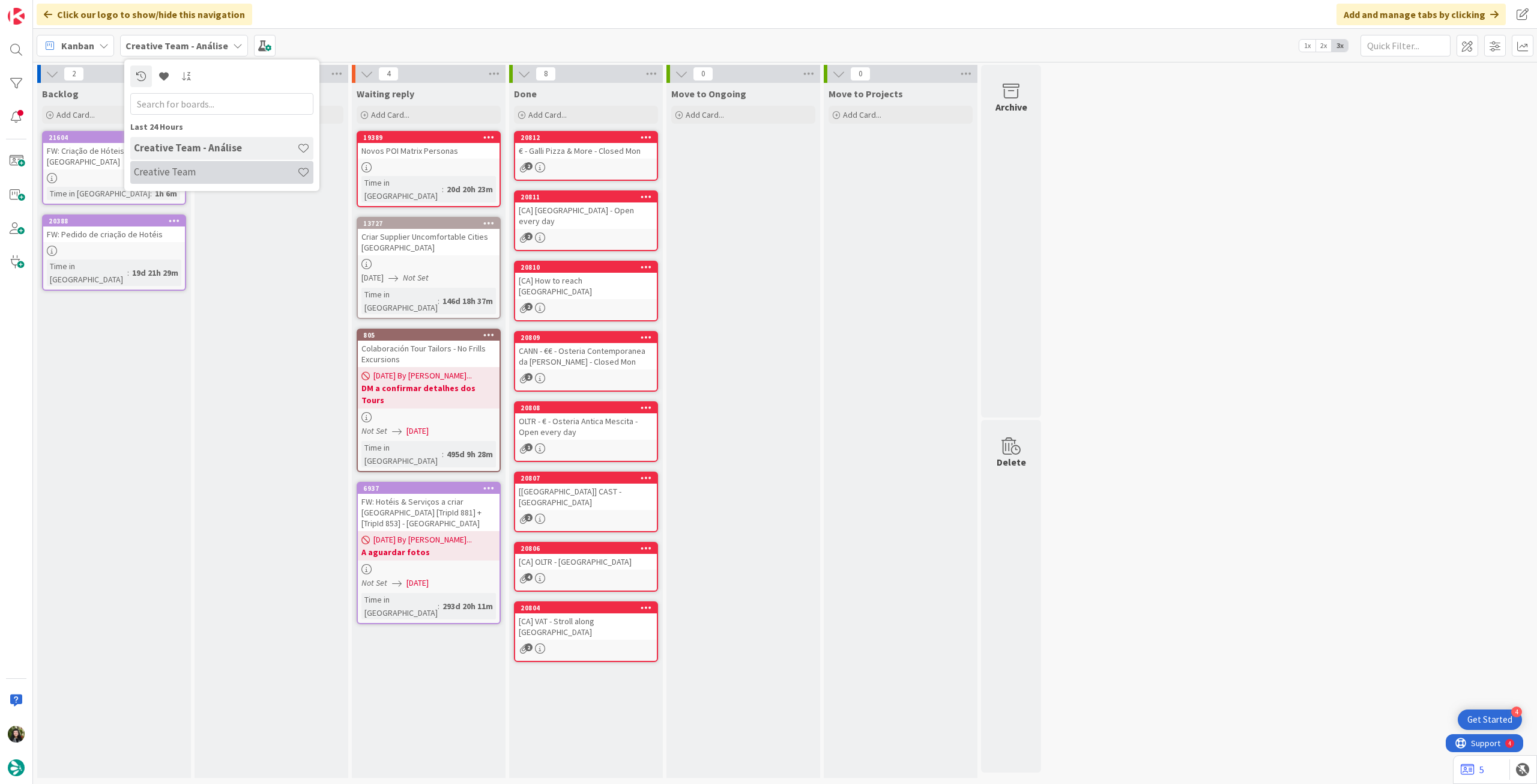
click at [190, 163] on div "Creative Team" at bounding box center [221, 172] width 183 height 23
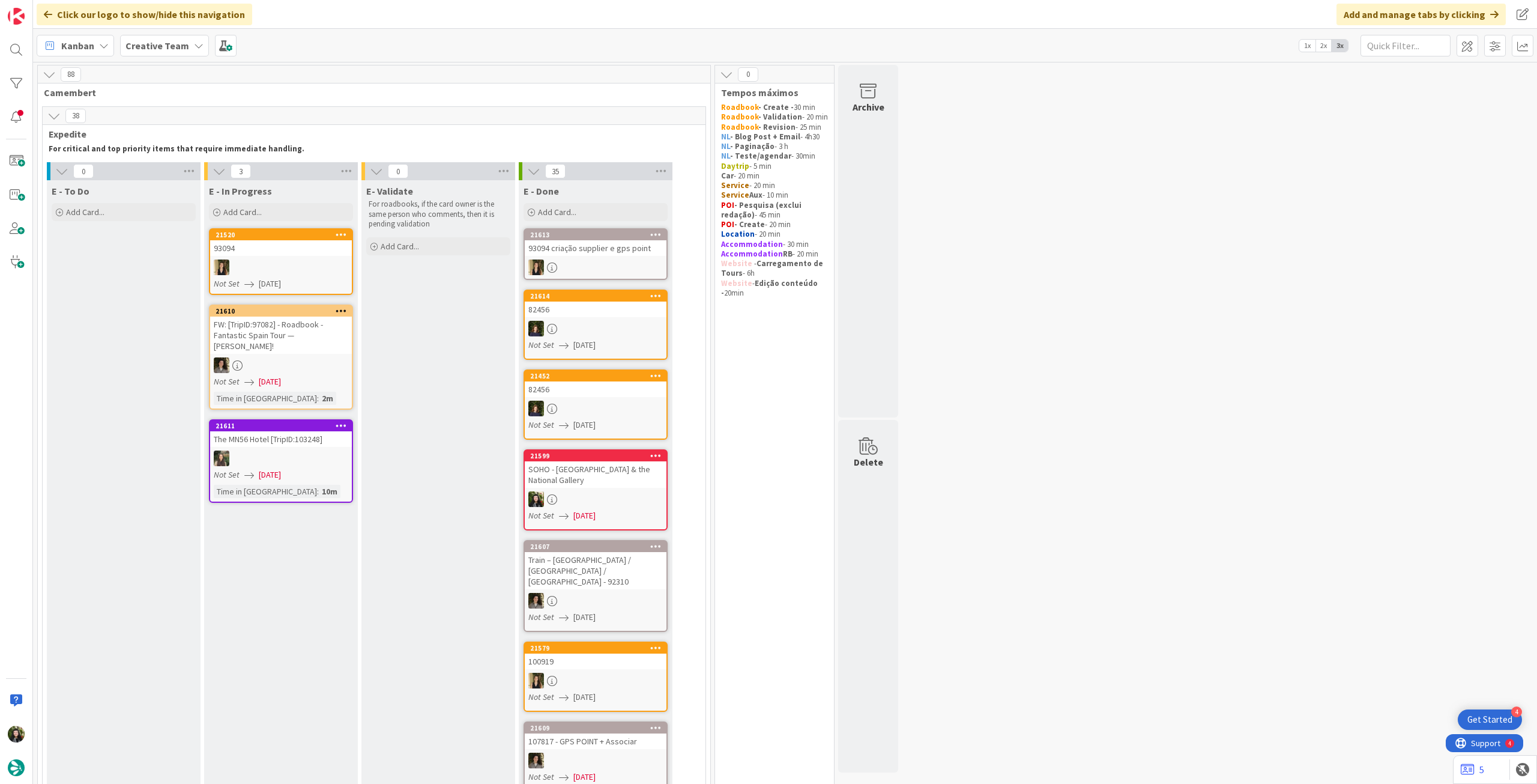
drag, startPoint x: 142, startPoint y: 32, endPoint x: 144, endPoint y: 79, distance: 47.0
click at [143, 36] on div "Kanban Creative Team 1x 2x 3x" at bounding box center [785, 46] width 1504 height 33
click at [147, 50] on b "Creative Team" at bounding box center [158, 46] width 64 height 12
click at [141, 168] on h4 "Creative Team - Análise" at bounding box center [215, 172] width 164 height 12
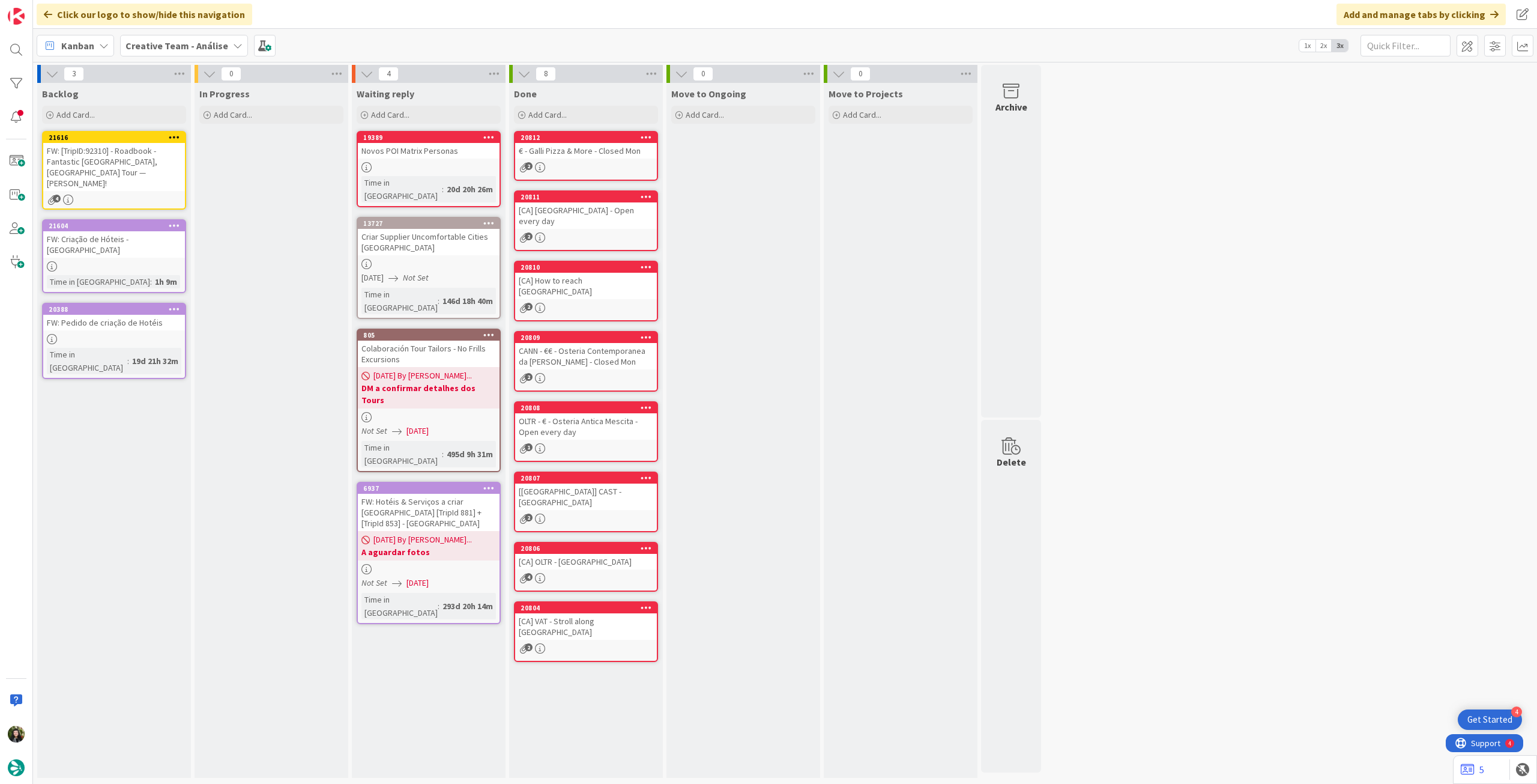
click at [204, 52] on span "Creative Team - Análise" at bounding box center [177, 46] width 103 height 15
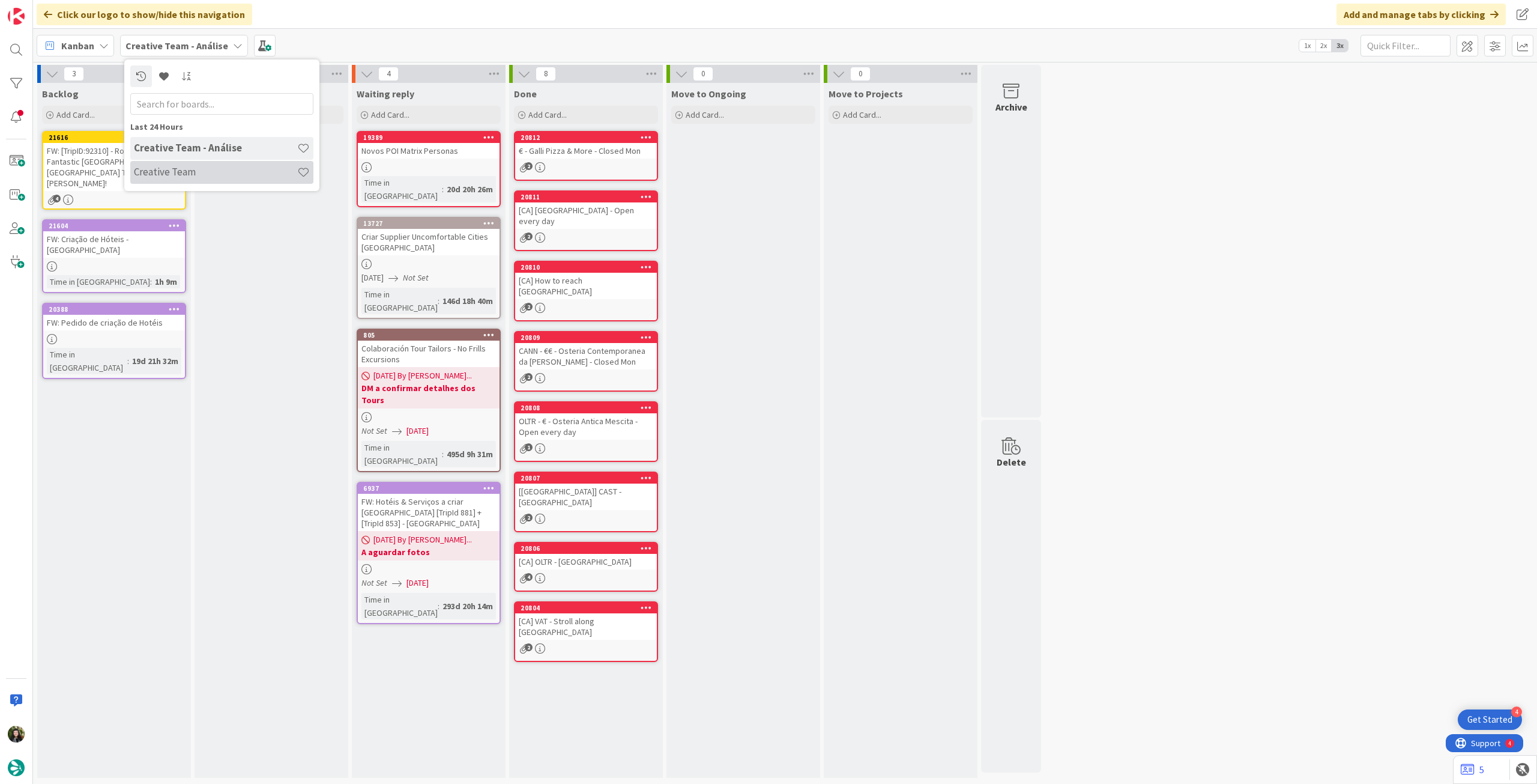
click at [204, 169] on h4 "Creative Team" at bounding box center [215, 172] width 164 height 12
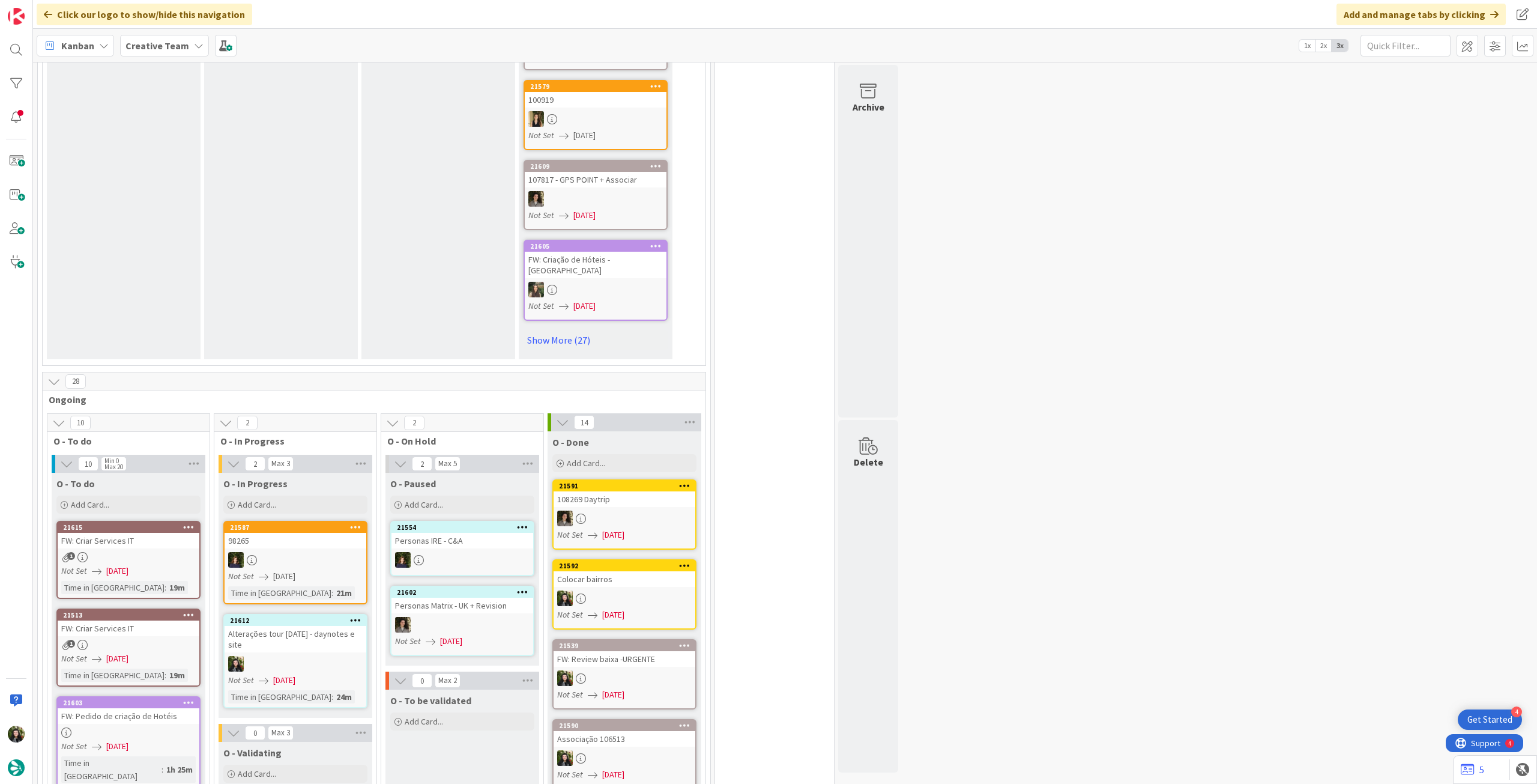
scroll to position [800, 0]
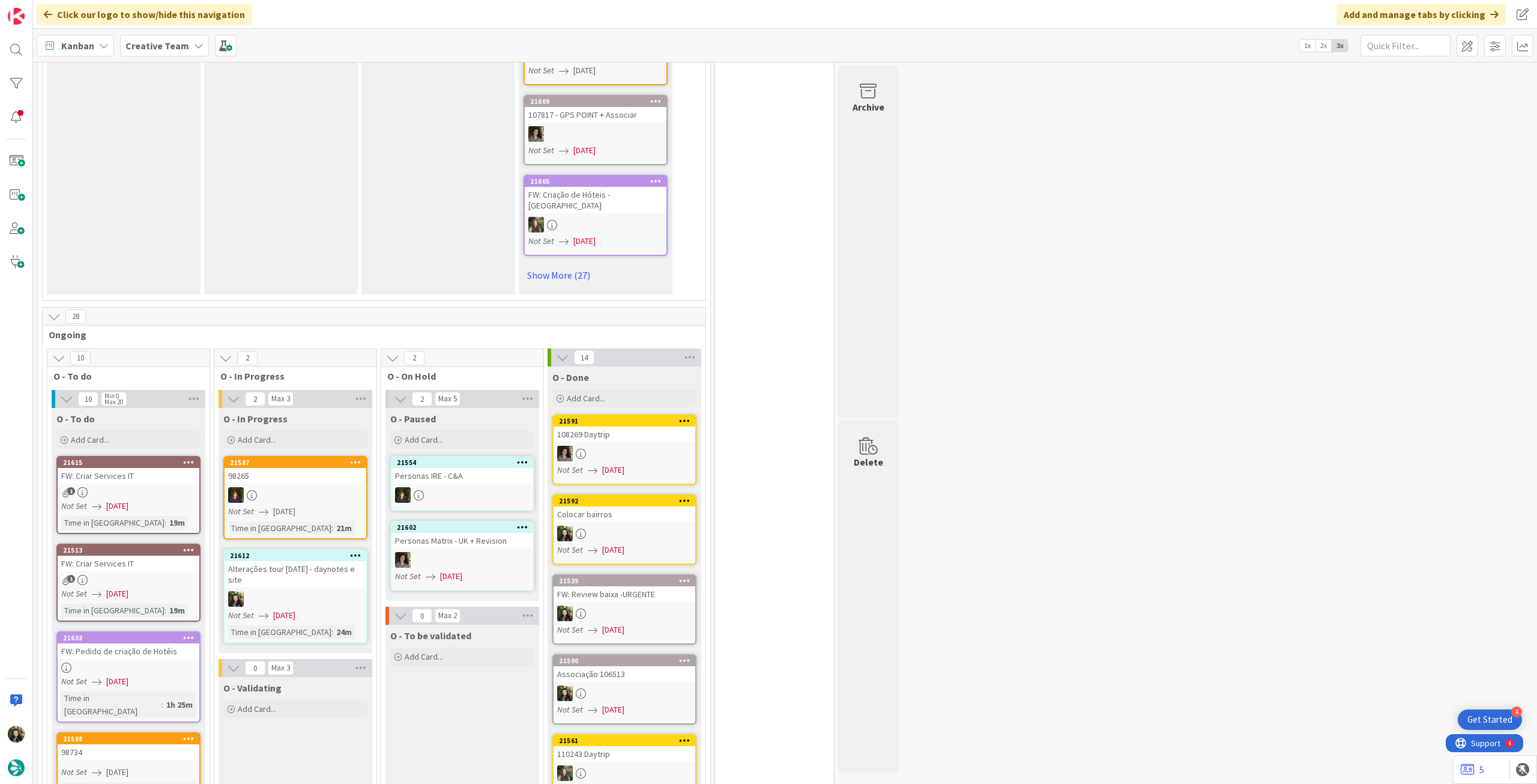
click at [290, 468] on div "98265" at bounding box center [296, 476] width 141 height 16
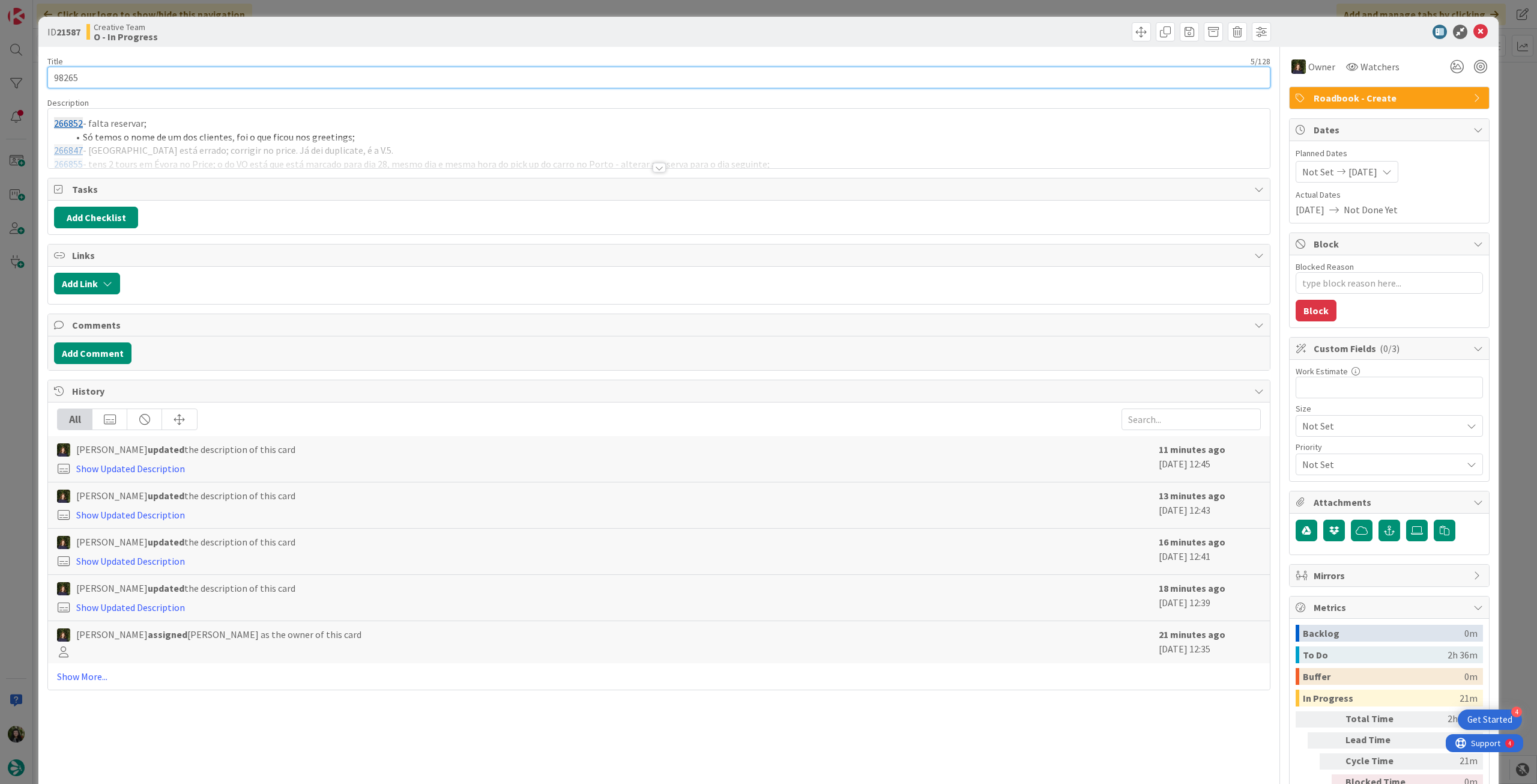
drag, startPoint x: 21, startPoint y: 77, endPoint x: 54, endPoint y: 51, distance: 42.0
click at [13, 74] on div "ID 21587 Creative Team O - In Progress Title 5 / 128 98265 Description 266852 -…" at bounding box center [768, 392] width 1537 height 784
click at [1474, 32] on icon at bounding box center [1481, 31] width 15 height 15
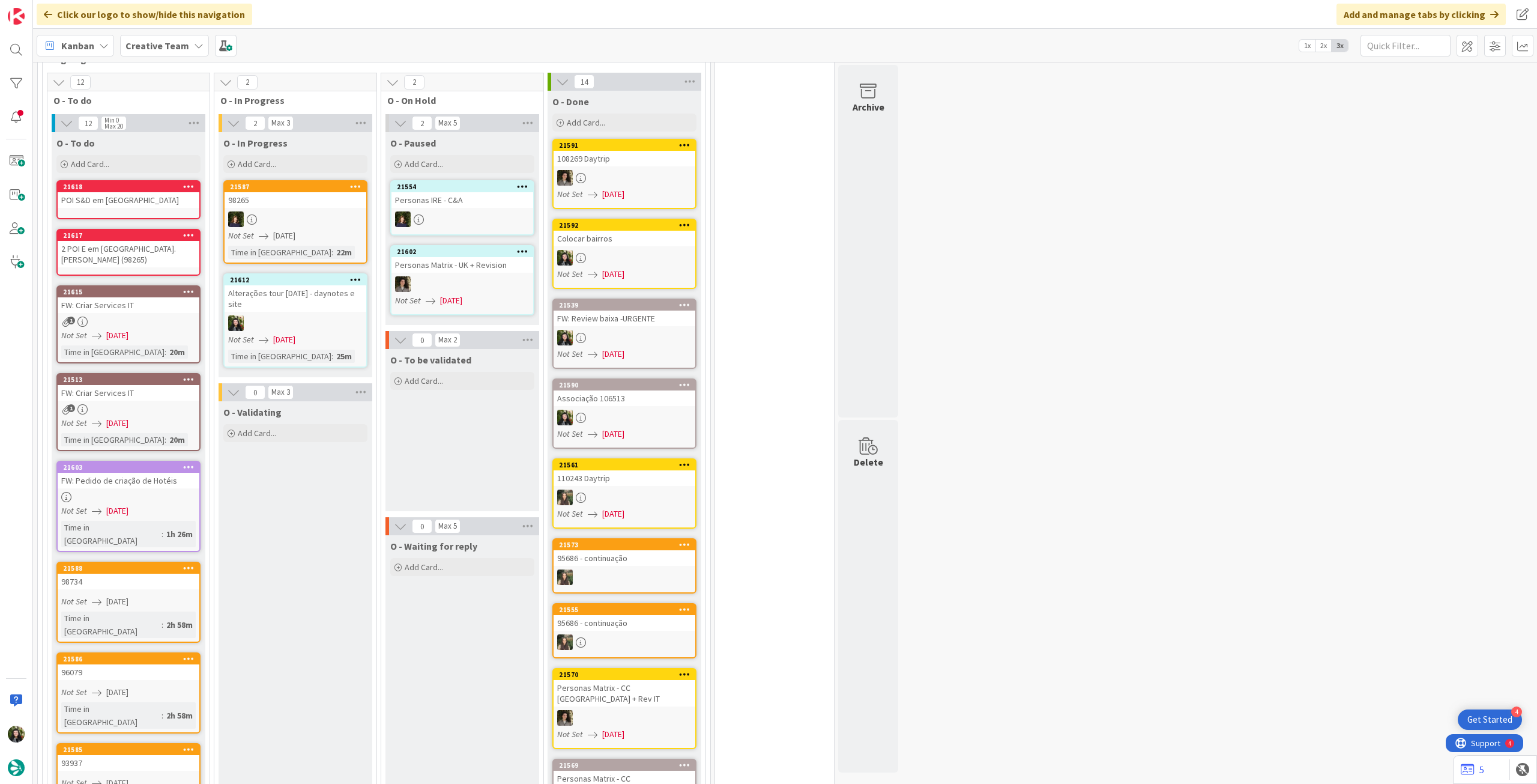
scroll to position [1041, 0]
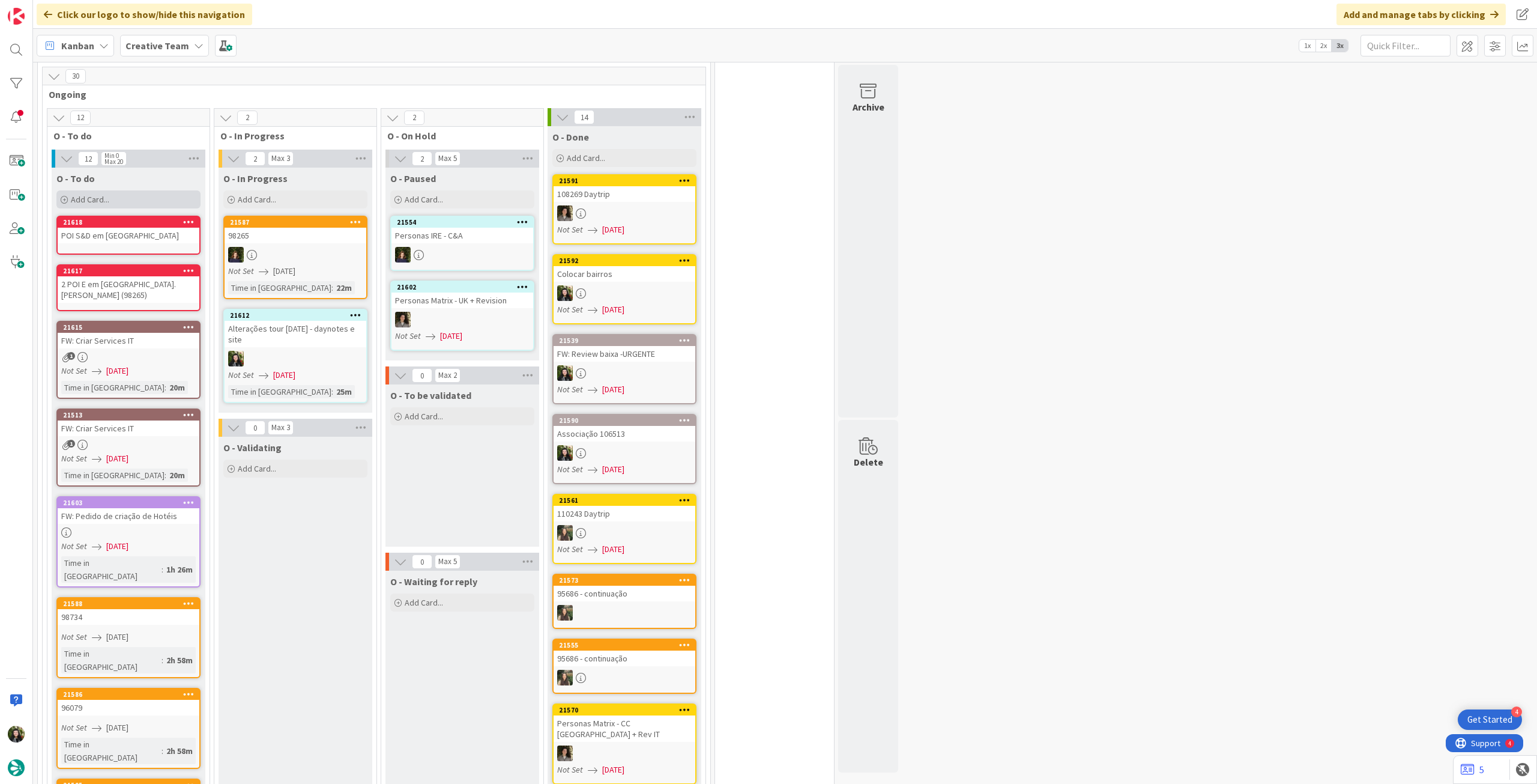
click at [109, 190] on div "Add Card..." at bounding box center [128, 199] width 144 height 18
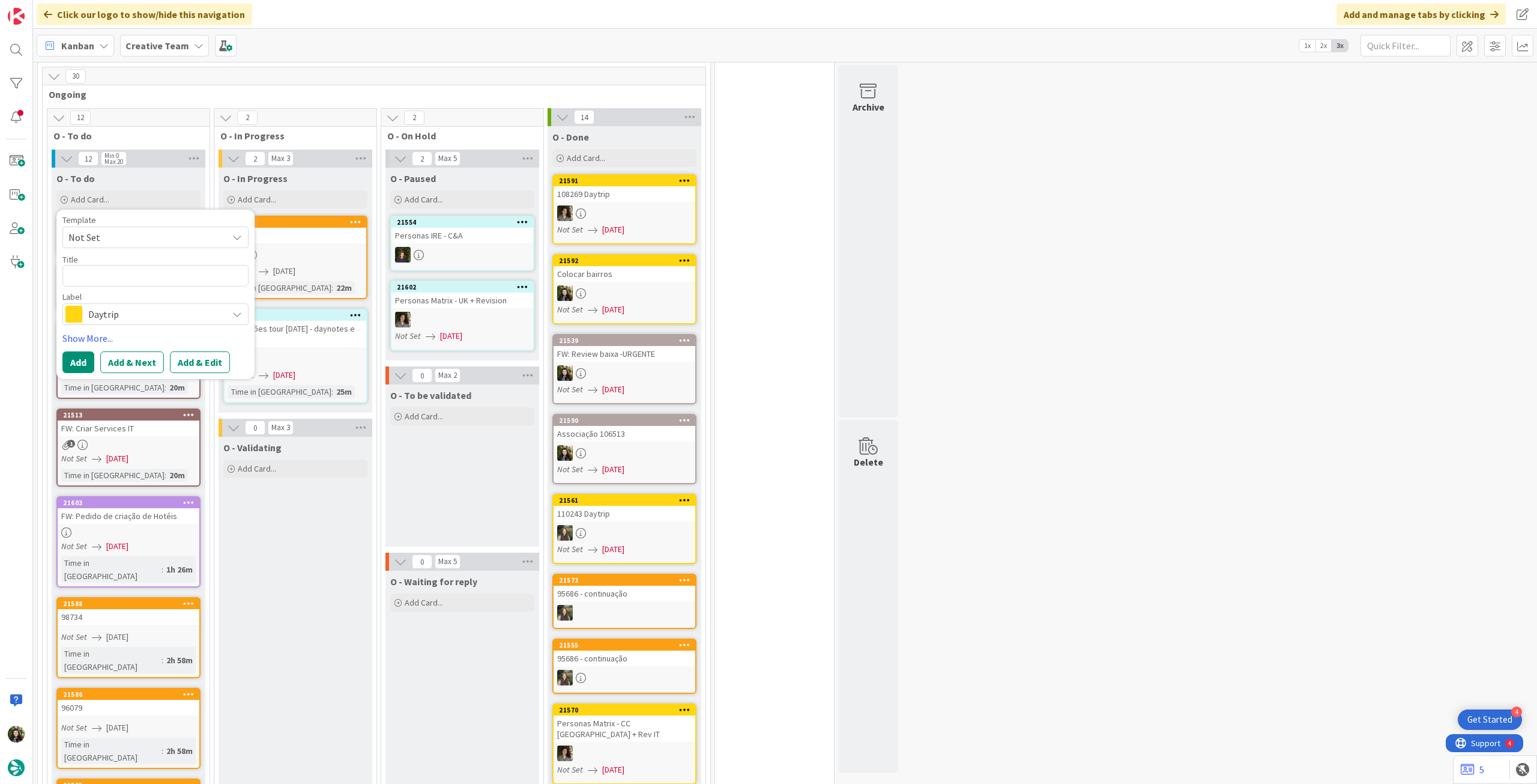
click at [143, 305] on span "Daytrip" at bounding box center [155, 313] width 134 height 16
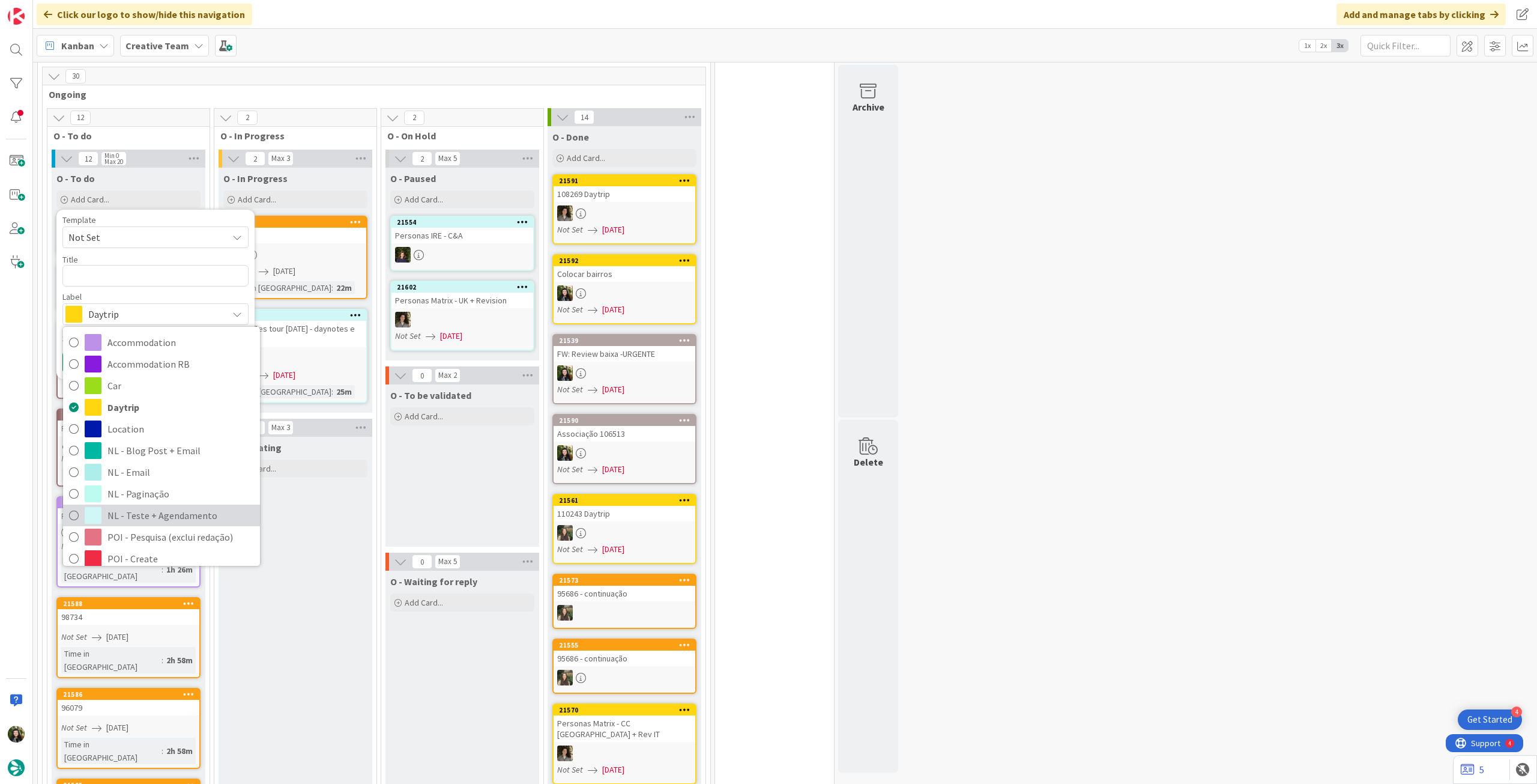
drag, startPoint x: 154, startPoint y: 487, endPoint x: 127, endPoint y: 350, distance: 139.6
click at [153, 506] on span "NL - Teste + Agendamento" at bounding box center [180, 515] width 146 height 18
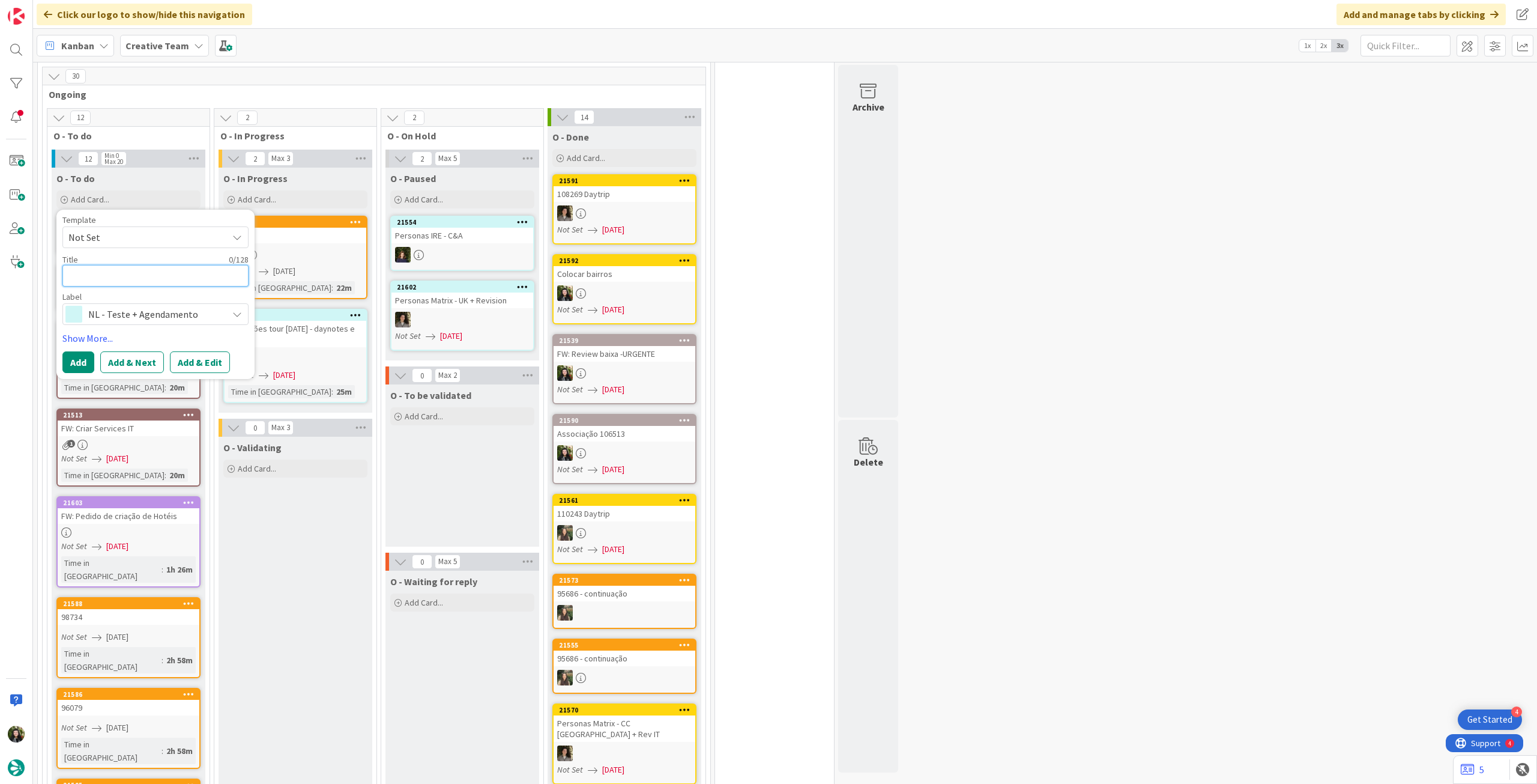
click at [132, 265] on textarea at bounding box center [155, 275] width 186 height 21
click at [87, 352] on button "Add" at bounding box center [78, 362] width 32 height 21
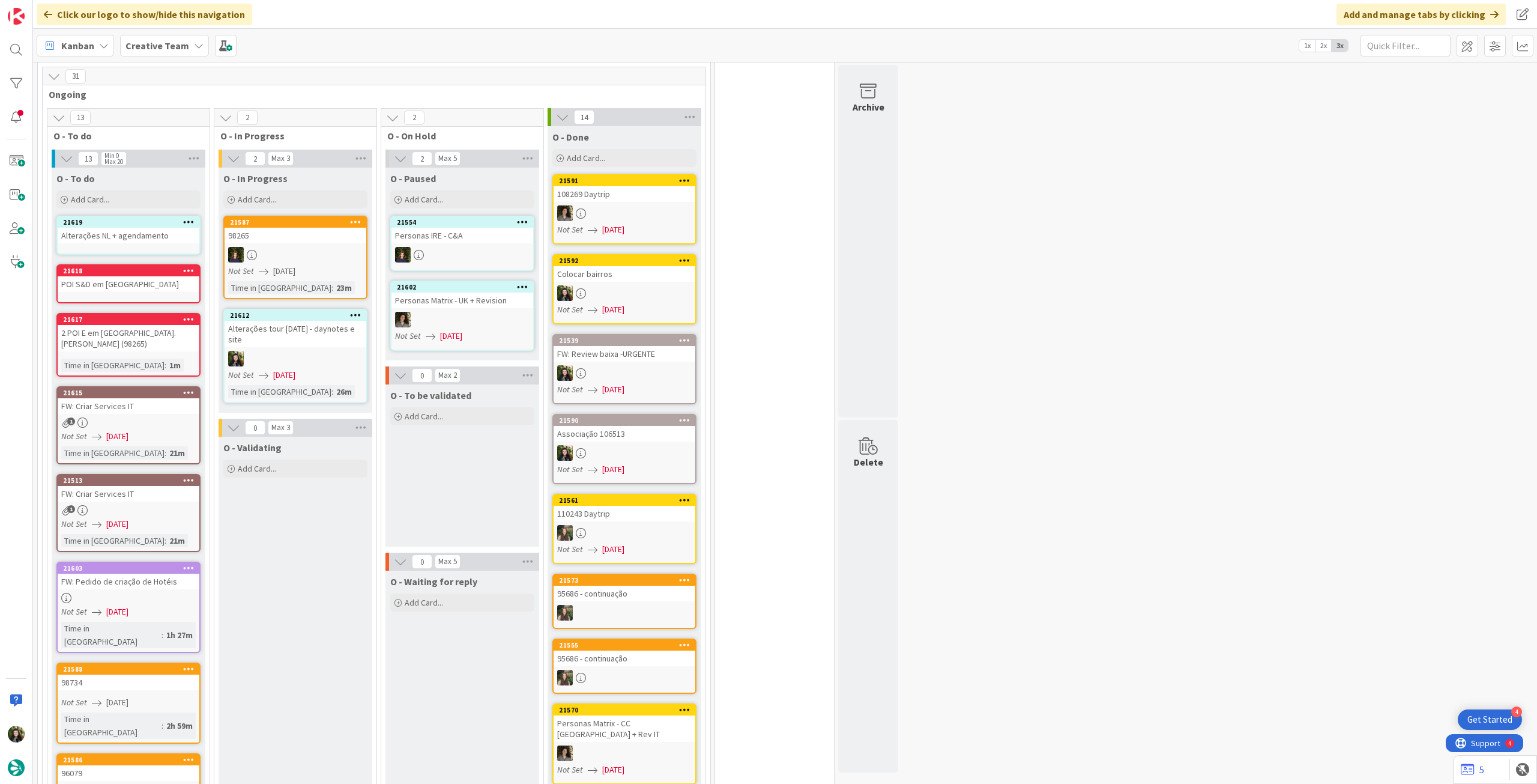
click at [134, 224] on link "21619 Alterações NL + agendamento" at bounding box center [128, 235] width 144 height 39
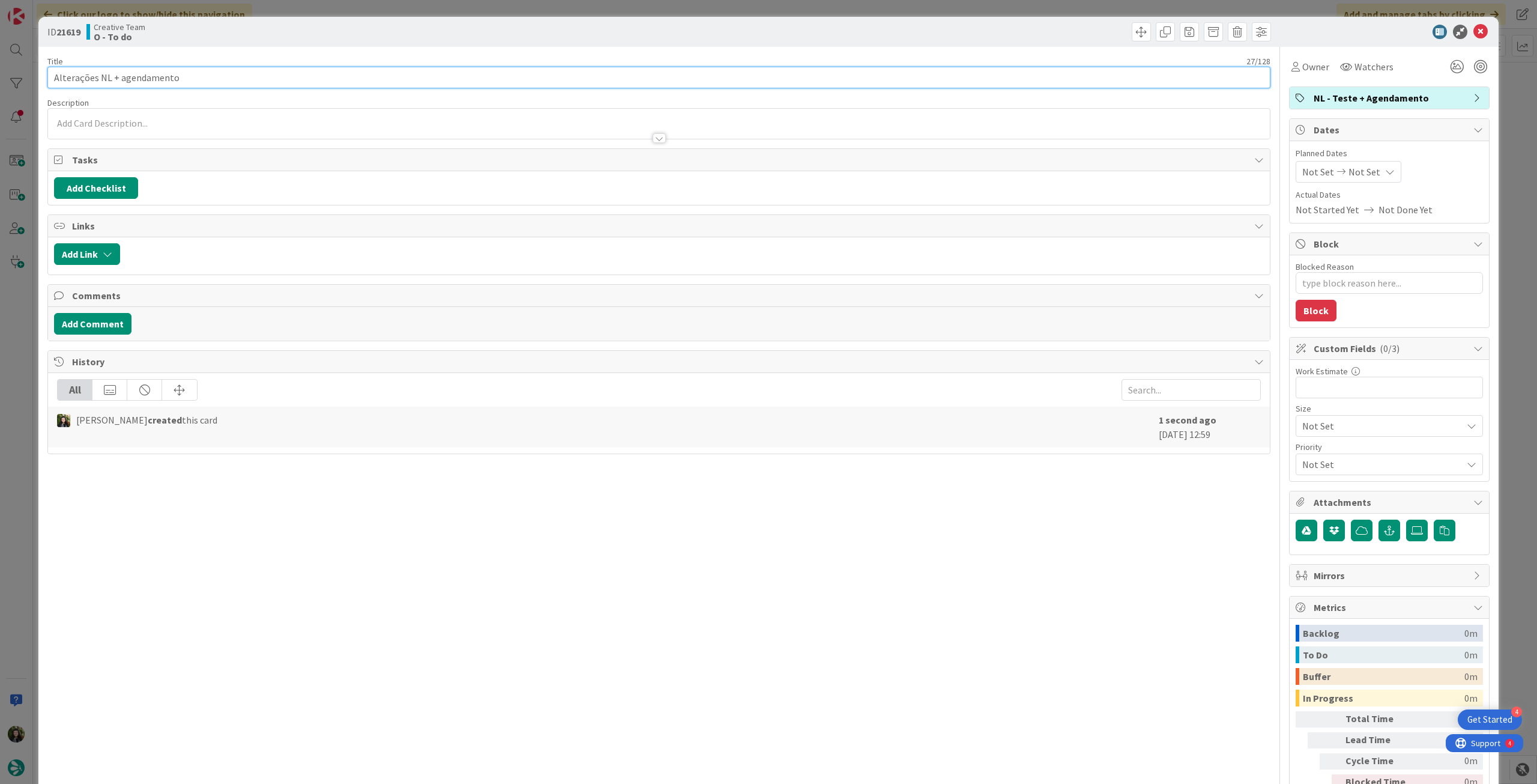
click at [309, 78] on input "Alterações NL + agendamento" at bounding box center [659, 78] width 1223 height 21
click at [250, 117] on div "Beatriz Cassona just joined" at bounding box center [659, 123] width 1222 height 30
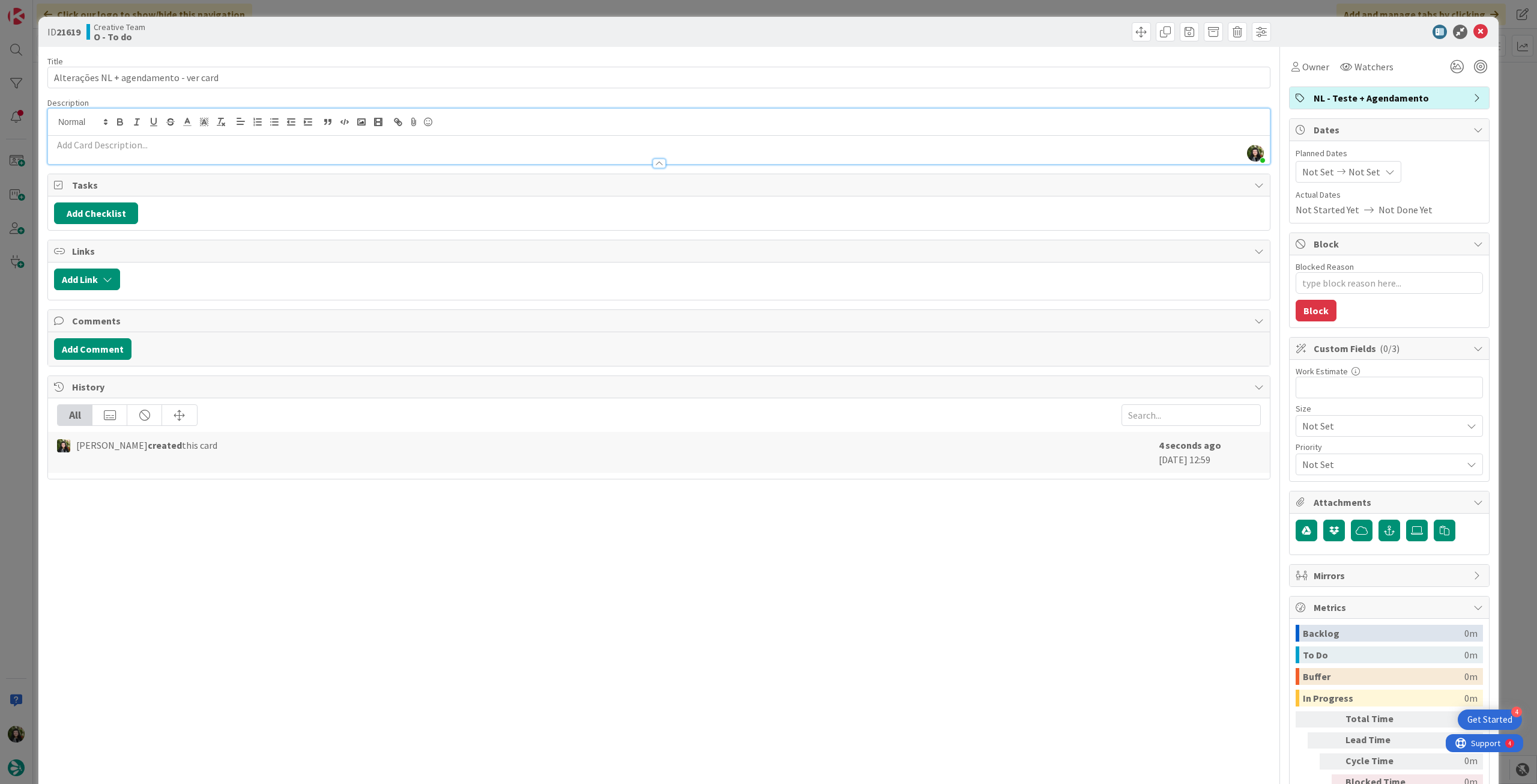
click at [169, 149] on p at bounding box center [659, 145] width 1210 height 14
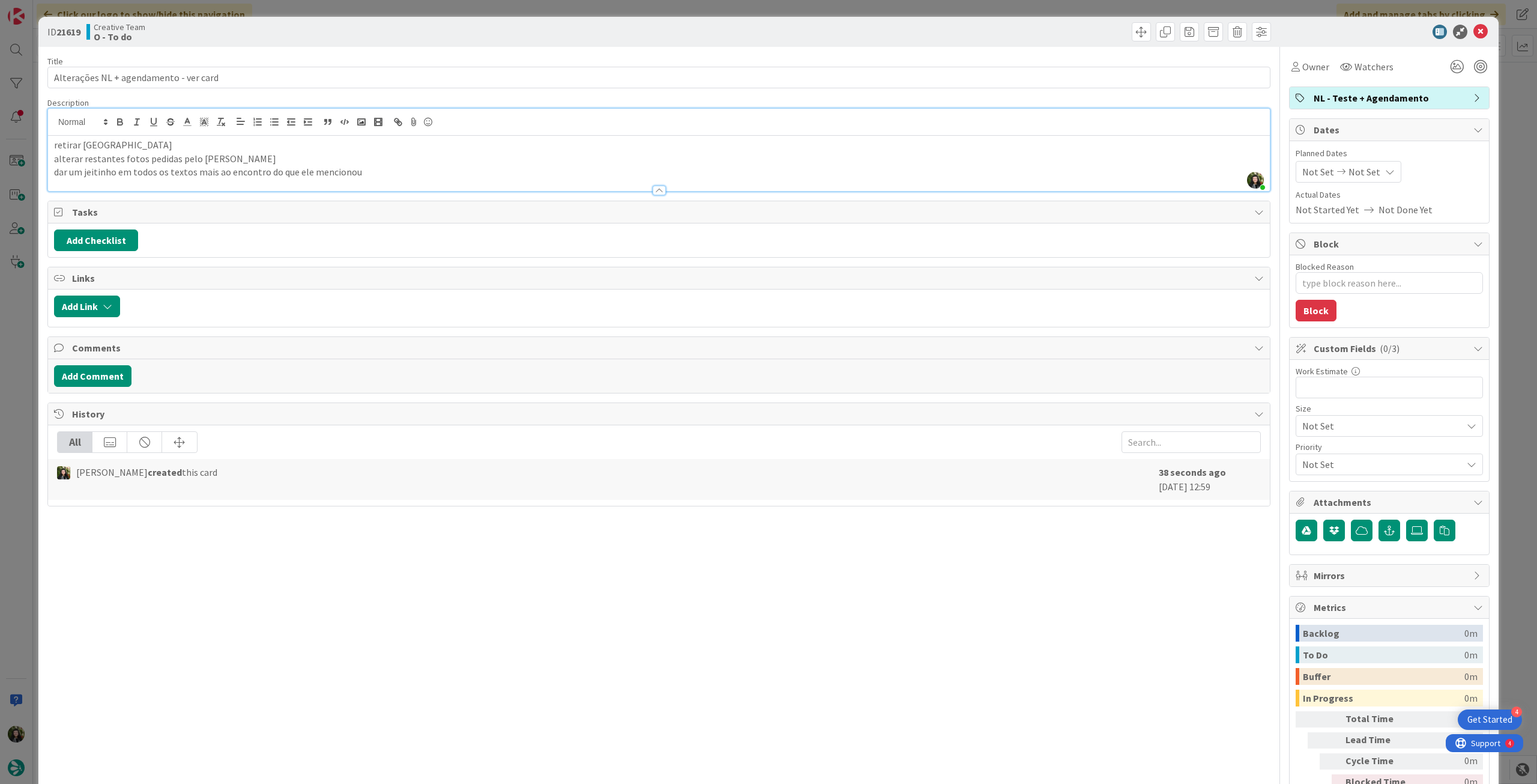
click at [237, 154] on p "alterar restantes fotos pedidas pelo filipe" at bounding box center [659, 159] width 1210 height 14
click at [1368, 172] on div "Not Set Not Set" at bounding box center [1348, 172] width 106 height 21
click at [1357, 336] on td "26" at bounding box center [1368, 345] width 23 height 23
click at [1346, 345] on td "25" at bounding box center [1345, 345] width 23 height 23
click at [1359, 347] on td "26" at bounding box center [1368, 345] width 23 height 23
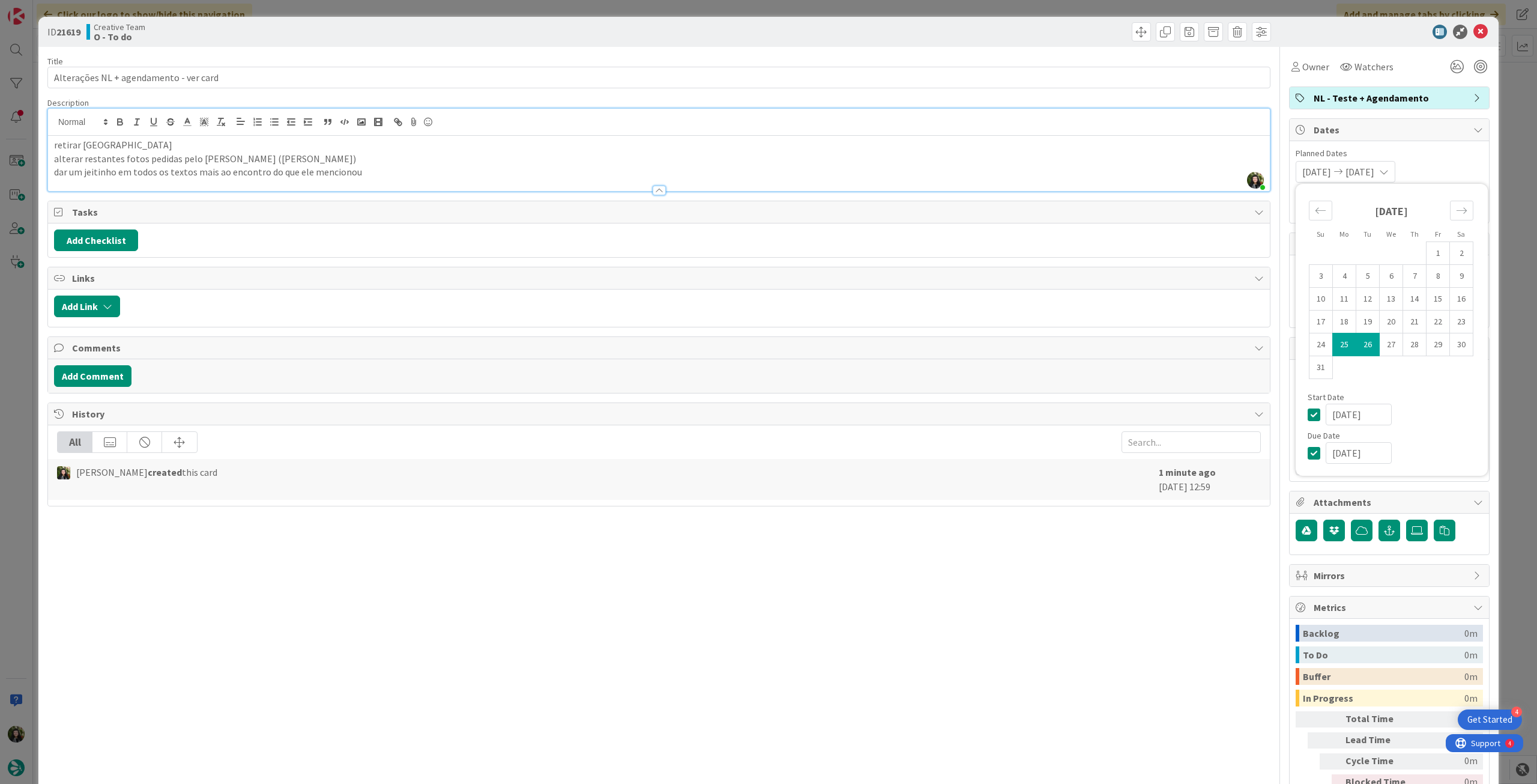
click at [1308, 416] on icon at bounding box center [1317, 414] width 18 height 15
click at [1302, 69] on span "Owner" at bounding box center [1316, 66] width 27 height 15
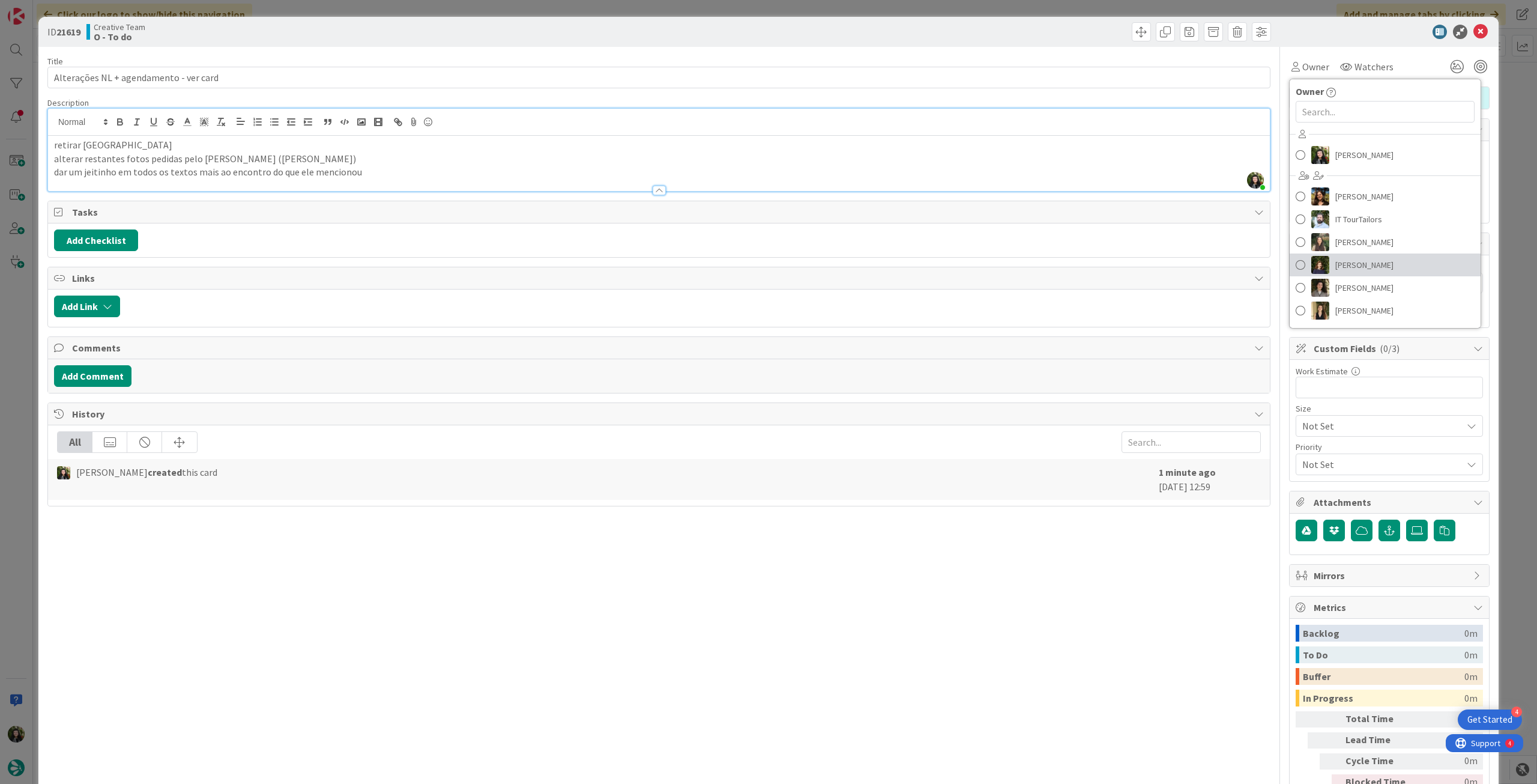
click at [1367, 274] on link "[PERSON_NAME]" at bounding box center [1385, 266] width 191 height 23
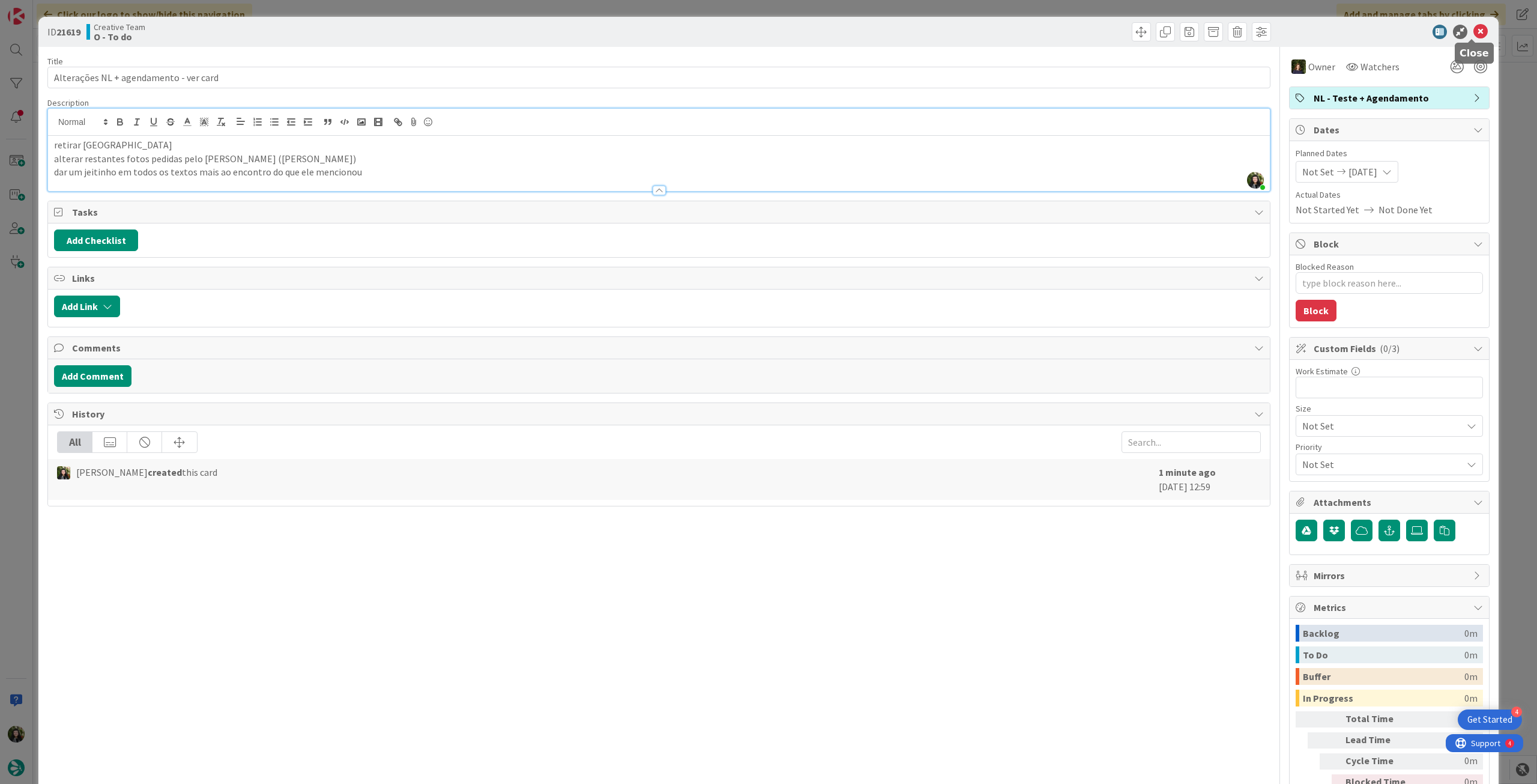
click at [1475, 26] on icon at bounding box center [1481, 31] width 15 height 15
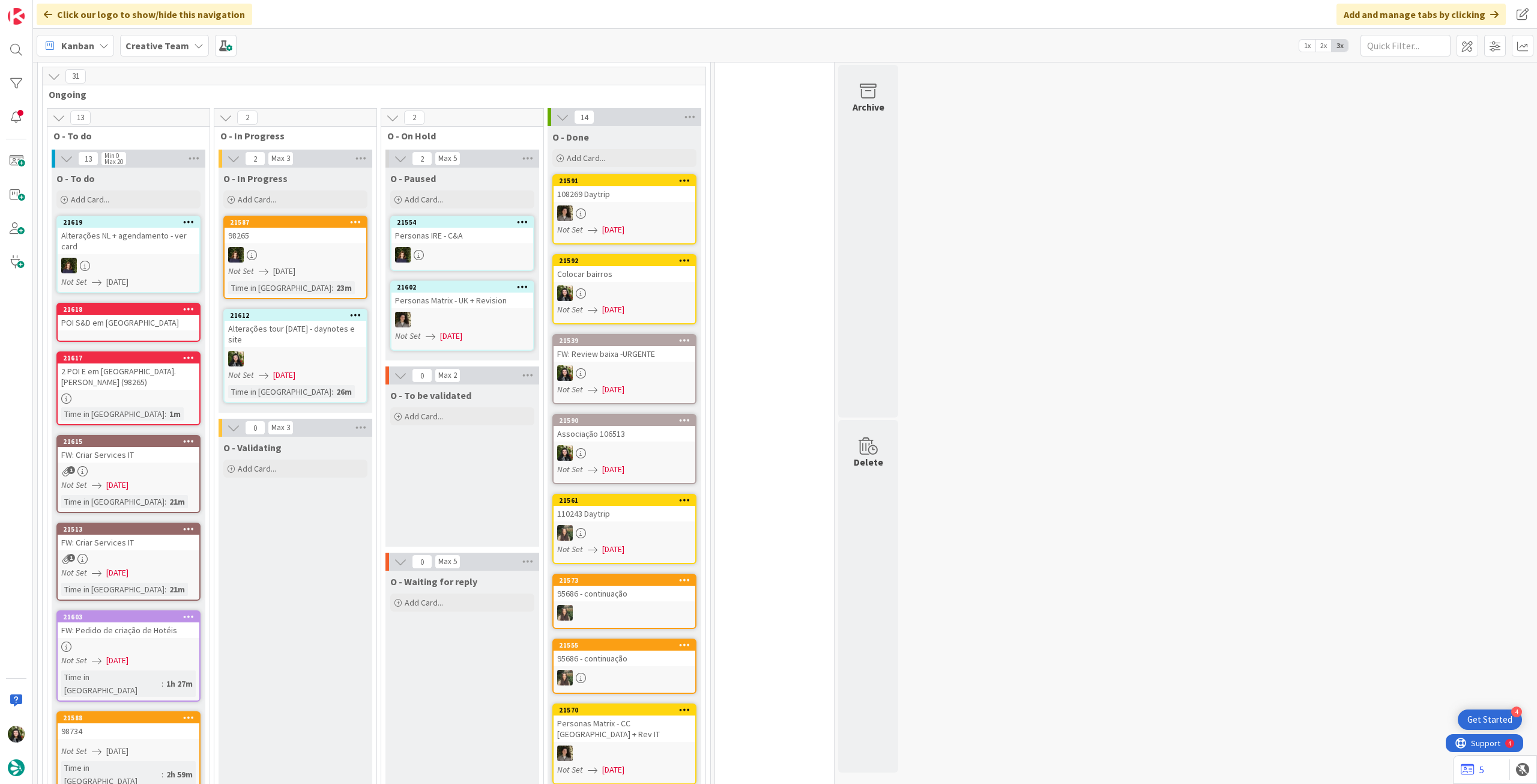
click at [190, 217] on icon at bounding box center [189, 221] width 12 height 9
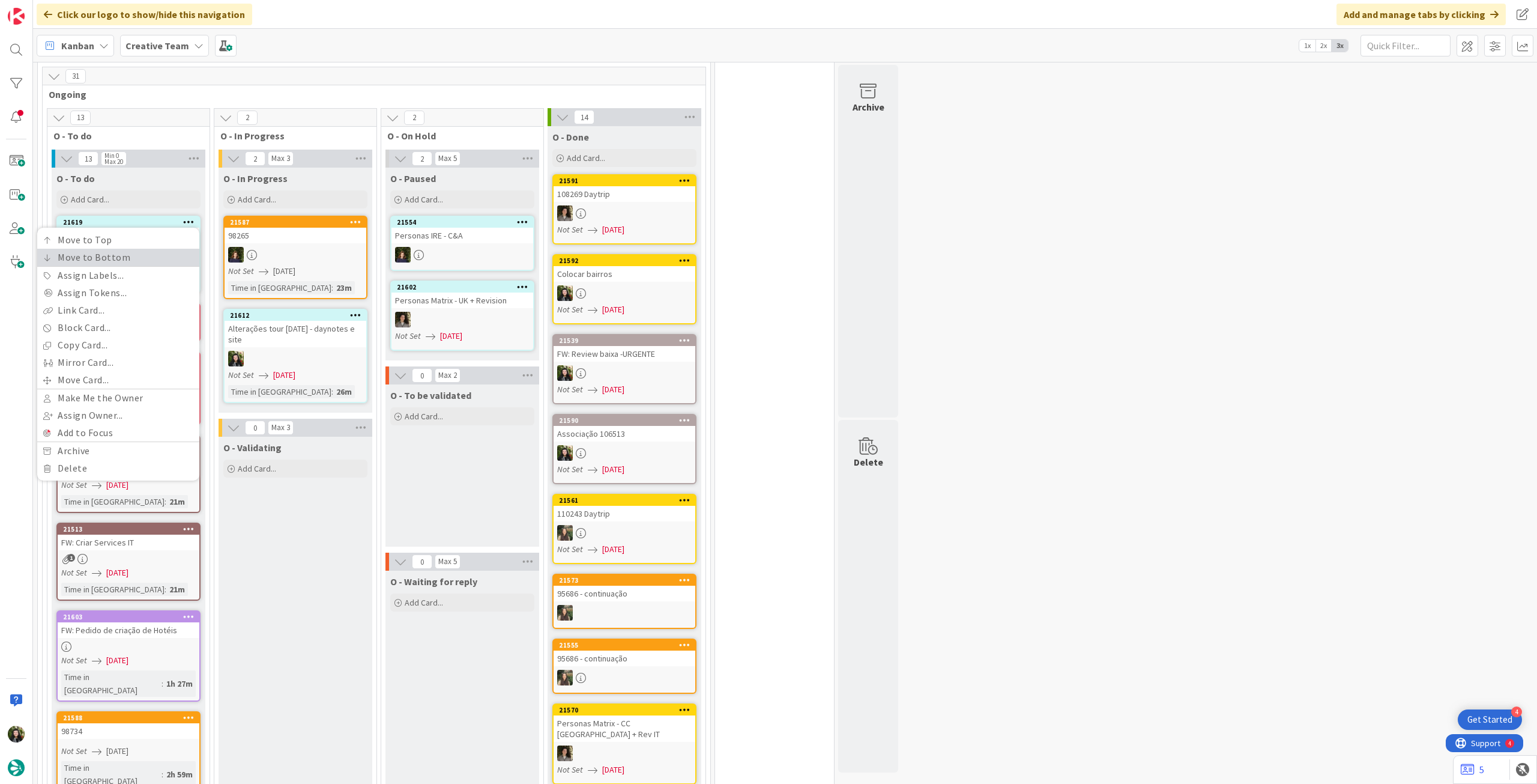
click at [167, 249] on link "Move to Bottom" at bounding box center [117, 258] width 162 height 17
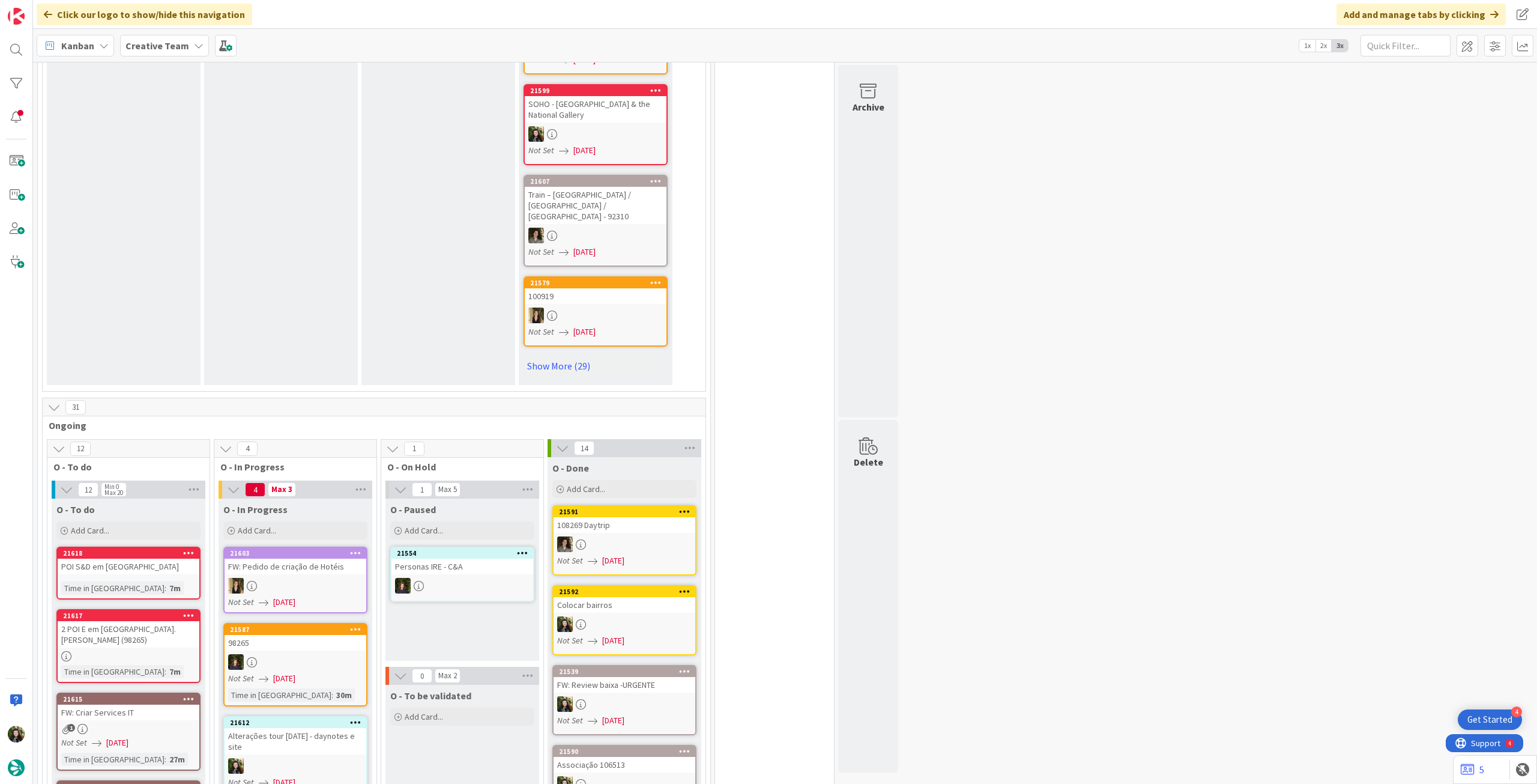
scroll to position [1041, 0]
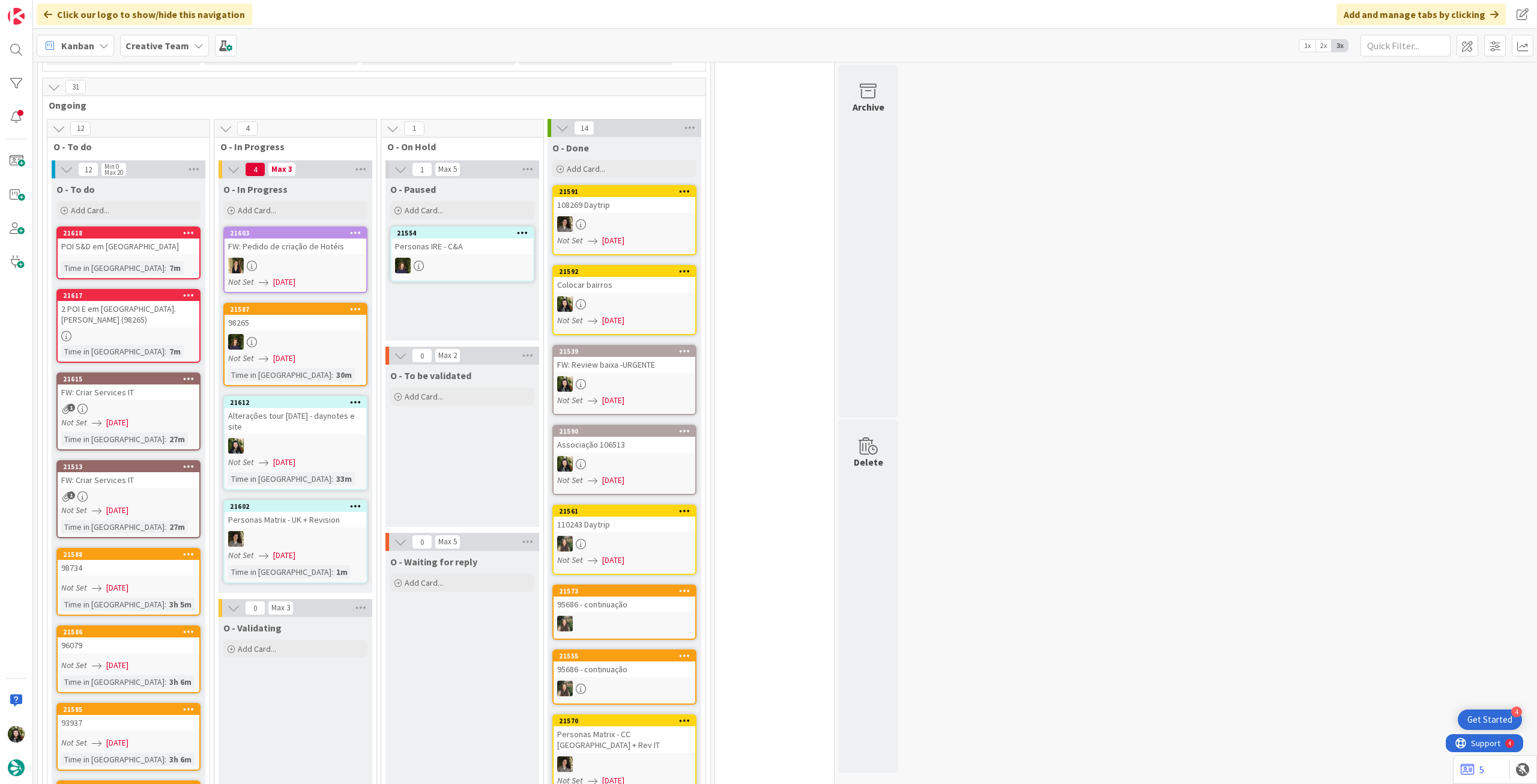
click at [182, 262] on div "Time in Column : 7m" at bounding box center [128, 268] width 135 height 14
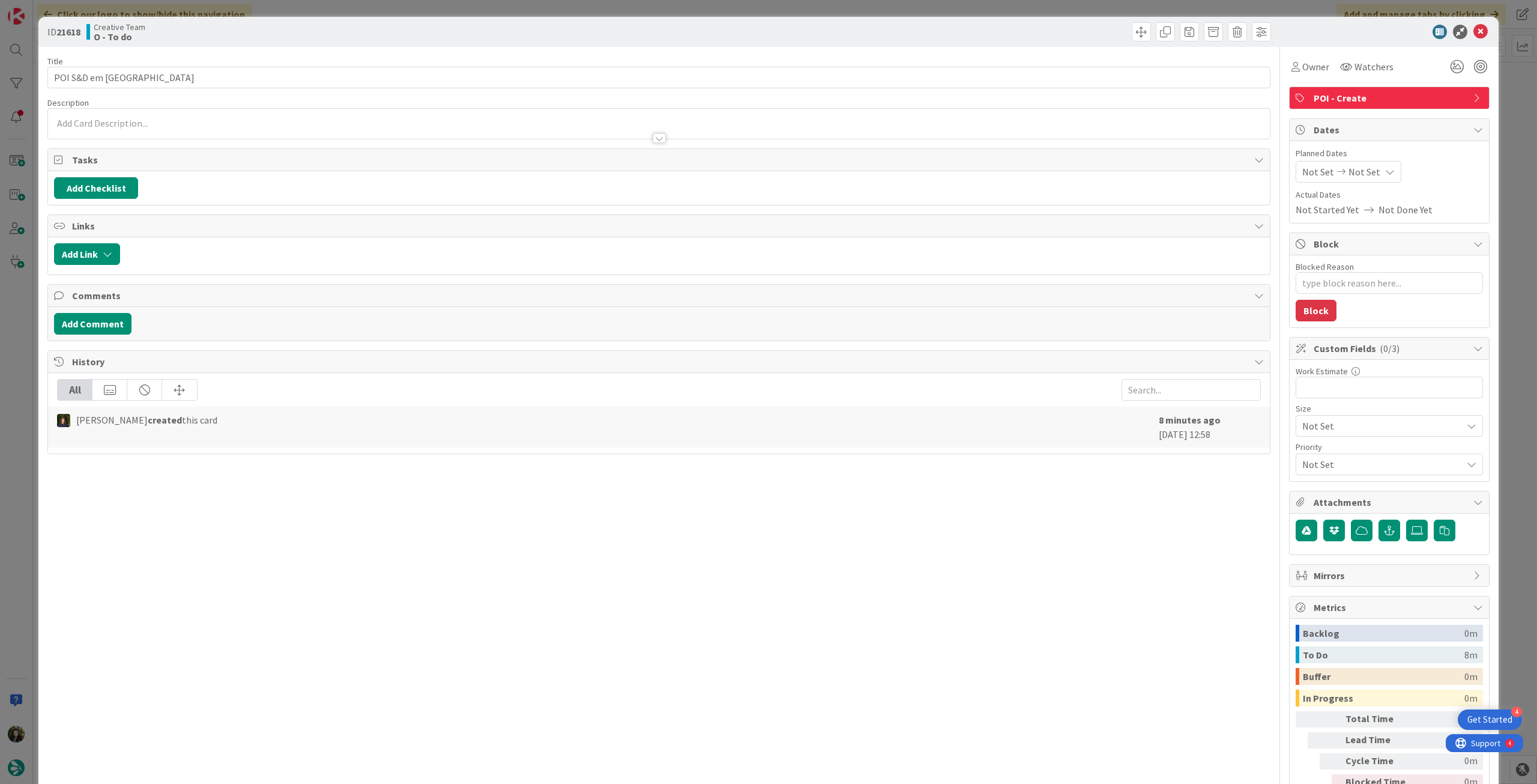
drag, startPoint x: 1366, startPoint y: 157, endPoint x: 1367, endPoint y: 166, distance: 9.1
click at [1366, 157] on span "Planned Dates" at bounding box center [1389, 153] width 187 height 13
click at [1367, 172] on div "Not Set Not Set" at bounding box center [1348, 172] width 106 height 21
click at [1308, 449] on icon at bounding box center [1317, 453] width 18 height 15
drag, startPoint x: 1469, startPoint y: 25, endPoint x: 1147, endPoint y: 127, distance: 337.8
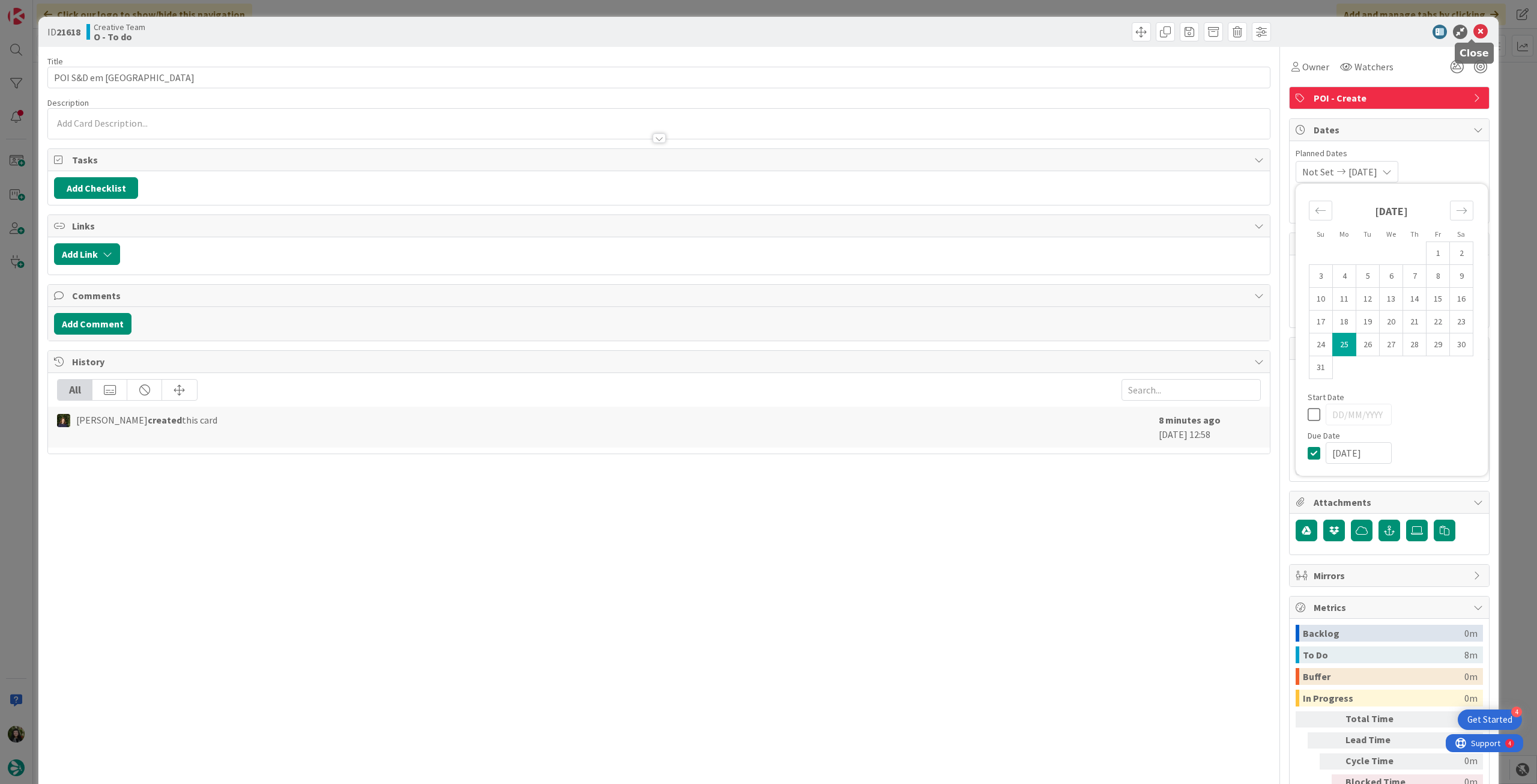
click at [1474, 25] on icon at bounding box center [1481, 31] width 15 height 15
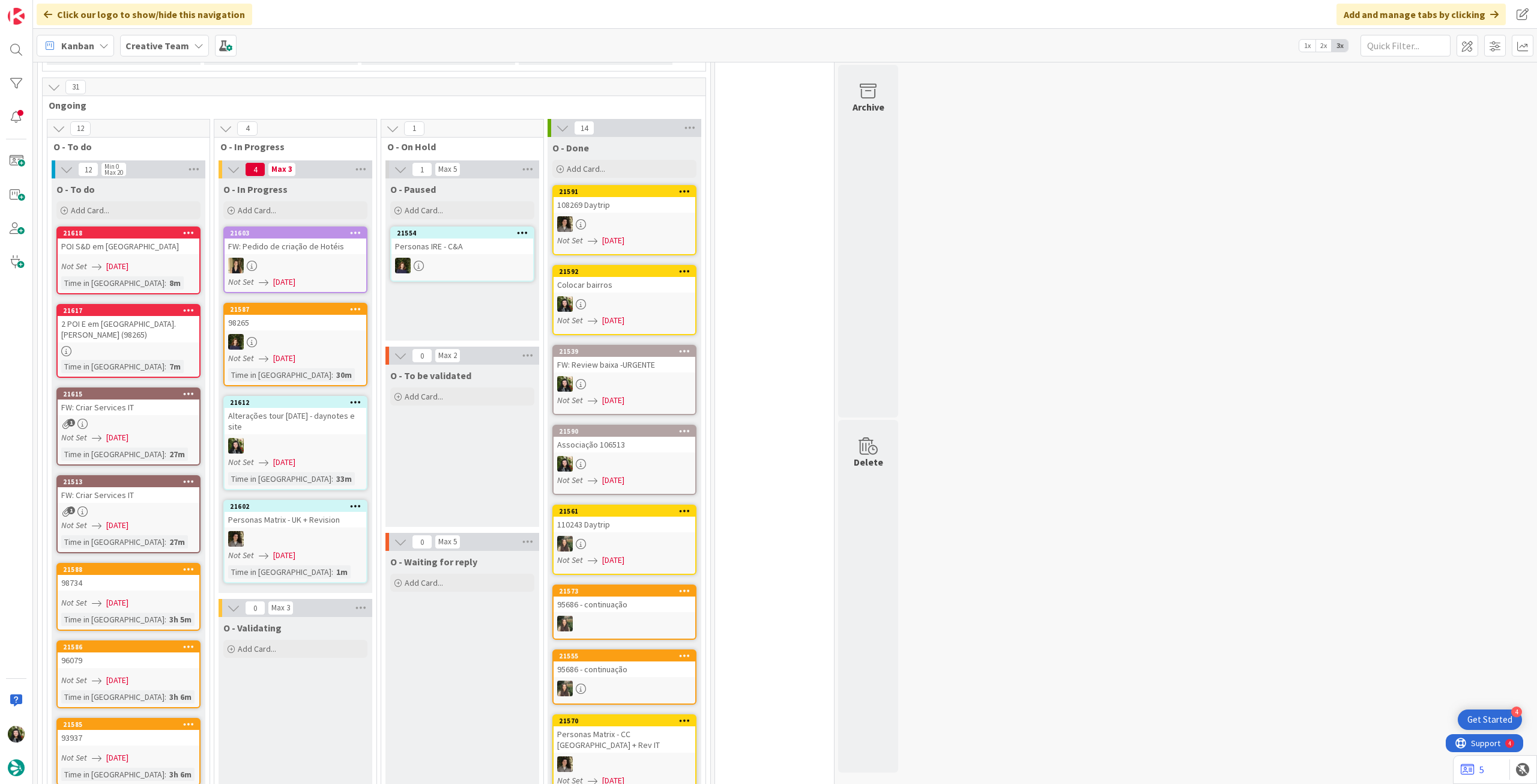
click at [116, 360] on div "Time in [GEOGRAPHIC_DATA]" at bounding box center [112, 366] width 104 height 14
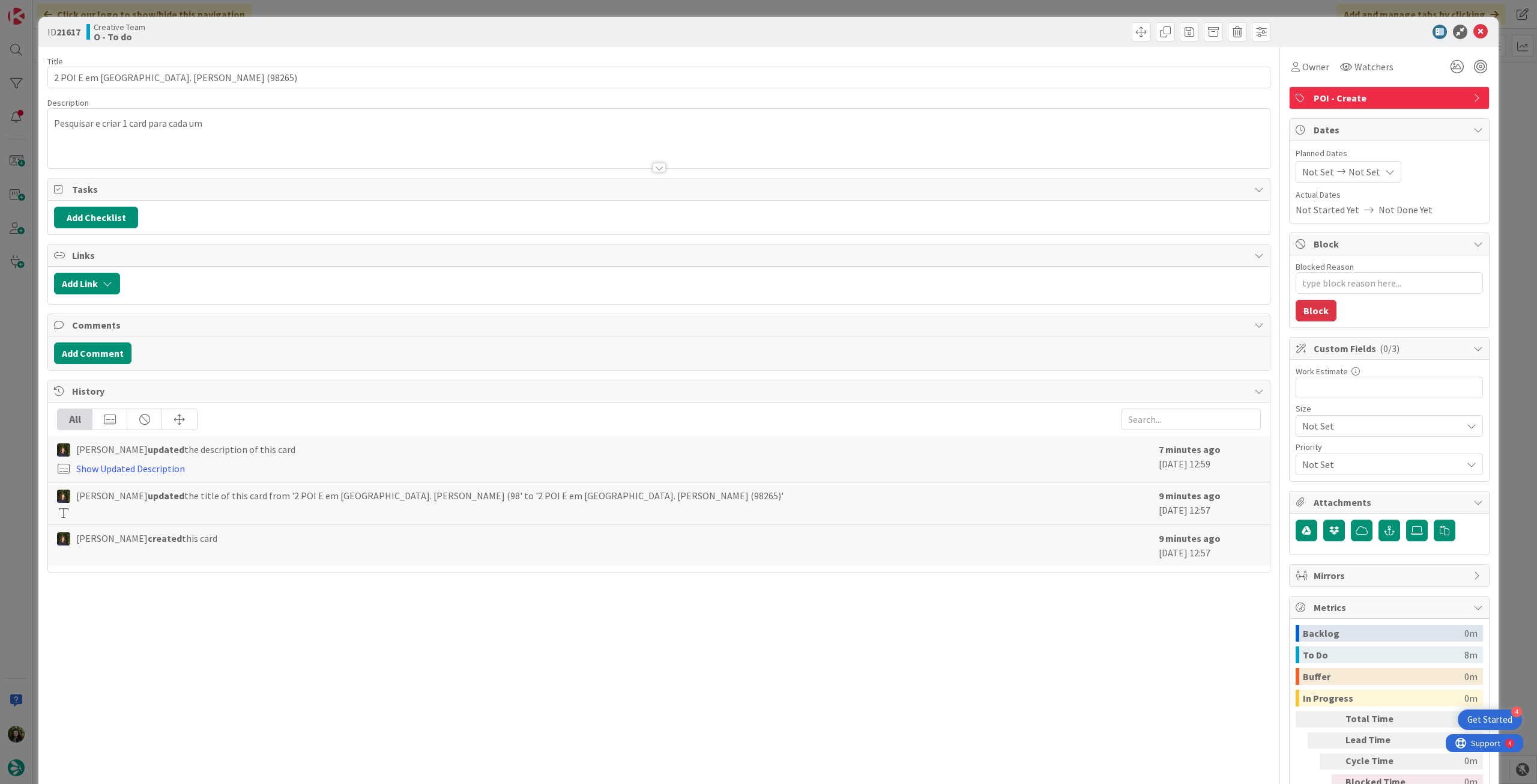
drag, startPoint x: 1353, startPoint y: 174, endPoint x: 1358, endPoint y: 181, distance: 8.6
click at [1354, 174] on span "Not Set" at bounding box center [1364, 172] width 32 height 15
click at [1308, 451] on icon at bounding box center [1317, 453] width 18 height 15
click at [1474, 34] on icon at bounding box center [1481, 31] width 15 height 15
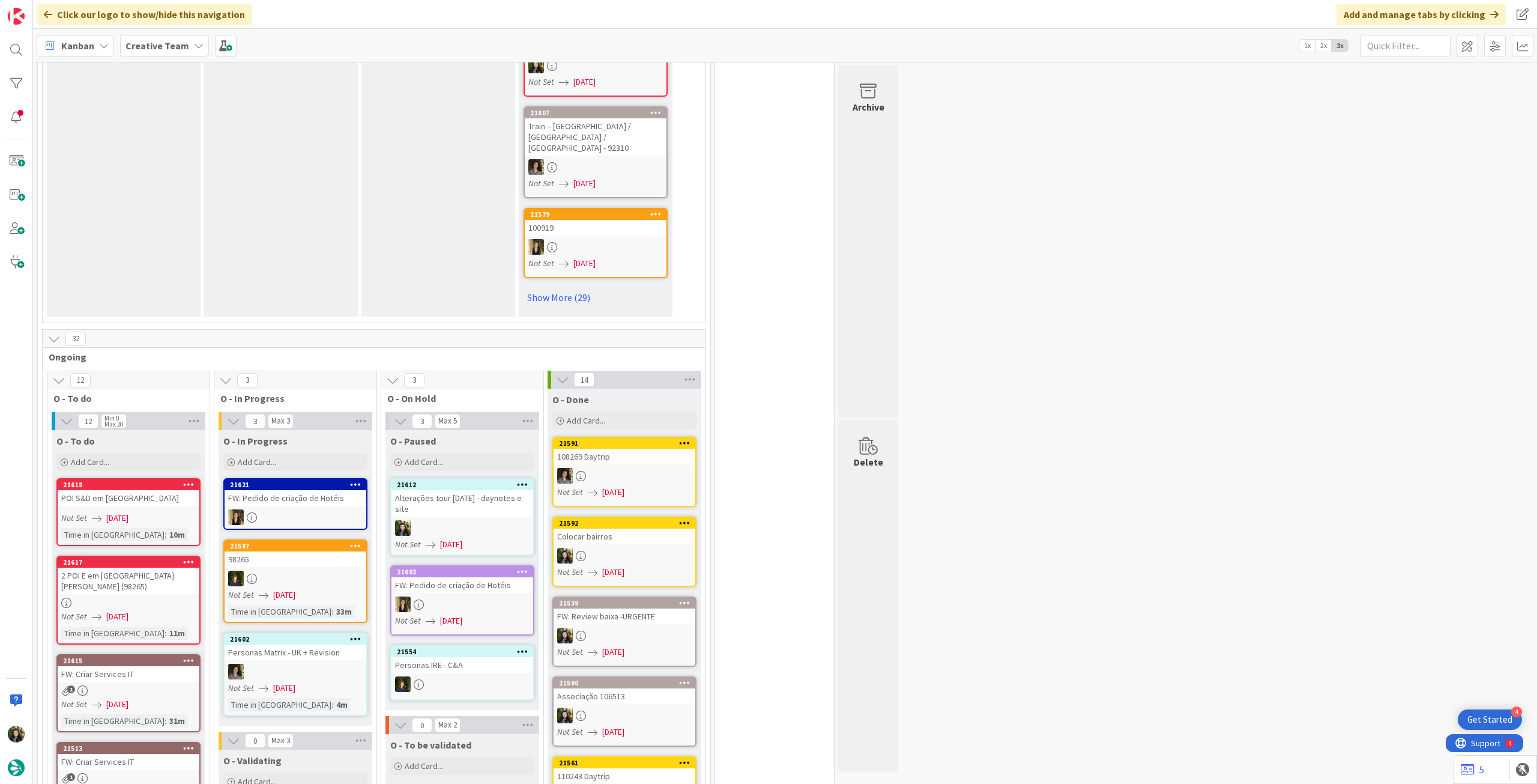
scroll to position [881, 0]
